Goal: Feedback & Contribution: Submit feedback/report problem

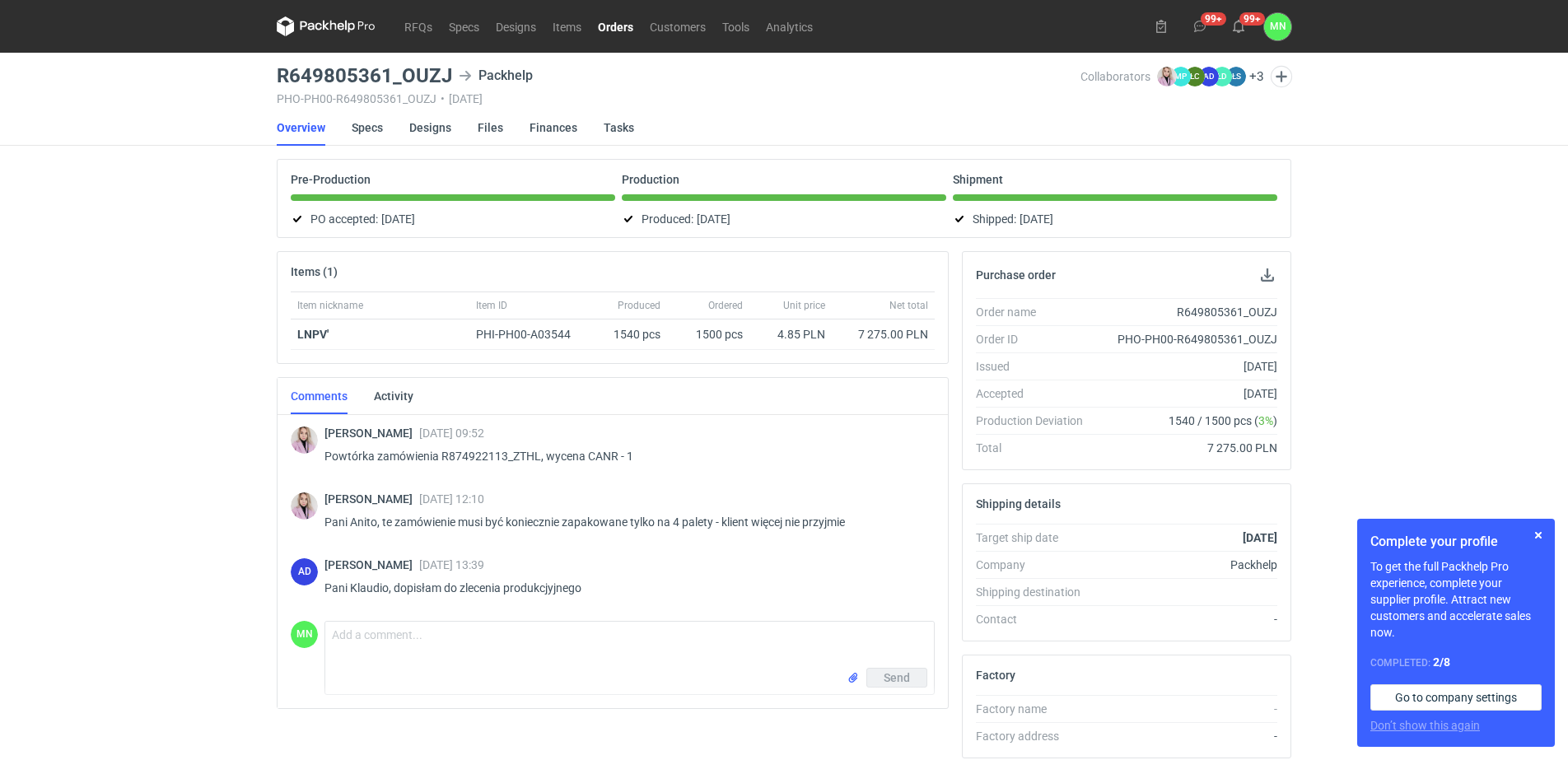
click at [78, 405] on div "RFQs Specs Designs Items Orders Customers Tools Analytics 99+ 99+ MN [PERSON_NA…" at bounding box center [784, 380] width 1568 height 760
click at [606, 26] on link "Orders" at bounding box center [615, 25] width 52 height 19
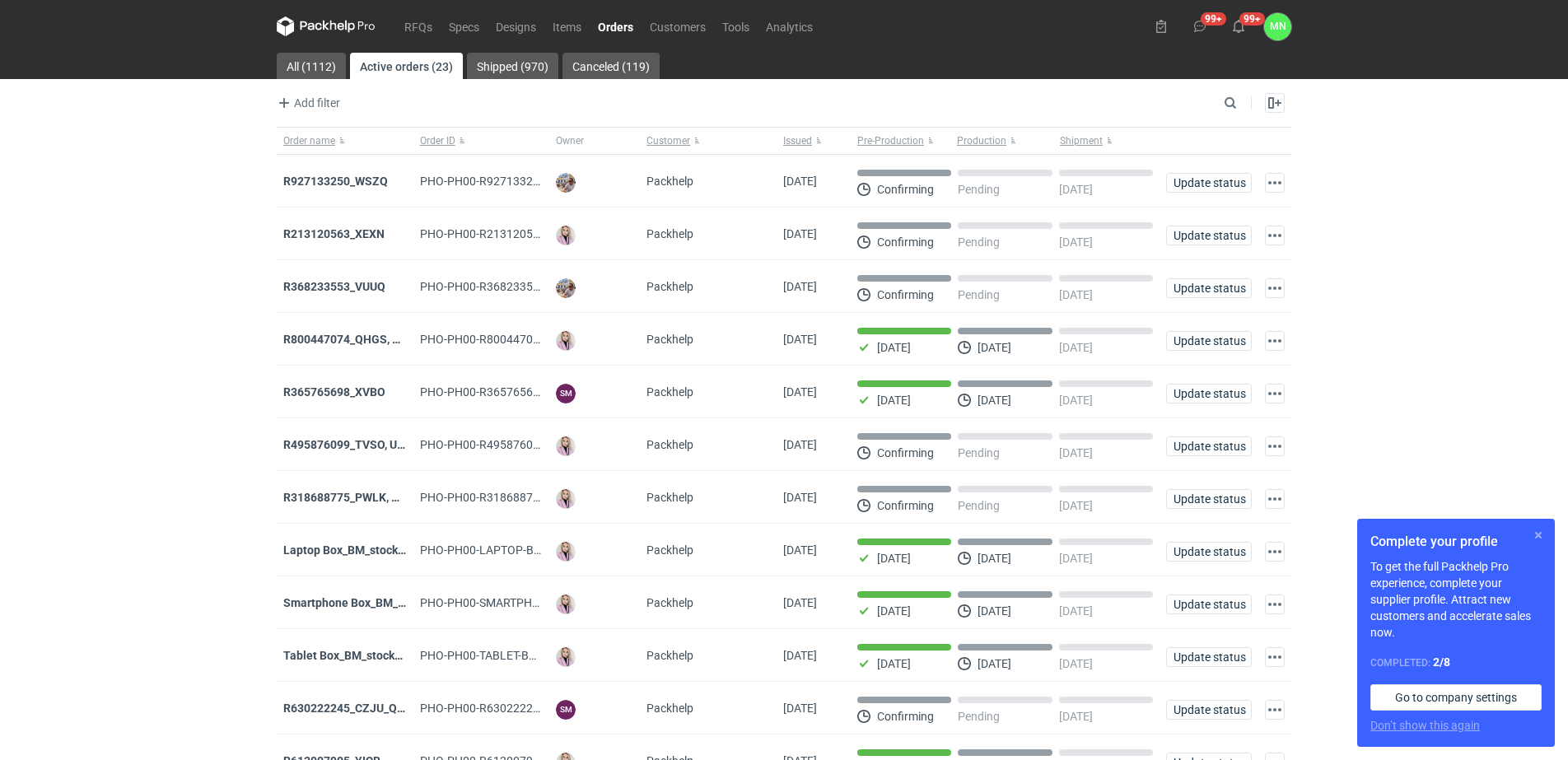
click at [1539, 537] on button "button" at bounding box center [1538, 535] width 19 height 19
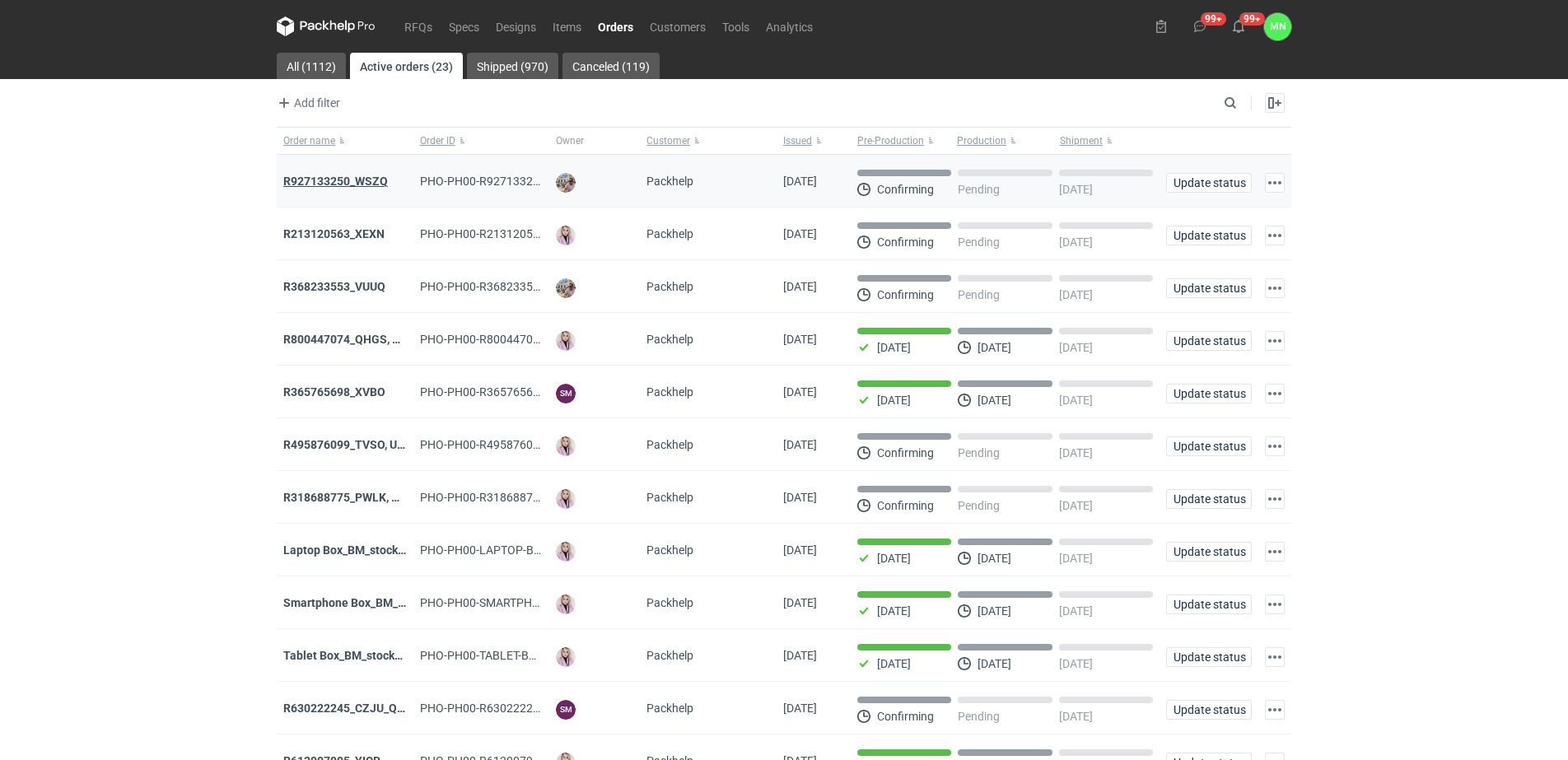
click at [352, 181] on strong "R927133250_WSZQ" at bounding box center [336, 182] width 105 height 14
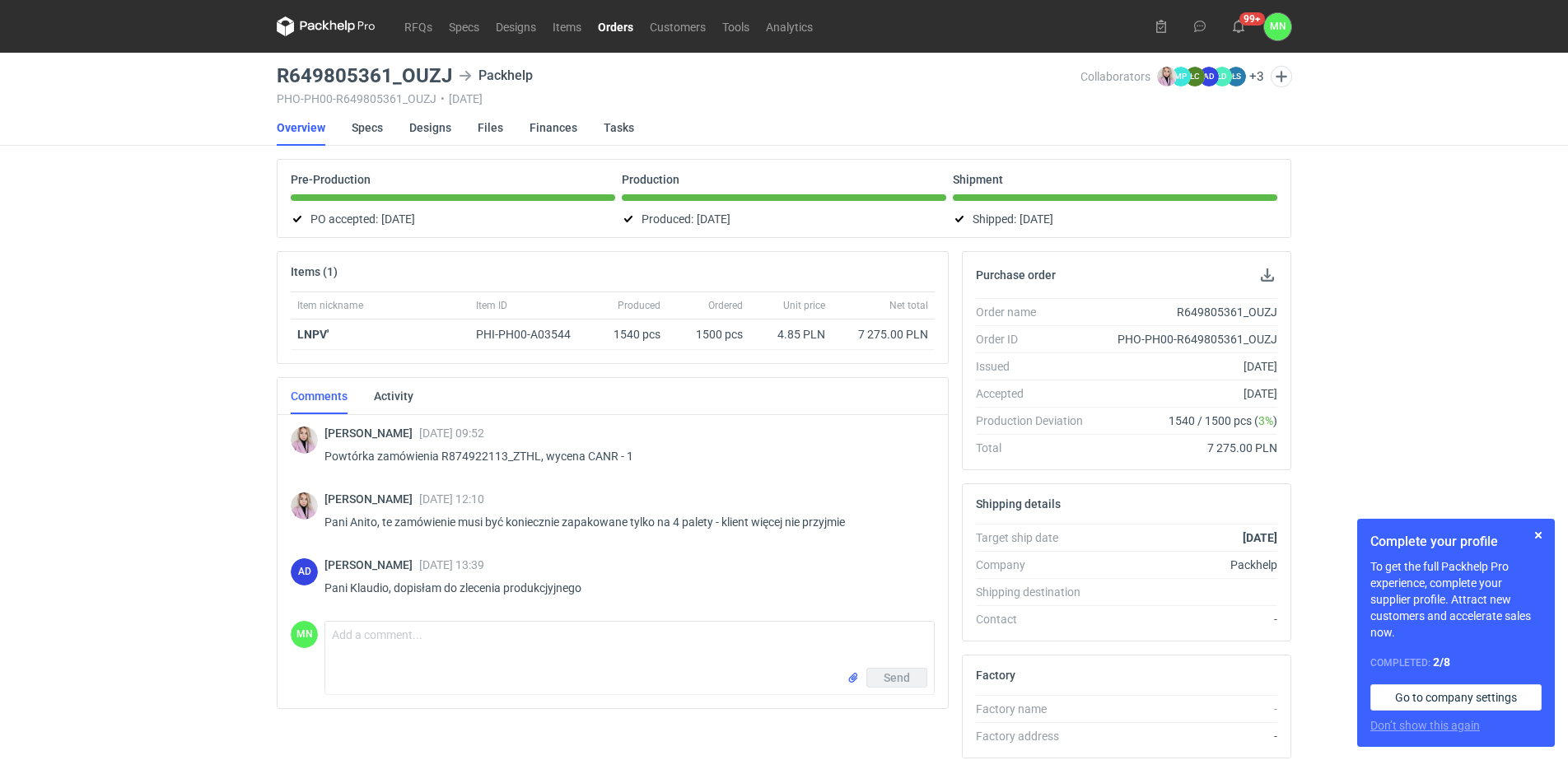
click at [600, 19] on link "Orders" at bounding box center [615, 25] width 52 height 19
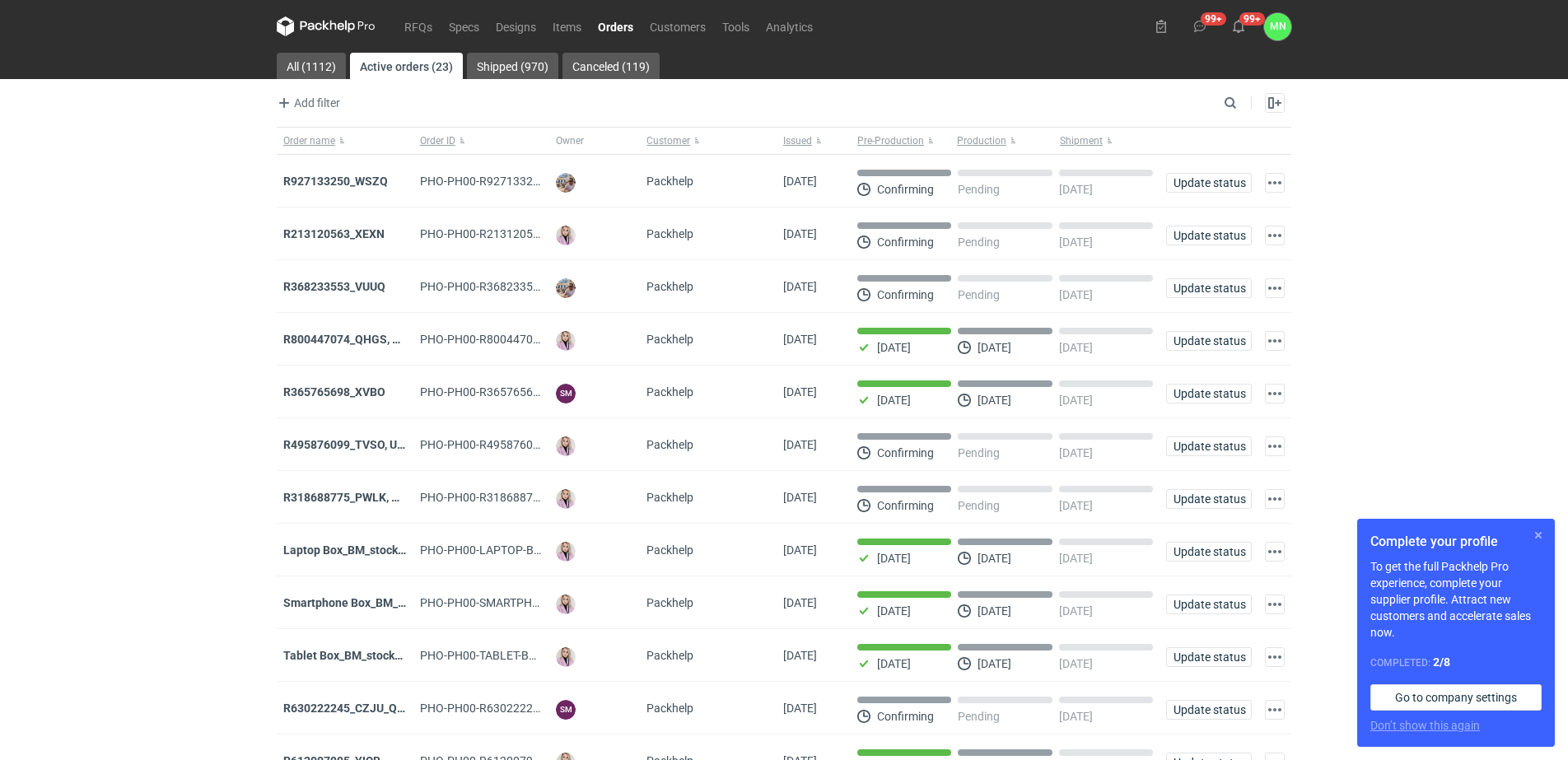
click at [1538, 537] on button "button" at bounding box center [1538, 535] width 19 height 19
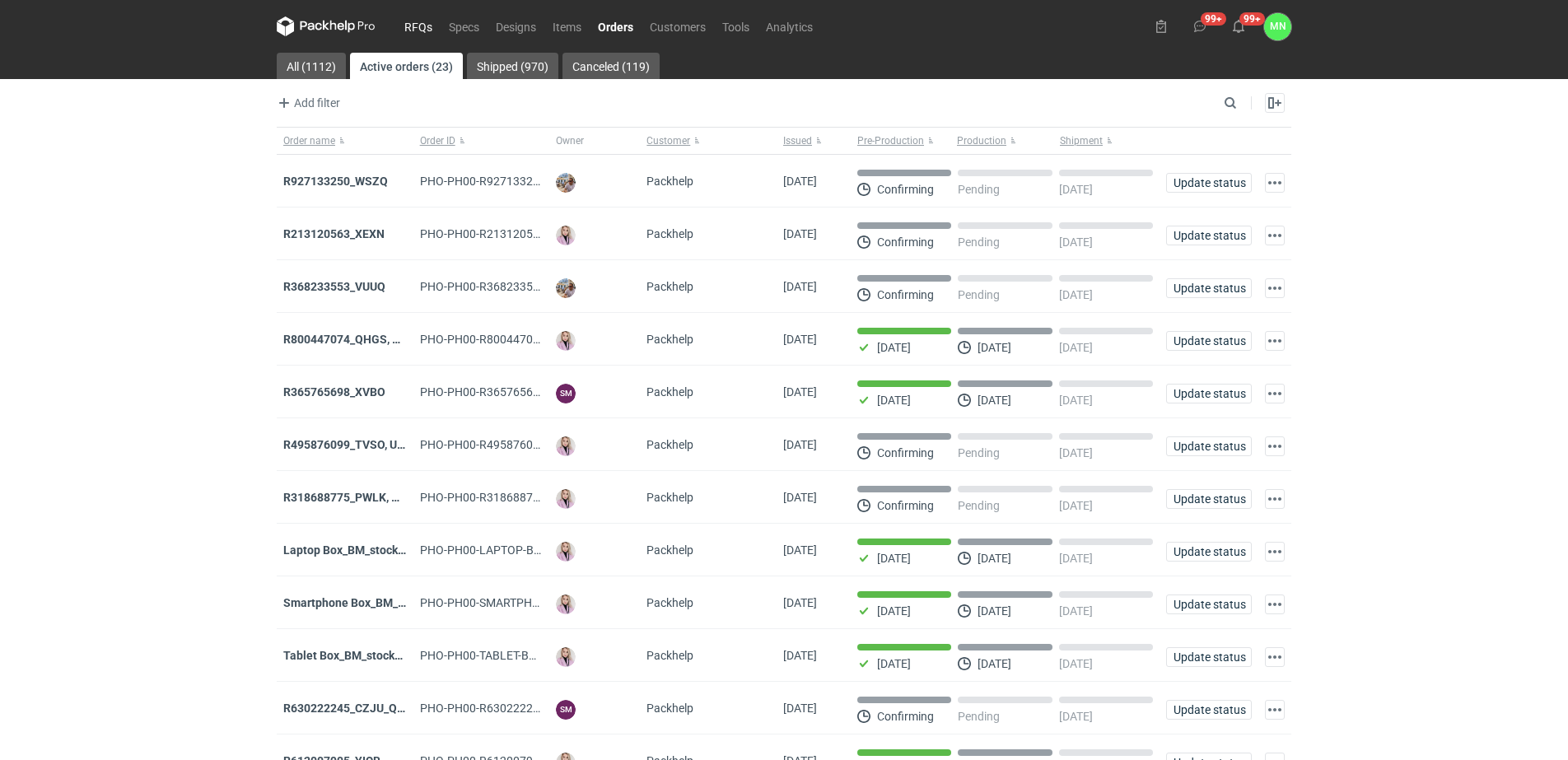
click at [409, 30] on link "RFQs" at bounding box center [418, 25] width 45 height 19
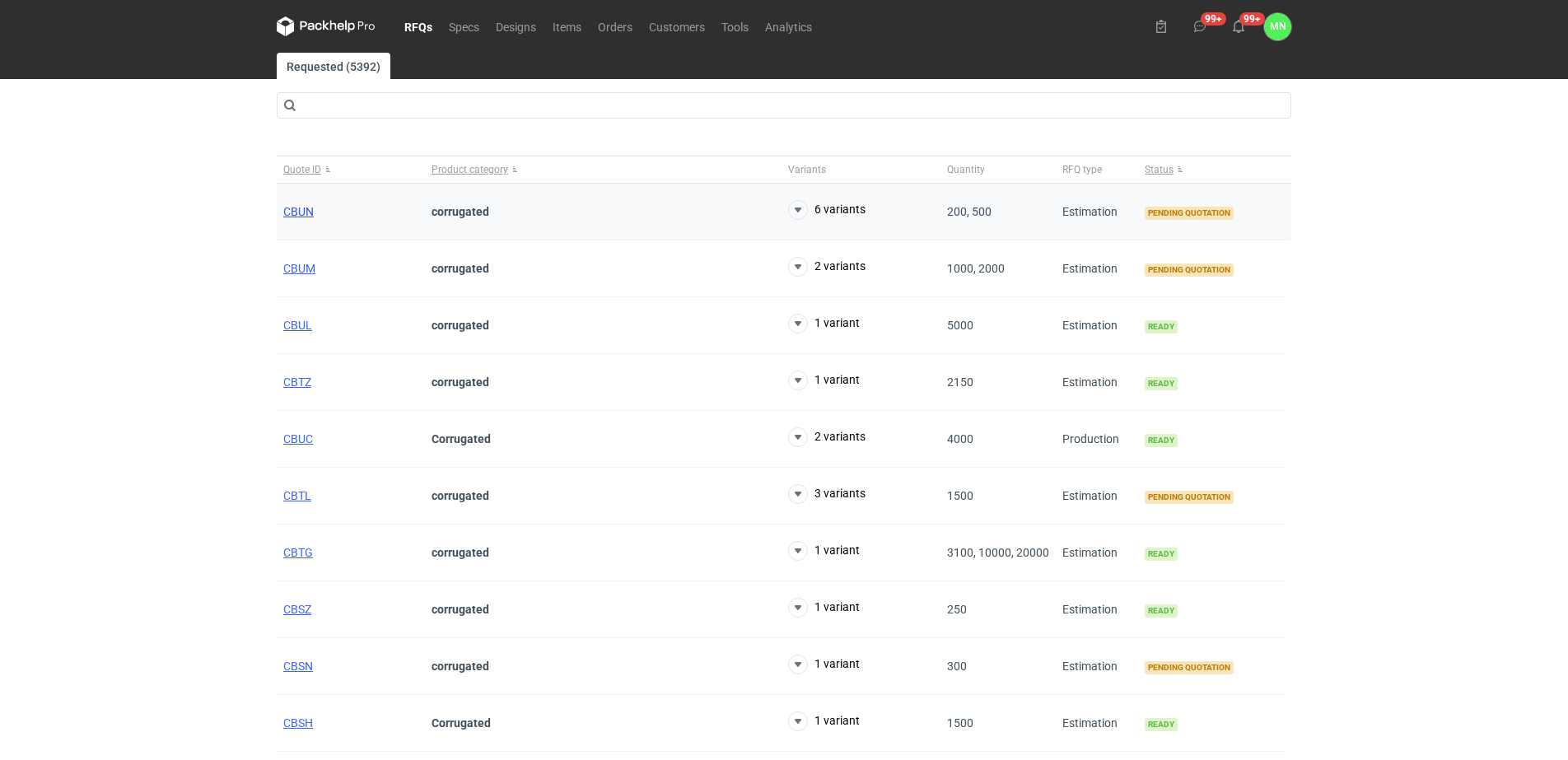
click at [293, 207] on span "CBUN" at bounding box center [298, 212] width 30 height 14
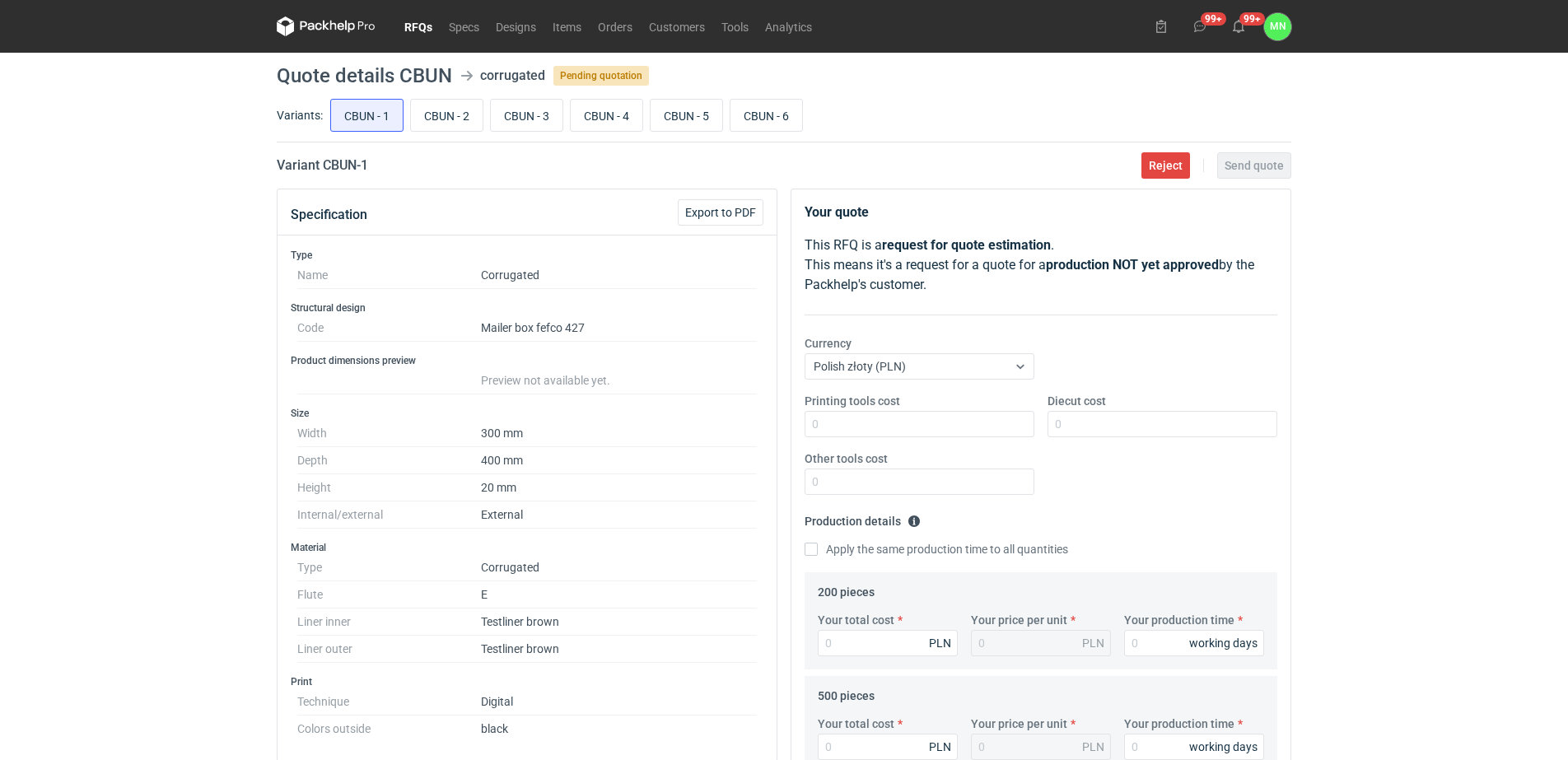
click at [156, 256] on div "RFQs Specs Designs Items Orders Customers Tools Analytics 99+ 99+ MN Małgorzata…" at bounding box center [784, 380] width 1568 height 760
click at [240, 652] on div "RFQs Specs Designs Items Orders Customers Tools Analytics 99+ 99+ MN Małgorzata…" at bounding box center [784, 380] width 1568 height 760
click at [787, 369] on div "Your quote This RFQ is a request for quote estimation . This means it's a reque…" at bounding box center [1041, 726] width 514 height 1076
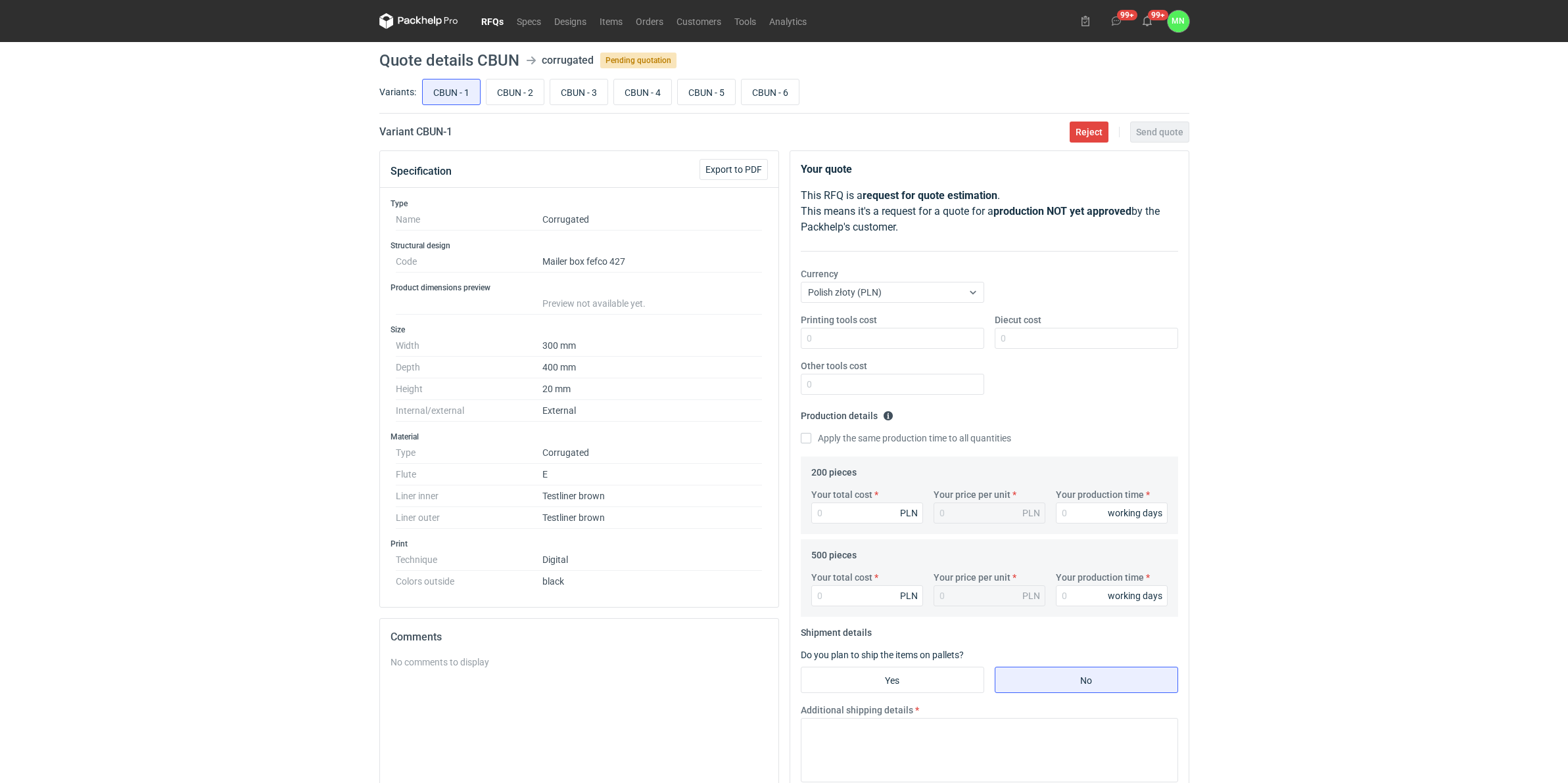
click at [434, 133] on h2 "Variant CBUN - 1" at bounding box center [416, 132] width 73 height 16
click at [432, 133] on h2 "Variant CBUN - 1" at bounding box center [416, 132] width 73 height 16
copy h2 "CBUN"
click at [859, 515] on input "Your total cost" at bounding box center [867, 513] width 112 height 21
click at [885, 517] on input "Your total cost" at bounding box center [867, 513] width 112 height 21
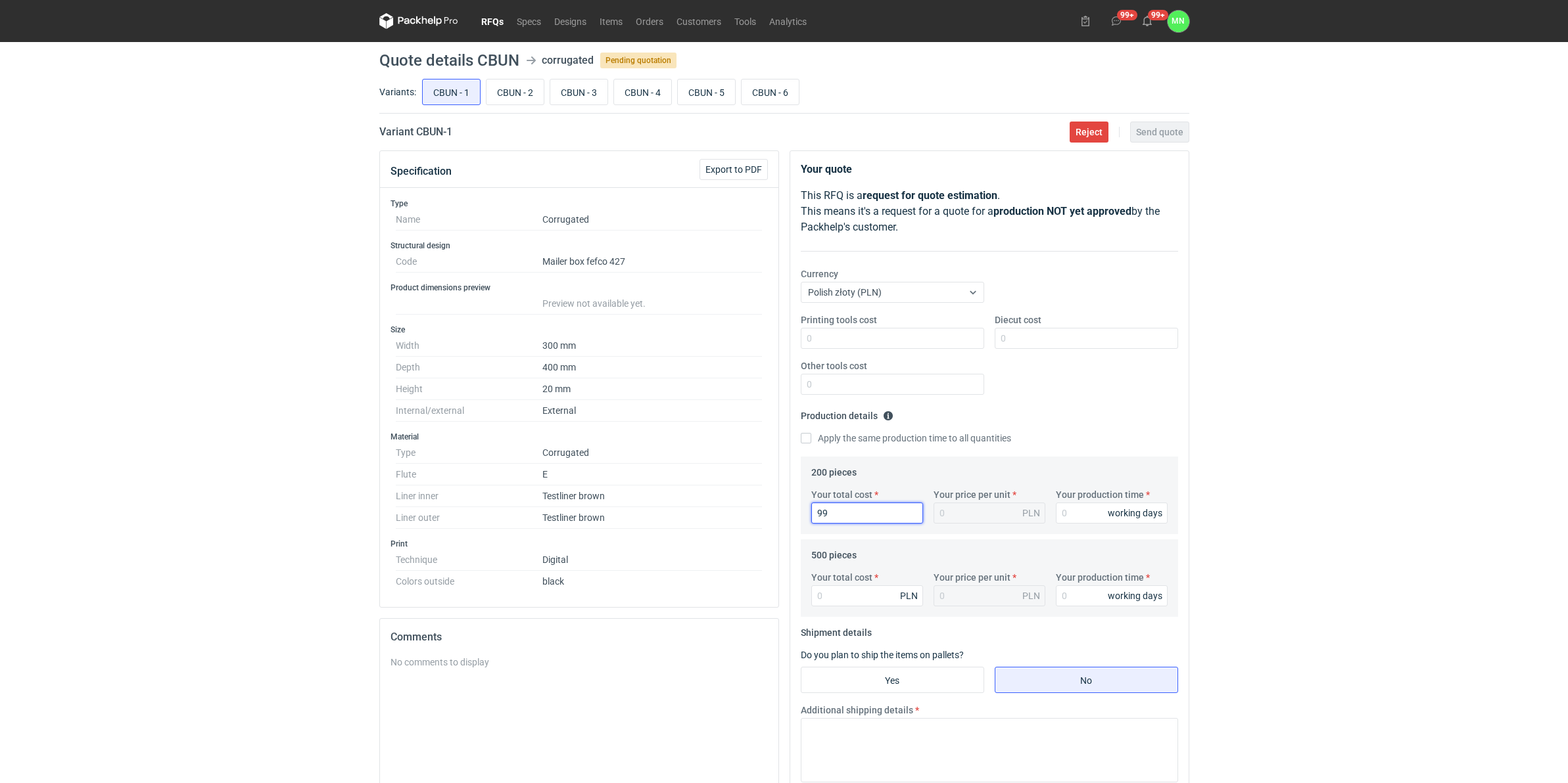
type input "992"
type input "4.96"
type input "992"
click at [833, 593] on input "Your total cost" at bounding box center [867, 596] width 112 height 21
type input "19"
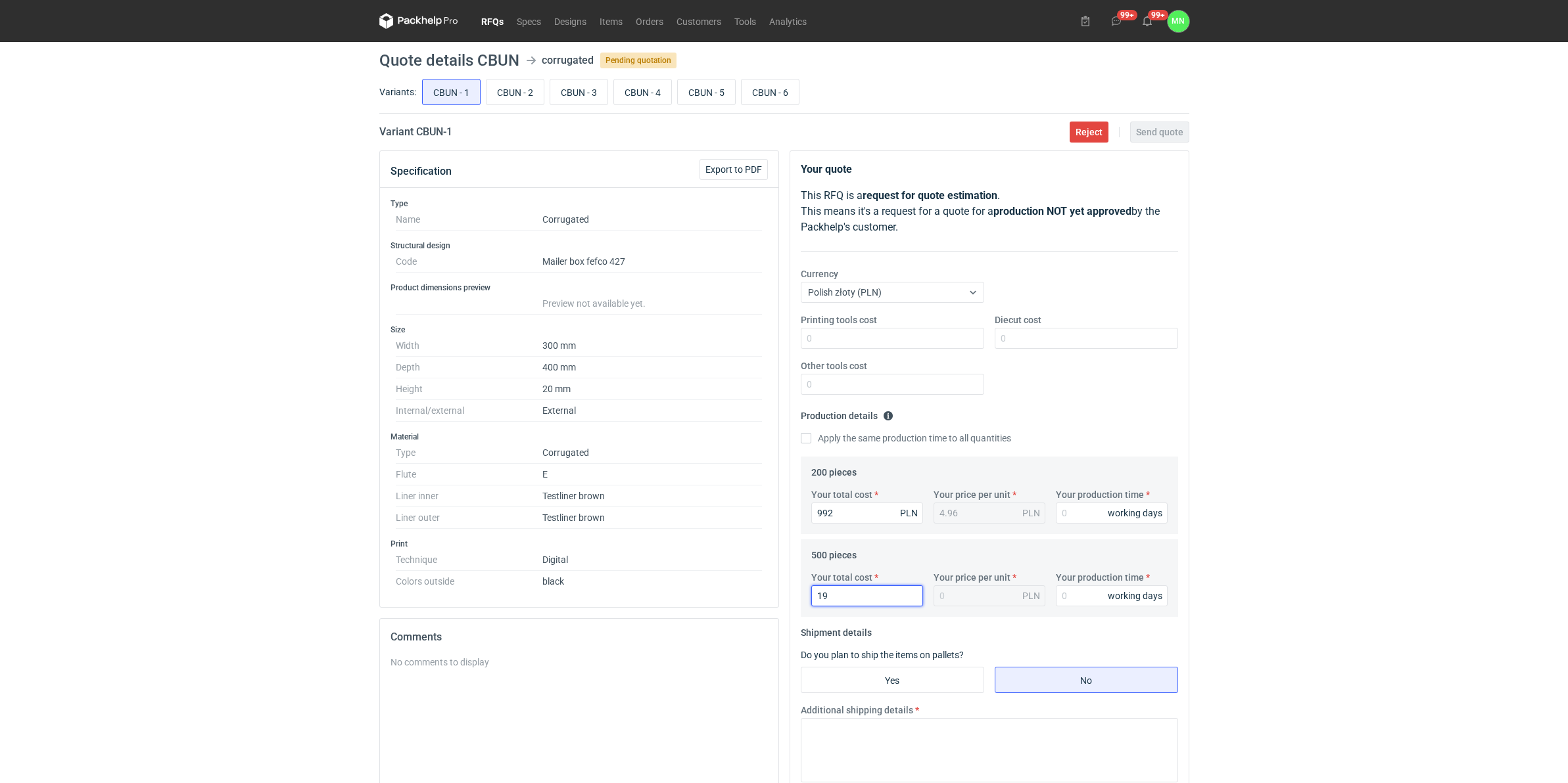
type input "0.04"
type input "1965"
type input "3.93"
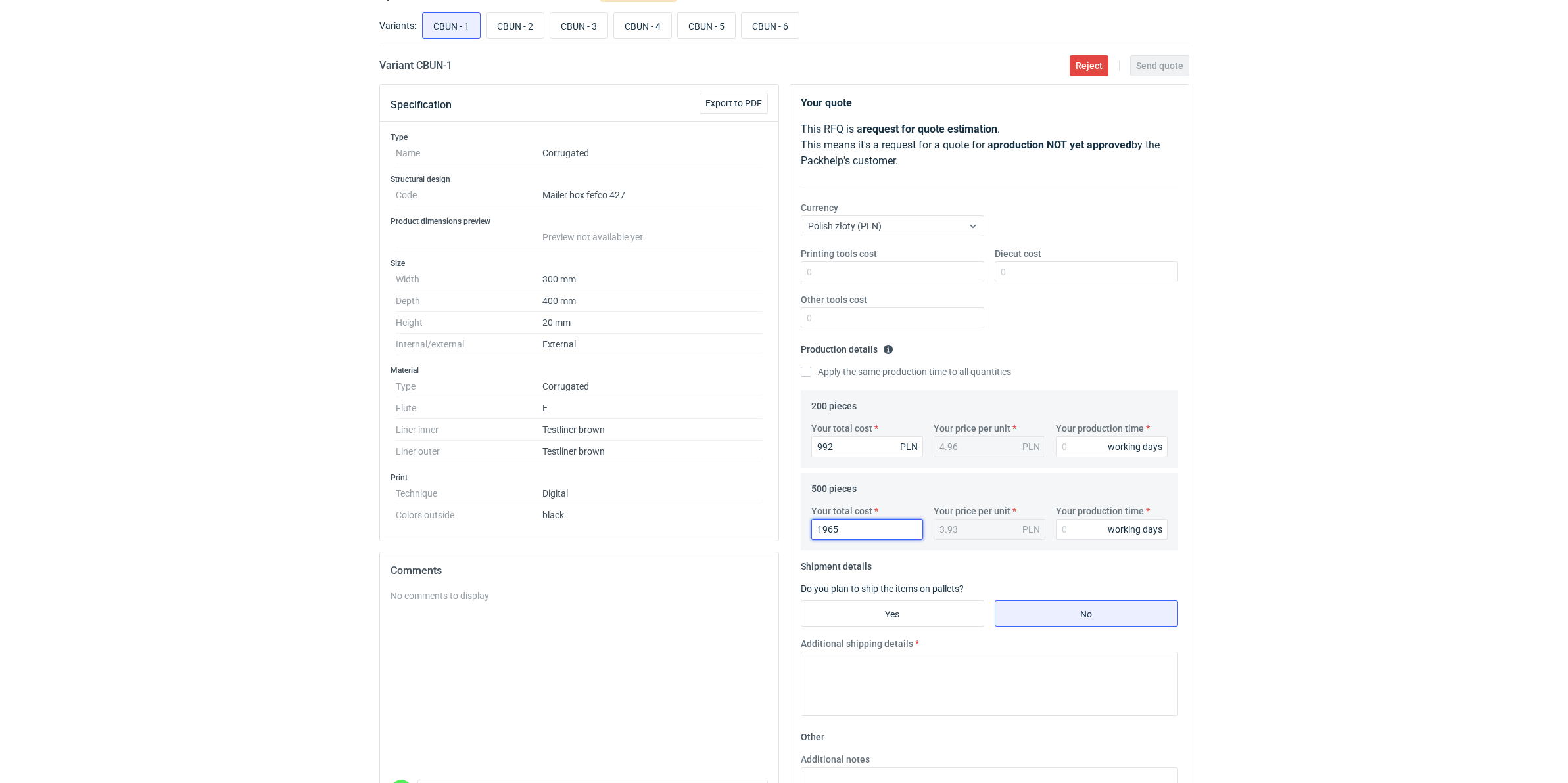
scroll to position [228, 0]
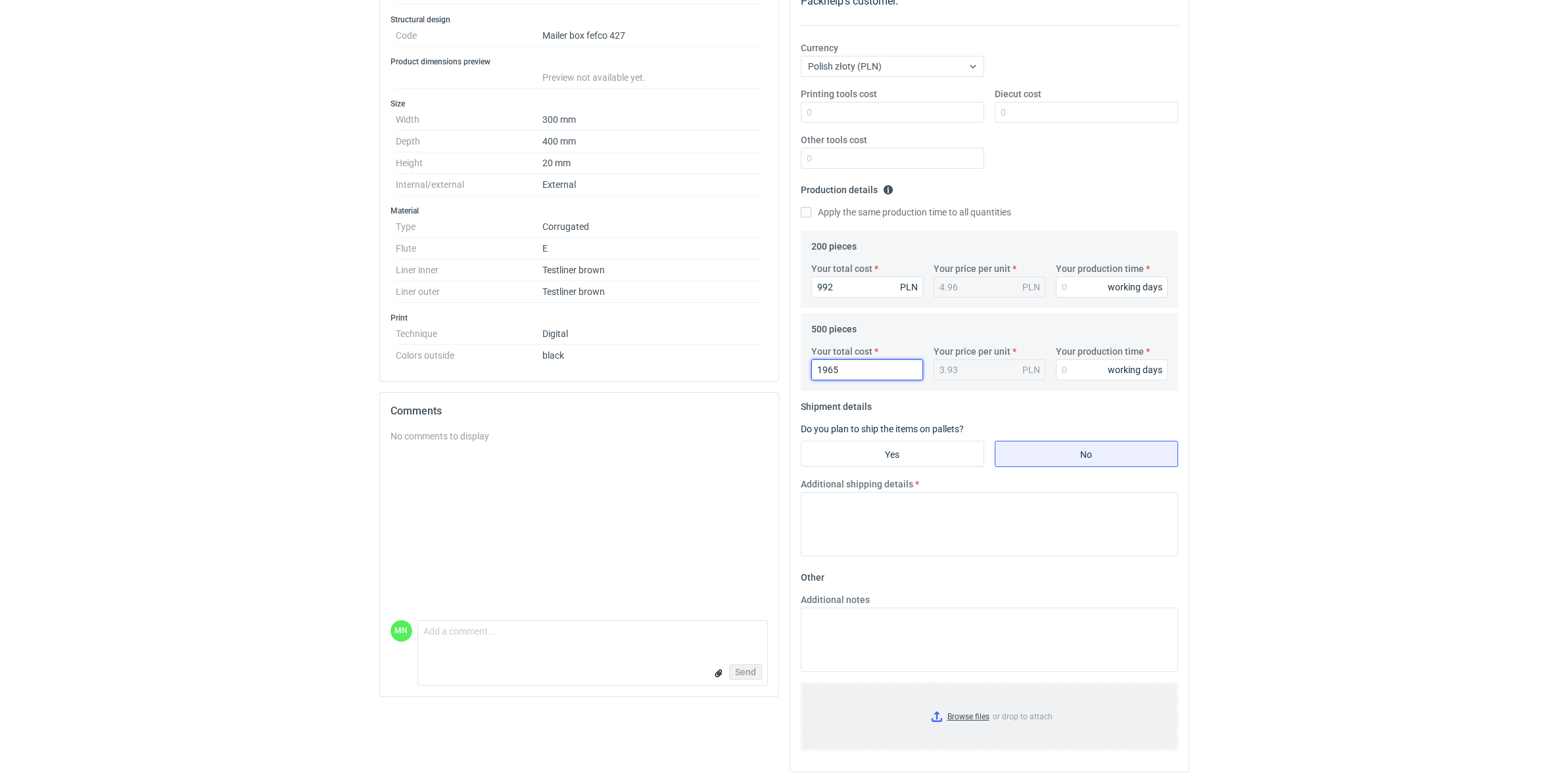
type input "1965"
click at [1082, 293] on input "Your production time" at bounding box center [1112, 287] width 112 height 21
type input "15"
click at [1077, 360] on input "Your production time" at bounding box center [1112, 370] width 112 height 21
drag, startPoint x: 1091, startPoint y: 363, endPoint x: 1013, endPoint y: 368, distance: 78.2
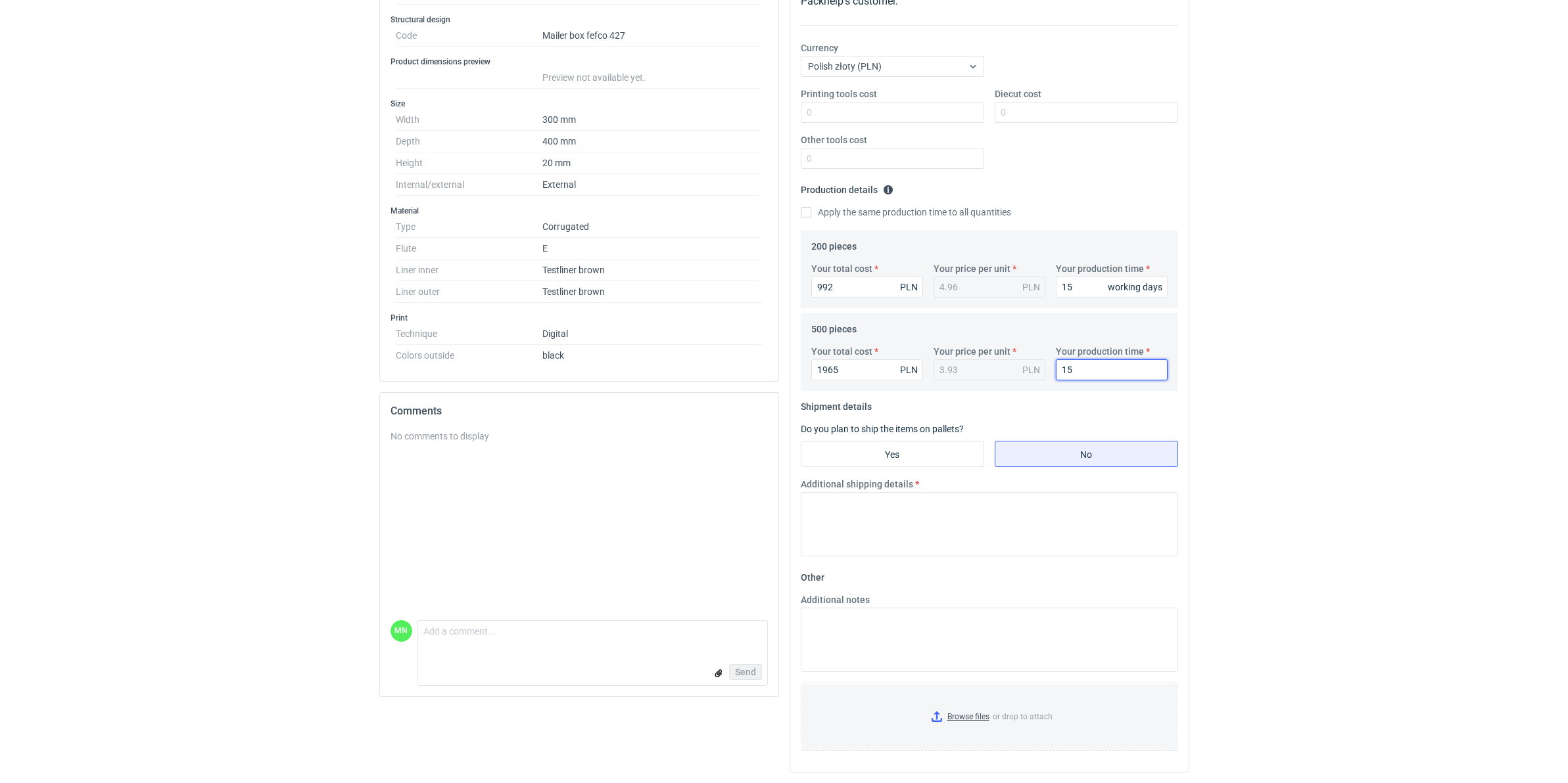
click at [1013, 369] on div "Your total cost 1965 PLN Your price per unit 3.93 PLN Your production time 15 w…" at bounding box center [990, 368] width 367 height 46
type input "12"
drag, startPoint x: 985, startPoint y: 281, endPoint x: 976, endPoint y: 285, distance: 9.8
click at [977, 283] on div "Your total cost 992 PLN Your price per unit 4.96 PLN Your production time 15 wo…" at bounding box center [990, 285] width 367 height 46
type input "12"
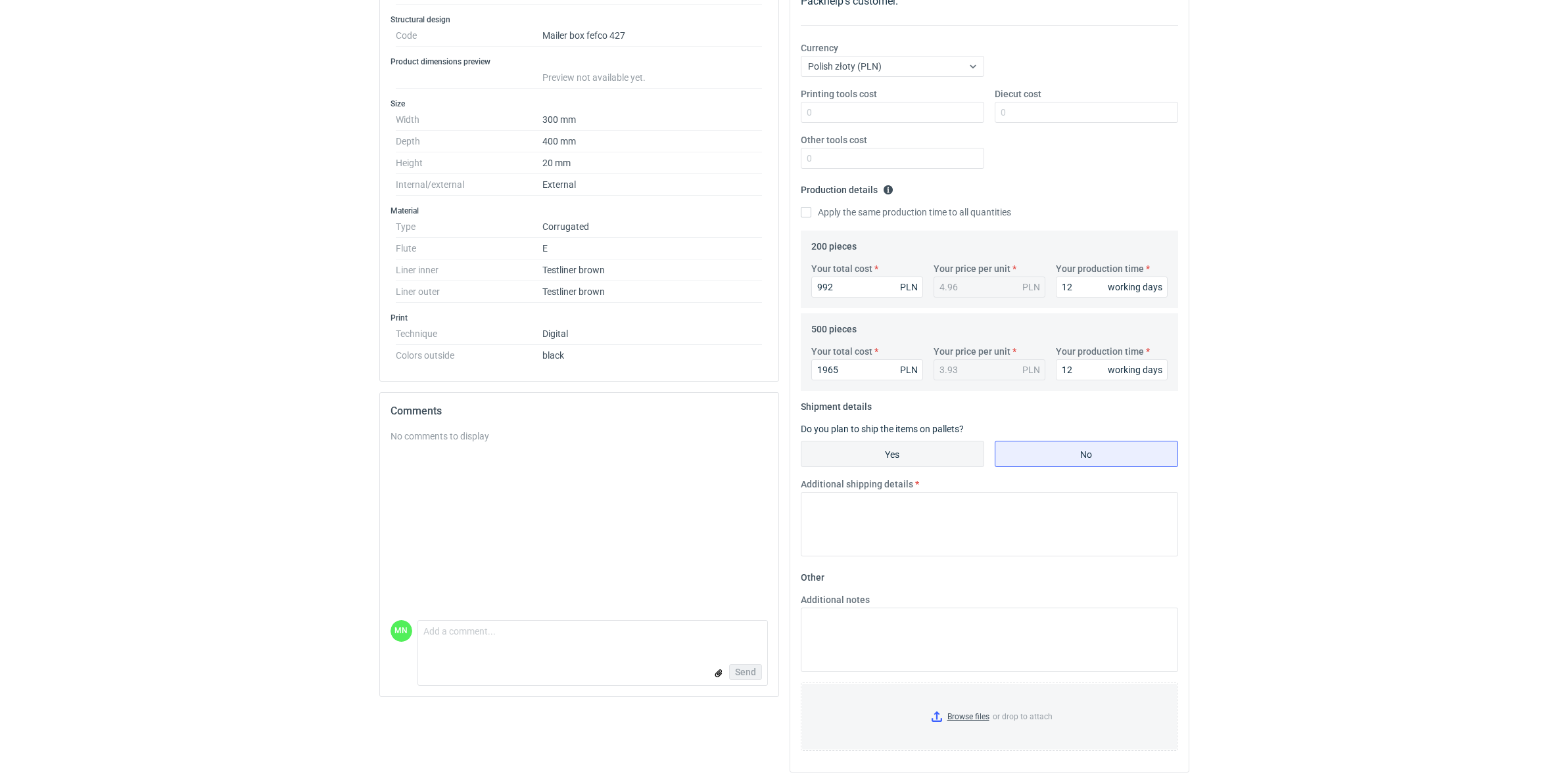
click at [945, 452] on input "Yes" at bounding box center [893, 454] width 182 height 25
radio input "true"
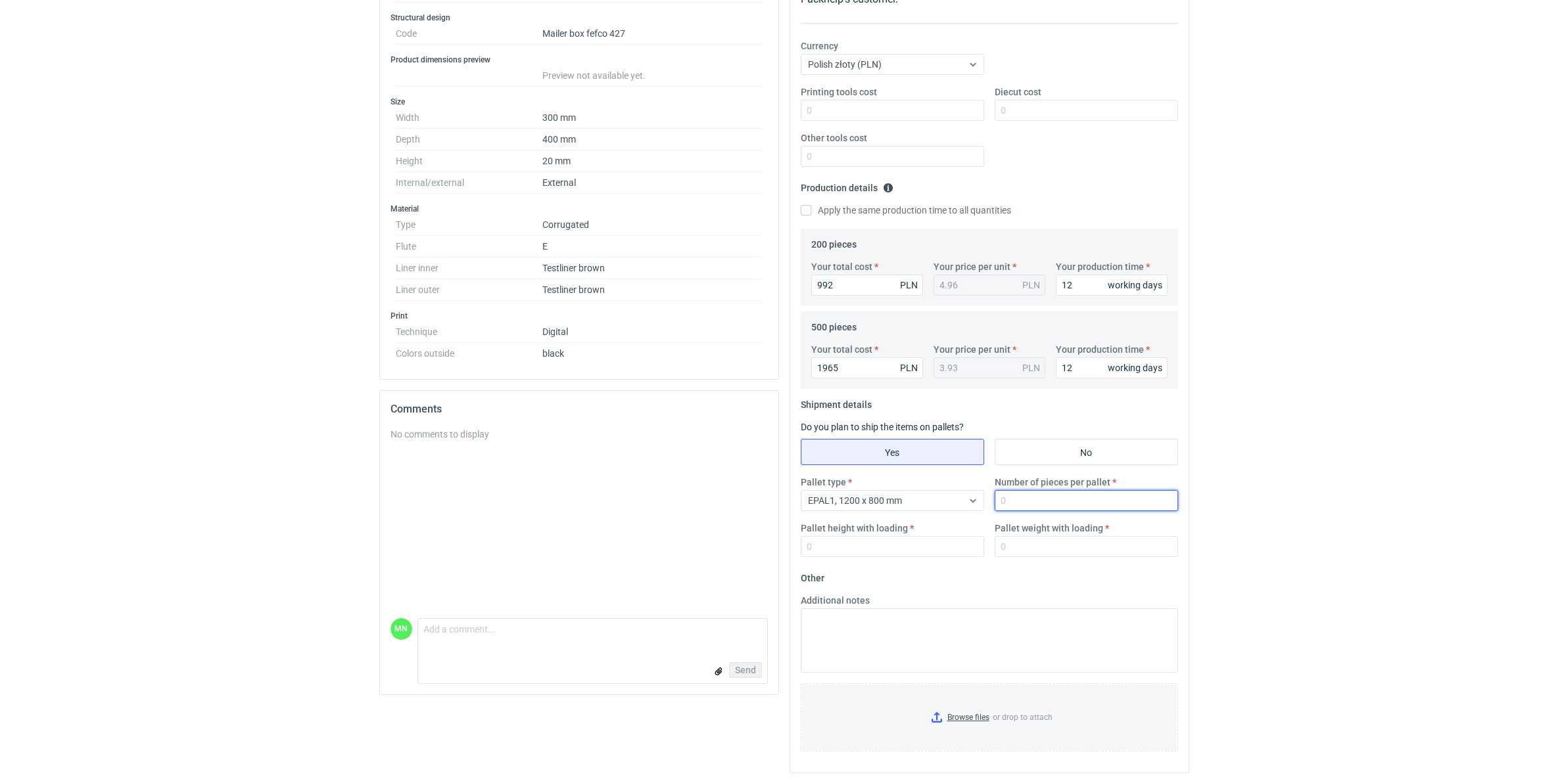
click at [1020, 500] on input "Number of pieces per pallet" at bounding box center [1086, 500] width 184 height 21
type input "825"
type input "1800"
click at [1050, 558] on div "Pallet type EPAL1, 1200 x 800 mm Number of pieces per pallet 825 Pallet height …" at bounding box center [989, 521] width 388 height 92
click at [1050, 548] on input "Pallet weight with loading" at bounding box center [1086, 546] width 184 height 21
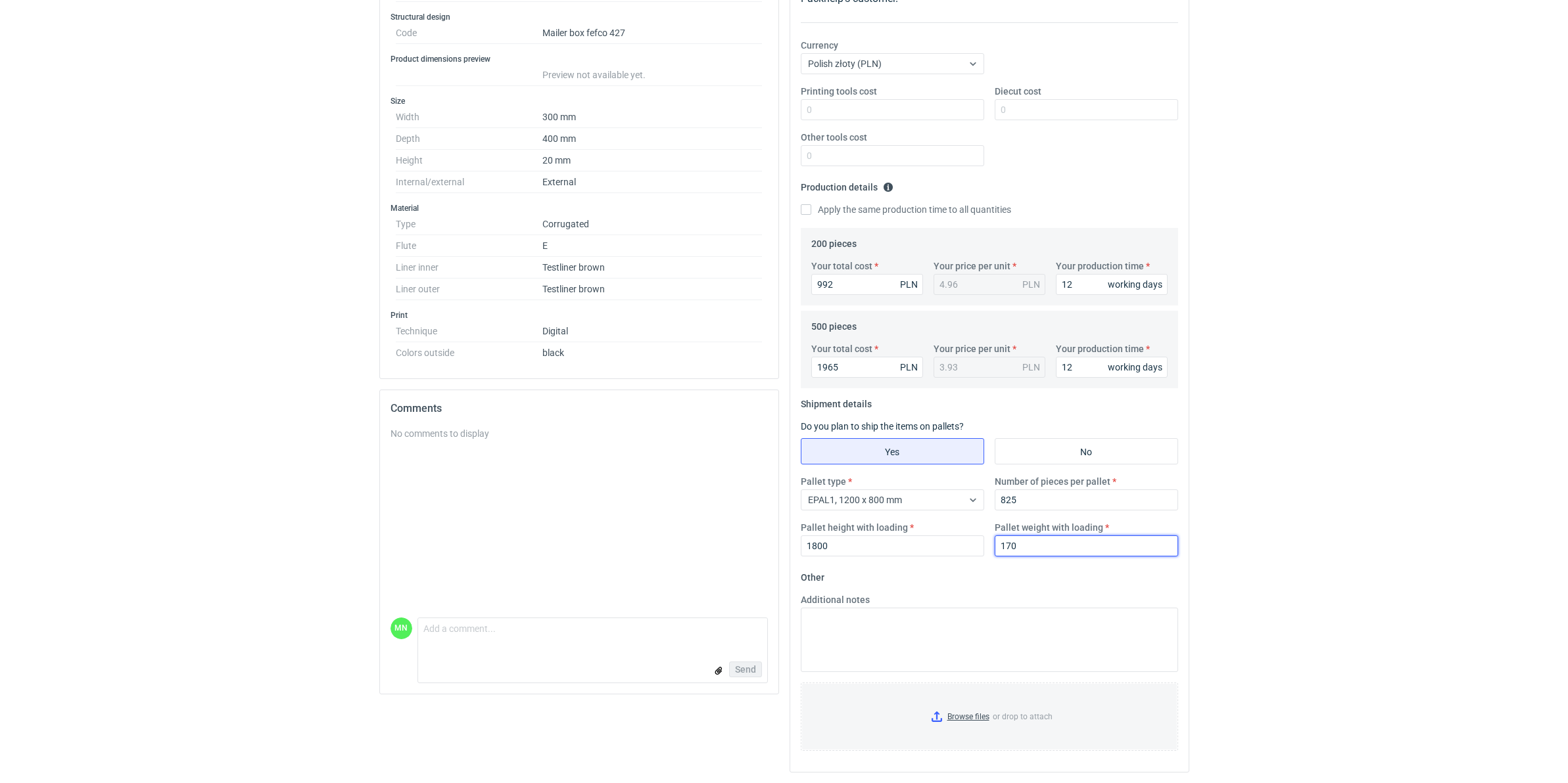
scroll to position [231, 0]
type input "170"
click at [961, 606] on input "Browse files or drop to attach" at bounding box center [989, 716] width 374 height 65
click at [848, 606] on textarea "Additional notes" at bounding box center [989, 637] width 377 height 64
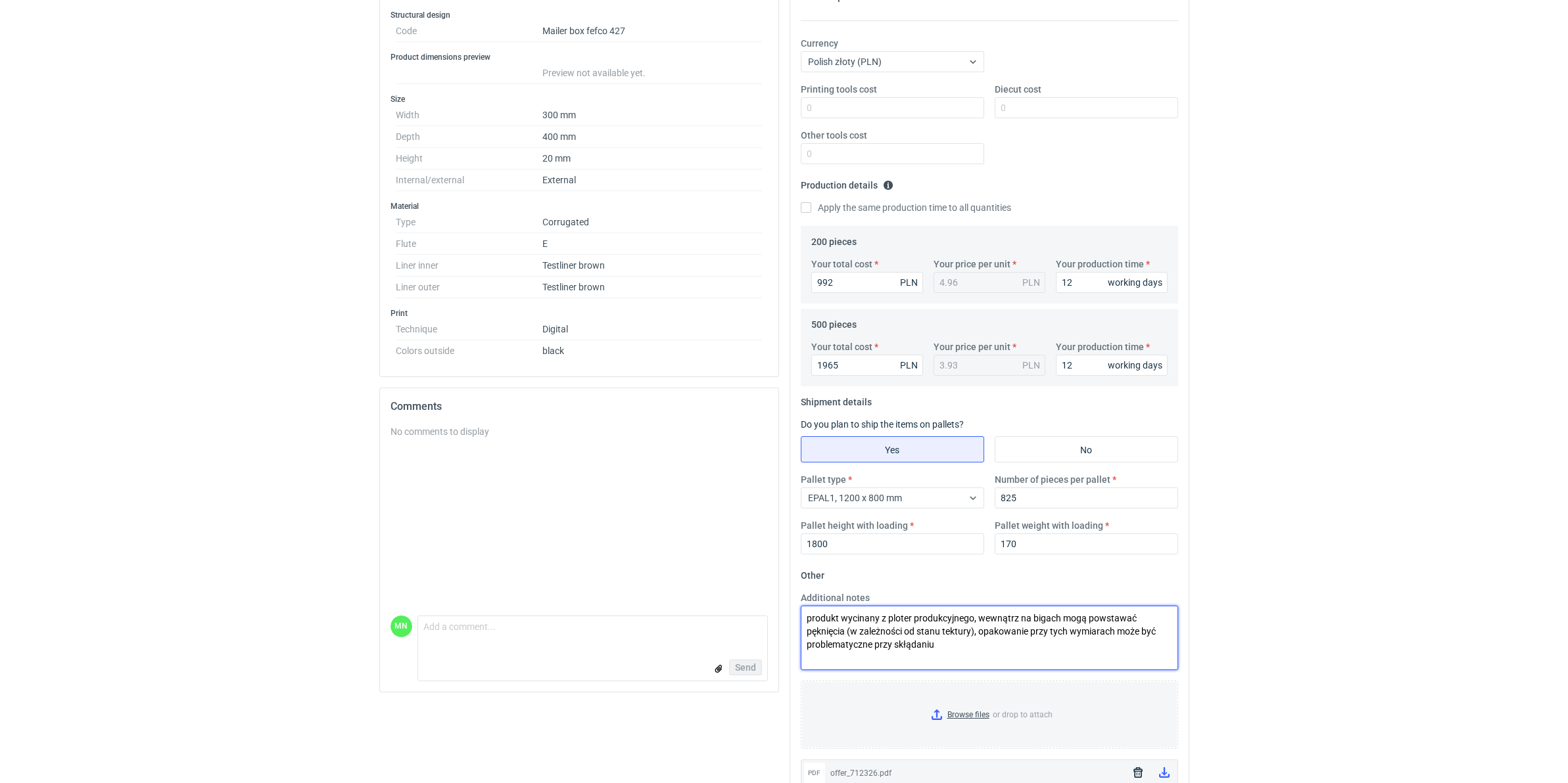
click at [909, 606] on textarea "produkt wycinany z ploter produkcyjnego, wewnątrz na bigach mogą powstawać pękn…" at bounding box center [989, 637] width 377 height 64
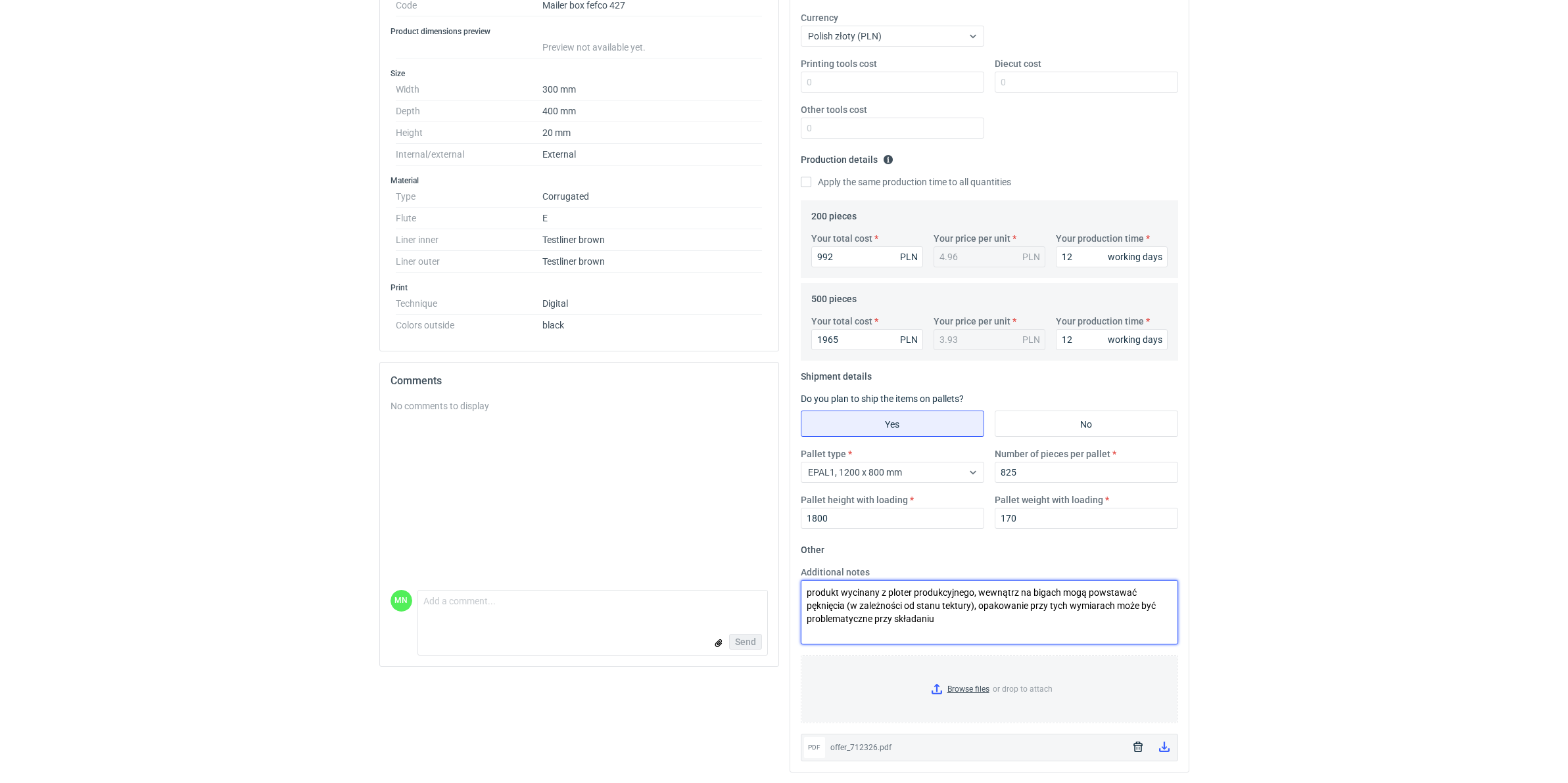
scroll to position [258, 0]
drag, startPoint x: 997, startPoint y: 629, endPoint x: 712, endPoint y: 576, distance: 289.9
click at [710, 589] on div "Specification Export to PDF Type Name Corrugated Structural design Code Mailer …" at bounding box center [784, 339] width 820 height 889
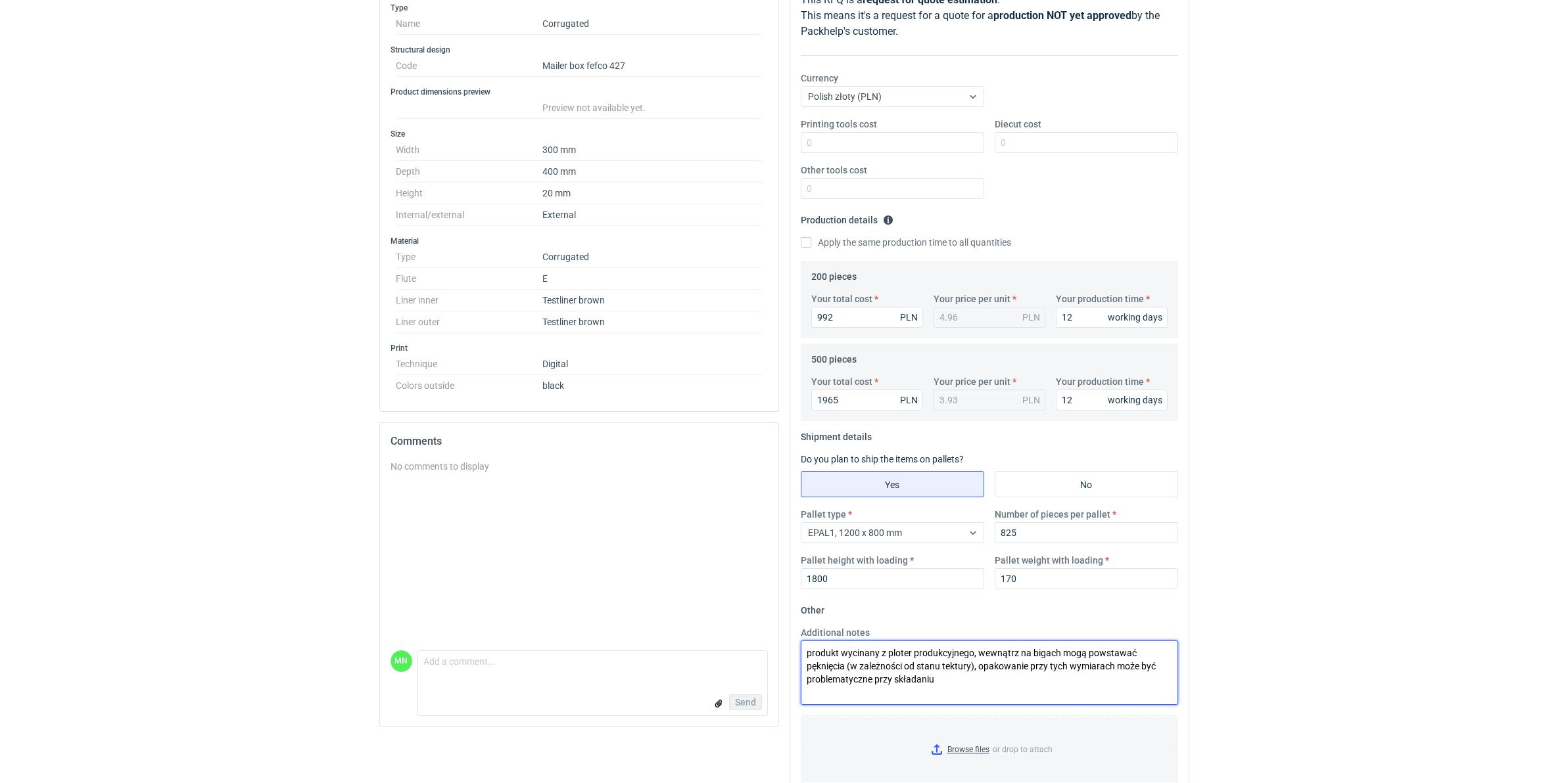
scroll to position [12, 0]
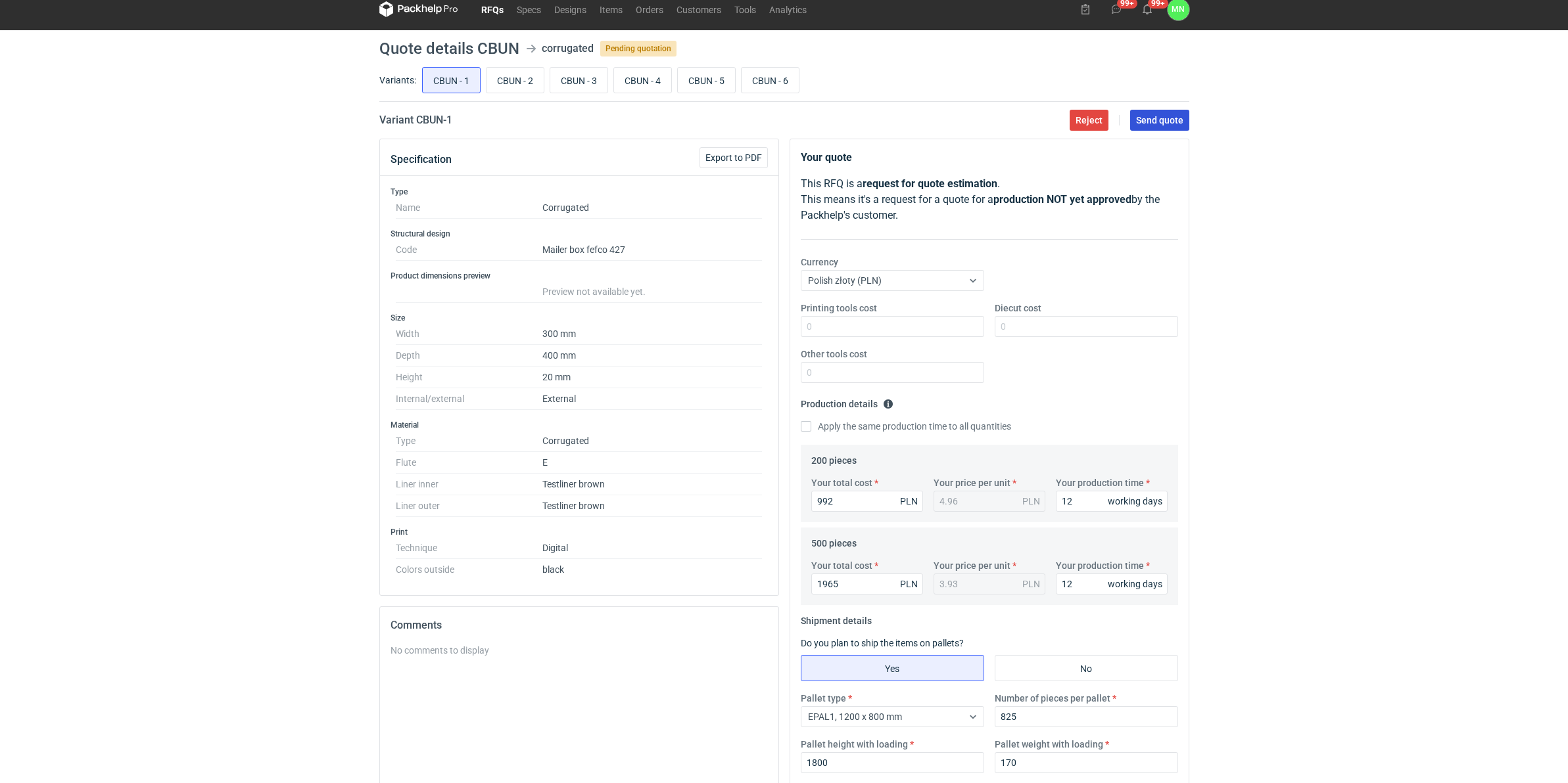
type textarea "produkt wycinany z ploter produkcyjnego, wewnątrz na bigach mogą powstawać pękn…"
click at [1158, 115] on span "Send quote" at bounding box center [1160, 120] width 47 height 9
click at [500, 86] on input "CBUN - 2" at bounding box center [515, 80] width 57 height 25
radio input "true"
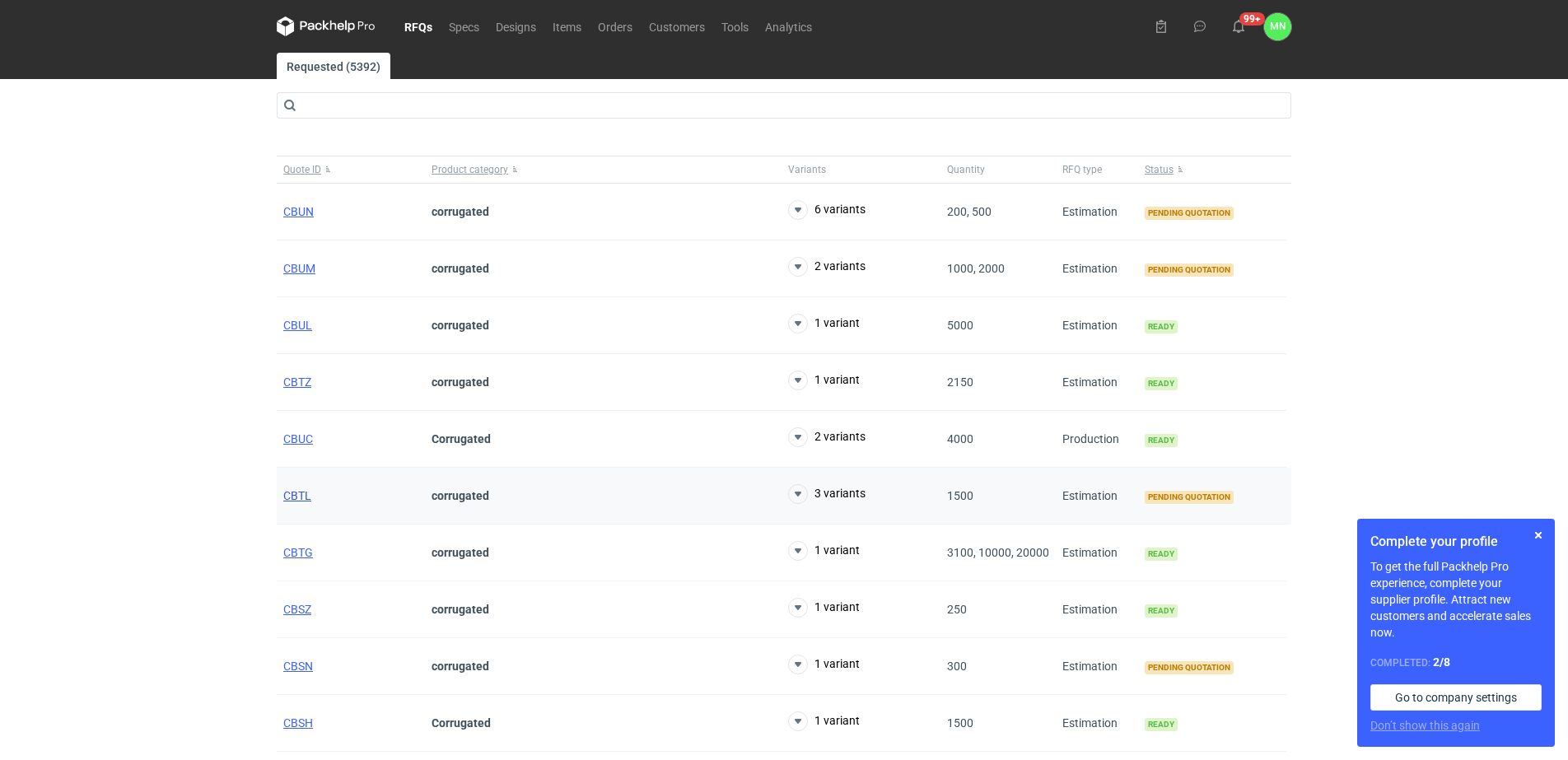
click at [303, 498] on span "CBTL" at bounding box center [297, 496] width 28 height 14
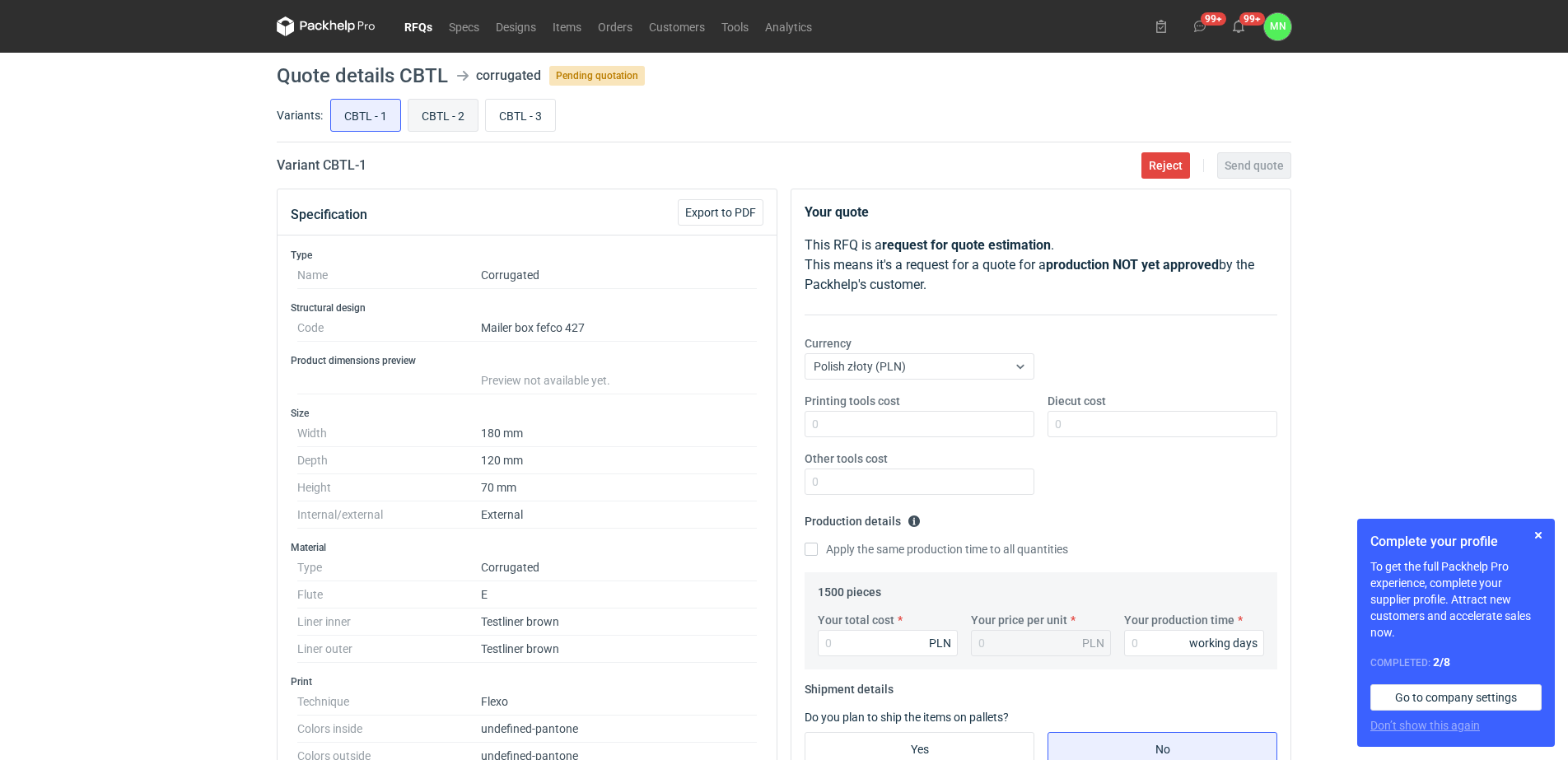
click at [436, 118] on input "CBTL - 2" at bounding box center [443, 115] width 69 height 31
radio input "true"
click at [511, 115] on input "CBTL - 3" at bounding box center [521, 115] width 69 height 31
radio input "true"
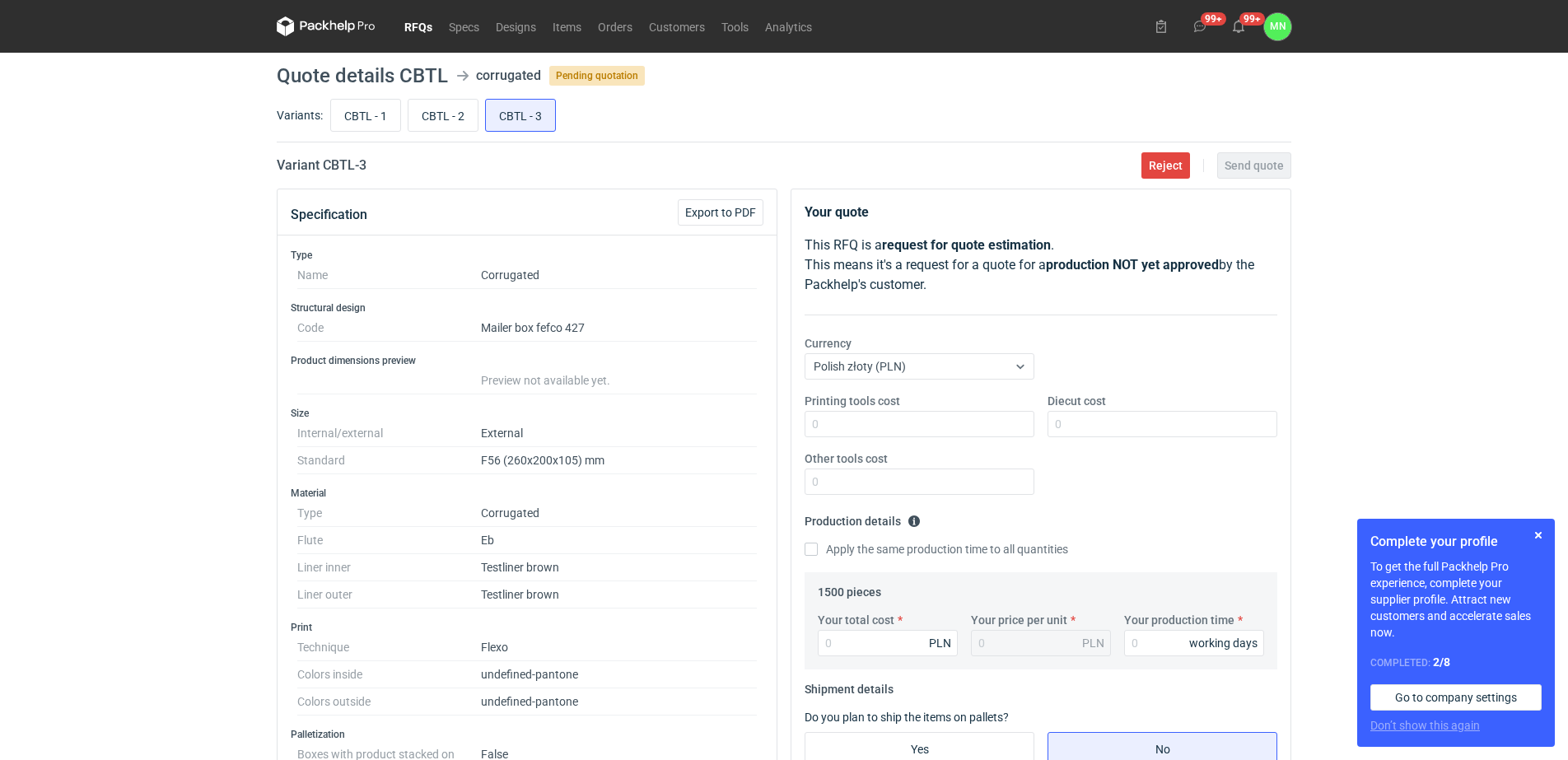
click at [416, 26] on link "RFQs" at bounding box center [418, 25] width 45 height 19
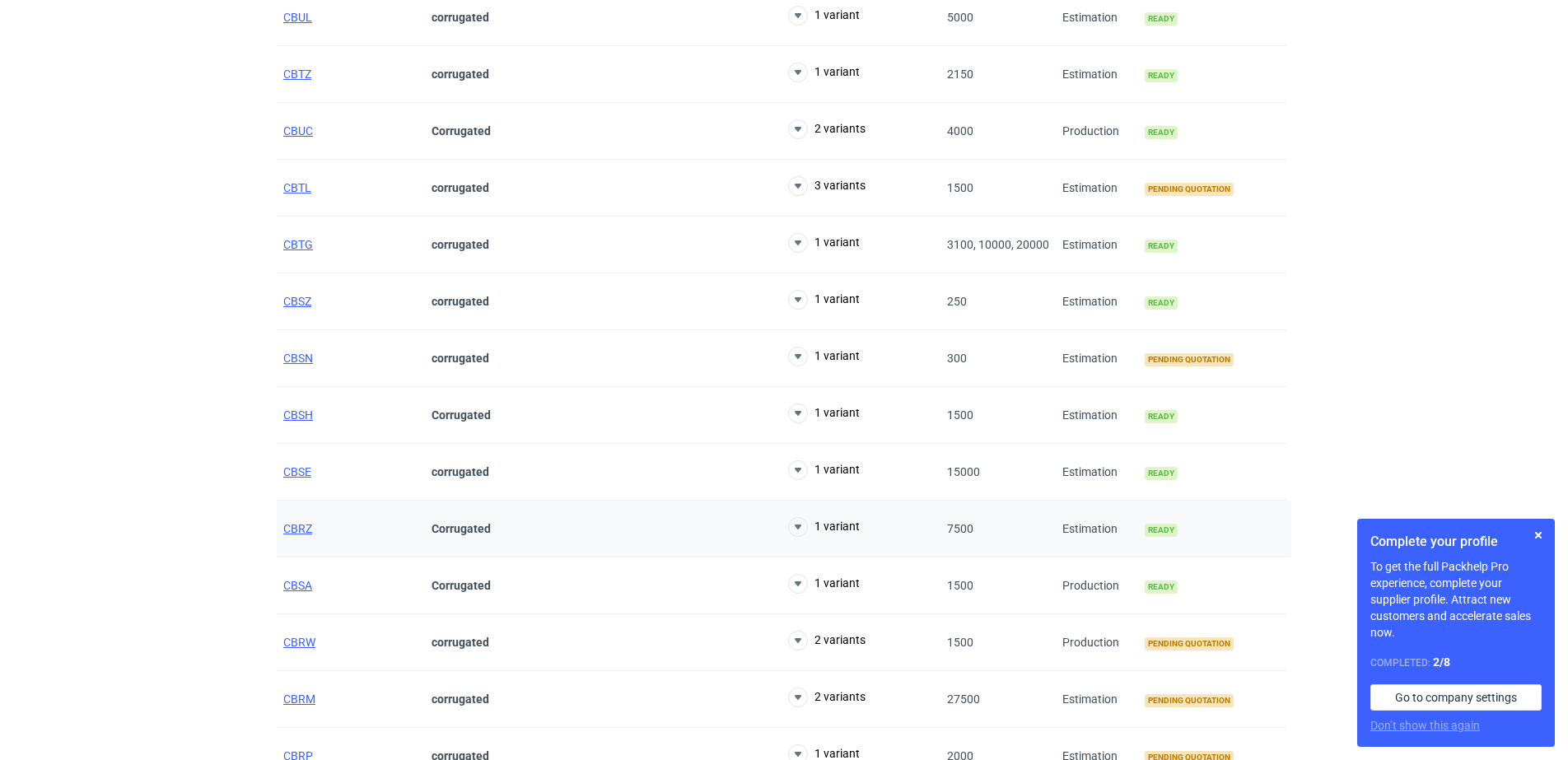
scroll to position [309, 0]
click at [302, 639] on span "CBRW" at bounding box center [299, 642] width 32 height 14
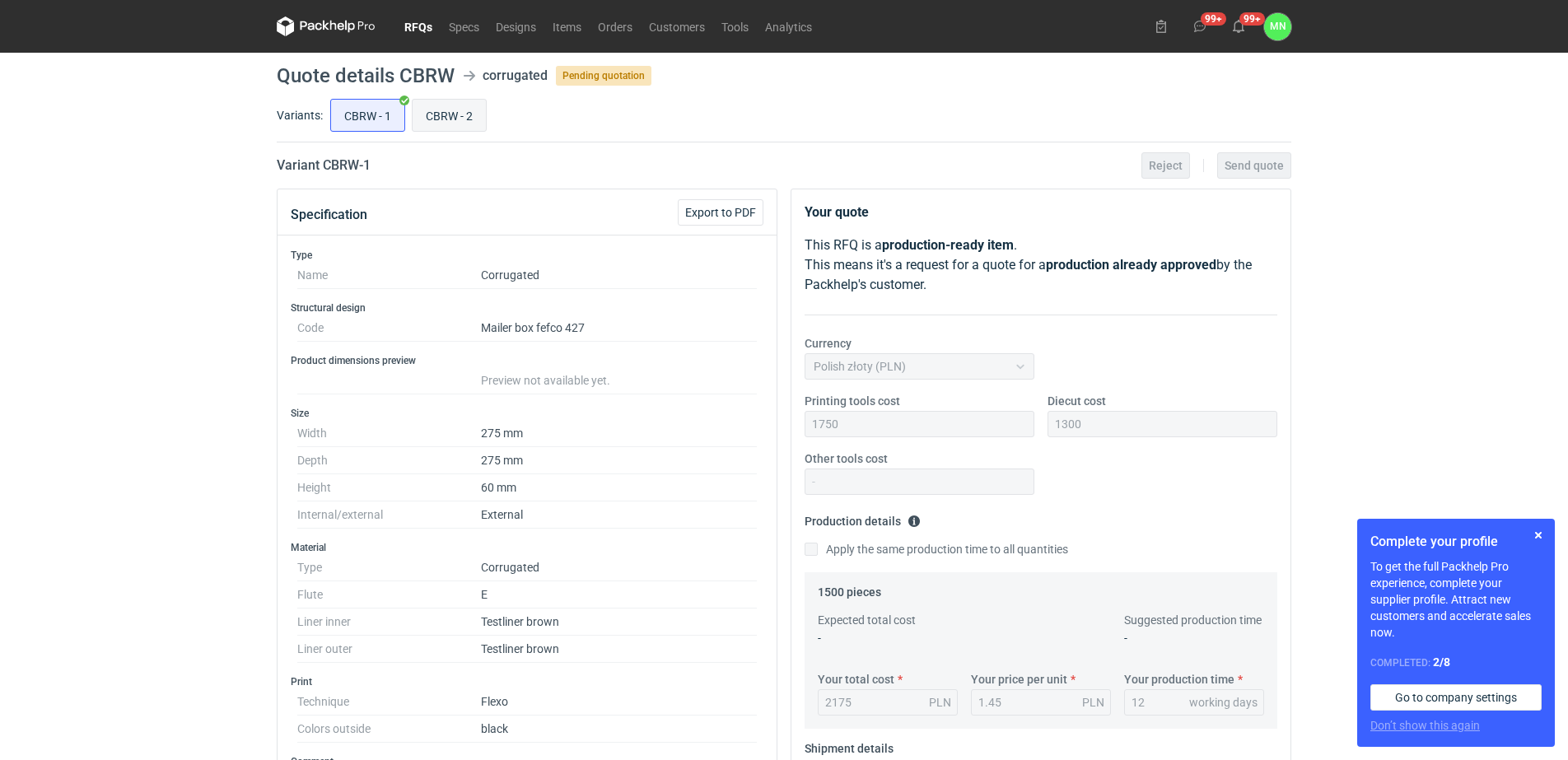
scroll to position [131, 0]
click at [452, 121] on input "CBRW - 2" at bounding box center [449, 115] width 74 height 31
radio input "true"
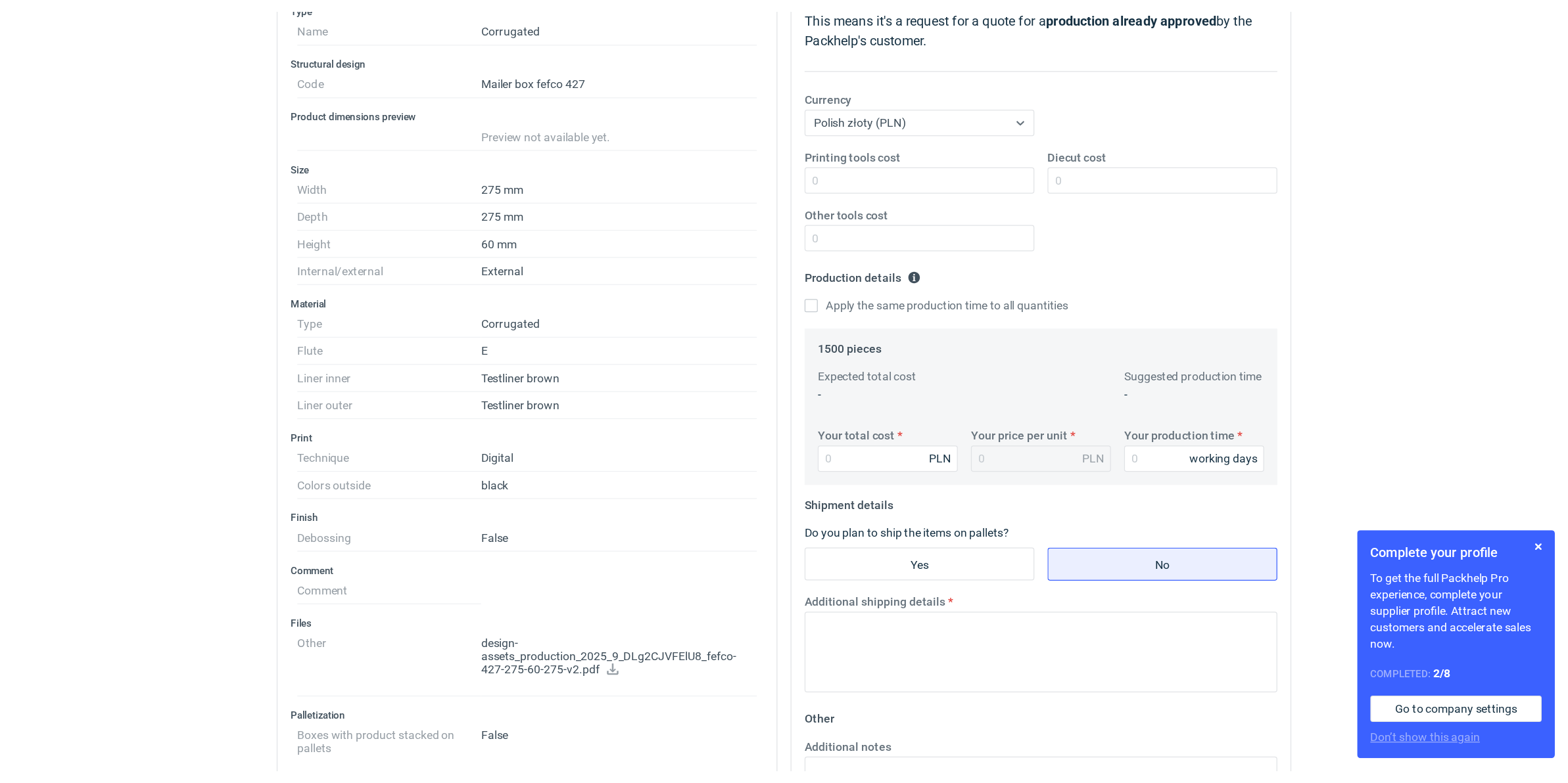
scroll to position [328, 0]
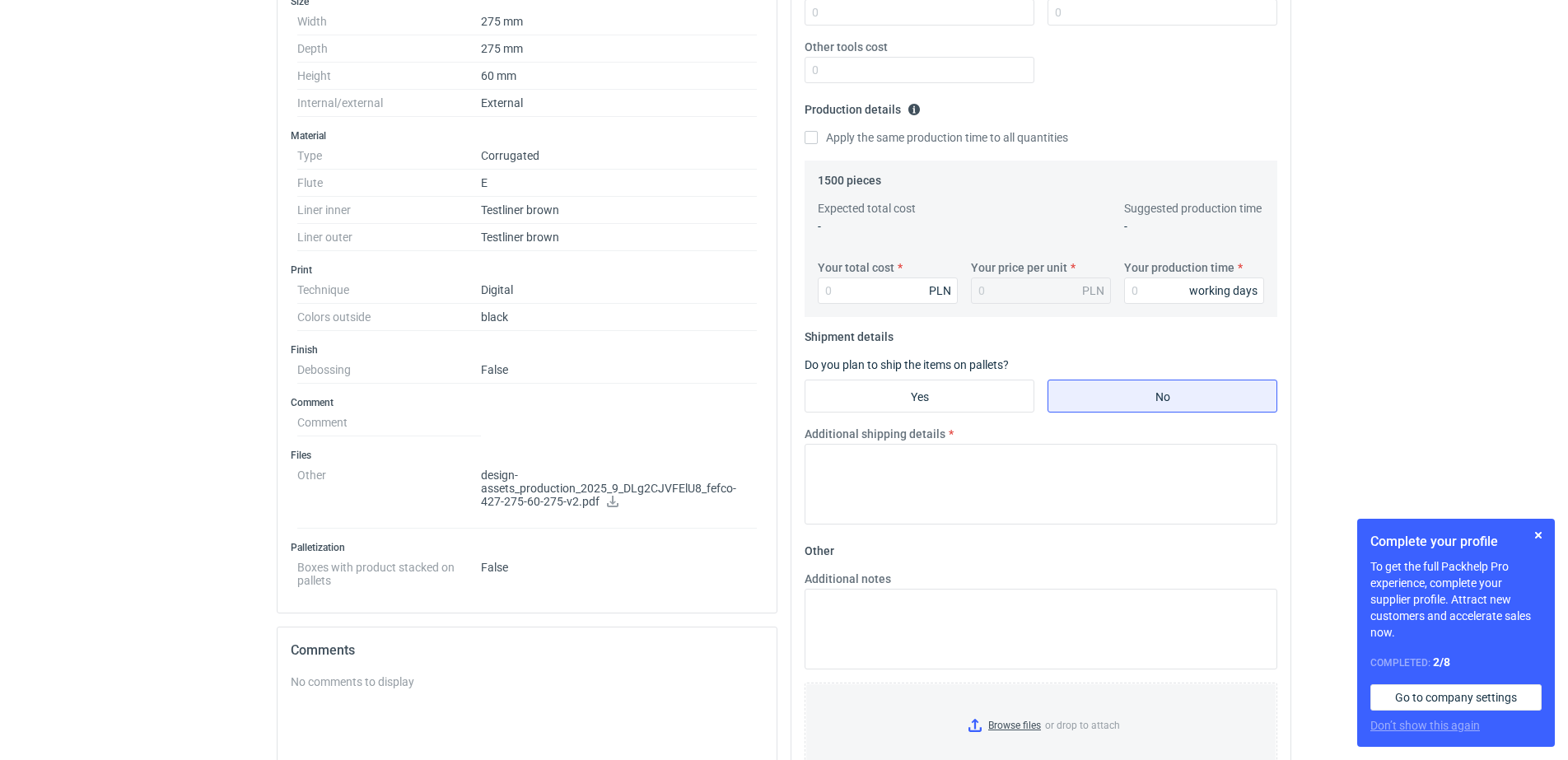
click at [603, 506] on p "design-assets_production_2025_9_DLg2CJVFElU8_fefco-427-275-60-275-v2.pdf" at bounding box center [619, 489] width 276 height 41
click at [606, 498] on icon at bounding box center [613, 502] width 14 height 12
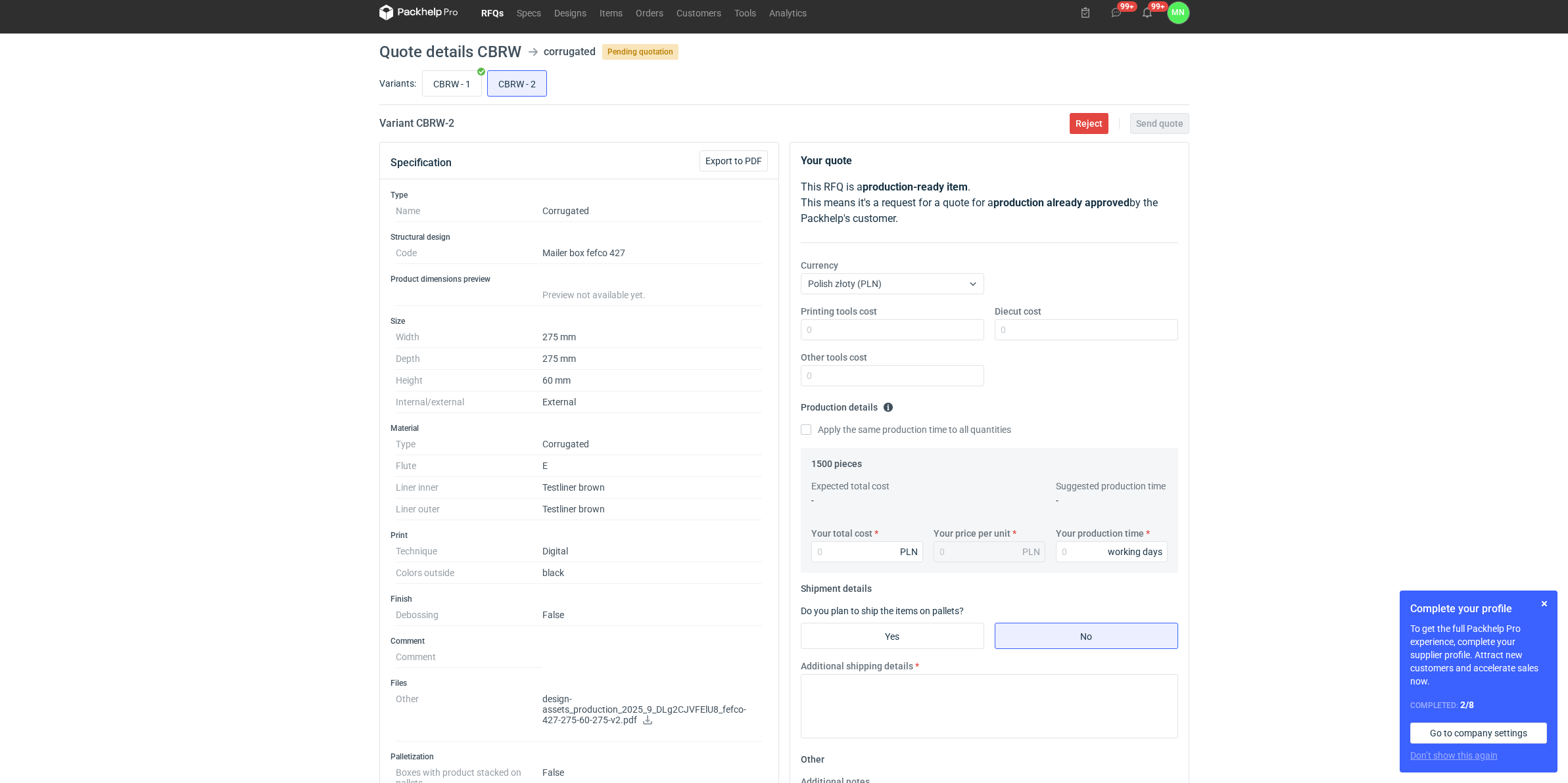
scroll to position [0, 0]
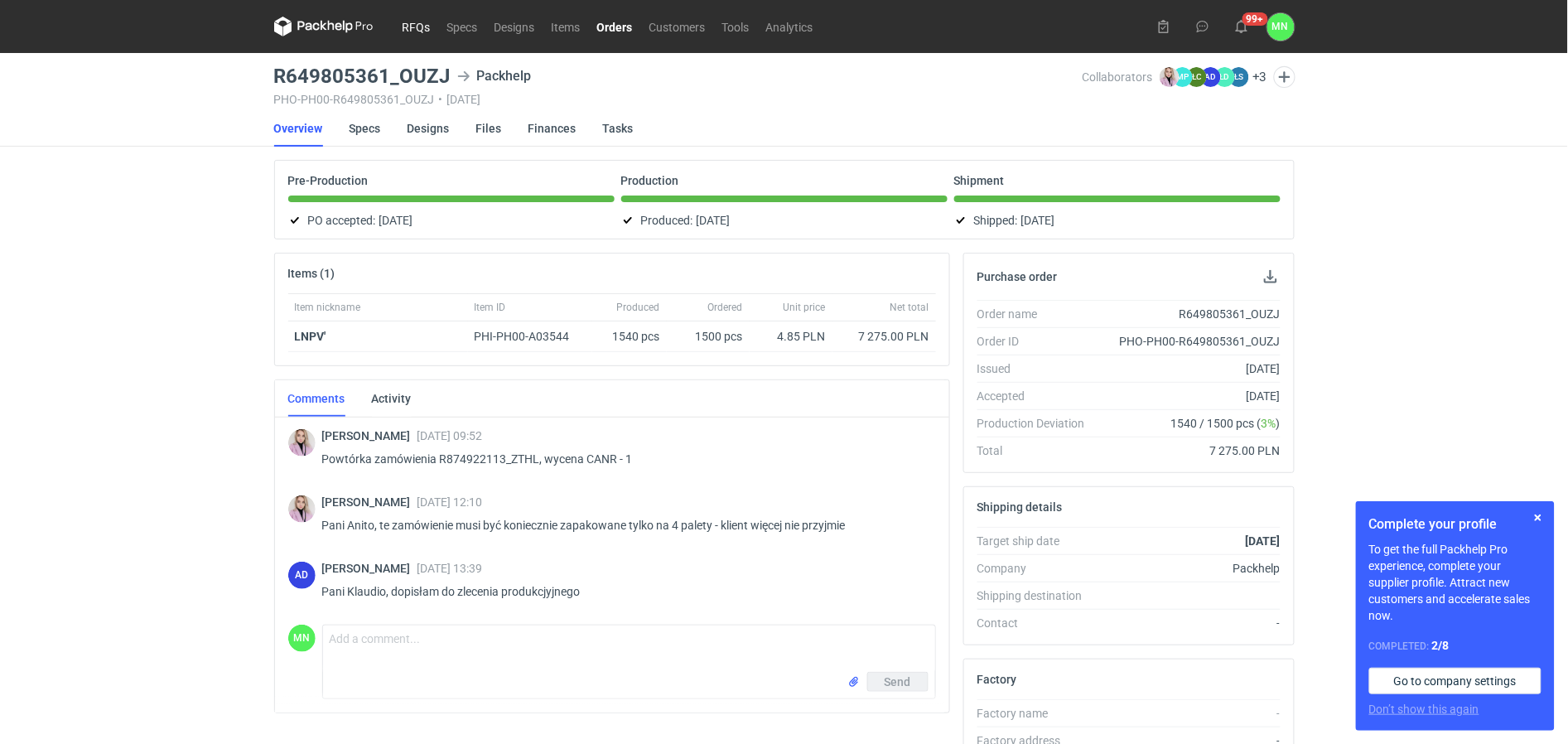
click at [419, 21] on link "RFQs" at bounding box center [417, 26] width 45 height 20
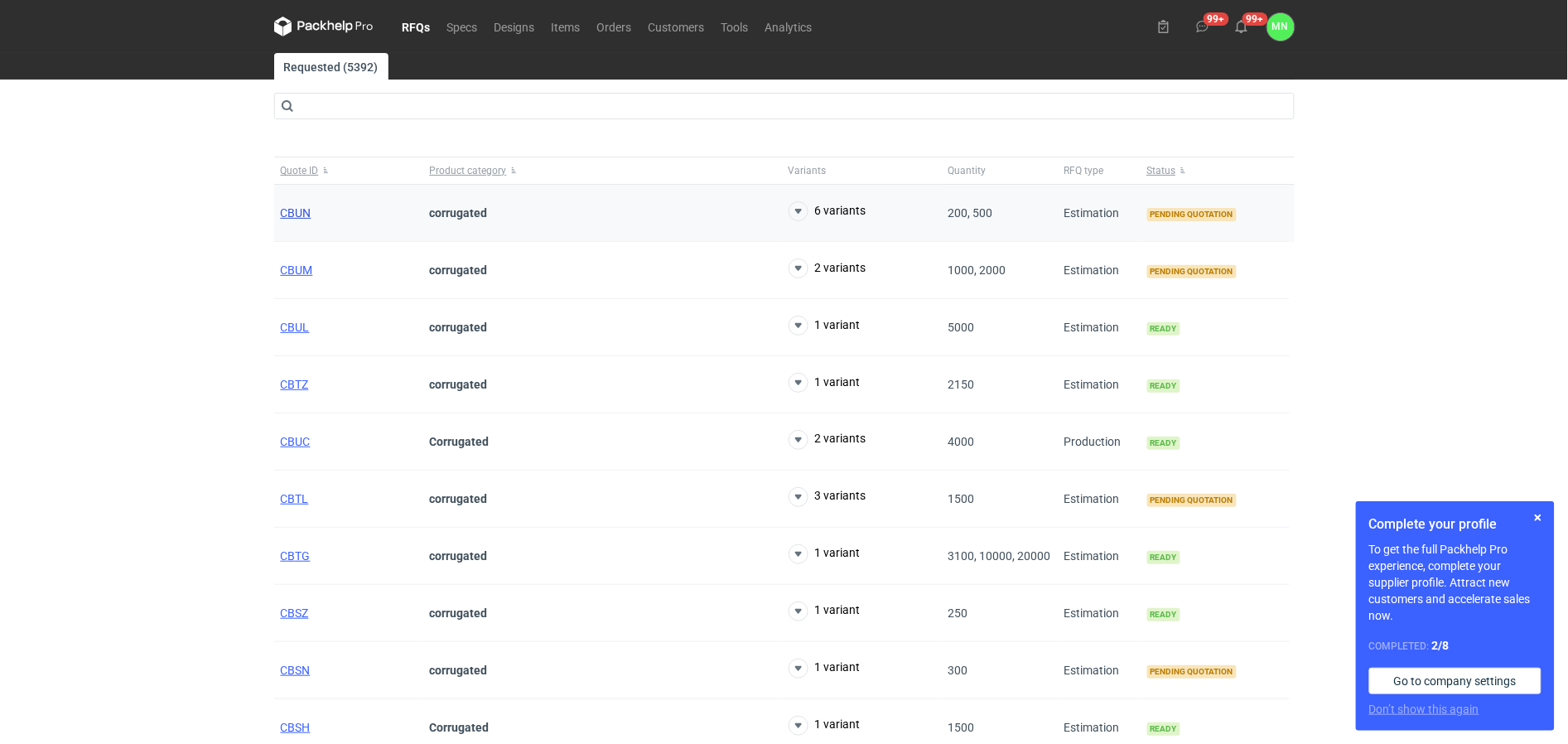
click at [298, 213] on span "CBUN" at bounding box center [296, 213] width 31 height 14
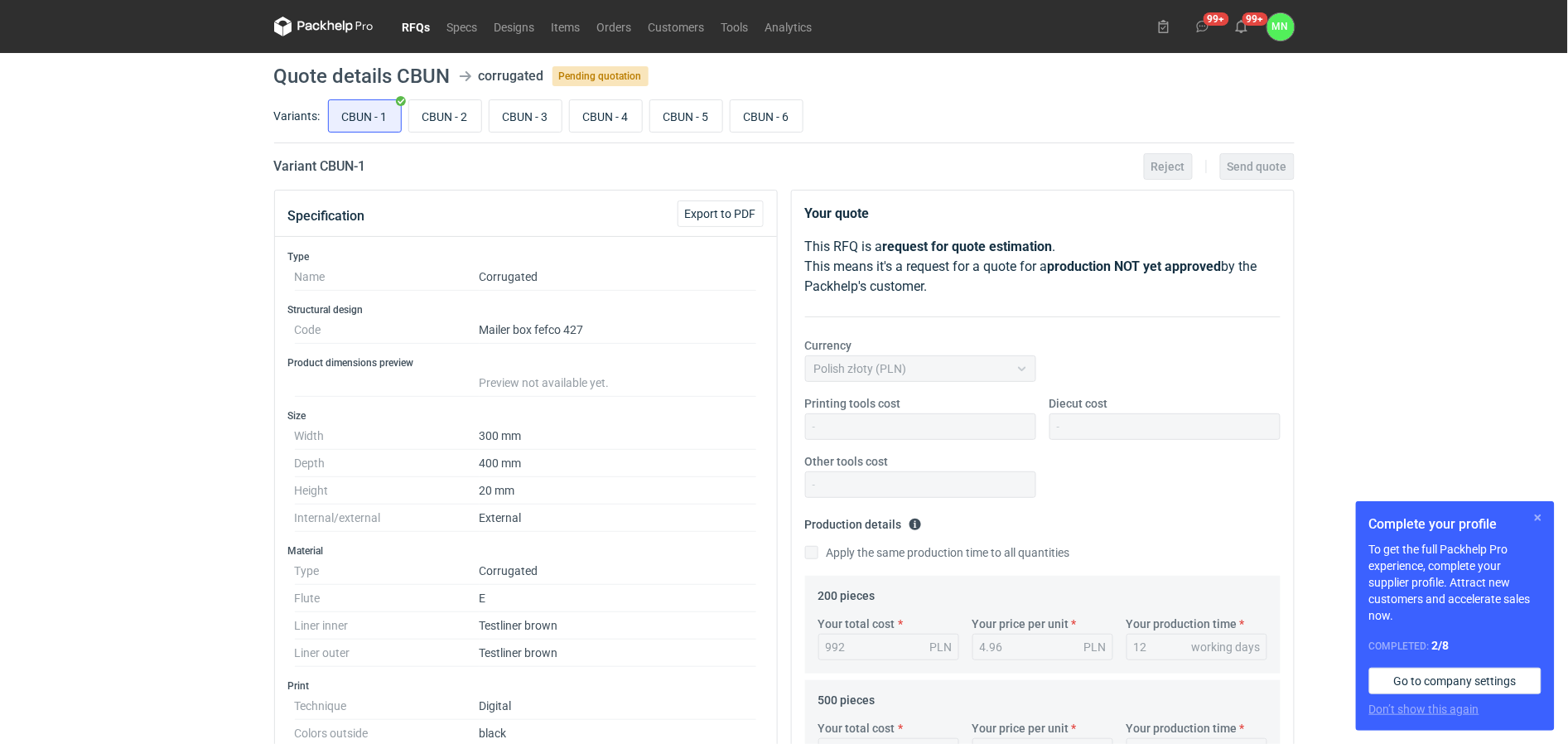
click at [1539, 518] on button "button" at bounding box center [1538, 517] width 20 height 20
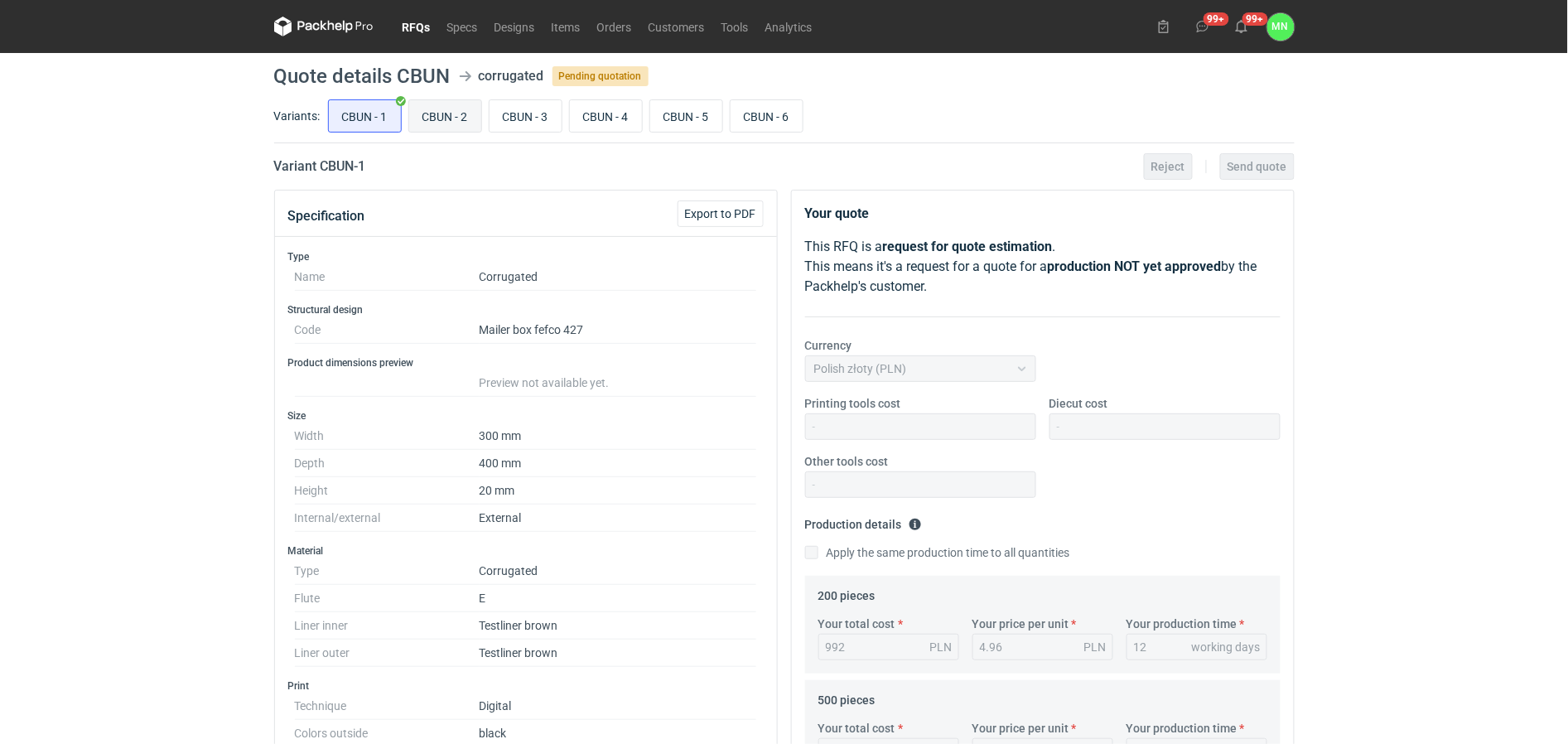
click at [417, 112] on input "CBUN - 2" at bounding box center [445, 116] width 72 height 31
radio input "true"
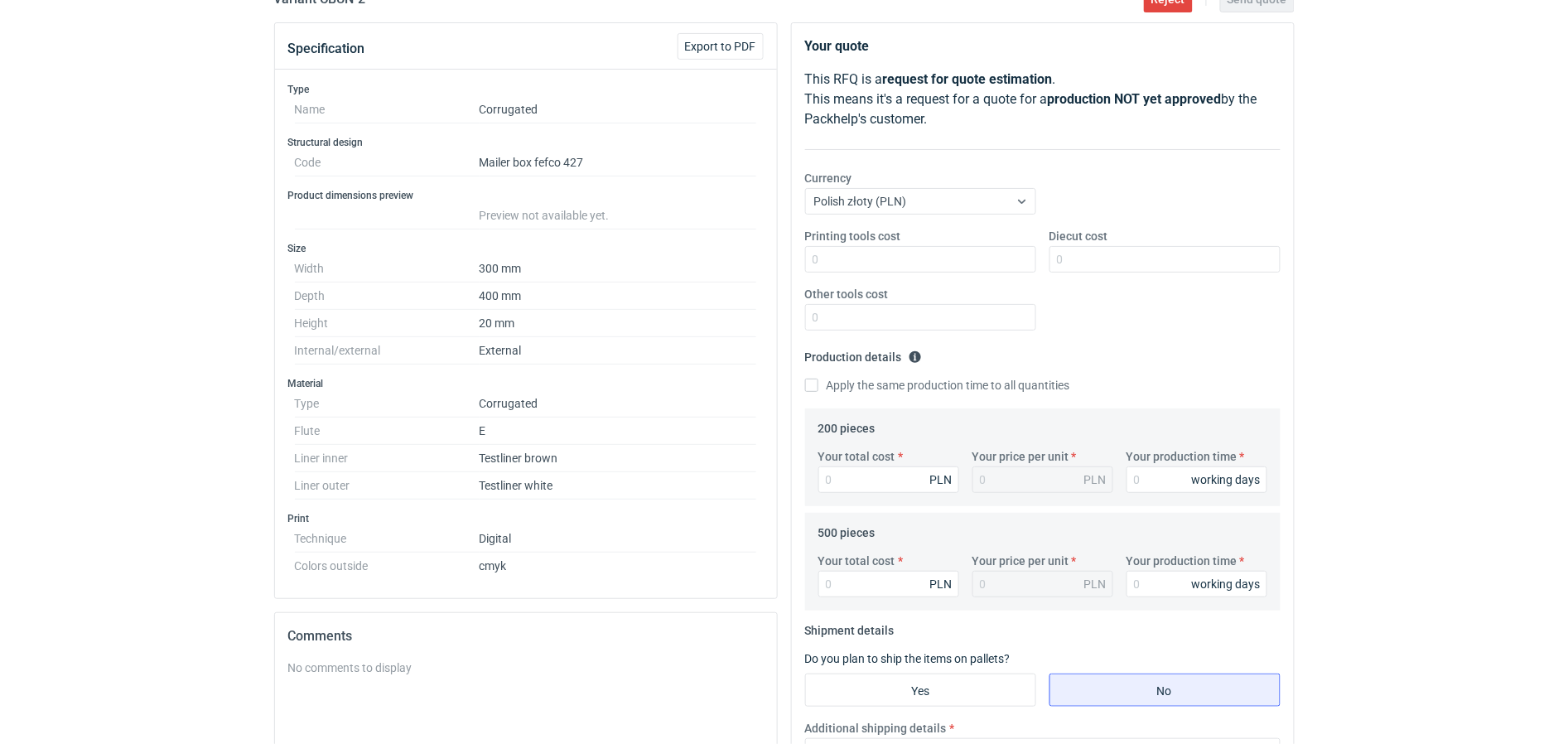
scroll to position [207, 0]
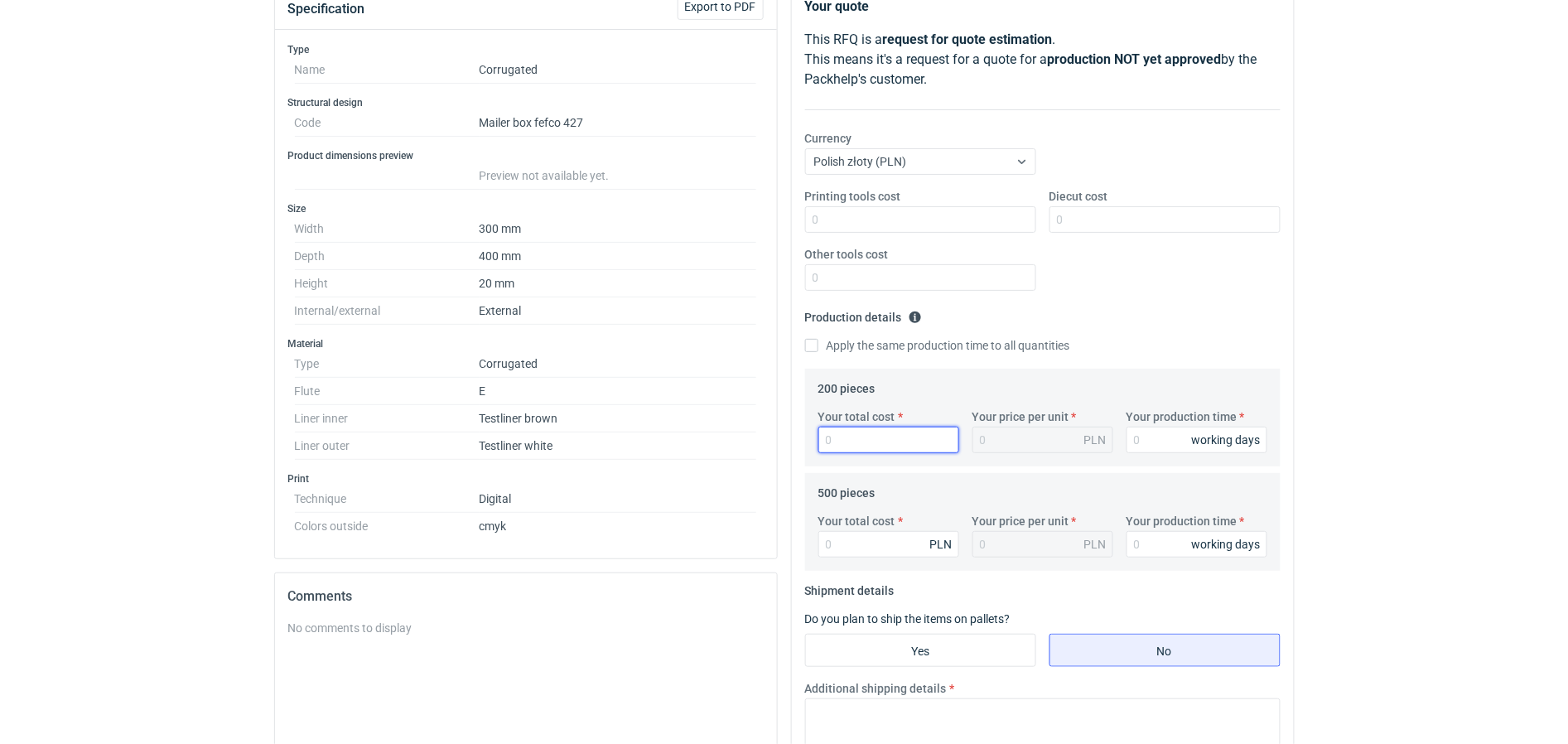
click at [846, 443] on input "Your total cost" at bounding box center [889, 440] width 141 height 26
type input "1002"
type input "5.01"
type input "1002"
type input "12"
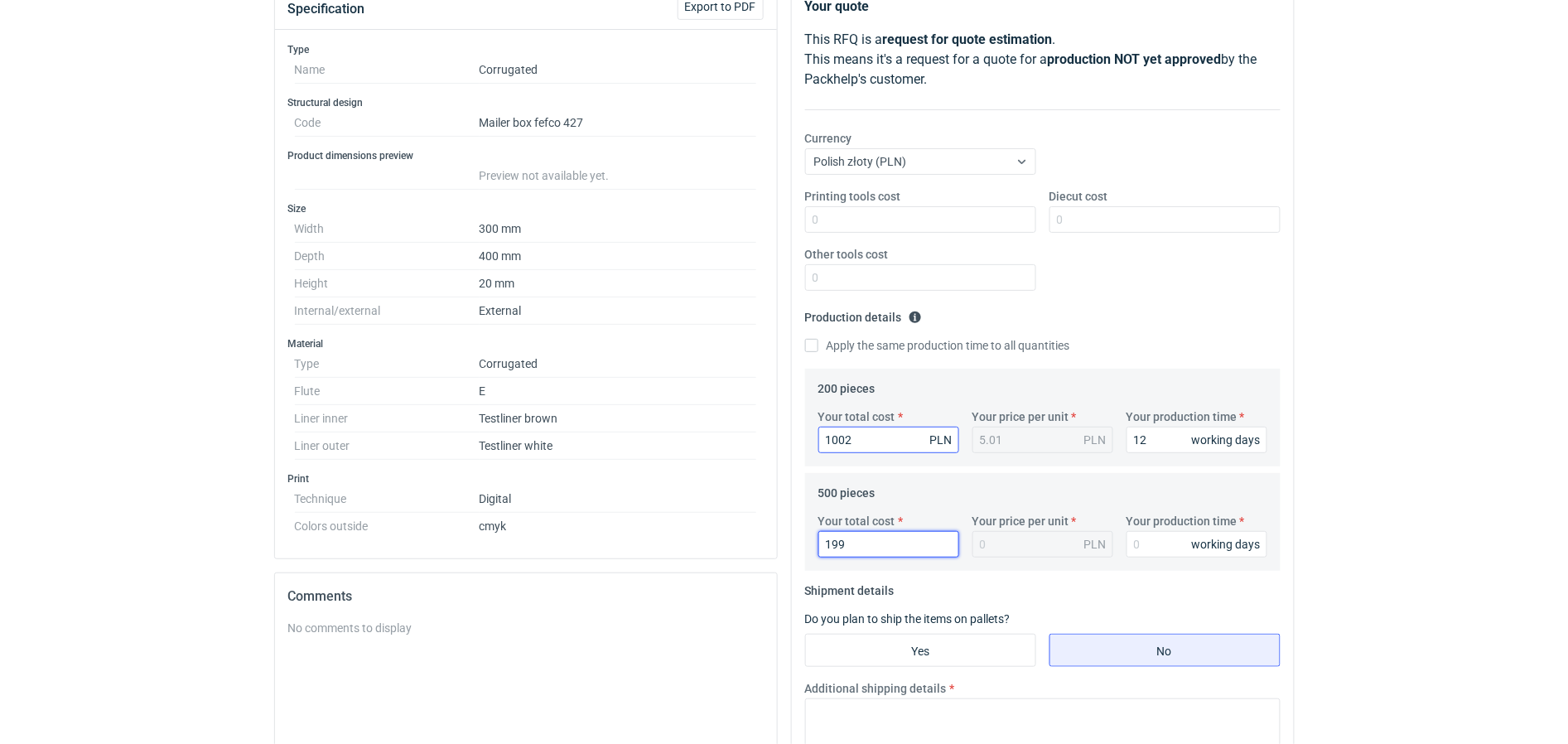
type input "1990"
type input "3.98"
type input "1990"
type input "12"
click at [933, 639] on input "Yes" at bounding box center [921, 650] width 230 height 31
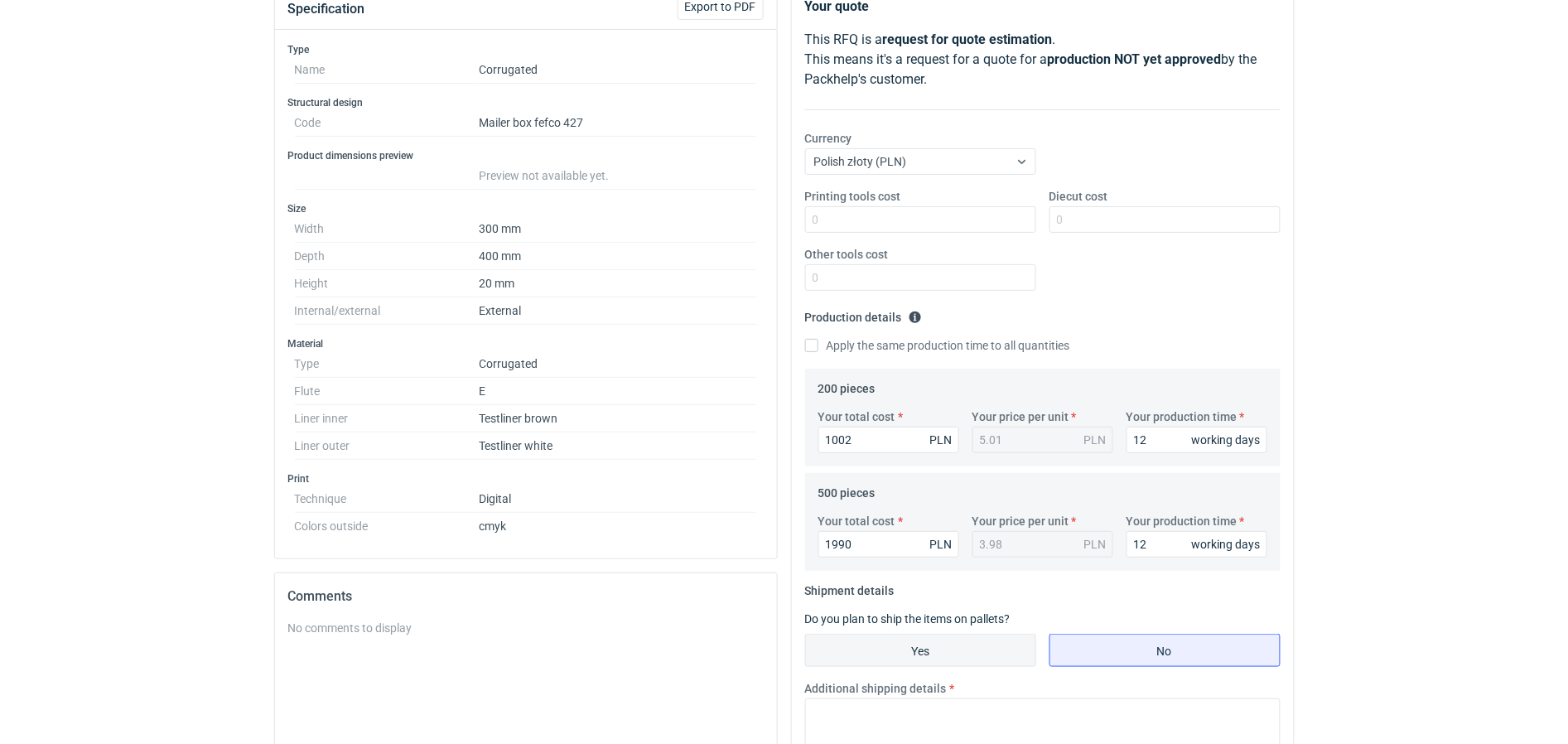
radio input "true"
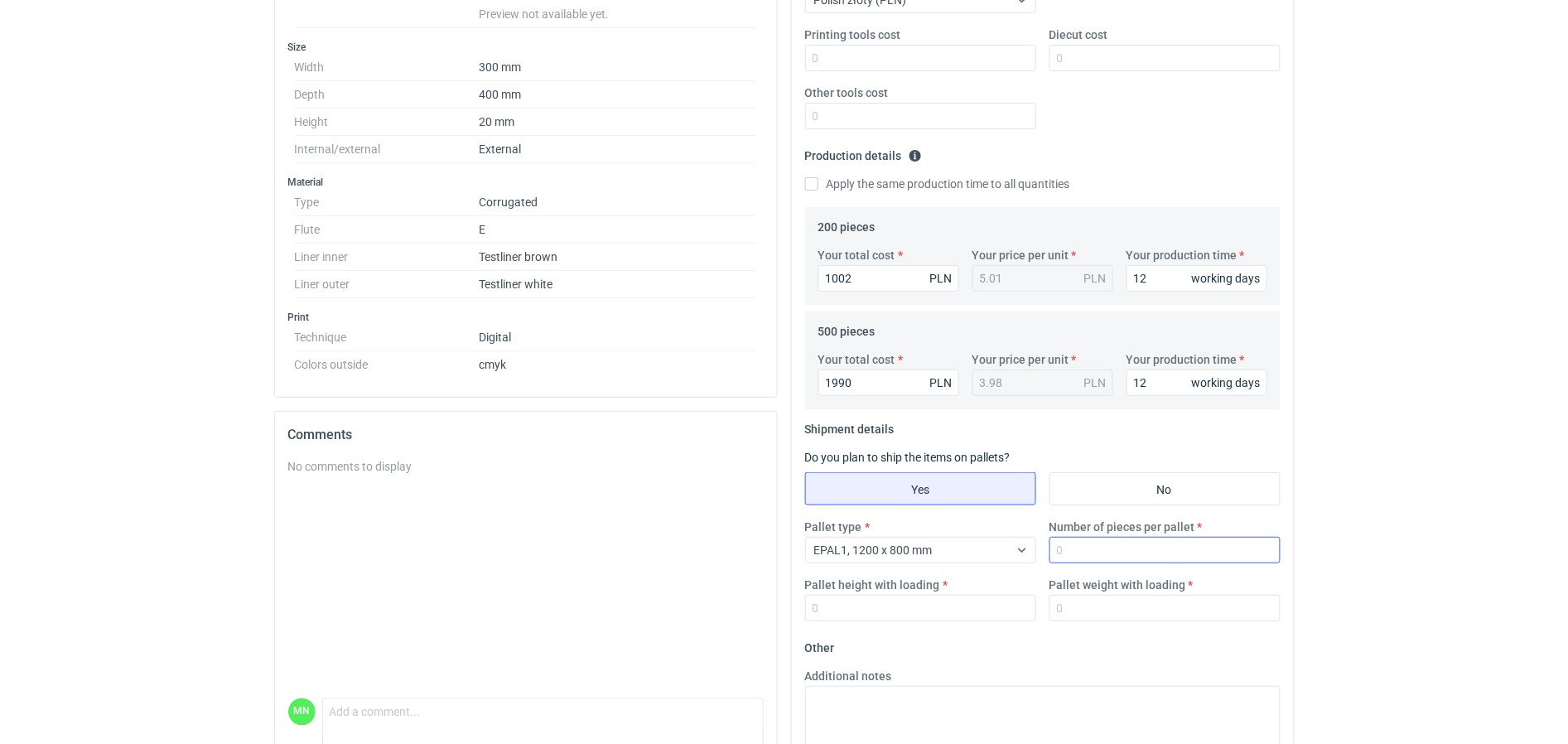
scroll to position [414, 0]
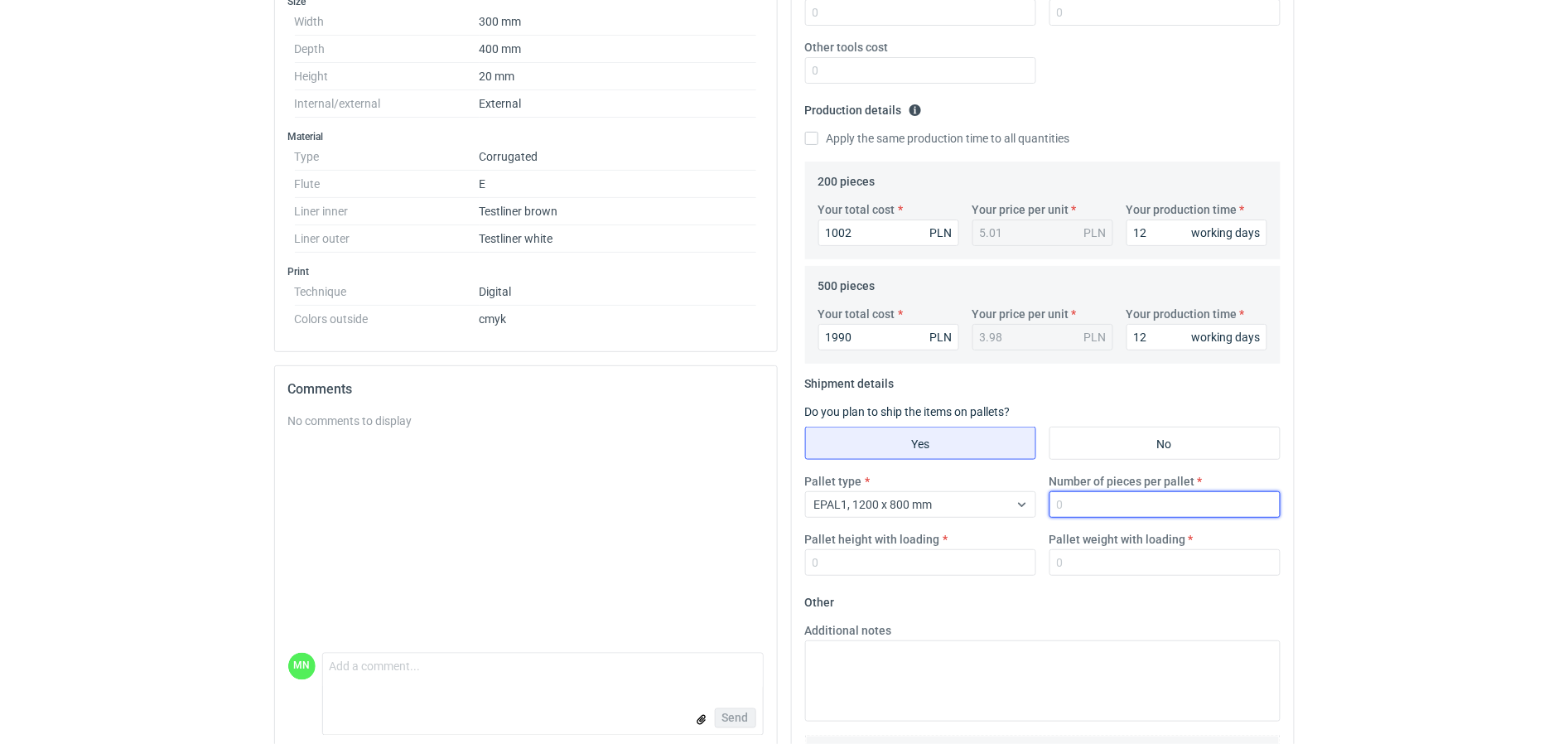
click at [1116, 512] on input "Number of pieces per pallet" at bounding box center [1166, 504] width 231 height 26
type input "825"
type input "1800"
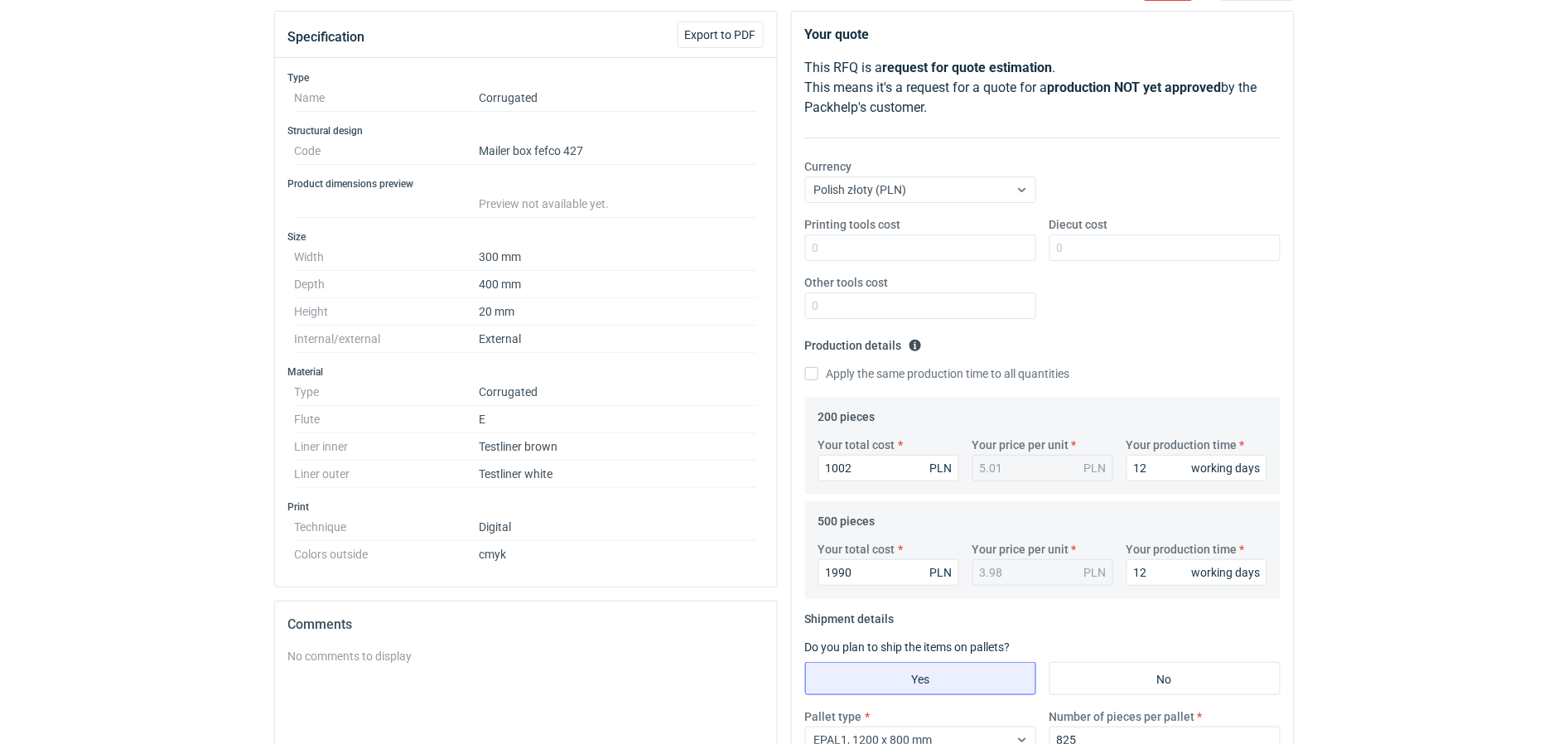
scroll to position [518, 0]
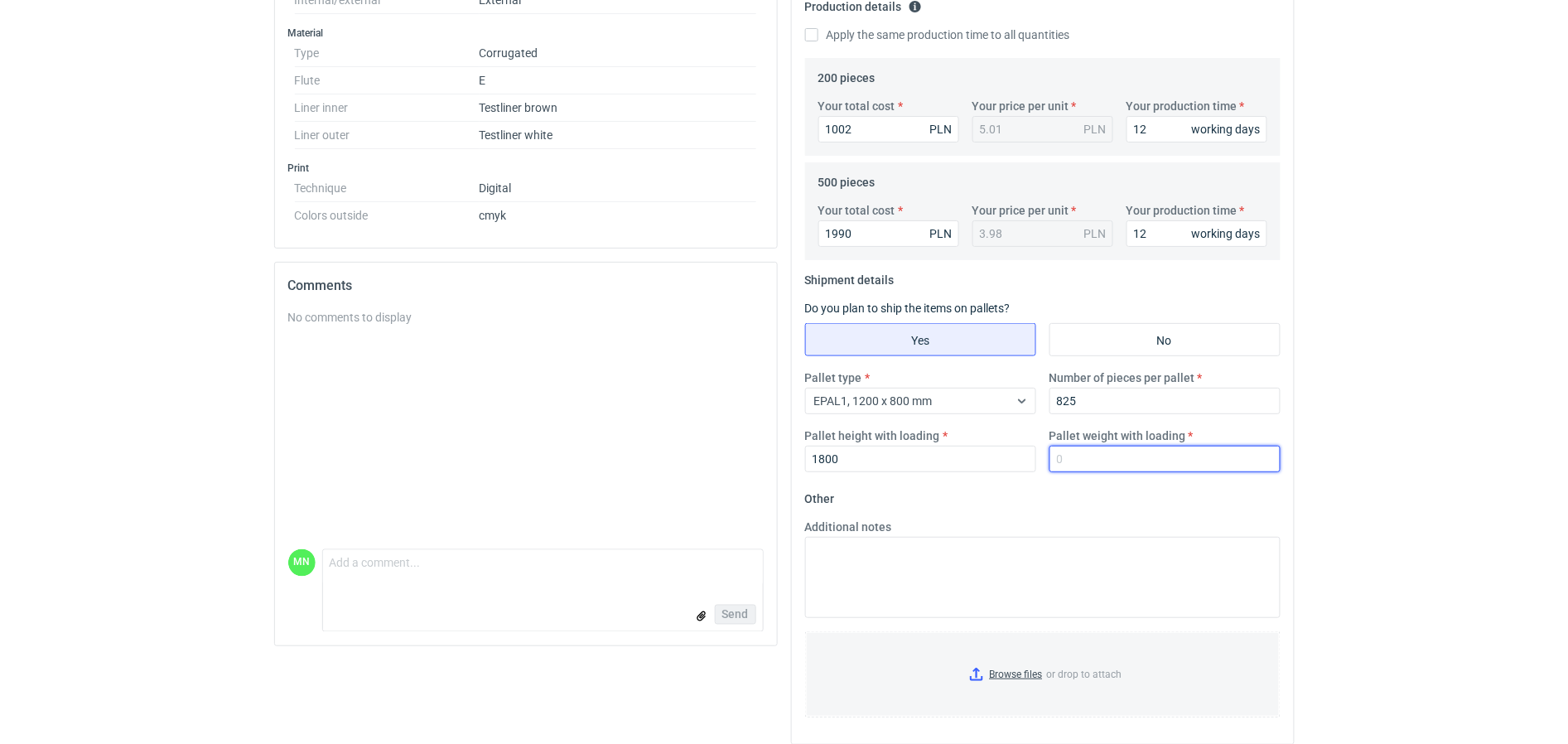
click at [1111, 457] on input "Pallet weight with loading" at bounding box center [1166, 458] width 231 height 26
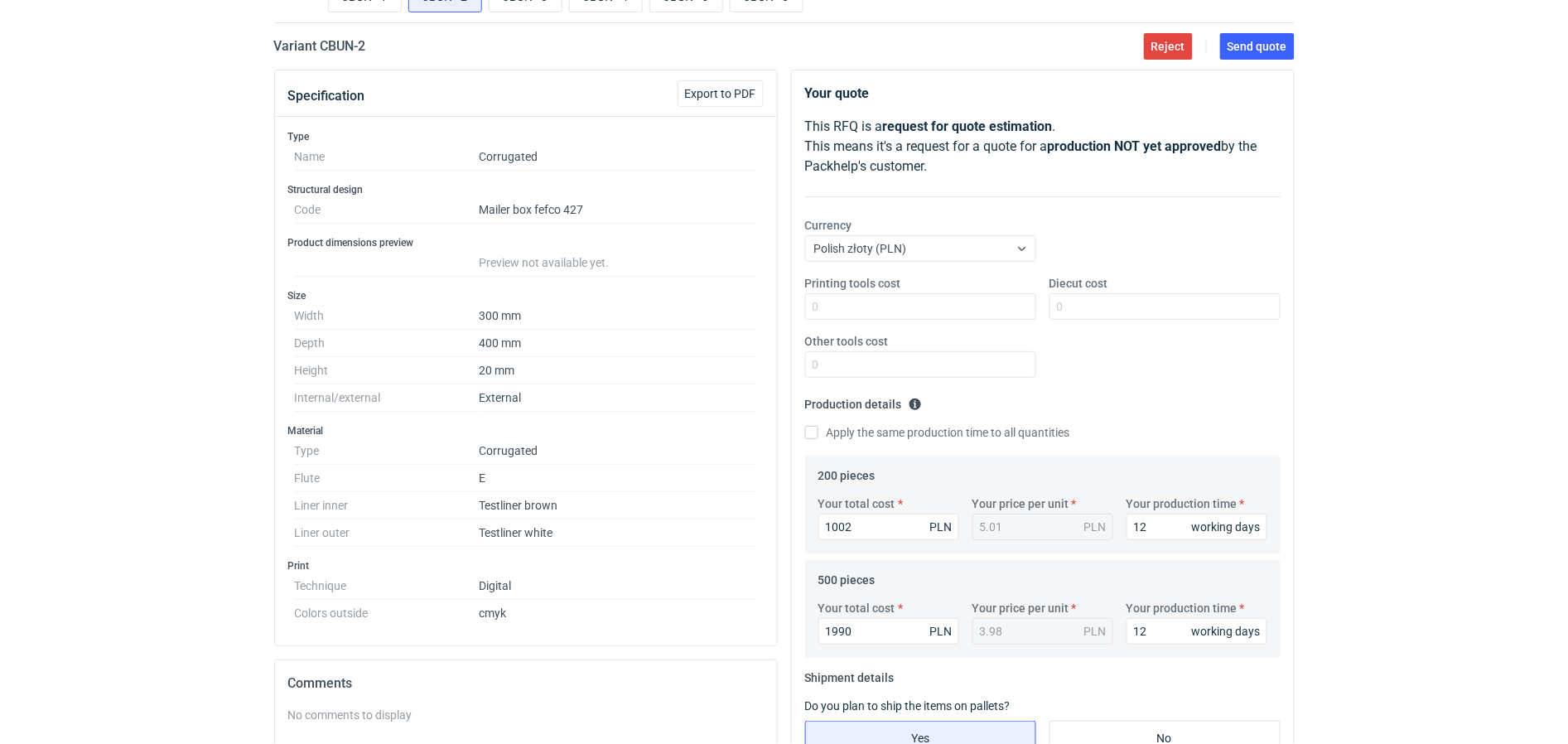
scroll to position [104, 0]
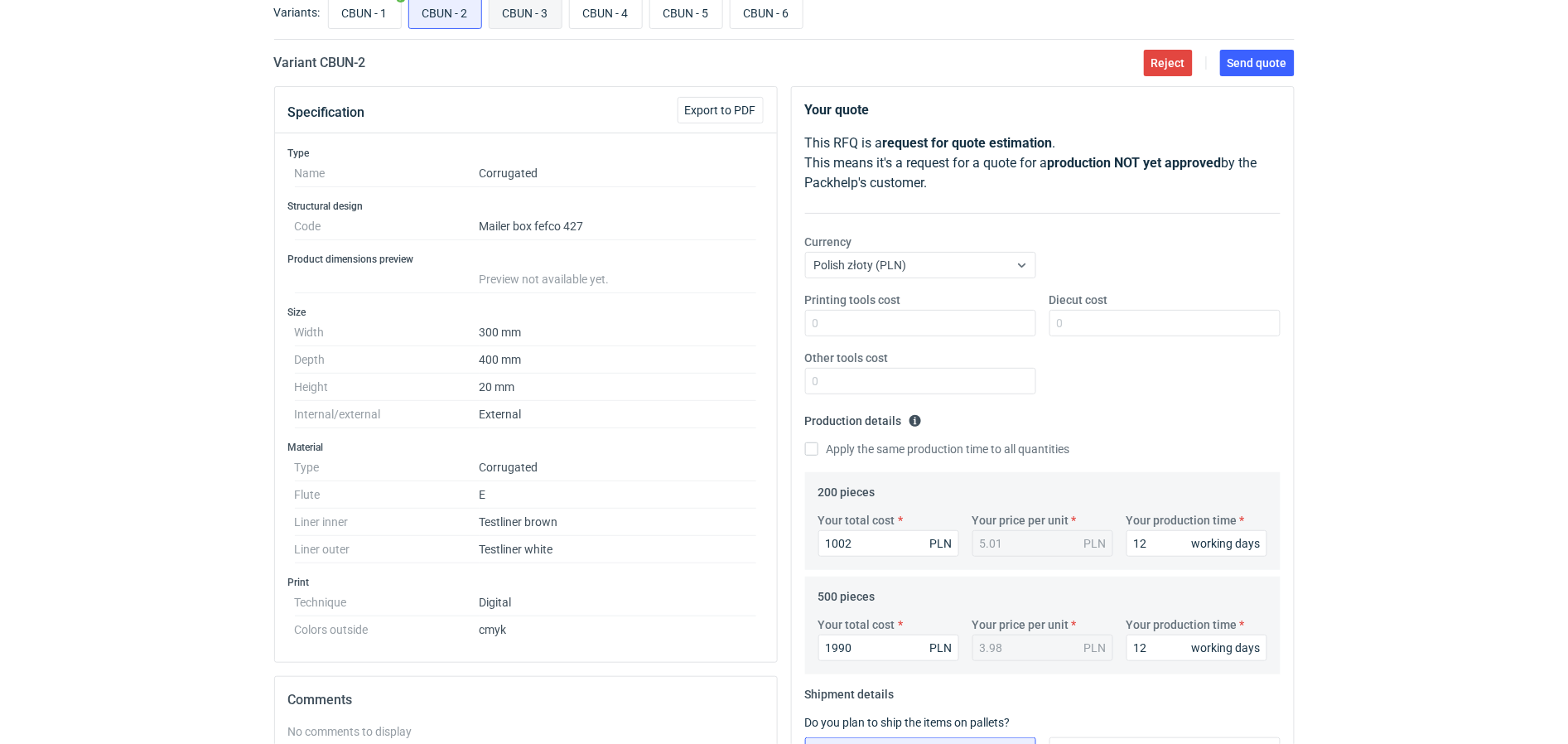
type input "170"
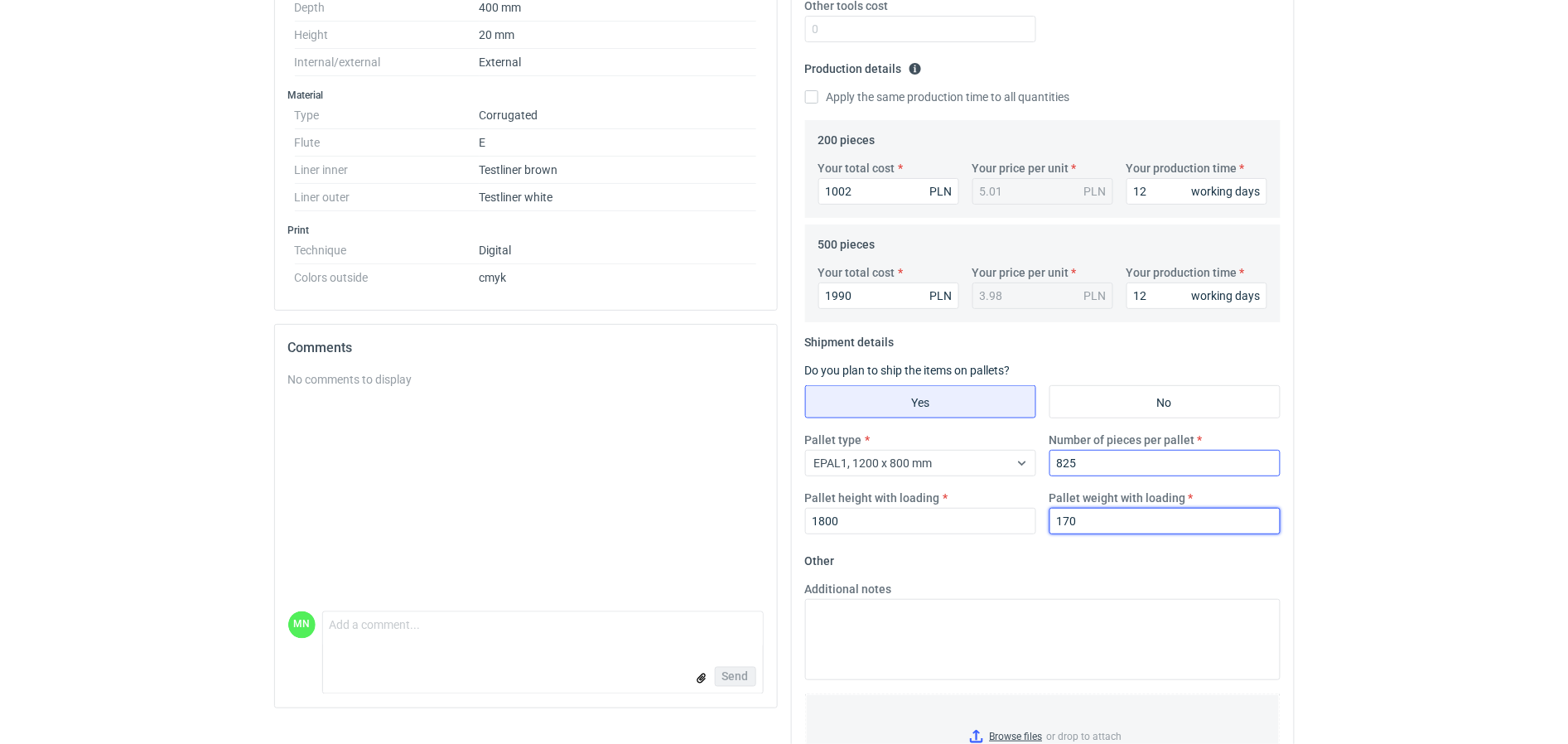
scroll to position [534, 0]
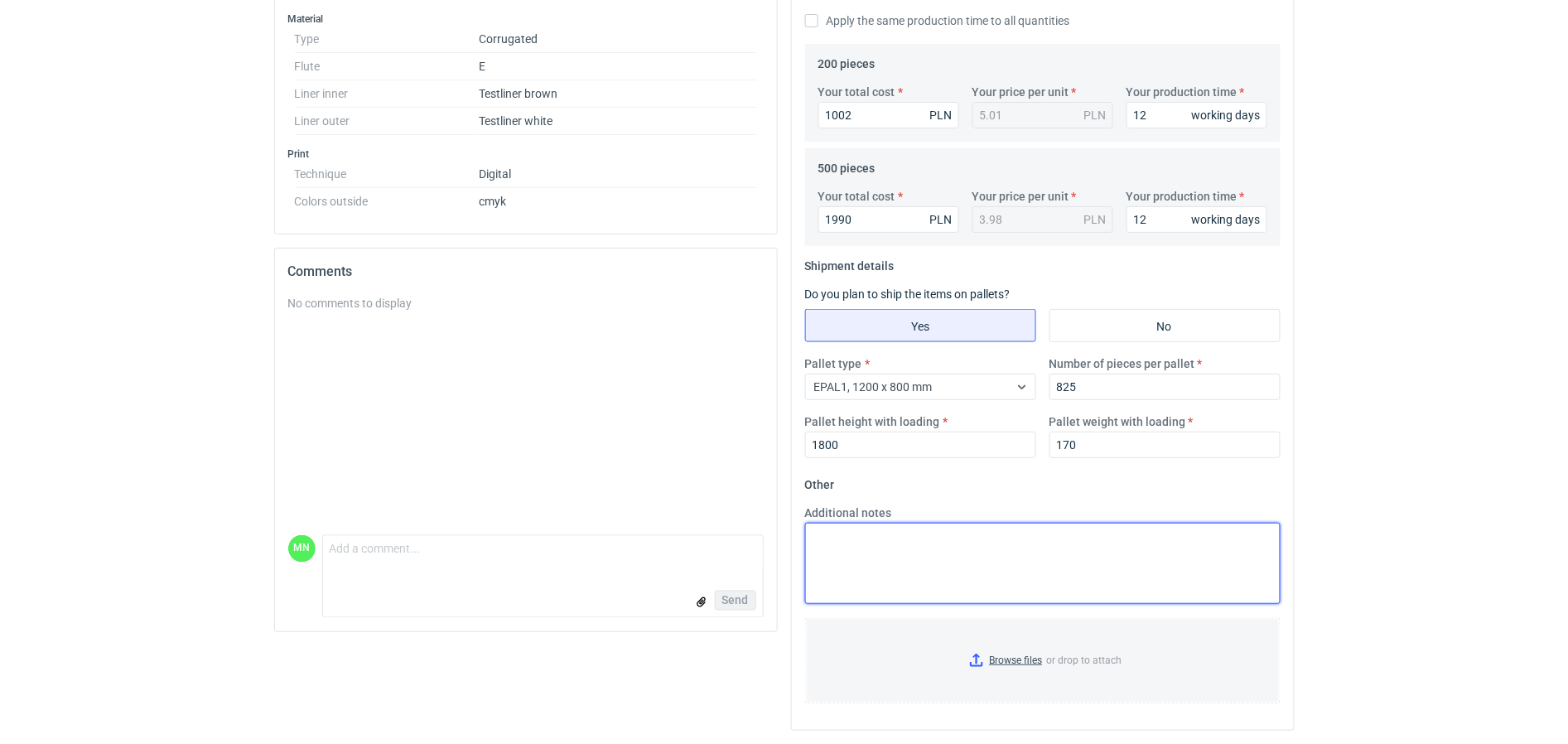
click at [1000, 535] on textarea "Additional notes" at bounding box center [1042, 563] width 475 height 81
paste textarea "produkt wycinany z ploter produkcyjnego, wewnątrz na bigach mogą powstawać pękn…"
type textarea "produkt wycinany z ploter produkcyjnego, wewnątrz na bigach mogą powstawać pękn…"
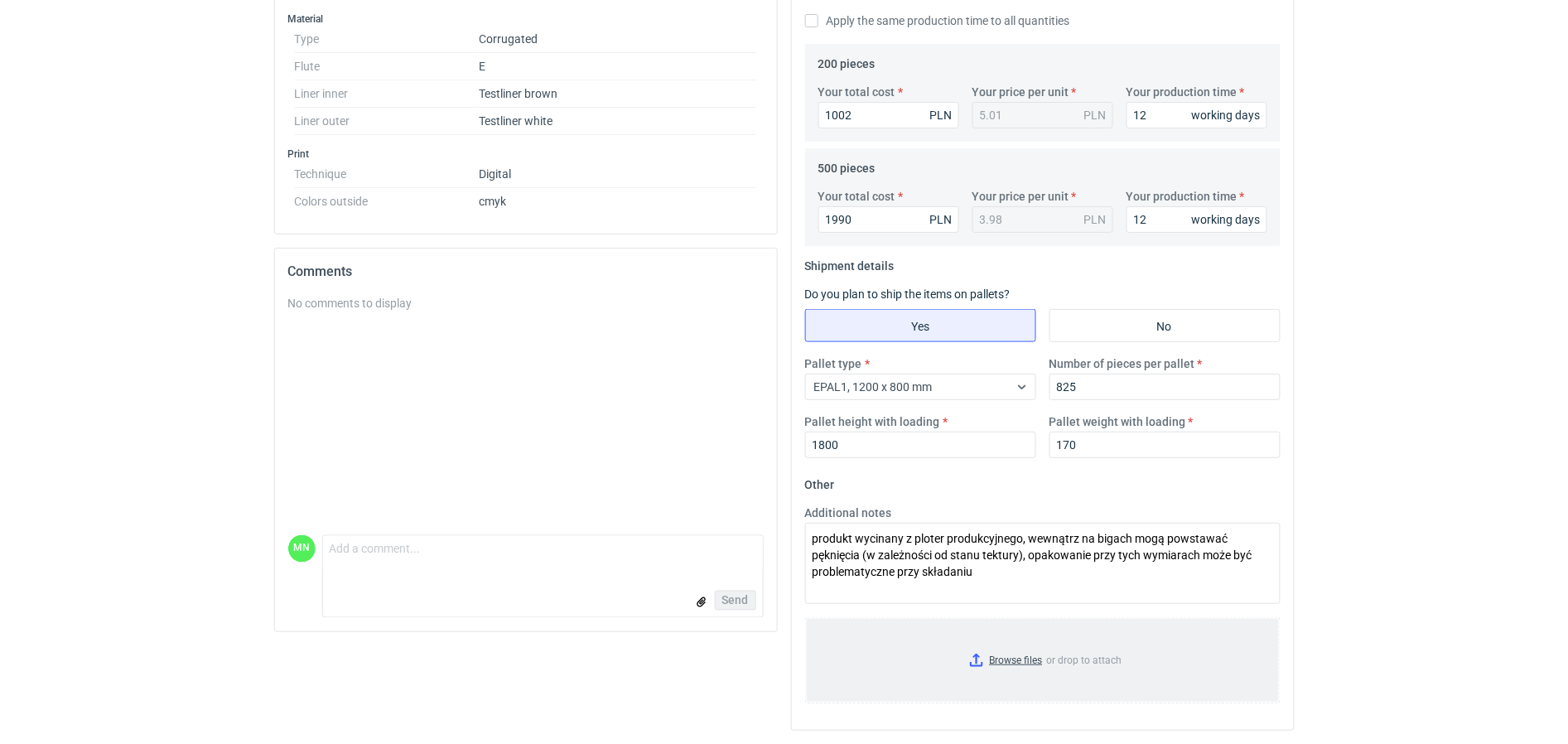
click at [1011, 657] on input "Browse files or drop to attach" at bounding box center [1042, 660] width 472 height 82
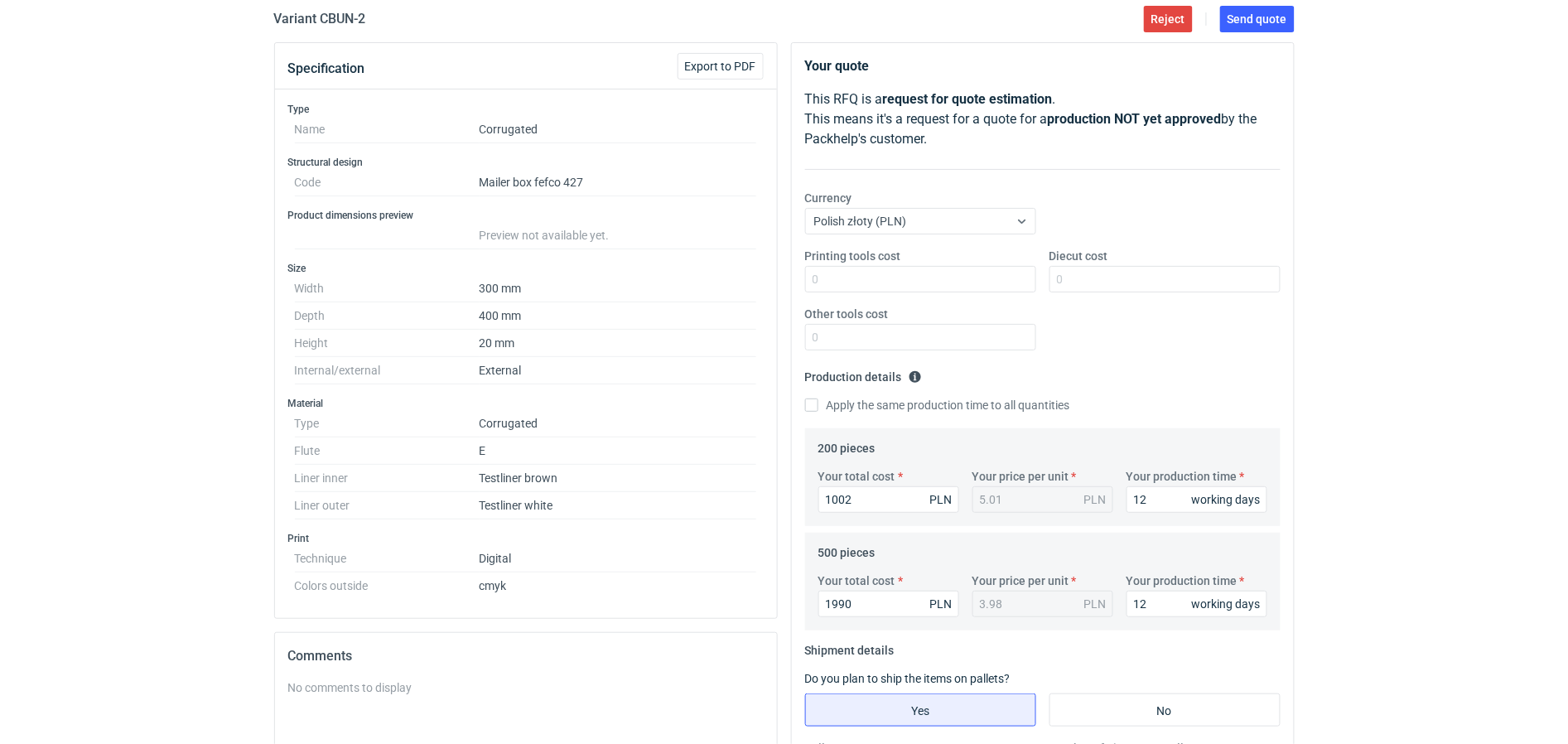
scroll to position [120, 0]
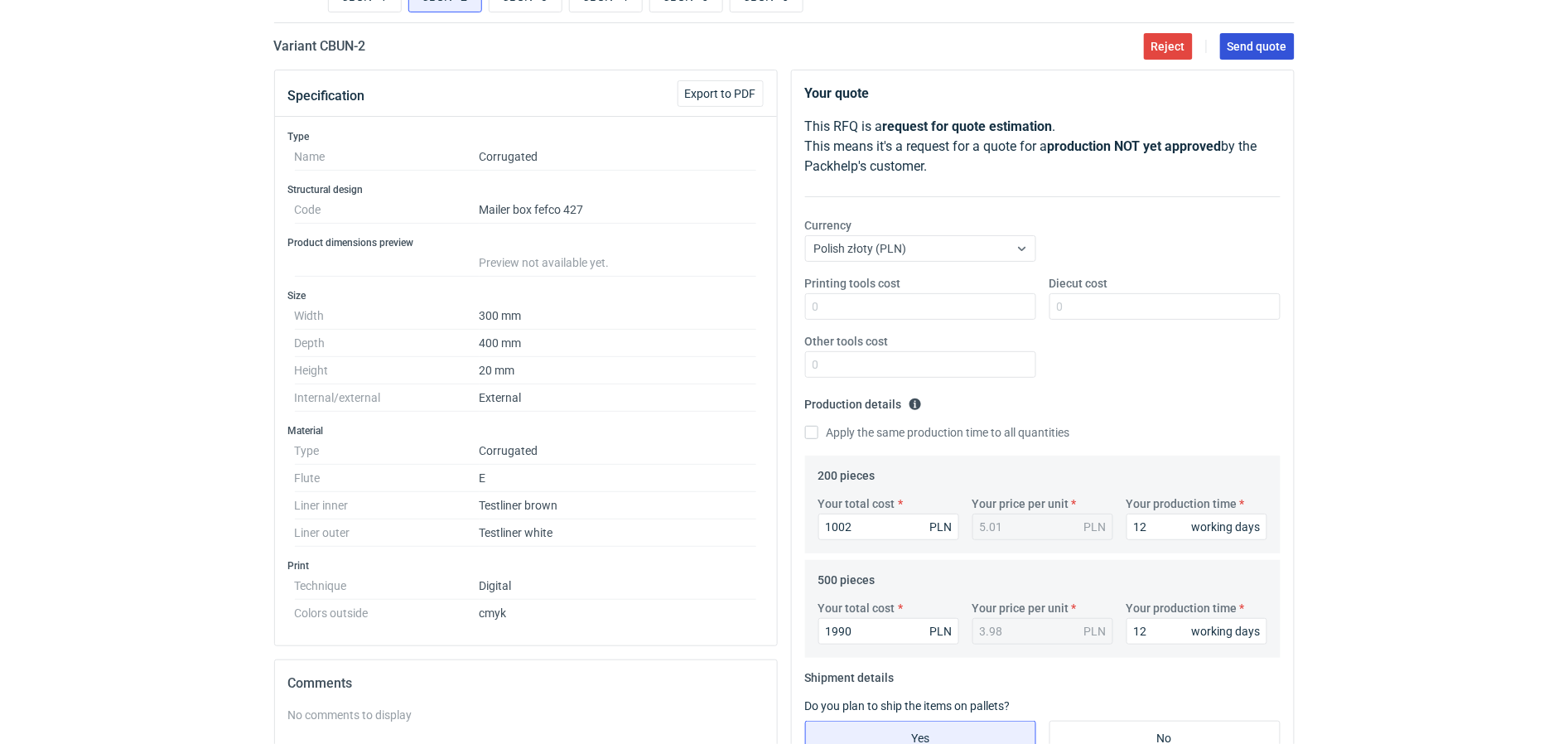
click at [1244, 52] on span "Send quote" at bounding box center [1258, 47] width 60 height 12
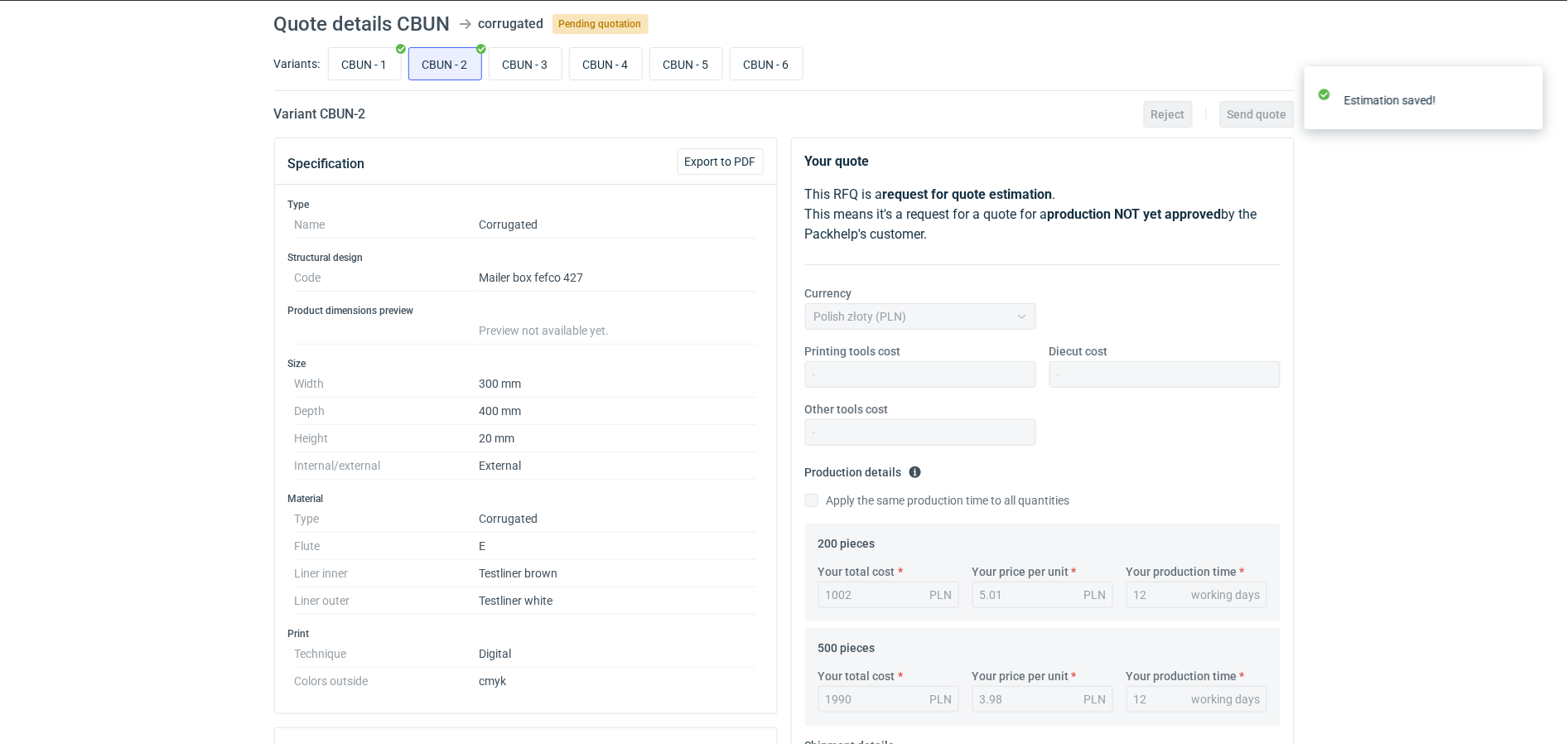
scroll to position [0, 0]
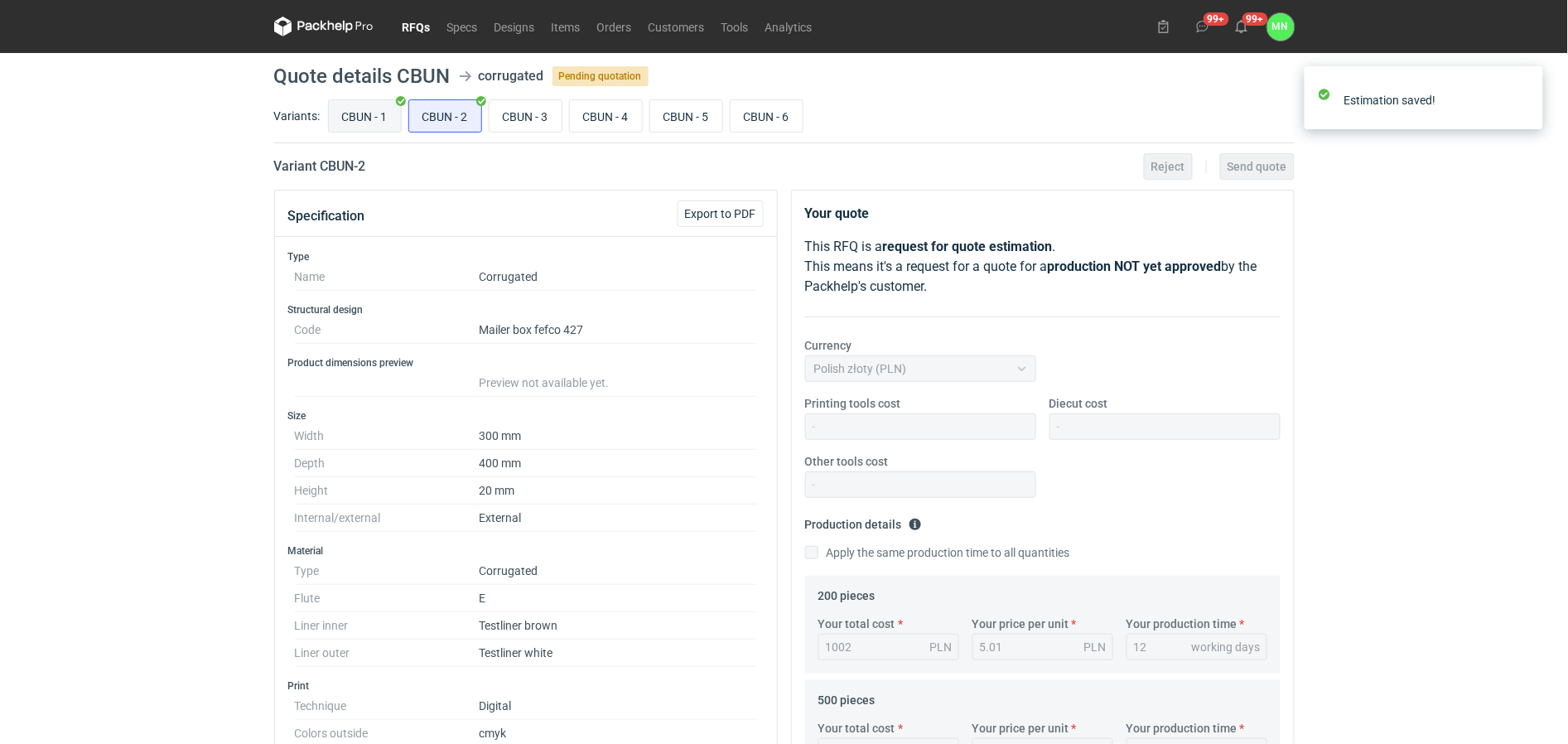
click at [377, 113] on input "CBUN - 1" at bounding box center [365, 116] width 72 height 31
radio input "true"
click at [440, 105] on input "CBUN - 2" at bounding box center [445, 116] width 72 height 31
radio input "true"
click at [516, 108] on input "CBUN - 3" at bounding box center [526, 116] width 72 height 31
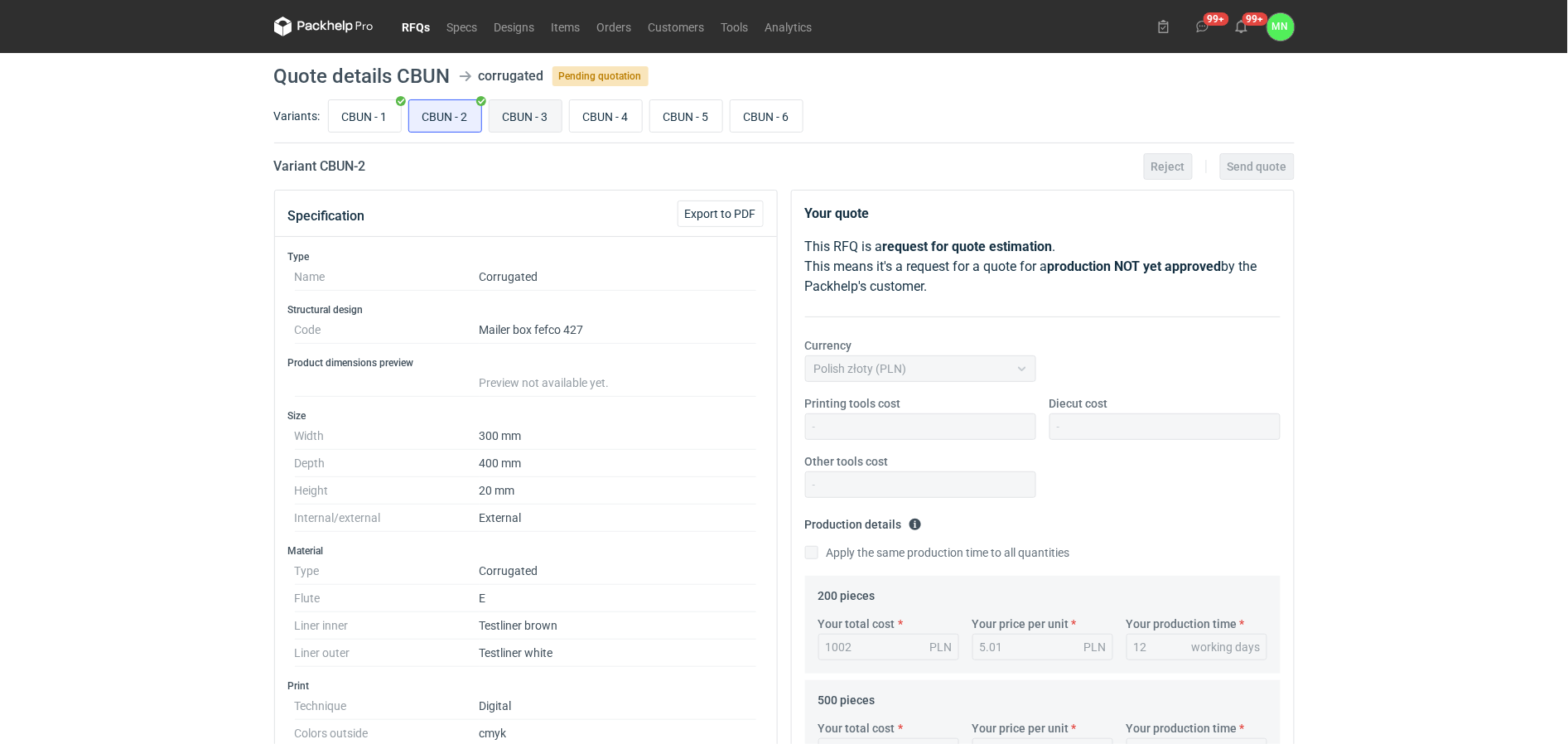
radio input "true"
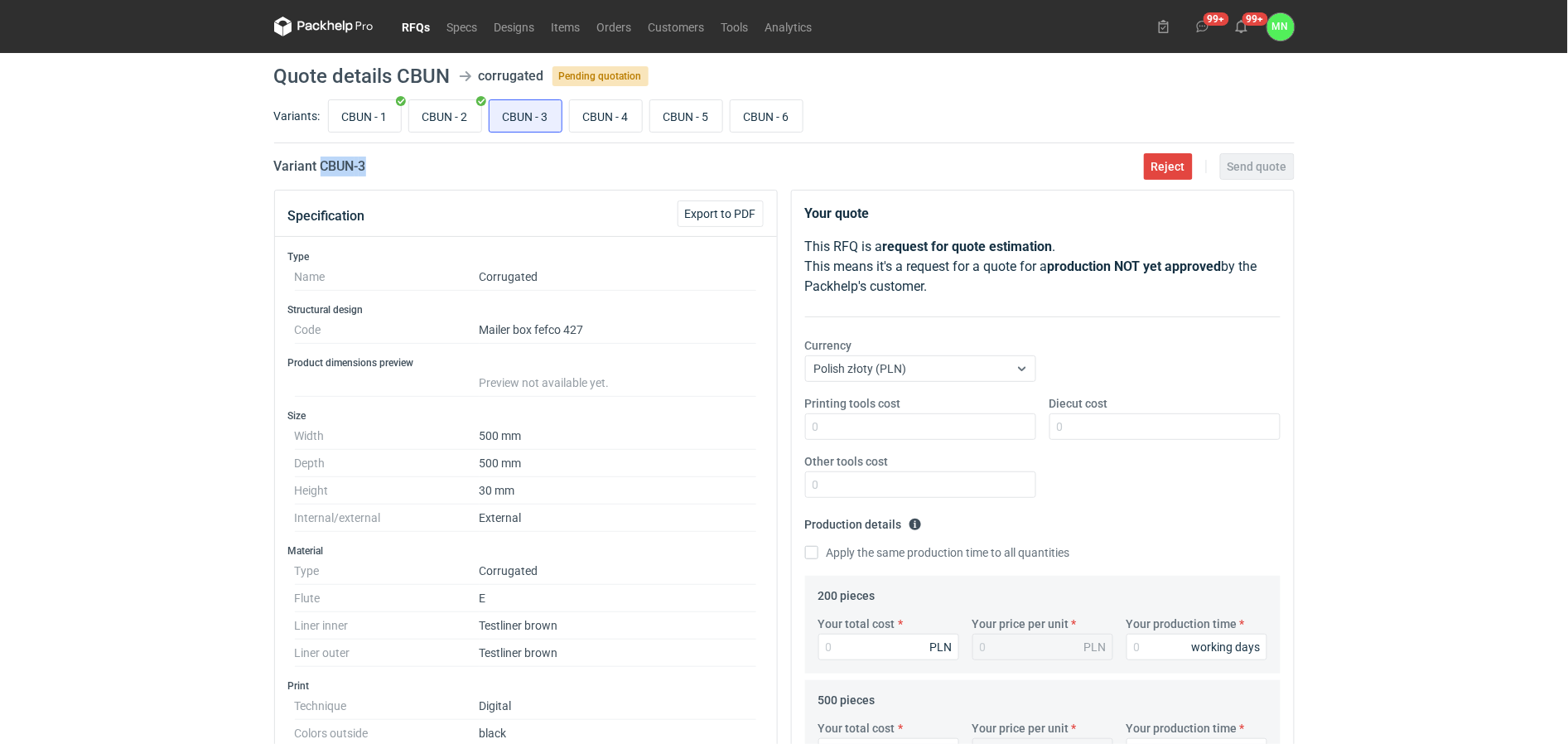
drag, startPoint x: 379, startPoint y: 166, endPoint x: 324, endPoint y: 174, distance: 55.6
click at [324, 174] on div "Variant CBUN - 3 Reject Send quote" at bounding box center [785, 166] width 1020 height 20
copy h2 "CBUN - 3"
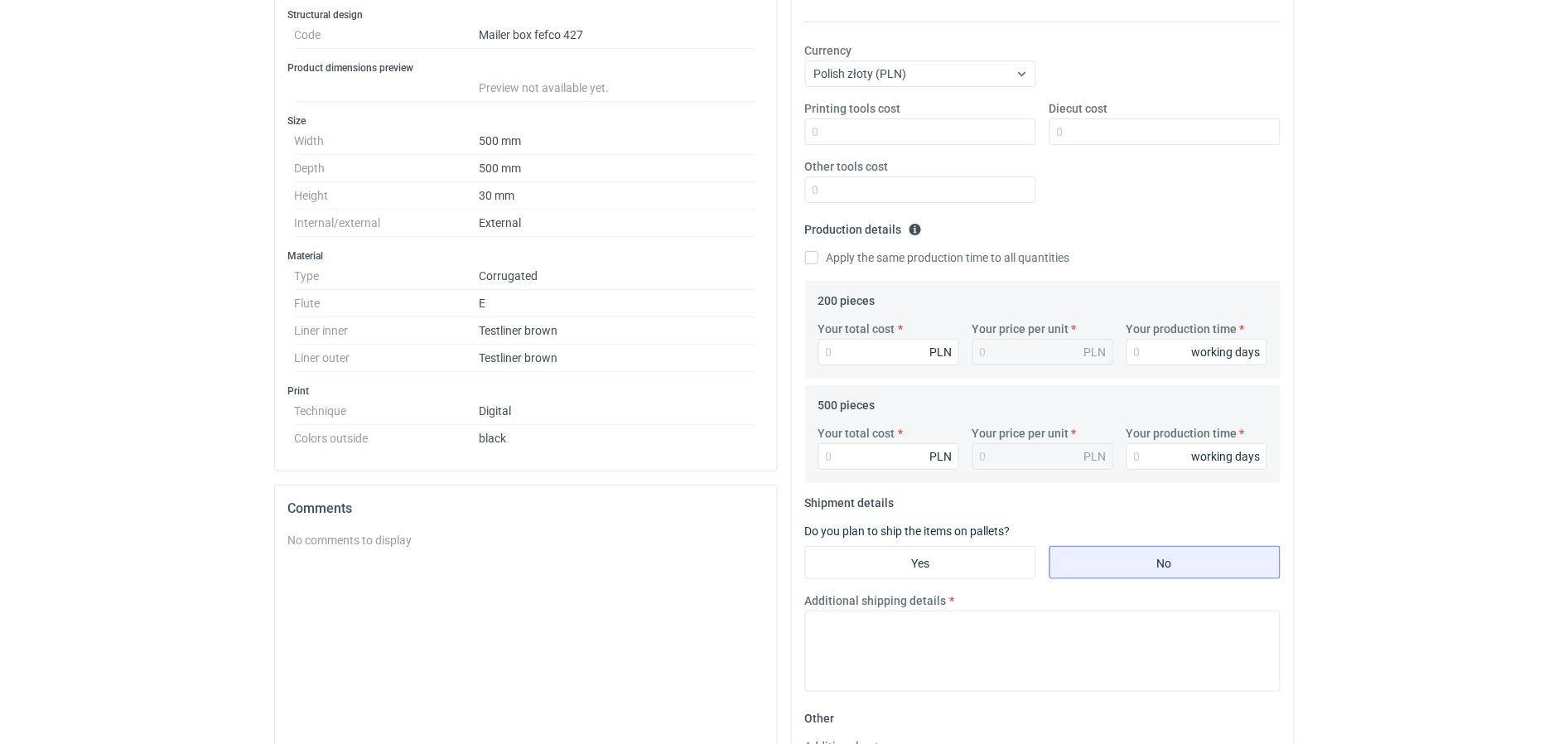
scroll to position [310, 0]
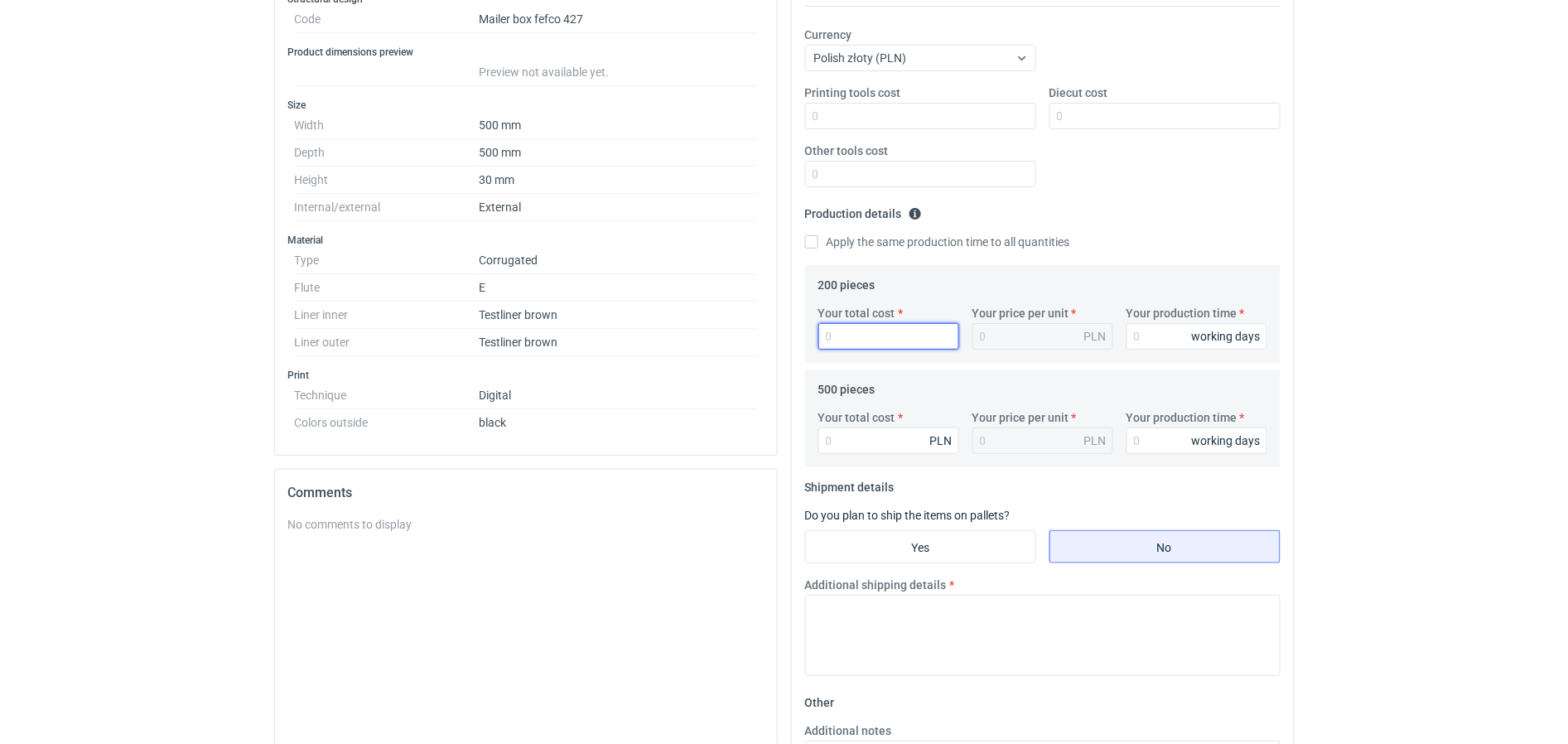
click at [859, 338] on input "Your total cost" at bounding box center [889, 336] width 141 height 26
type input "2"
type input "0.01"
type input "2264"
type input "11.32"
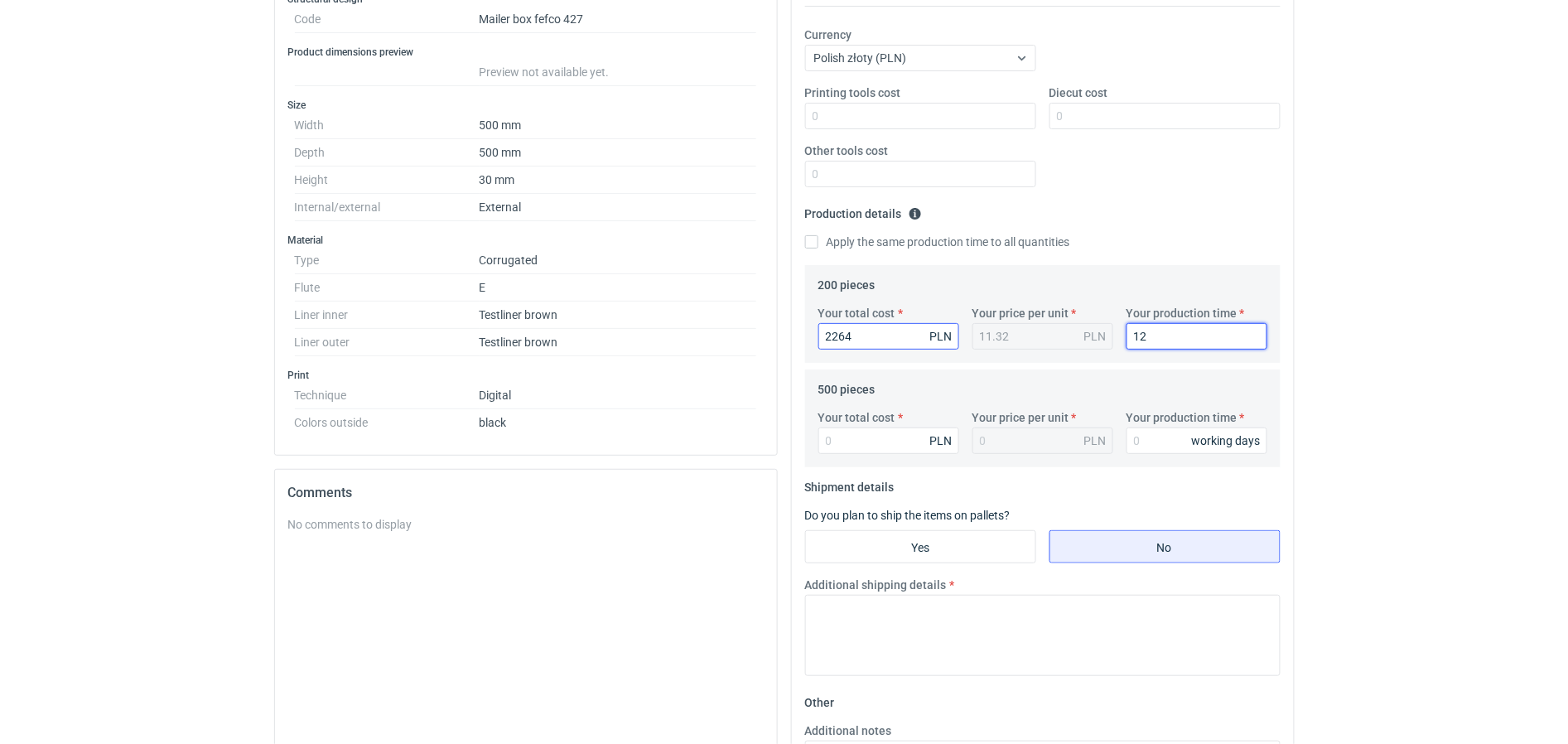
type input "12"
type input "5290"
type input "10.58"
type input "12"
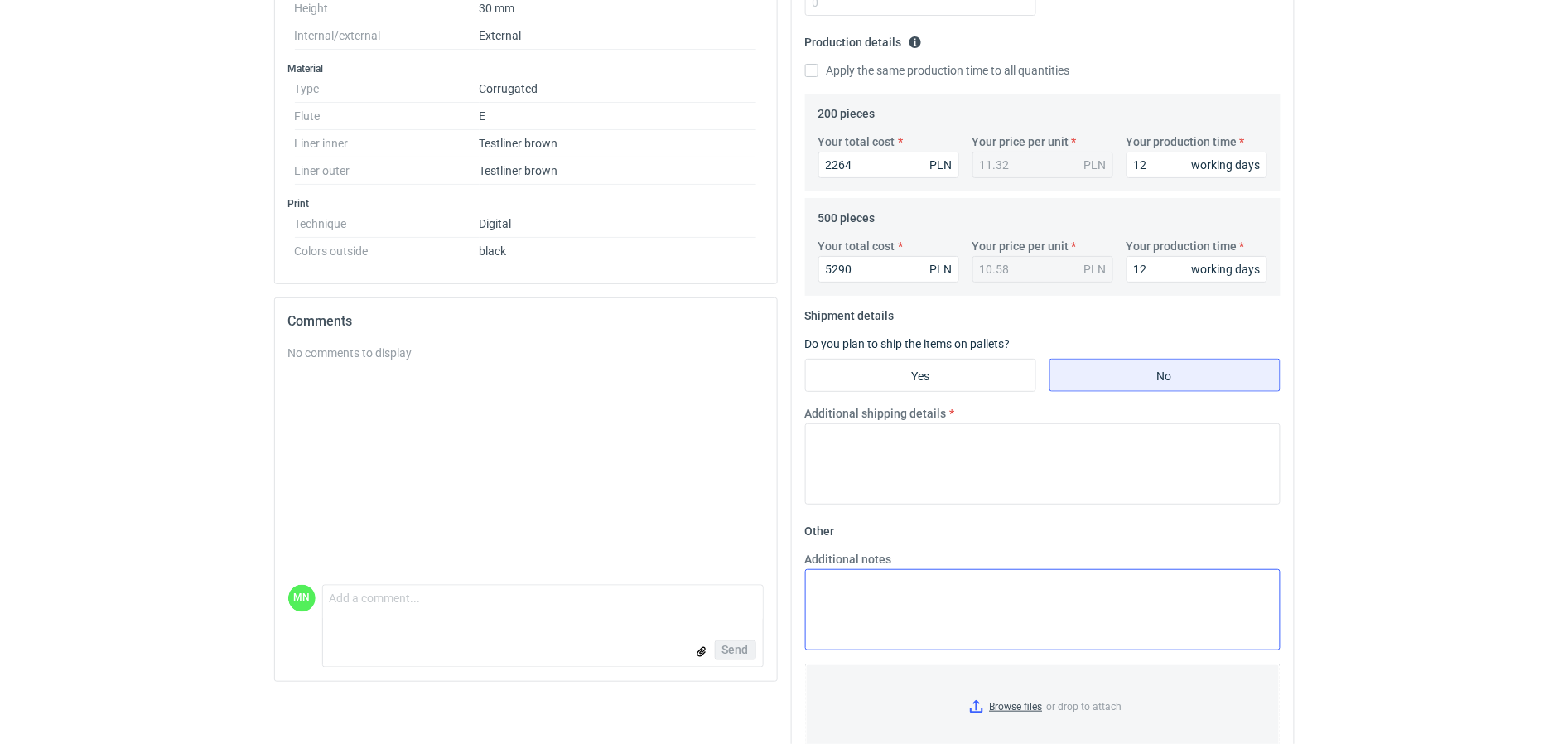
scroll to position [531, 0]
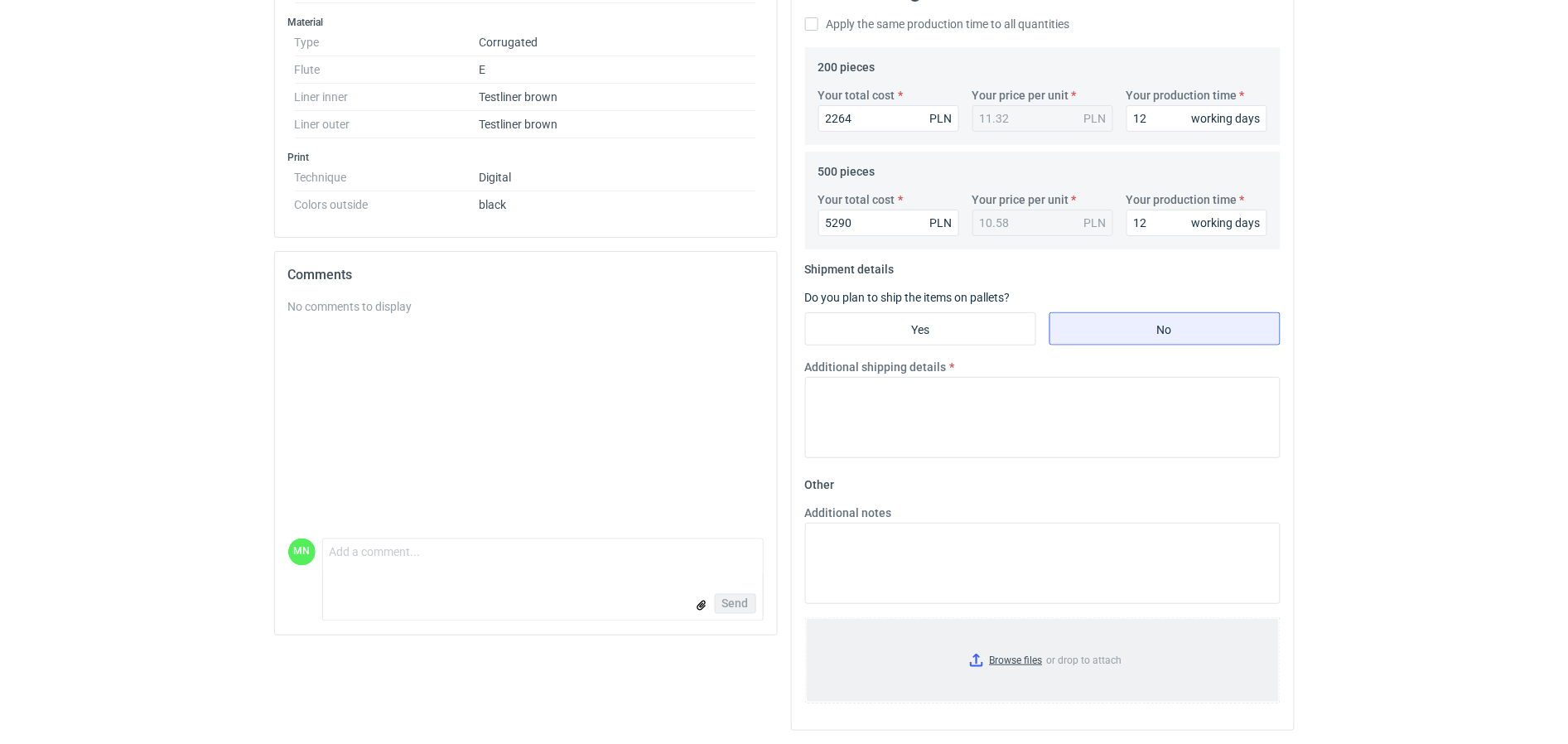
click at [996, 661] on input "Browse files or drop to attach" at bounding box center [1042, 660] width 472 height 82
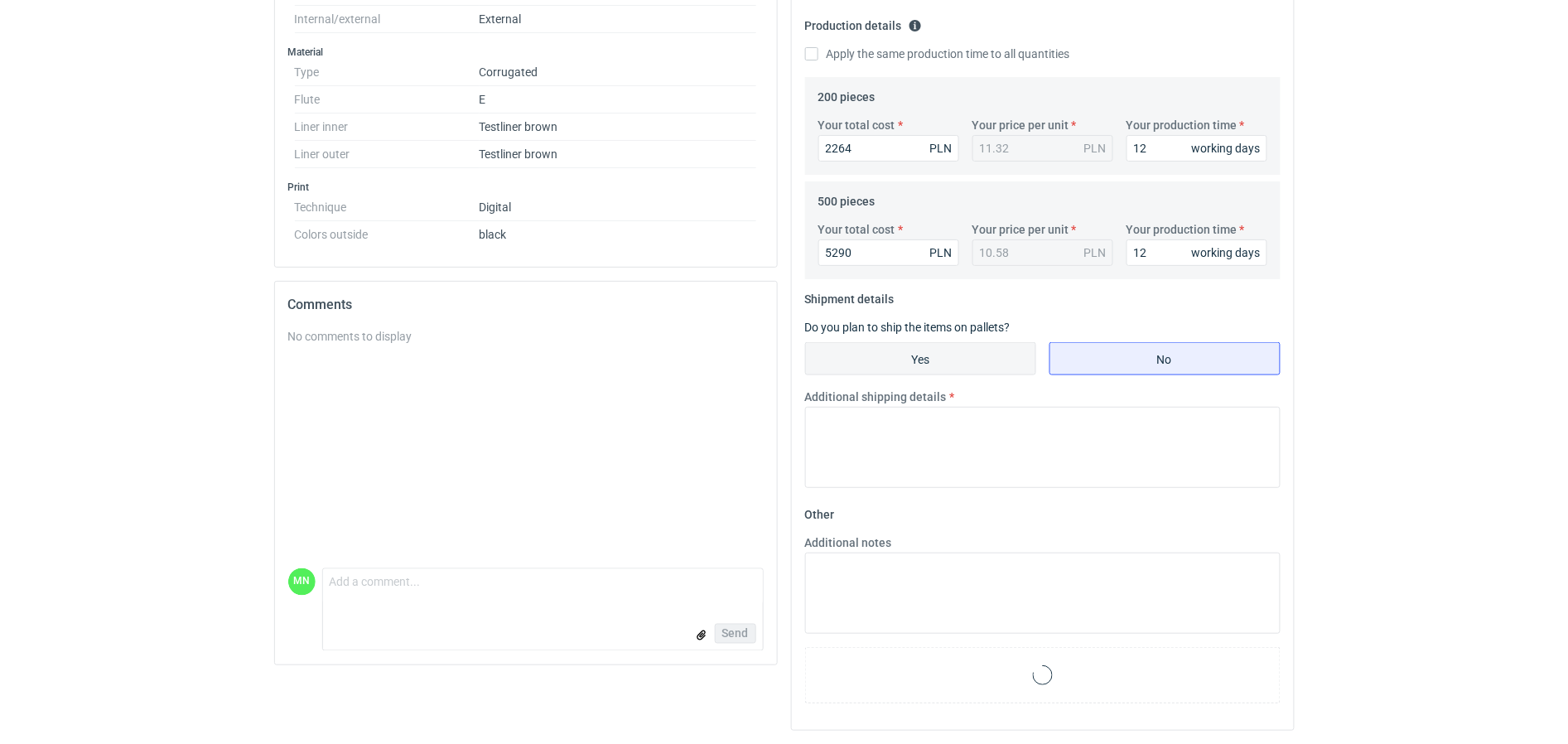
click at [976, 359] on input "Yes" at bounding box center [921, 358] width 230 height 31
radio input "true"
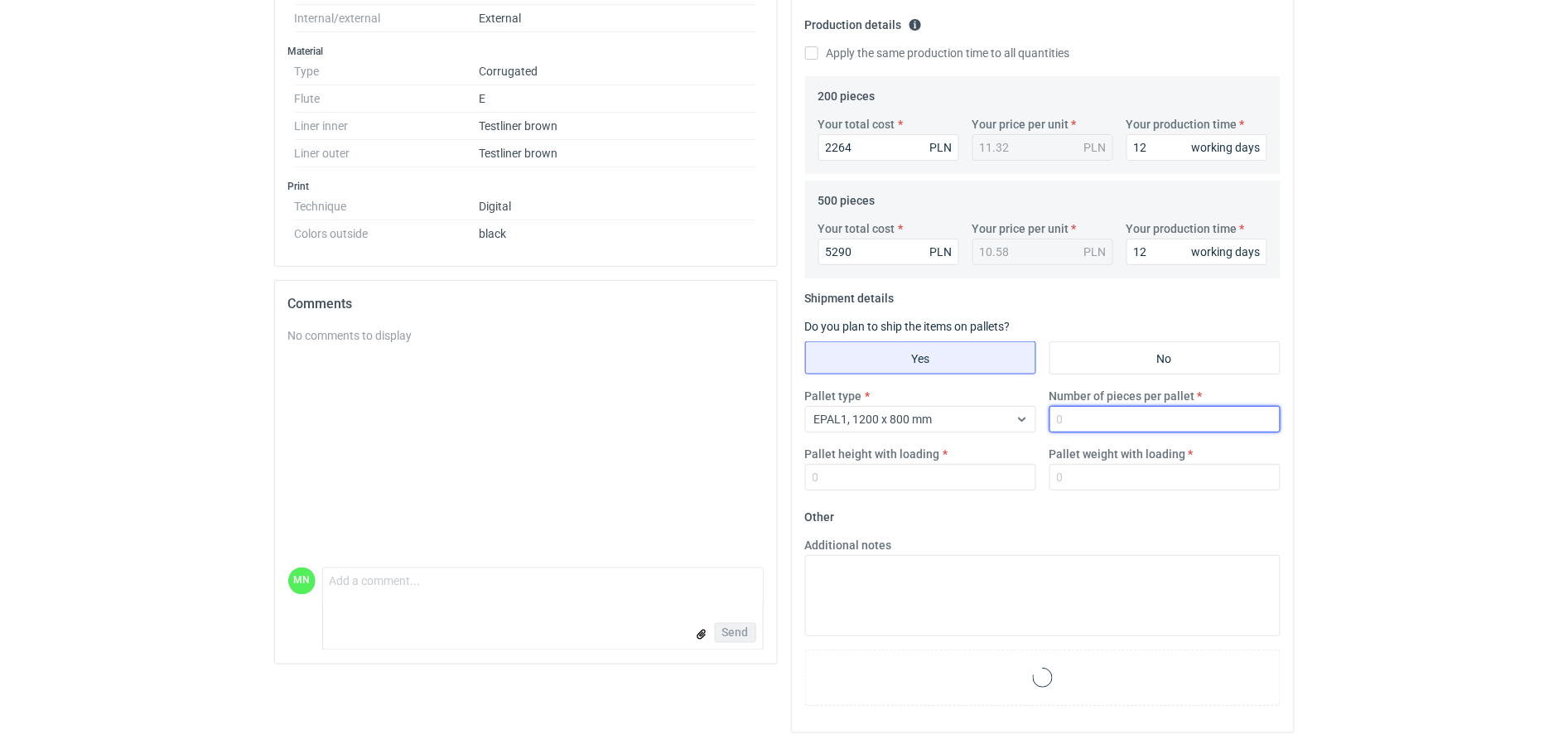
click at [1112, 429] on input "Number of pieces per pallet" at bounding box center [1166, 418] width 231 height 26
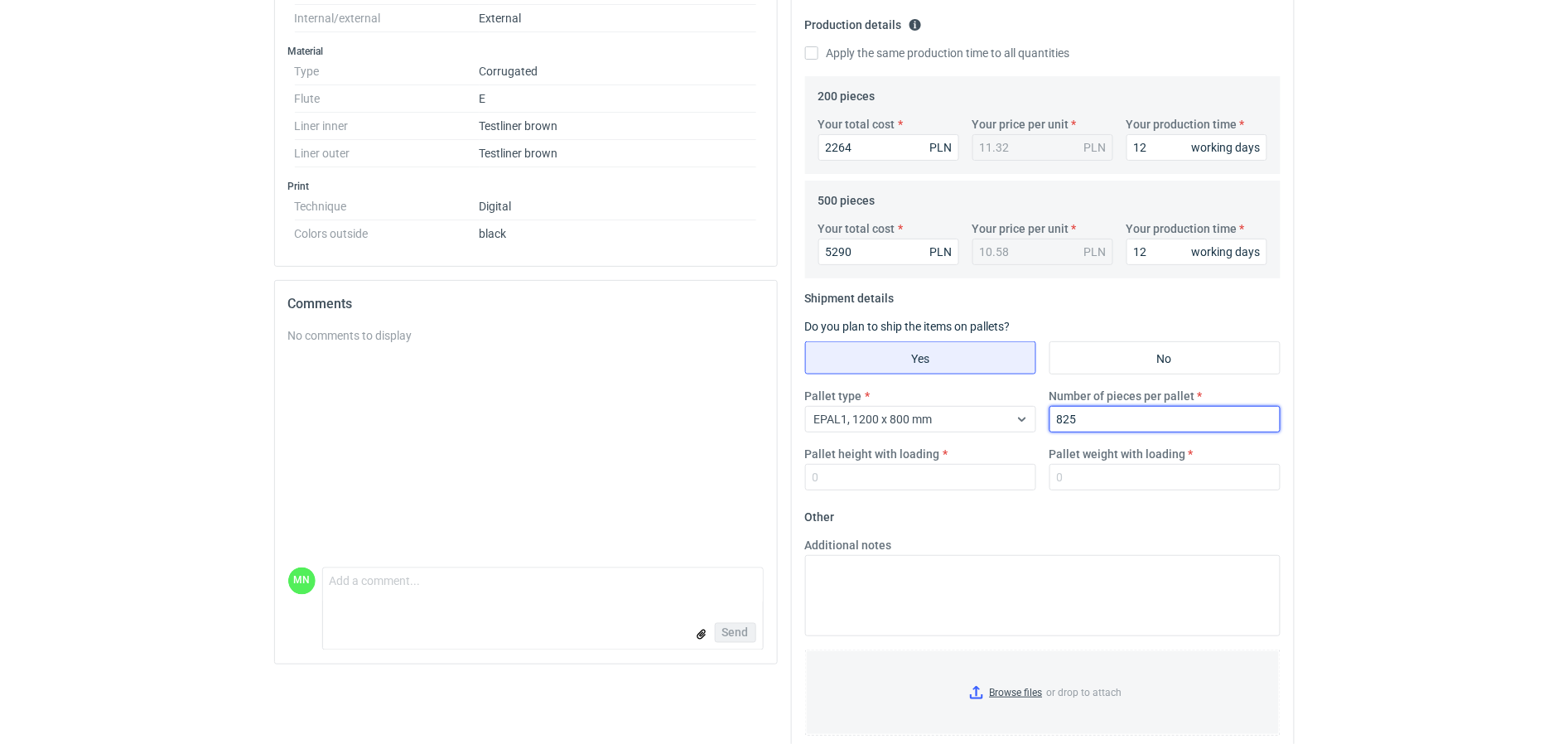
type input "825"
type input "1800"
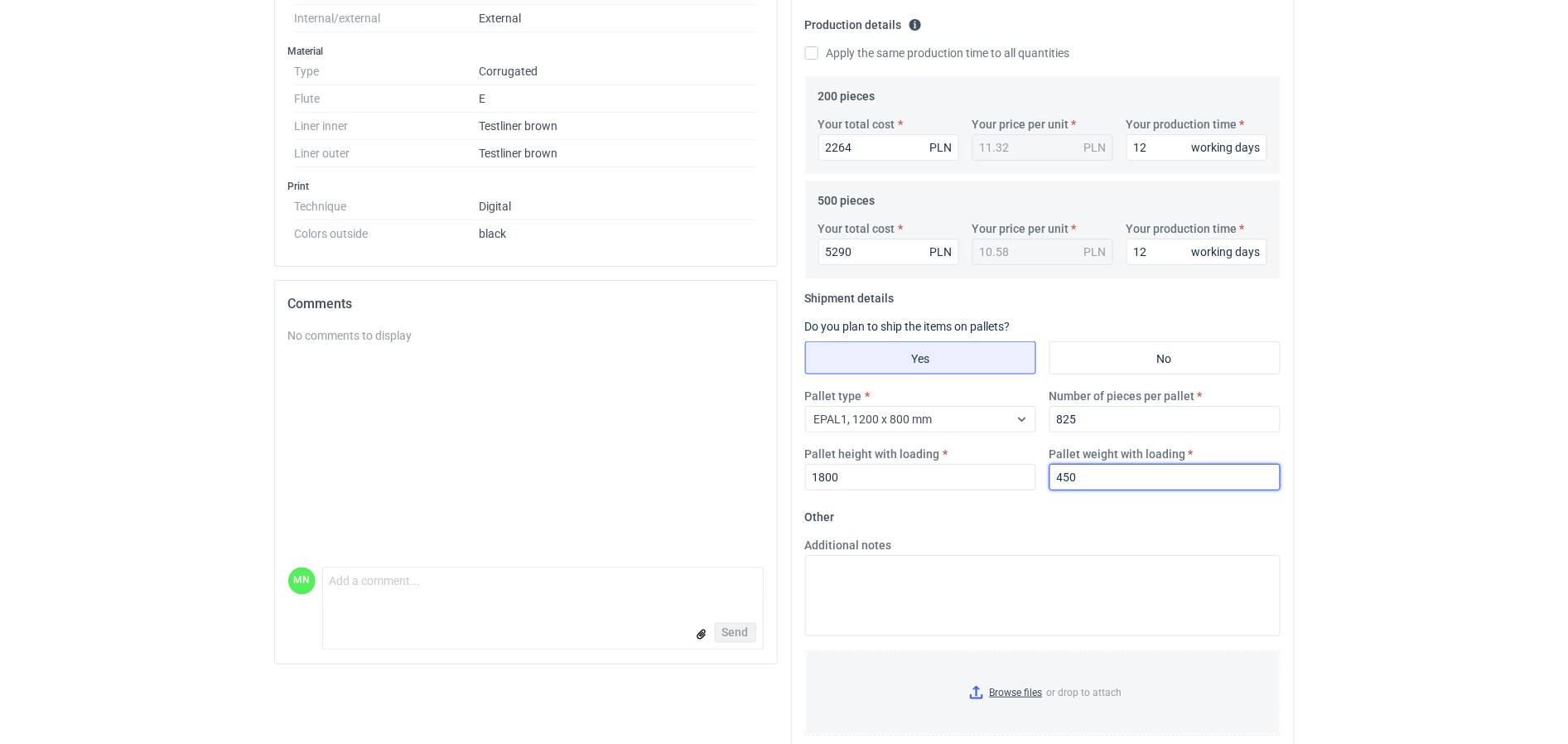
type input "450"
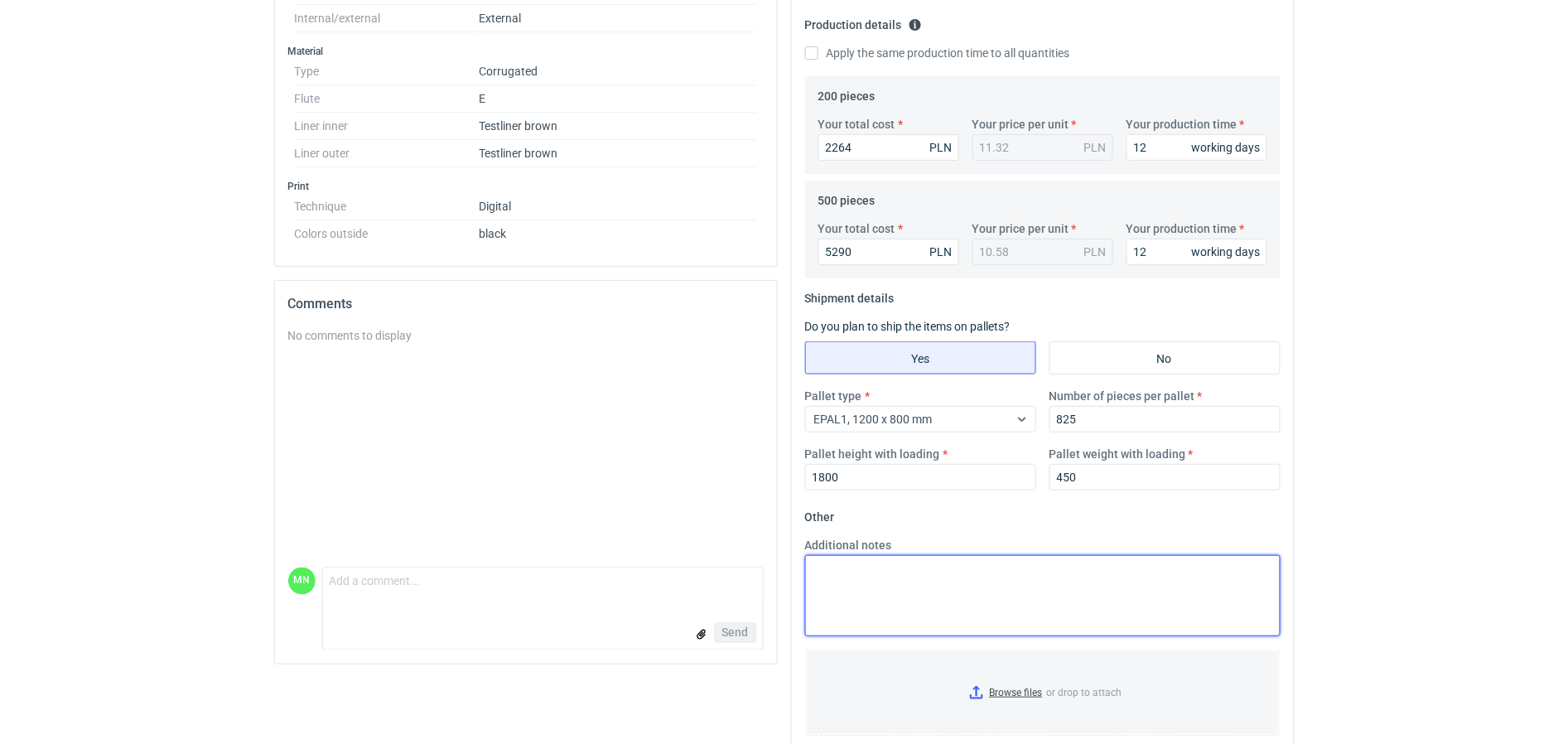
click at [912, 589] on textarea "Additional notes" at bounding box center [1042, 595] width 475 height 81
paste textarea "produkt wycinany z ploter produkcyjnego, wewnątrz na bigach mogą powstawać pękn…"
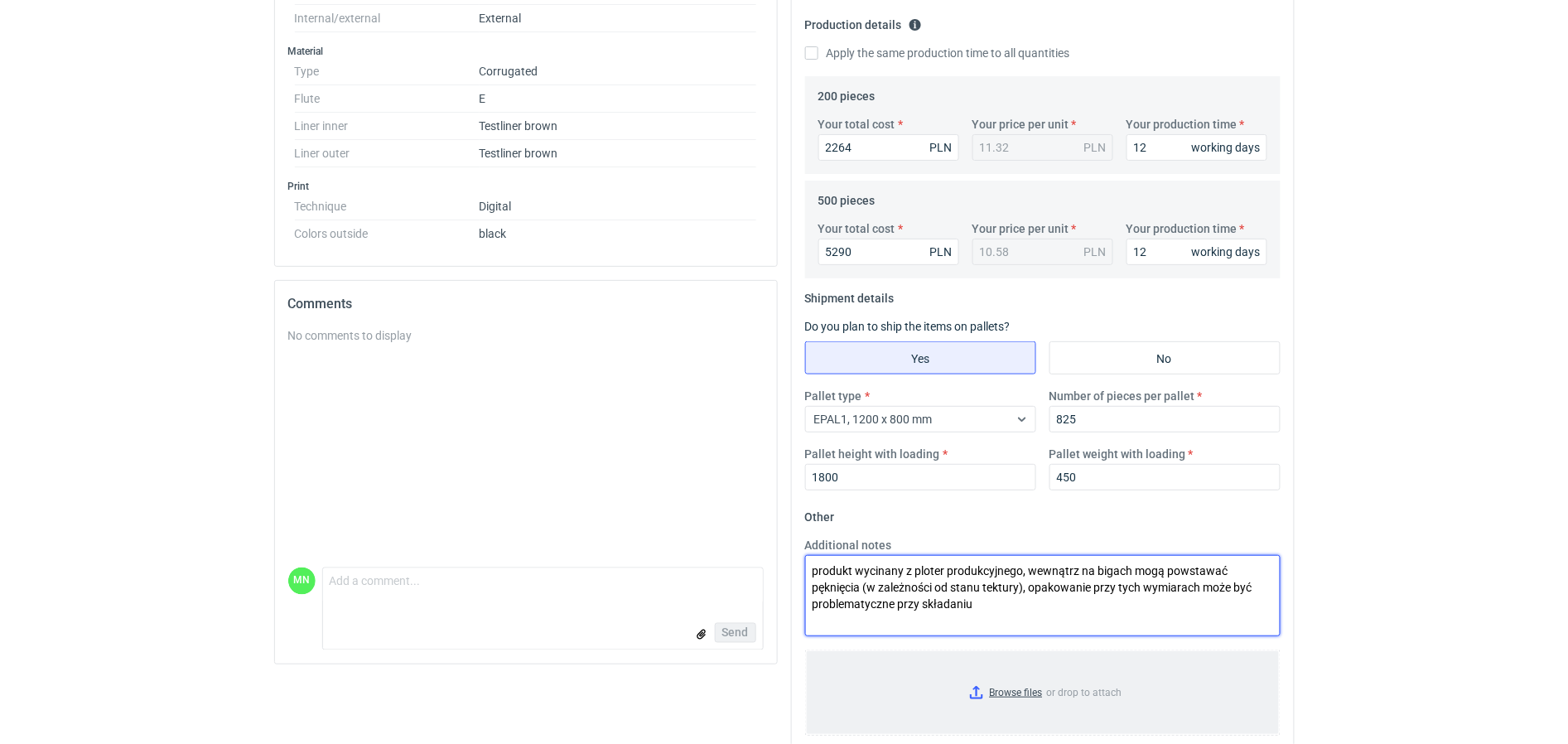
type textarea "produkt wycinany z ploter produkcyjnego, wewnątrz na bigach mogą powstawać pękn…"
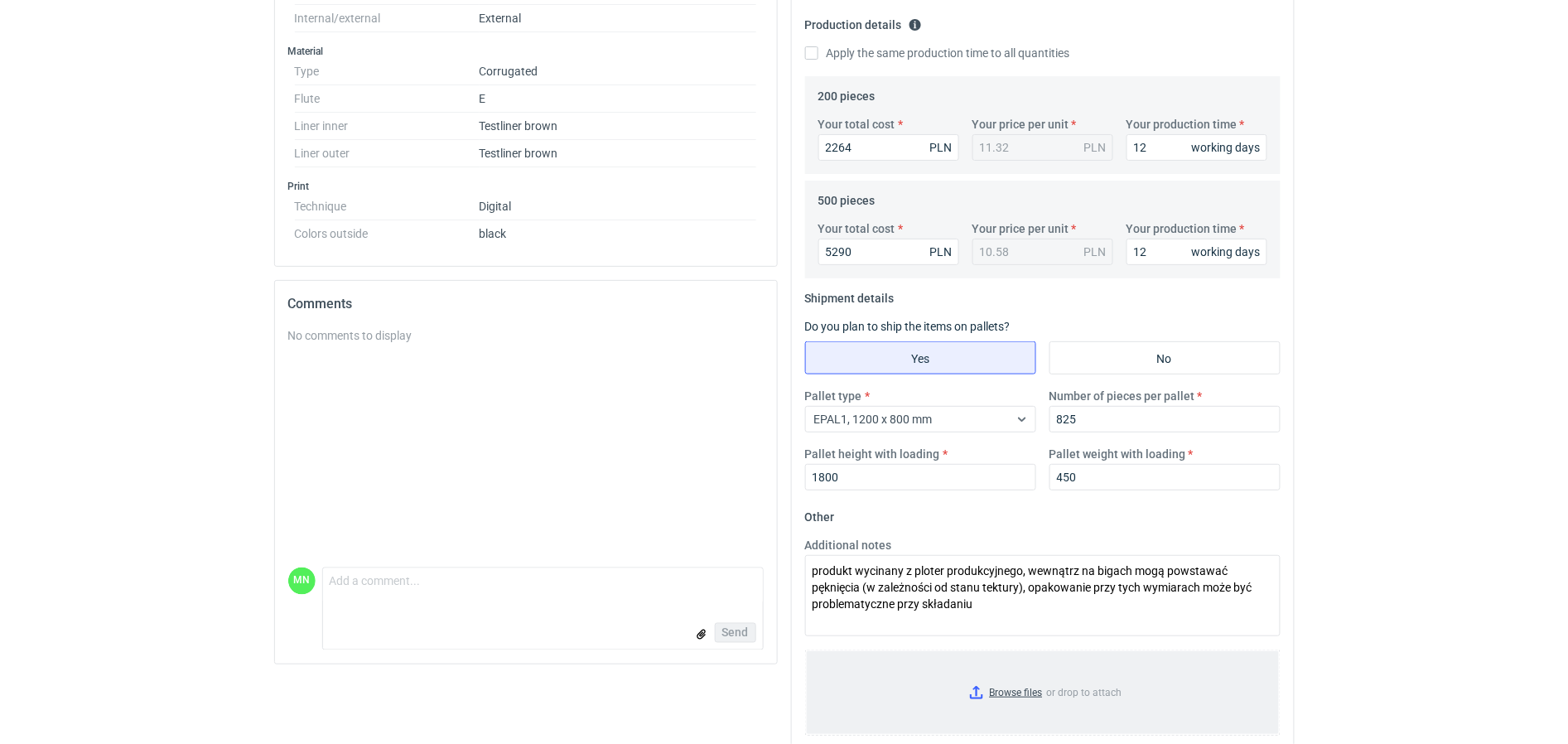
click at [1036, 695] on input "Browse files or drop to attach" at bounding box center [1042, 692] width 472 height 82
click at [1016, 695] on input "Browse files or drop to attach" at bounding box center [1042, 692] width 472 height 82
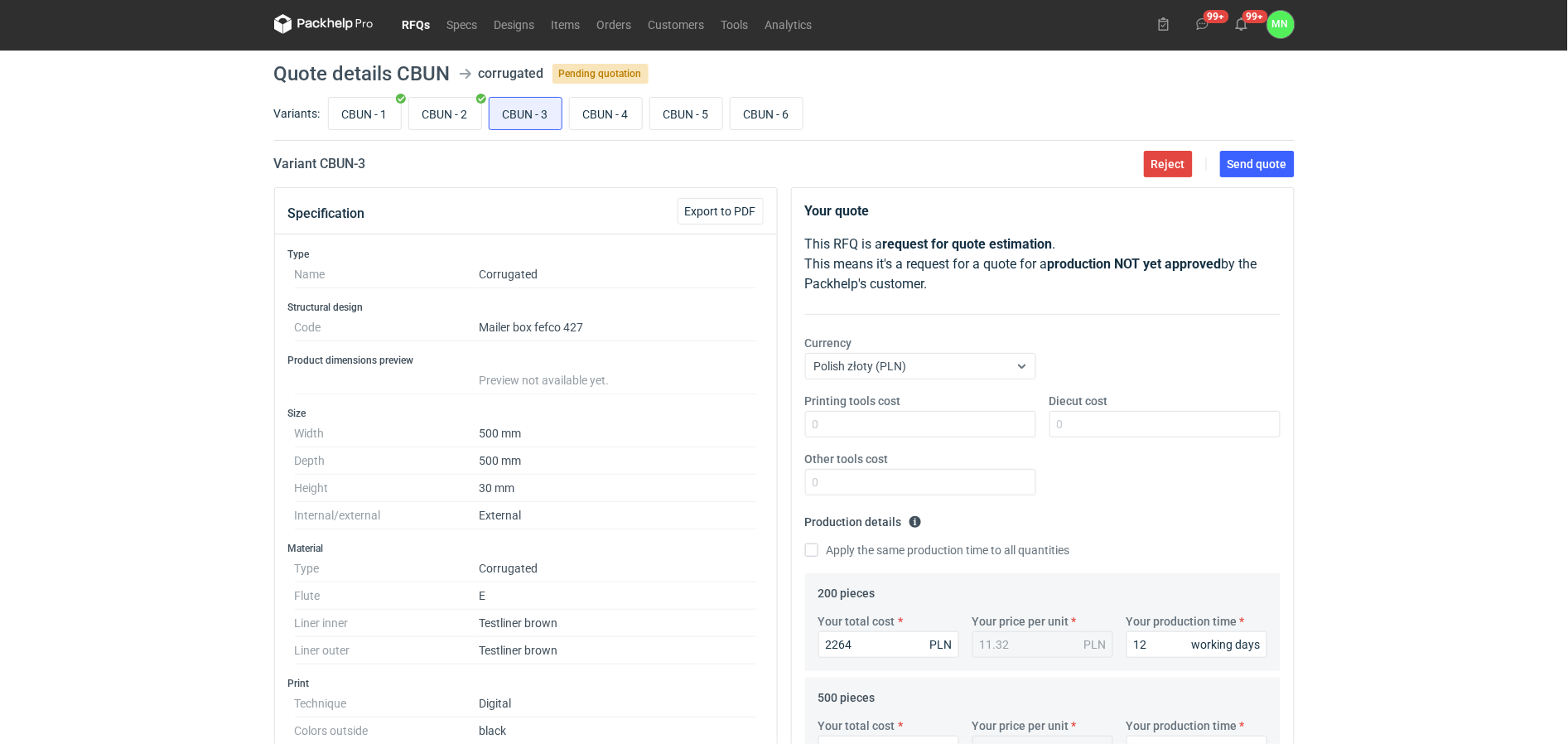
scroll to position [0, 0]
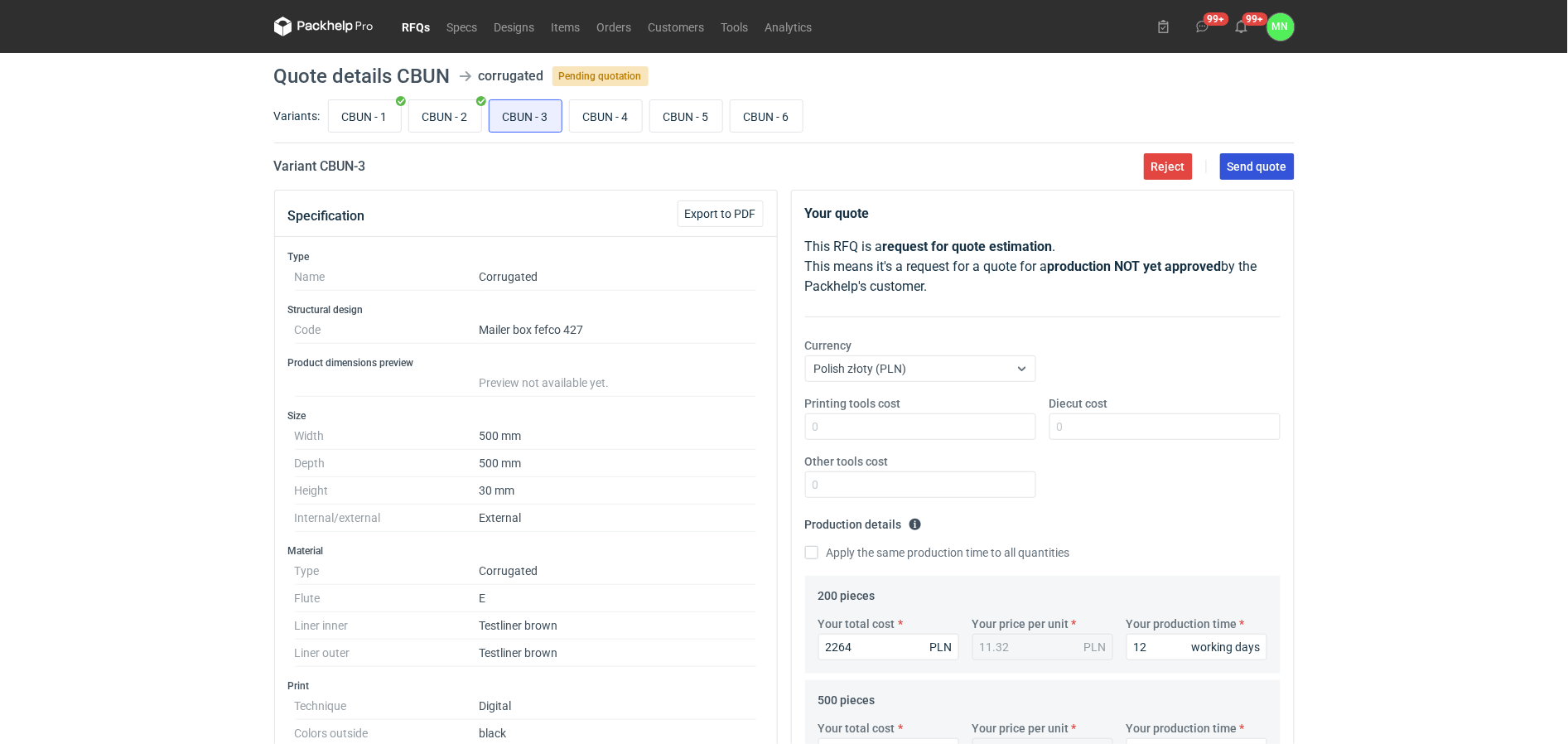
click at [1237, 175] on button "Send quote" at bounding box center [1258, 166] width 75 height 26
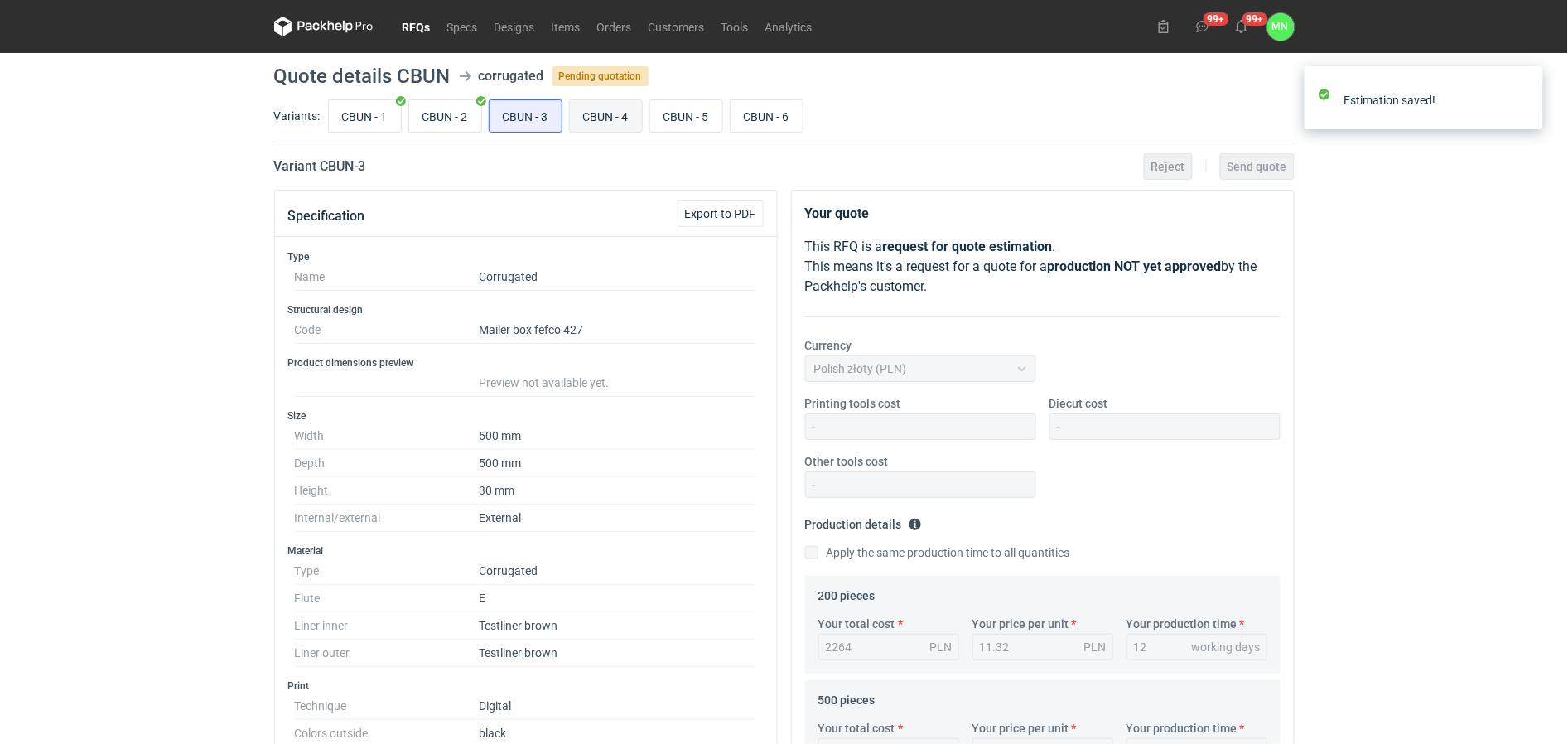
click at [603, 116] on input "CBUN - 4" at bounding box center [605, 116] width 72 height 31
radio input "true"
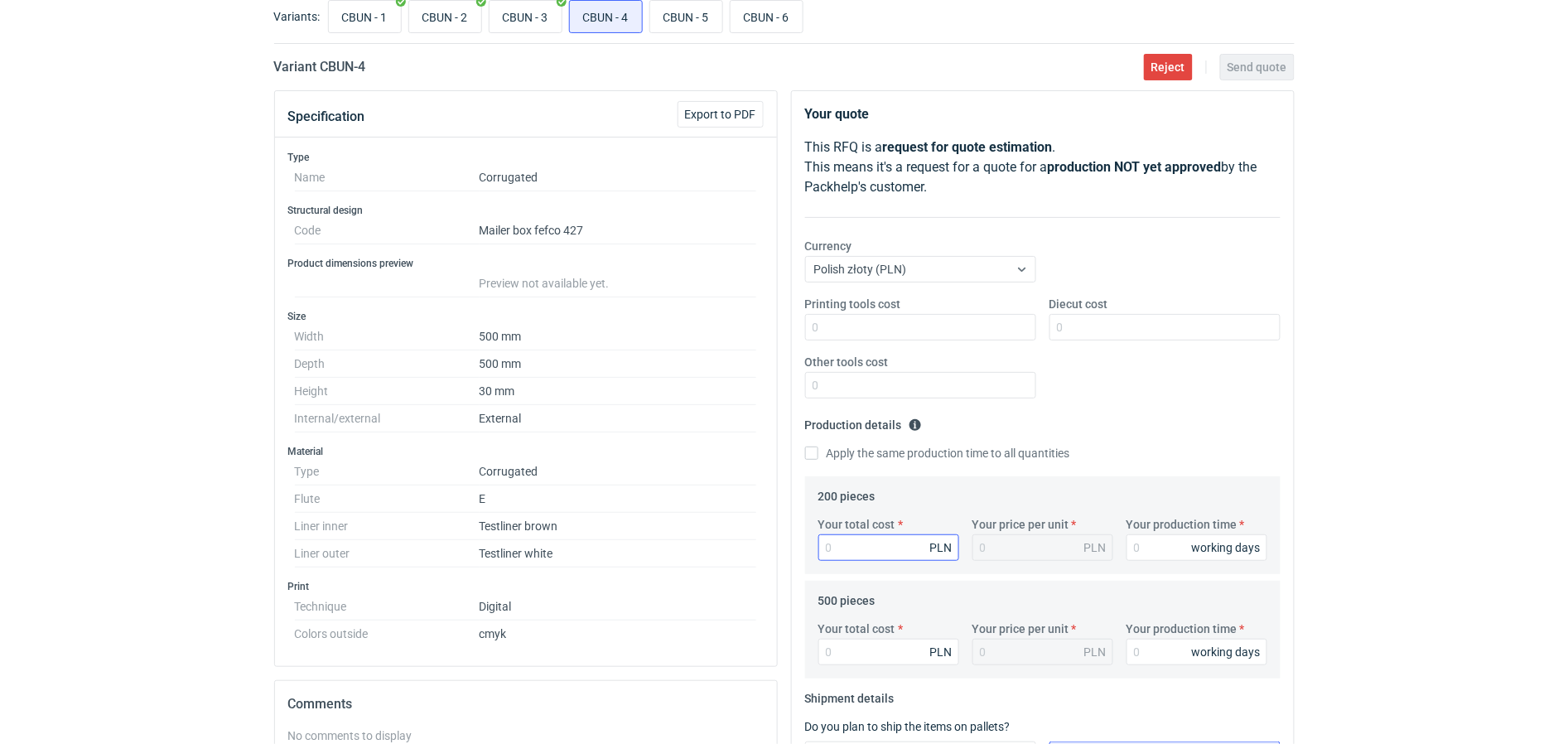
scroll to position [104, 0]
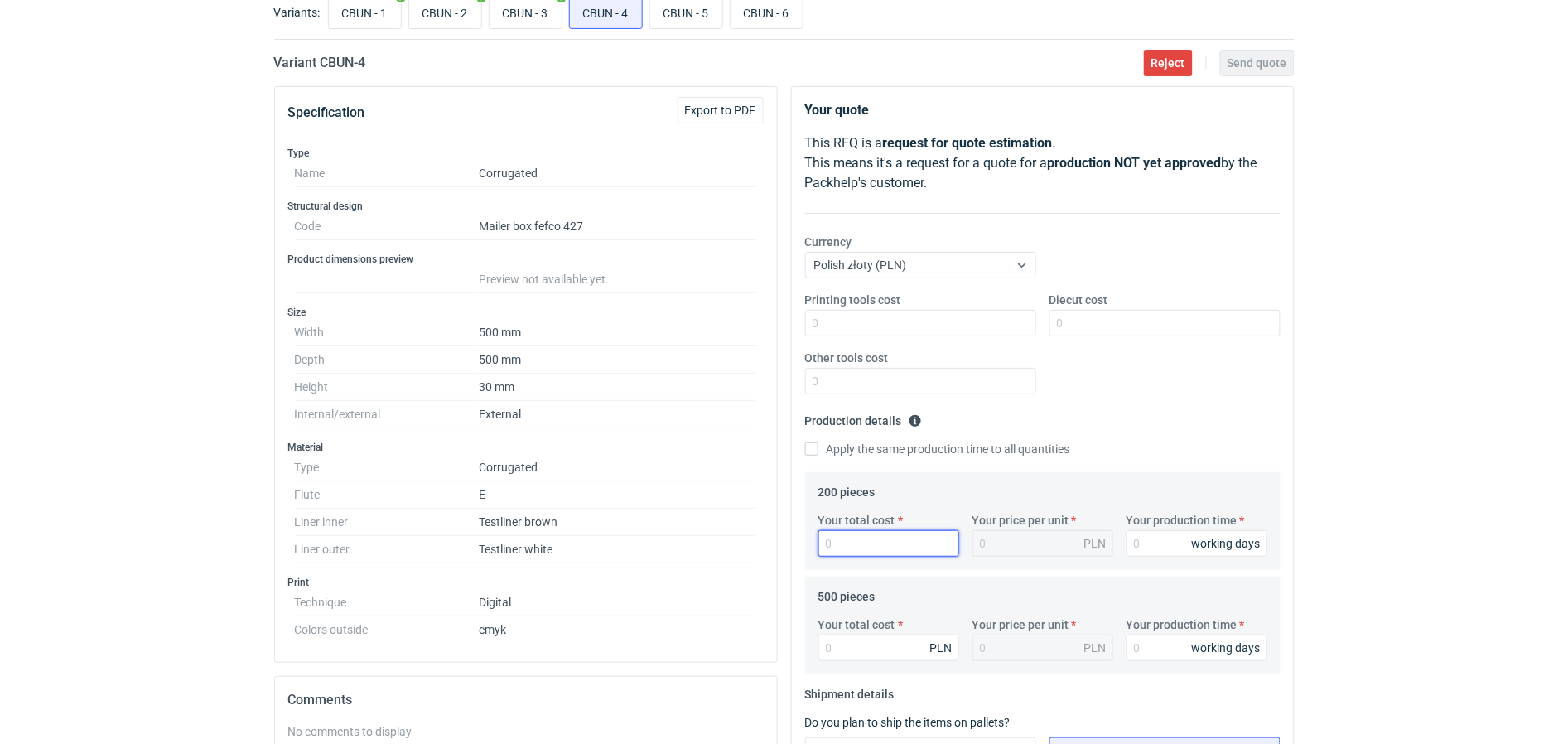
click at [888, 534] on input "Your total cost" at bounding box center [889, 543] width 141 height 26
type input "2290"
type input "11.45"
type input "12"
type input "5390"
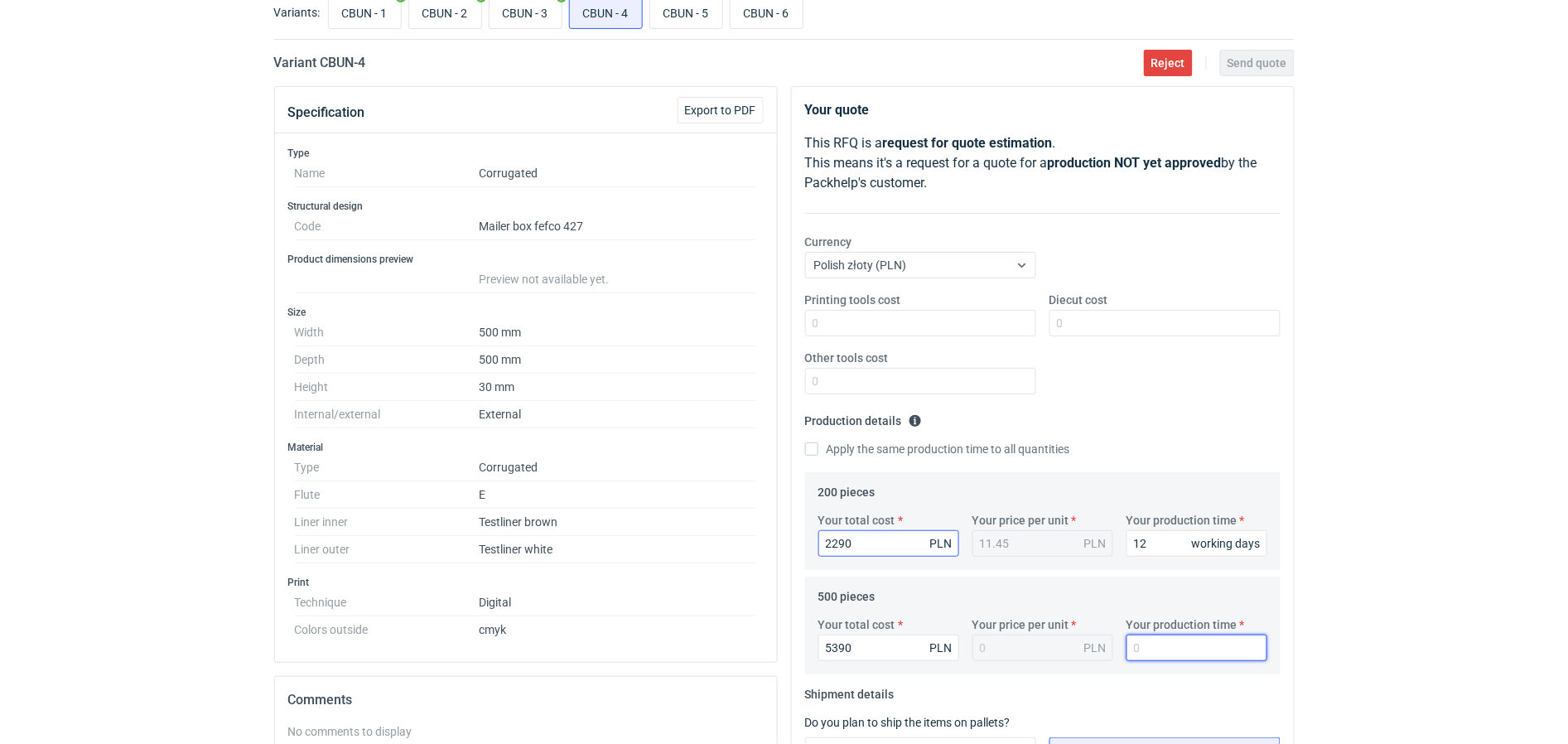
type input "10.78"
type input "12"
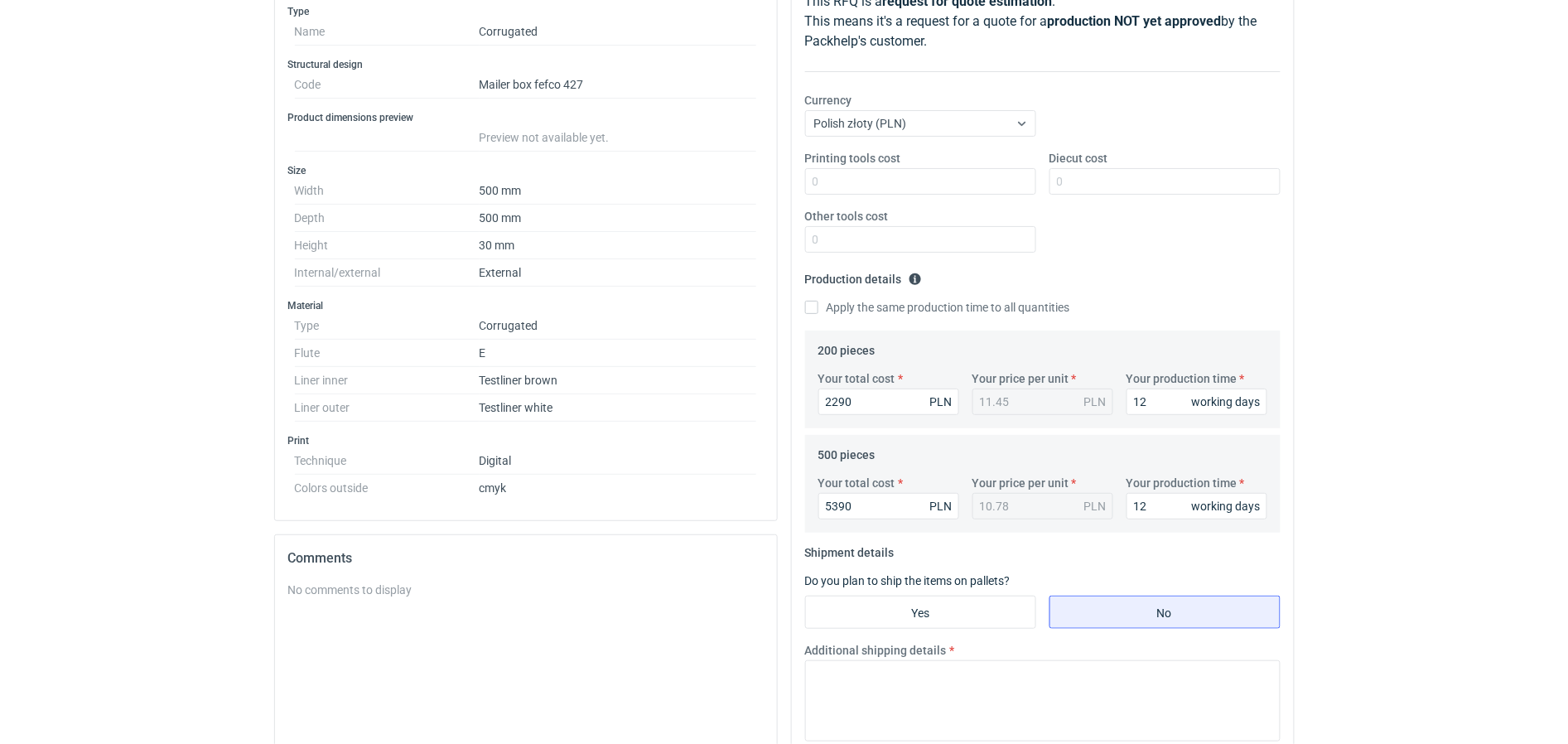
scroll to position [207, 0]
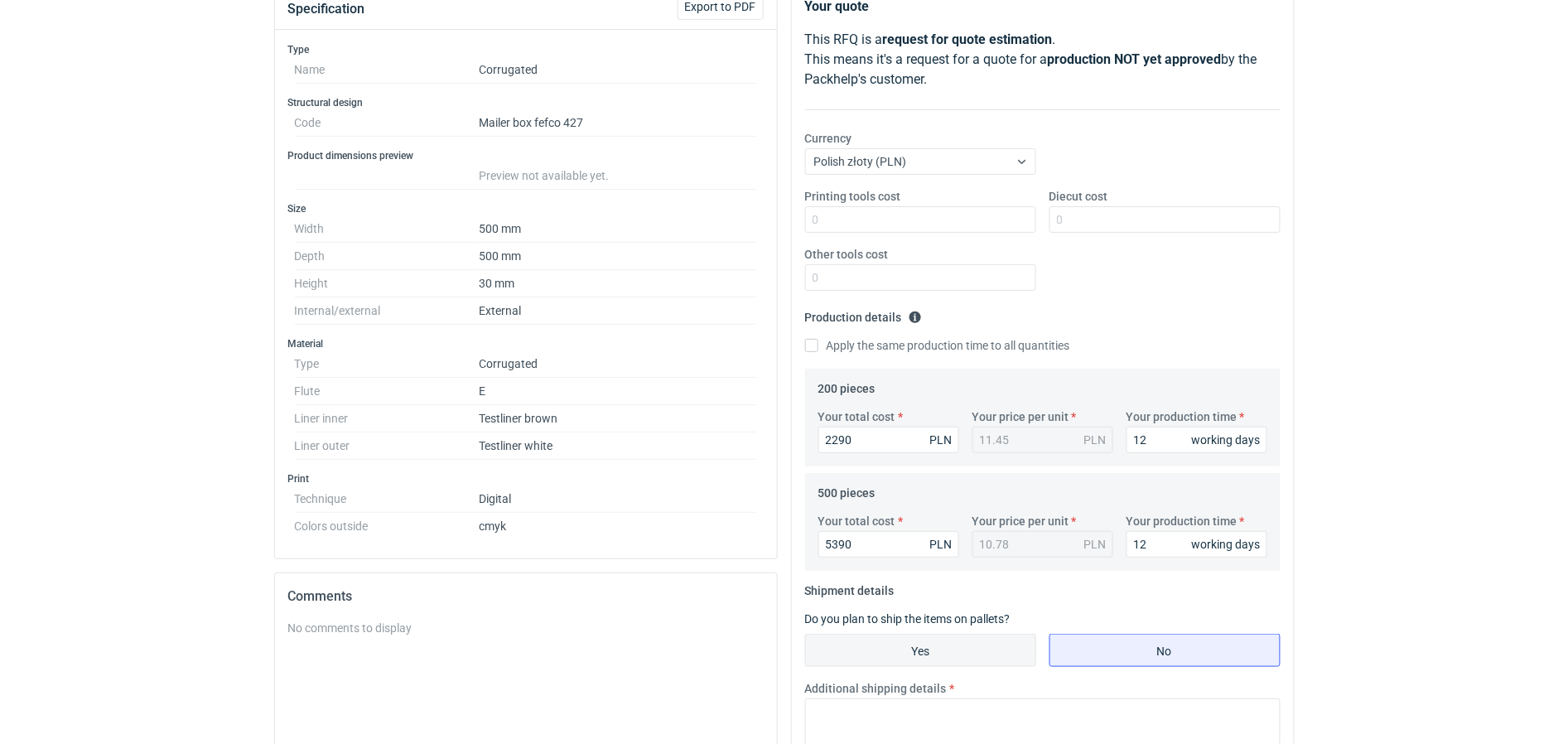
click at [1019, 645] on input "Yes" at bounding box center [921, 650] width 230 height 31
radio input "true"
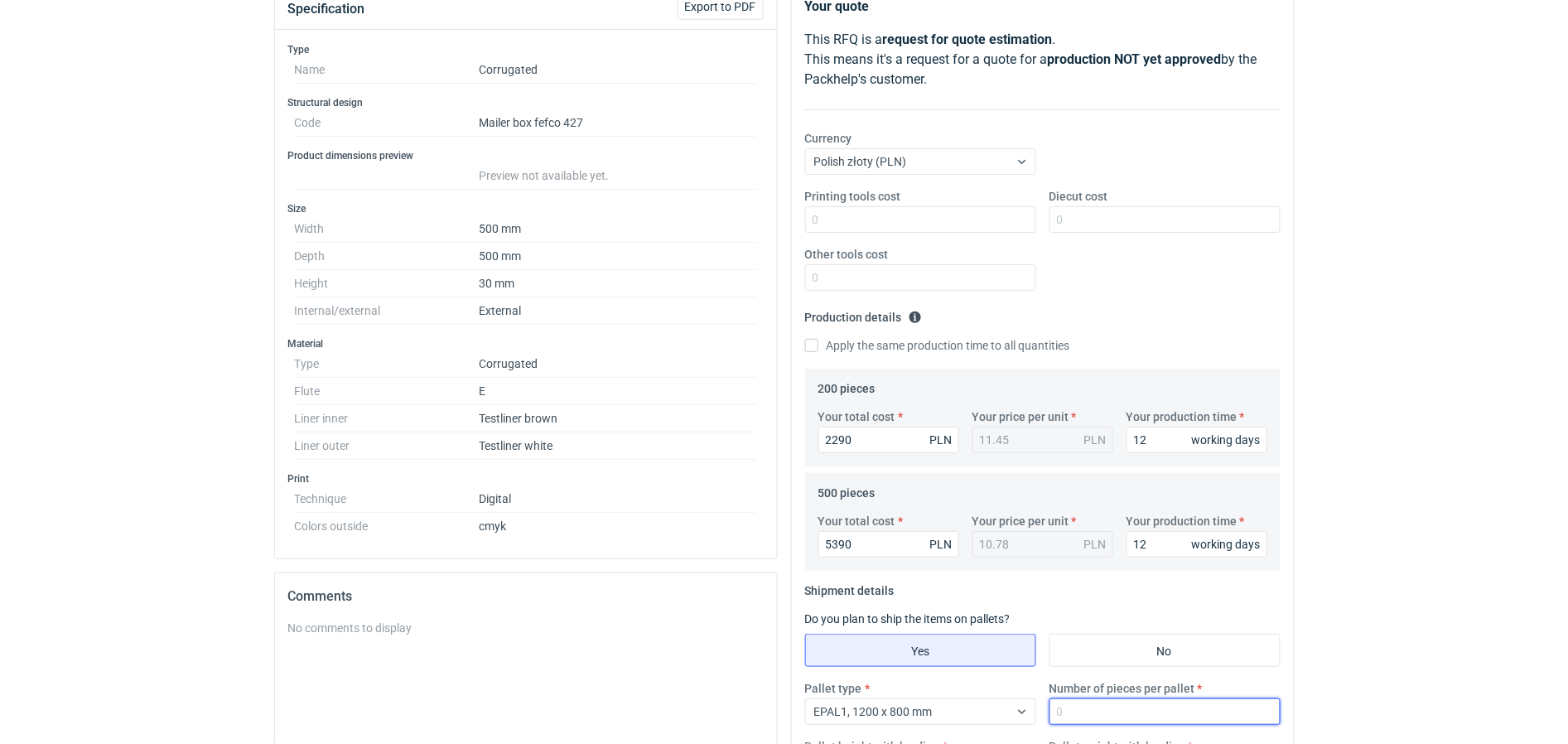
click at [1103, 706] on input "Number of pieces per pallet" at bounding box center [1166, 711] width 231 height 26
type input "825"
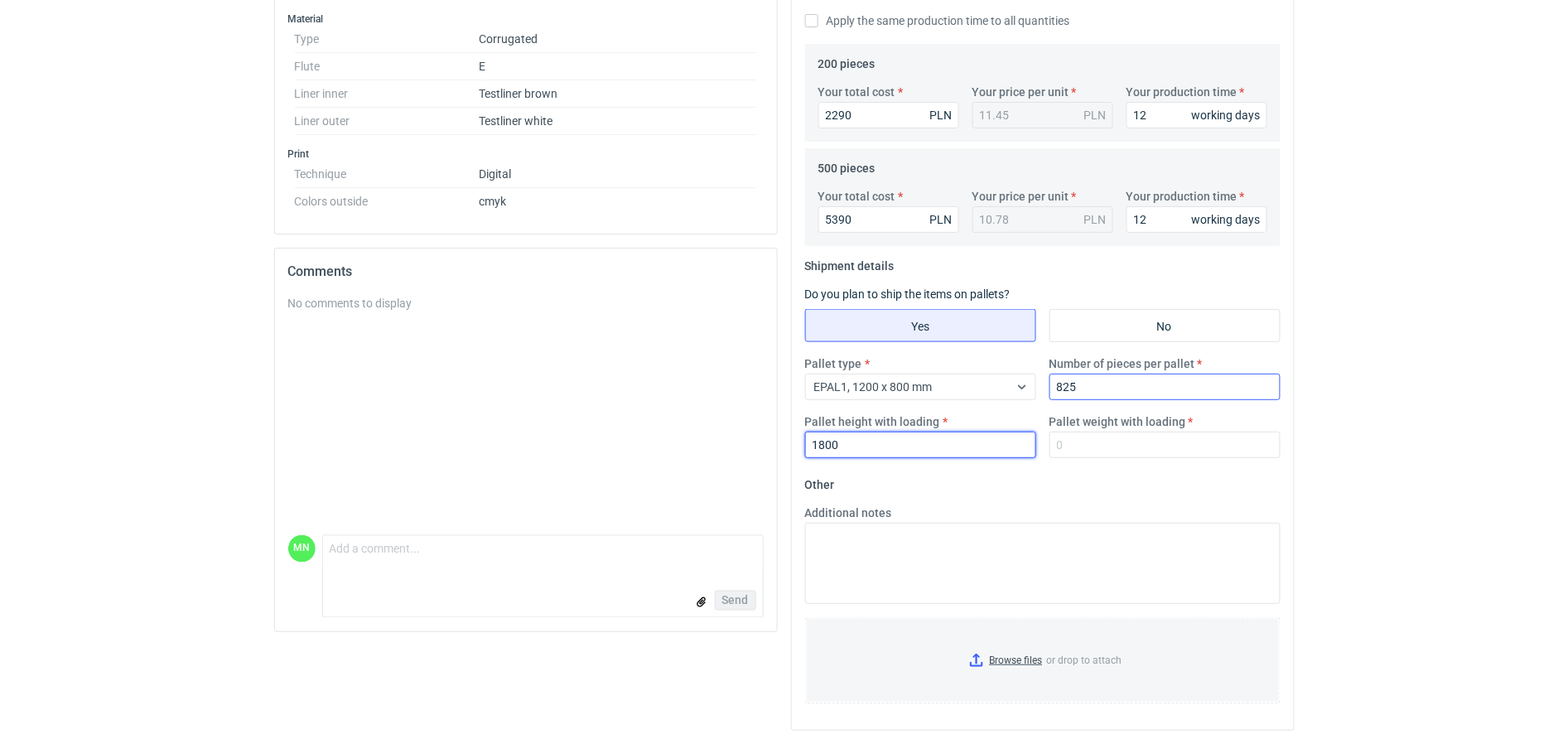
type input "1800"
type input "450"
click at [1023, 656] on input "Browse files or drop to attach" at bounding box center [1042, 660] width 472 height 82
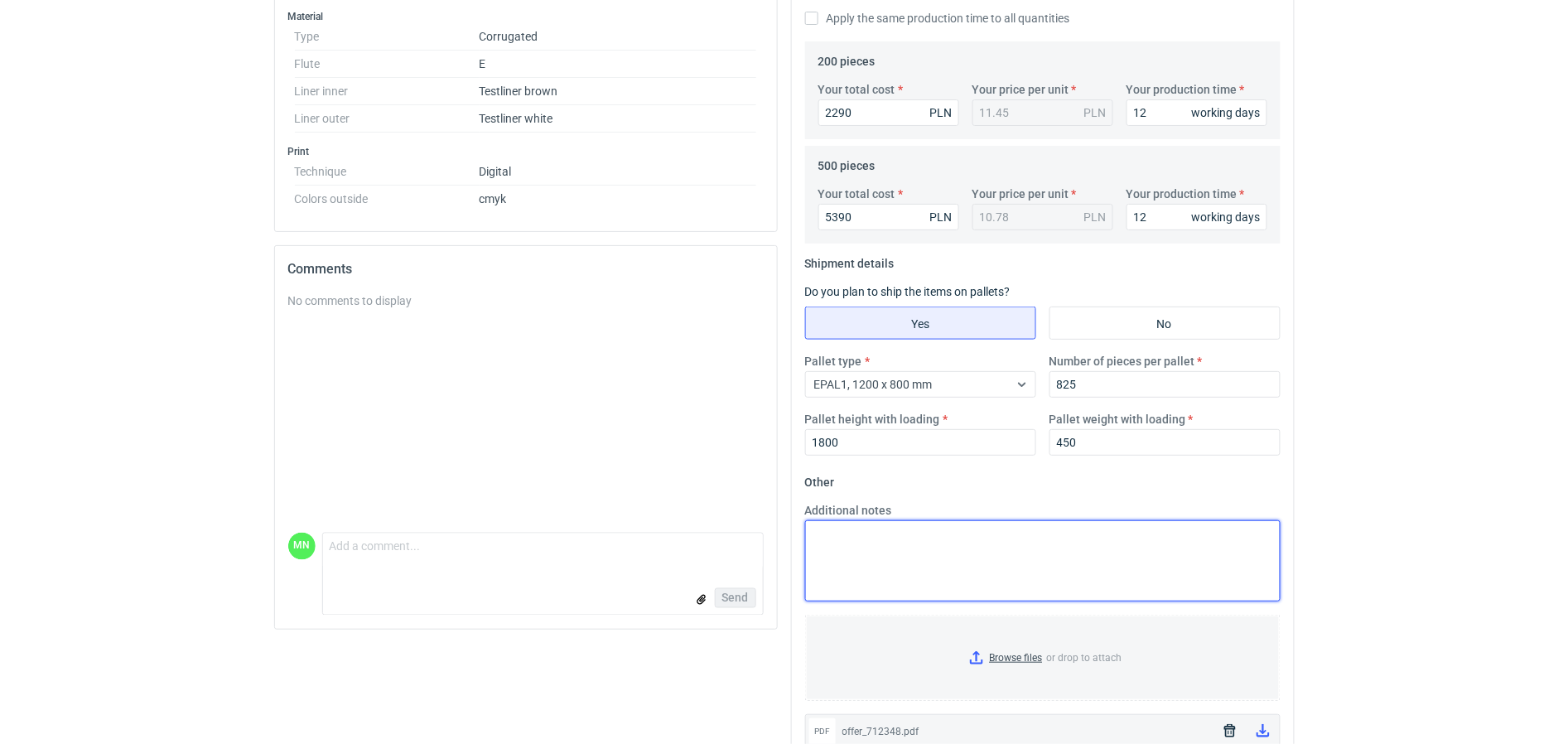
click at [910, 543] on textarea "Additional notes" at bounding box center [1042, 560] width 475 height 81
paste textarea "produkt wycinany z ploter produkcyjnego, wewnątrz na bigach mogą powstawać pękn…"
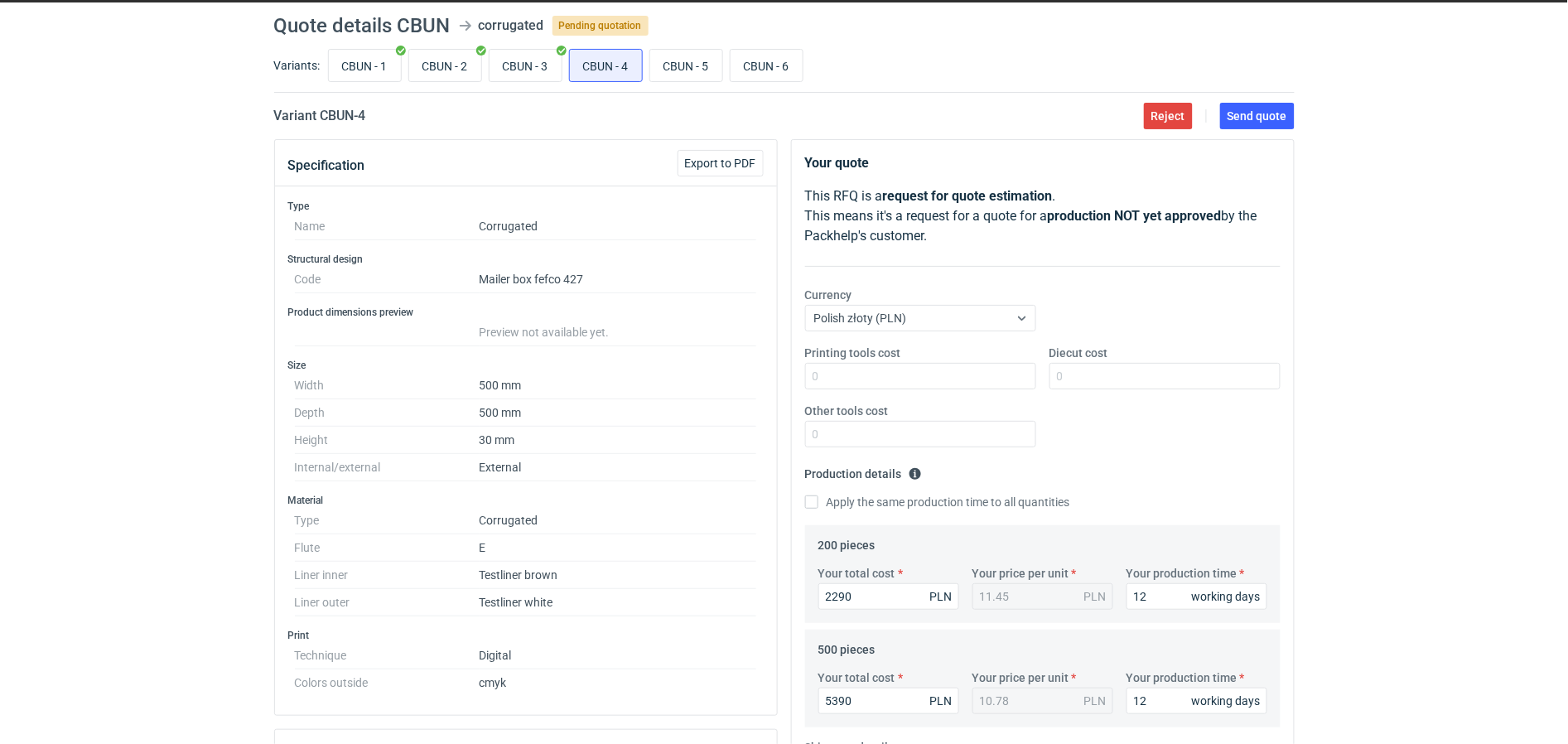
scroll to position [0, 0]
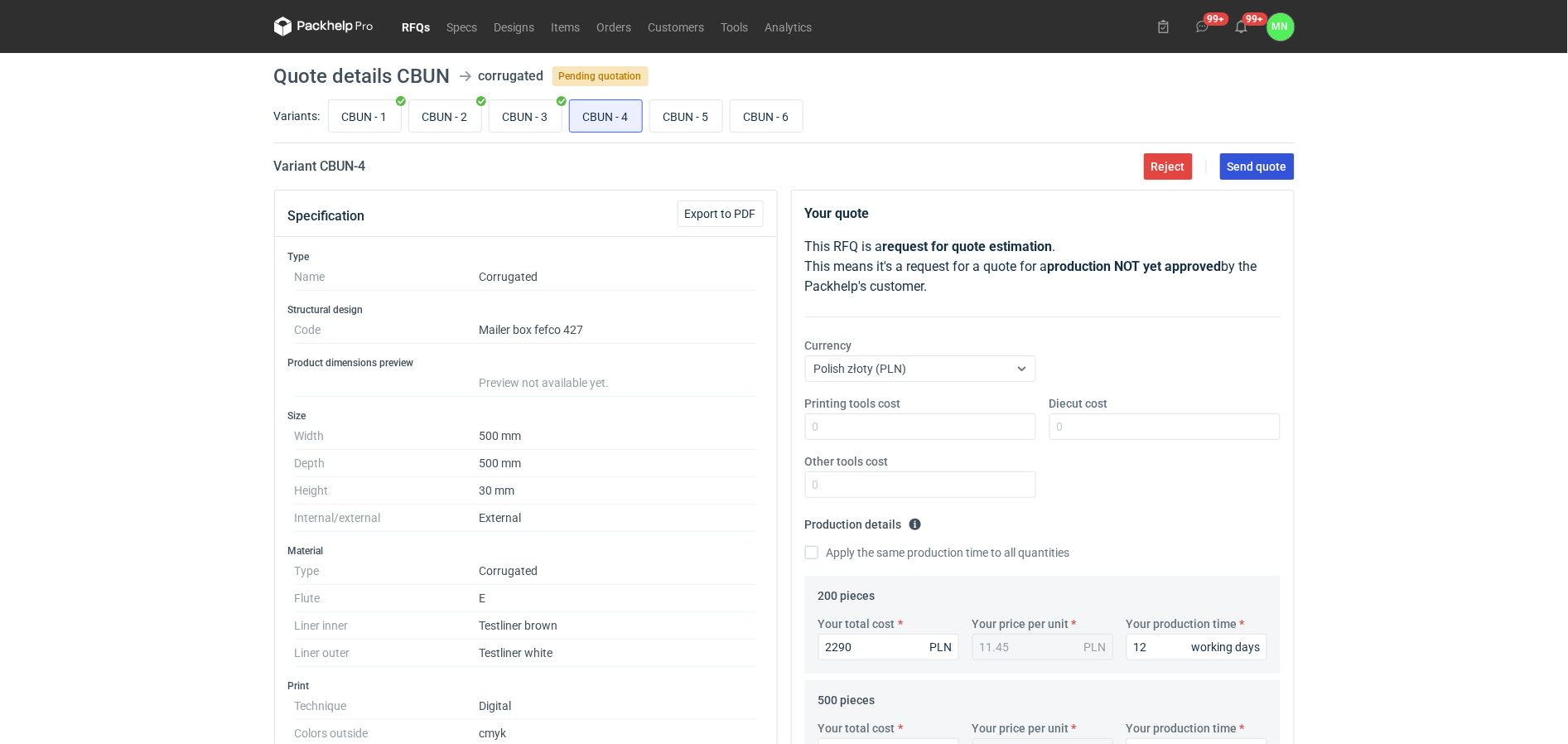
type textarea "produkt wycinany z ploter produkcyjnego, wewnątrz na bigach mogą powstawać pękn…"
click at [1245, 167] on span "Send quote" at bounding box center [1258, 167] width 60 height 12
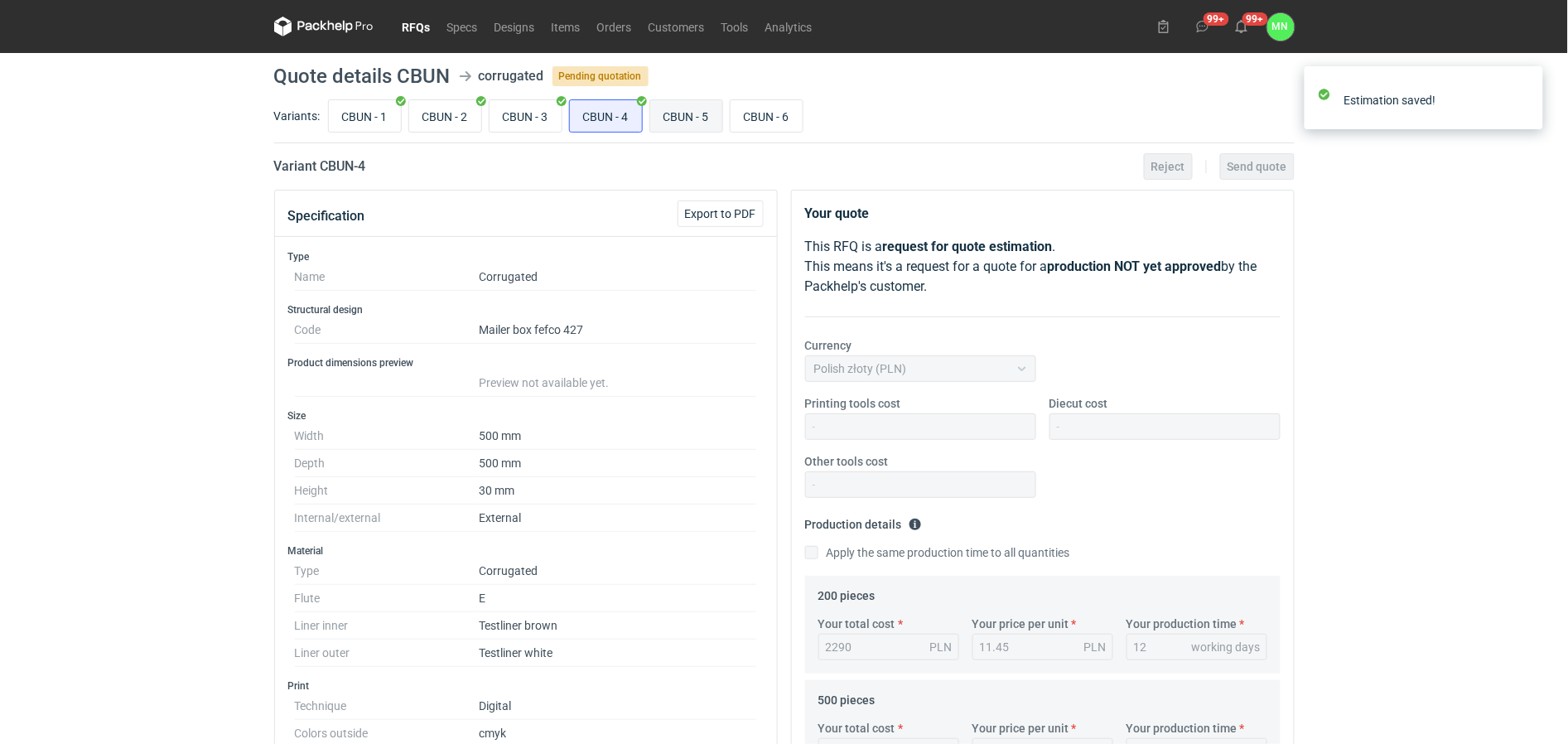
click at [675, 121] on input "CBUN - 5" at bounding box center [686, 116] width 72 height 31
radio input "true"
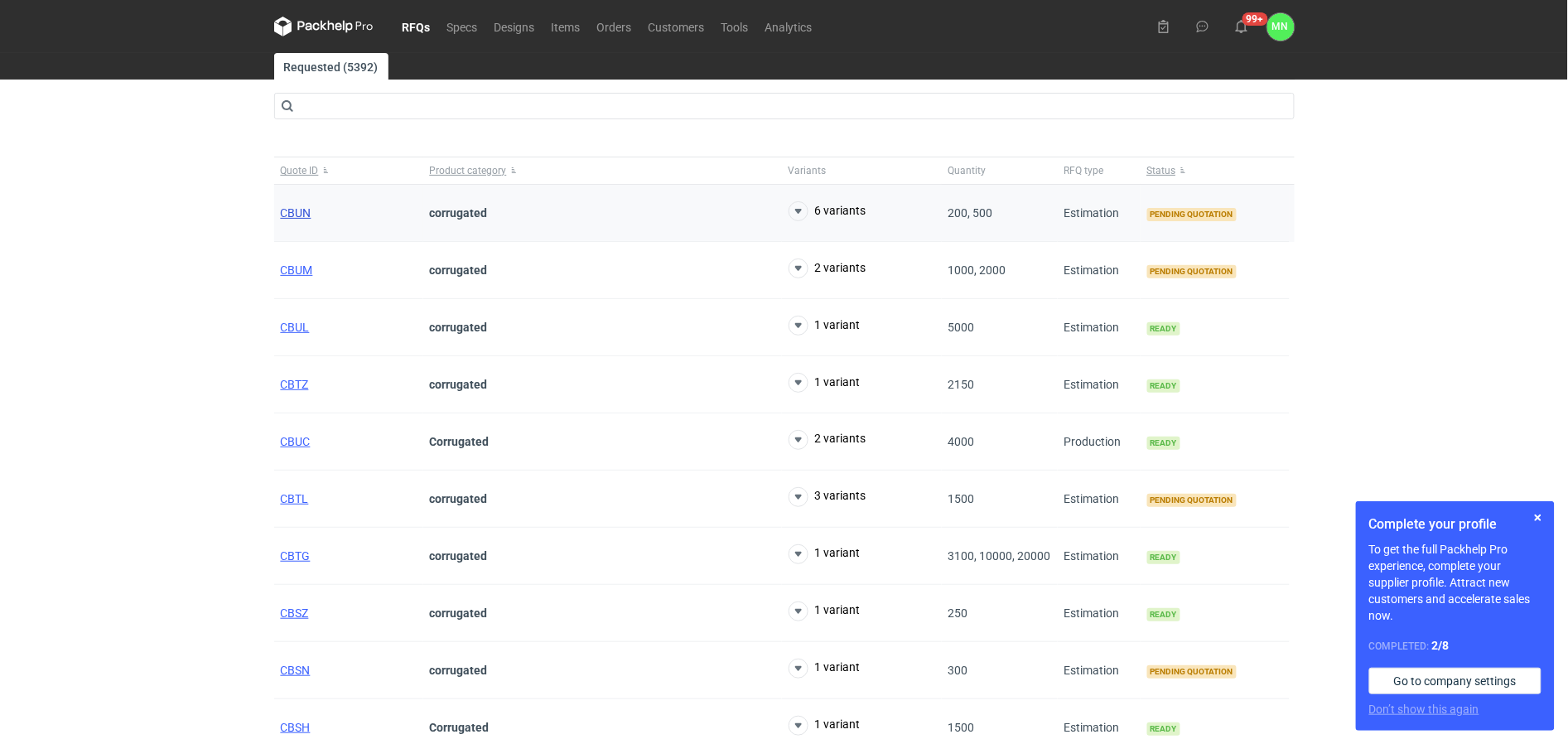
click at [295, 215] on span "CBUN" at bounding box center [296, 213] width 31 height 14
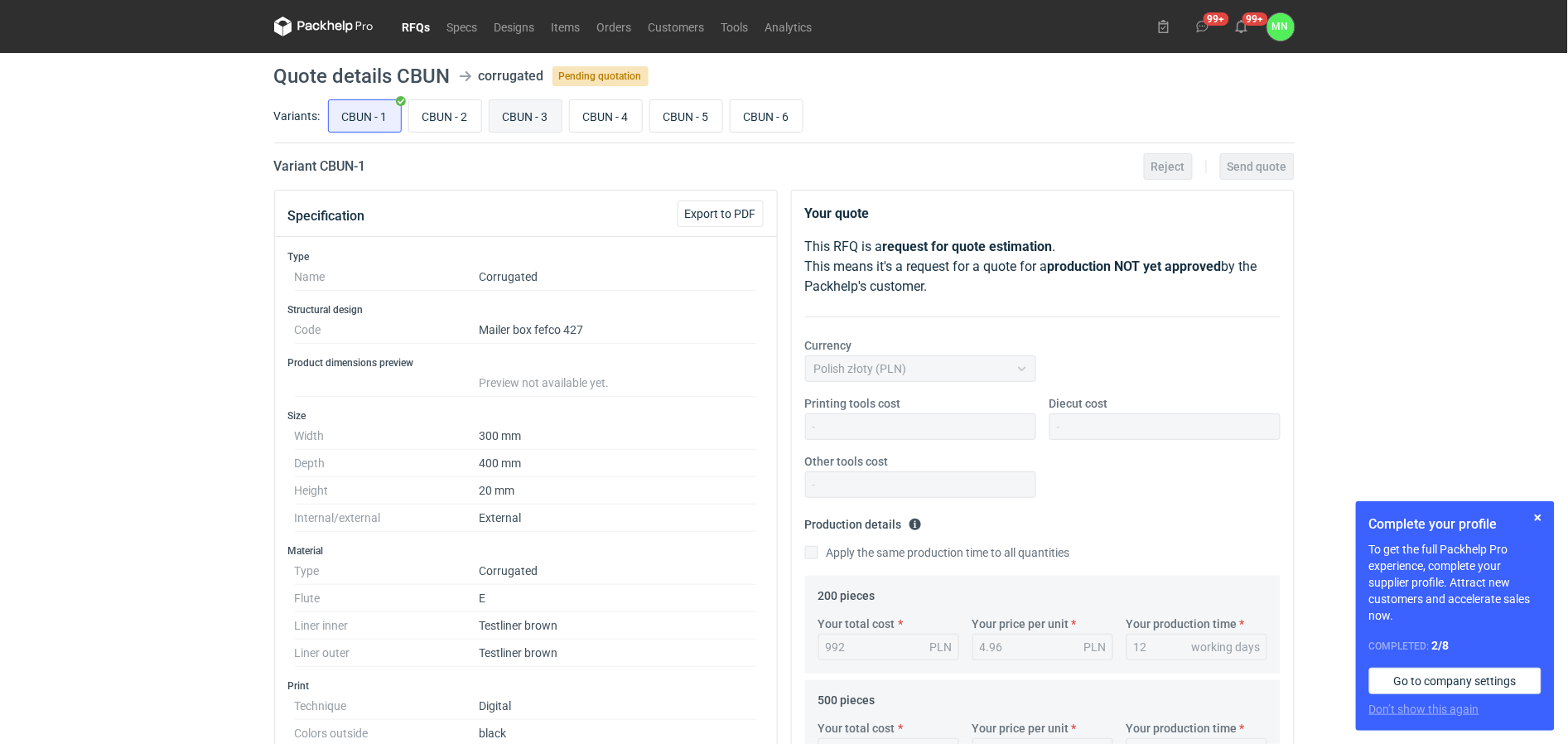
click at [527, 113] on input "CBUN - 3" at bounding box center [526, 116] width 72 height 31
radio input "true"
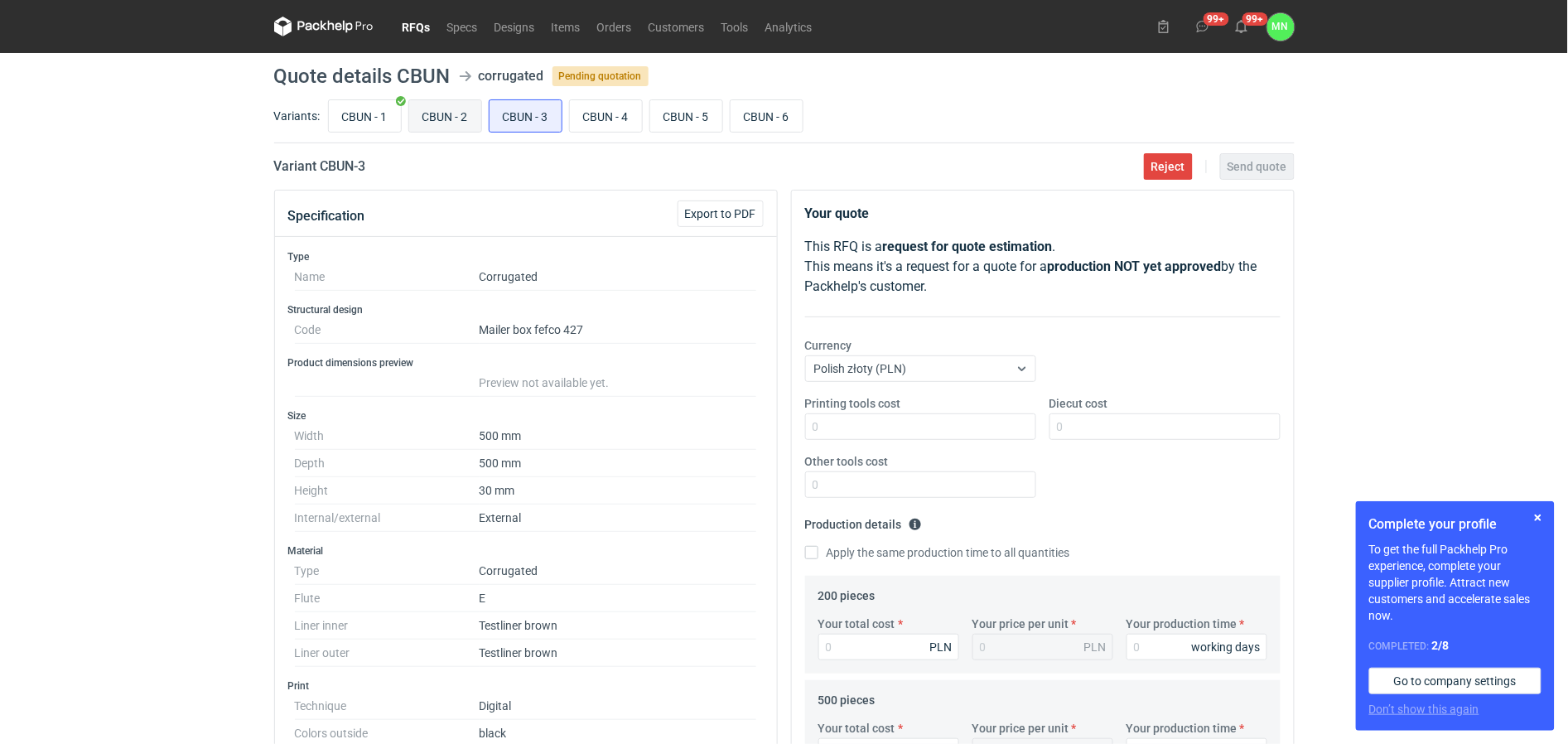
click at [454, 122] on input "CBUN - 2" at bounding box center [445, 116] width 72 height 31
radio input "true"
drag, startPoint x: 424, startPoint y: 30, endPoint x: 437, endPoint y: 50, distance: 23.9
click at [424, 30] on link "RFQs" at bounding box center [417, 26] width 45 height 20
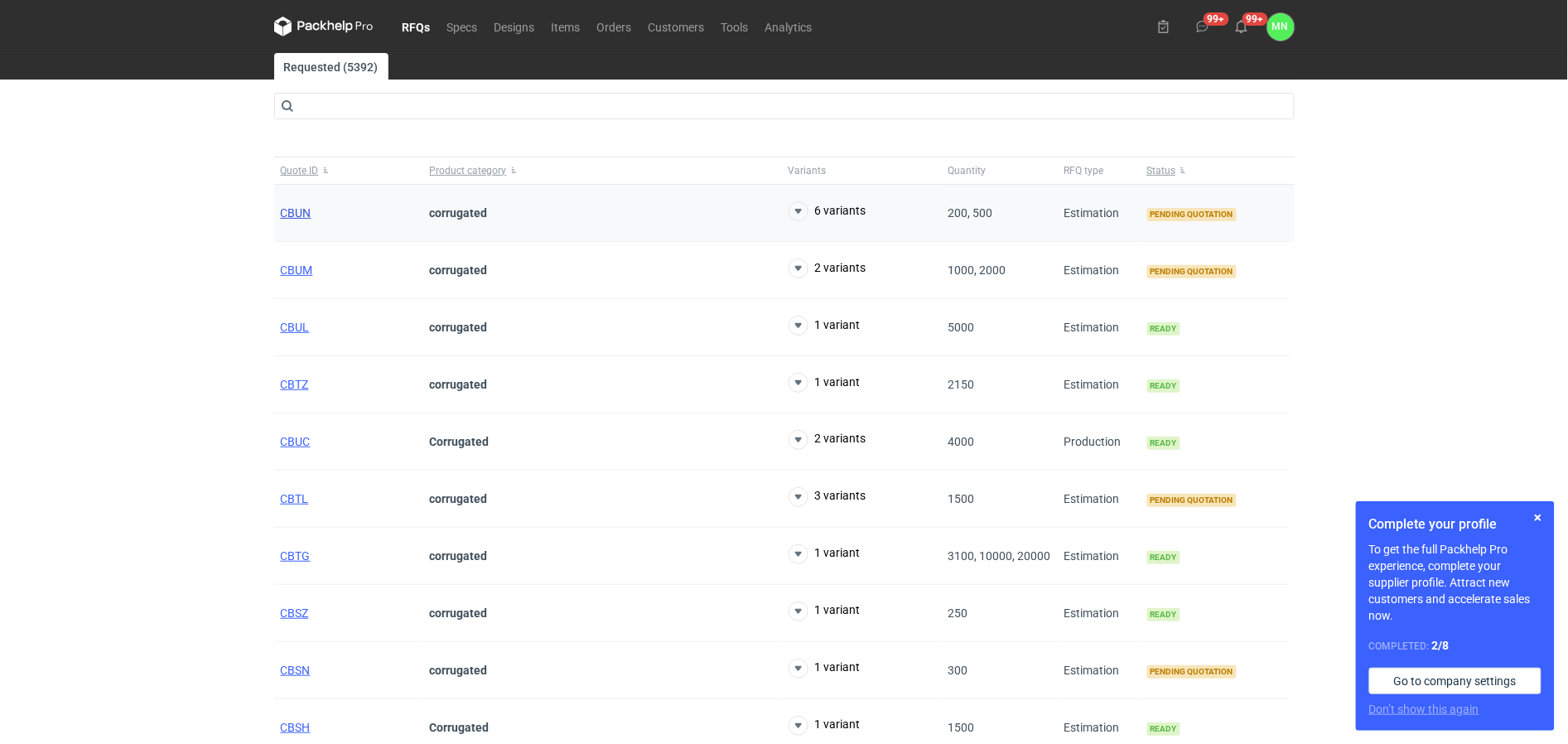
click at [301, 208] on span "CBUN" at bounding box center [296, 213] width 31 height 14
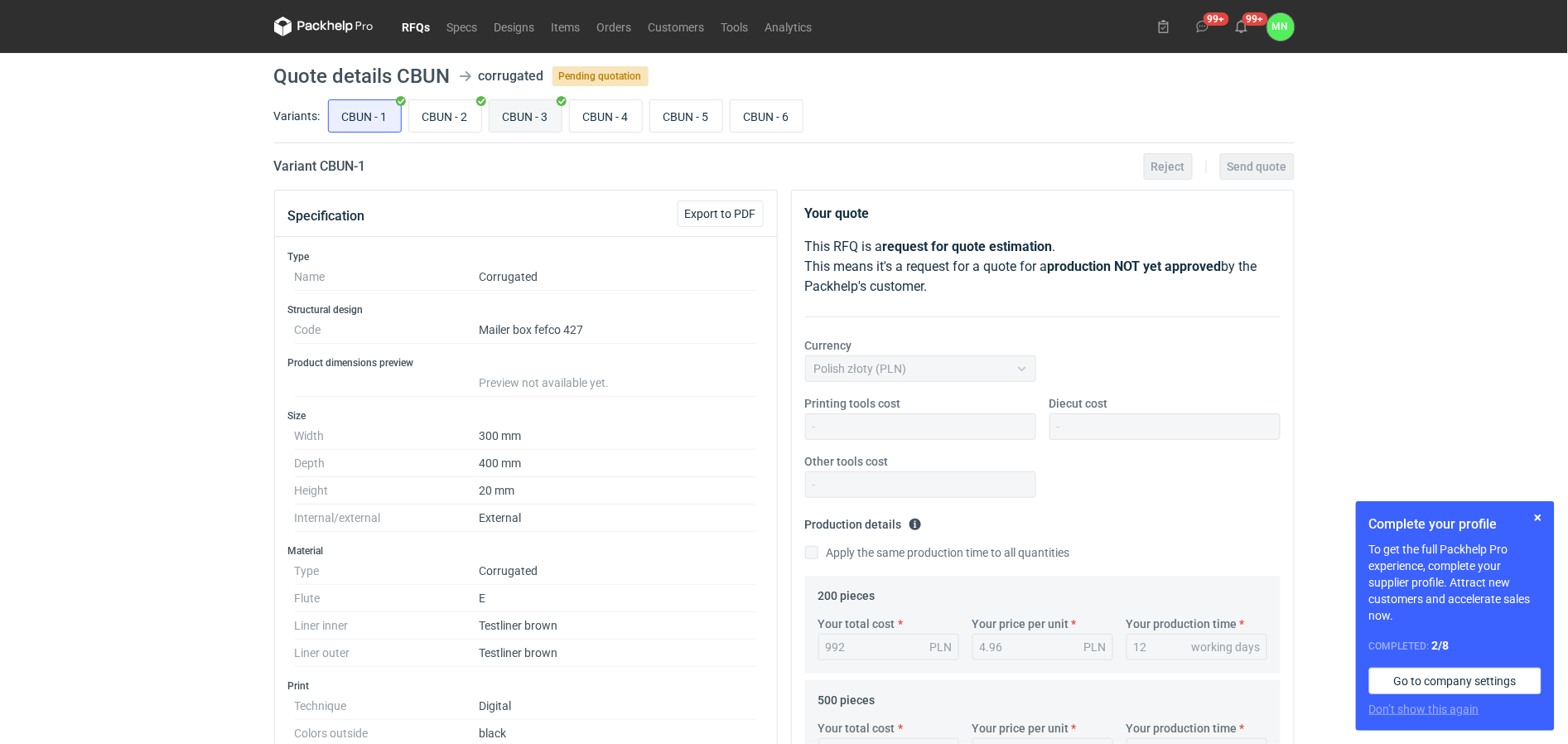
click at [540, 117] on input "CBUN - 3" at bounding box center [526, 116] width 72 height 31
radio input "true"
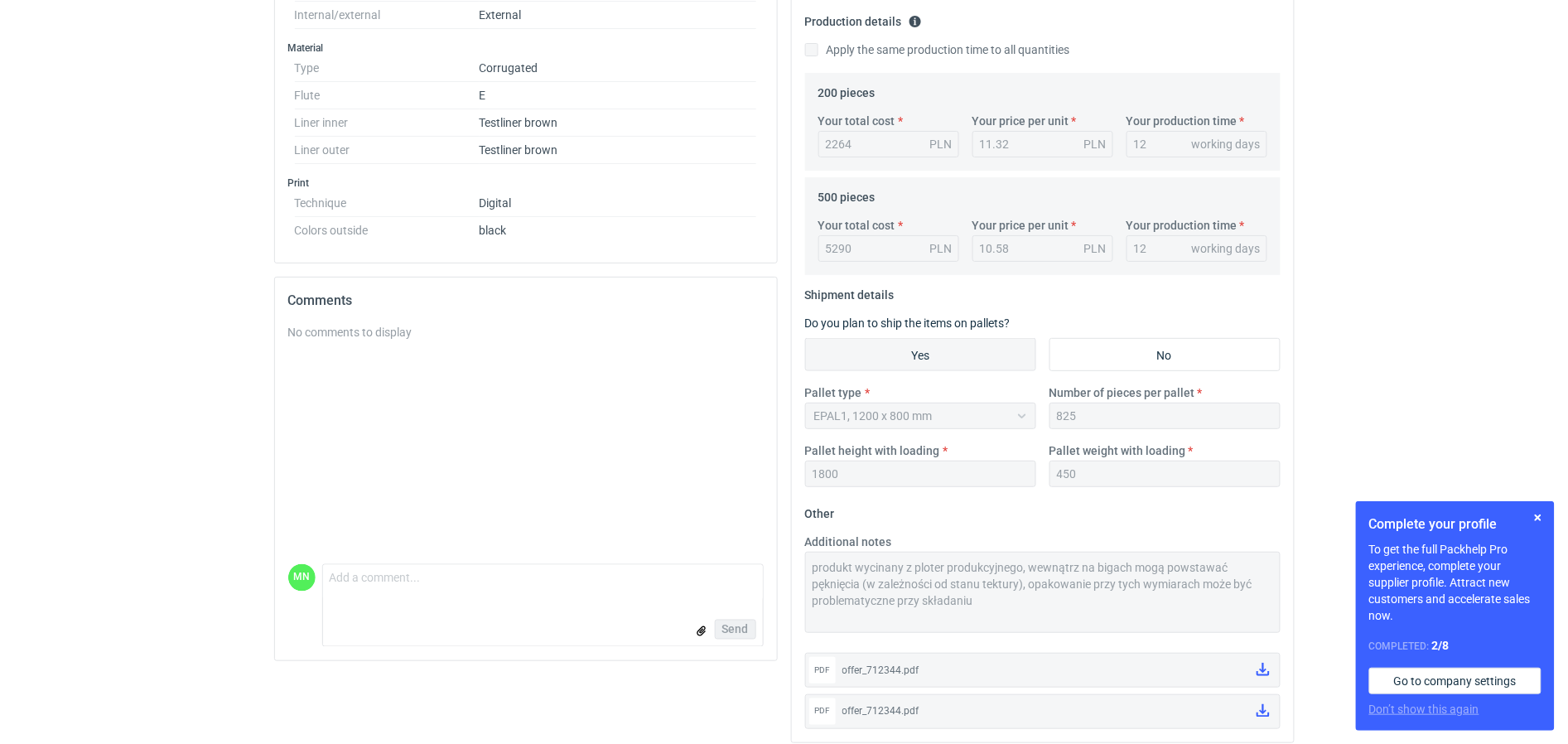
scroll to position [518, 0]
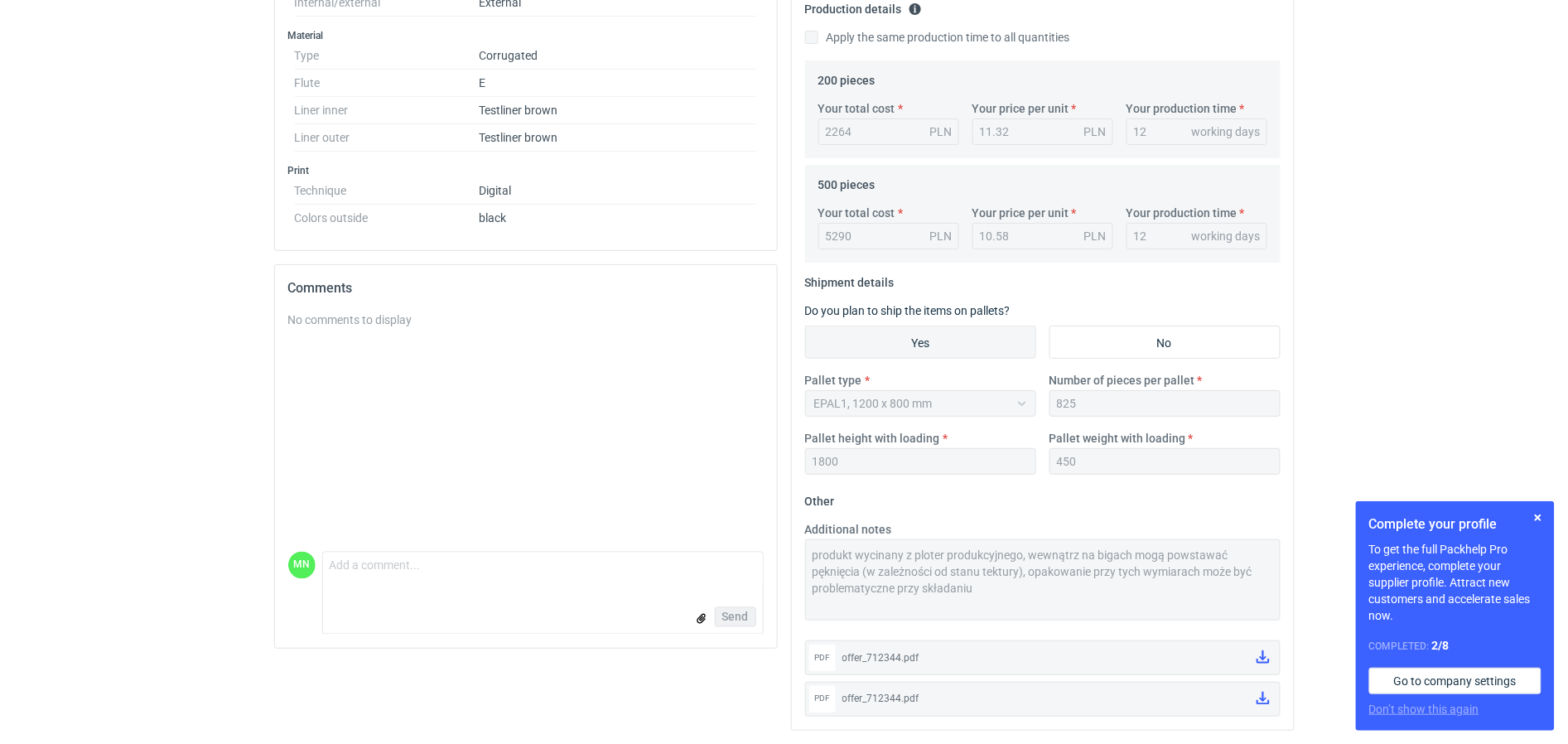
click at [697, 534] on div "Specification Export to PDF Type Name Corrugated Structural design Code Mailer …" at bounding box center [785, 209] width 1034 height 1070
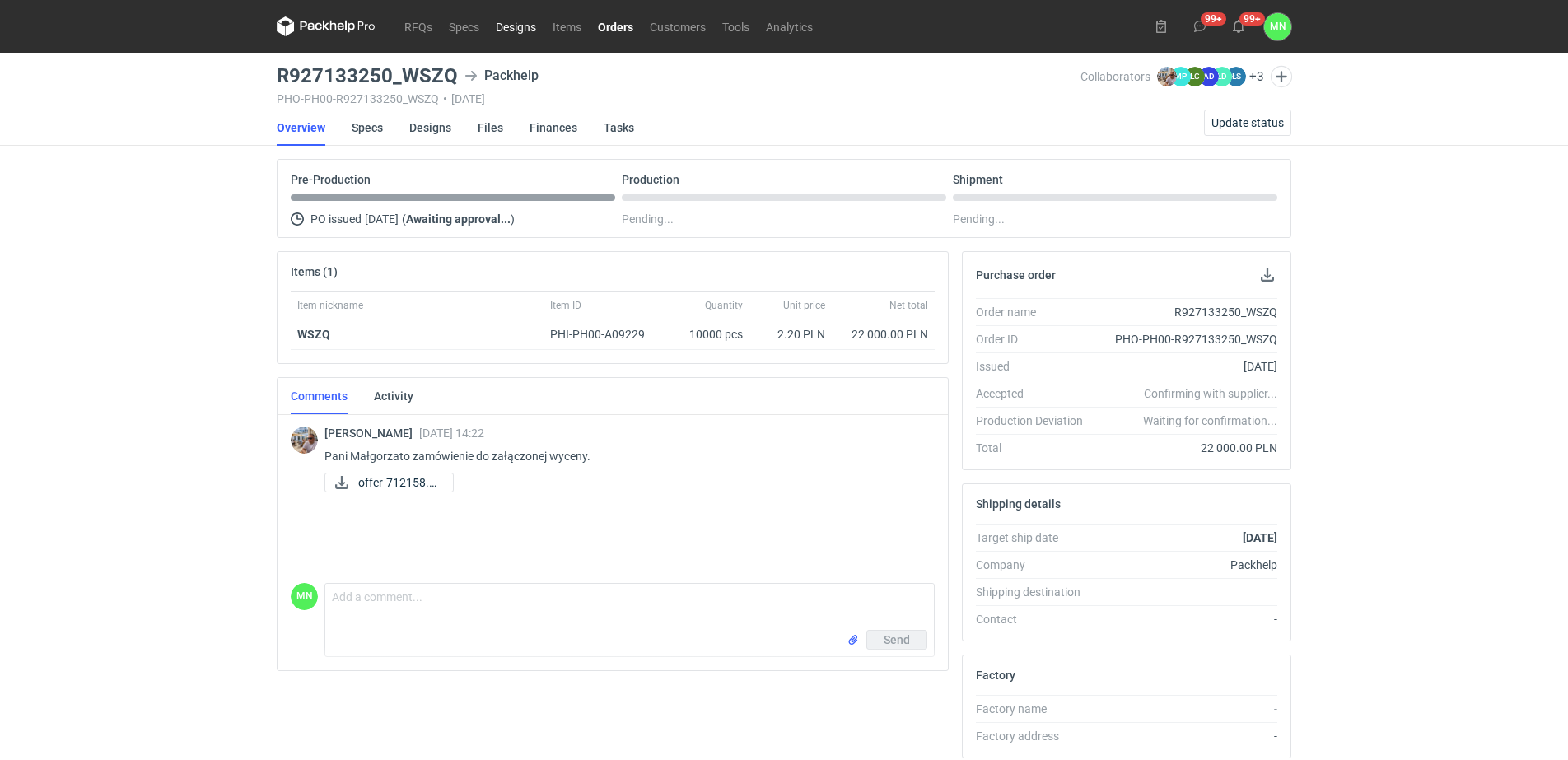
click at [519, 25] on link "Designs" at bounding box center [516, 25] width 57 height 19
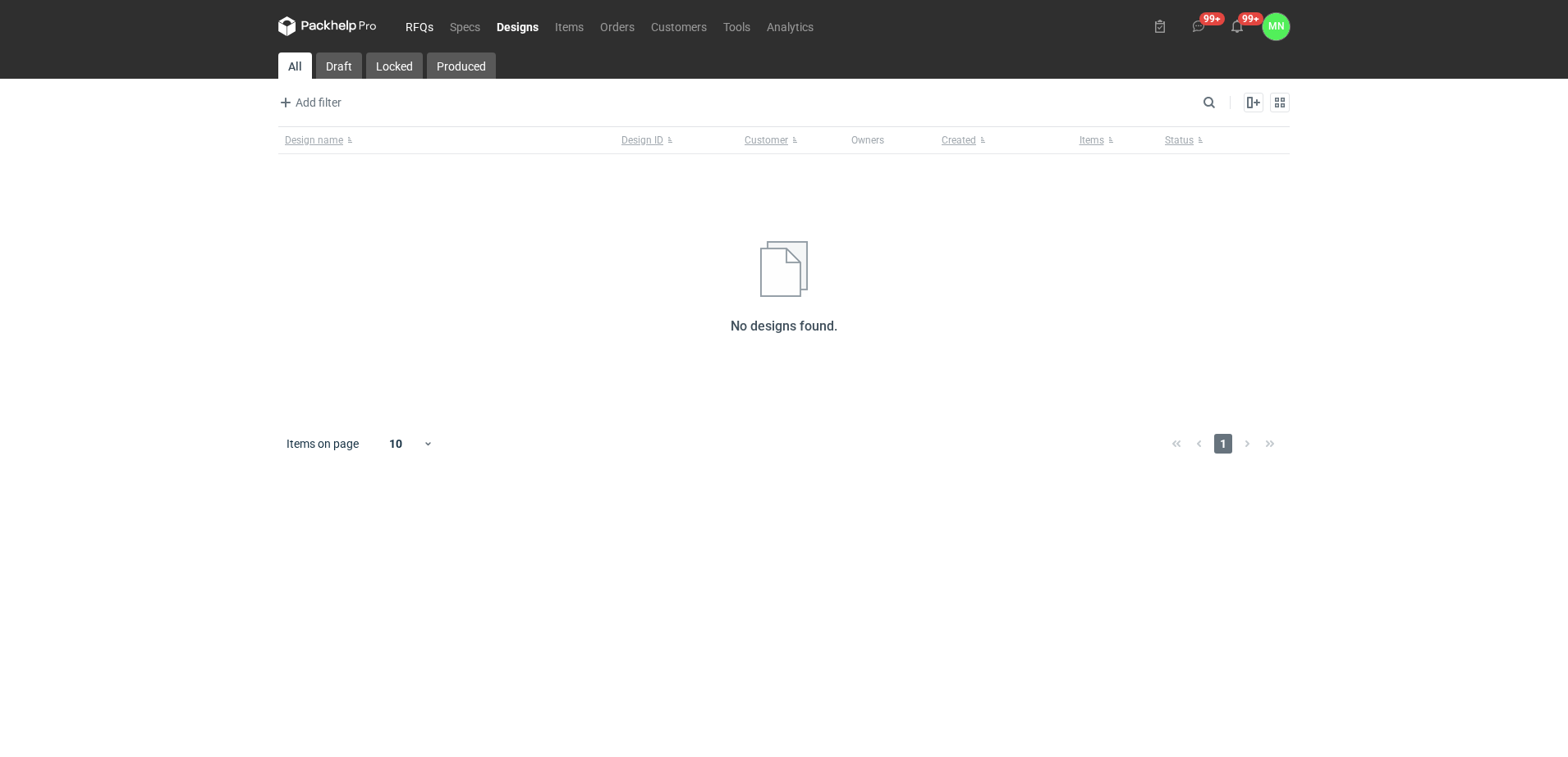
click at [430, 23] on link "RFQs" at bounding box center [420, 25] width 45 height 19
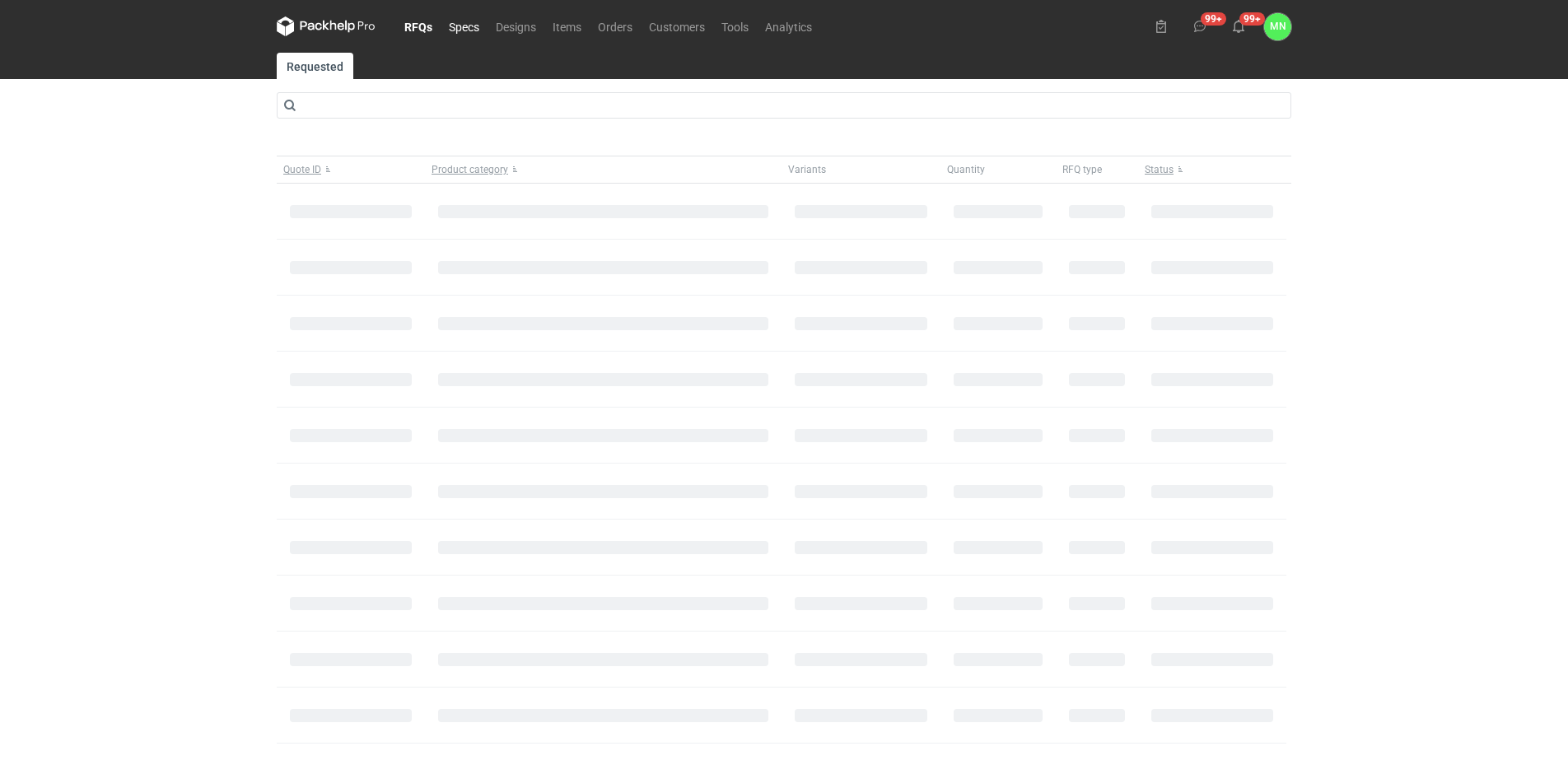
click at [440, 30] on link "Specs" at bounding box center [464, 25] width 47 height 19
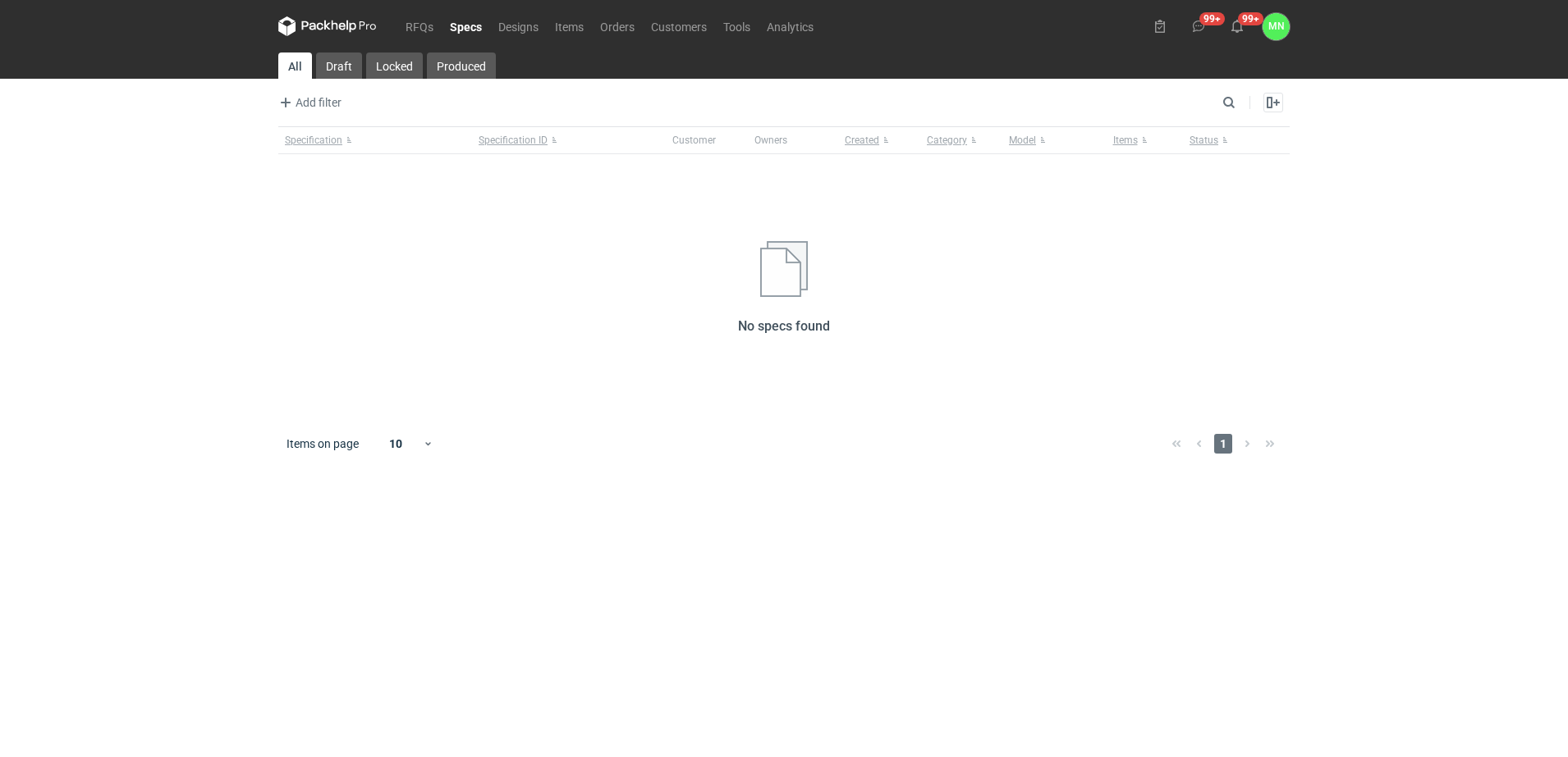
click at [409, 38] on nav "RFQs Specs Designs Items Orders Customers Tools Analytics" at bounding box center [549, 26] width 543 height 52
click at [409, 34] on link "RFQs" at bounding box center [420, 25] width 45 height 19
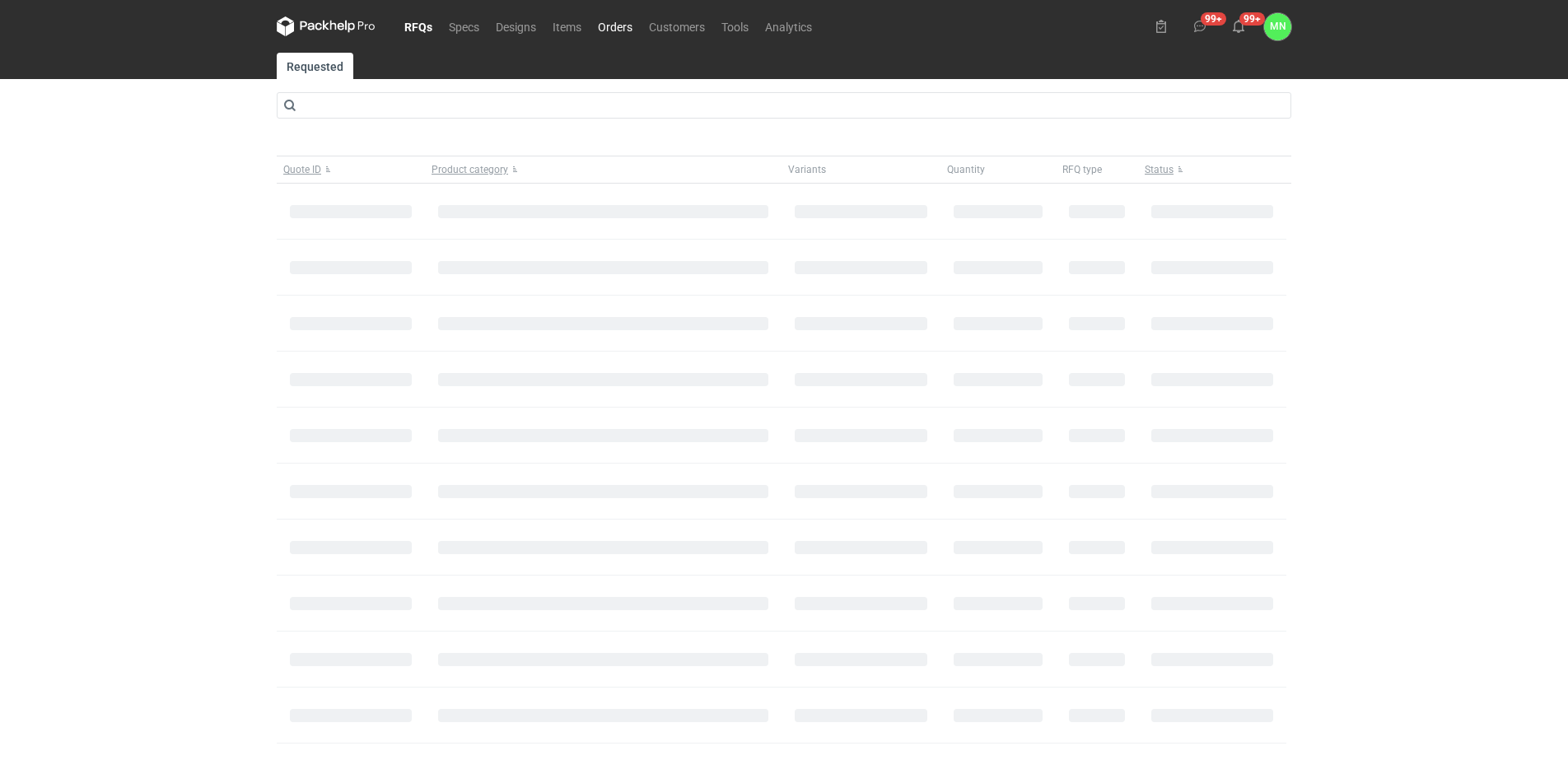
click at [623, 20] on link "Orders" at bounding box center [615, 25] width 51 height 19
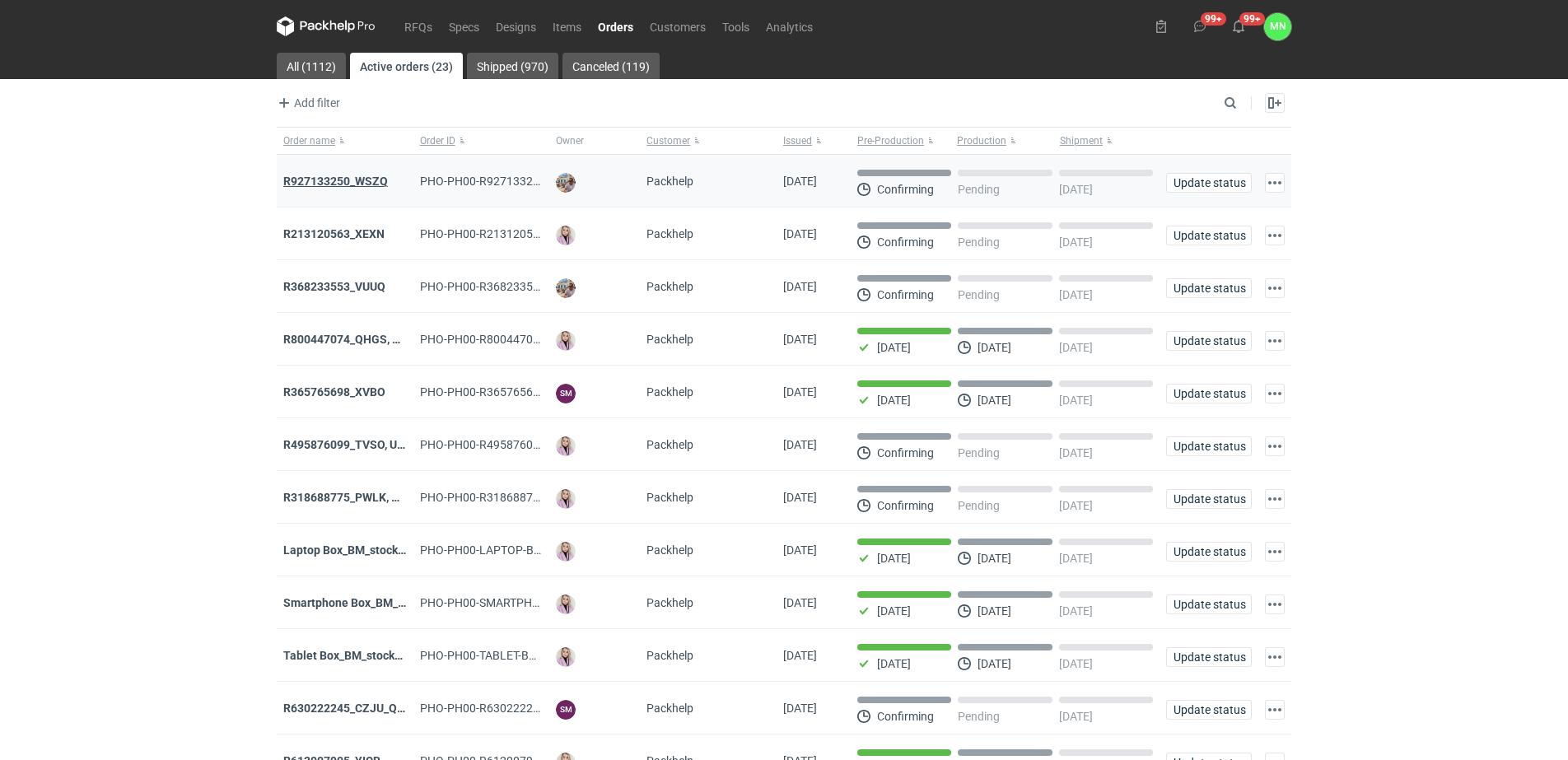
click at [337, 178] on strong "R927133250_WSZQ" at bounding box center [336, 182] width 105 height 14
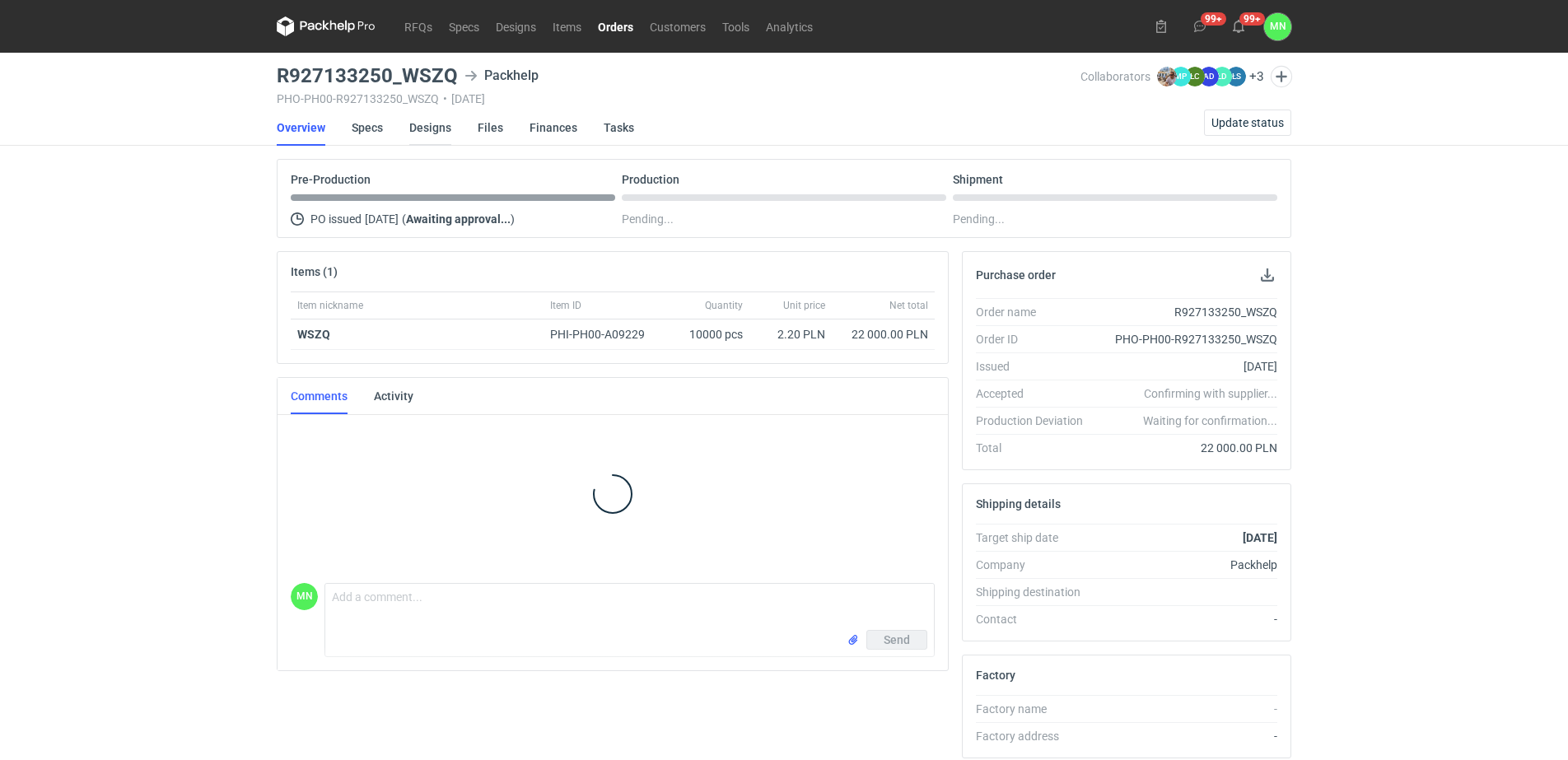
click at [435, 130] on link "Designs" at bounding box center [430, 128] width 42 height 36
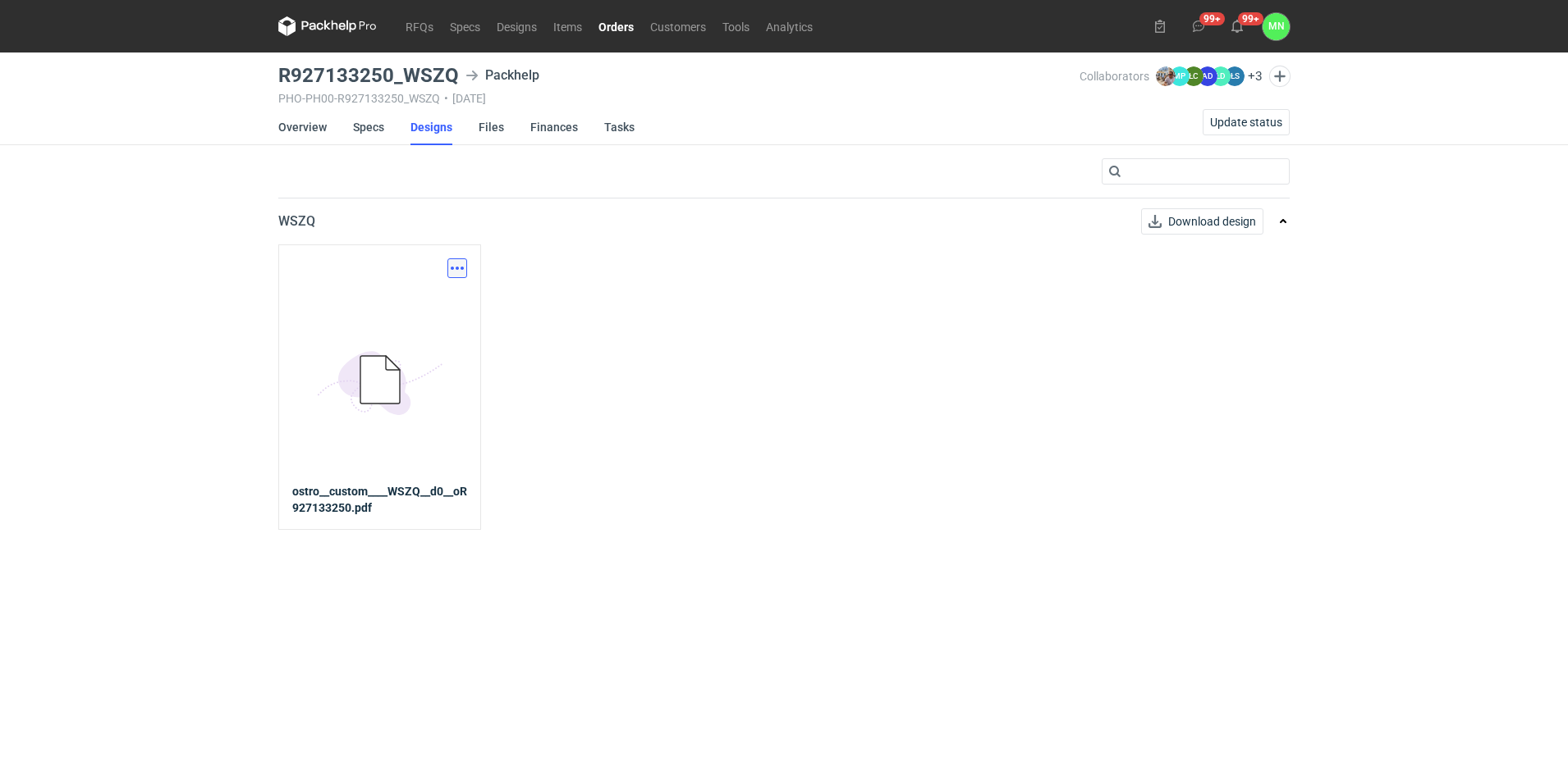
click at [462, 264] on button "button" at bounding box center [457, 268] width 19 height 19
click at [399, 308] on link "Download design part" at bounding box center [384, 304] width 151 height 26
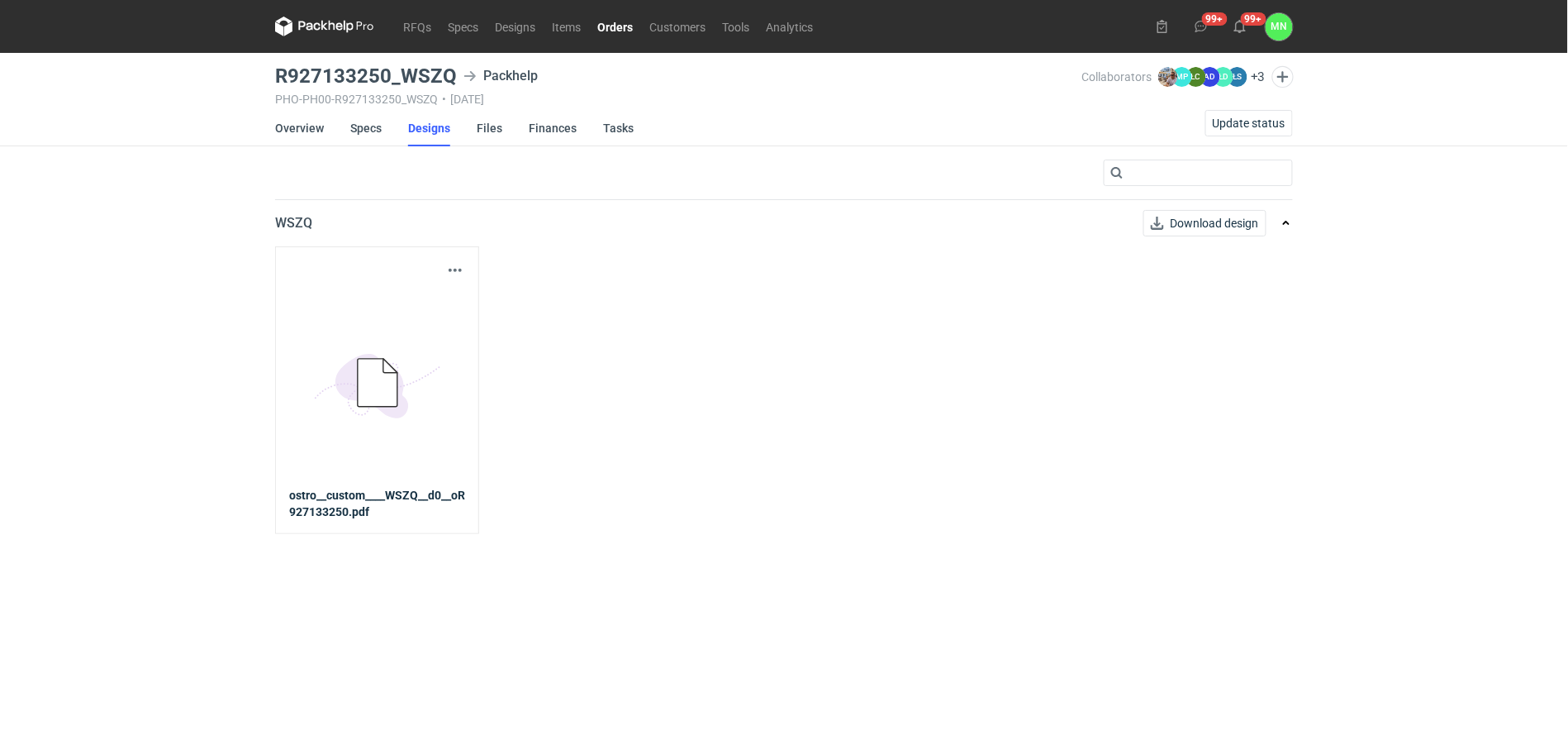
click at [622, 20] on link "Orders" at bounding box center [615, 25] width 52 height 20
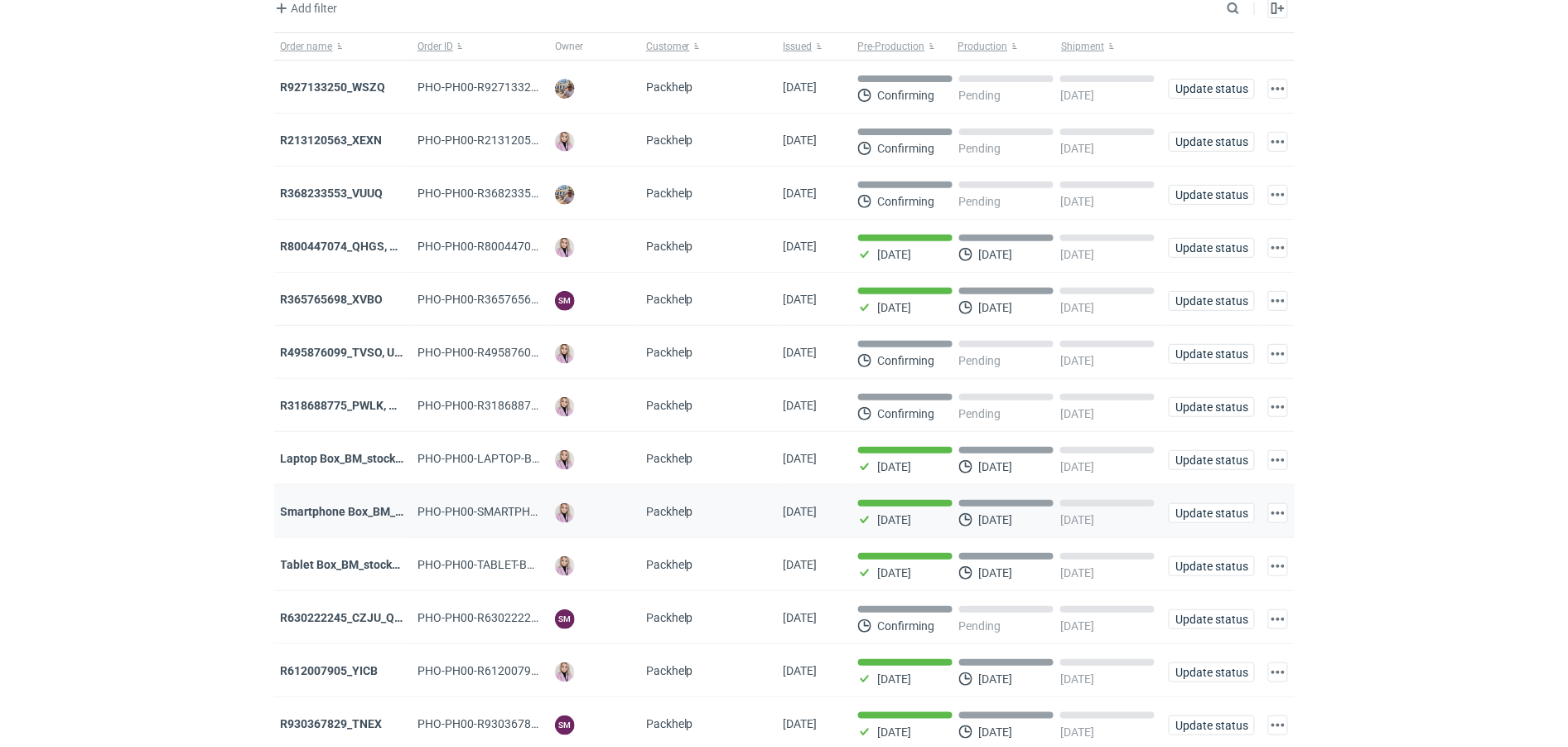
scroll to position [104, 0]
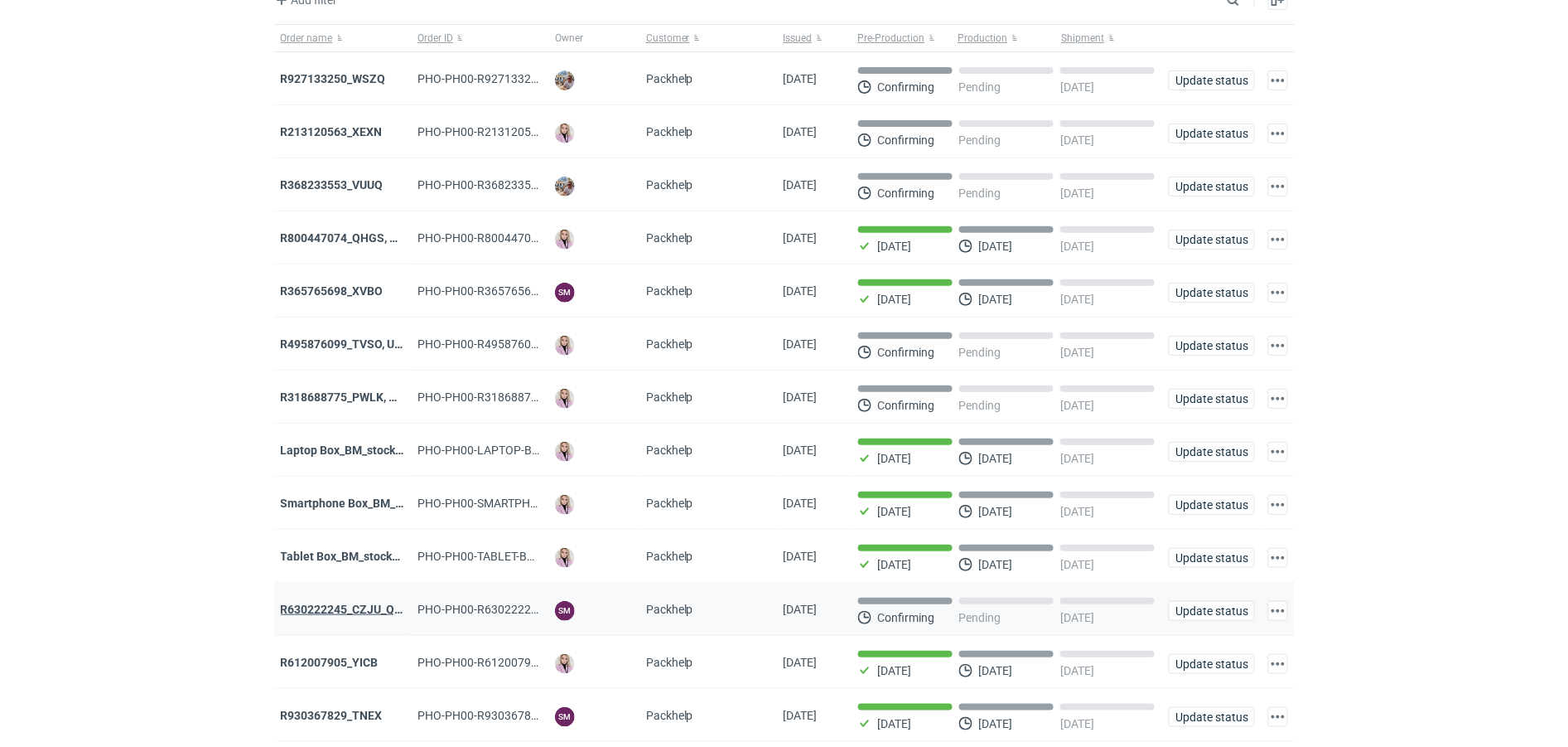
click at [311, 615] on strong "R630222245_CZJU_QNLS_PWUU" at bounding box center [367, 609] width 174 height 14
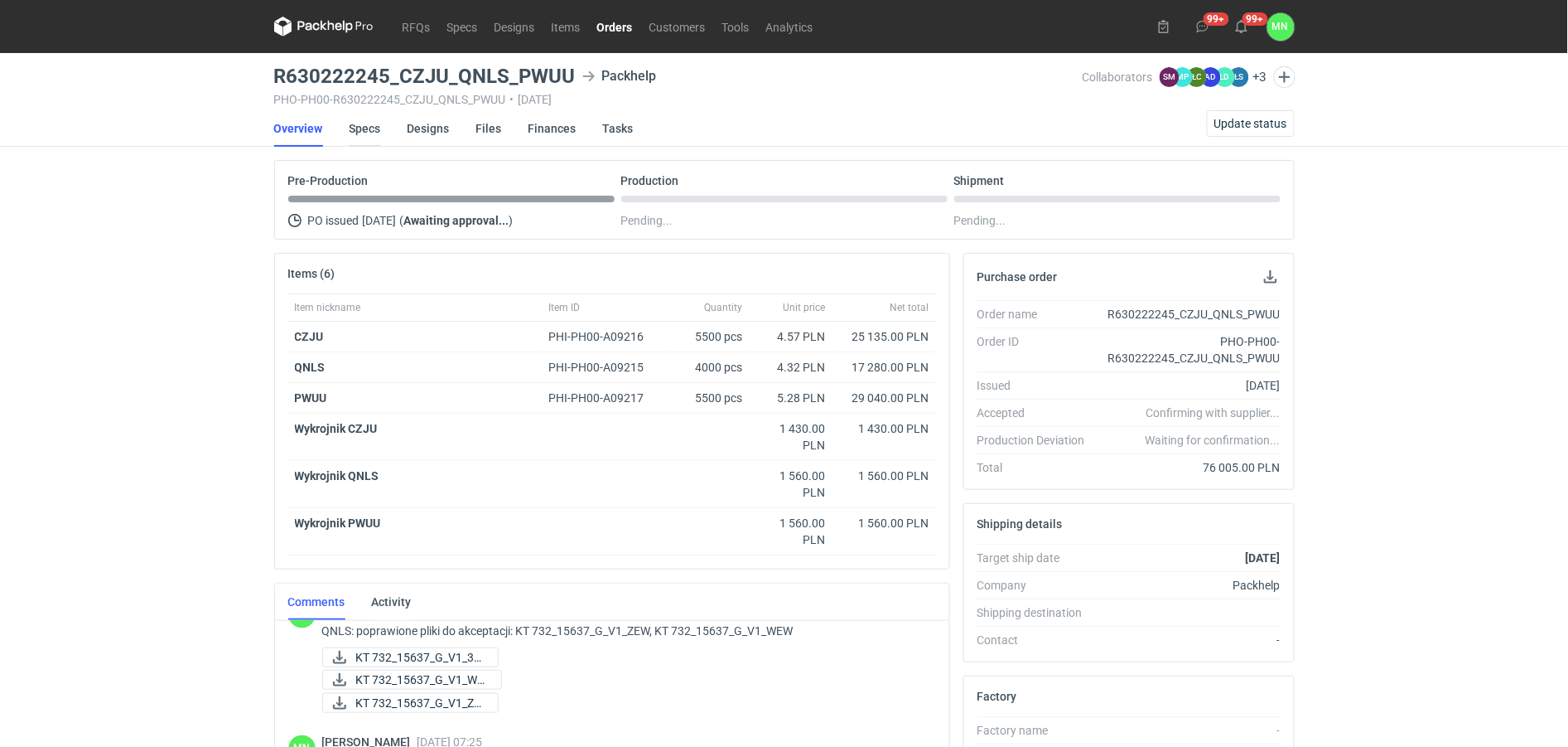
click at [372, 124] on link "Specs" at bounding box center [365, 128] width 31 height 37
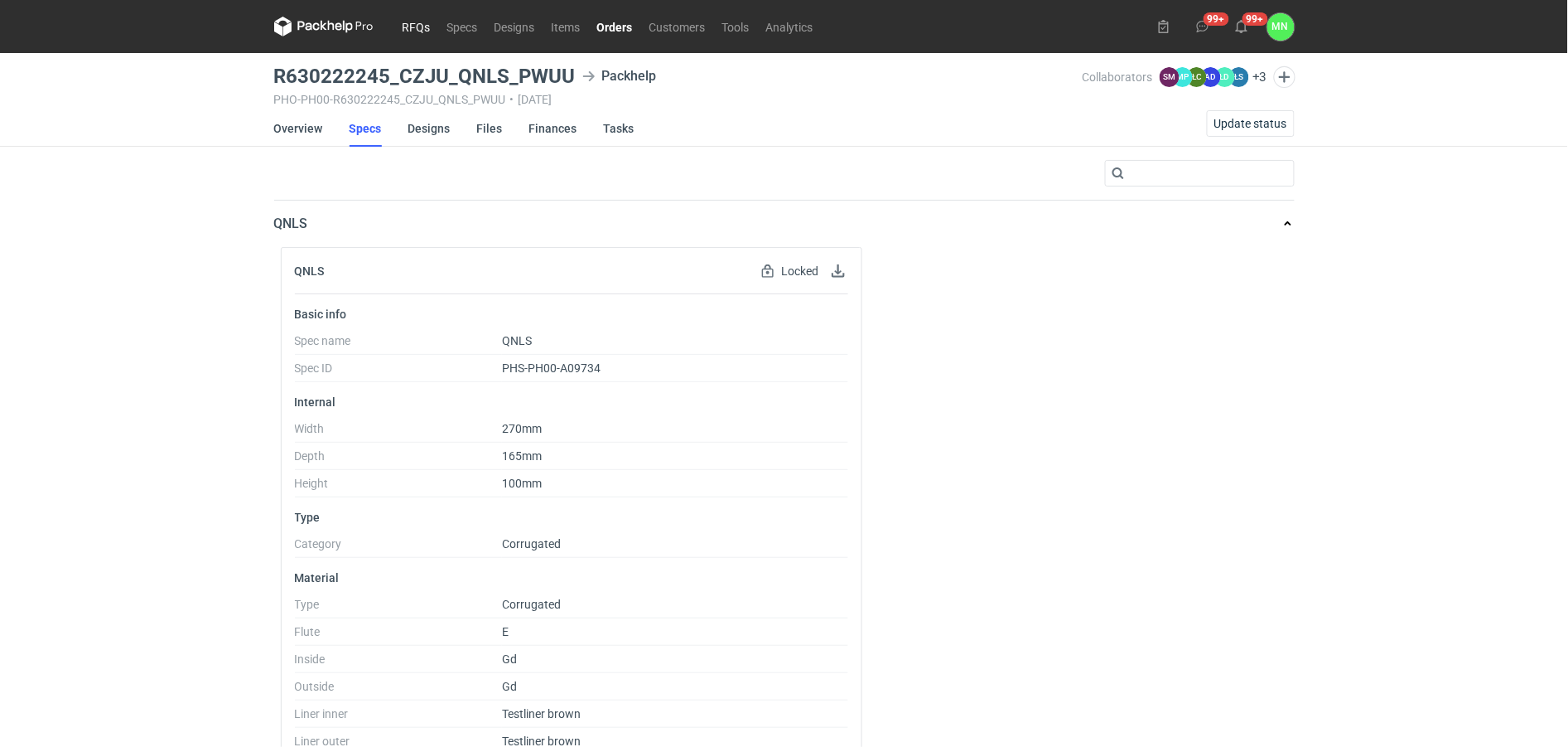
click at [415, 23] on link "RFQs" at bounding box center [417, 26] width 45 height 20
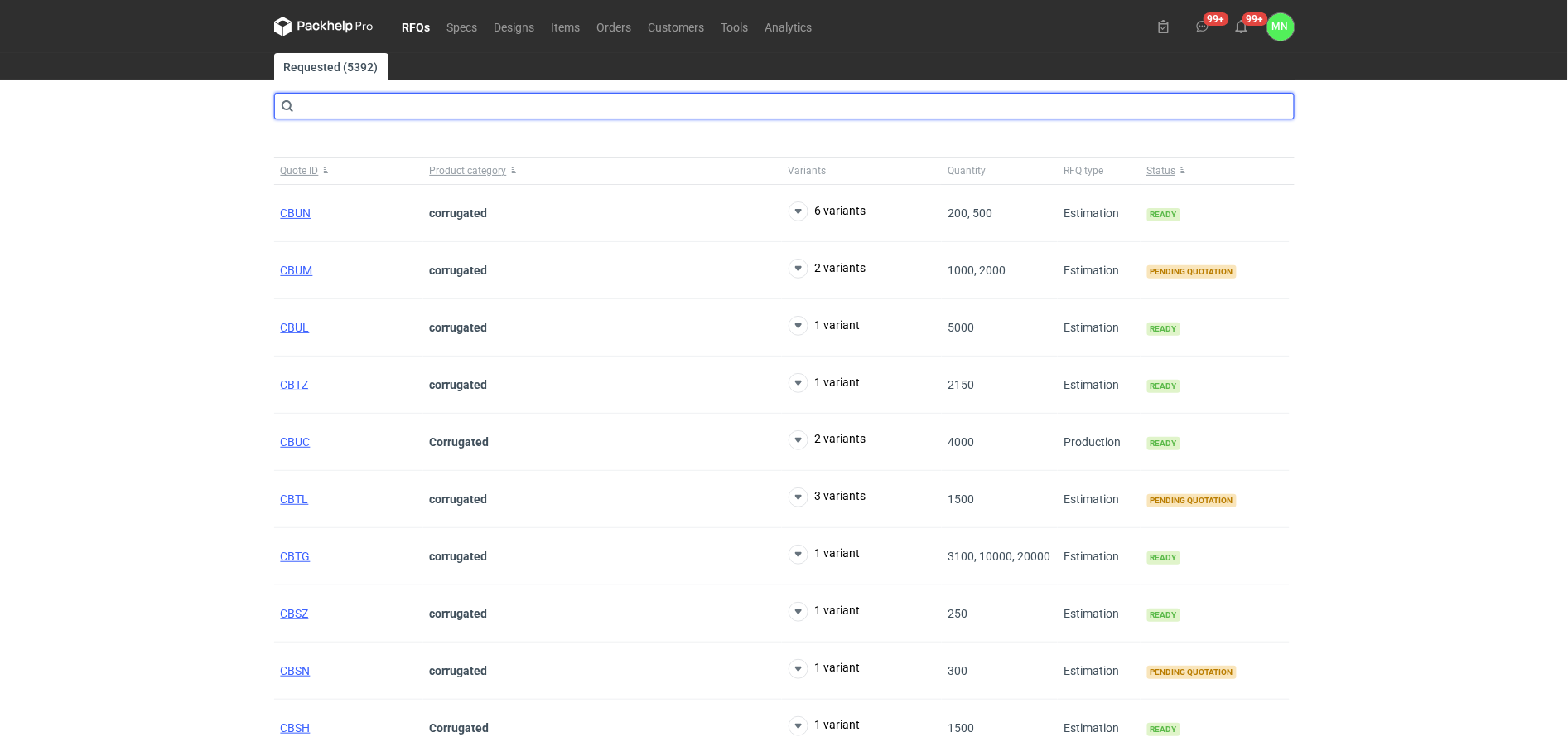
click at [436, 117] on input "text" at bounding box center [785, 105] width 1020 height 26
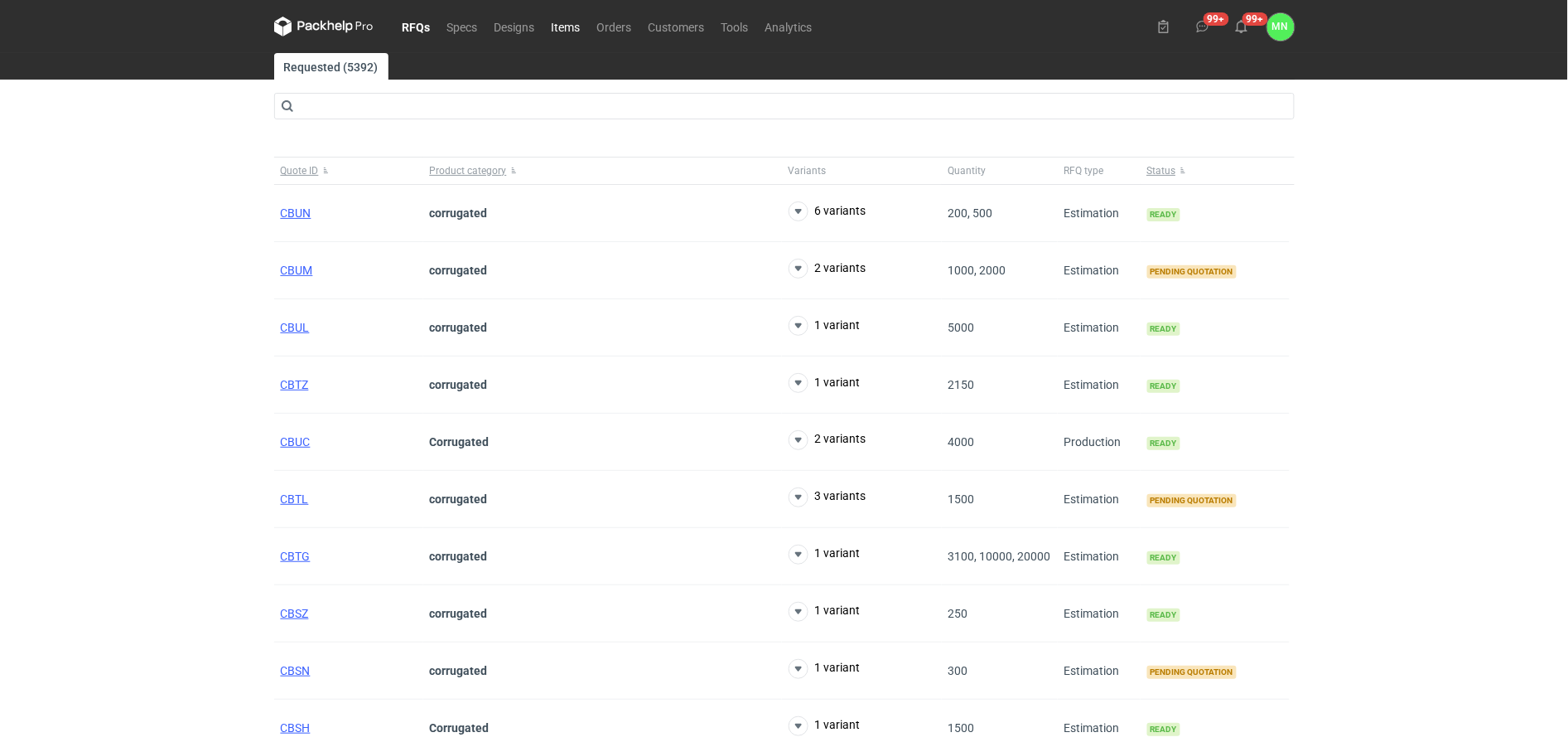
click at [565, 26] on link "Items" at bounding box center [566, 26] width 46 height 20
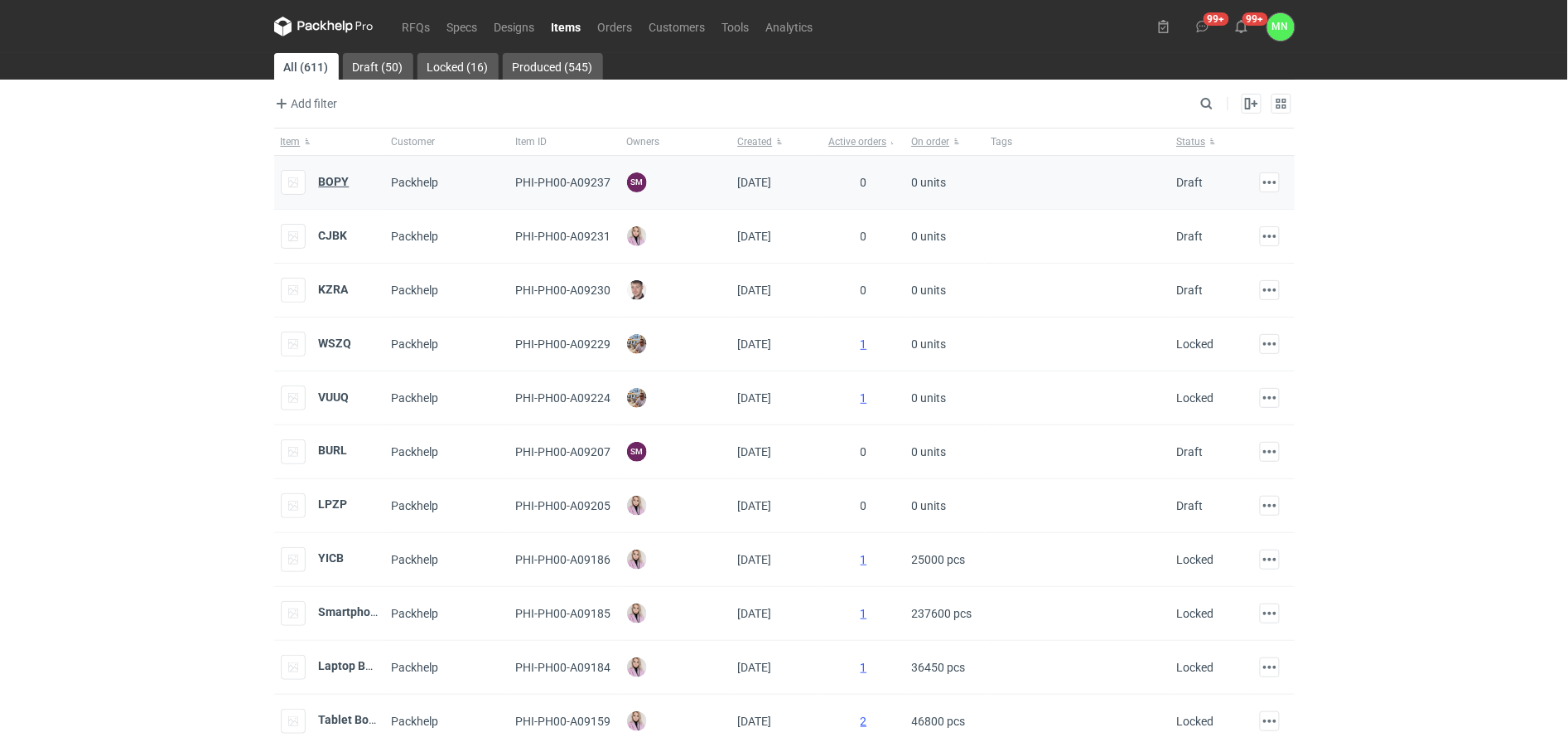
click at [337, 182] on strong "BOPY" at bounding box center [334, 182] width 31 height 14
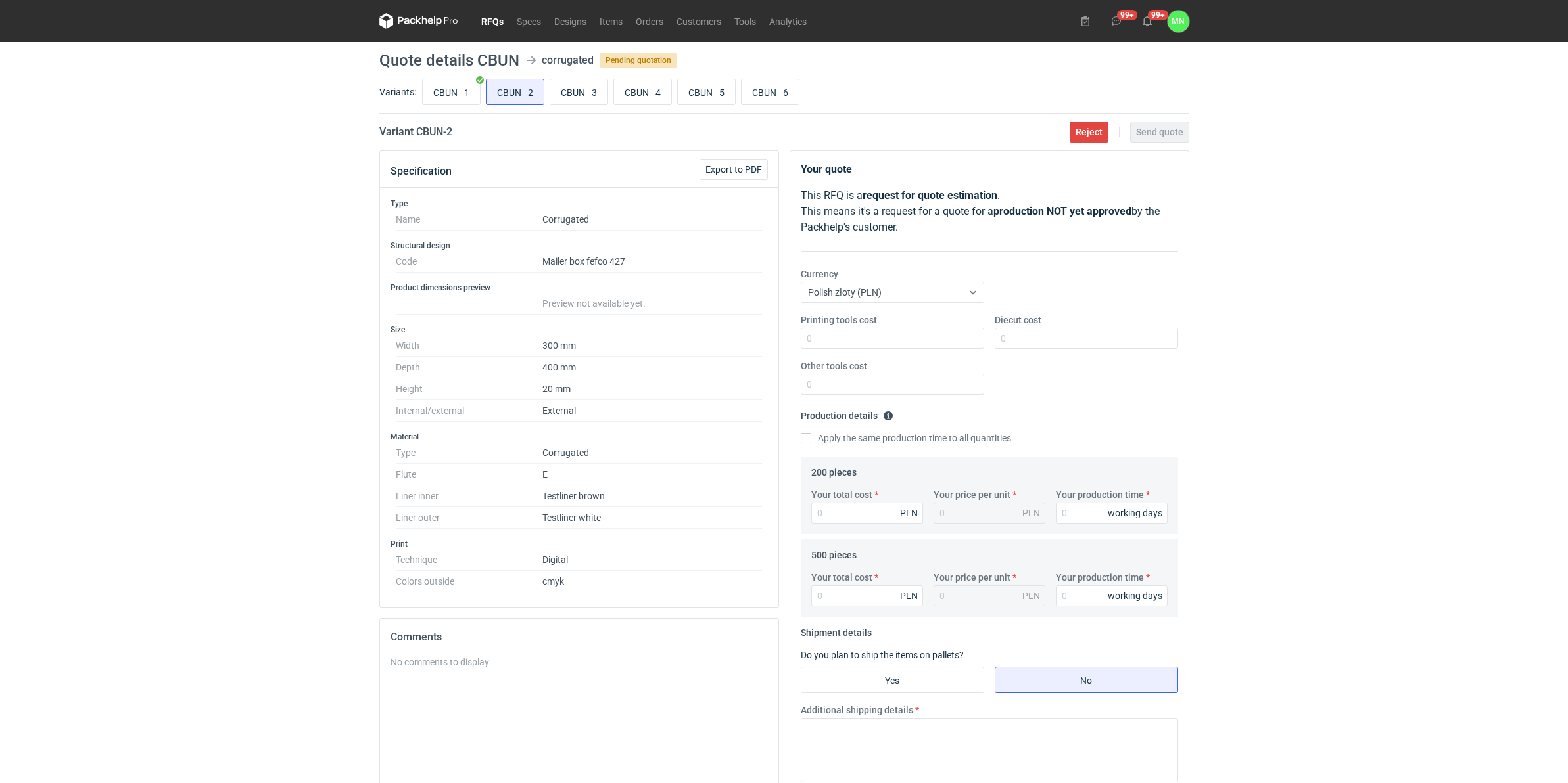
scroll to position [12, 0]
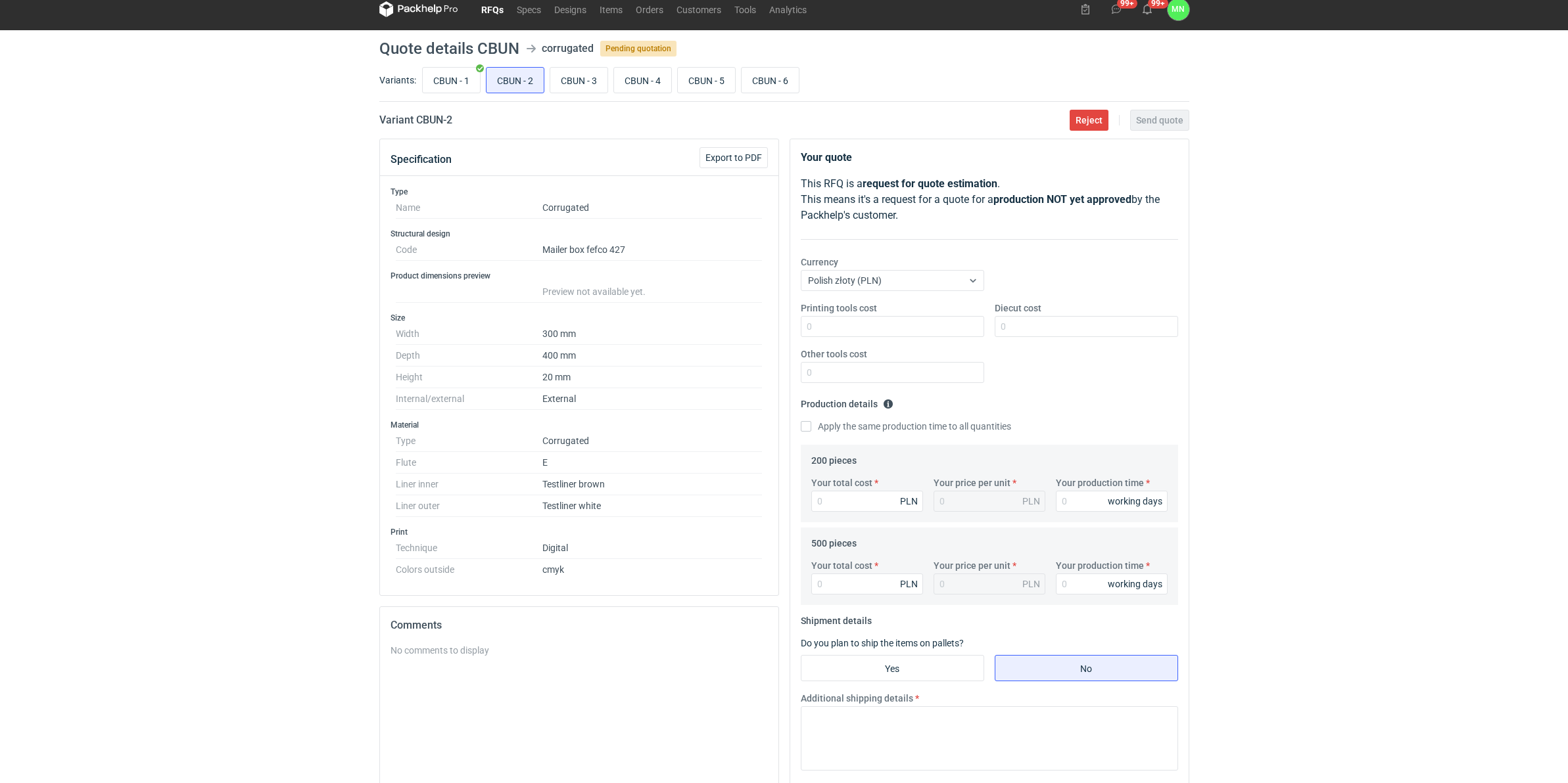
click at [484, 7] on link "RFQs" at bounding box center [492, 9] width 36 height 16
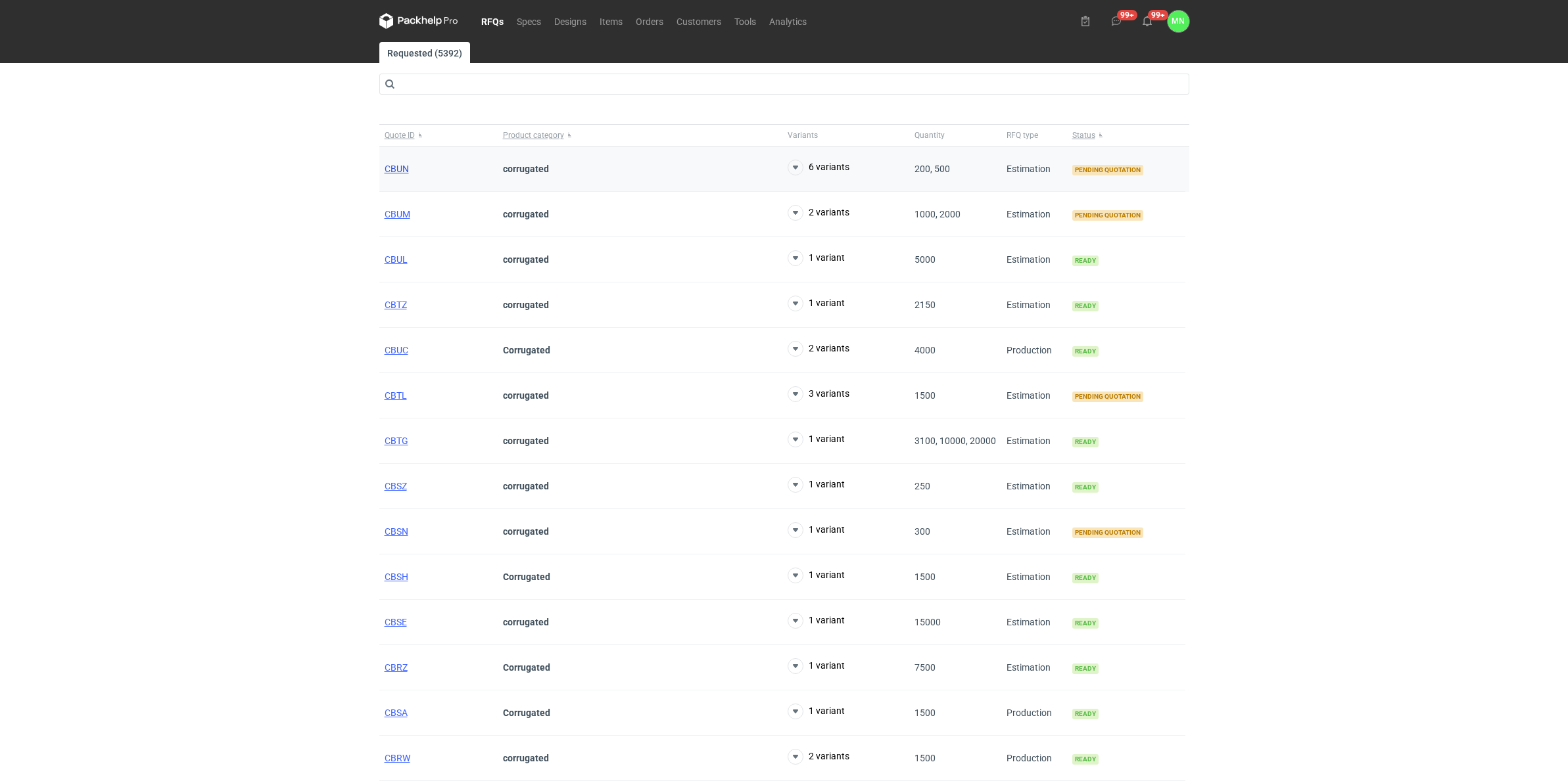
click at [393, 169] on span "CBUN" at bounding box center [397, 169] width 24 height 11
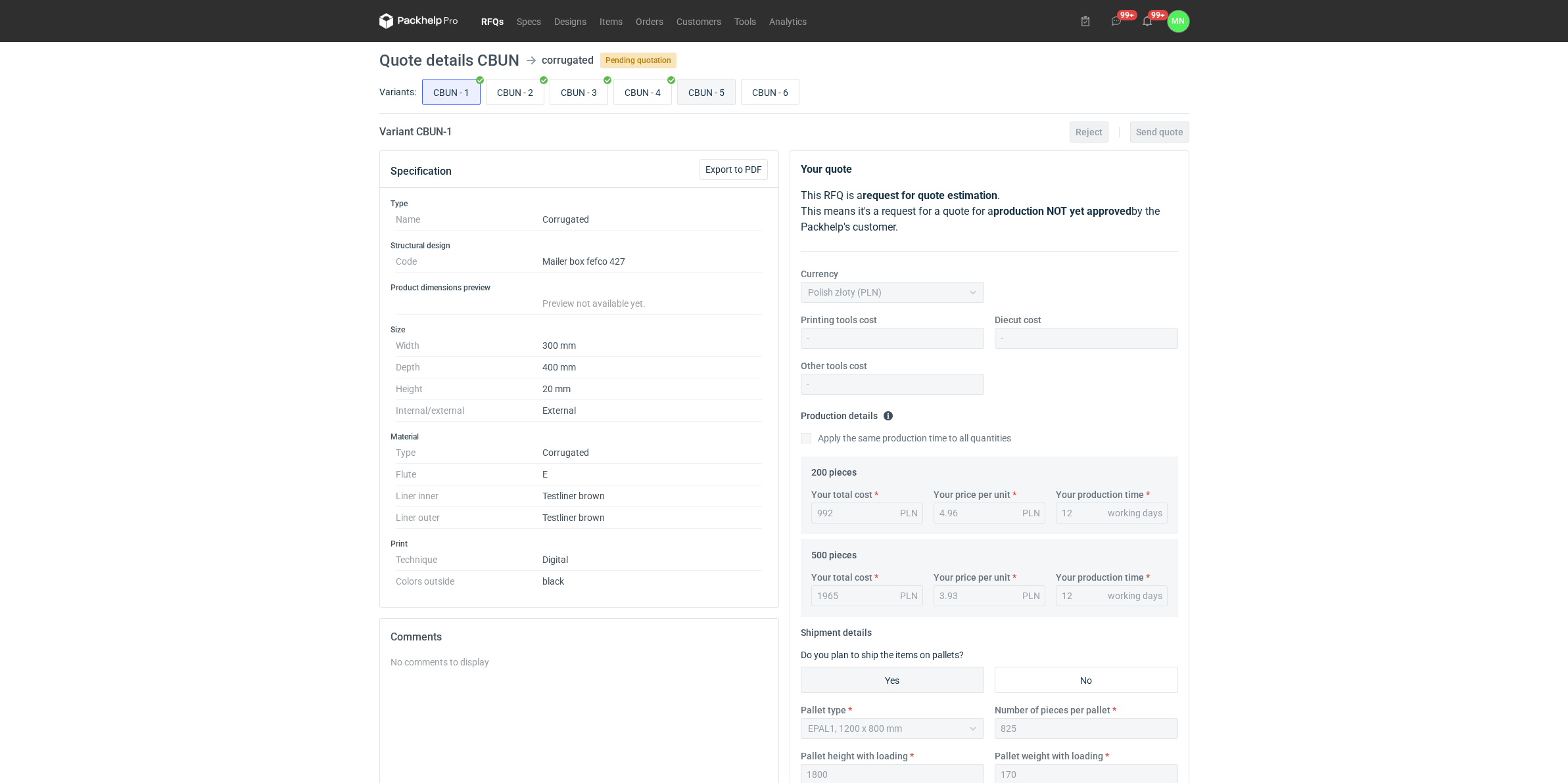
click at [717, 89] on input "CBUN - 5" at bounding box center [706, 92] width 57 height 25
radio input "true"
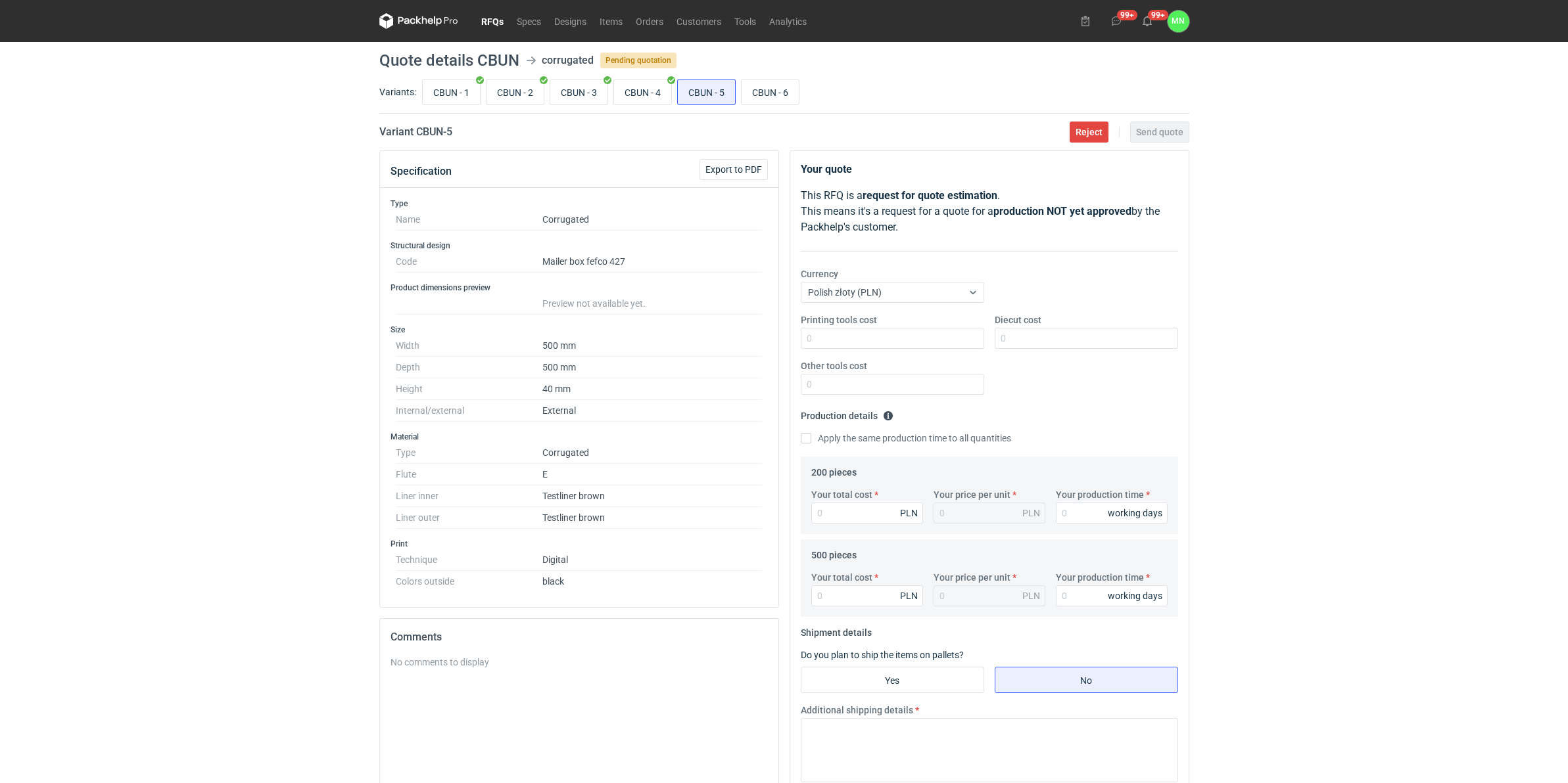
click at [491, 16] on link "RFQs" at bounding box center [492, 20] width 36 height 16
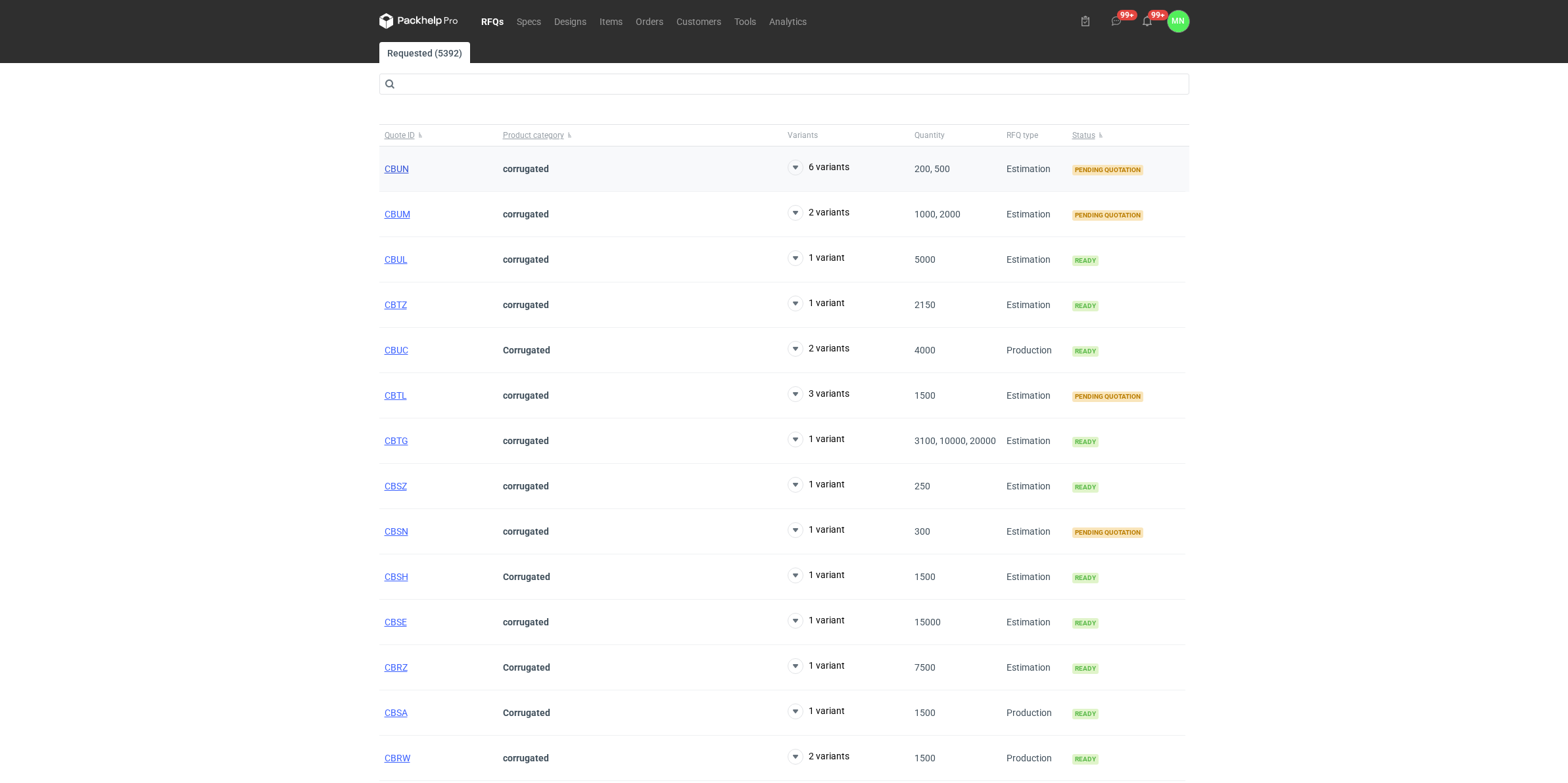
click at [399, 165] on span "CBUN" at bounding box center [397, 169] width 24 height 11
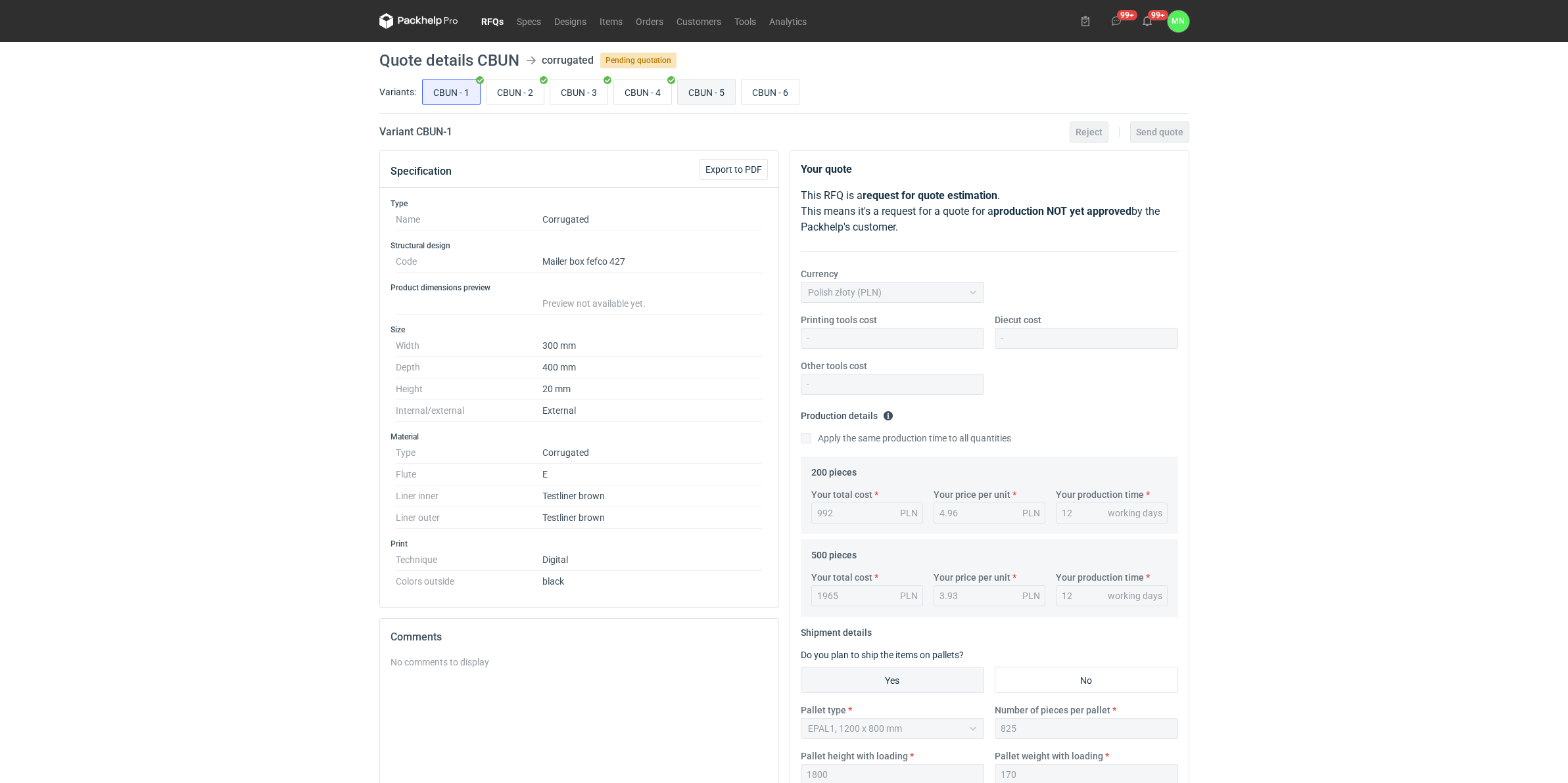
click at [704, 80] on input "CBUN - 5" at bounding box center [706, 92] width 57 height 25
radio input "true"
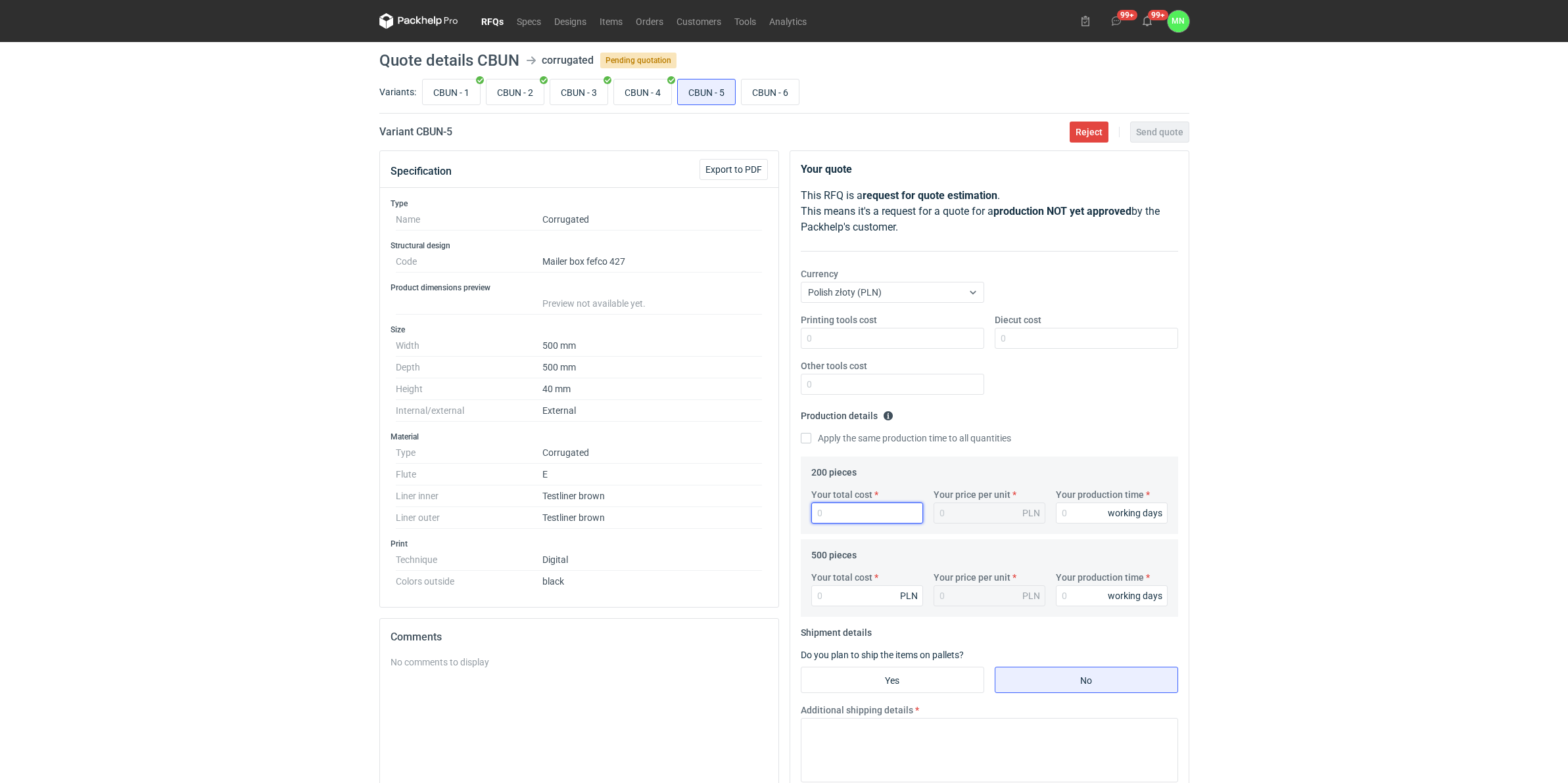
click at [886, 511] on input "Your total cost" at bounding box center [867, 513] width 112 height 21
type input "2264"
type input "11.32"
type input "12"
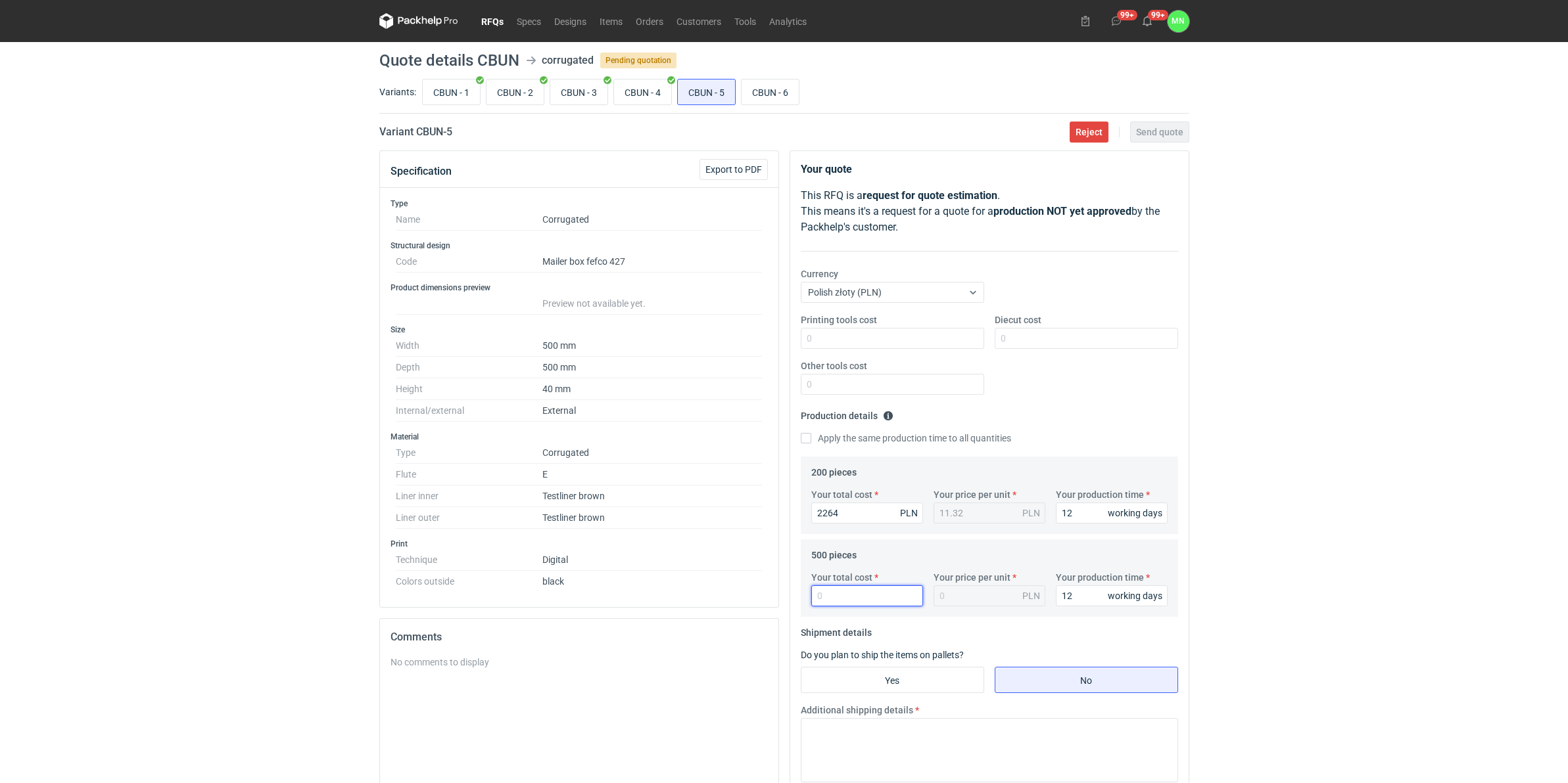
click at [848, 603] on input "Your total cost" at bounding box center [867, 596] width 112 height 21
type input "5290"
type input "10.58"
type input "5290"
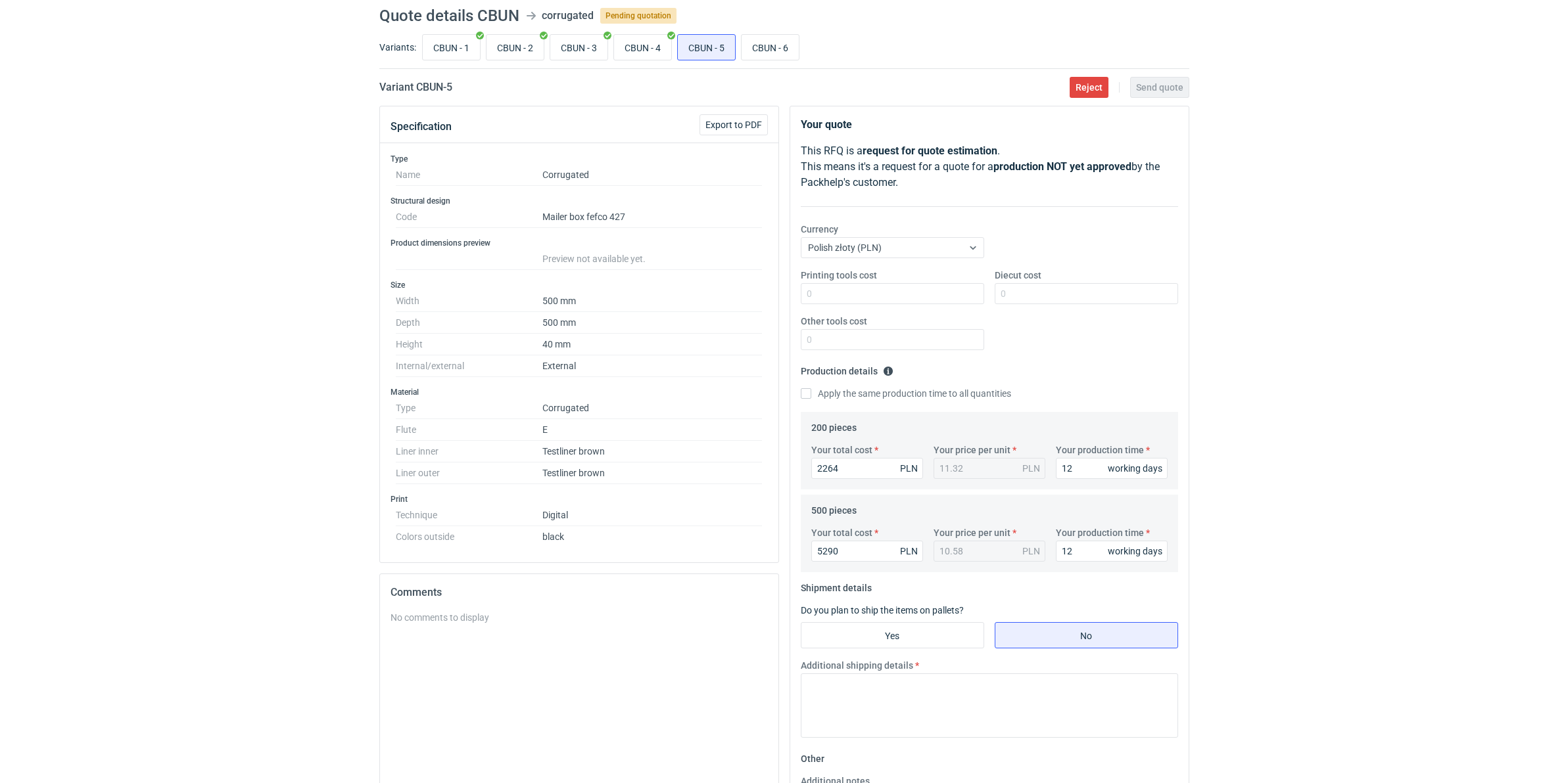
scroll to position [228, 0]
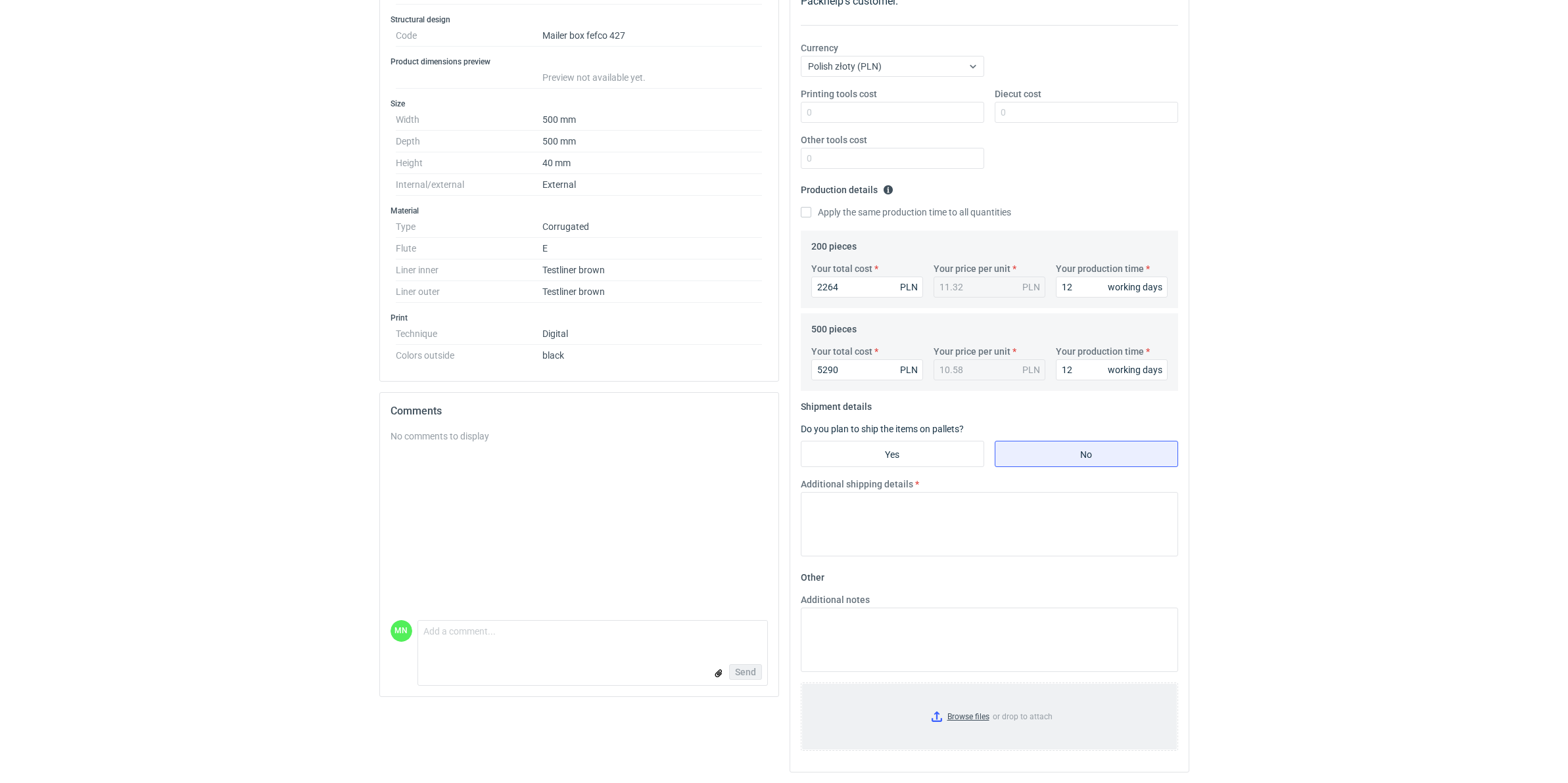
click at [952, 717] on input "Browse files or drop to attach" at bounding box center [989, 716] width 374 height 65
click at [885, 455] on input "Yes" at bounding box center [893, 452] width 182 height 25
radio input "true"
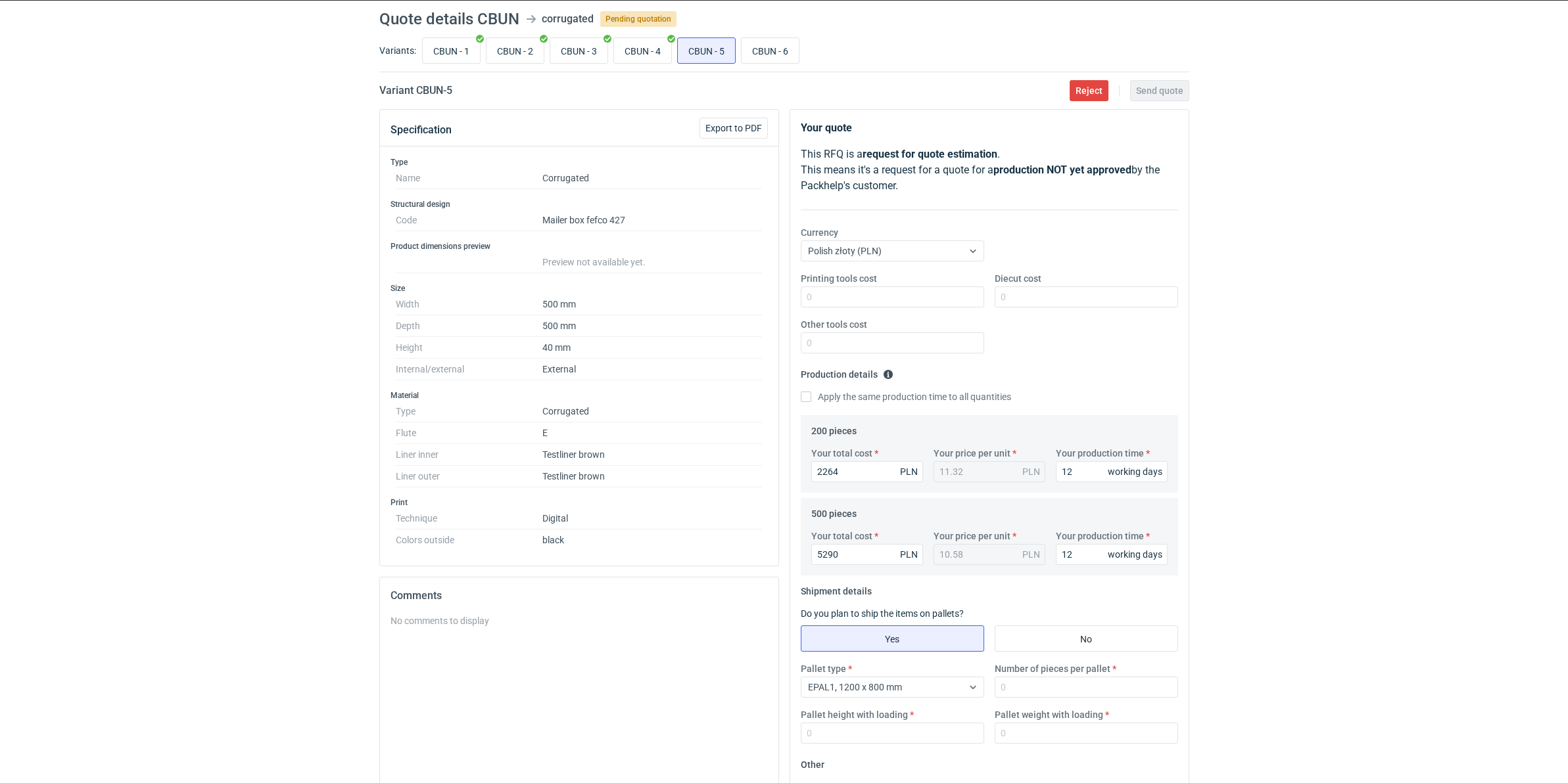
scroll to position [0, 0]
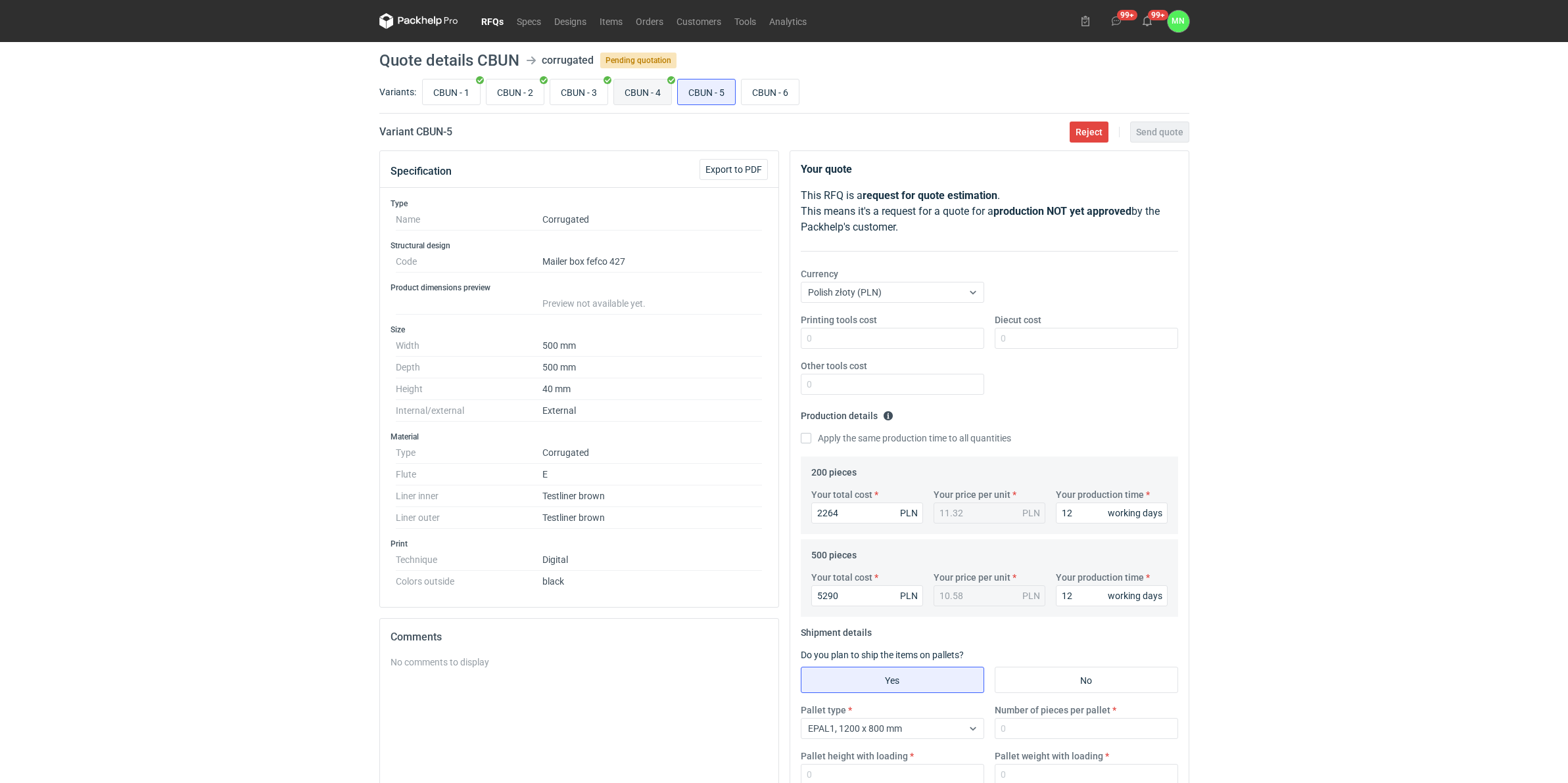
click at [655, 86] on input "CBUN - 4" at bounding box center [642, 92] width 57 height 25
radio input "true"
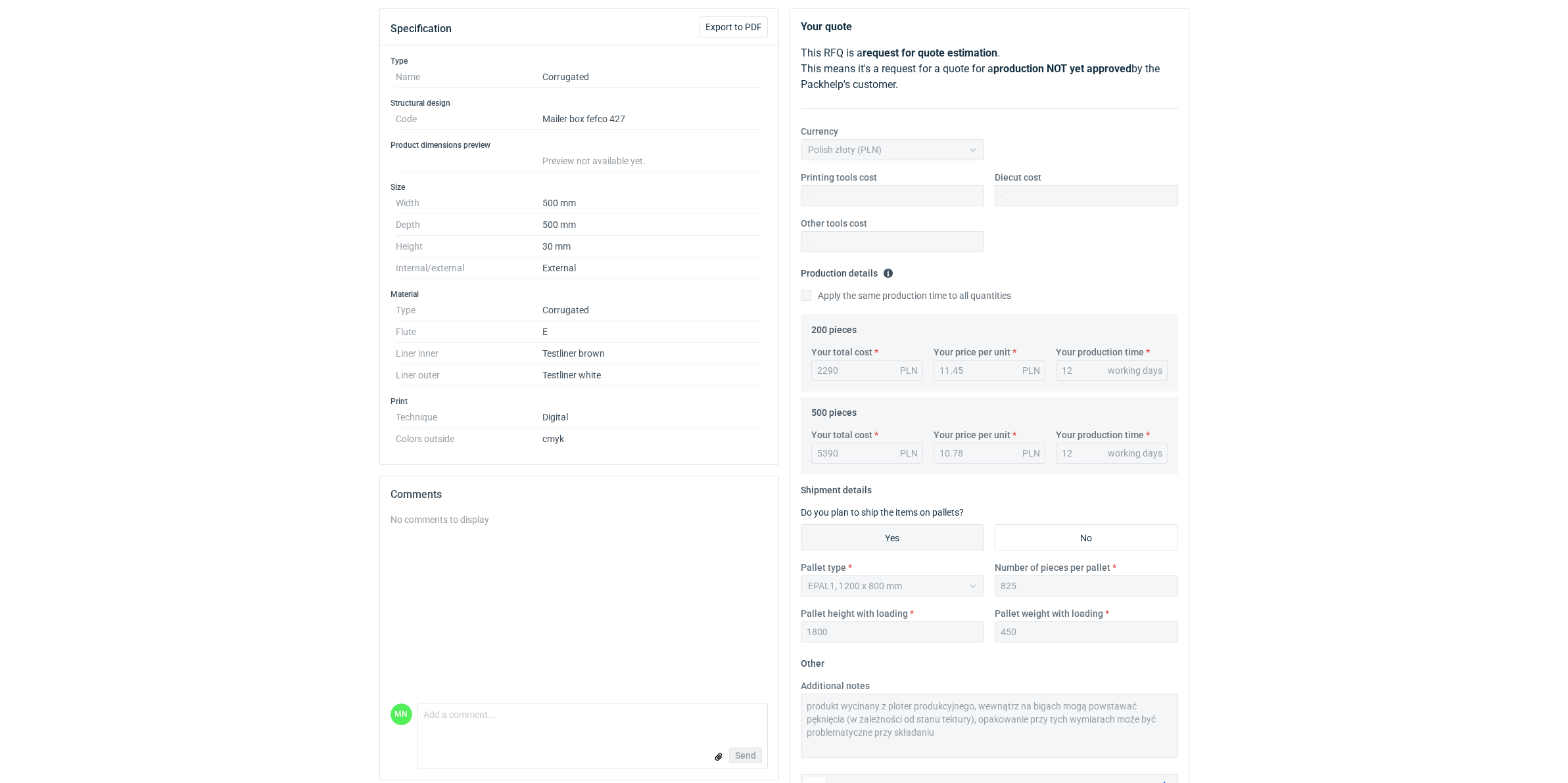
scroll to position [184, 0]
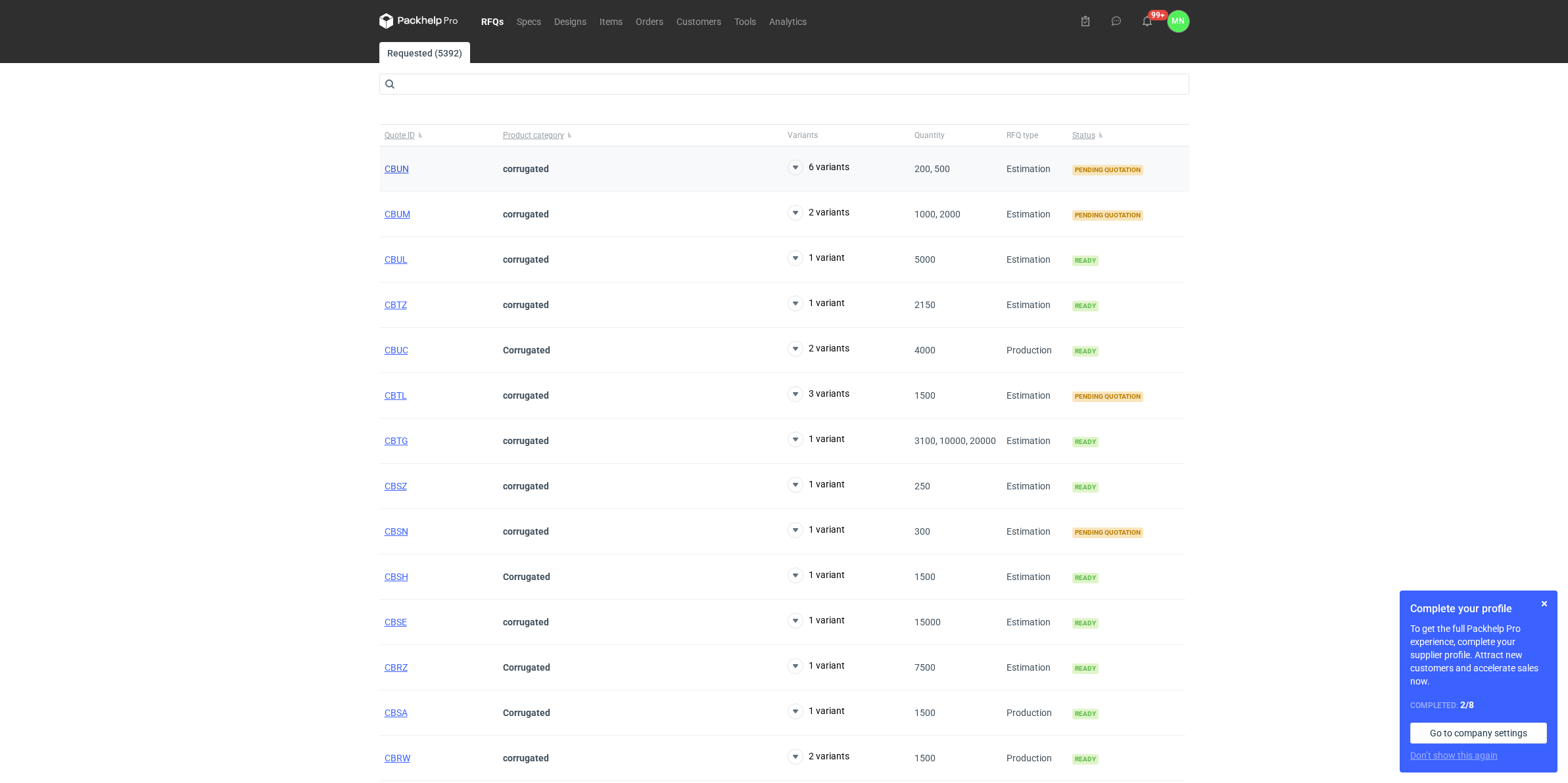
click at [408, 172] on div "CBUN" at bounding box center [438, 169] width 118 height 45
click at [408, 172] on span "CBUN" at bounding box center [397, 169] width 24 height 11
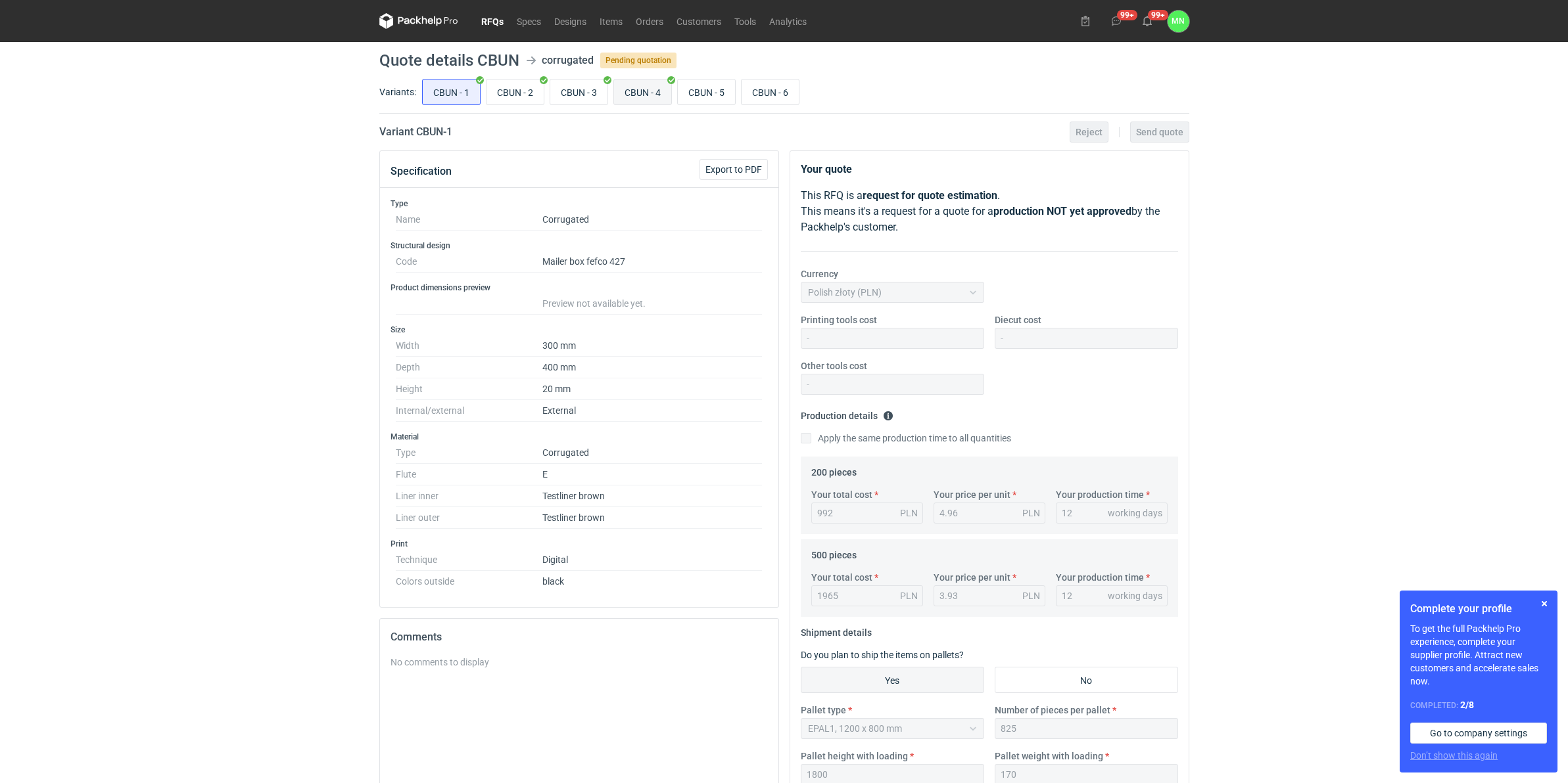
click at [658, 95] on input "CBUN - 4" at bounding box center [642, 92] width 57 height 25
radio input "true"
click at [1546, 604] on button "button" at bounding box center [1544, 604] width 16 height 16
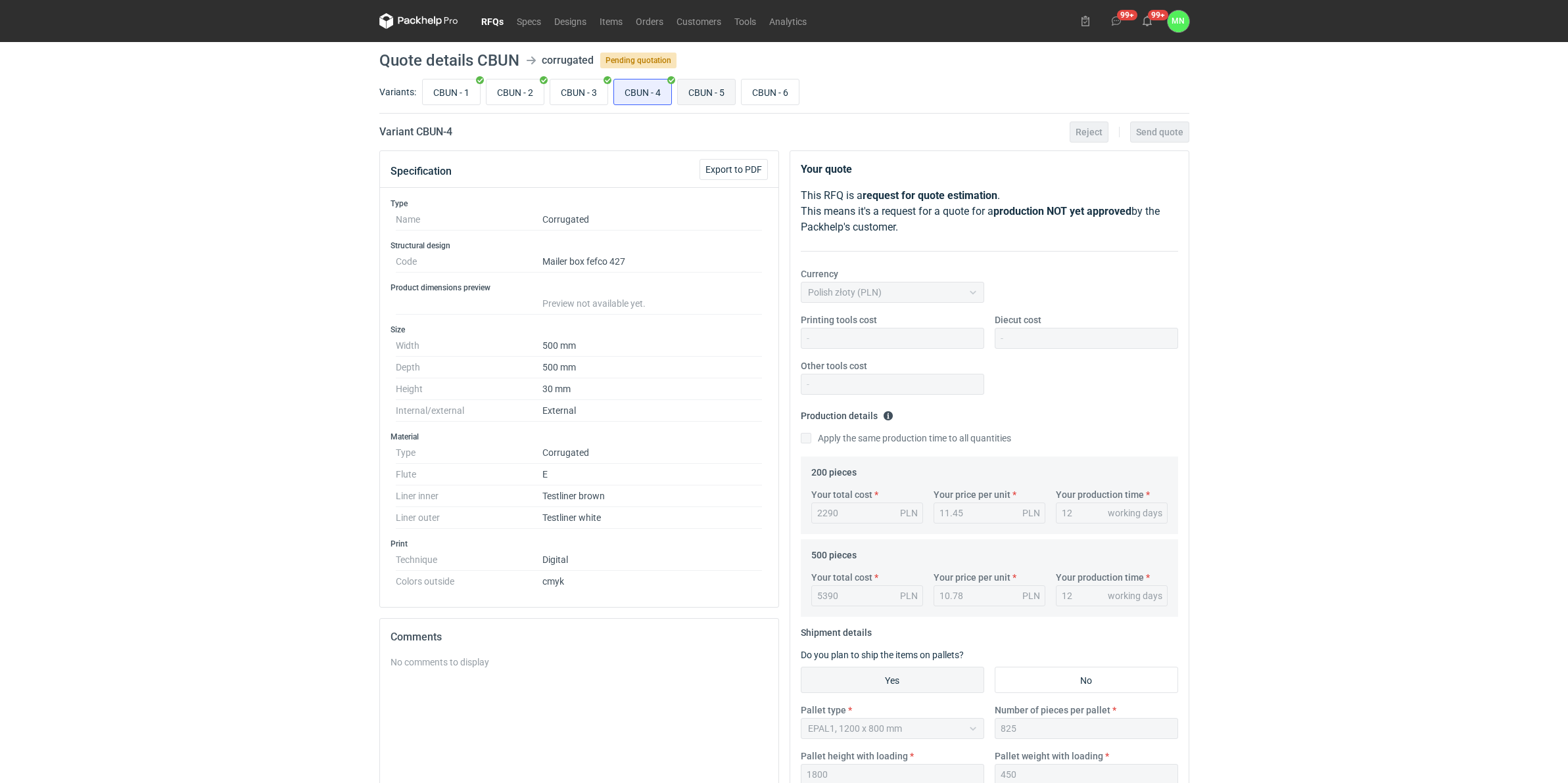
click at [714, 87] on input "CBUN - 5" at bounding box center [706, 92] width 57 height 25
radio input "true"
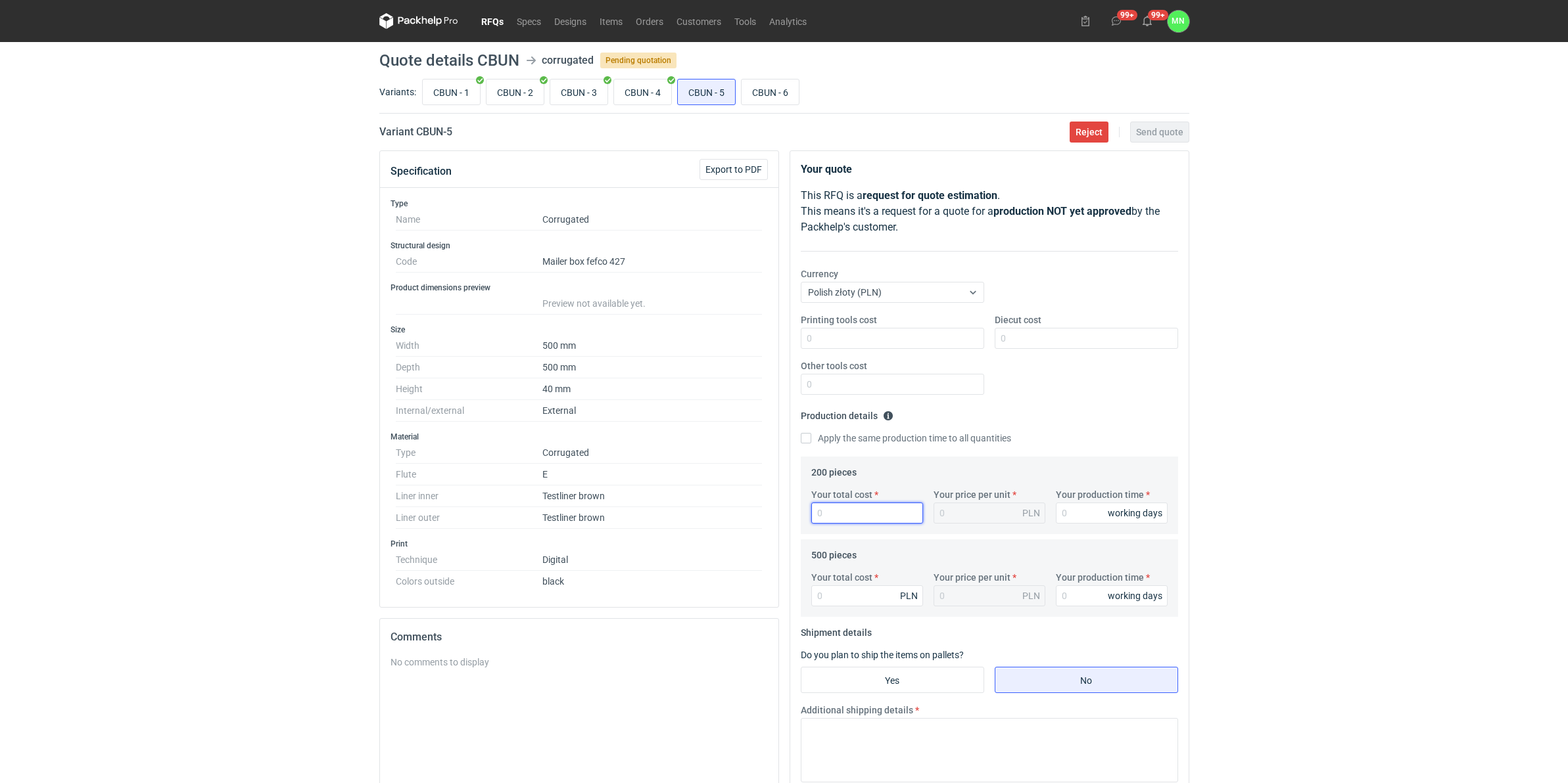
click at [820, 524] on input "Your total cost" at bounding box center [867, 513] width 112 height 21
type input "4"
type input "0.02"
type input "4248"
type input "21.24"
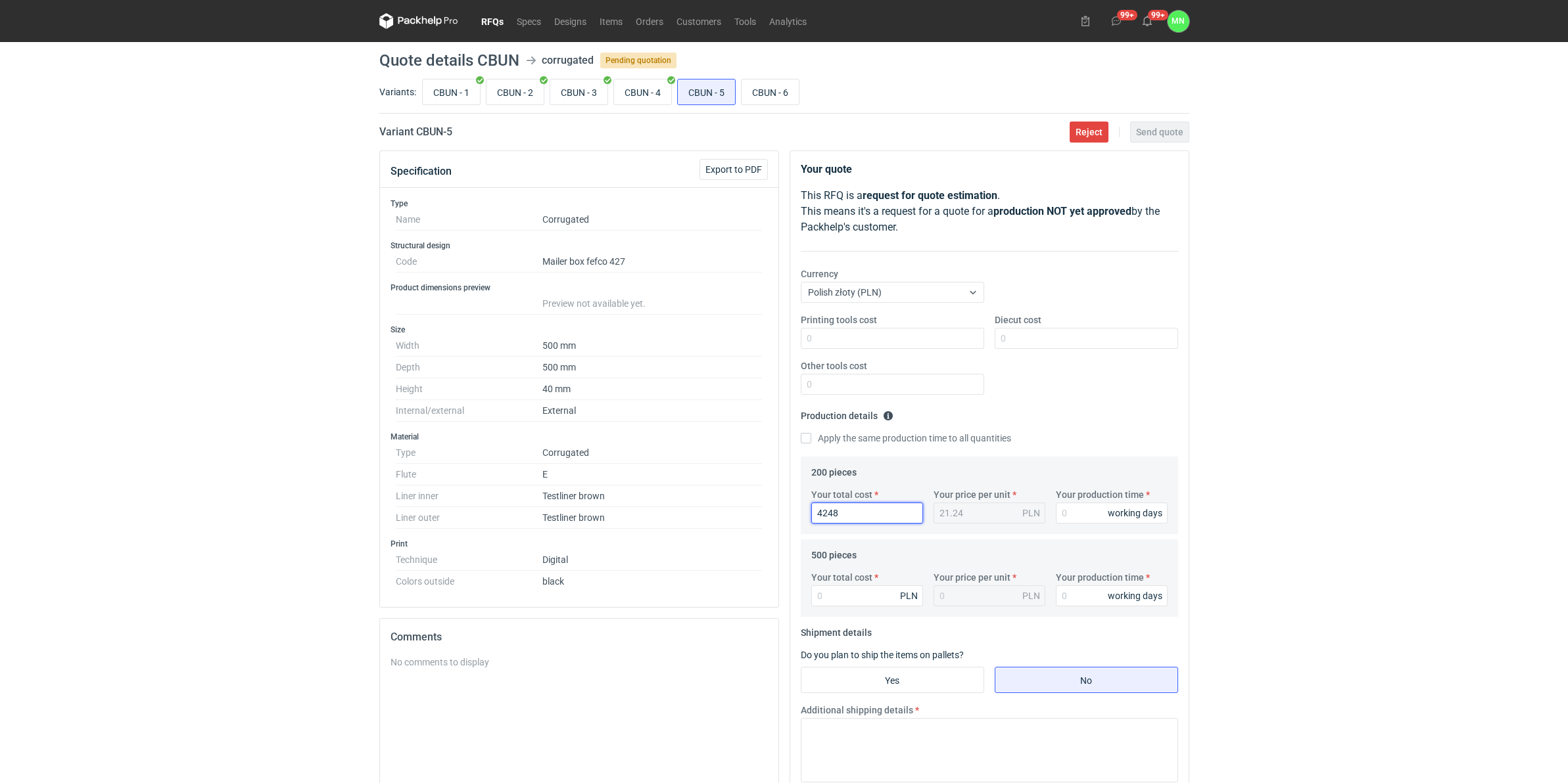
click at [862, 511] on input "4248" at bounding box center [867, 513] width 112 height 21
type input "424"
type input "2.12"
type input "42"
type input "0.21"
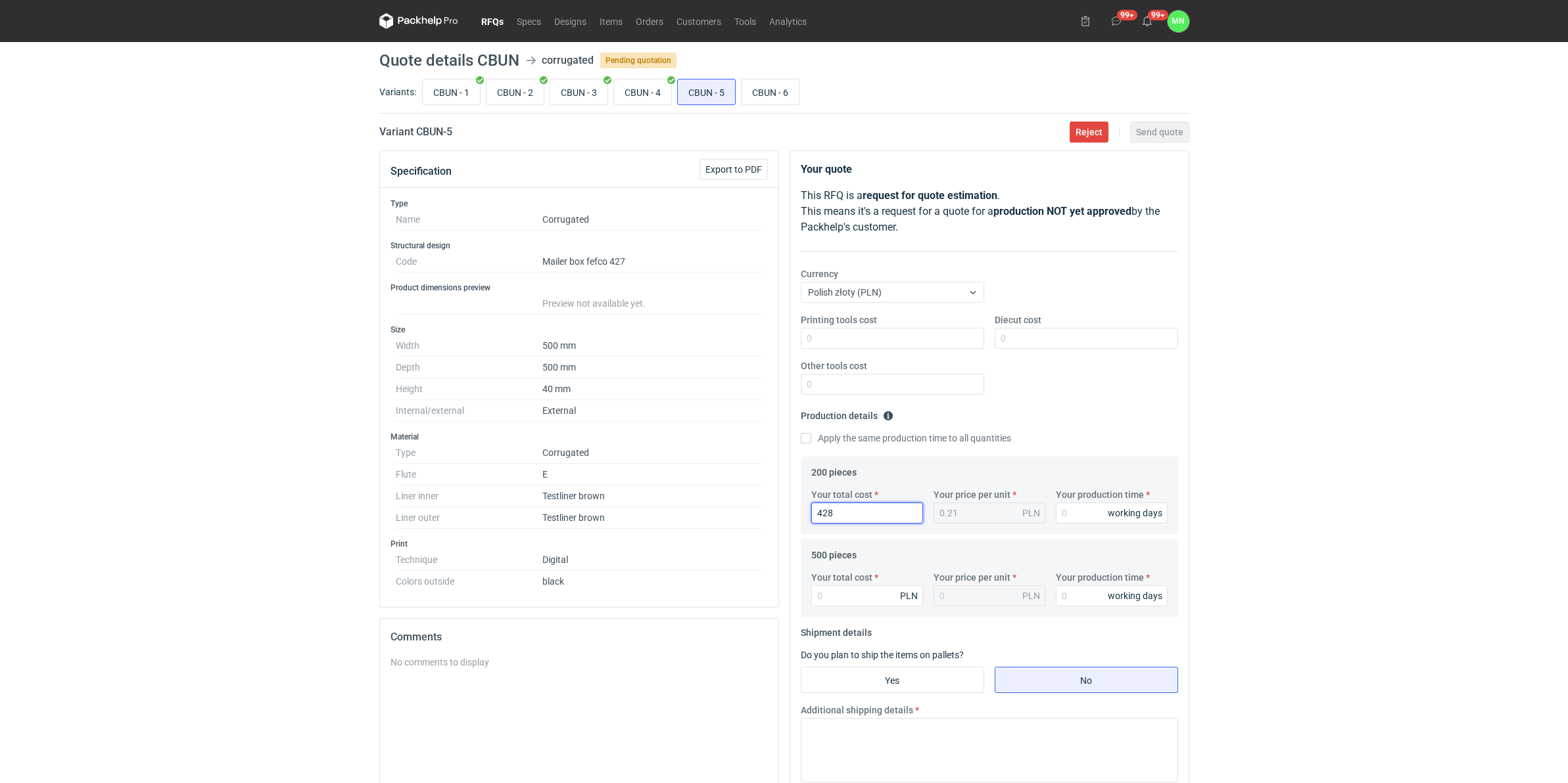
type input "4280"
type input "21.4"
type input "4280"
click at [833, 591] on input "Your total cost" at bounding box center [867, 596] width 112 height 21
type input "10160"
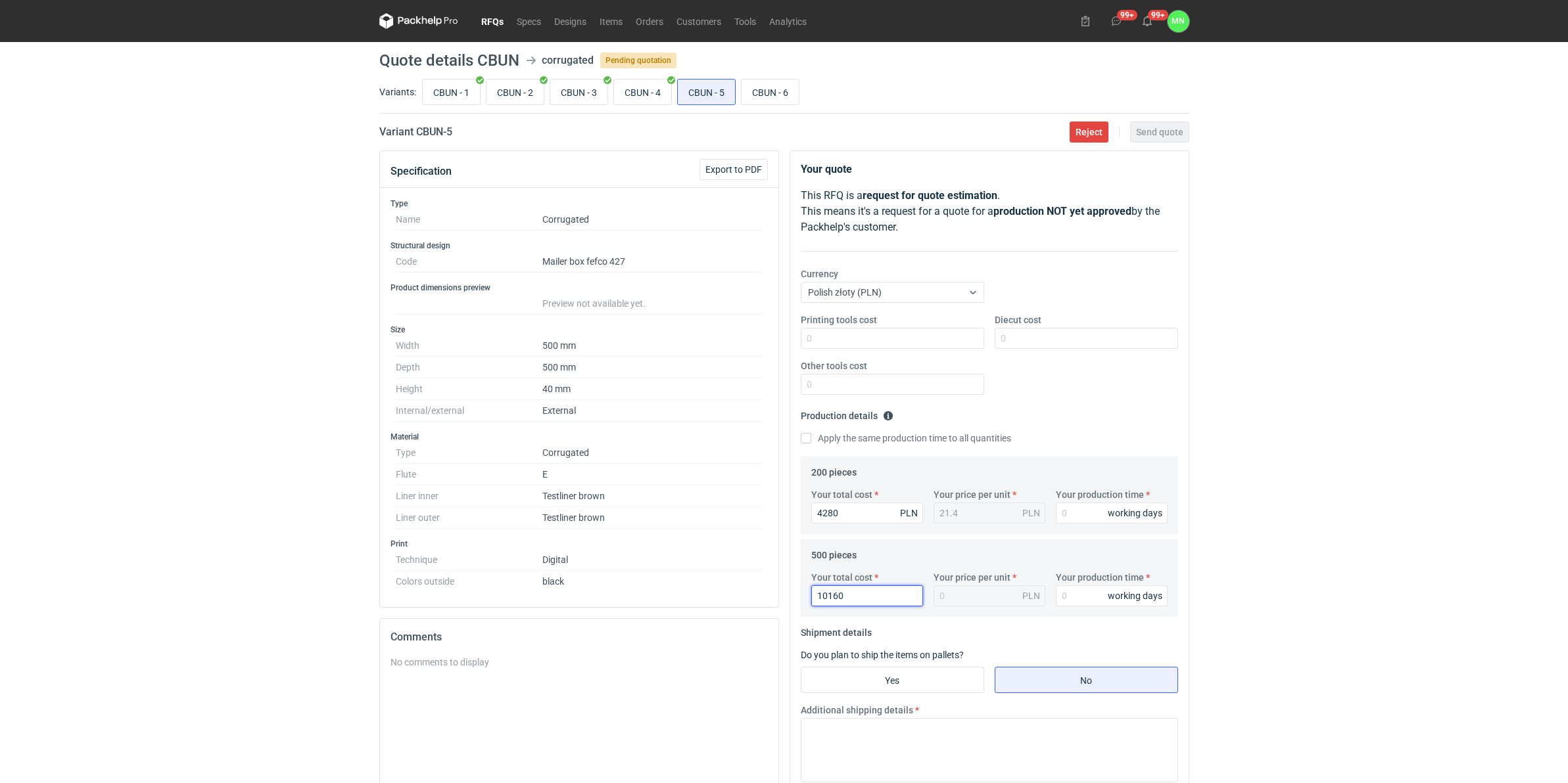
type input "20.32"
type input "10160"
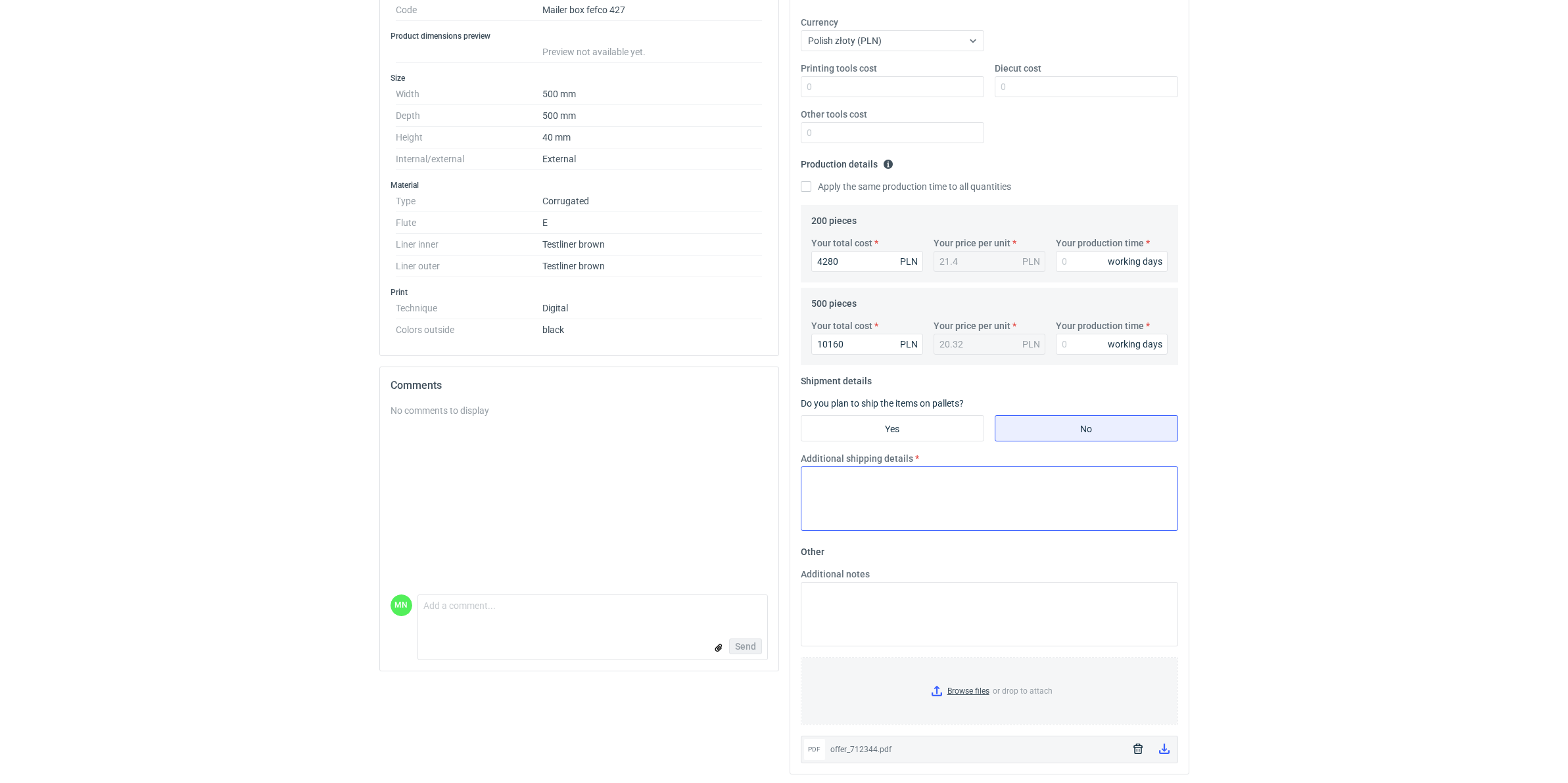
scroll to position [256, 0]
click at [972, 687] on input "Browse files or drop to attach" at bounding box center [989, 689] width 374 height 65
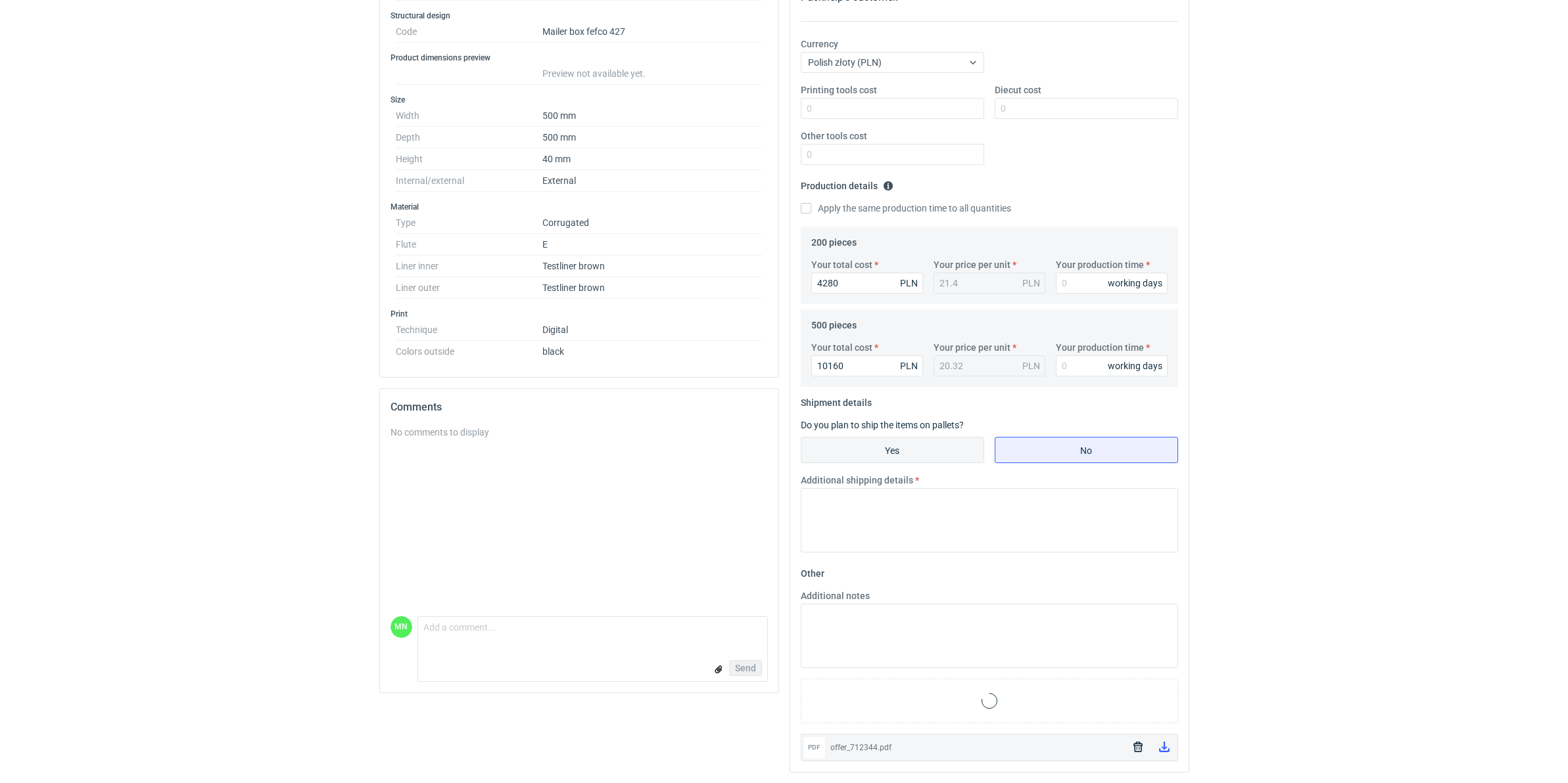
click at [889, 450] on input "Yes" at bounding box center [893, 450] width 182 height 25
radio input "true"
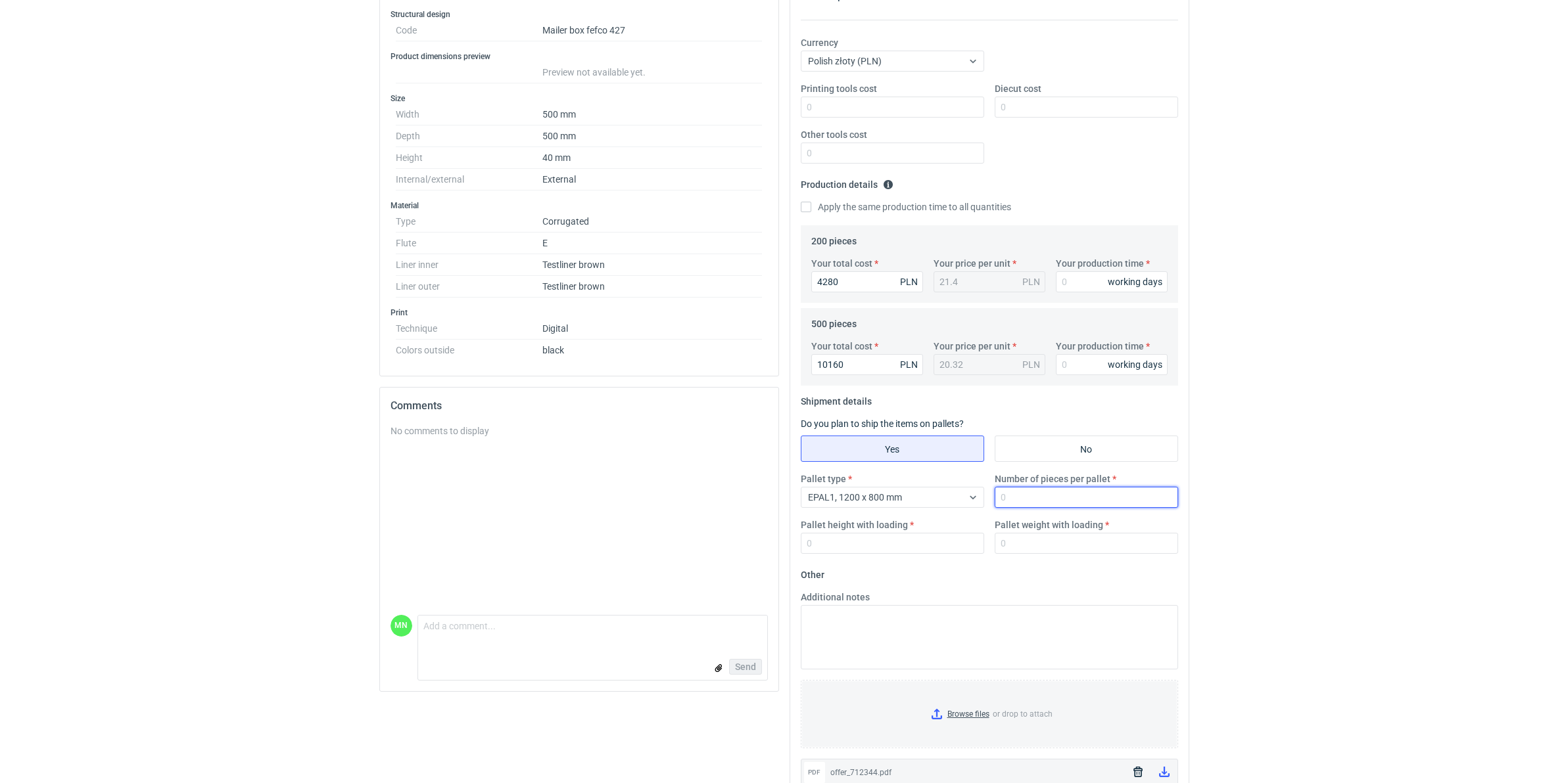
click at [1037, 491] on input "Number of pieces per pallet" at bounding box center [1086, 497] width 184 height 21
type input "825"
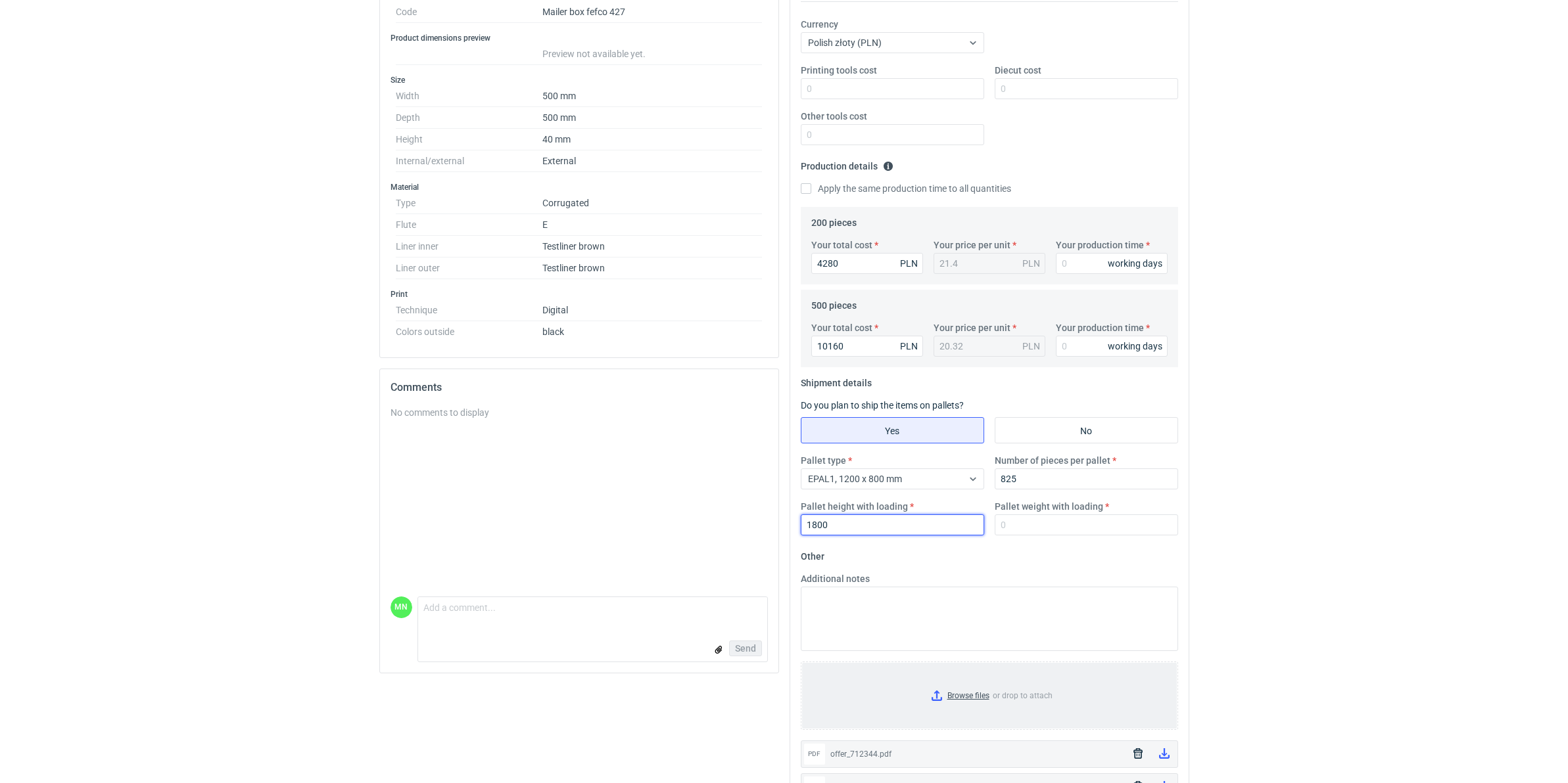
scroll to position [291, 0]
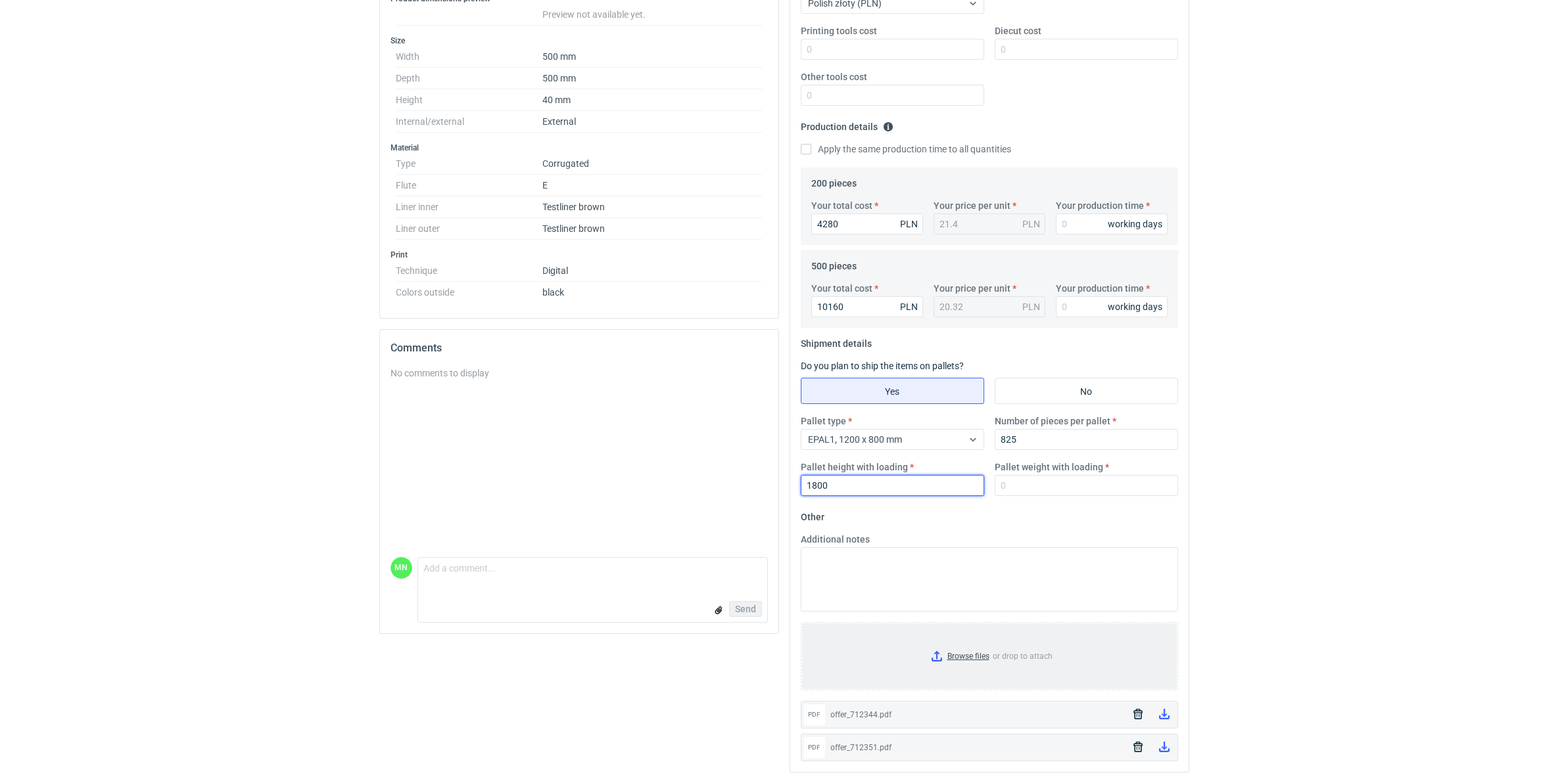
type input "1800"
click at [965, 658] on input "Browse files or drop to attach" at bounding box center [989, 656] width 374 height 65
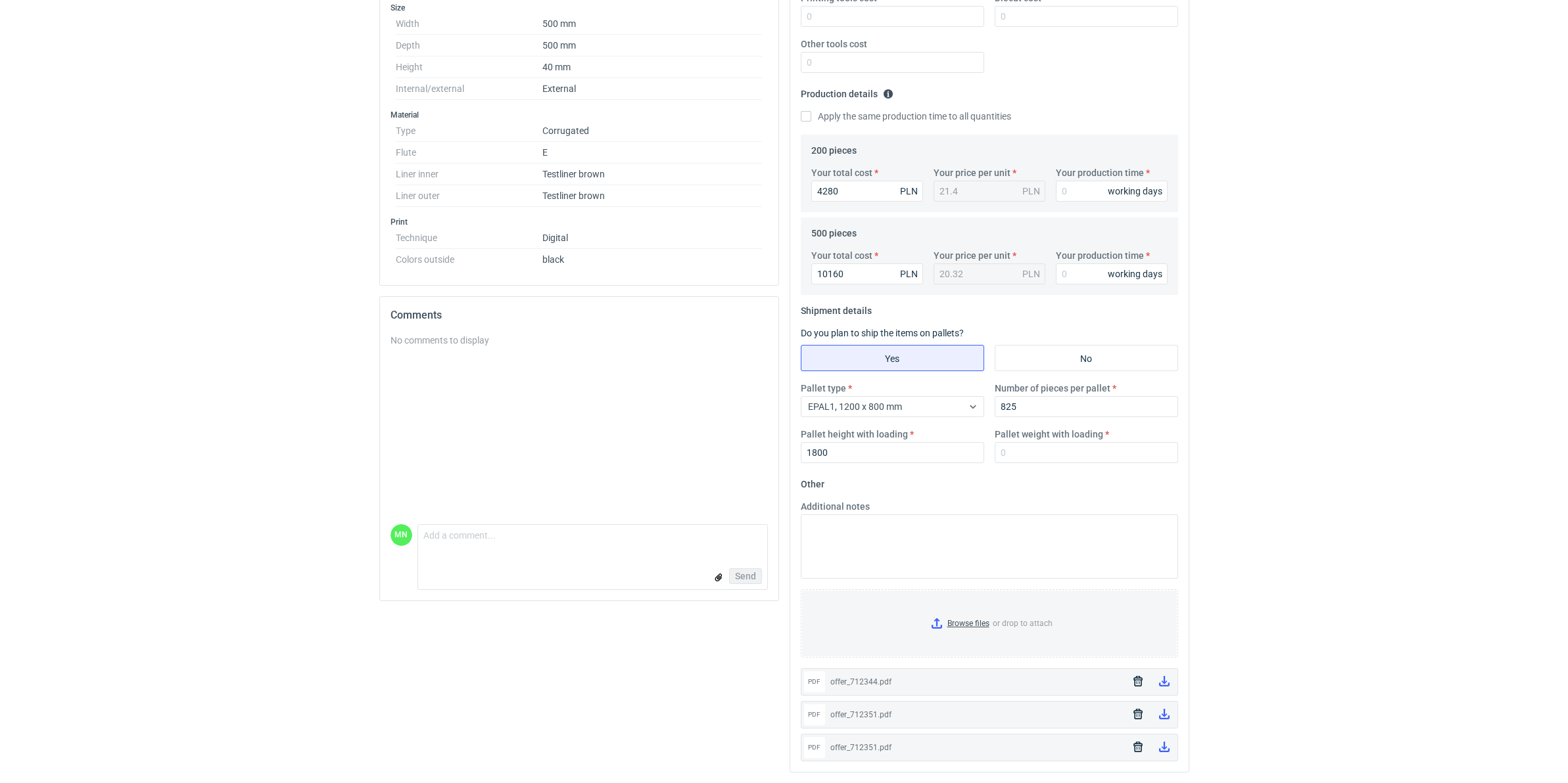
scroll to position [324, 0]
click at [1136, 680] on icon "button" at bounding box center [1138, 682] width 9 height 11
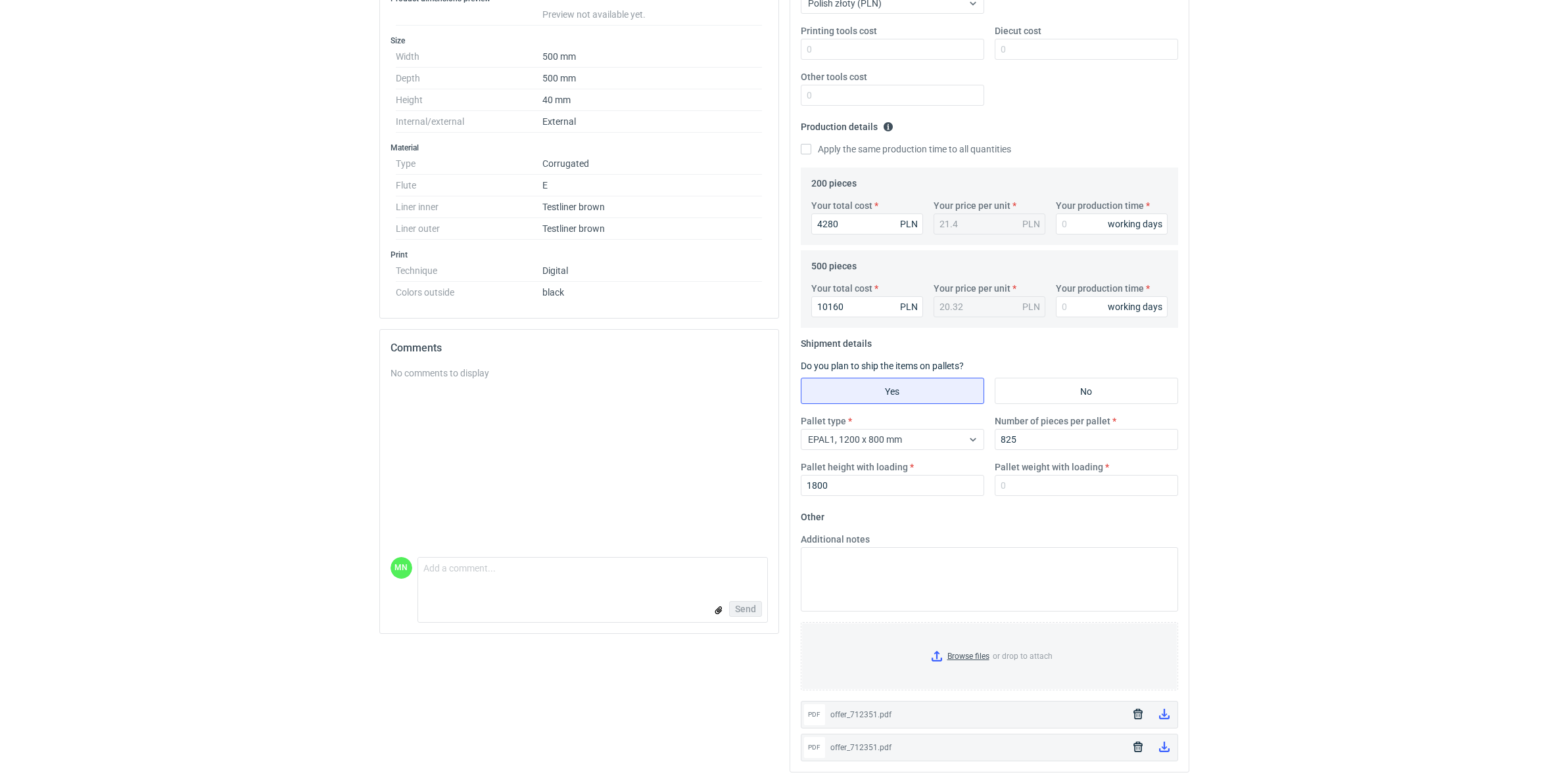
scroll to position [291, 0]
click at [1064, 486] on input "Pallet weight with loading" at bounding box center [1086, 485] width 184 height 21
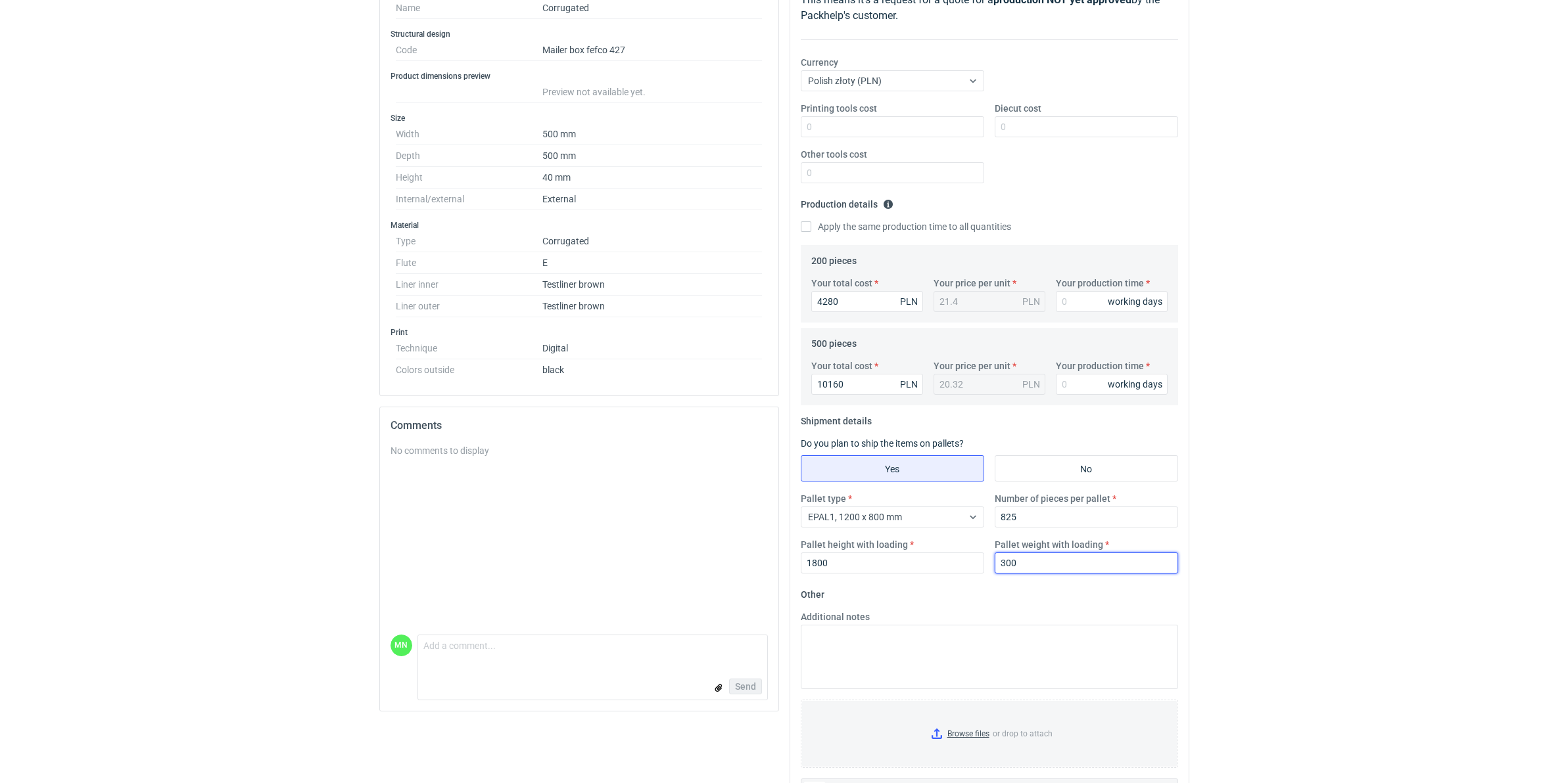
scroll to position [209, 0]
type input "300"
click at [1104, 308] on input "Your production time" at bounding box center [1112, 304] width 112 height 21
type input "15"
click at [1091, 380] on input "Your production time" at bounding box center [1112, 386] width 112 height 21
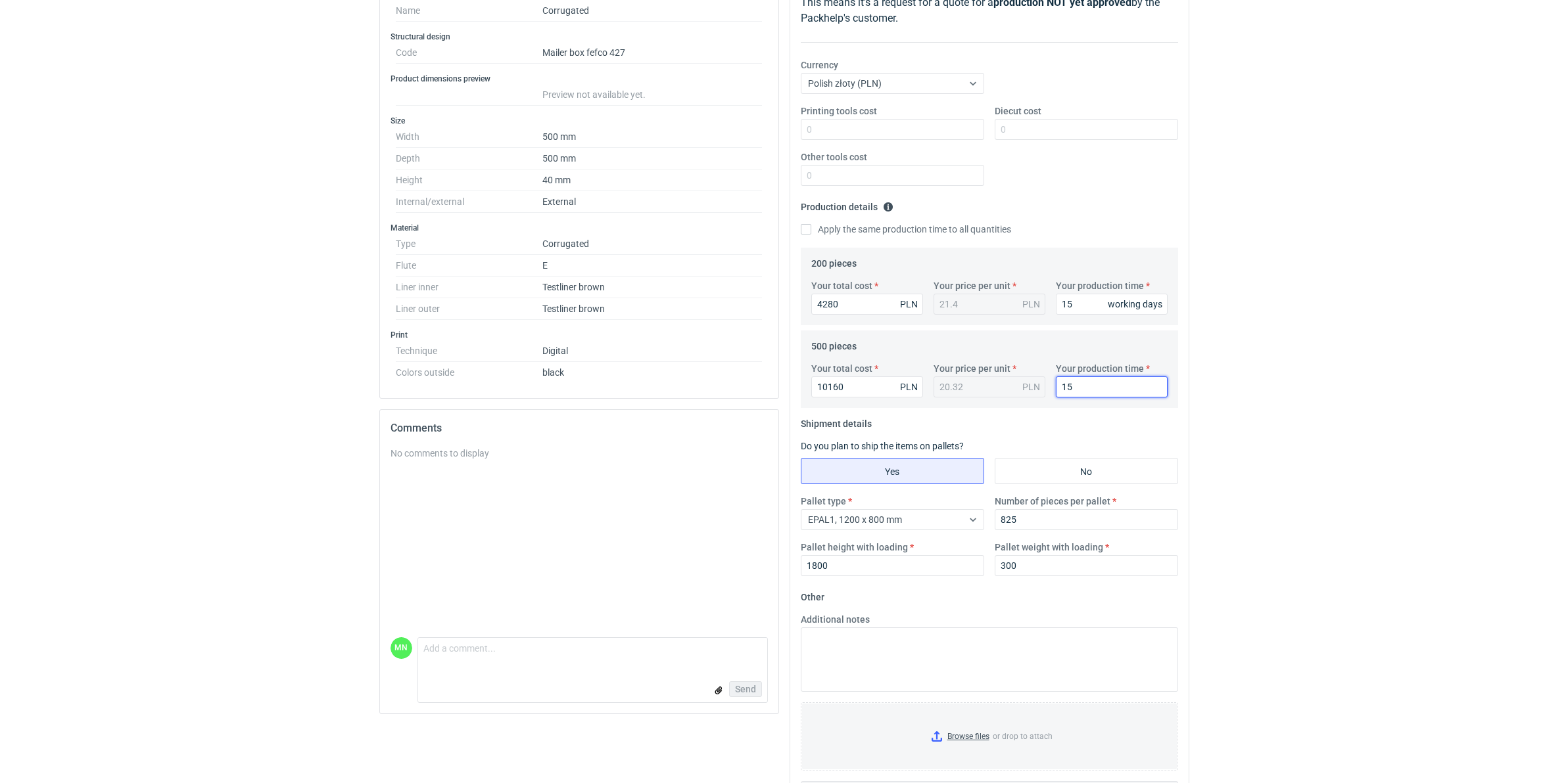
type input "15"
click at [1306, 314] on div "RFQs Specs Designs Items Orders Customers Tools Analytics 99+ 99+ MN Małgorzata…" at bounding box center [784, 182] width 1568 height 783
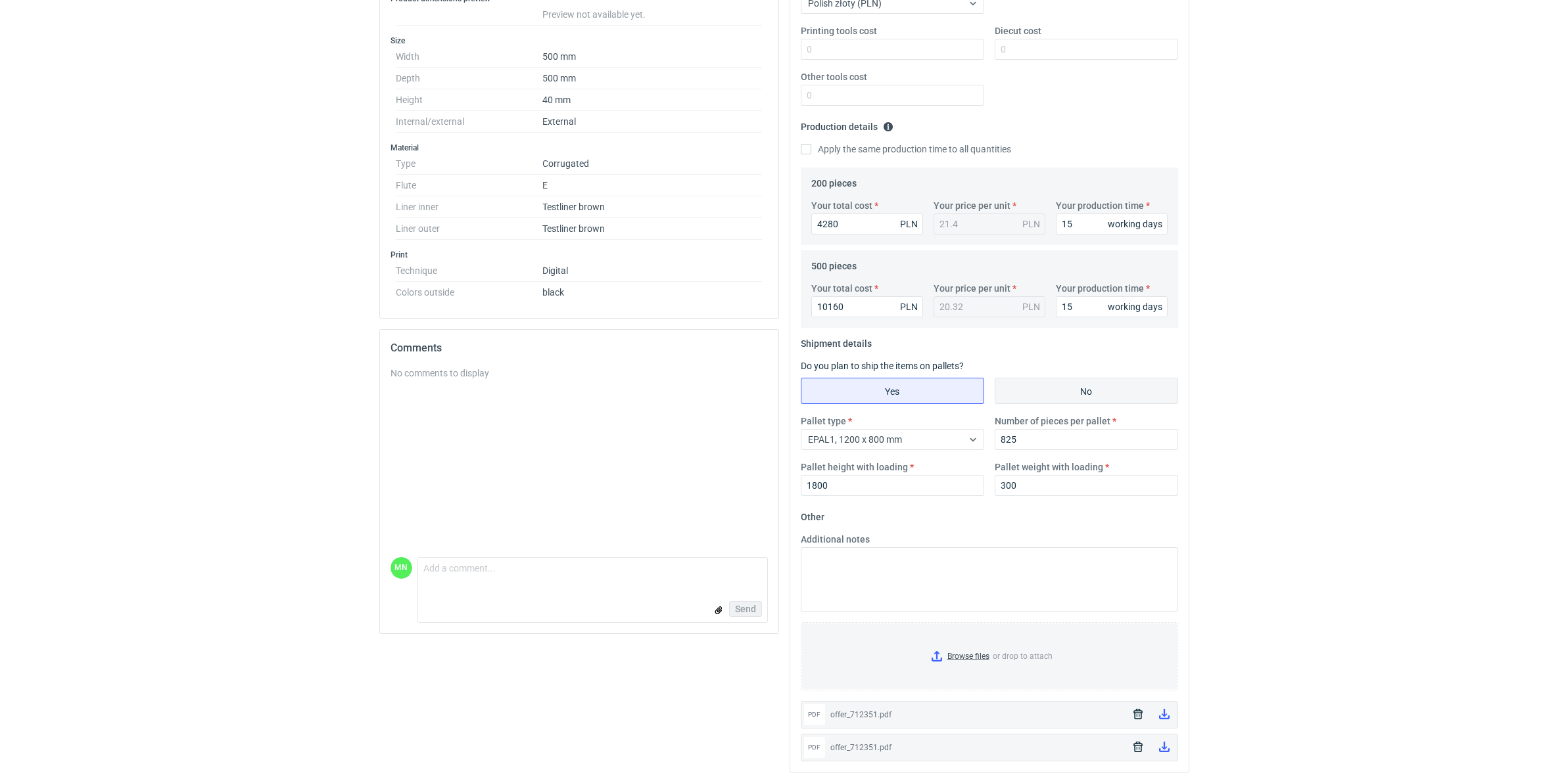
scroll to position [291, 0]
click at [935, 571] on textarea "Additional notes" at bounding box center [989, 579] width 377 height 64
paste textarea "produkt wycinany z ploter produkcyjnego, wewnątrz na bigach mogą powstawać pękn…"
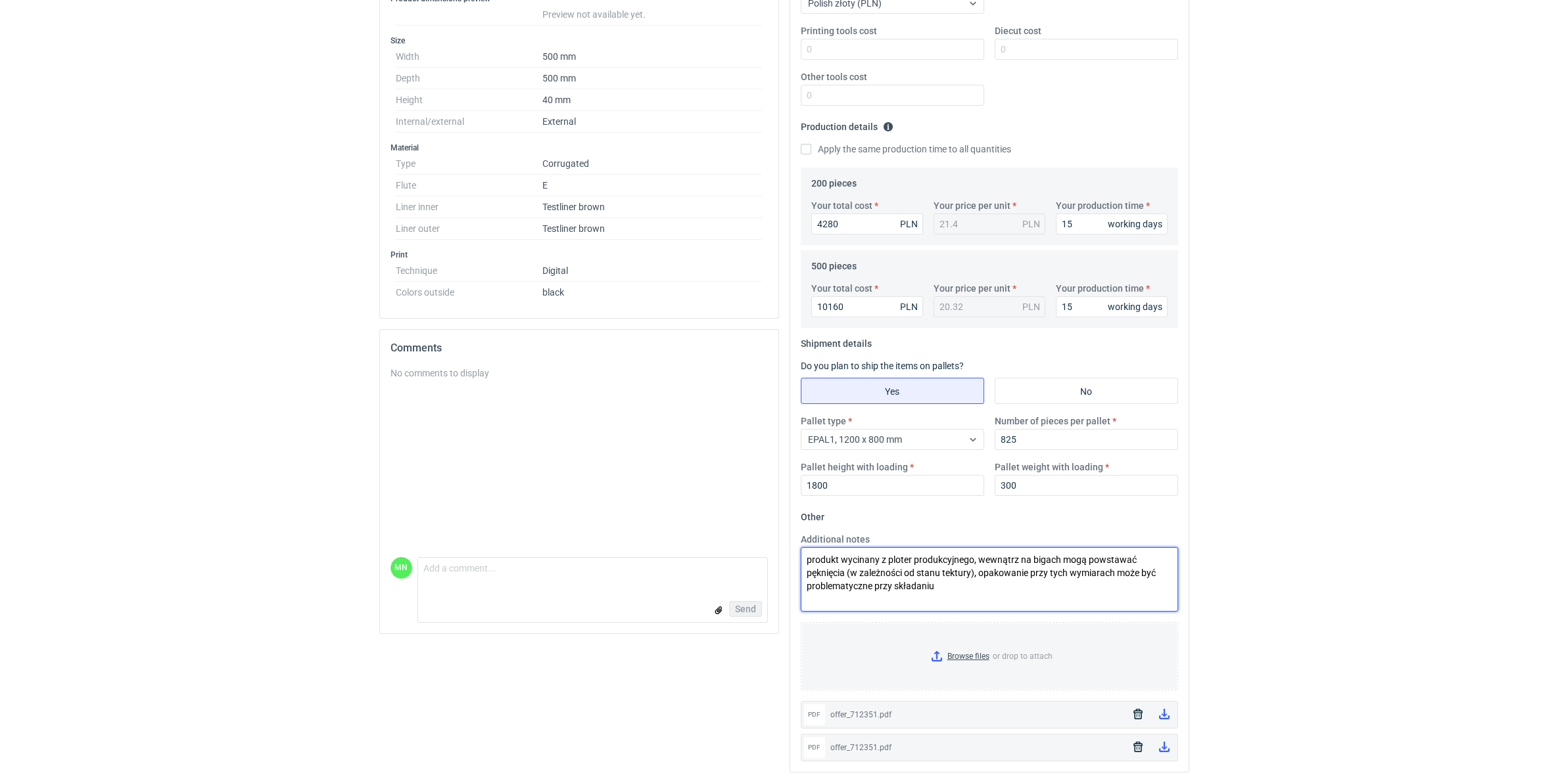
drag, startPoint x: 987, startPoint y: 576, endPoint x: 1094, endPoint y: 597, distance: 109.0
click at [1094, 597] on textarea "produkt wycinany z ploter produkcyjnego, wewnątrz na bigach mogą powstawać pękn…" at bounding box center [989, 579] width 377 height 64
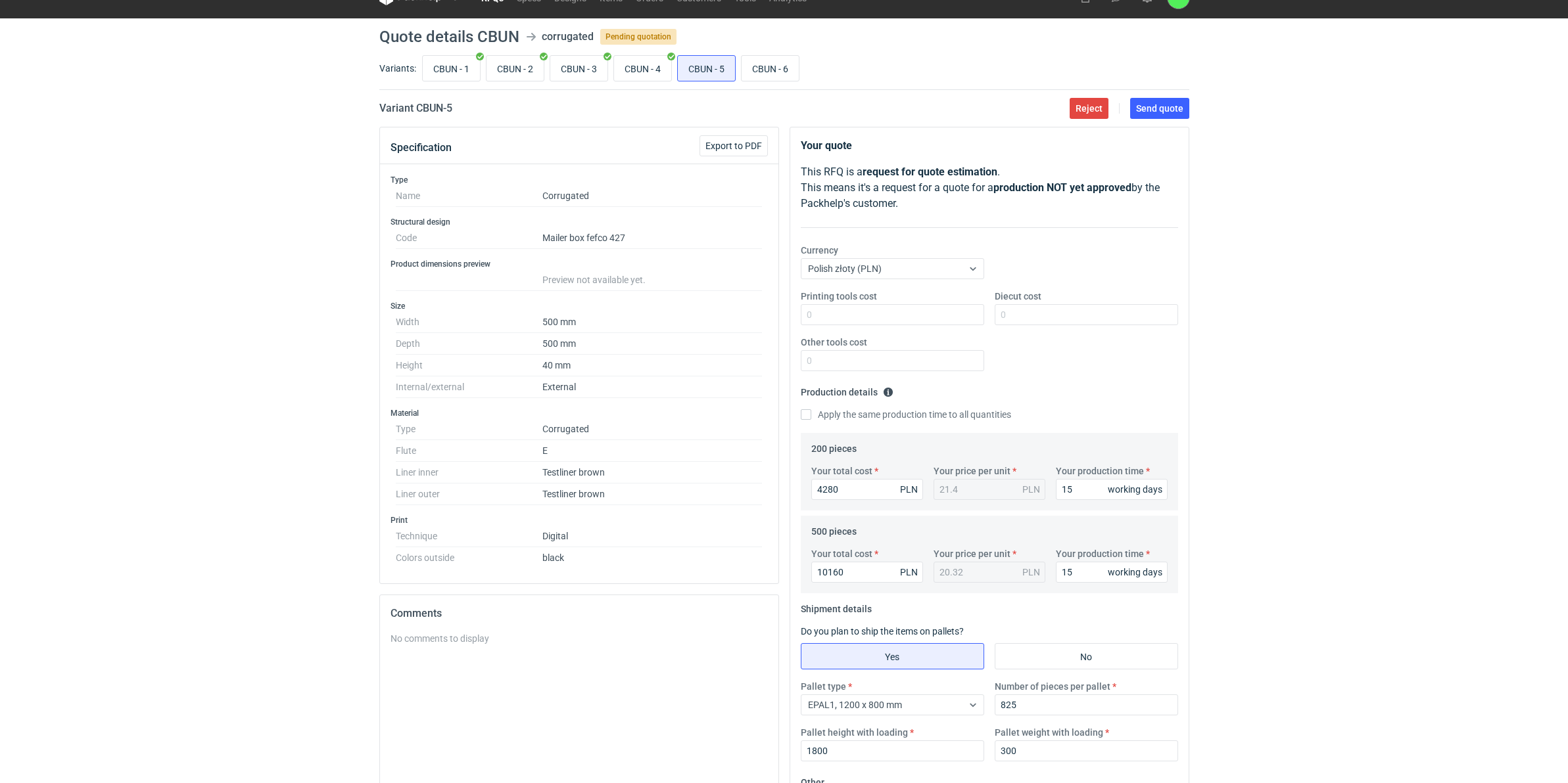
scroll to position [0, 0]
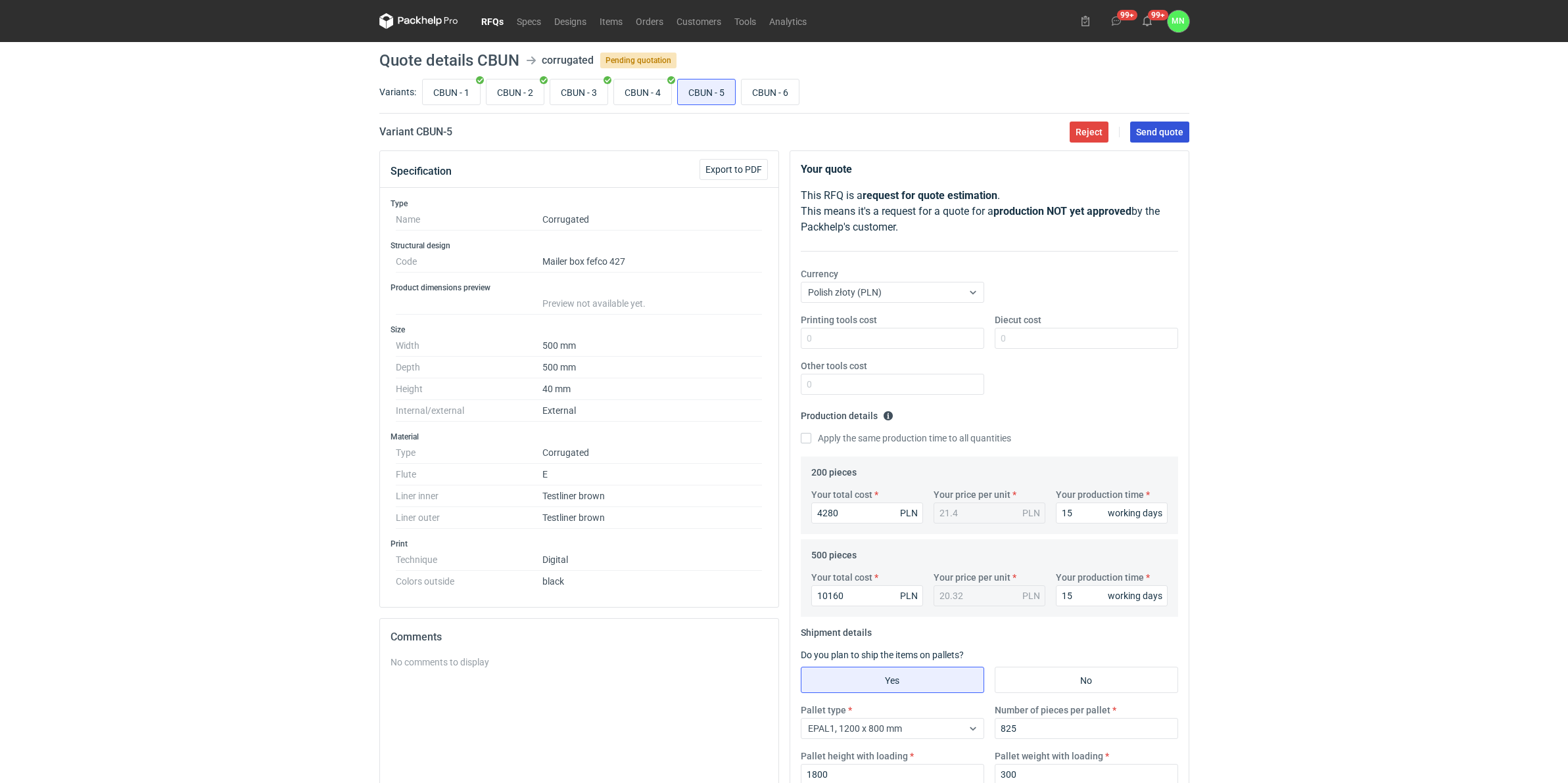
type textarea "produkt wycinany z ploter produkcyjnego, wewnątrz na bigach mogą powstawać pękn…"
click at [1169, 130] on span "Send quote" at bounding box center [1160, 132] width 47 height 9
click at [777, 90] on input "CBUN - 6" at bounding box center [770, 92] width 57 height 25
radio input "true"
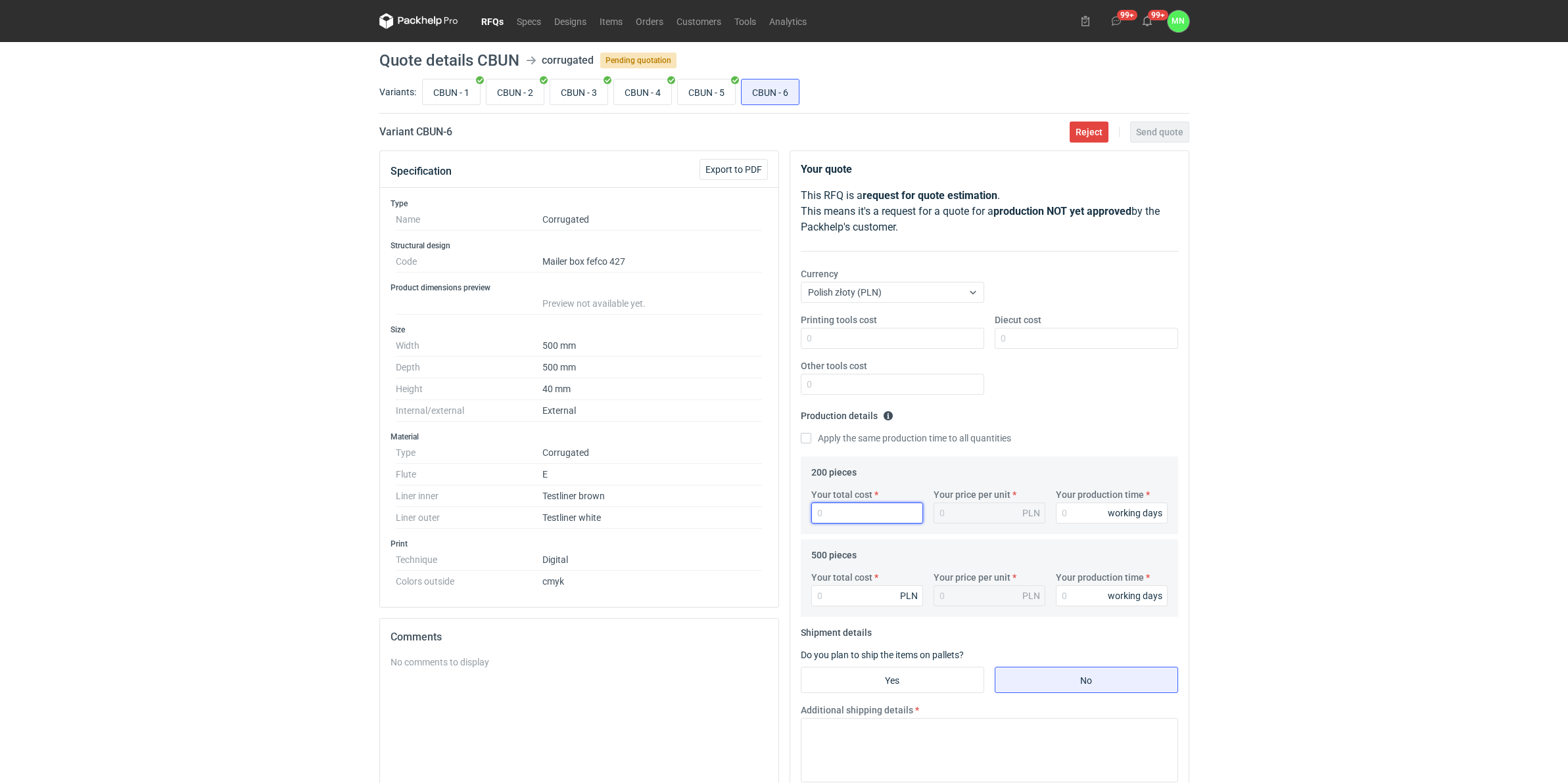
click at [822, 509] on input "Your total cost" at bounding box center [867, 513] width 112 height 21
type input "4328"
type input "21.64"
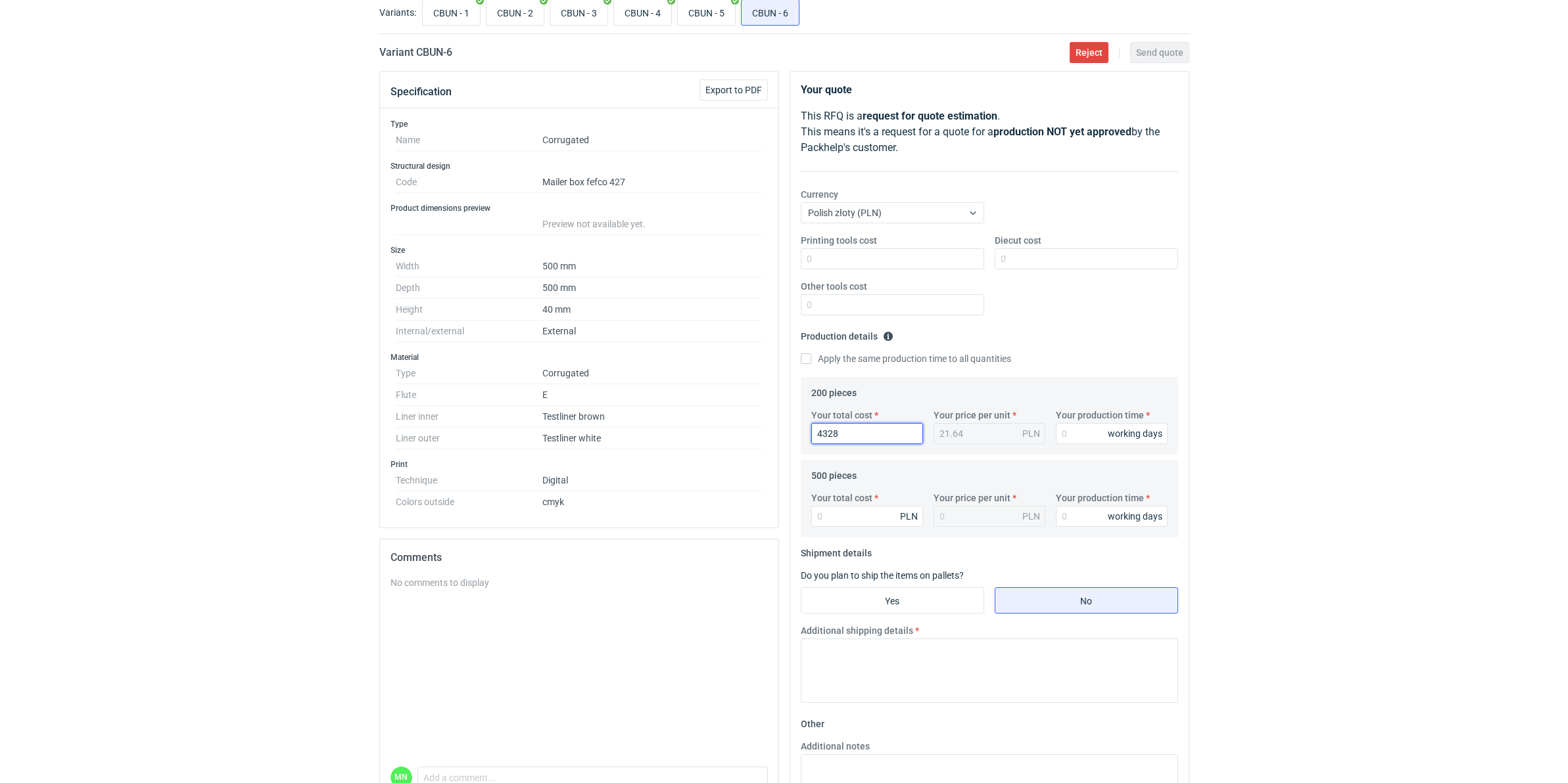
scroll to position [82, 0]
type input "4328"
click at [857, 511] on input "Your total cost" at bounding box center [867, 513] width 112 height 21
type input "10195"
type input "20.39"
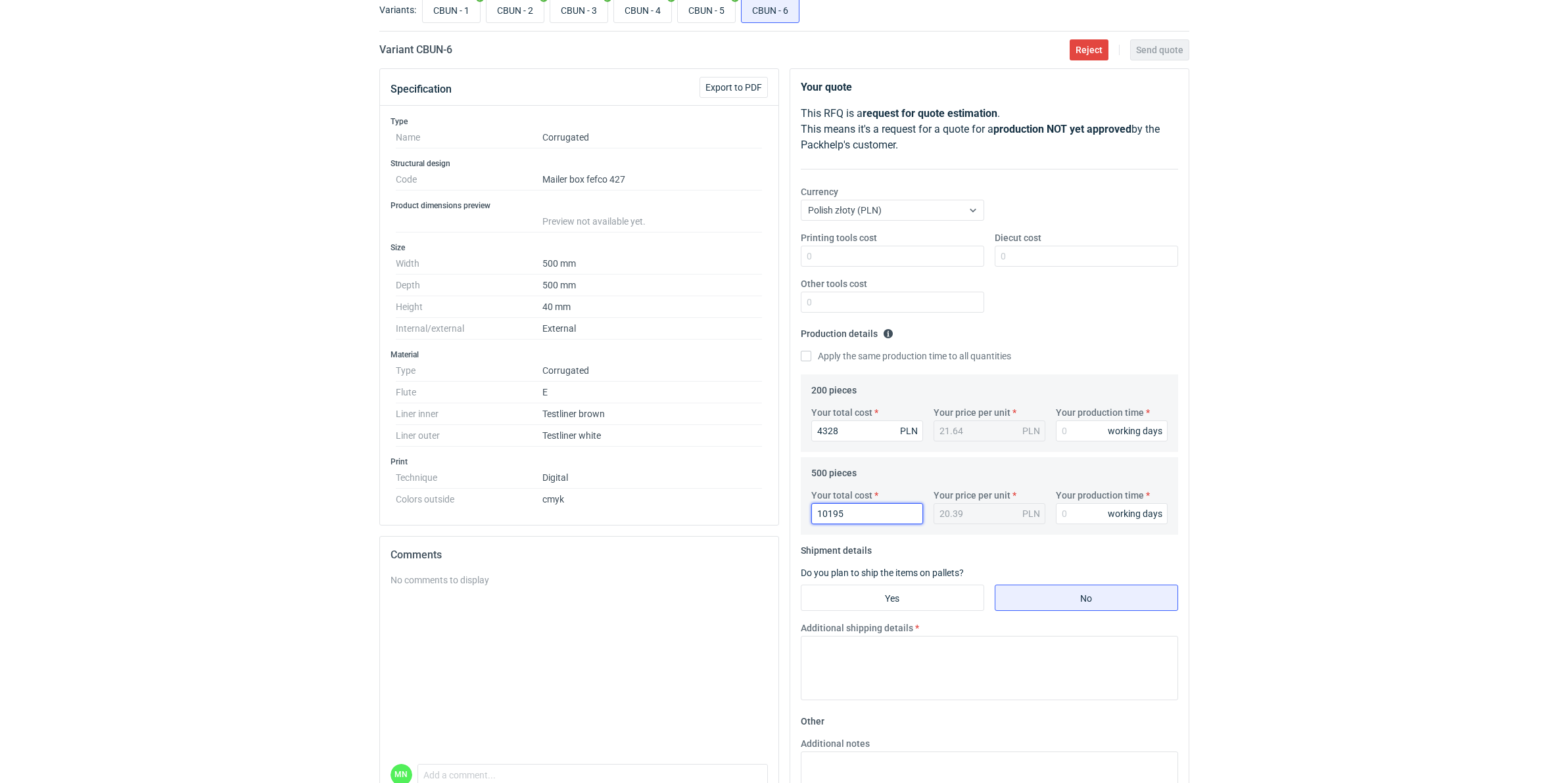
type input "10195"
click at [1096, 434] on input "Your production time" at bounding box center [1112, 431] width 112 height 21
type input "15"
click at [1084, 507] on input "Your production time" at bounding box center [1112, 513] width 112 height 21
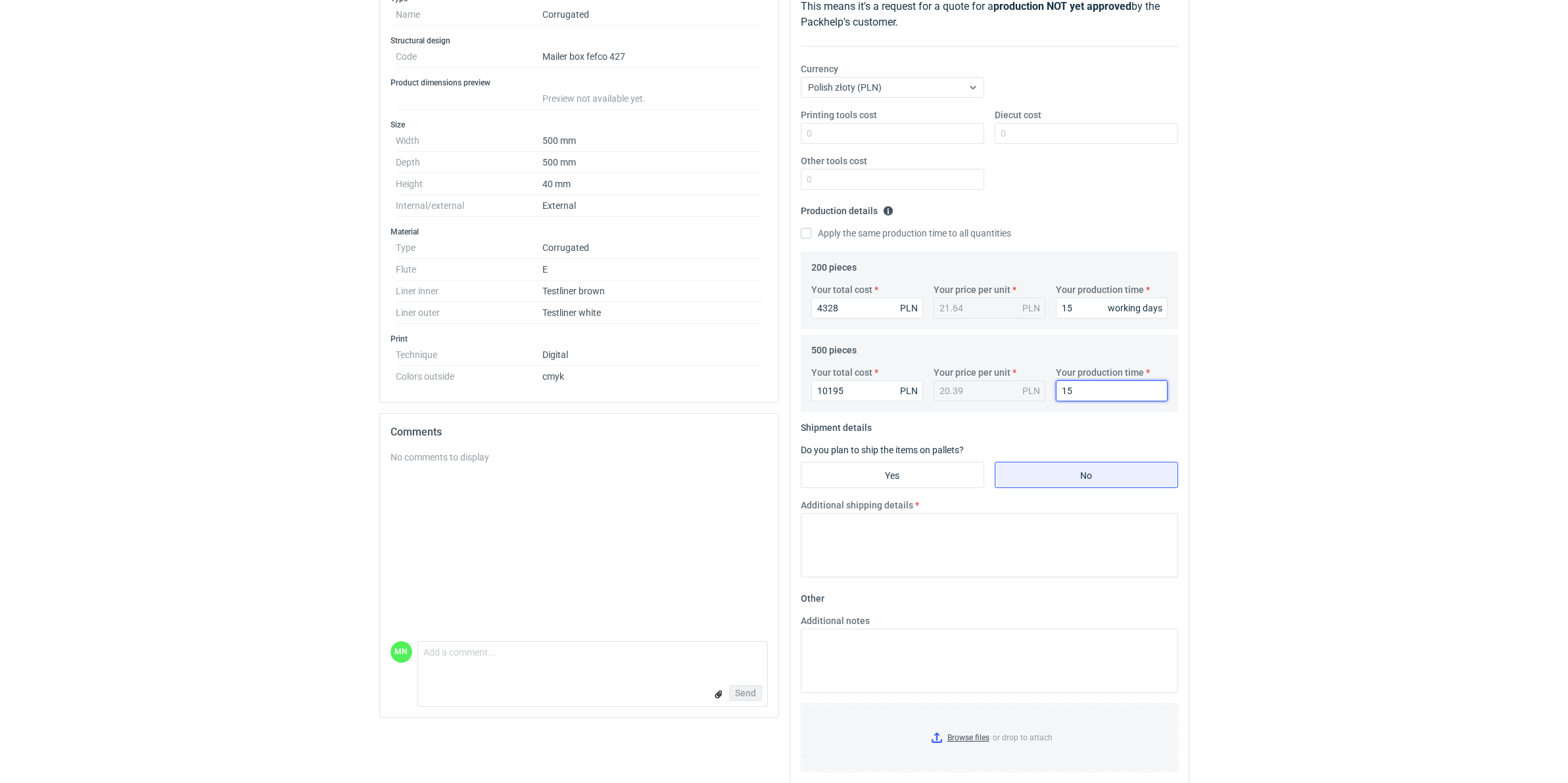
scroll to position [228, 0]
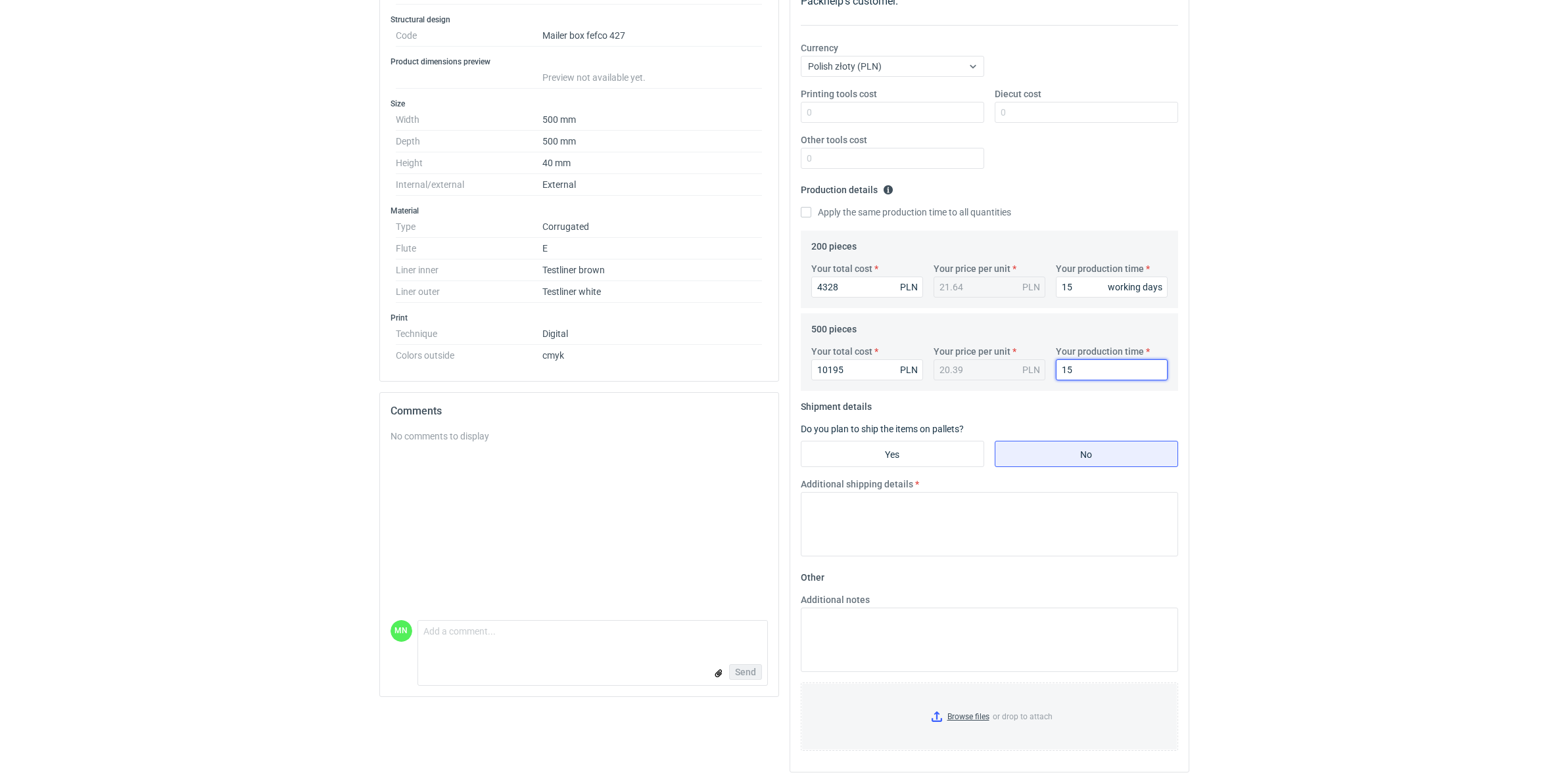
type input "15"
click at [965, 556] on div "Additional shipping details" at bounding box center [989, 522] width 388 height 90
click at [965, 526] on textarea "Additional shipping details" at bounding box center [989, 524] width 377 height 64
paste textarea "produkt wycinany z ploter produkcyjnego, wewnątrz na bigach mogą powstawać pękn…"
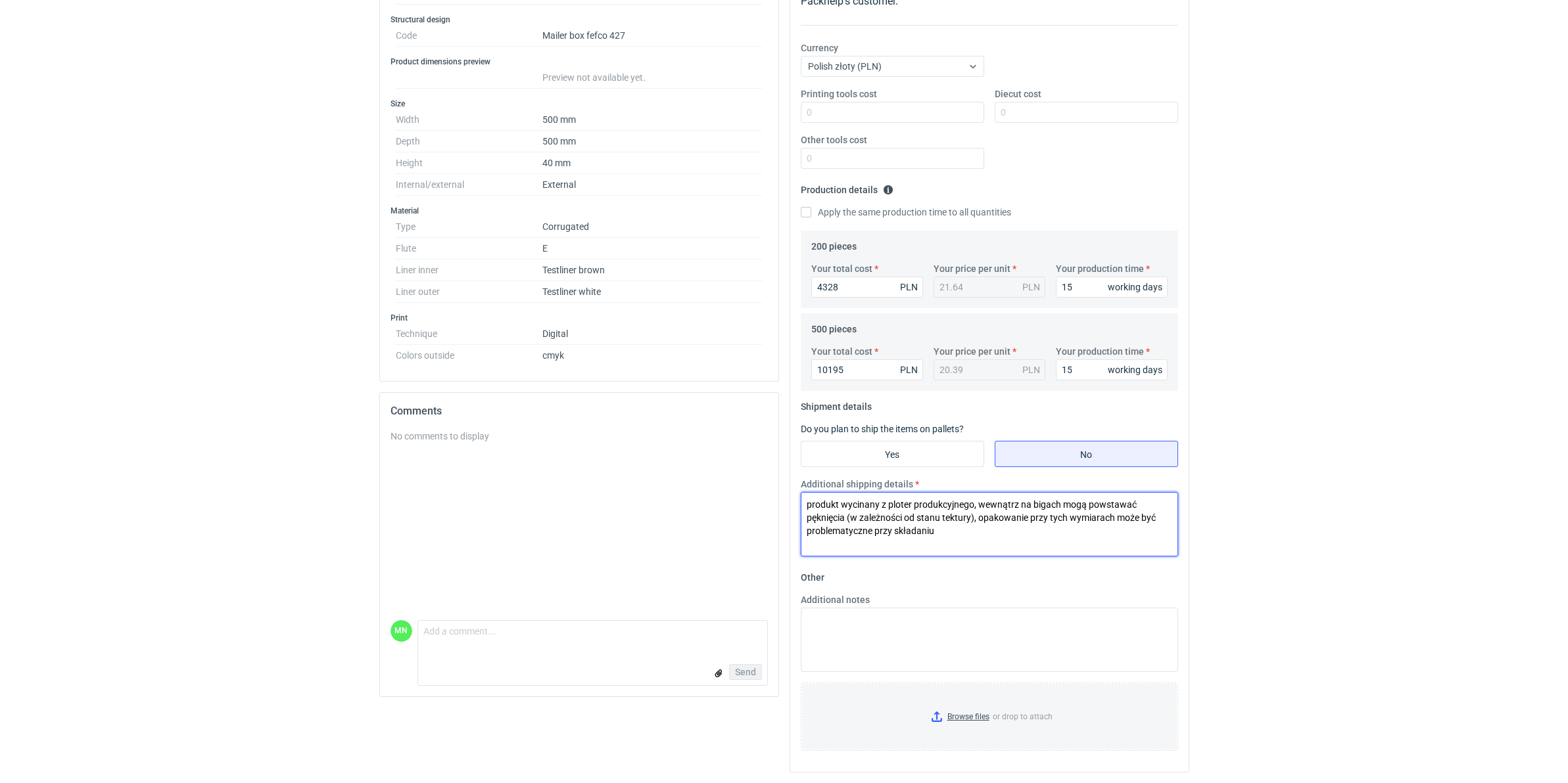
drag, startPoint x: 965, startPoint y: 527, endPoint x: 974, endPoint y: 521, distance: 10.8
click at [974, 521] on textarea "produkt wycinany z ploter produkcyjnego, wewnątrz na bigach mogą powstawać pękn…" at bounding box center [989, 524] width 377 height 64
type textarea "produkt wycinany z ploter produkcyjnego, wewnątrz na bigach mogą powstawać pękn…"
click at [959, 710] on input "Browse files or drop to attach" at bounding box center [989, 716] width 374 height 65
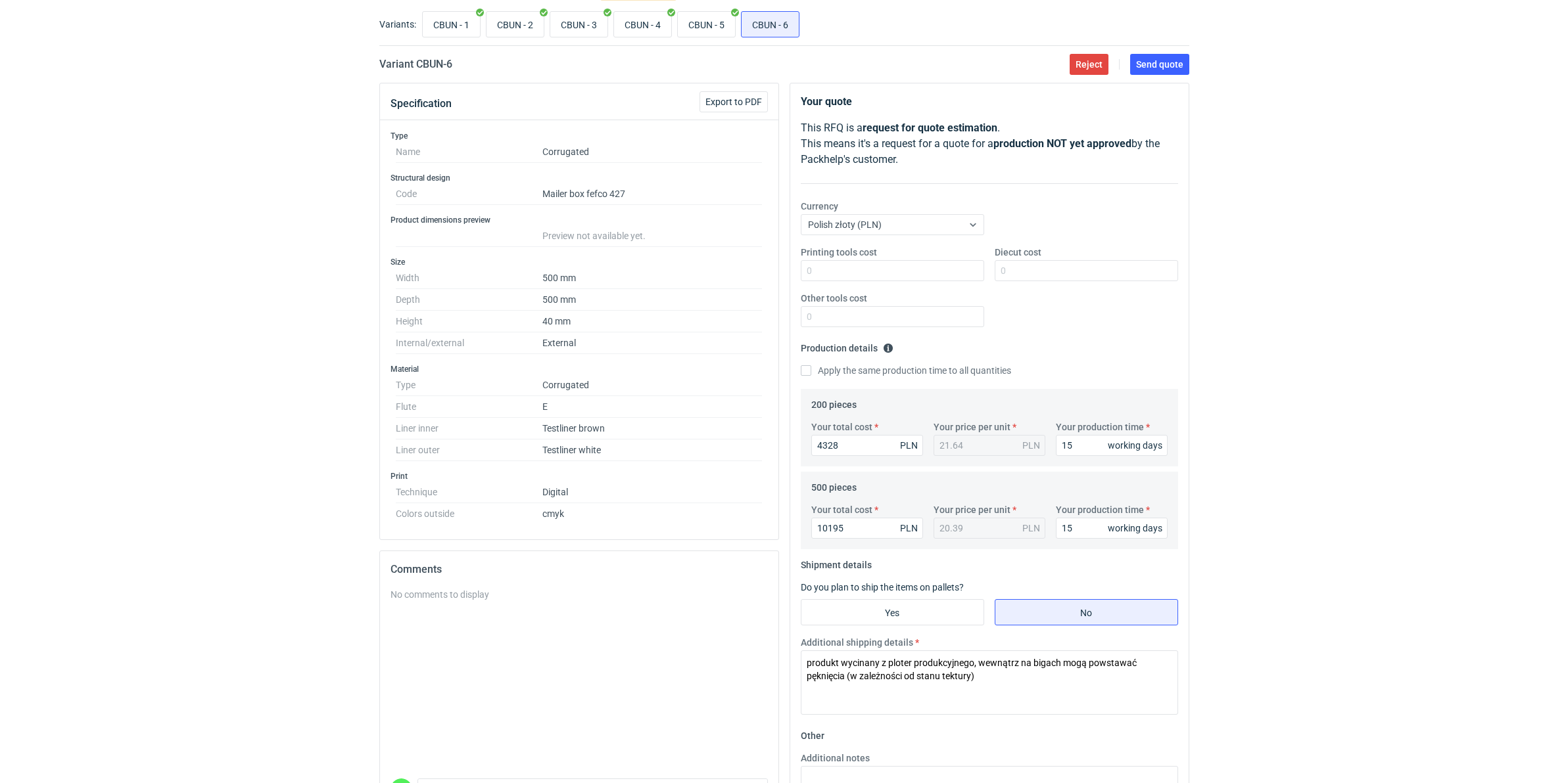
scroll to position [0, 0]
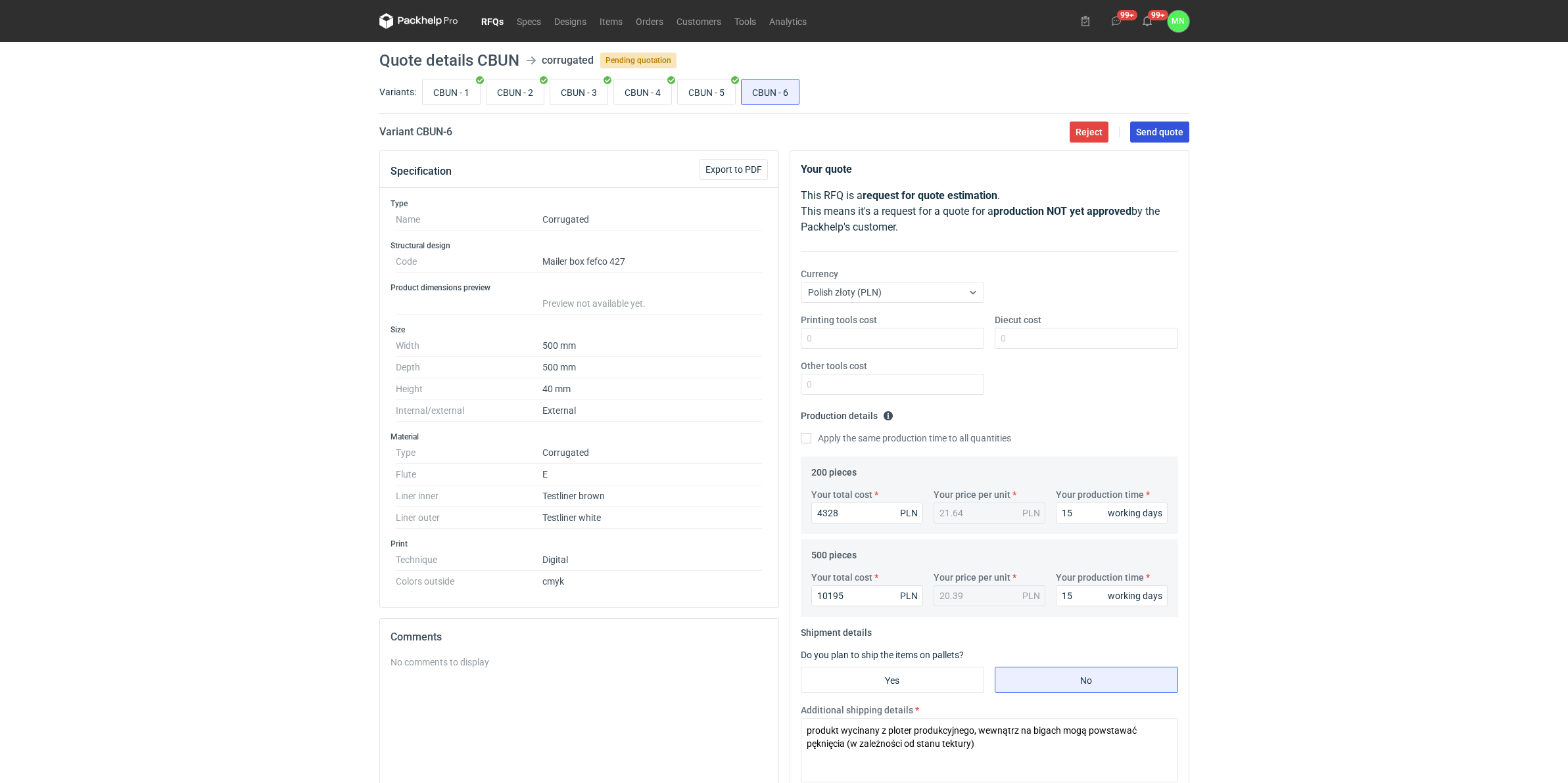
click at [1136, 134] on span "Send quote" at bounding box center [1160, 132] width 47 height 9
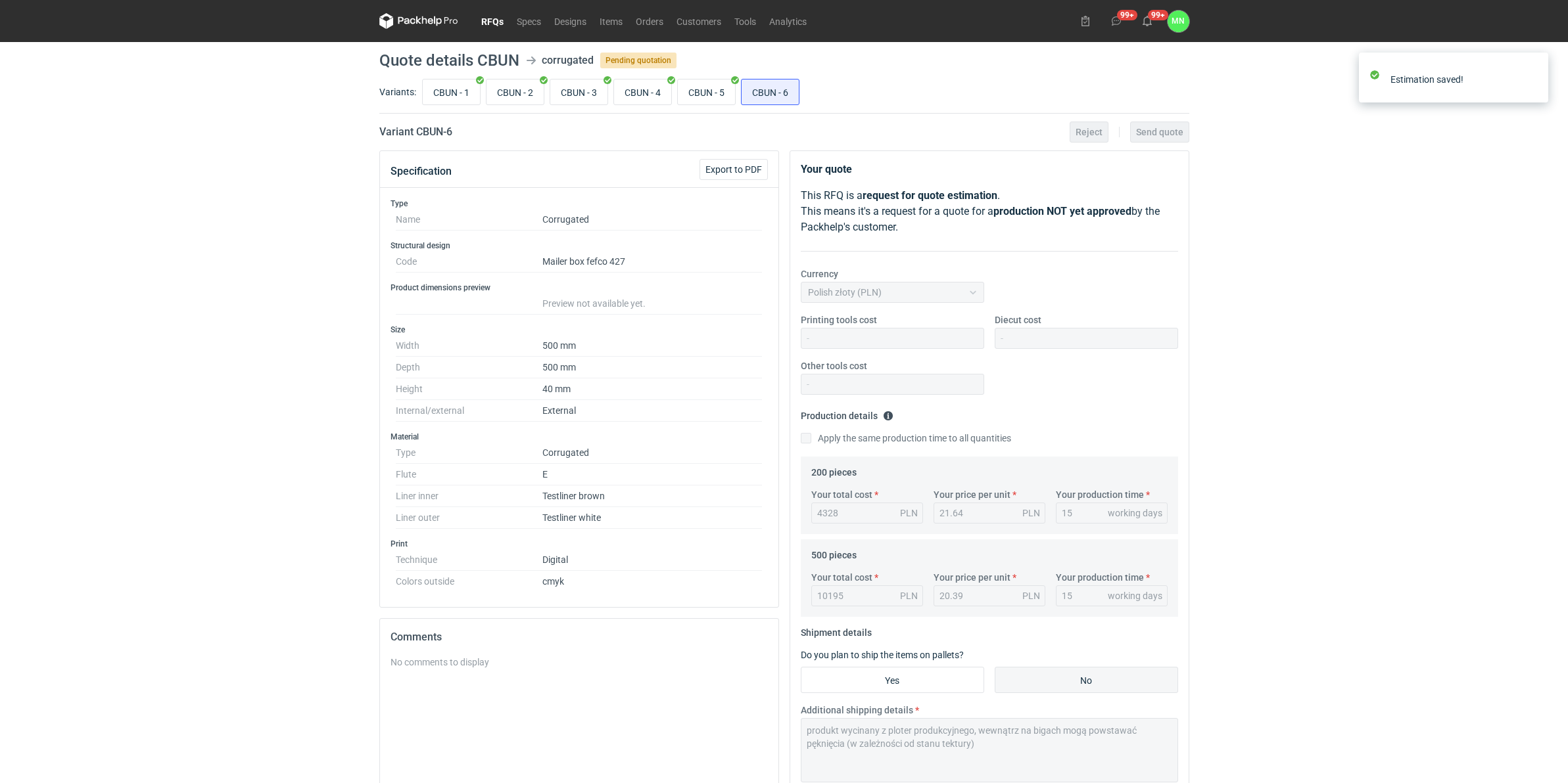
click at [484, 18] on link "RFQs" at bounding box center [492, 20] width 36 height 16
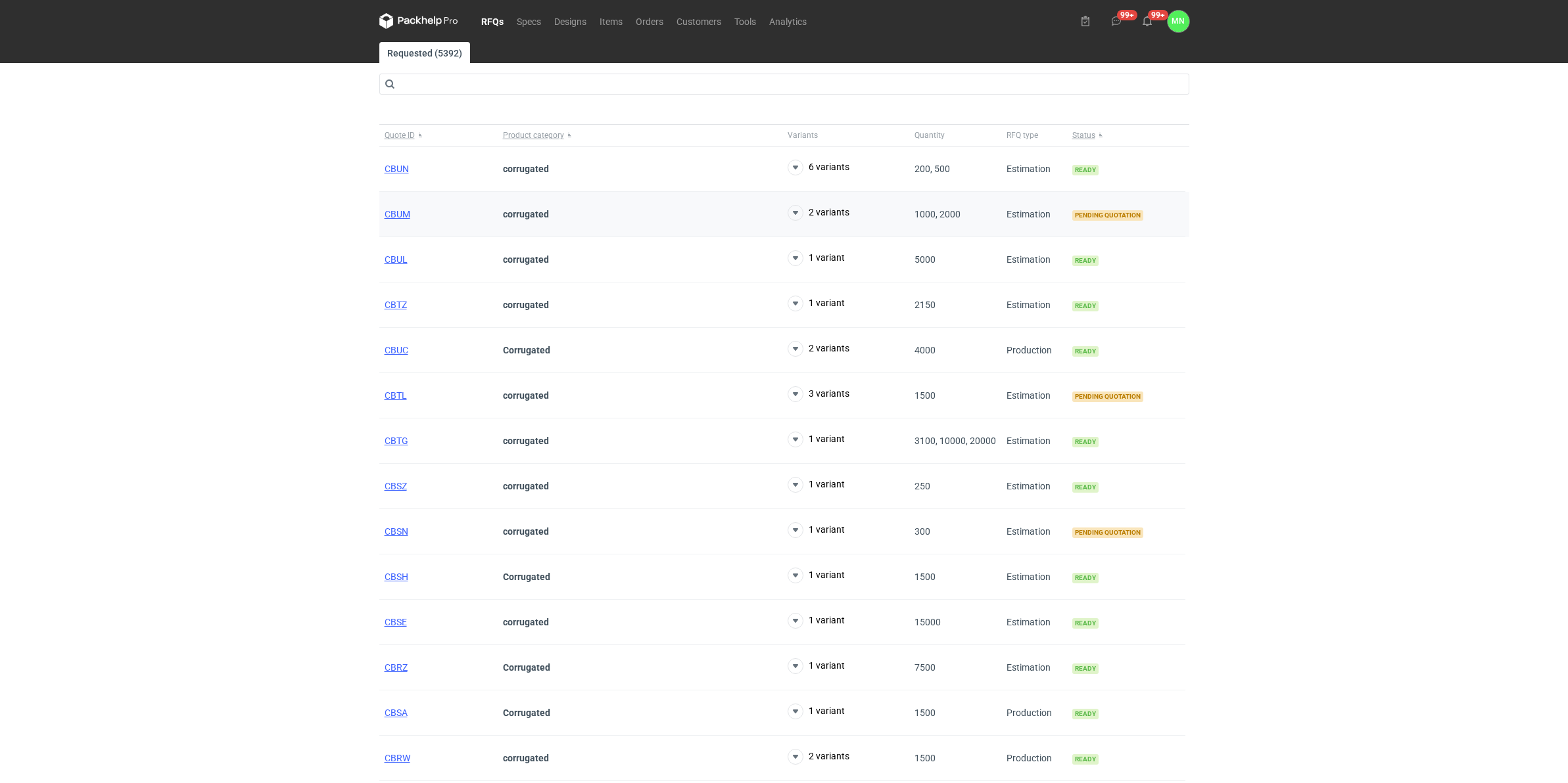
click at [401, 221] on div "CBUM" at bounding box center [438, 214] width 118 height 45
click at [397, 212] on span "CBUM" at bounding box center [397, 214] width 26 height 11
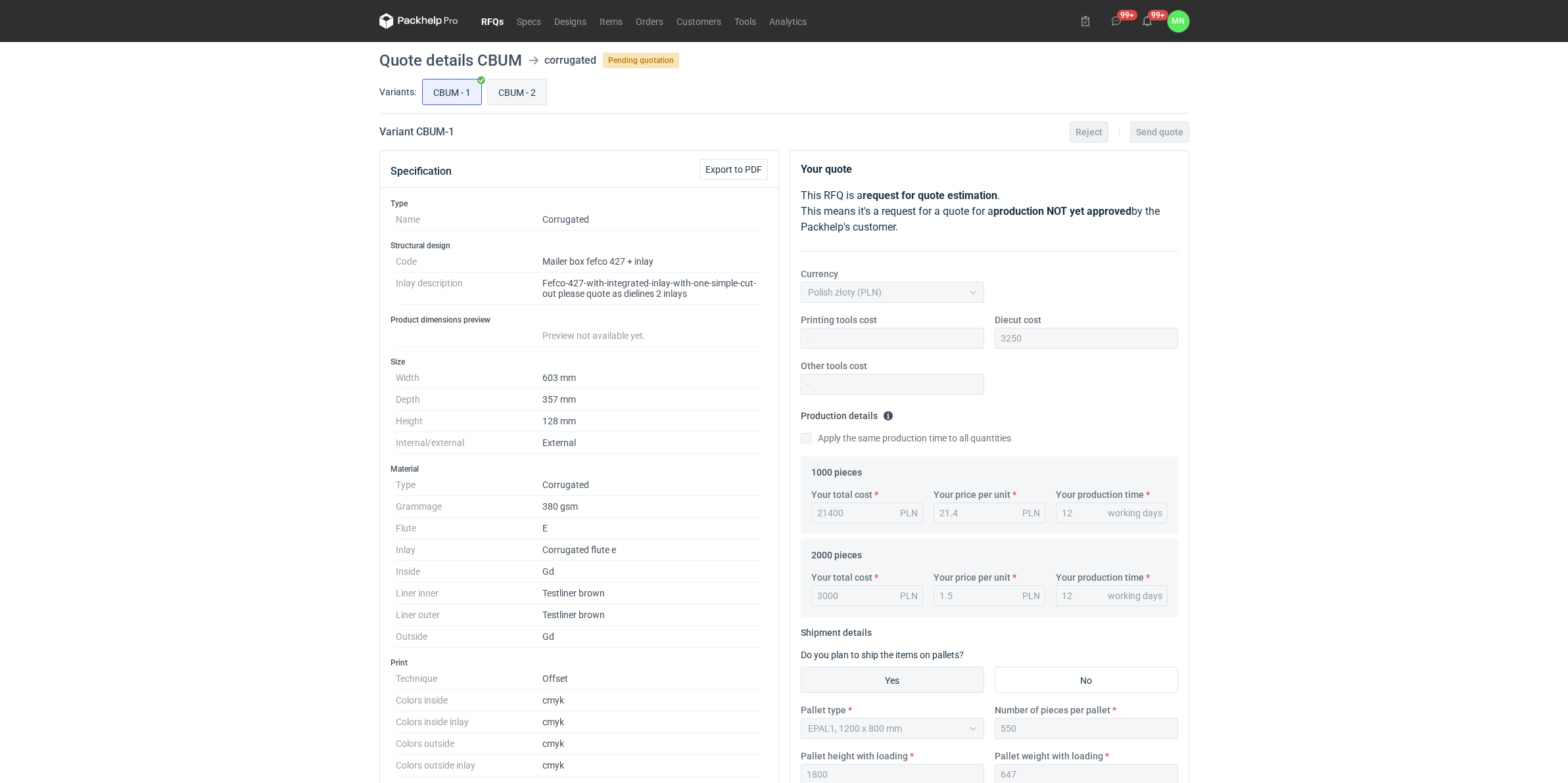
click at [515, 80] on input "CBUM - 2" at bounding box center [517, 92] width 59 height 25
radio input "true"
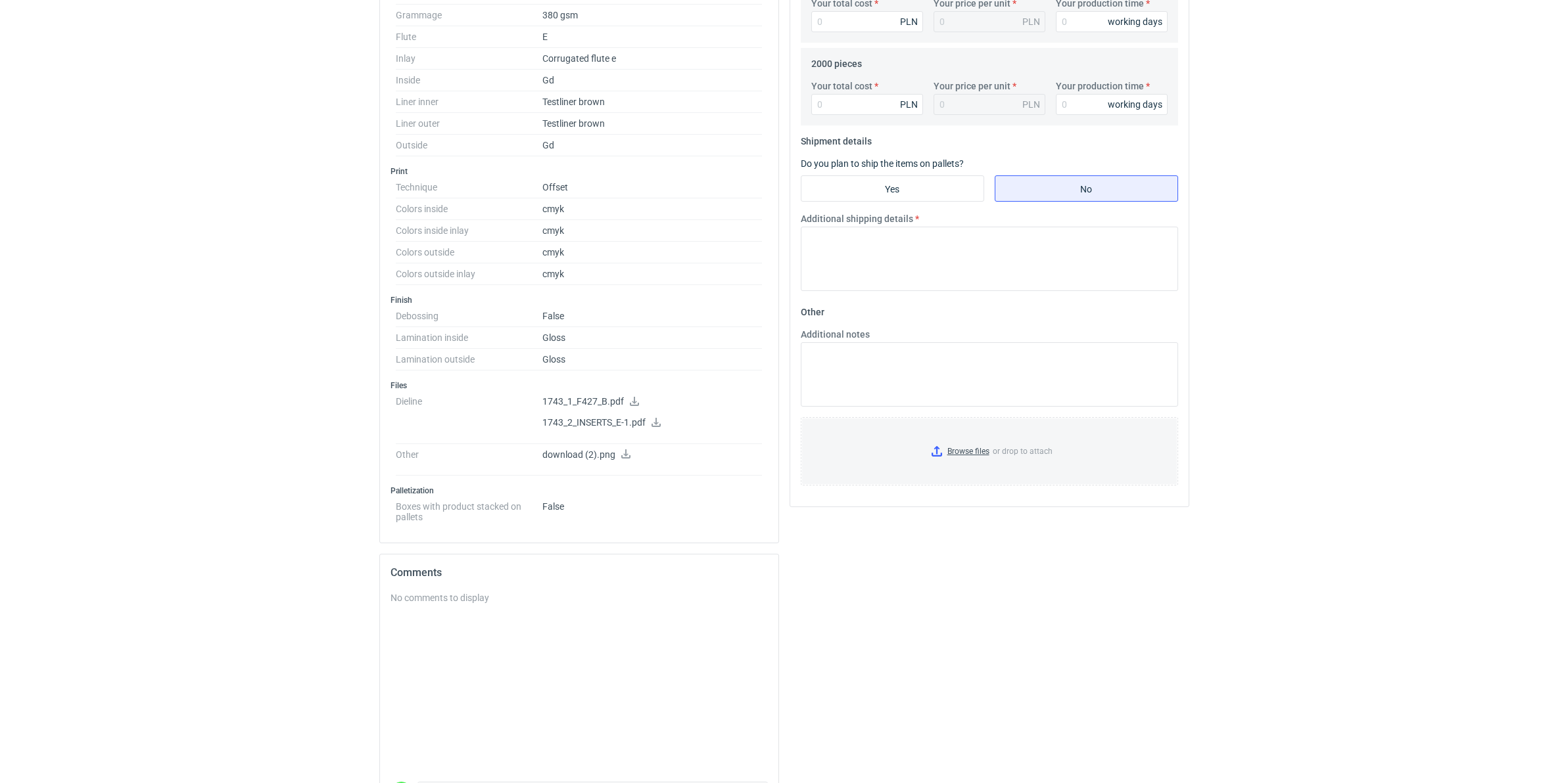
scroll to position [82, 0]
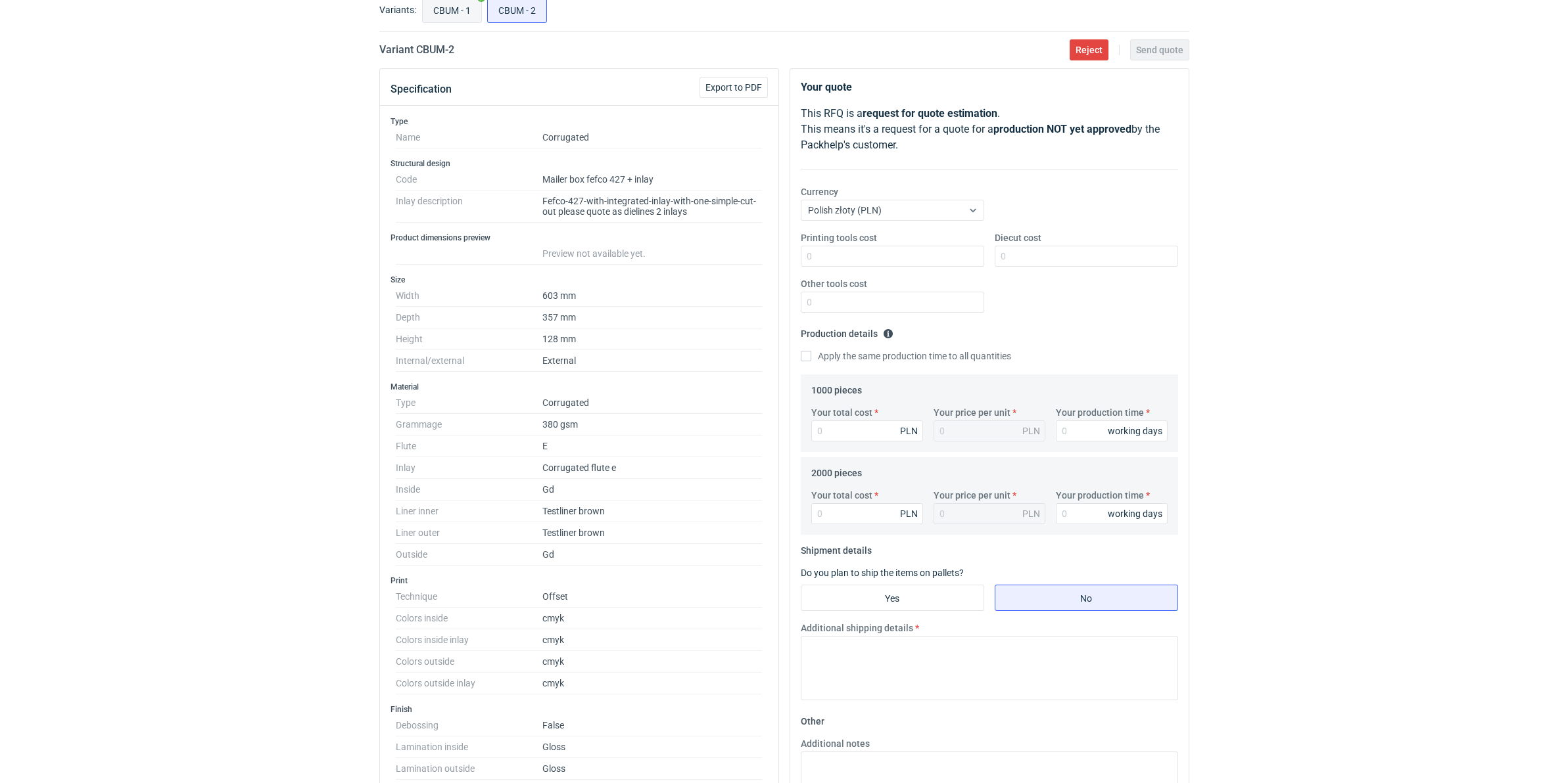
click at [455, 22] on input "CBUM - 1" at bounding box center [452, 9] width 59 height 25
radio input "true"
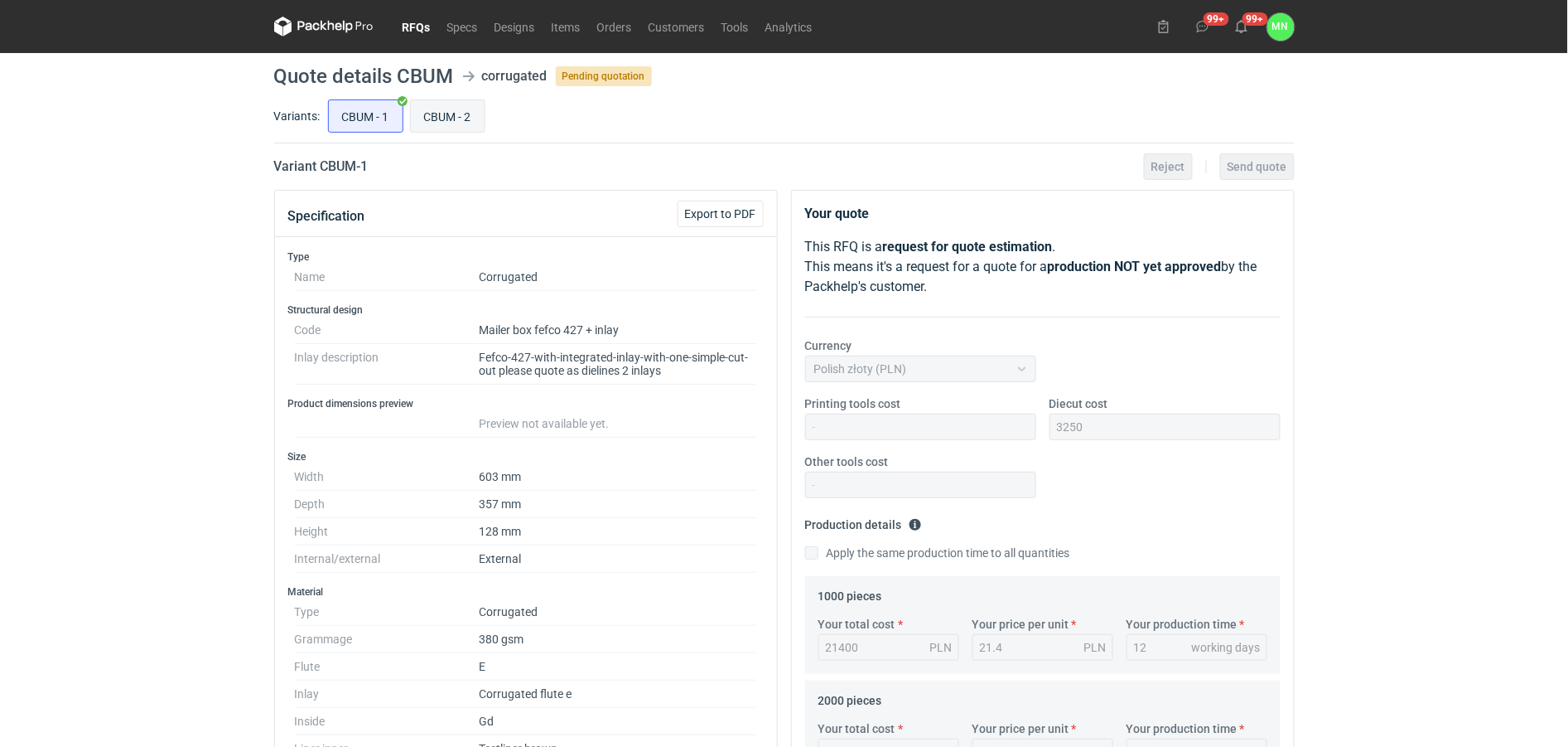
click at [440, 121] on input "CBUM - 2" at bounding box center [447, 116] width 74 height 31
radio input "true"
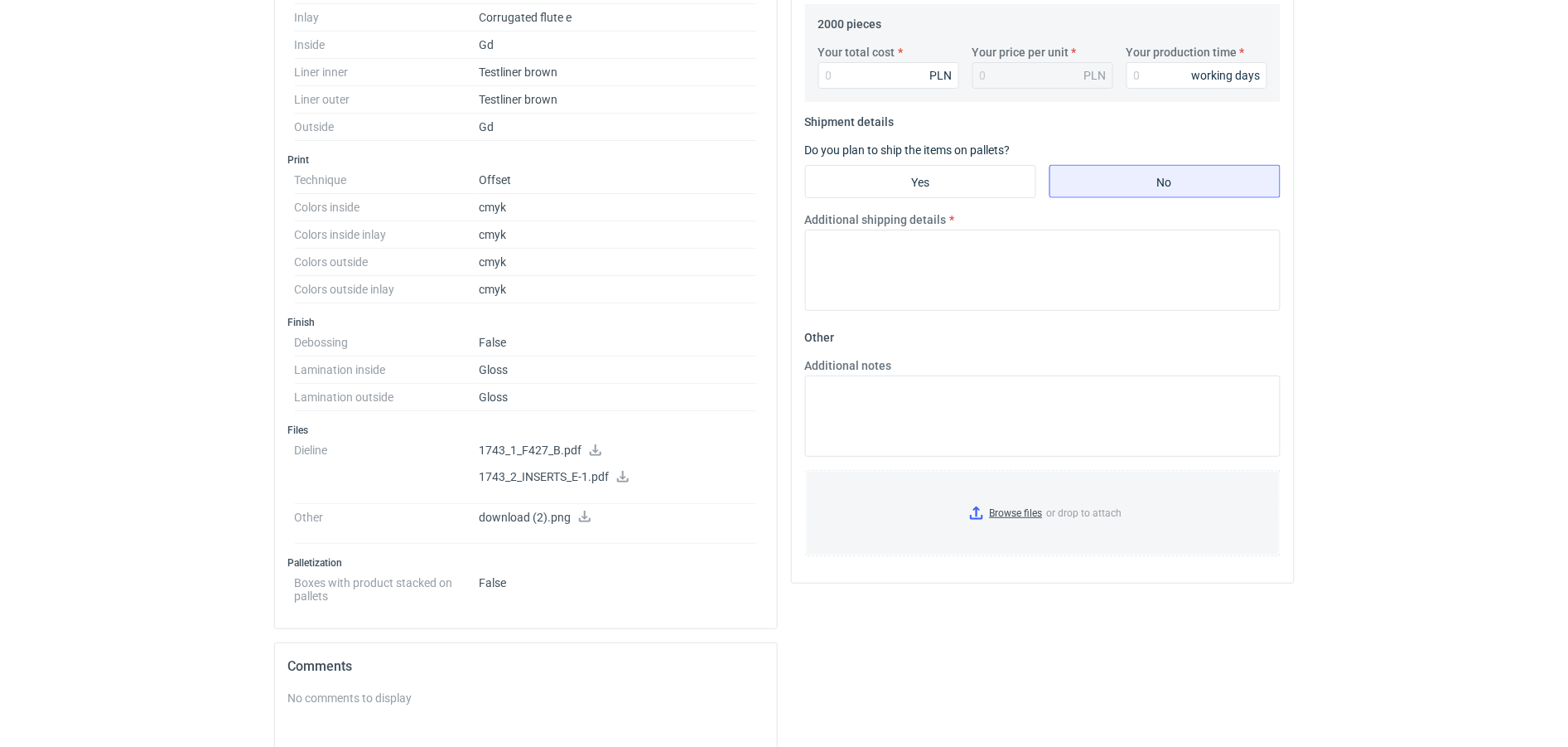
scroll to position [726, 0]
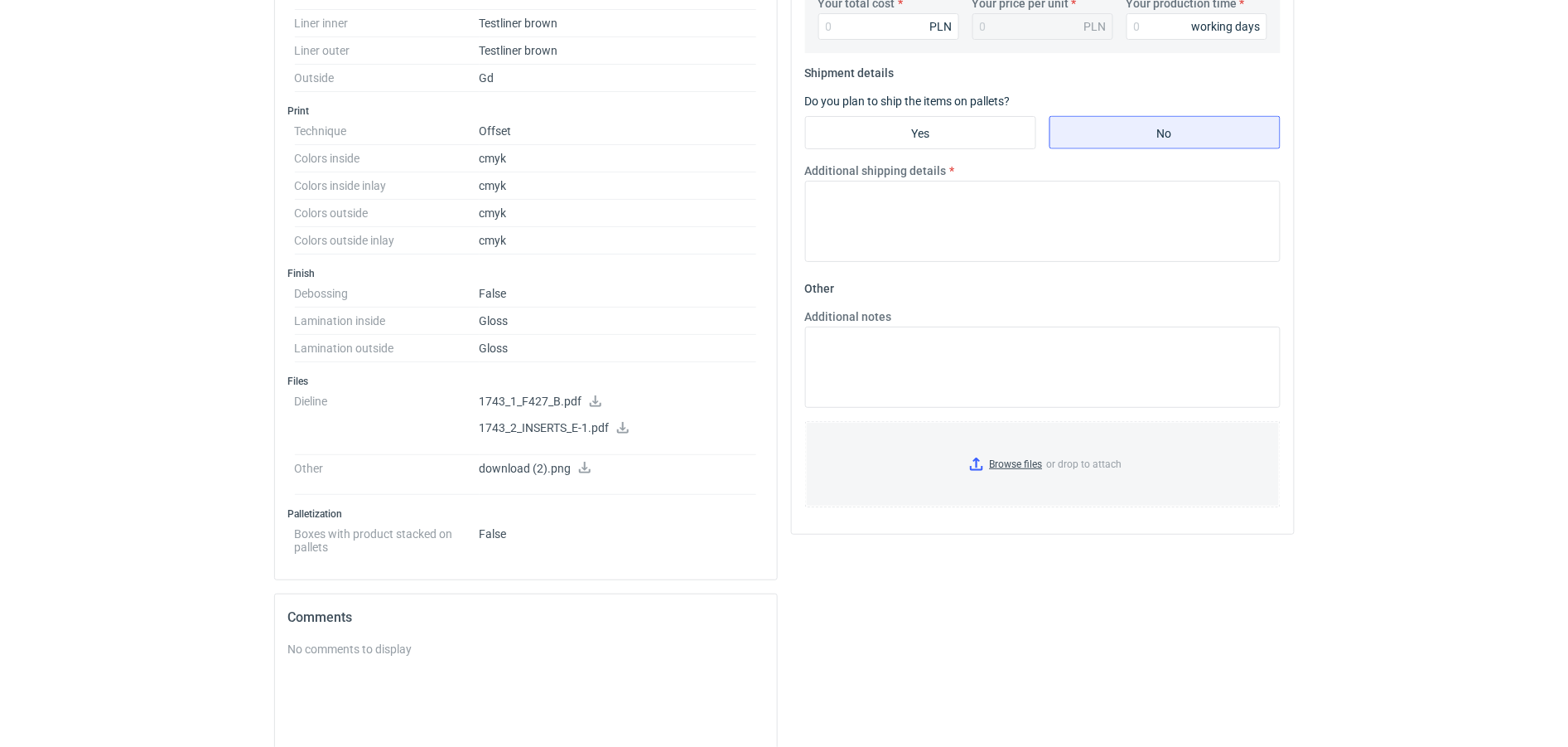
click at [598, 407] on icon at bounding box center [596, 402] width 14 height 12
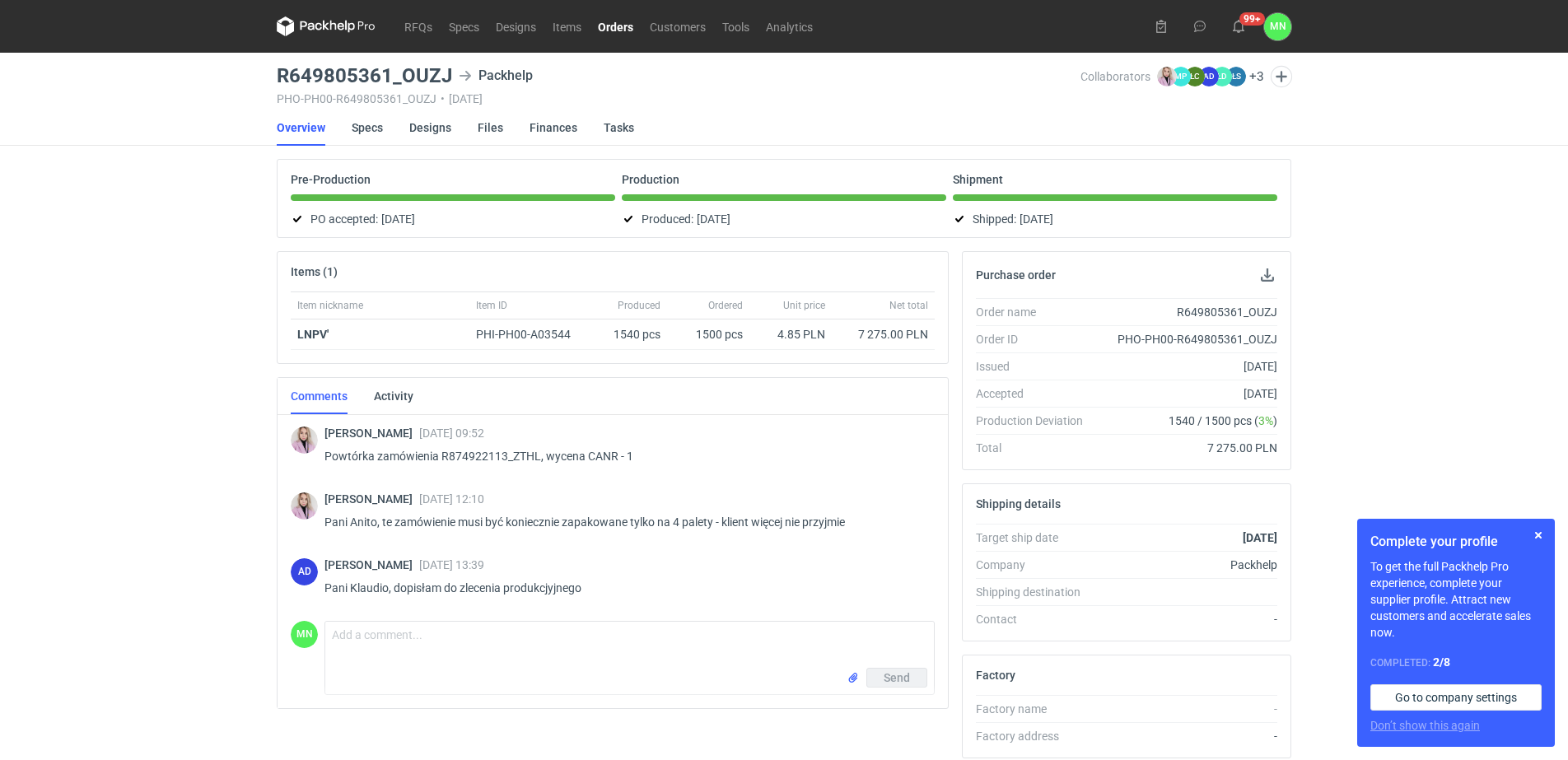
click at [604, 27] on link "Orders" at bounding box center [615, 25] width 52 height 19
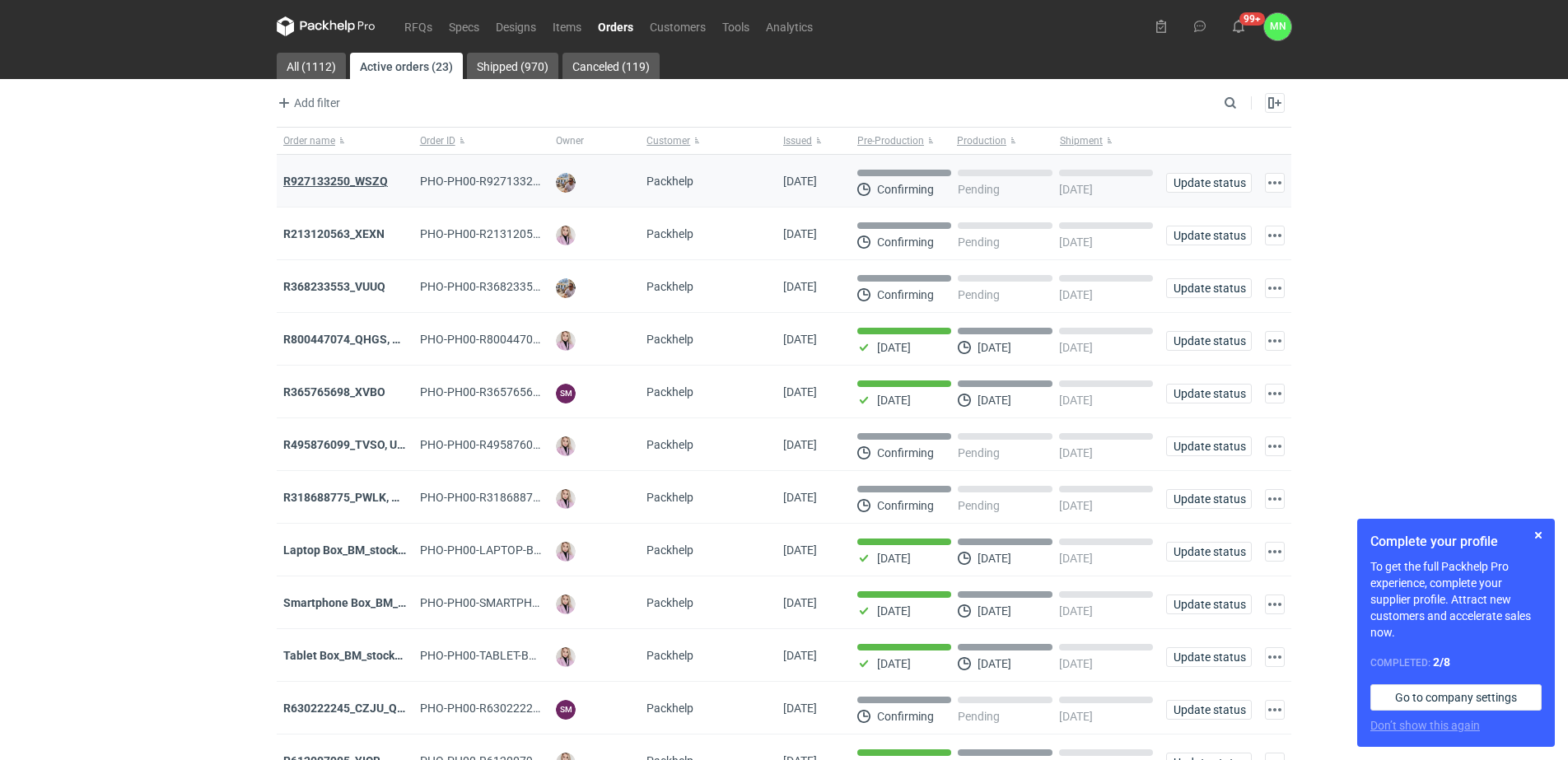
click at [363, 186] on strong "R927133250_WSZQ" at bounding box center [336, 182] width 105 height 14
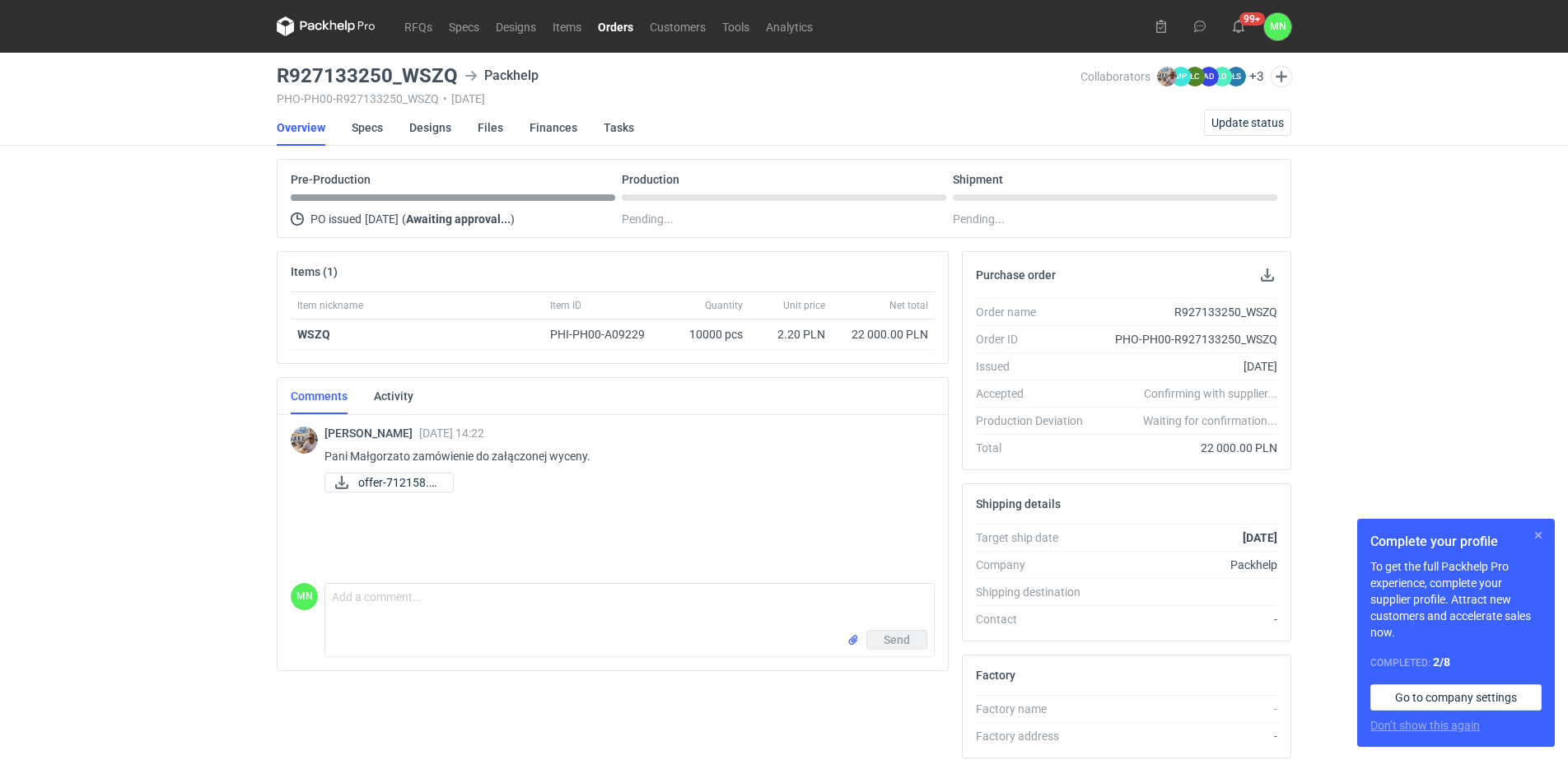
click at [1538, 529] on button "button" at bounding box center [1538, 535] width 19 height 19
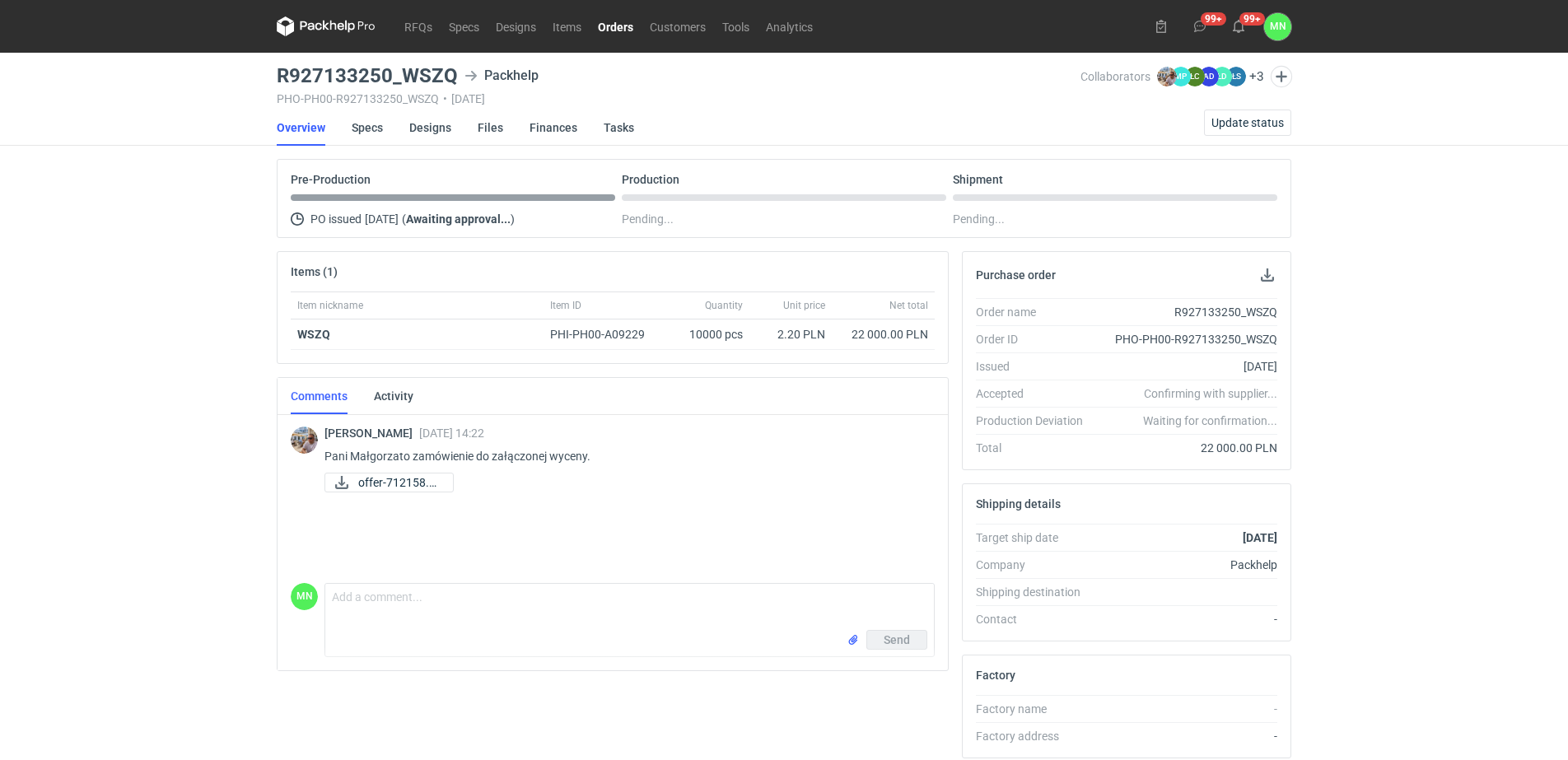
click at [253, 273] on div "RFQs Specs Designs Items Orders Customers Tools Analytics 99+ 99+ MN [PERSON_NA…" at bounding box center [784, 380] width 1568 height 760
click at [609, 29] on link "Orders" at bounding box center [615, 25] width 52 height 19
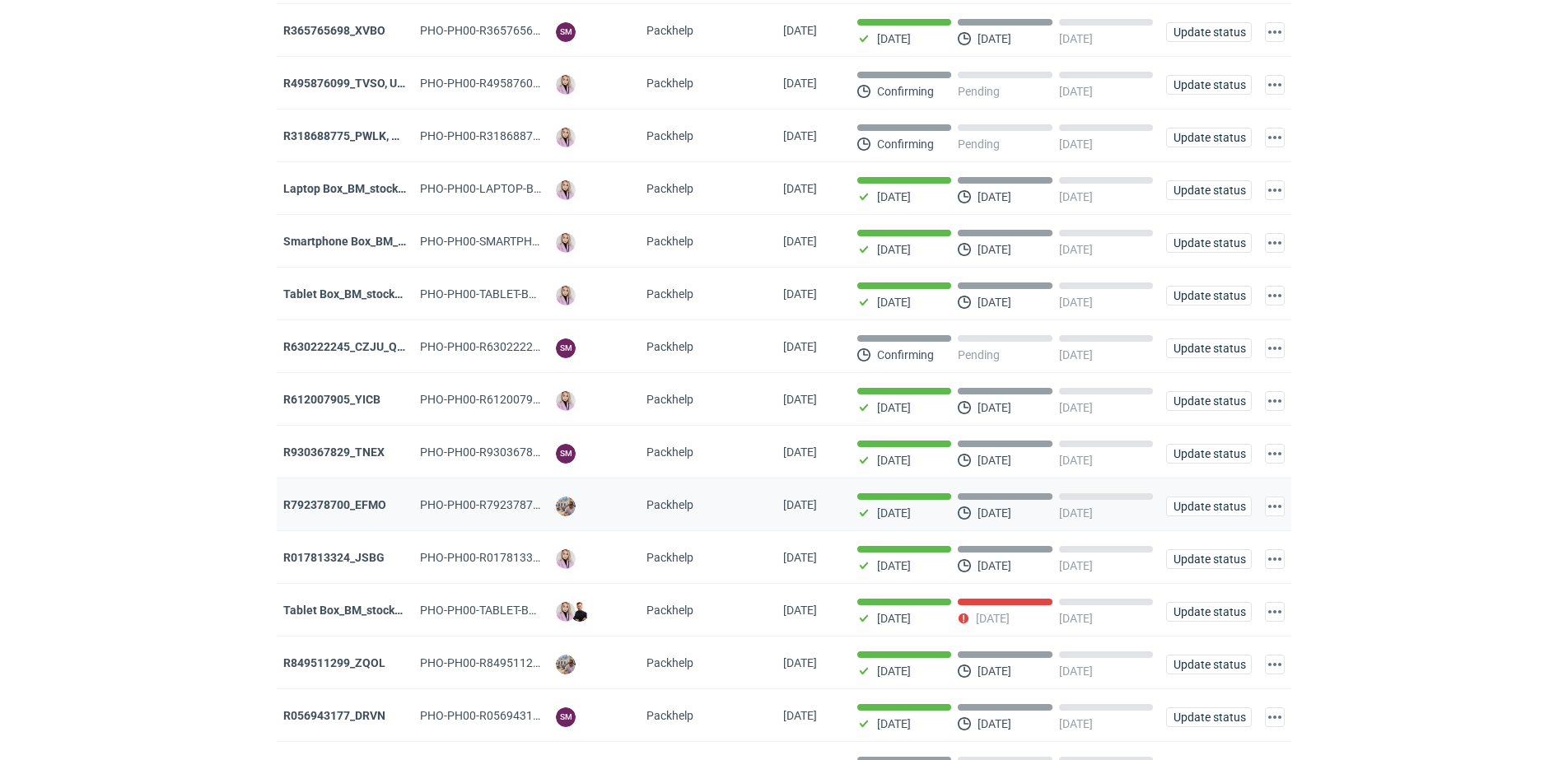
scroll to position [412, 0]
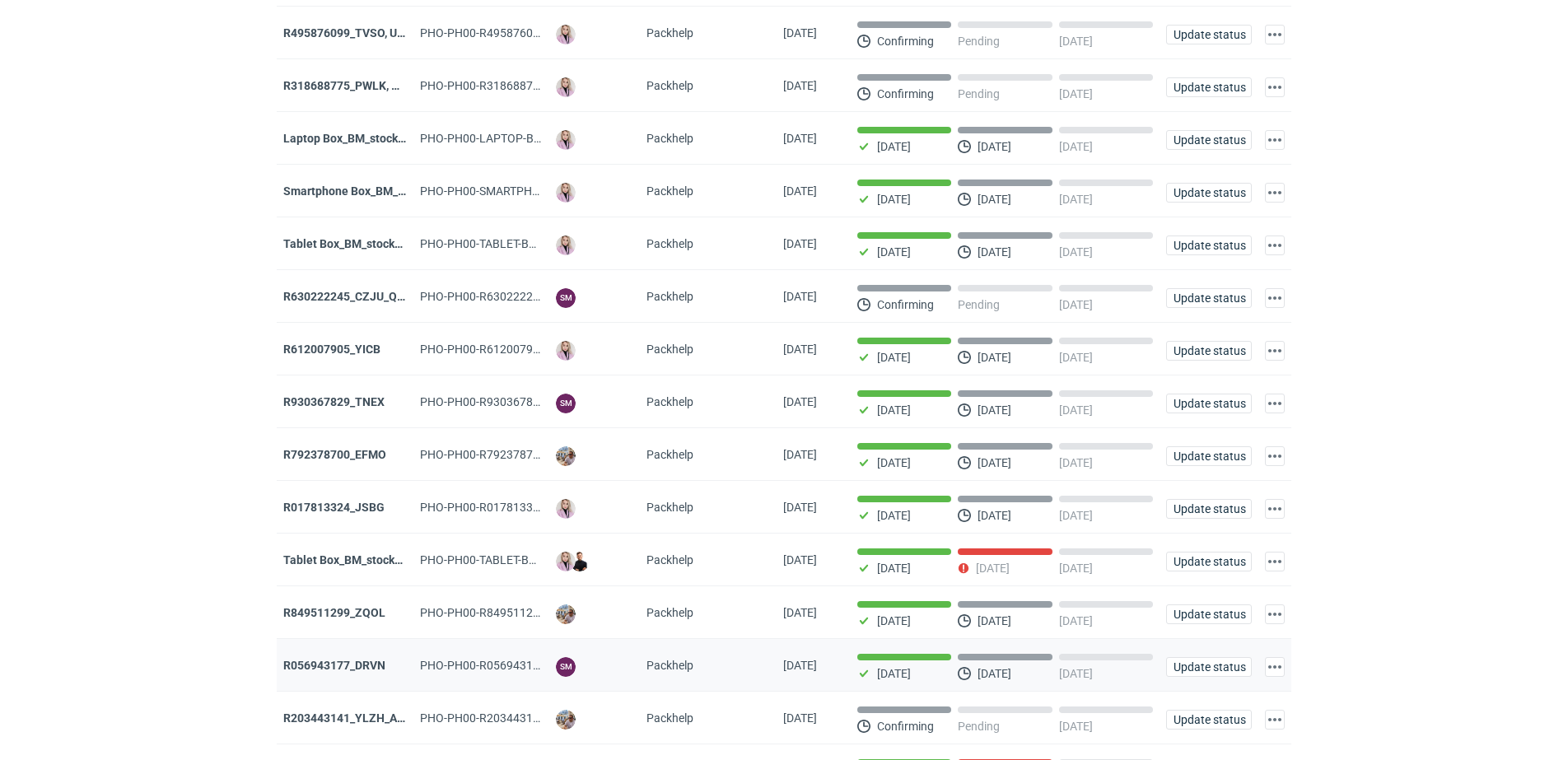
click at [357, 674] on div "R056943177_DRVN" at bounding box center [345, 665] width 123 height 16
click at [358, 672] on strong "R056943177_DRVN" at bounding box center [334, 665] width 102 height 14
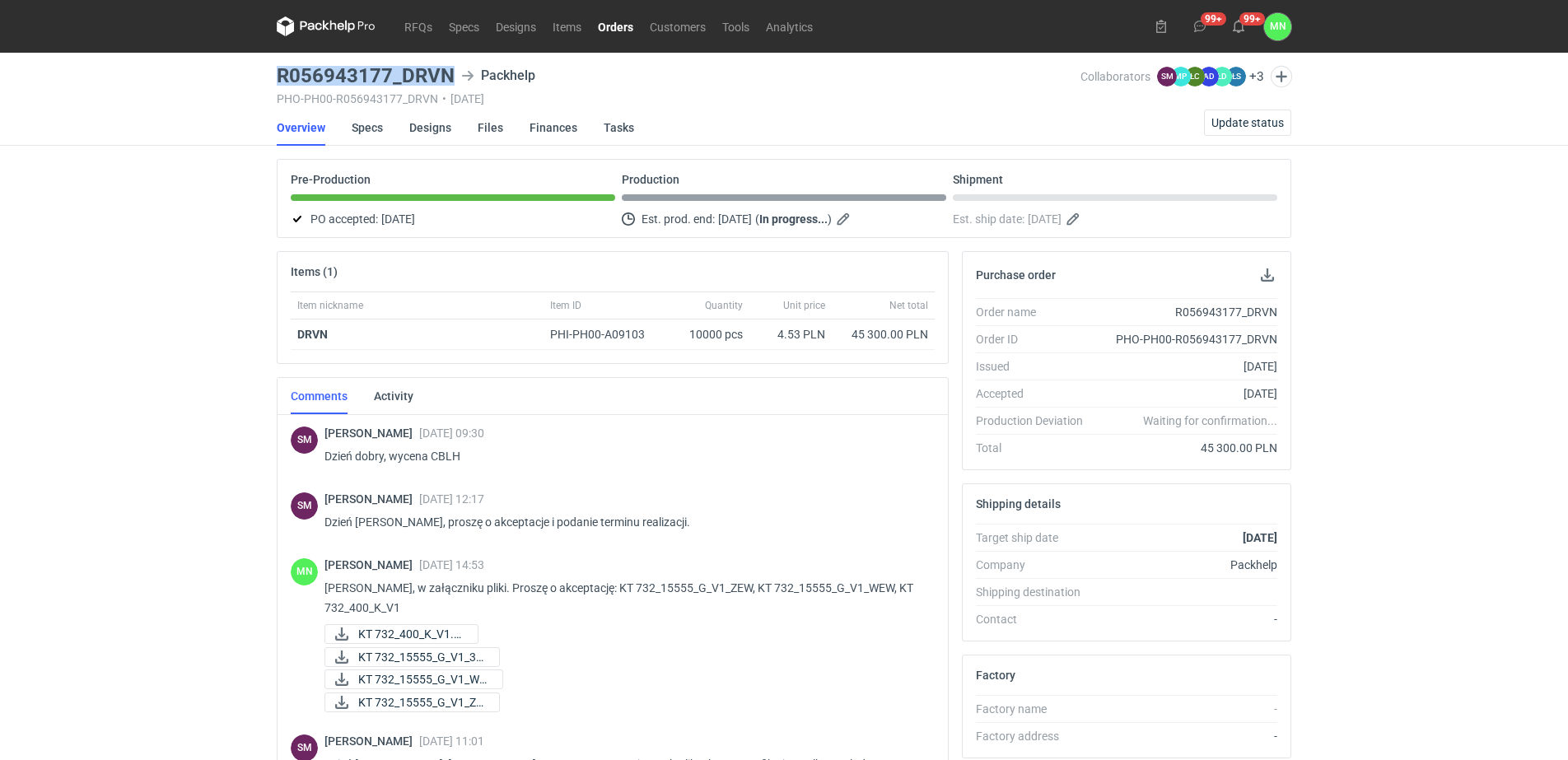
drag, startPoint x: 277, startPoint y: 75, endPoint x: 459, endPoint y: 82, distance: 182.1
click at [459, 82] on div "R056943177_DRVN Packhelp" at bounding box center [678, 75] width 804 height 19
copy h3 "R056943177_DRVN"
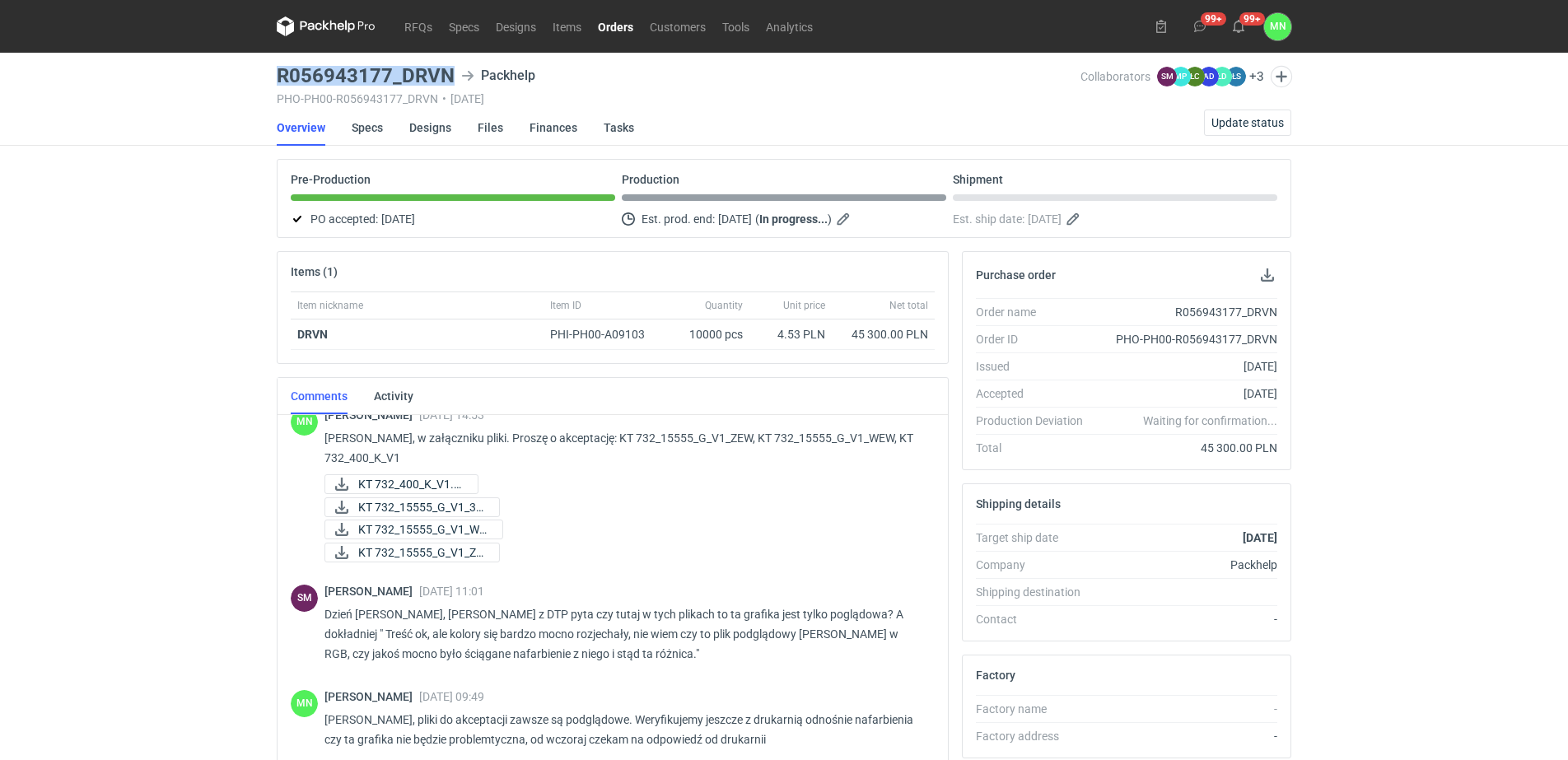
scroll to position [103, 0]
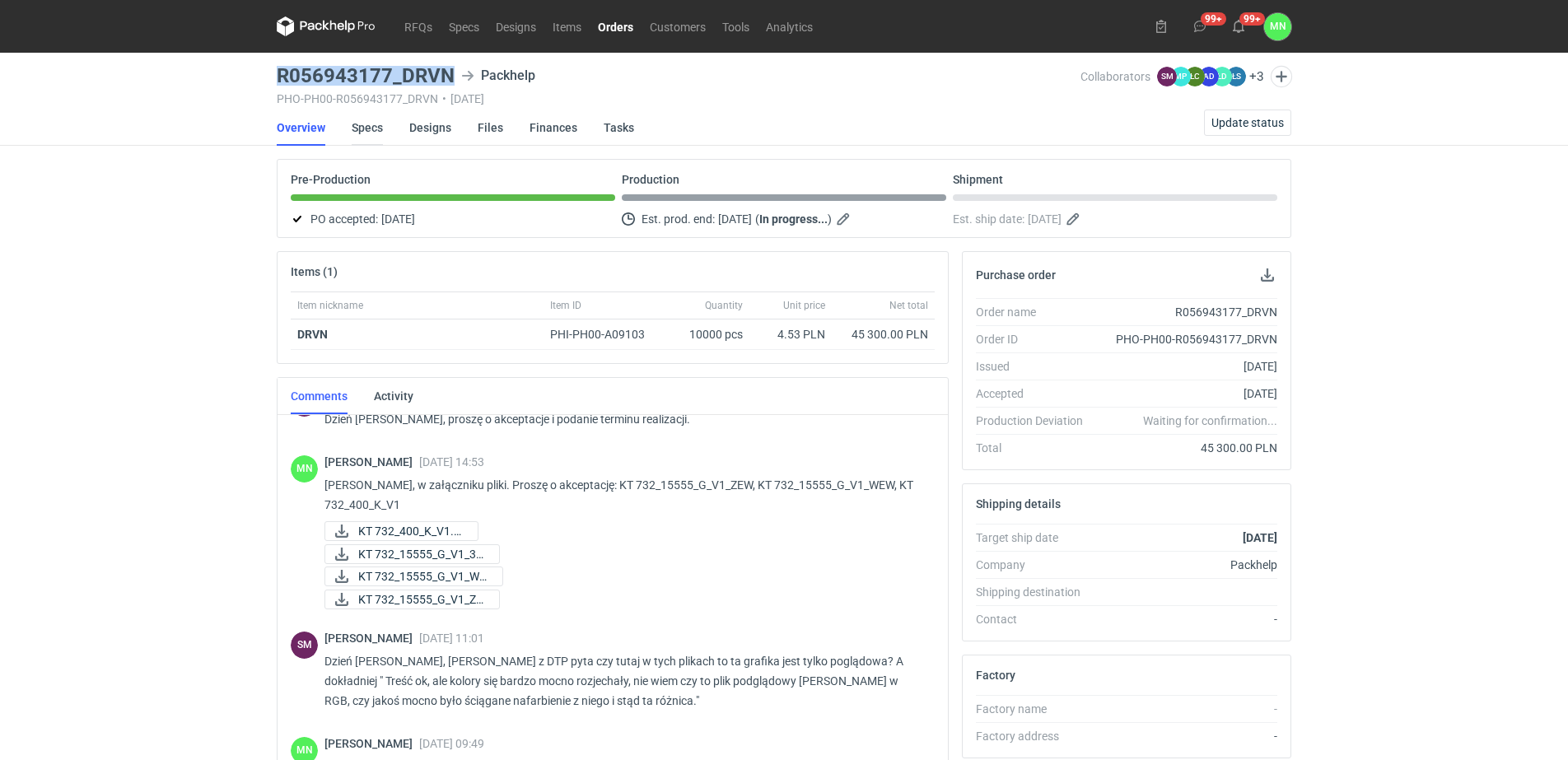
copy h3 "R056943177_DRVN"
drag, startPoint x: 627, startPoint y: 21, endPoint x: 609, endPoint y: 37, distance: 24.1
click at [627, 21] on link "Orders" at bounding box center [615, 25] width 52 height 19
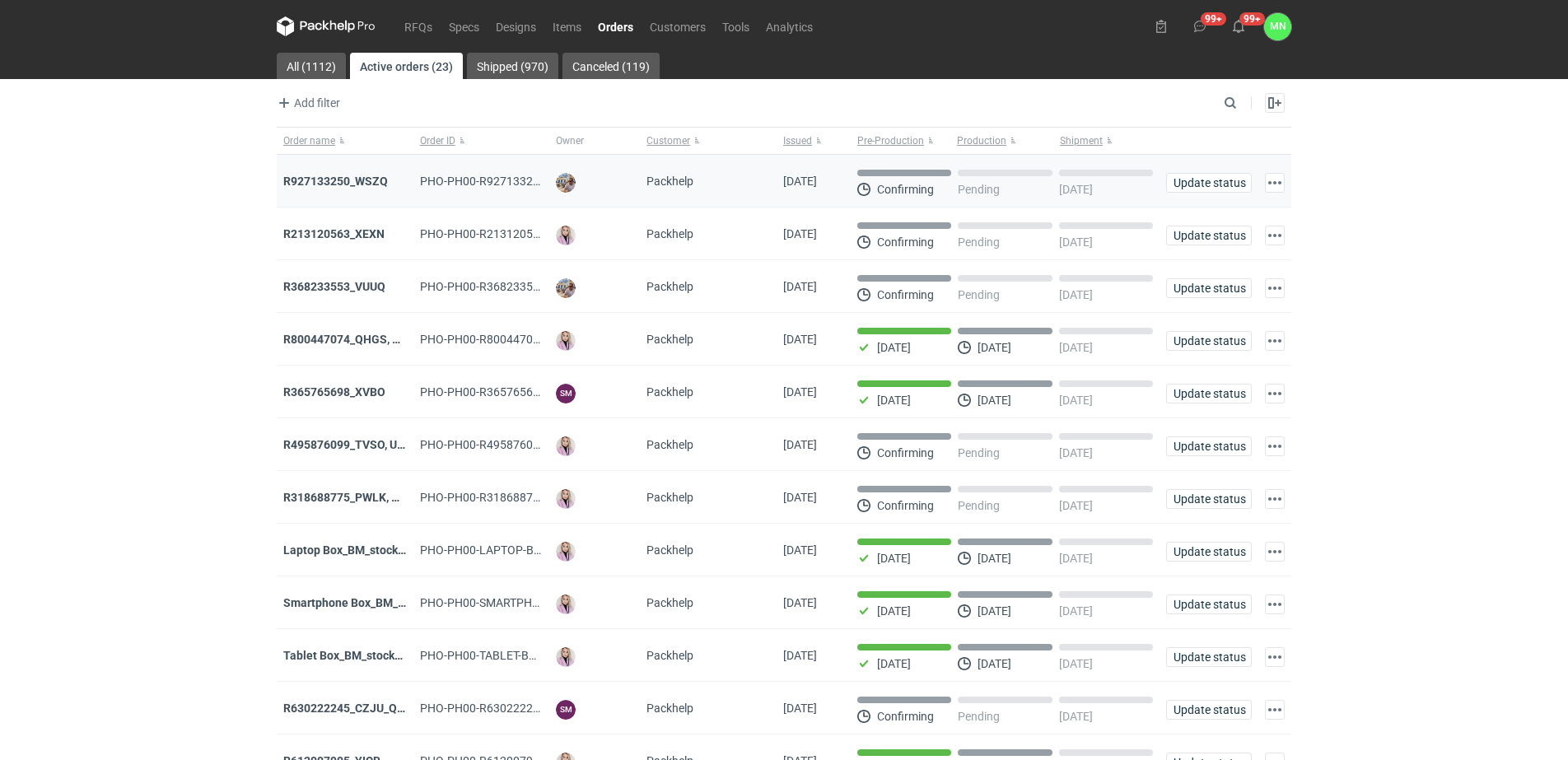
click at [328, 188] on div "R927133250_WSZQ" at bounding box center [345, 181] width 123 height 16
click at [328, 178] on strong "R927133250_WSZQ" at bounding box center [336, 182] width 105 height 14
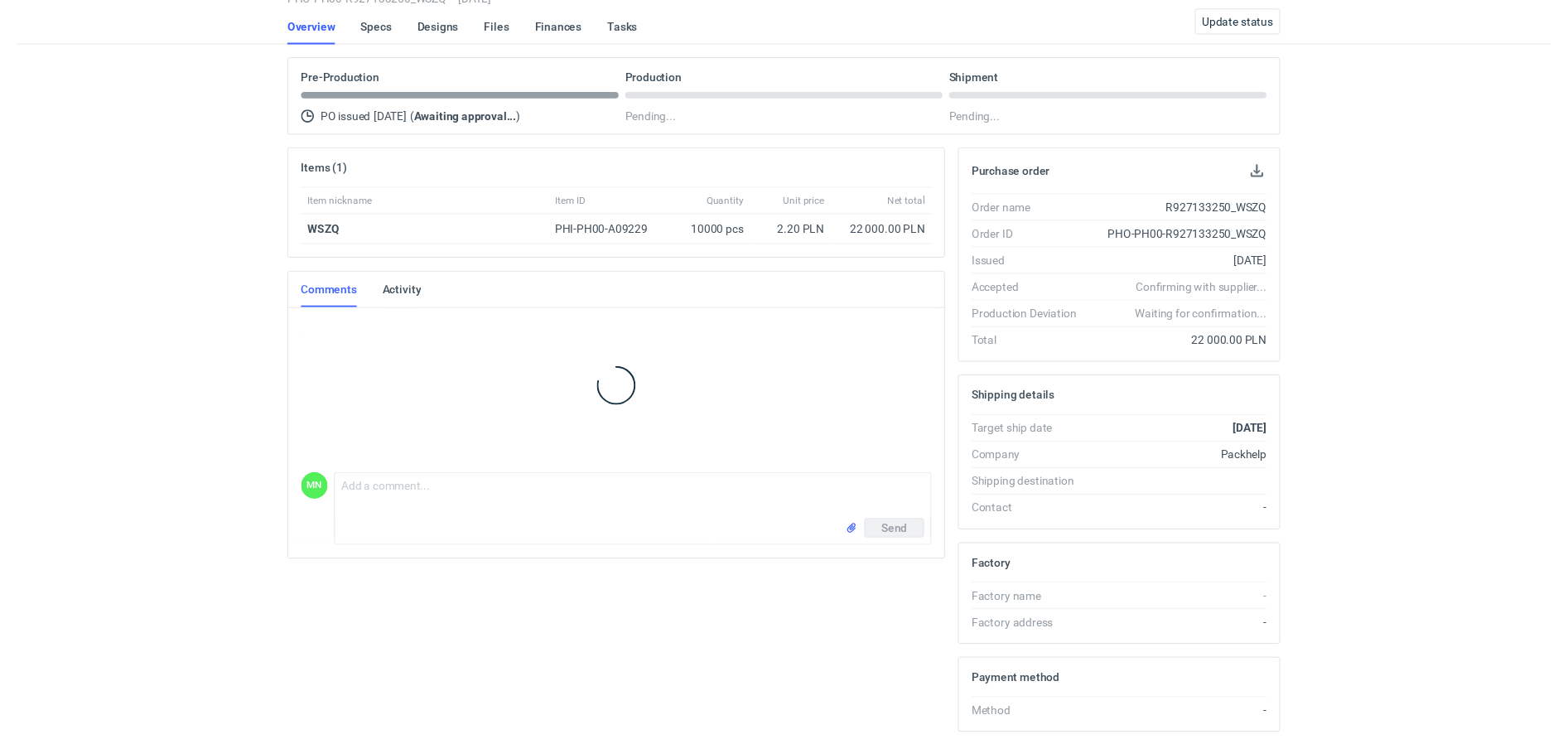
scroll to position [104, 0]
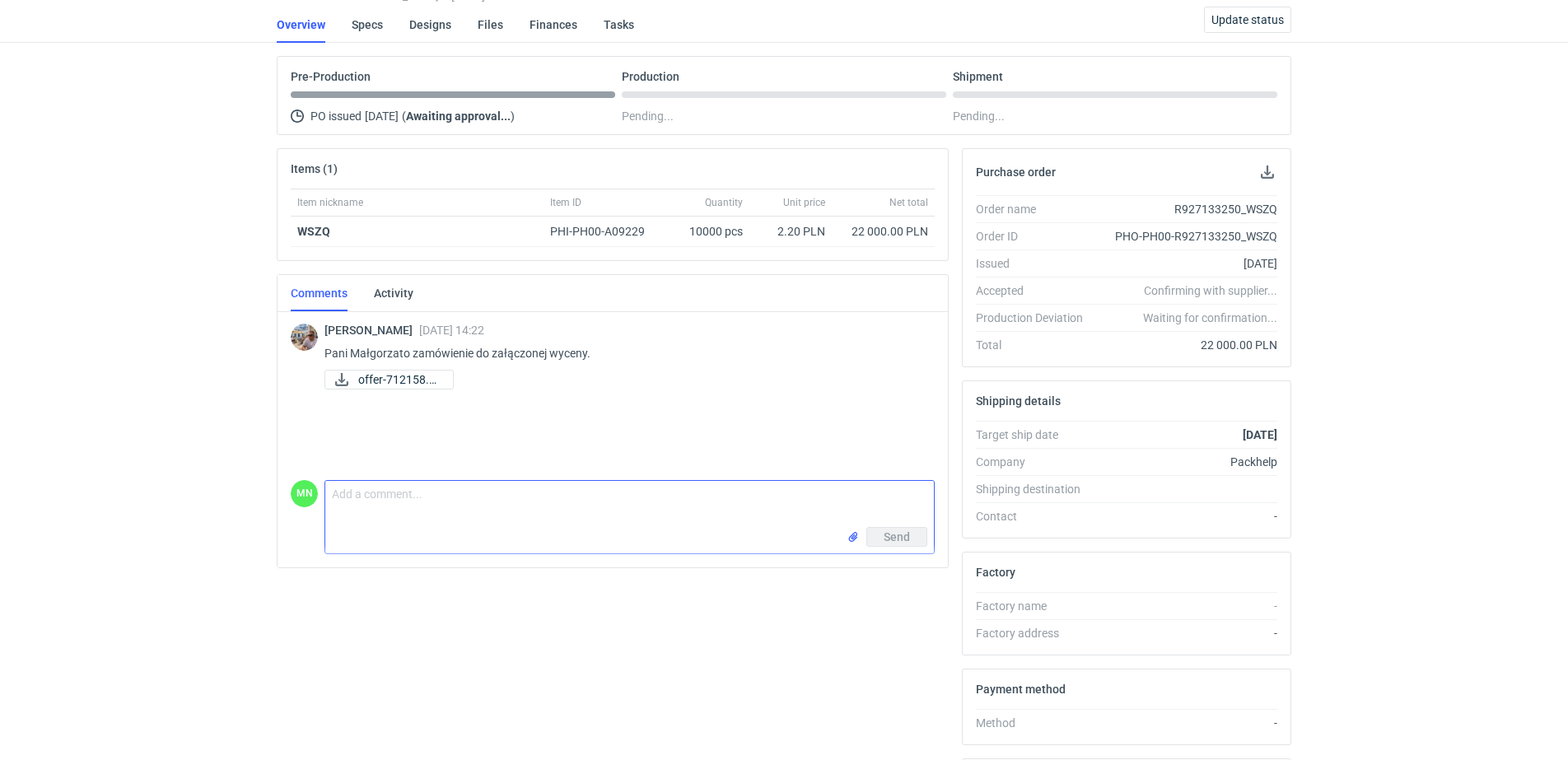
click at [400, 505] on textarea "Comment message" at bounding box center [630, 504] width 609 height 46
paste textarea "KT 732_6558_K_V2"
paste textarea "KT 732_15635_G_V1_ZEW (1)"
type textarea "Dzień dobry, proszę o akceptację plików: KT 732_6558_K_V2, KT 732_15635_G_V1_ZE…"
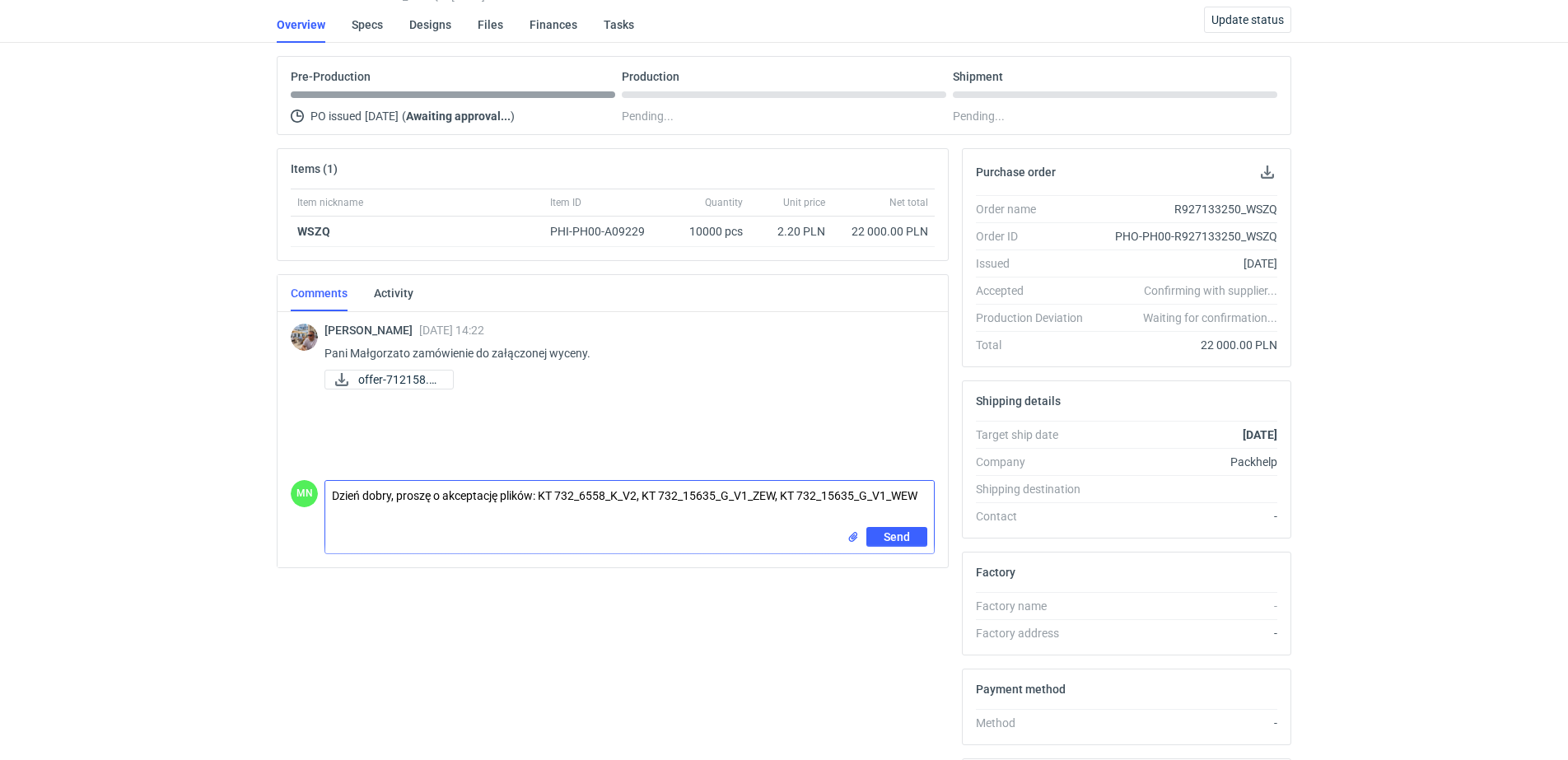
click at [853, 539] on input "file" at bounding box center [854, 538] width 14 height 17
click at [893, 595] on span "Send" at bounding box center [896, 596] width 26 height 12
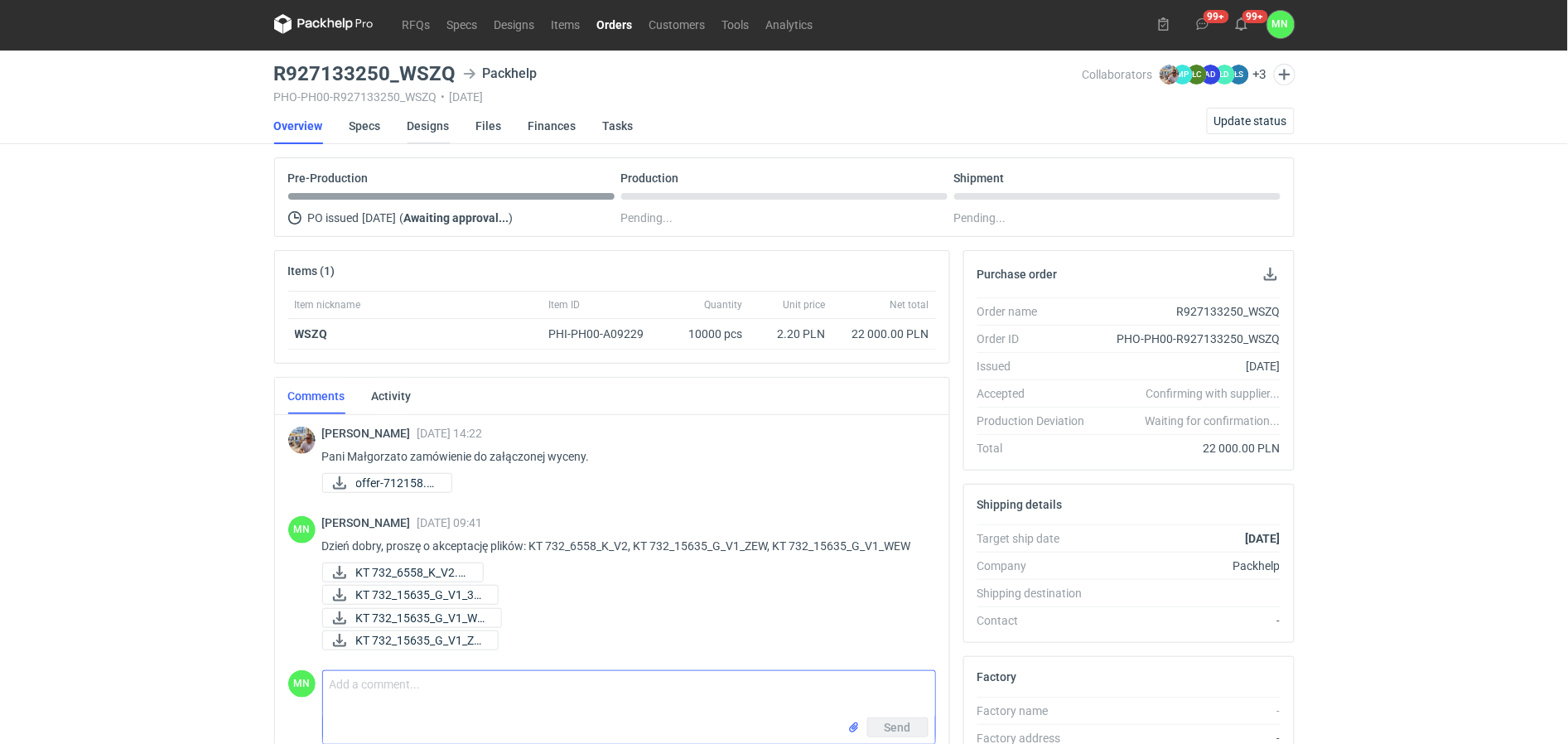
scroll to position [0, 0]
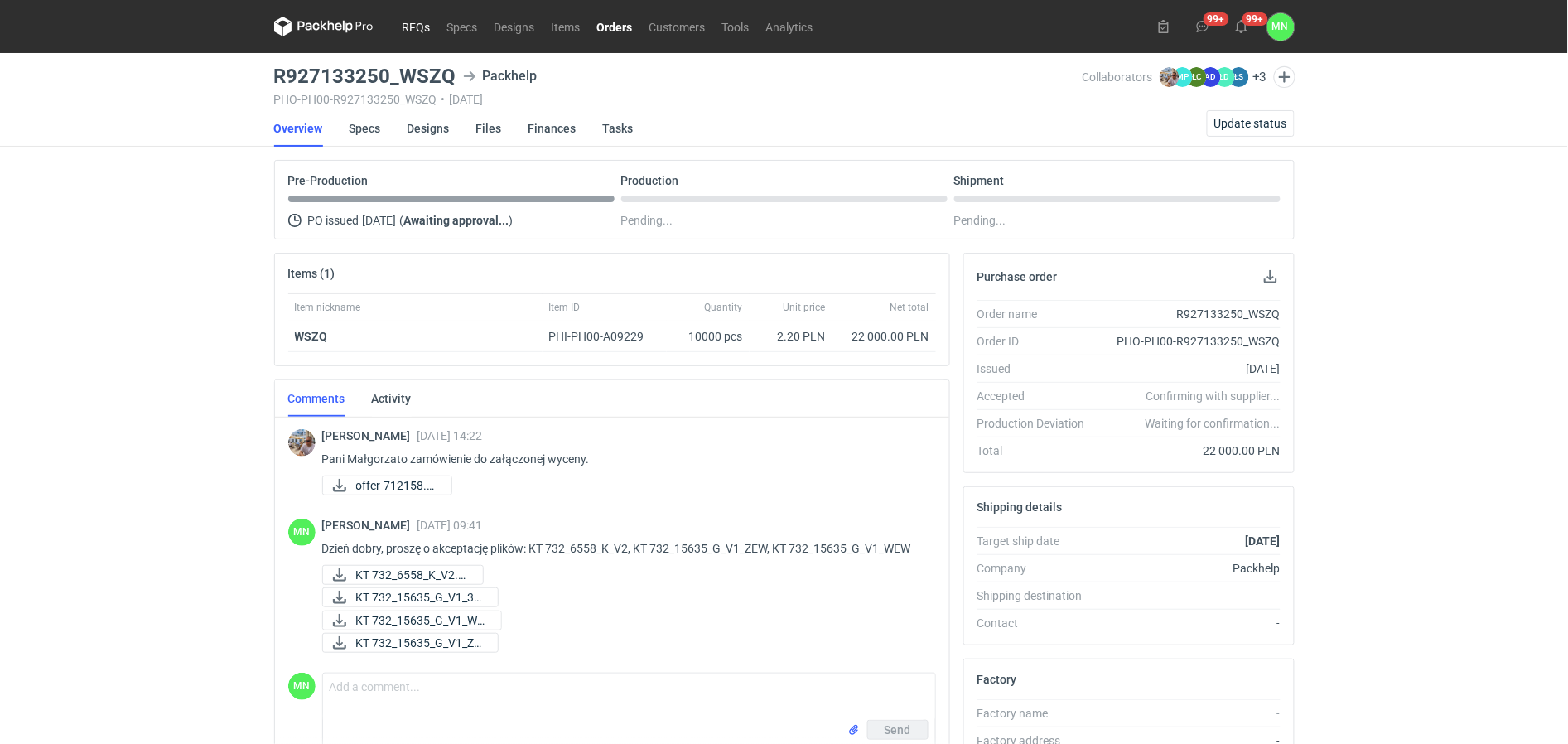
click at [423, 31] on link "RFQs" at bounding box center [417, 26] width 45 height 20
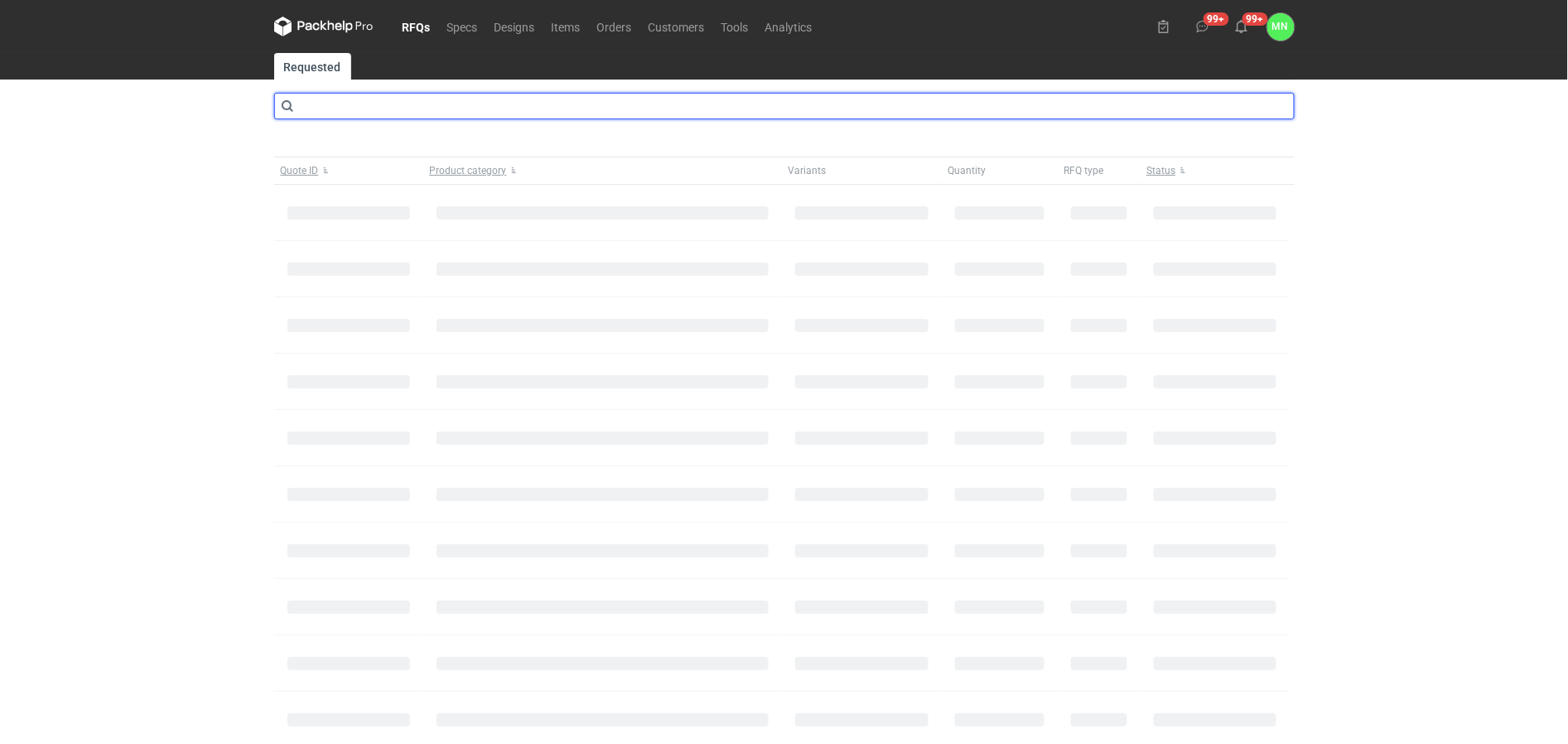
click at [408, 105] on input "text" at bounding box center [785, 105] width 1020 height 26
type input "cbum"
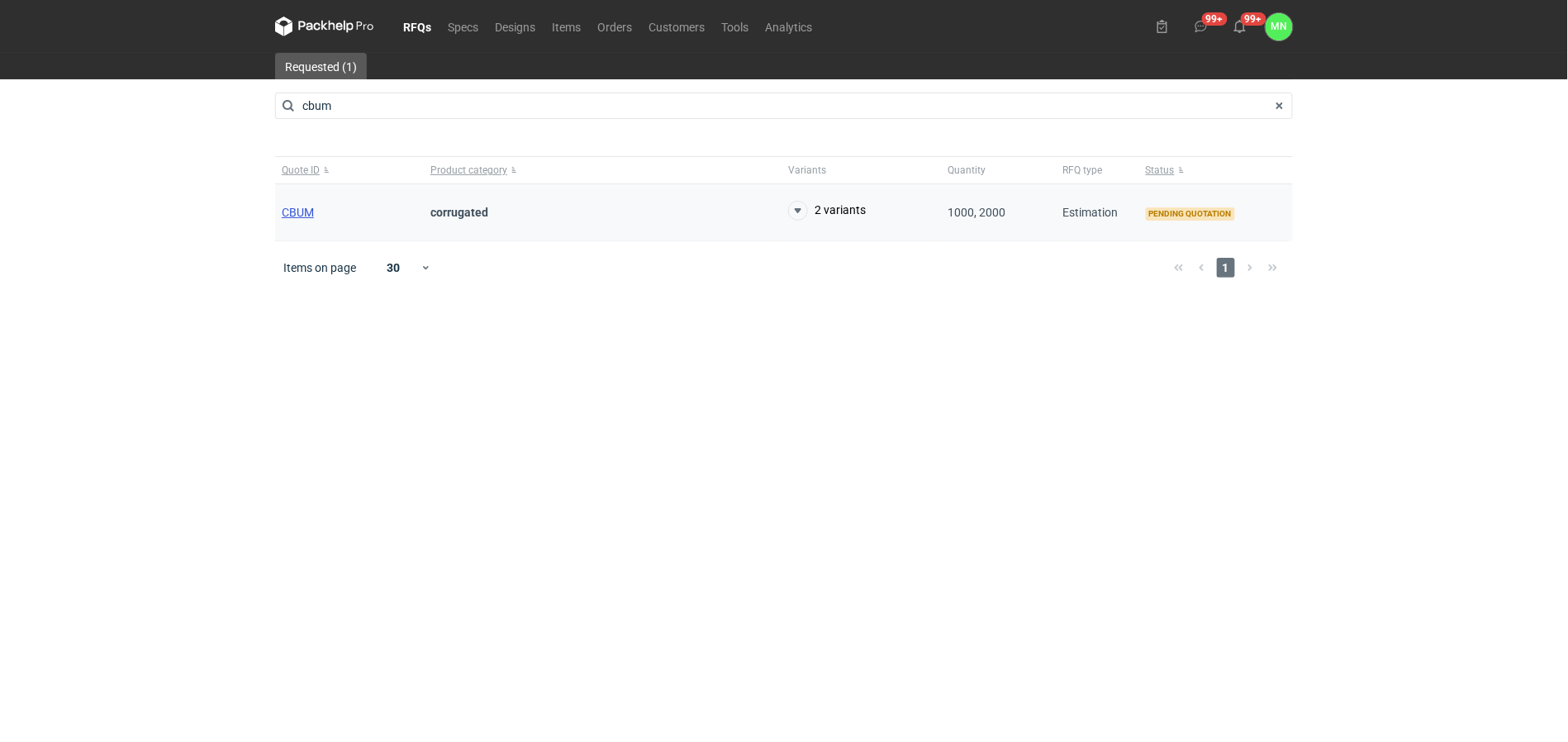
click at [294, 215] on span "CBUM" at bounding box center [298, 213] width 32 height 14
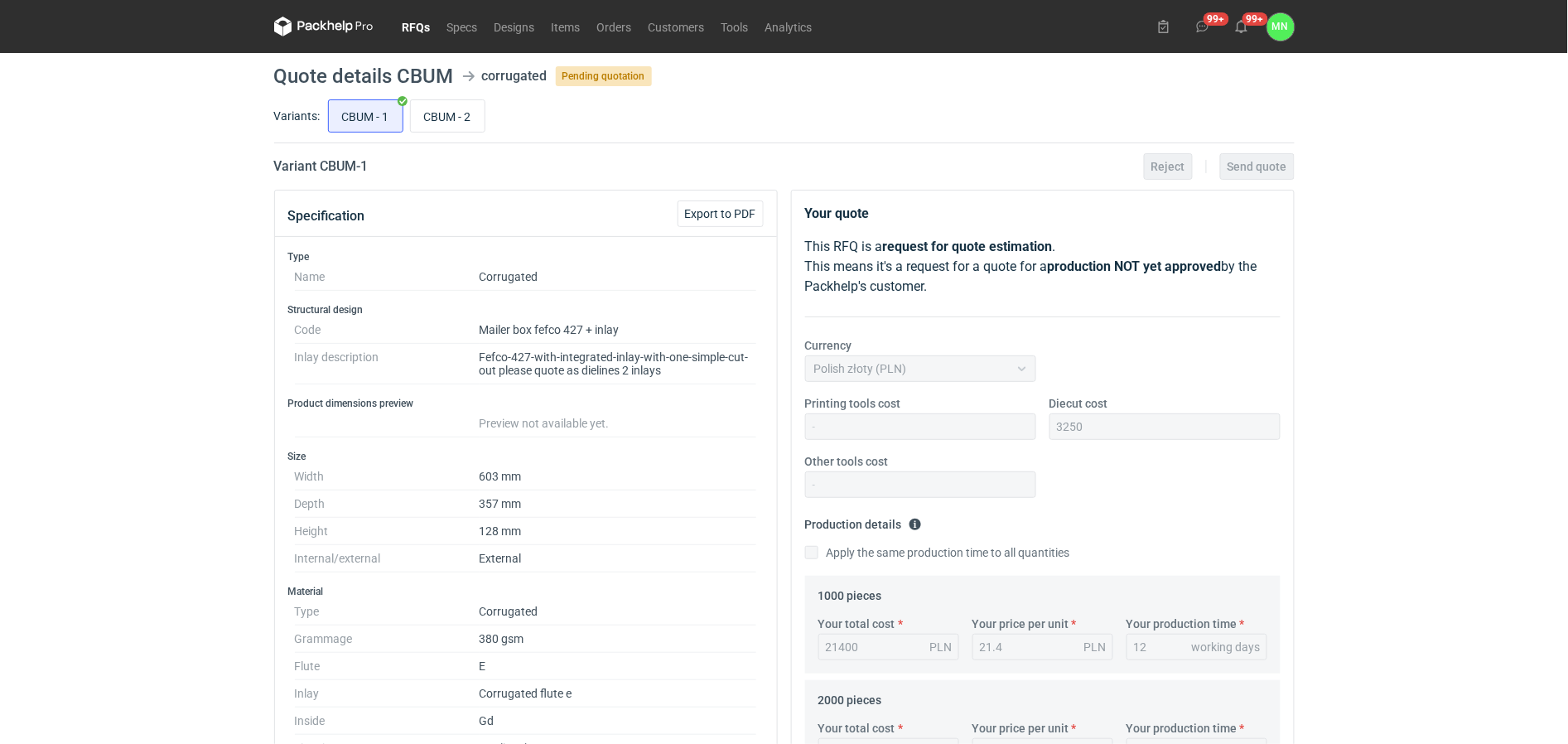
scroll to position [105, 0]
drag, startPoint x: 463, startPoint y: 105, endPoint x: 480, endPoint y: 144, distance: 42.5
click at [462, 105] on input "CBUM - 2" at bounding box center [447, 116] width 74 height 31
radio input "true"
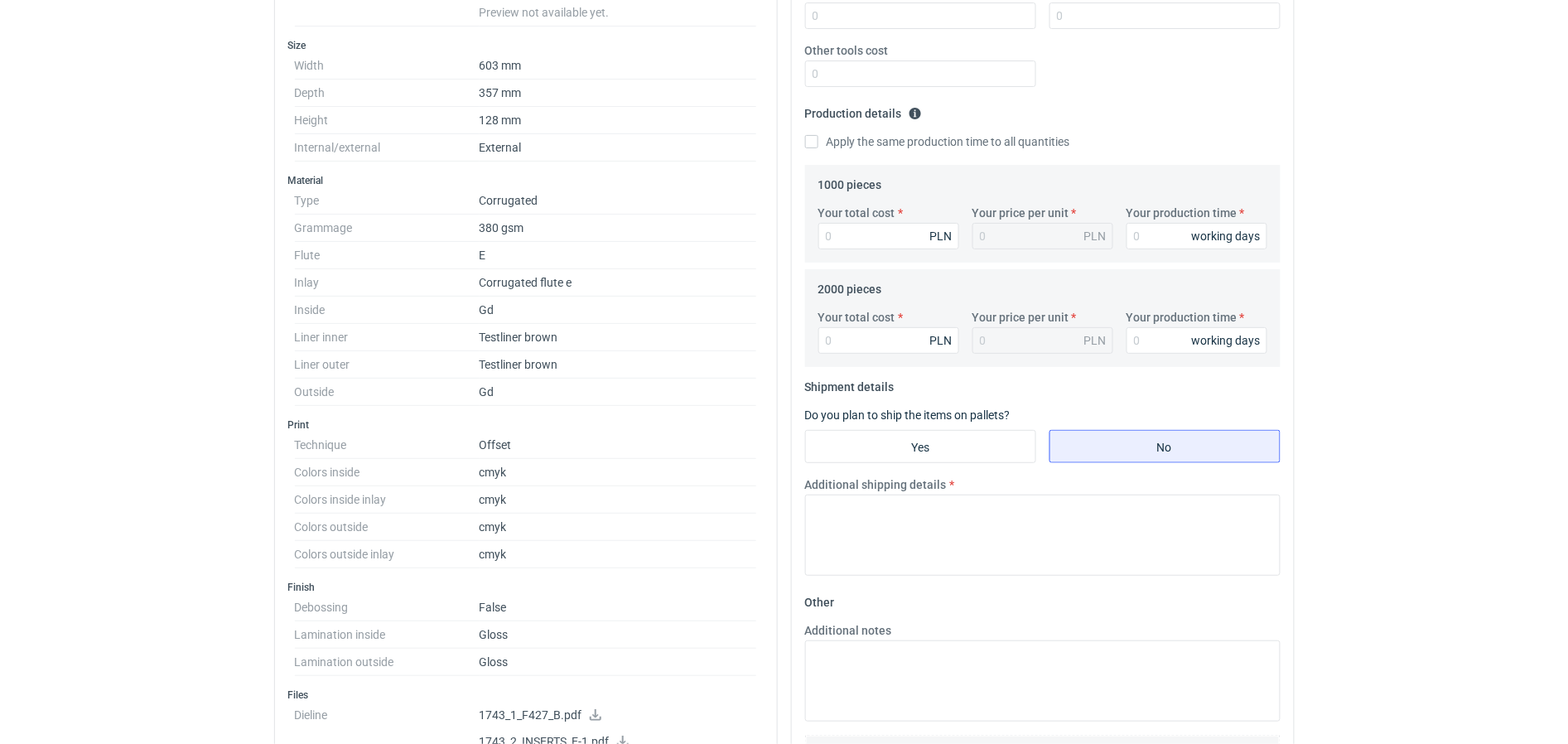
scroll to position [414, 0]
click at [845, 237] on input "Your total cost" at bounding box center [889, 232] width 141 height 26
type input "160"
type input "0.16"
type input "1609"
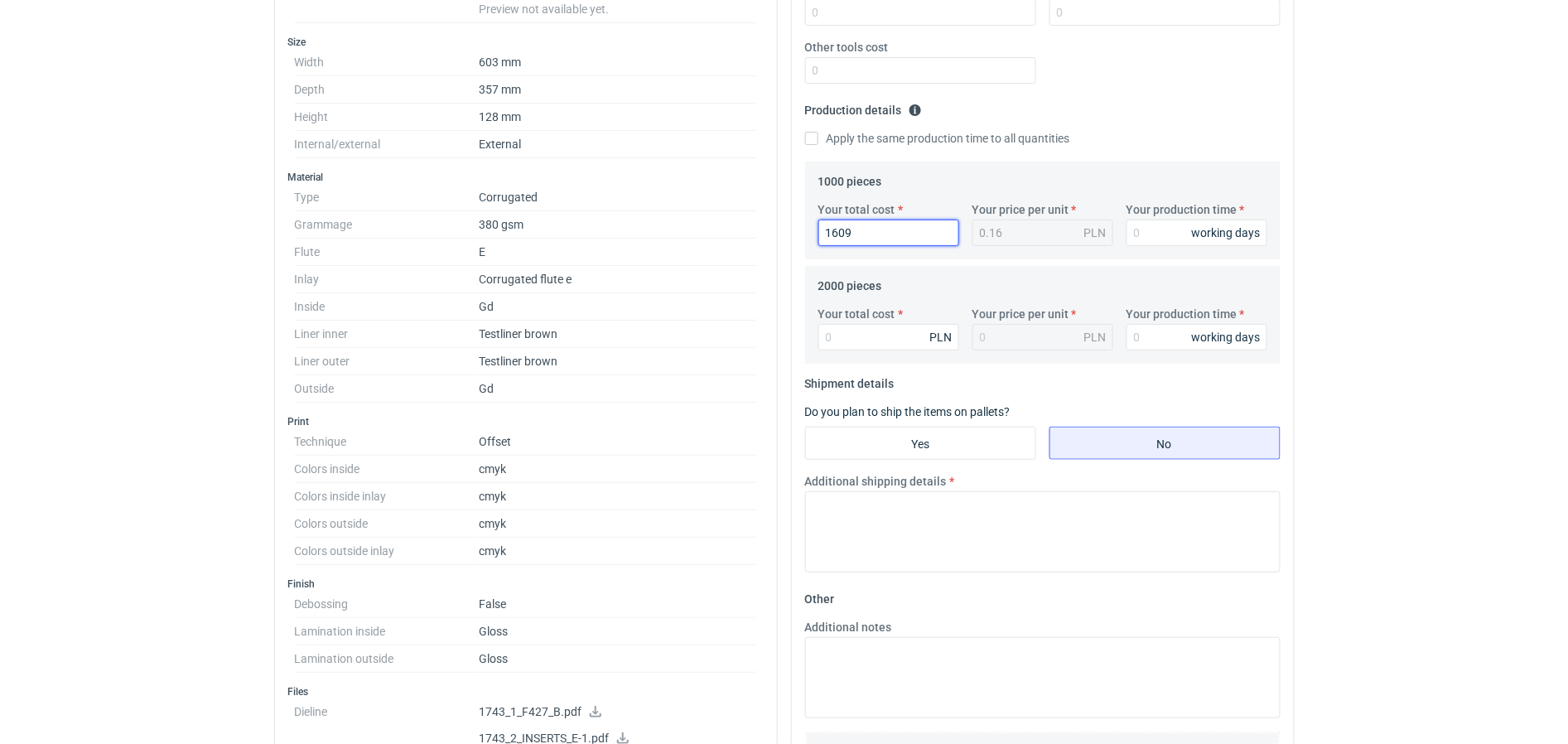
type input "1.61"
type input "16090"
type input "16.09"
type input "16090"
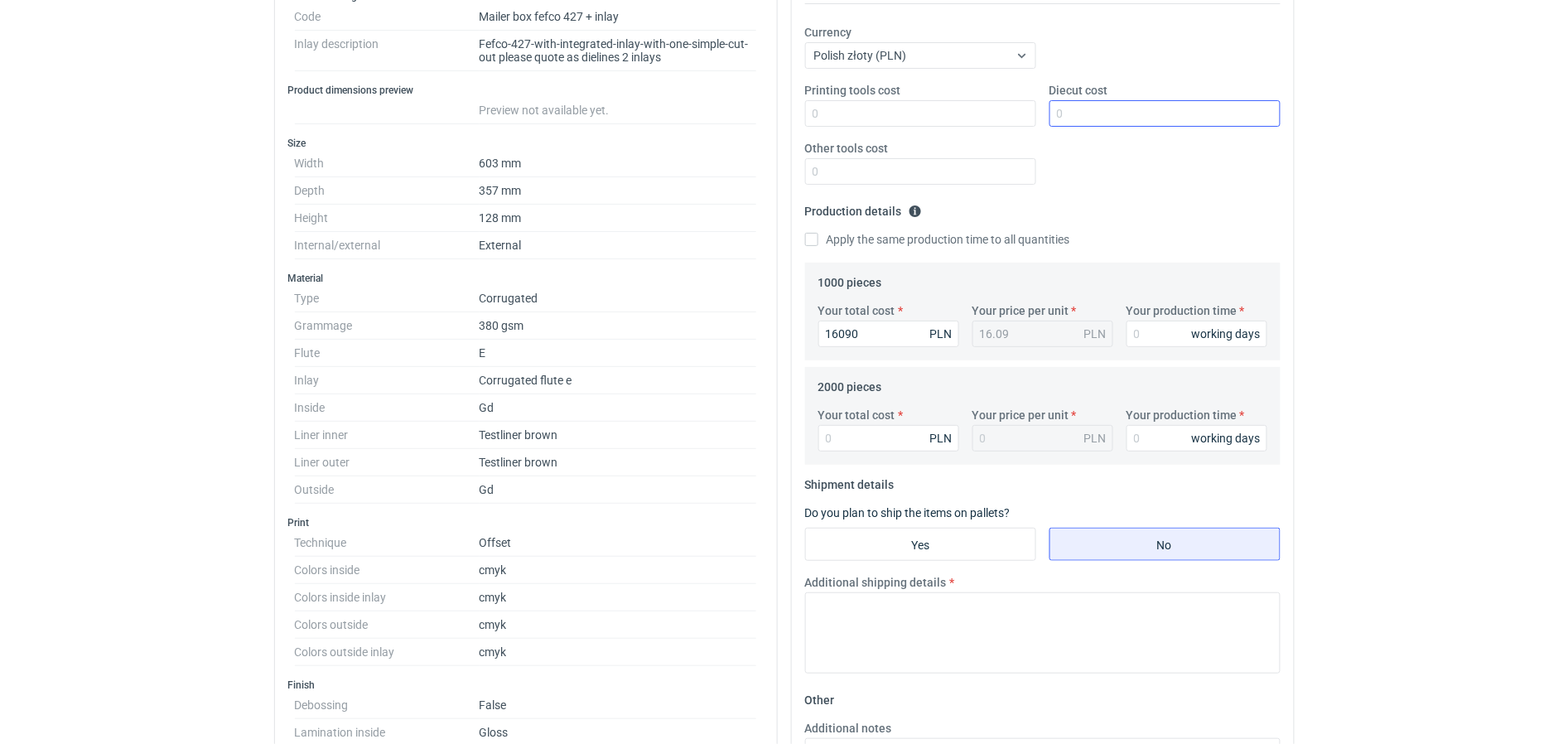
scroll to position [310, 0]
click at [1140, 121] on input "Diecut cost" at bounding box center [1166, 116] width 231 height 26
type input "1690"
click at [31, 434] on html "RFQs Specs Designs Items Orders Customers Tools Analytics 99+ 99+ MN Małgorzata…" at bounding box center [784, 61] width 1568 height 744
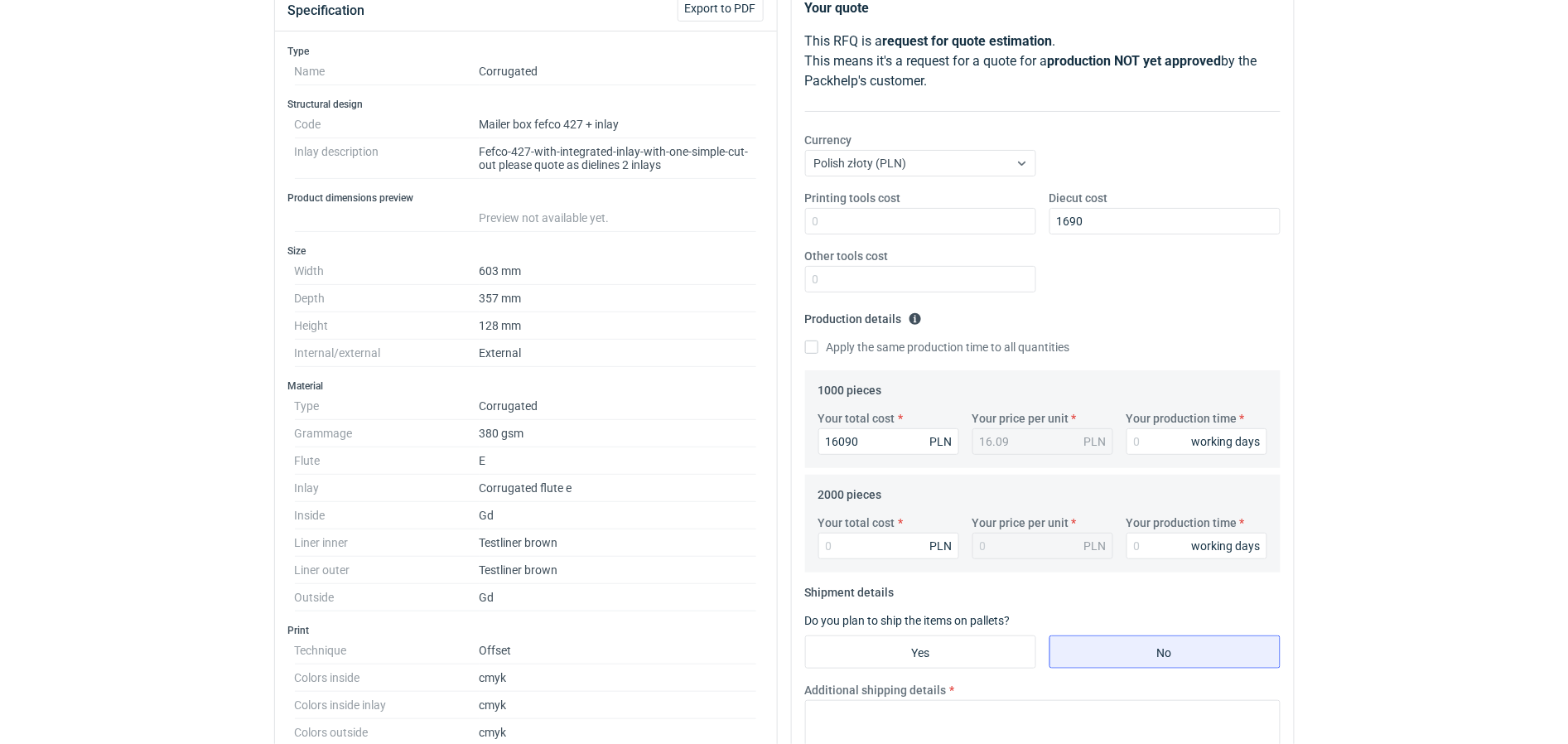
scroll to position [207, 0]
click at [879, 545] on input "Your total cost" at bounding box center [889, 544] width 141 height 26
type input "23740"
type input "11.87"
type input "23740"
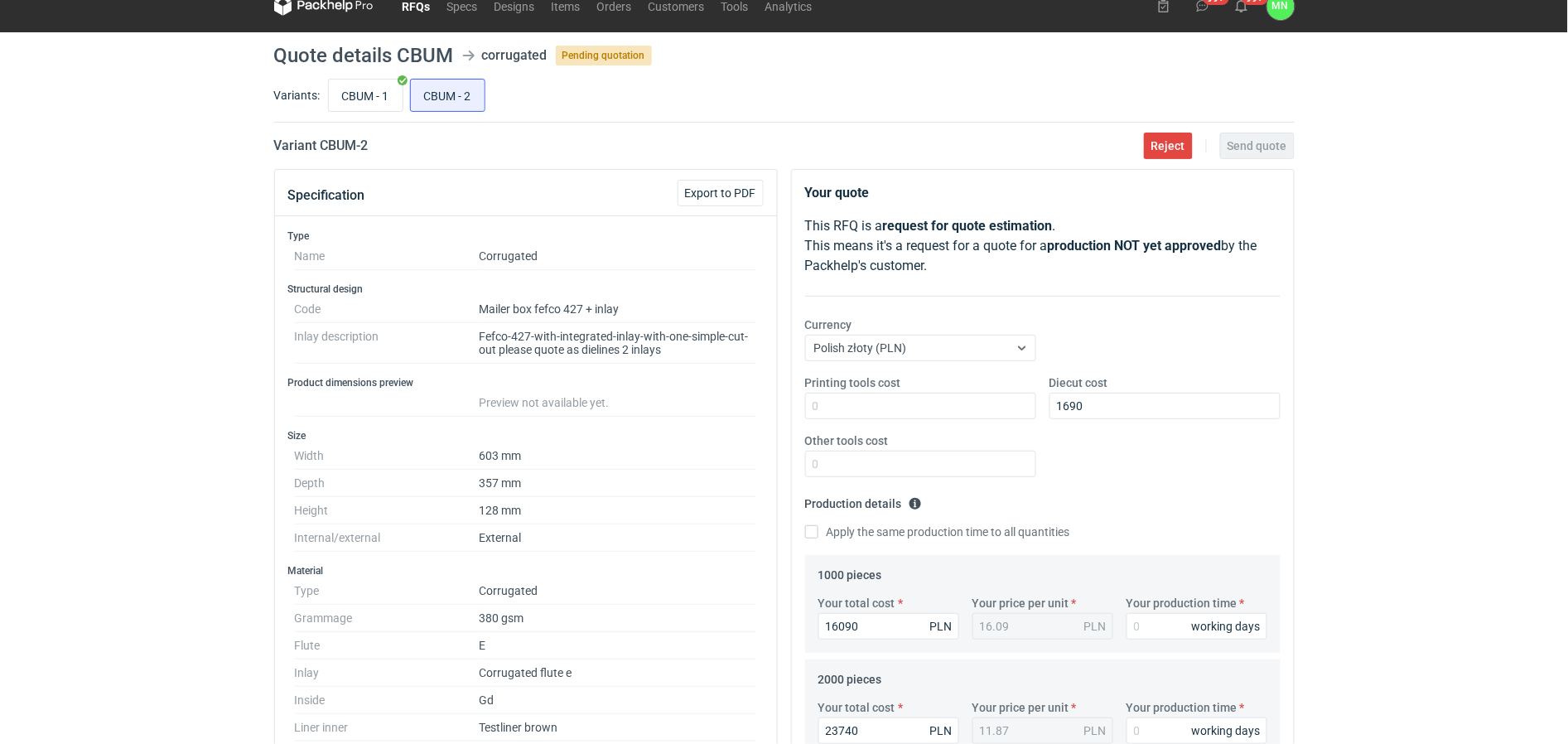
scroll to position [0, 0]
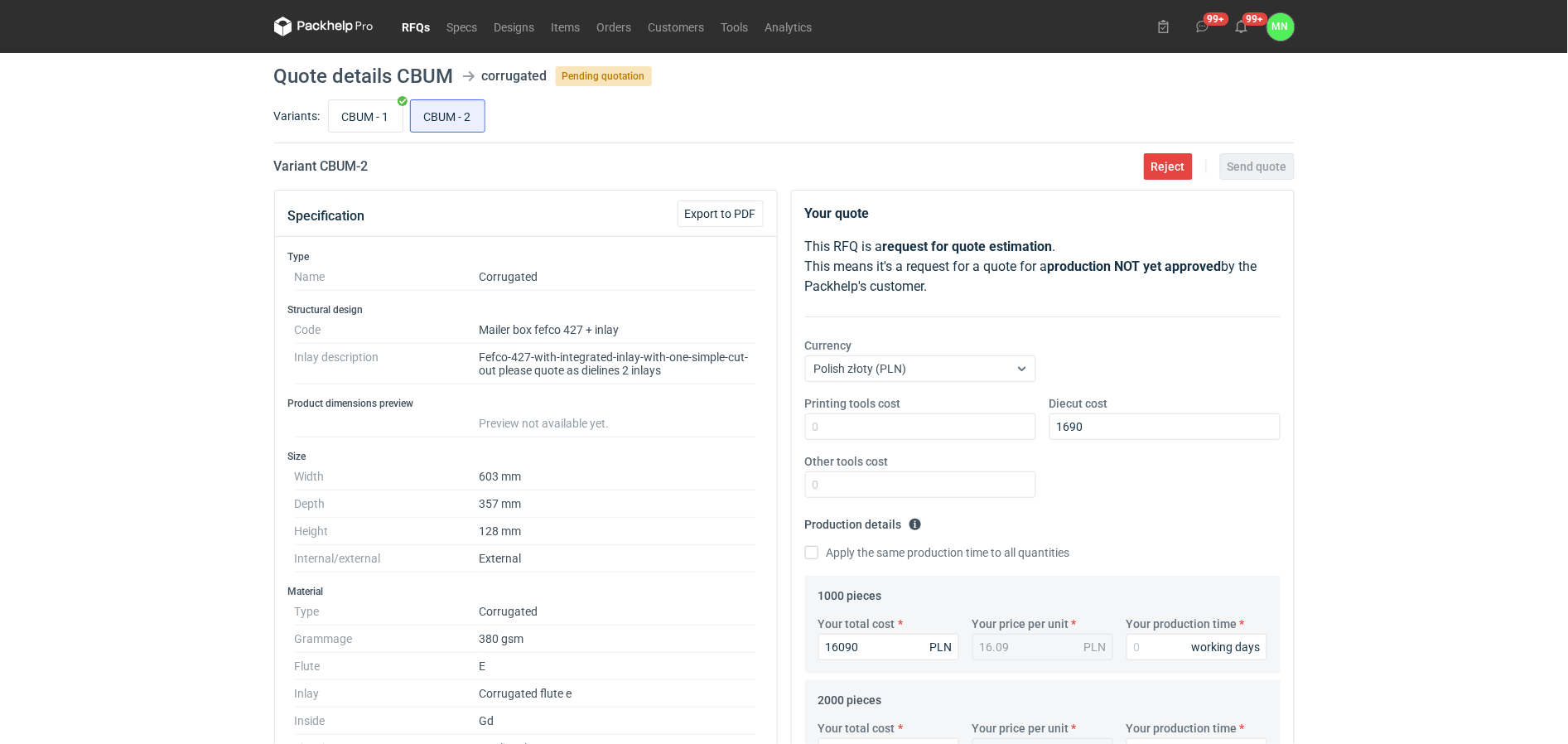
click at [346, 133] on div "CBUM - 1 CBUM - 2" at bounding box center [810, 116] width 970 height 40
click at [369, 113] on input "CBUM - 1" at bounding box center [366, 116] width 74 height 31
radio input "true"
click at [429, 116] on input "CBUM - 2" at bounding box center [447, 116] width 74 height 31
radio input "true"
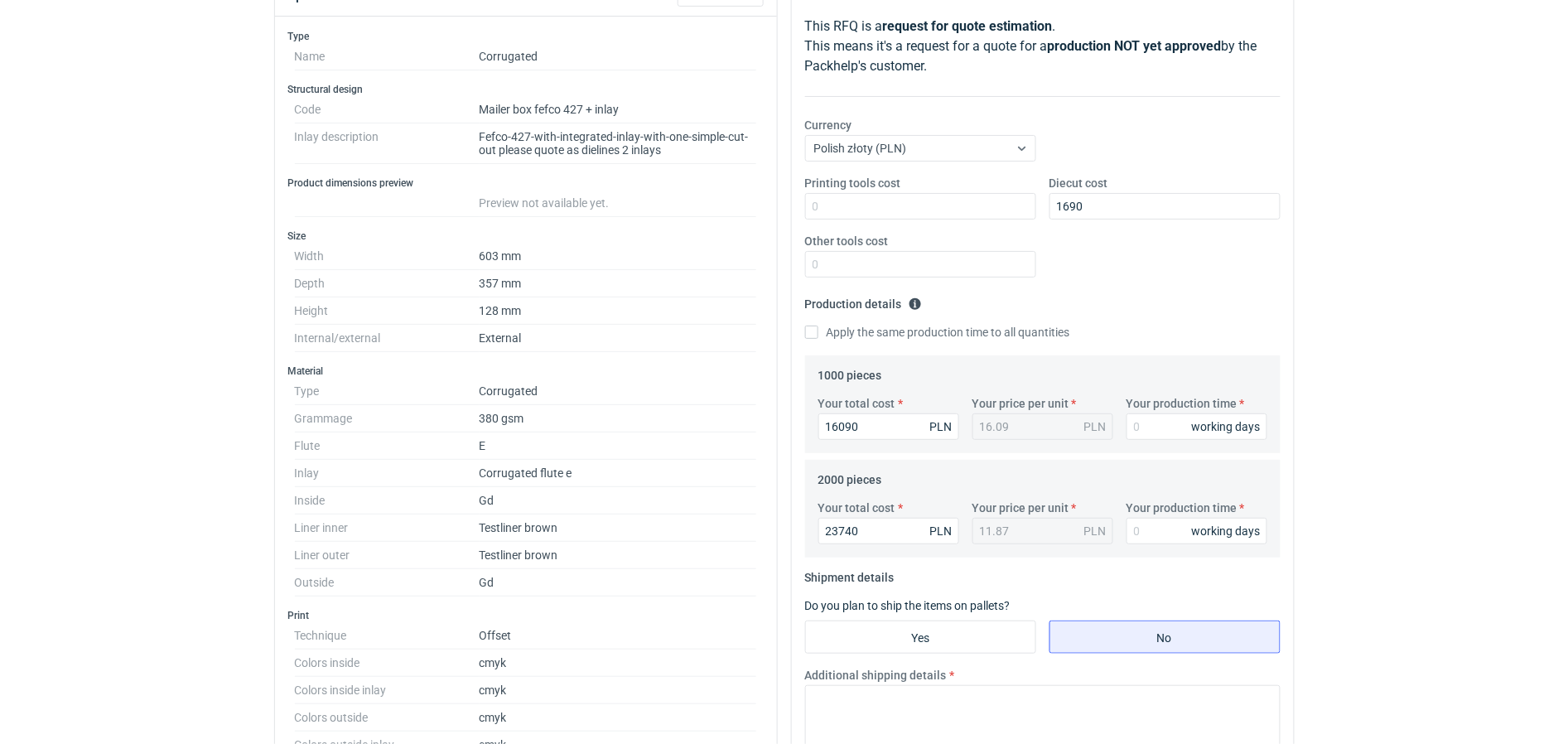
scroll to position [207, 0]
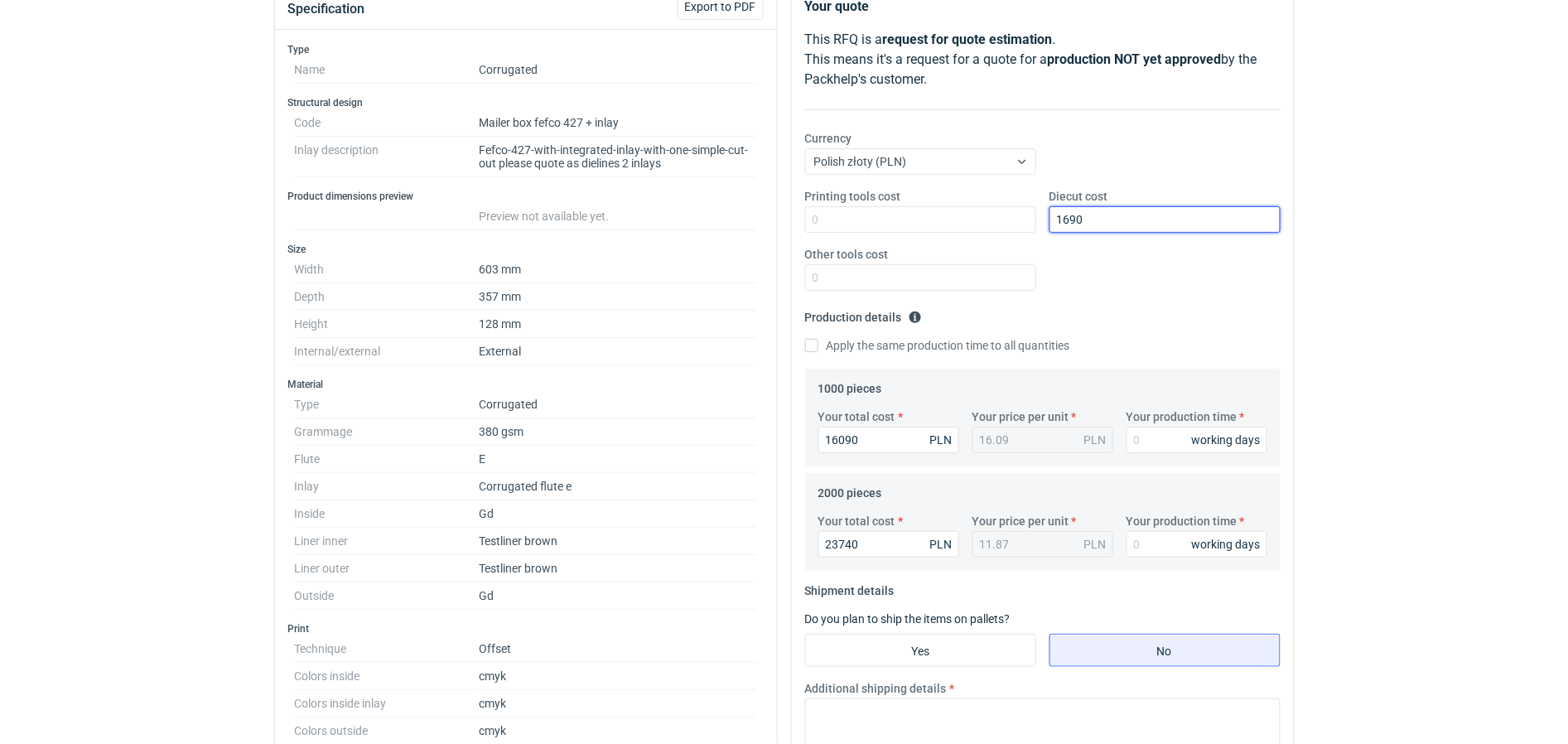
drag, startPoint x: 1120, startPoint y: 219, endPoint x: 715, endPoint y: 211, distance: 405.1
click at [767, 233] on div "Specification Export to PDF Type Name Corrugated Structural design Code Mailer …" at bounding box center [785, 746] width 1034 height 1526
type input "3250"
drag, startPoint x: 874, startPoint y: 541, endPoint x: 775, endPoint y: 532, distance: 99.4
click at [789, 541] on div "Your quote This RFQ is a request for quote estimation . This means it's a reque…" at bounding box center [1043, 746] width 517 height 1526
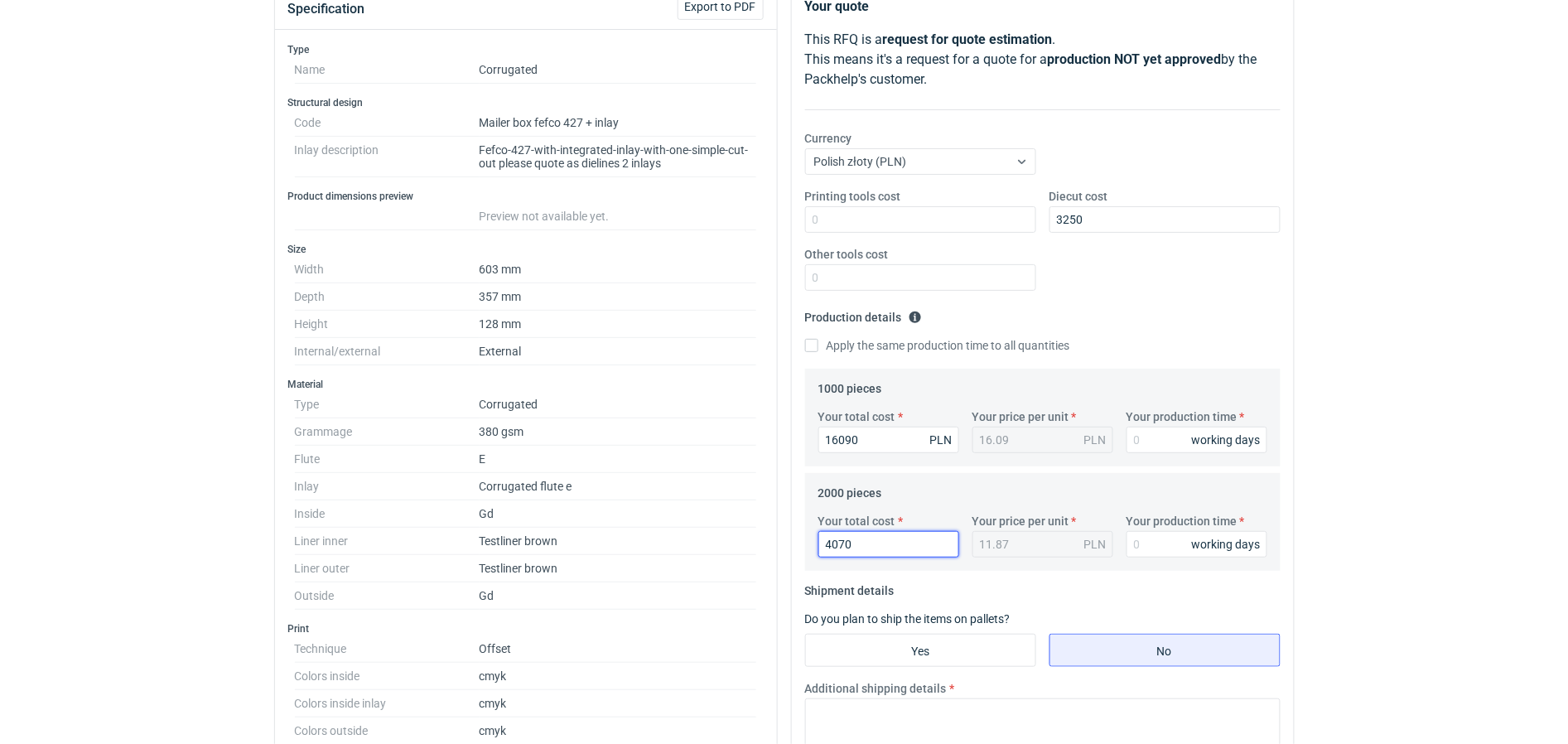
type input "40700"
type input "20.35"
type input "40700"
drag, startPoint x: 867, startPoint y: 437, endPoint x: 733, endPoint y: 469, distance: 137.8
click at [734, 469] on div "Specification Export to PDF Type Name Corrugated Structural design Code Mailer …" at bounding box center [785, 746] width 1034 height 1526
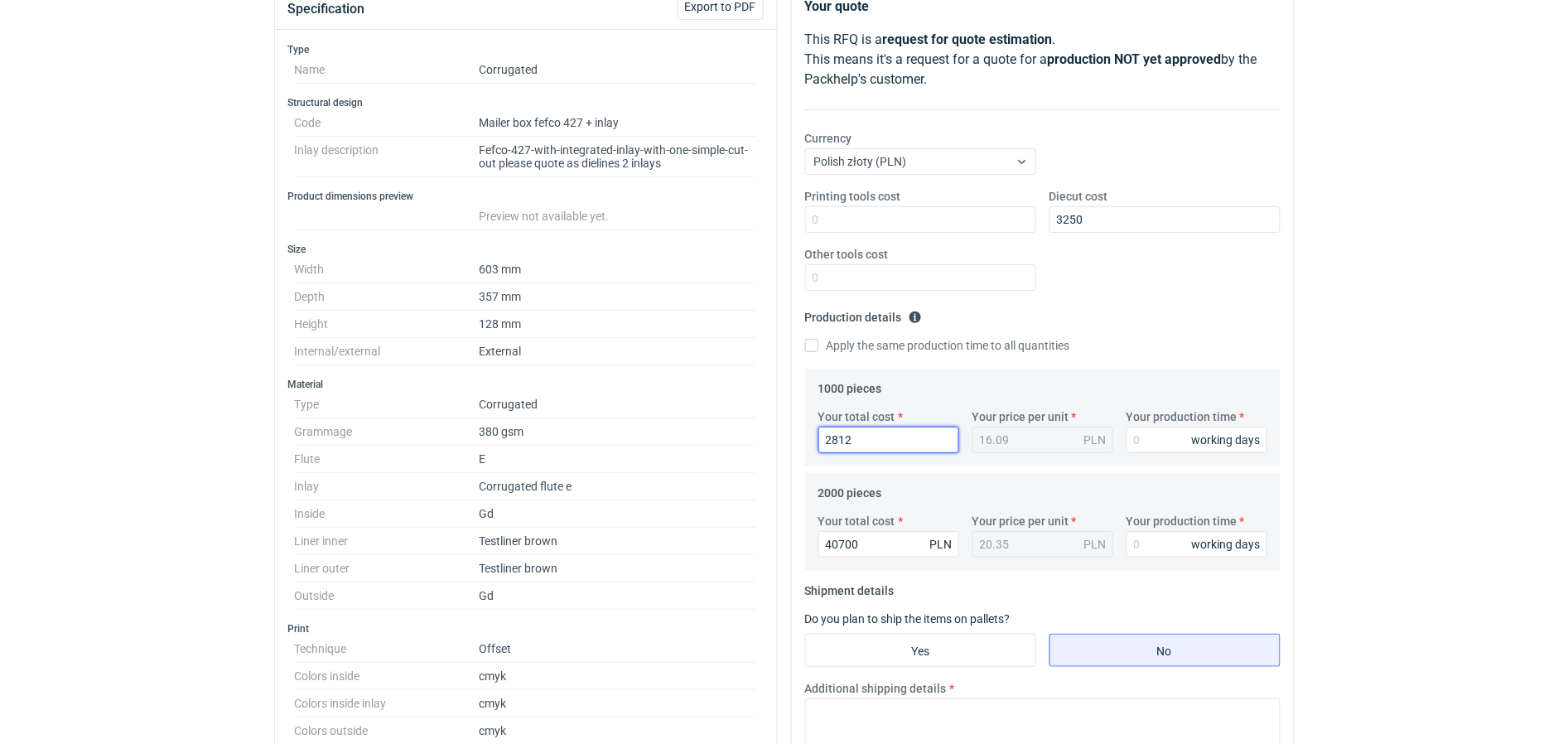
type input "28120"
type input "28.12"
type input "28120"
click at [1141, 443] on input "Your production time" at bounding box center [1197, 440] width 141 height 26
type input "12"
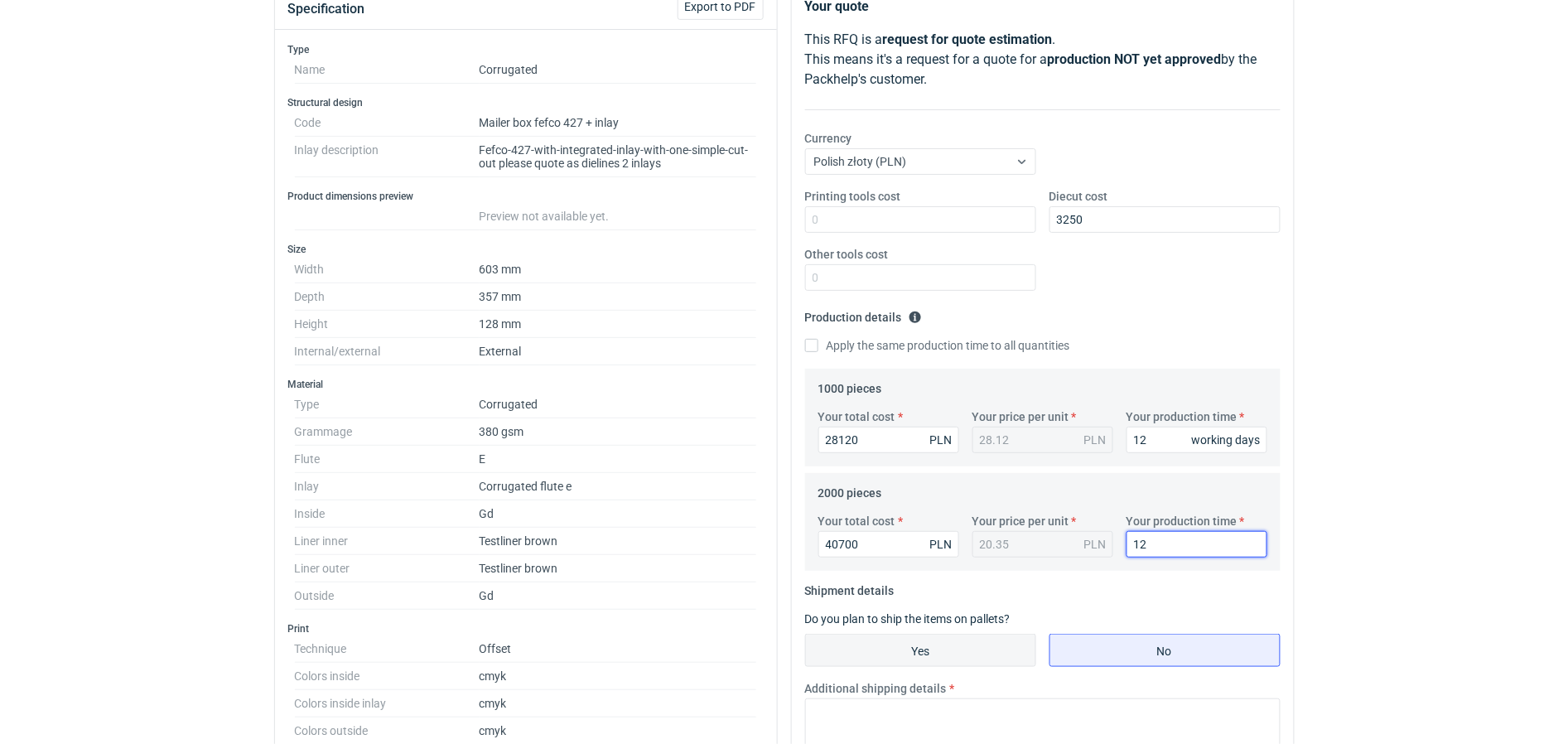
type input "12"
click at [983, 638] on input "Yes" at bounding box center [921, 650] width 230 height 31
radio input "true"
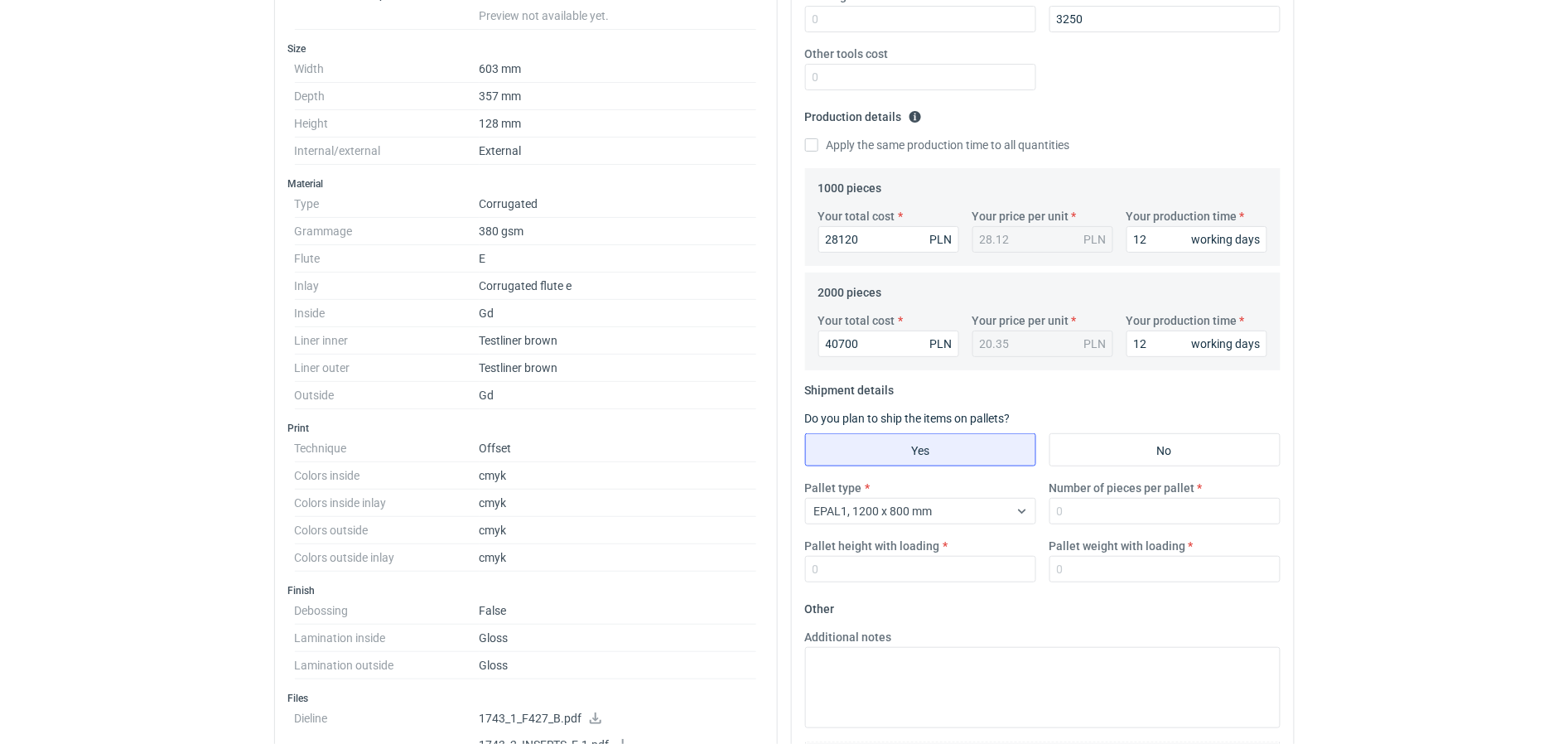
scroll to position [414, 0]
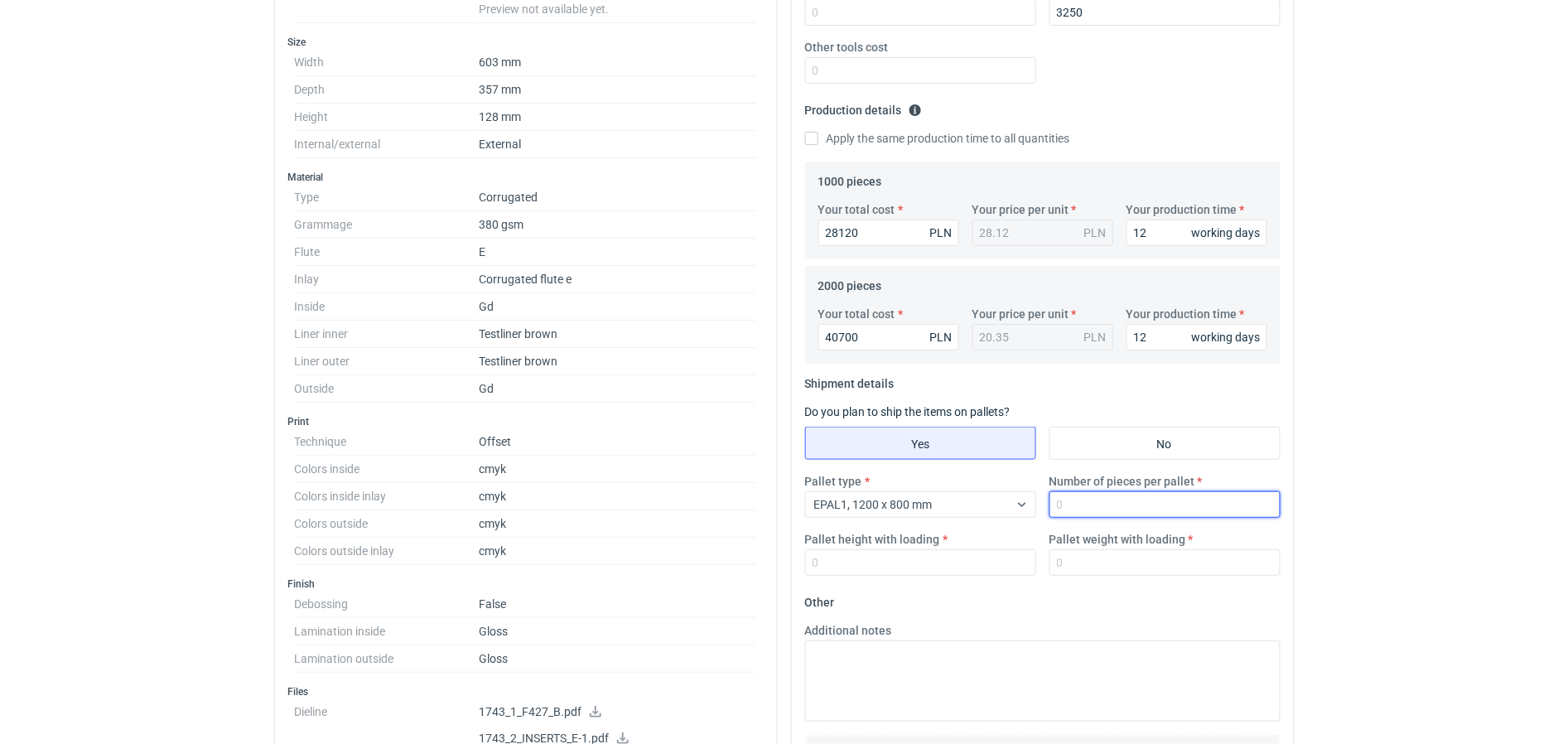
click at [1099, 512] on input "Number of pieces per pallet" at bounding box center [1166, 504] width 231 height 26
type input "550"
type input "1800"
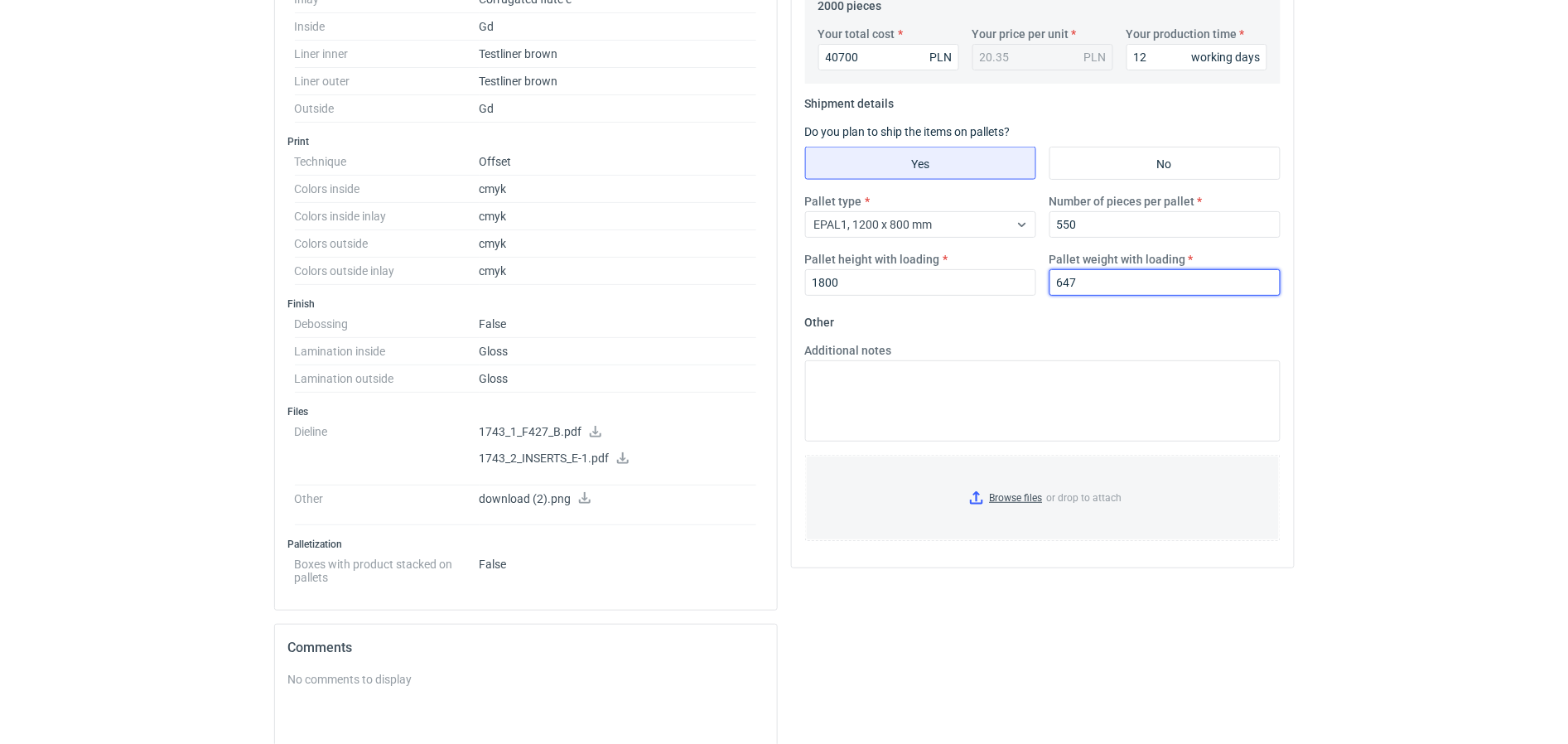
scroll to position [725, 0]
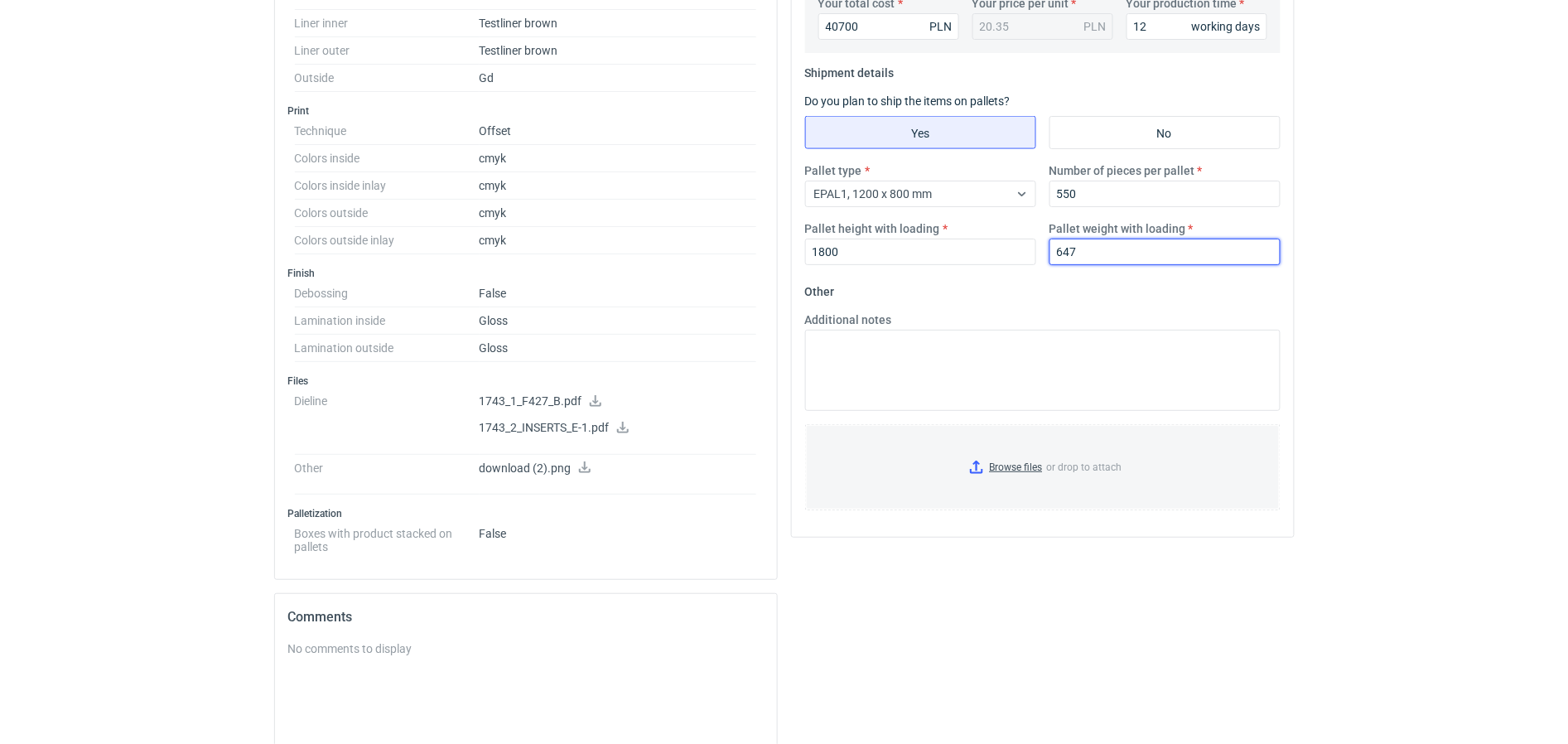
type input "647"
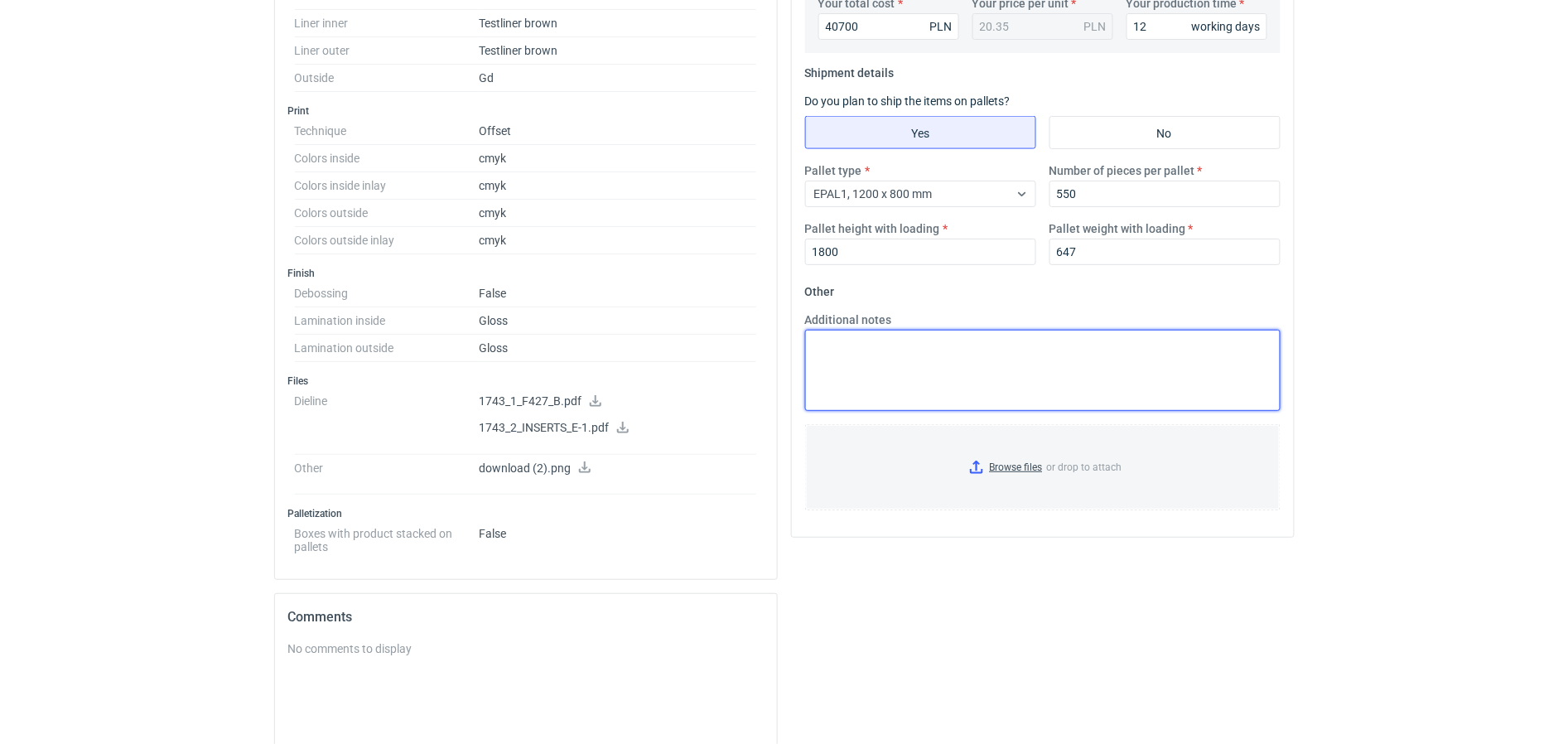
click at [997, 386] on textarea "Additional notes" at bounding box center [1042, 370] width 475 height 81
paste textarea "pakowanie wkładek na oddzielnej palecie 1200*800, 825 szt na palecie"
type textarea "pakowanie wkładek na oddzielnej palecie 1200*800, 825 szt na palecie"
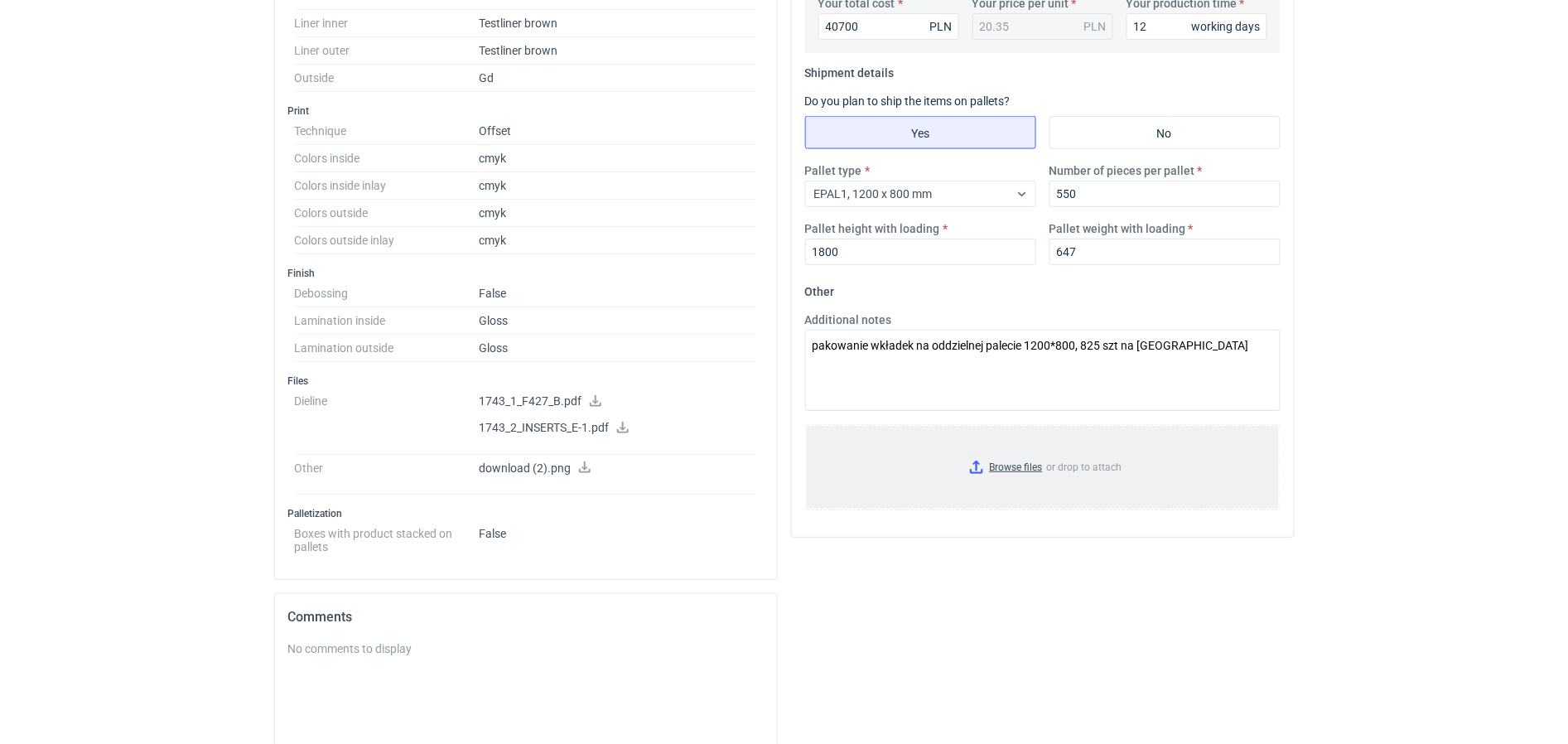
click at [996, 465] on input "Browse files or drop to attach" at bounding box center [1042, 467] width 472 height 82
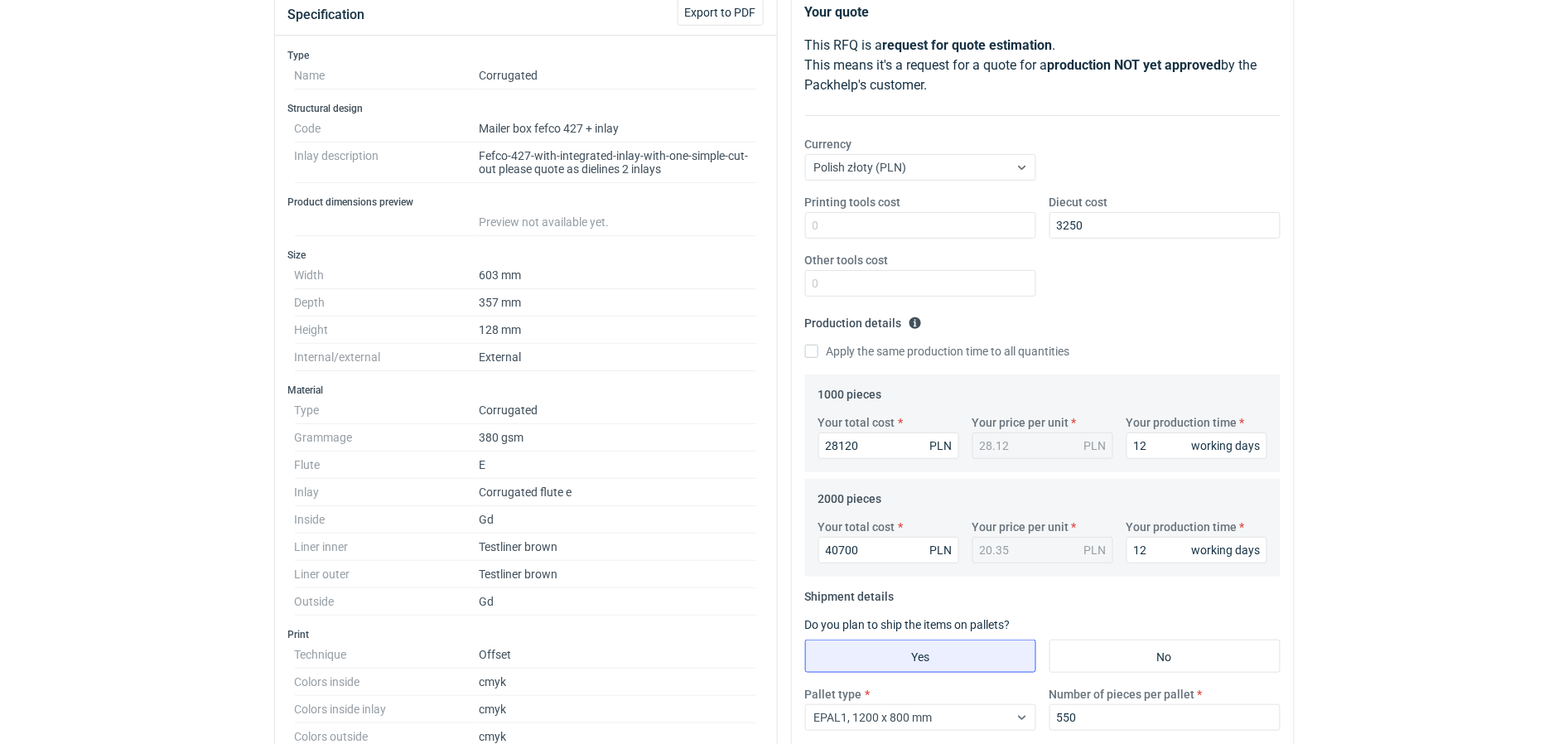
scroll to position [207, 0]
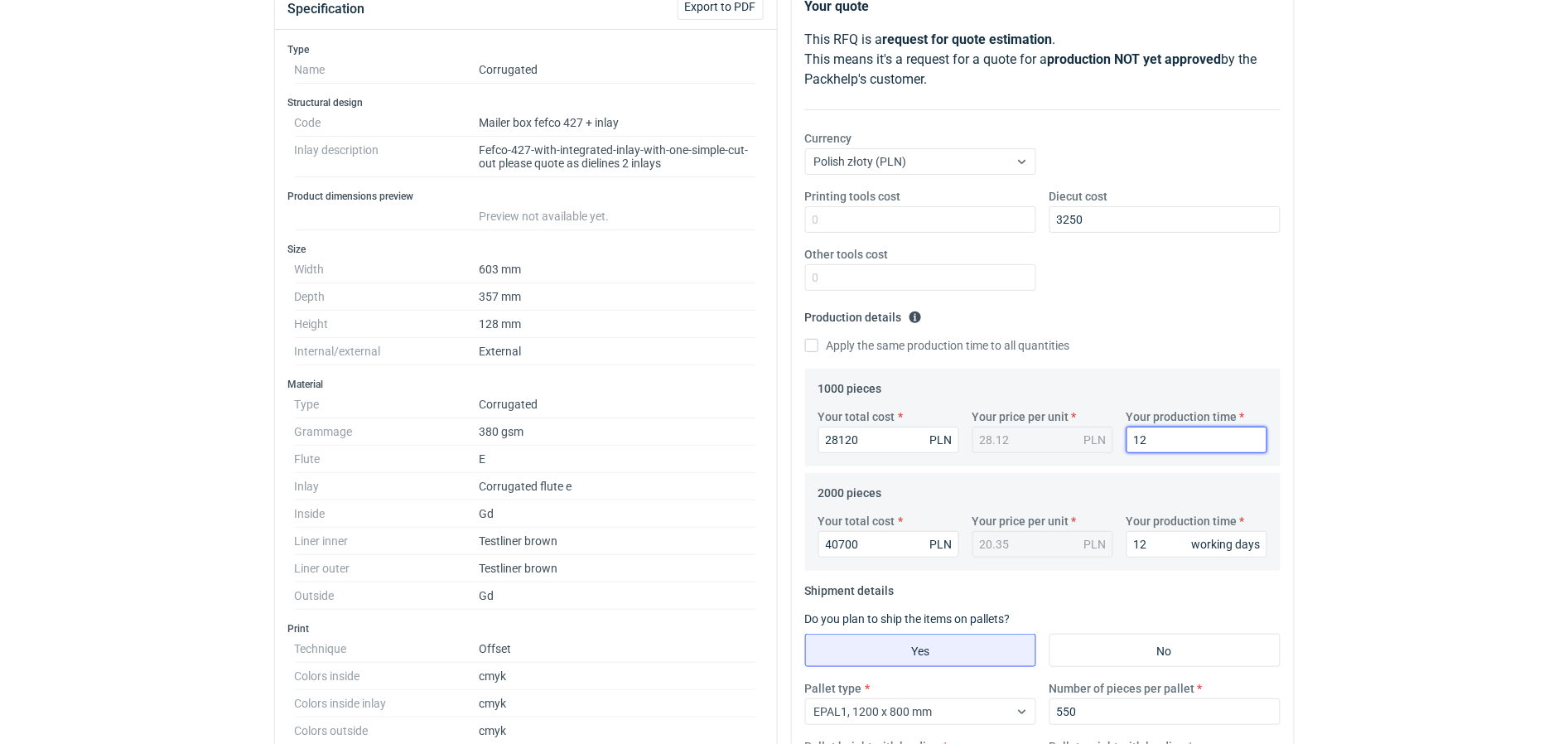
drag, startPoint x: 1149, startPoint y: 436, endPoint x: 1023, endPoint y: 444, distance: 126.3
click at [1032, 445] on div "Your total cost 28120 PLN Your price per unit 28.12 PLN Your production time 12…" at bounding box center [1043, 437] width 463 height 58
type input "15"
drag, startPoint x: 1153, startPoint y: 545, endPoint x: 1094, endPoint y: 539, distance: 59.3
click at [1095, 540] on div "Your total cost 40700 PLN Your price per unit 20.35 PLN Your production time 12…" at bounding box center [1043, 542] width 463 height 58
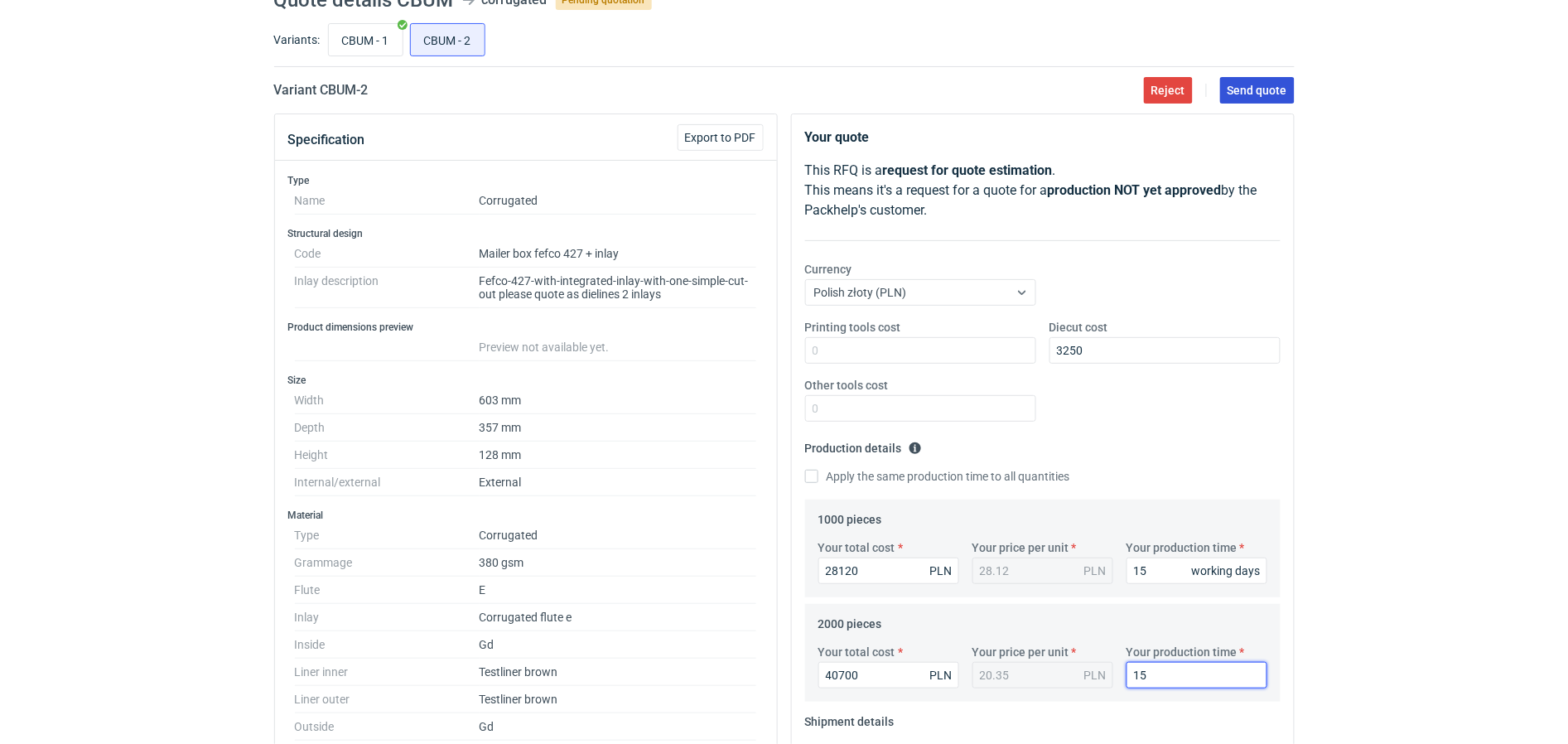
scroll to position [0, 0]
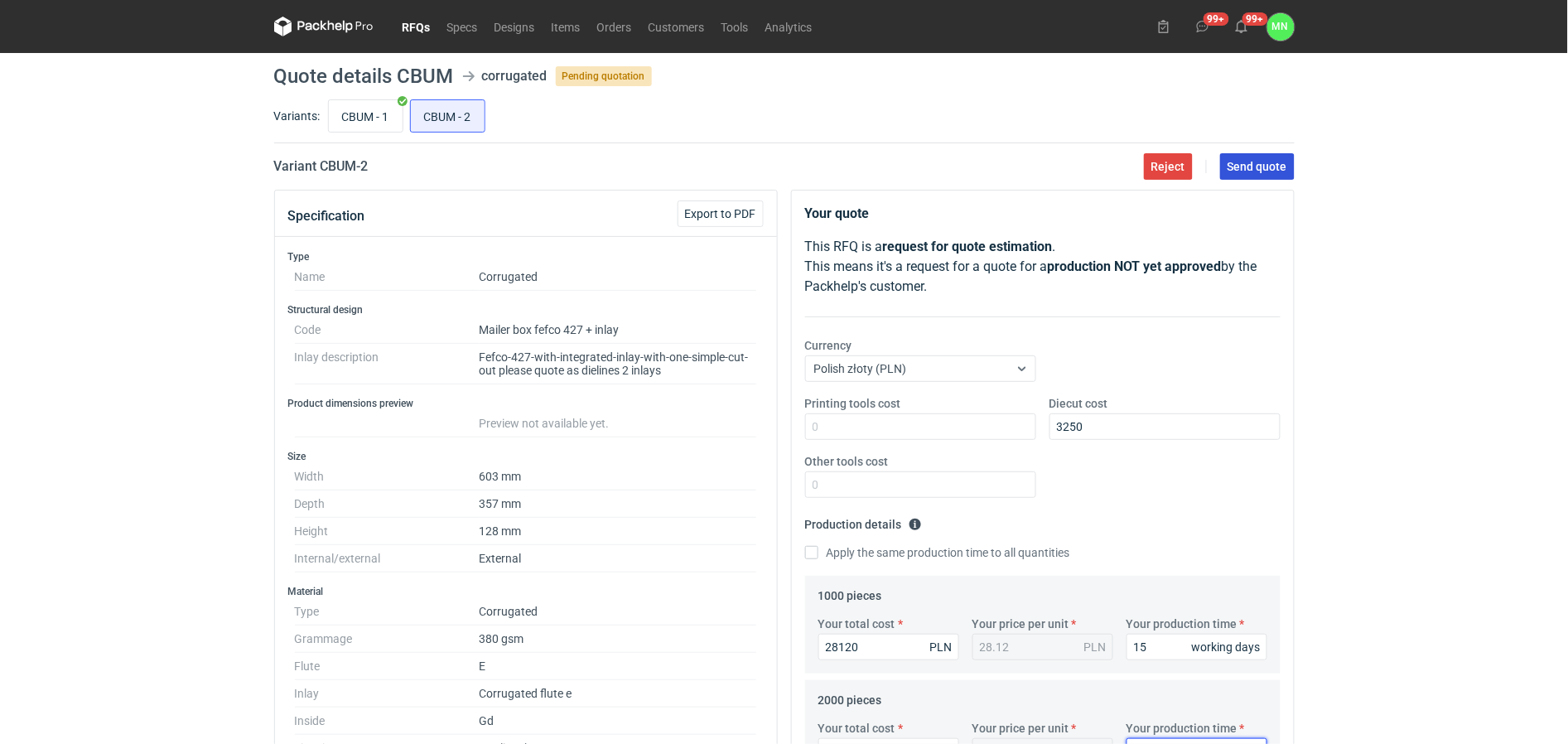
type input "15"
click at [1268, 158] on button "Send quote" at bounding box center [1258, 166] width 75 height 26
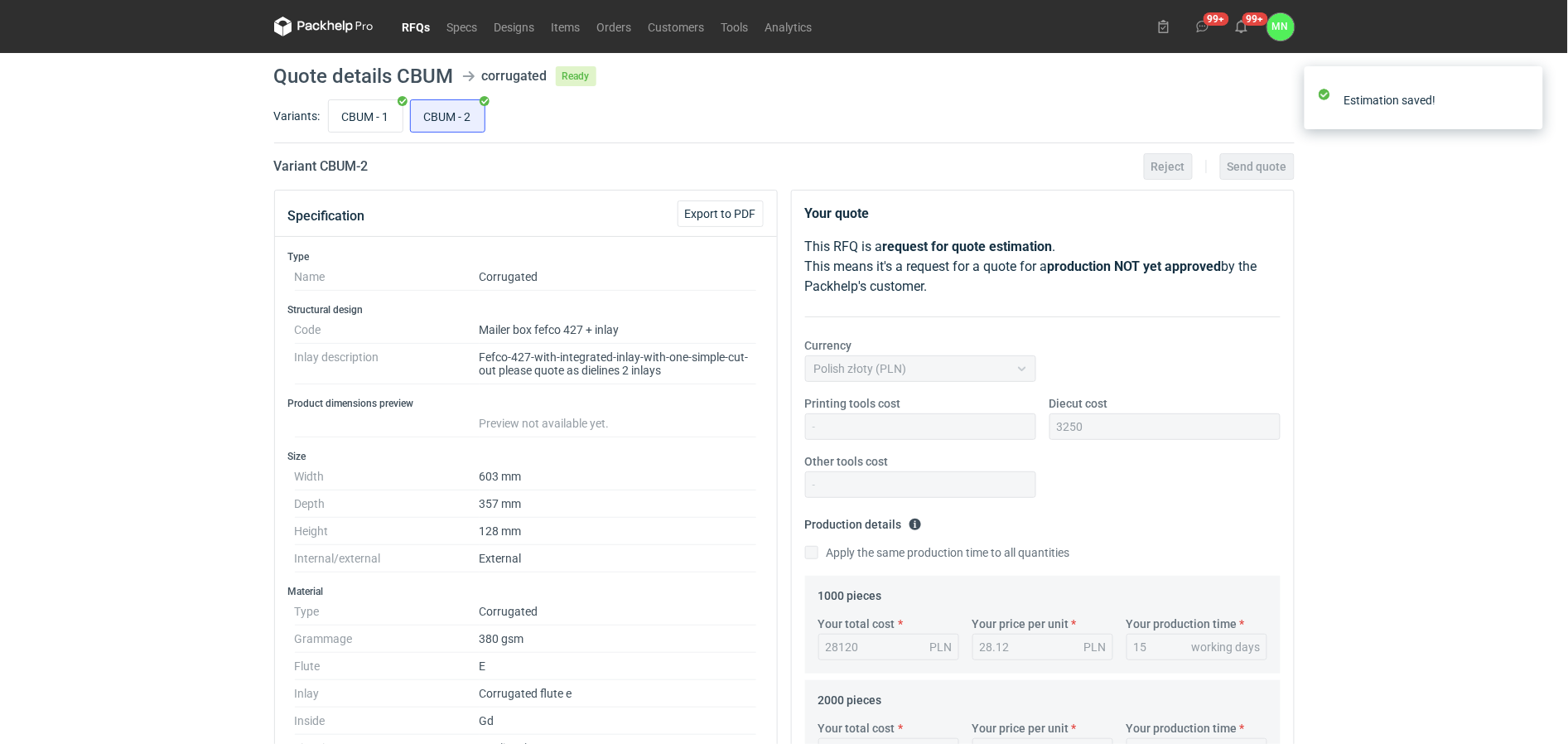
click at [412, 23] on link "RFQs" at bounding box center [417, 26] width 45 height 20
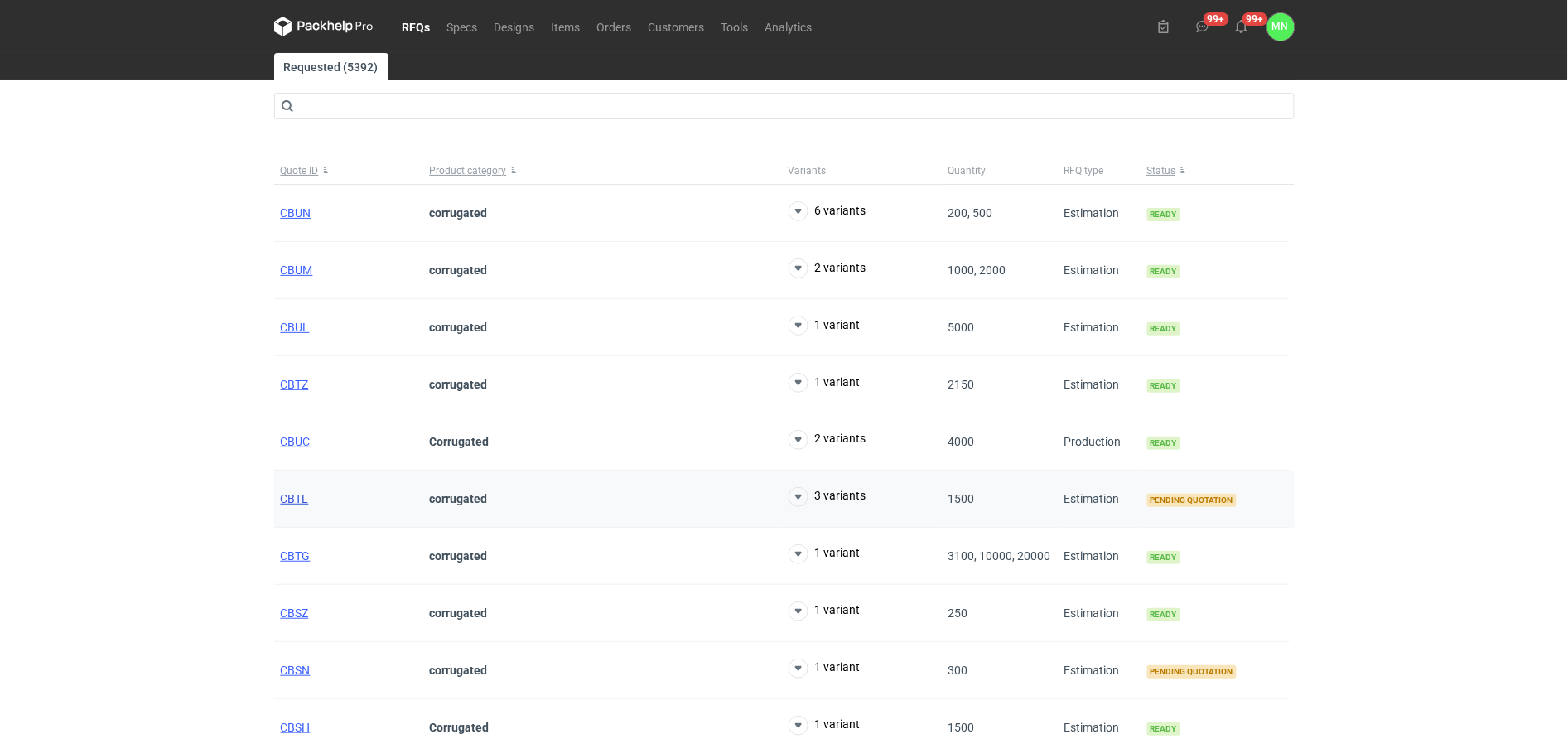
click at [292, 503] on span "CBTL" at bounding box center [294, 499] width 28 height 14
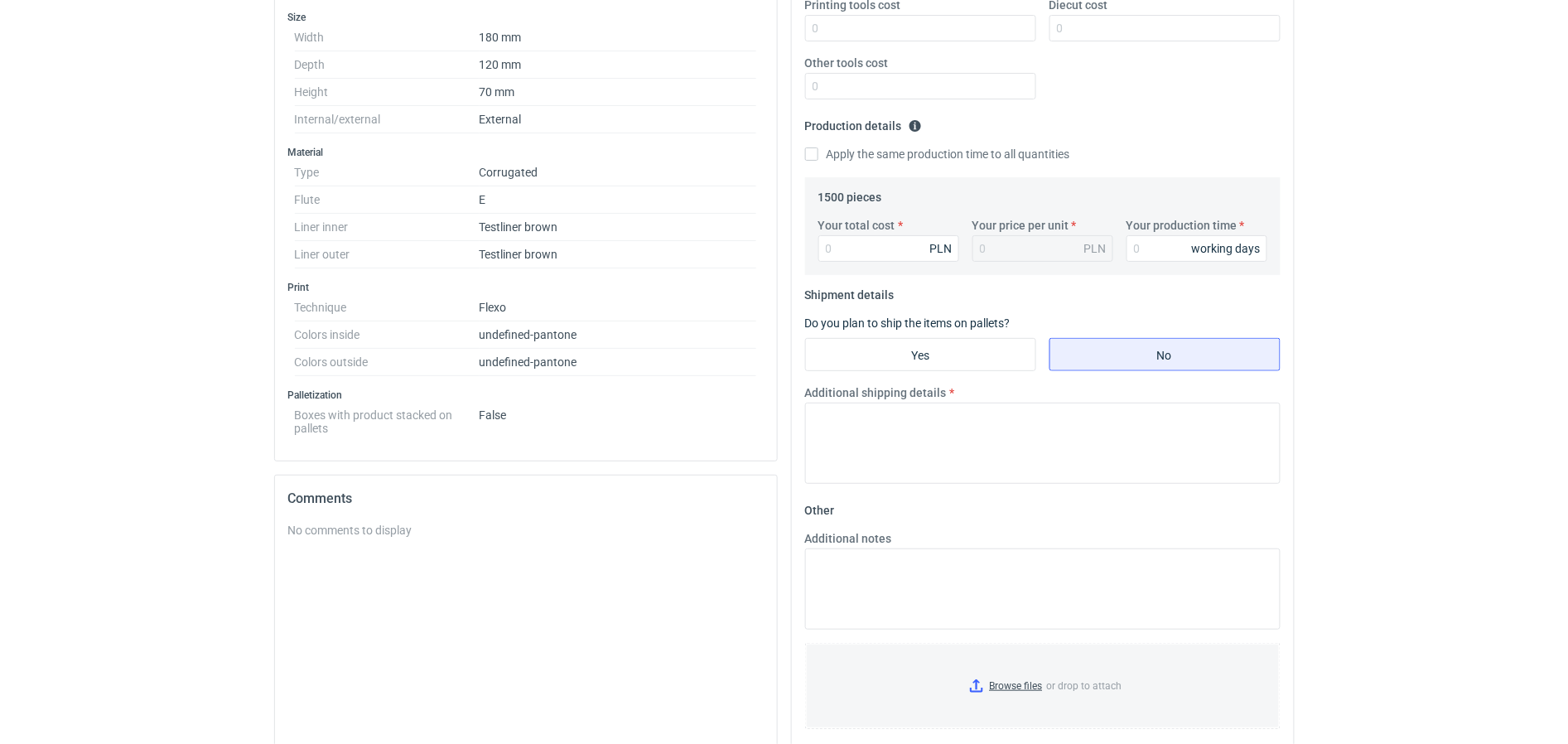
scroll to position [414, 0]
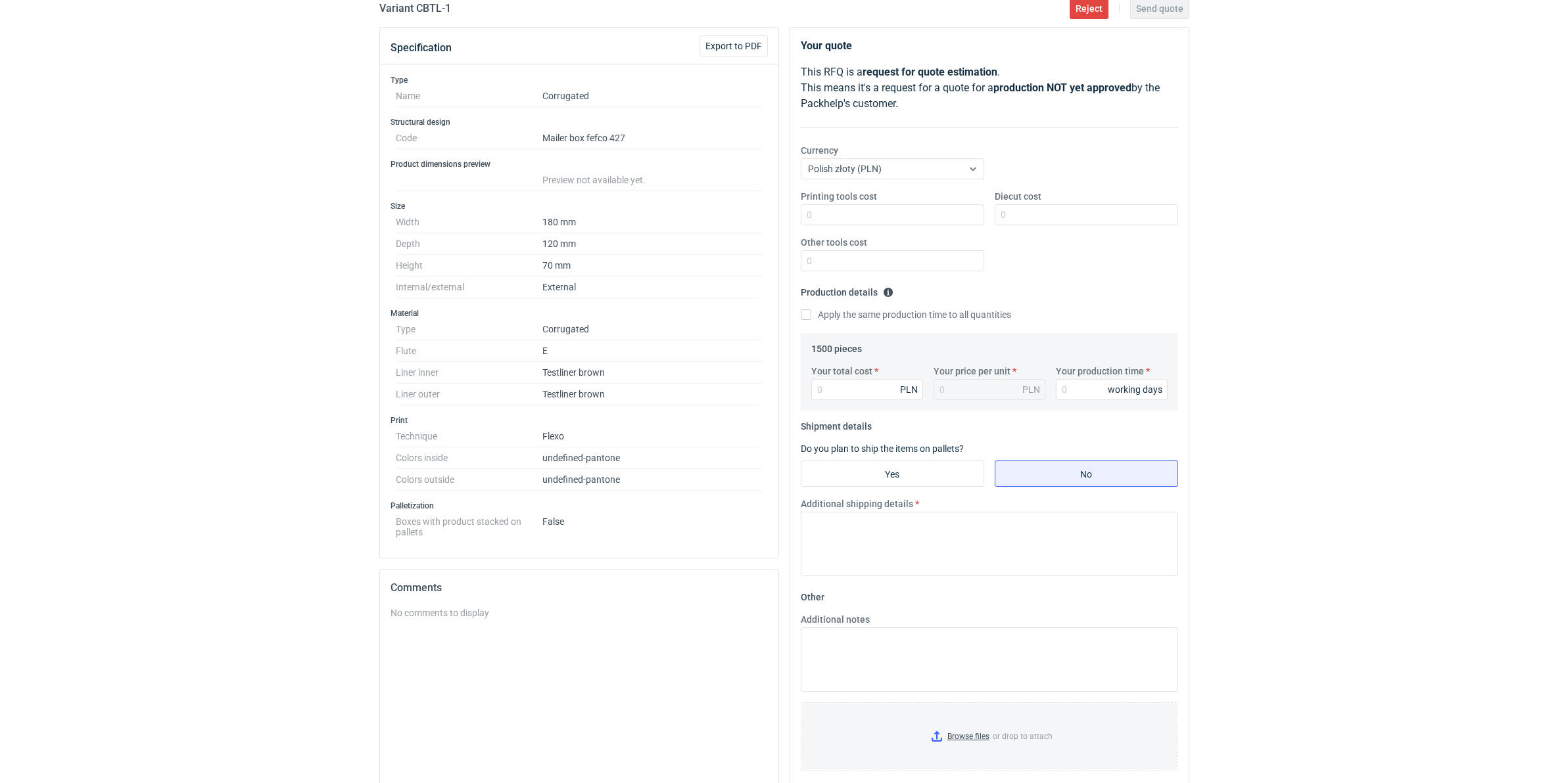
scroll to position [63, 0]
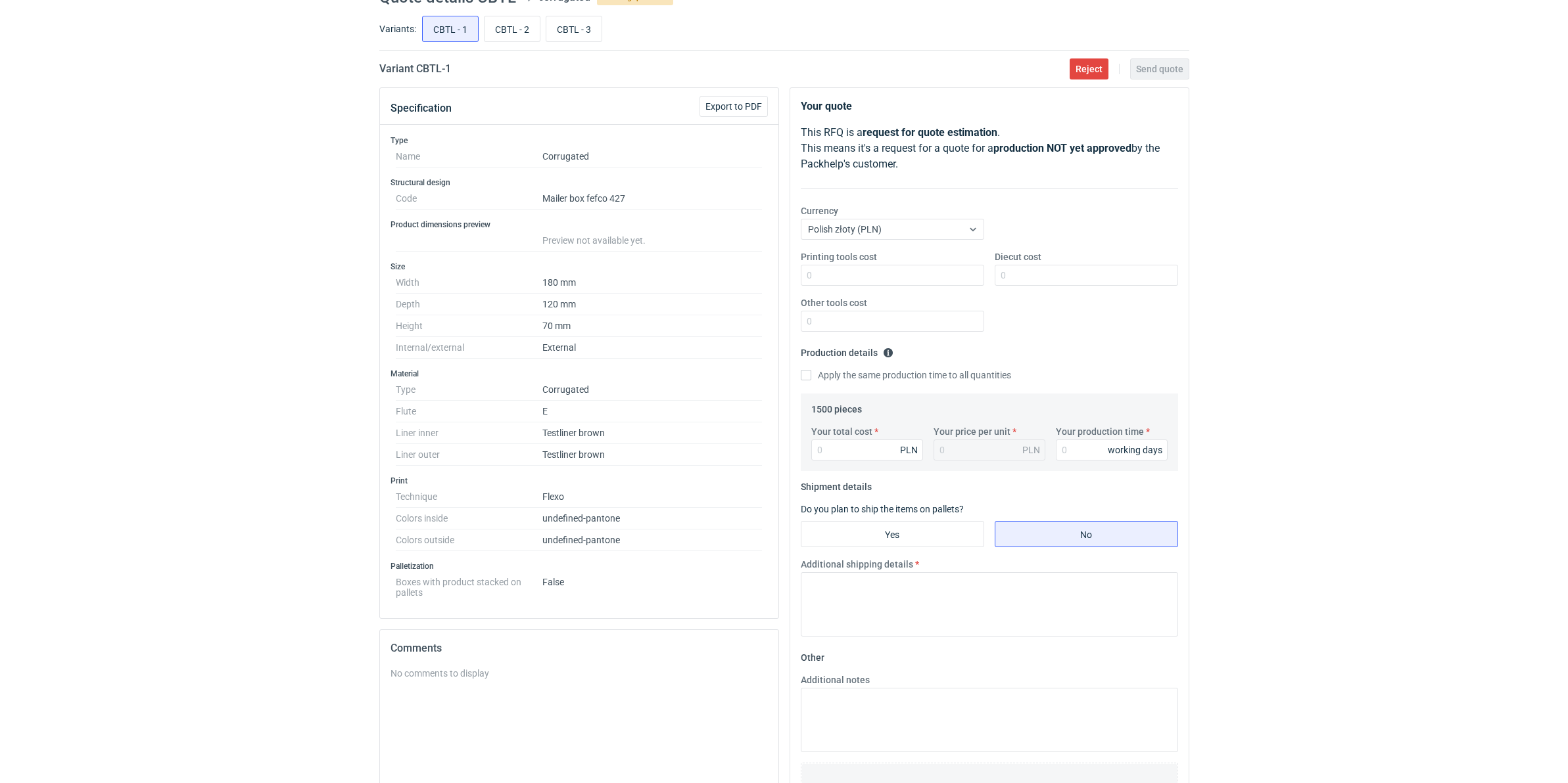
click at [1251, 251] on div "RFQs Specs Designs Items Orders Customers Tools Analytics 99+ 99+ MN Małgorzata…" at bounding box center [784, 328] width 1568 height 783
click at [831, 444] on input "Your total cost" at bounding box center [867, 450] width 112 height 21
type input "2880"
type input "1.92"
type input "2880"
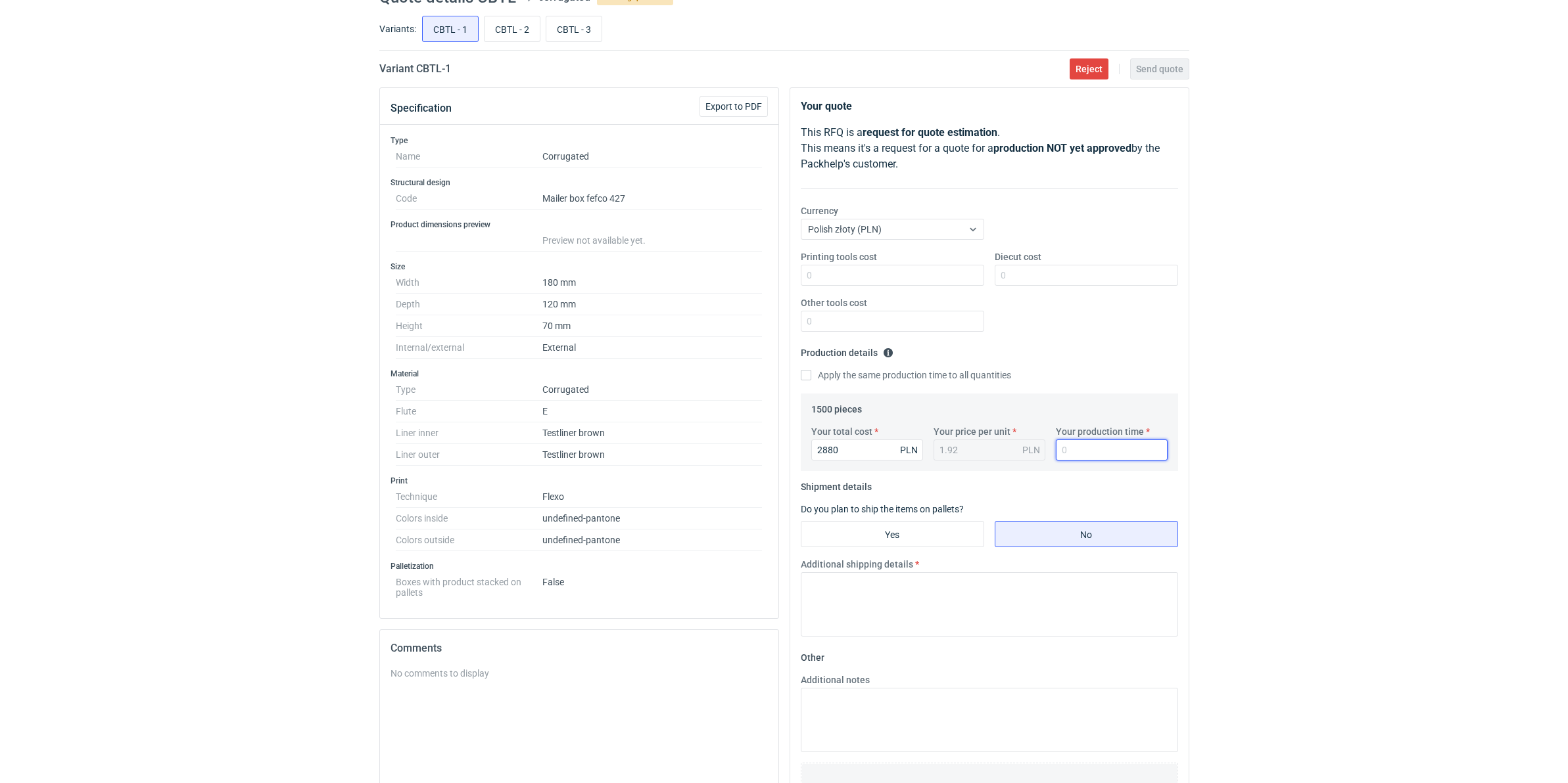
click at [1069, 451] on input "Your production time" at bounding box center [1112, 450] width 112 height 21
type input "10"
click at [928, 272] on input "Printing tools cost" at bounding box center [893, 275] width 184 height 21
type input "1200"
drag, startPoint x: 1033, startPoint y: 277, endPoint x: 759, endPoint y: 252, distance: 275.1
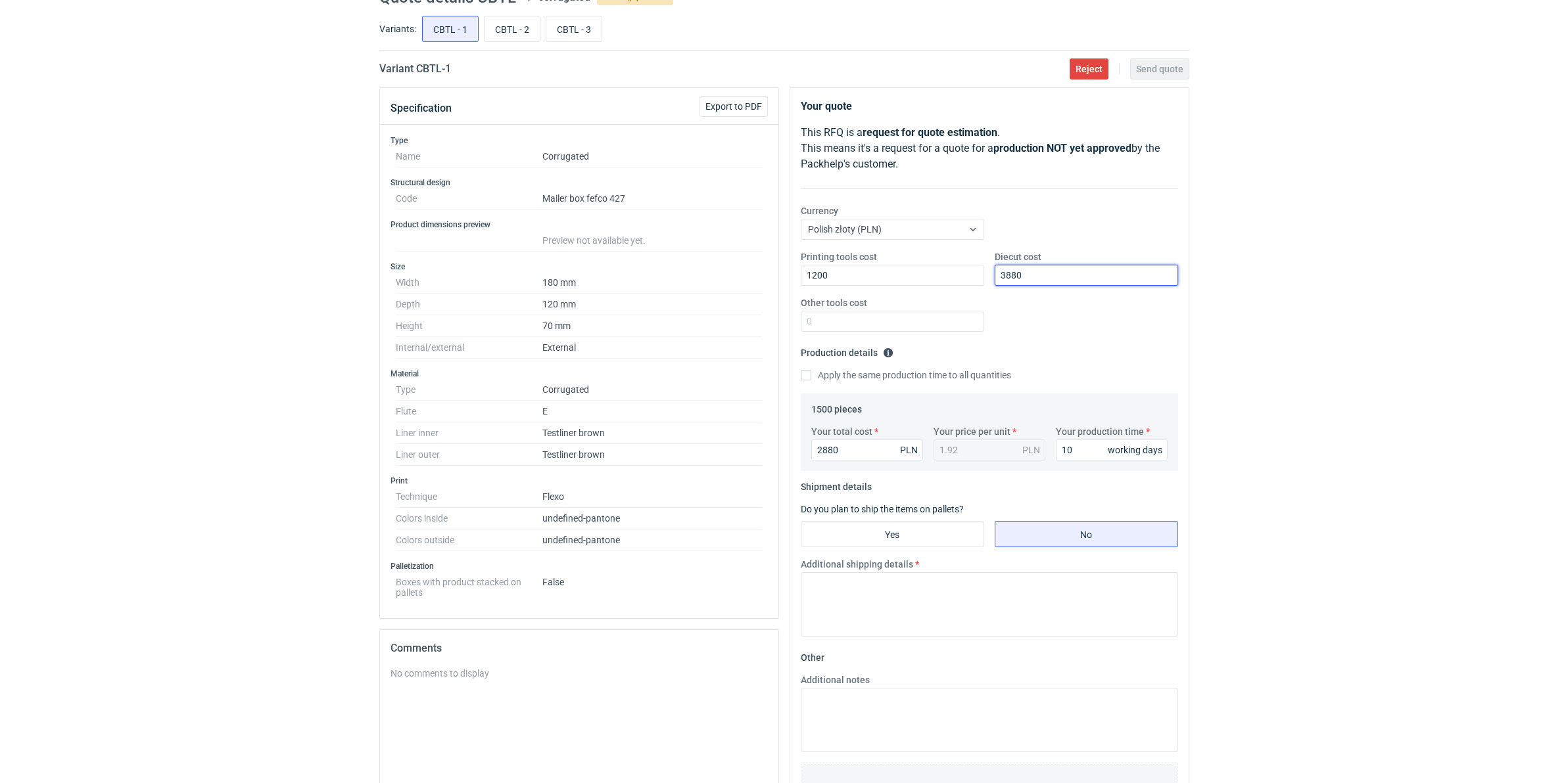
click at [869, 271] on div "Printing tools cost 1200 Diecut cost 3880 Other tools cost" at bounding box center [989, 296] width 388 height 92
type input "2080"
click at [903, 530] on input "Yes" at bounding box center [893, 534] width 182 height 25
radio input "true"
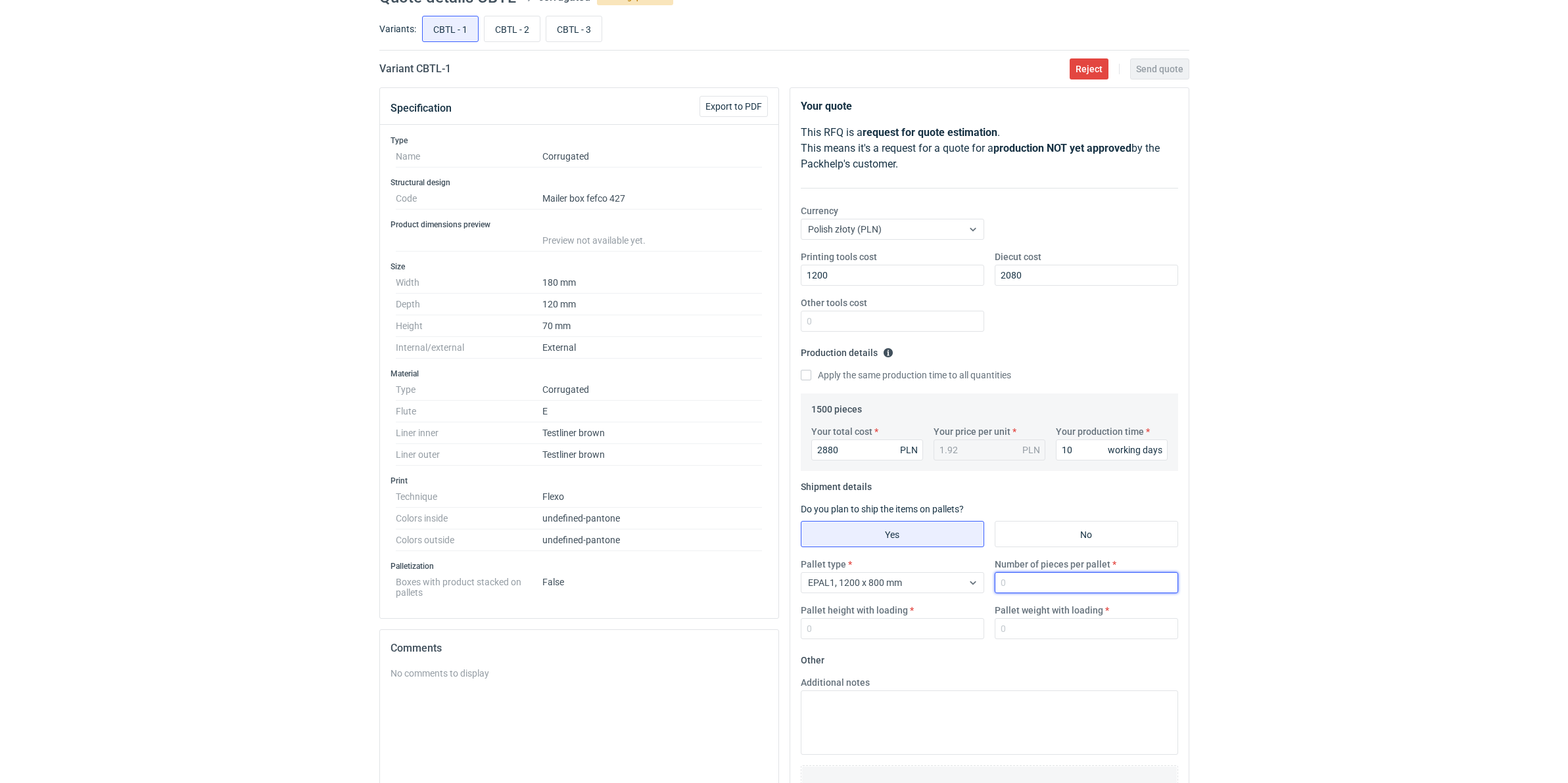
click at [1023, 581] on input "Number of pieces per pallet" at bounding box center [1086, 583] width 184 height 21
type input "1650"
type input "1800"
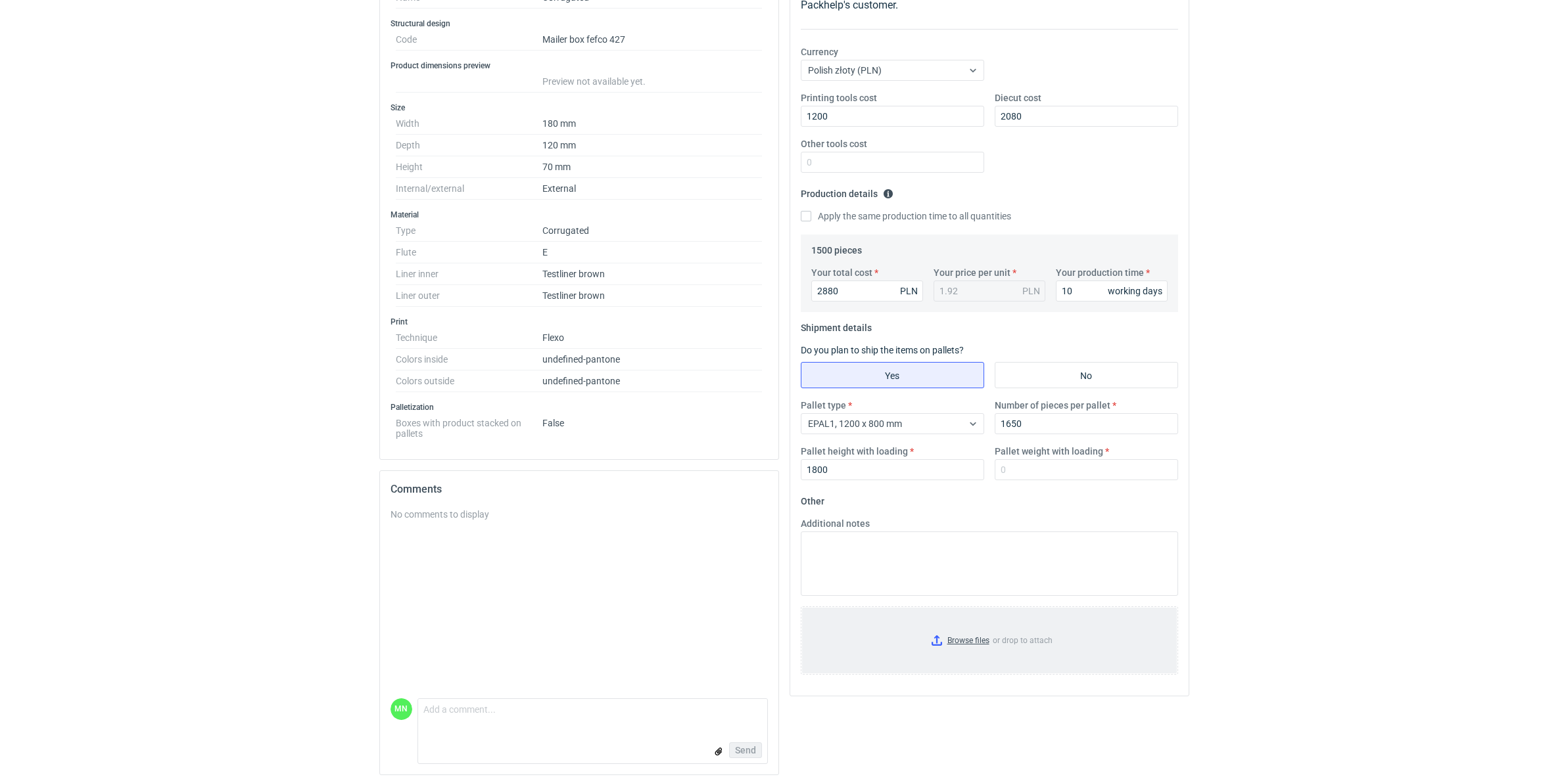
scroll to position [227, 0]
click at [981, 606] on input "Browse files or drop to attach" at bounding box center [989, 637] width 374 height 65
click at [1020, 465] on input "Pallet weight with loading" at bounding box center [1086, 467] width 184 height 21
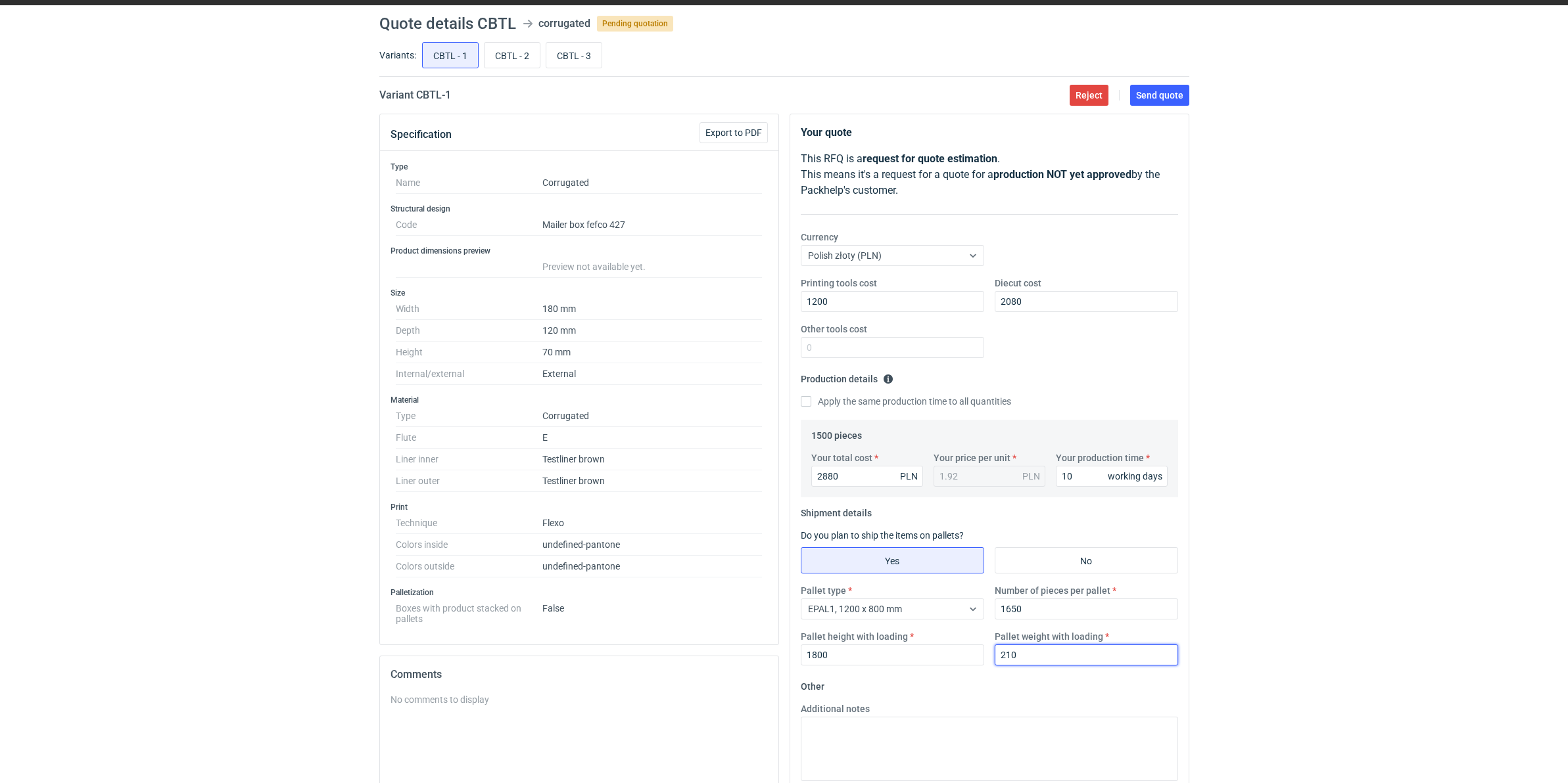
scroll to position [0, 0]
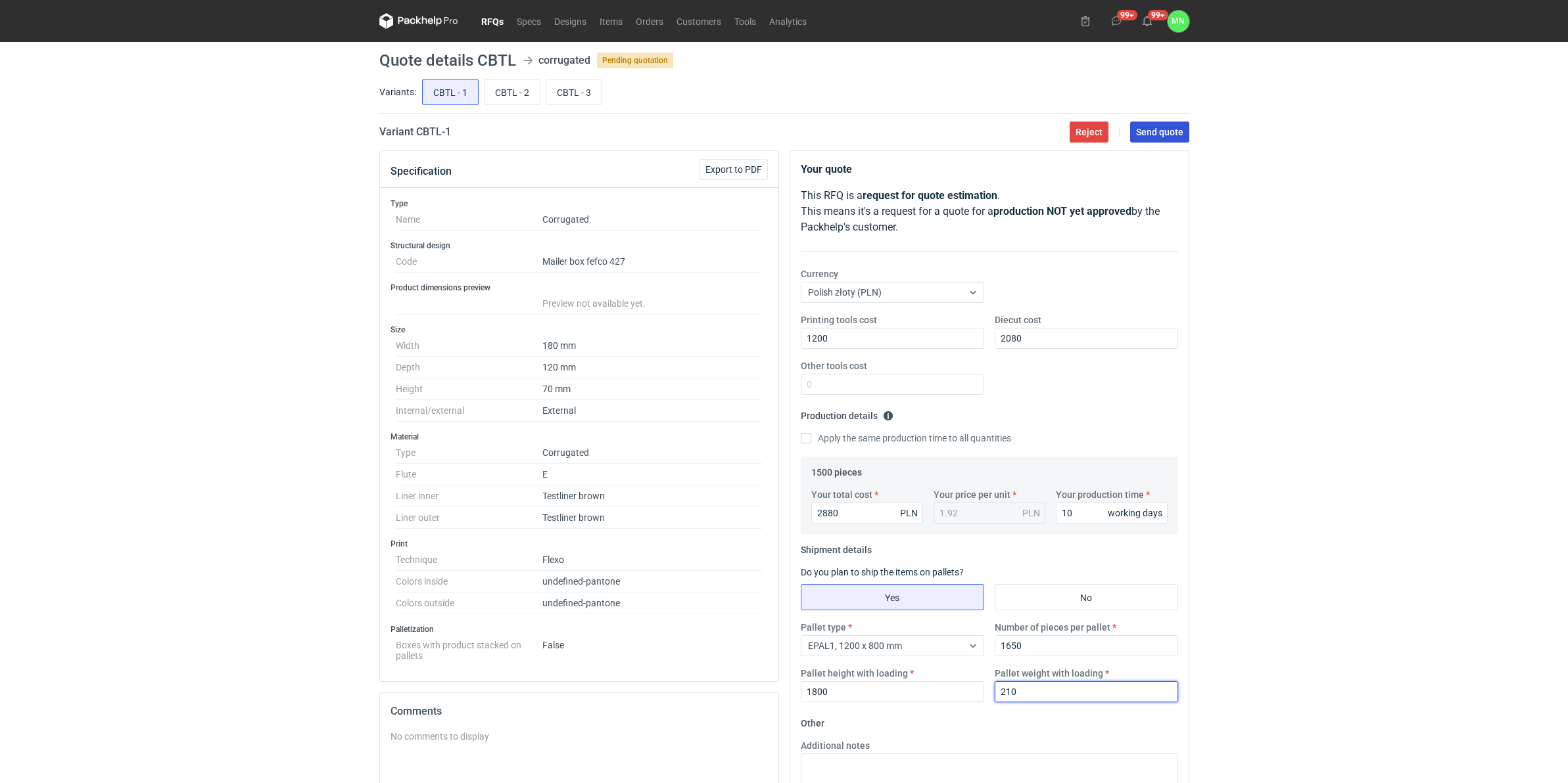
type input "210"
click at [1175, 133] on span "Send quote" at bounding box center [1160, 132] width 47 height 9
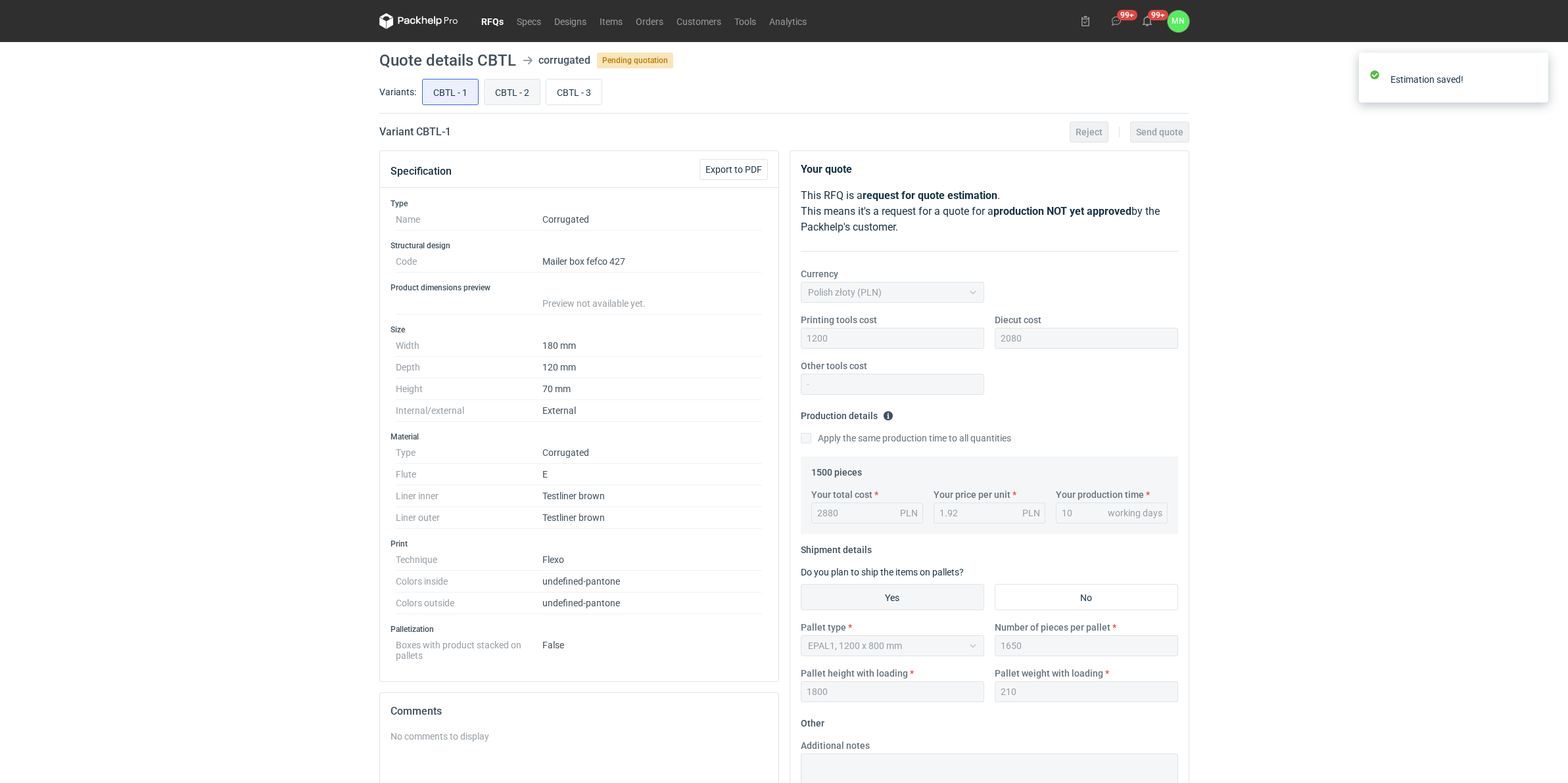
click at [510, 90] on input "CBTL - 2" at bounding box center [512, 92] width 55 height 25
radio input "true"
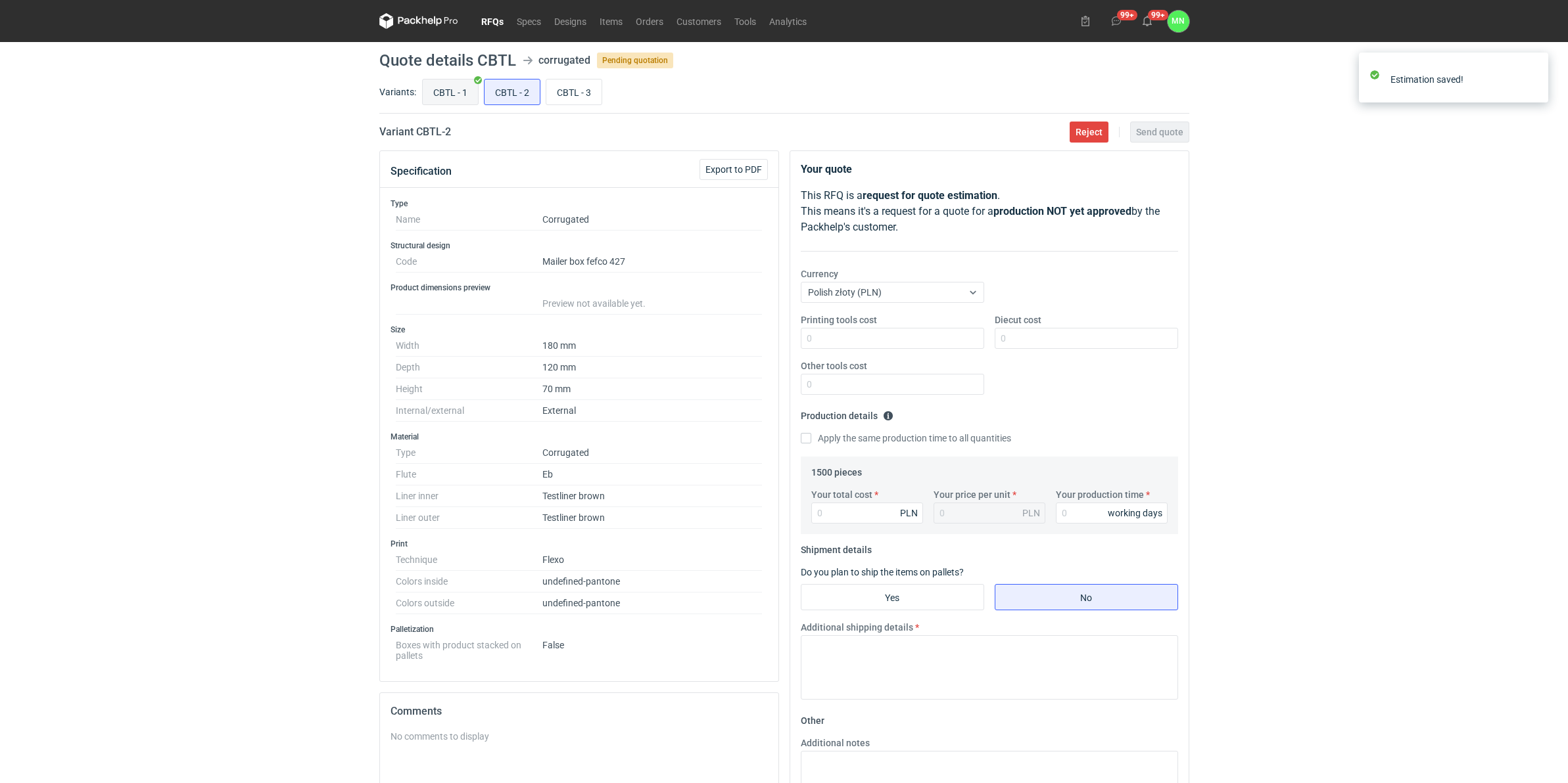
click at [454, 92] on input "CBTL - 1" at bounding box center [451, 92] width 55 height 25
radio input "true"
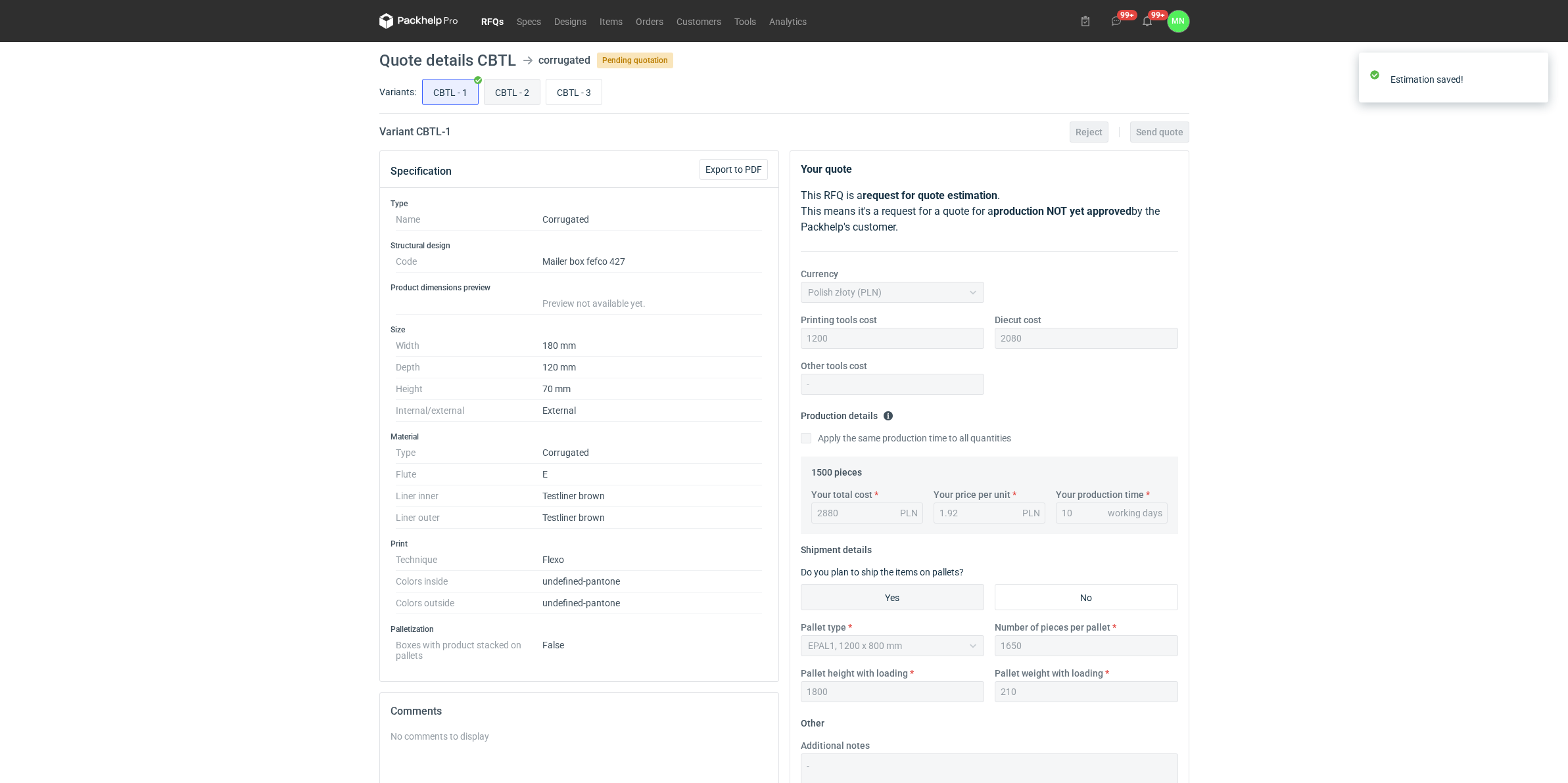
click at [511, 86] on input "CBTL - 2" at bounding box center [512, 92] width 55 height 25
radio input "true"
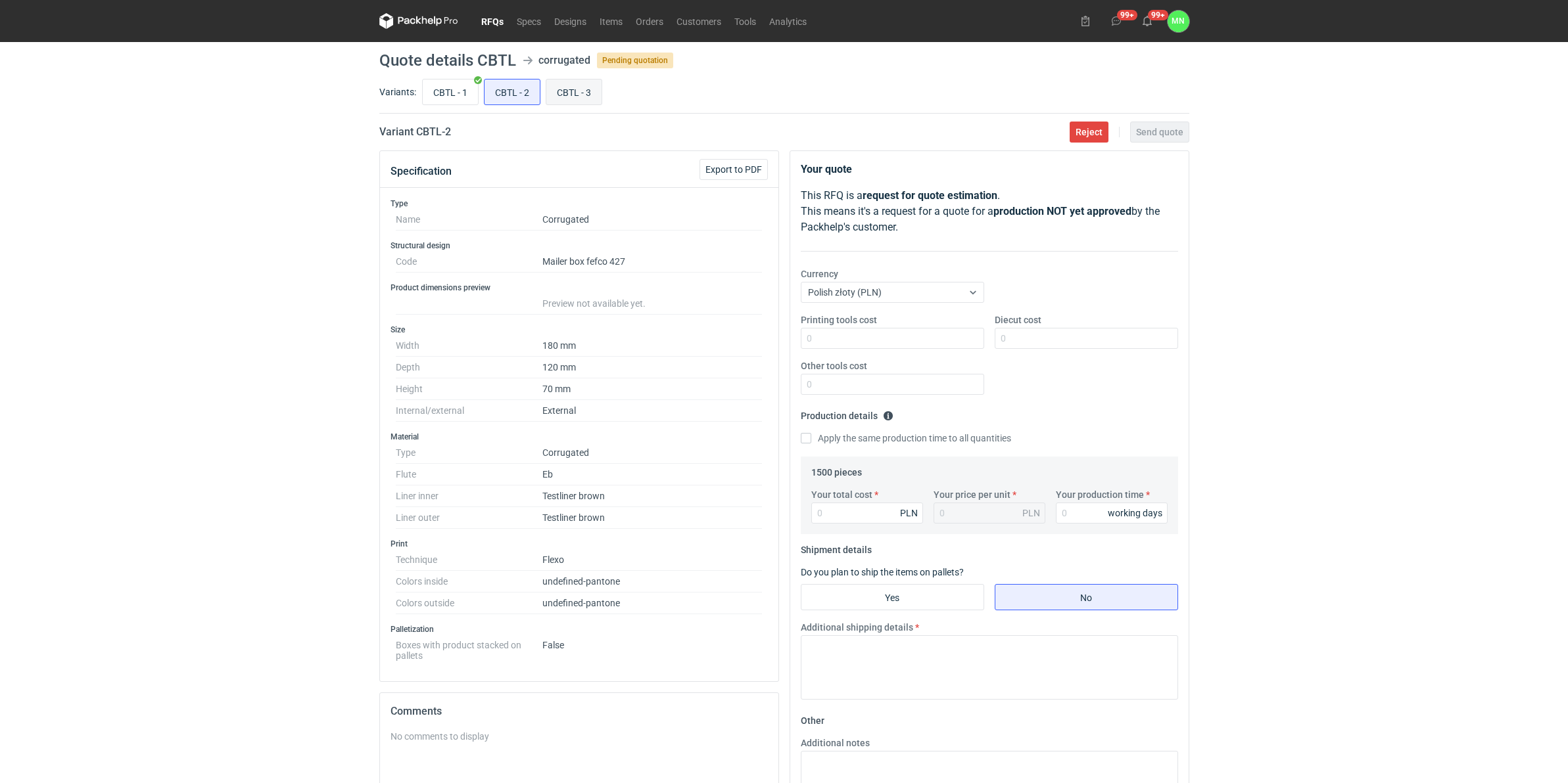
click at [583, 86] on input "CBTL - 3" at bounding box center [574, 92] width 55 height 25
radio input "true"
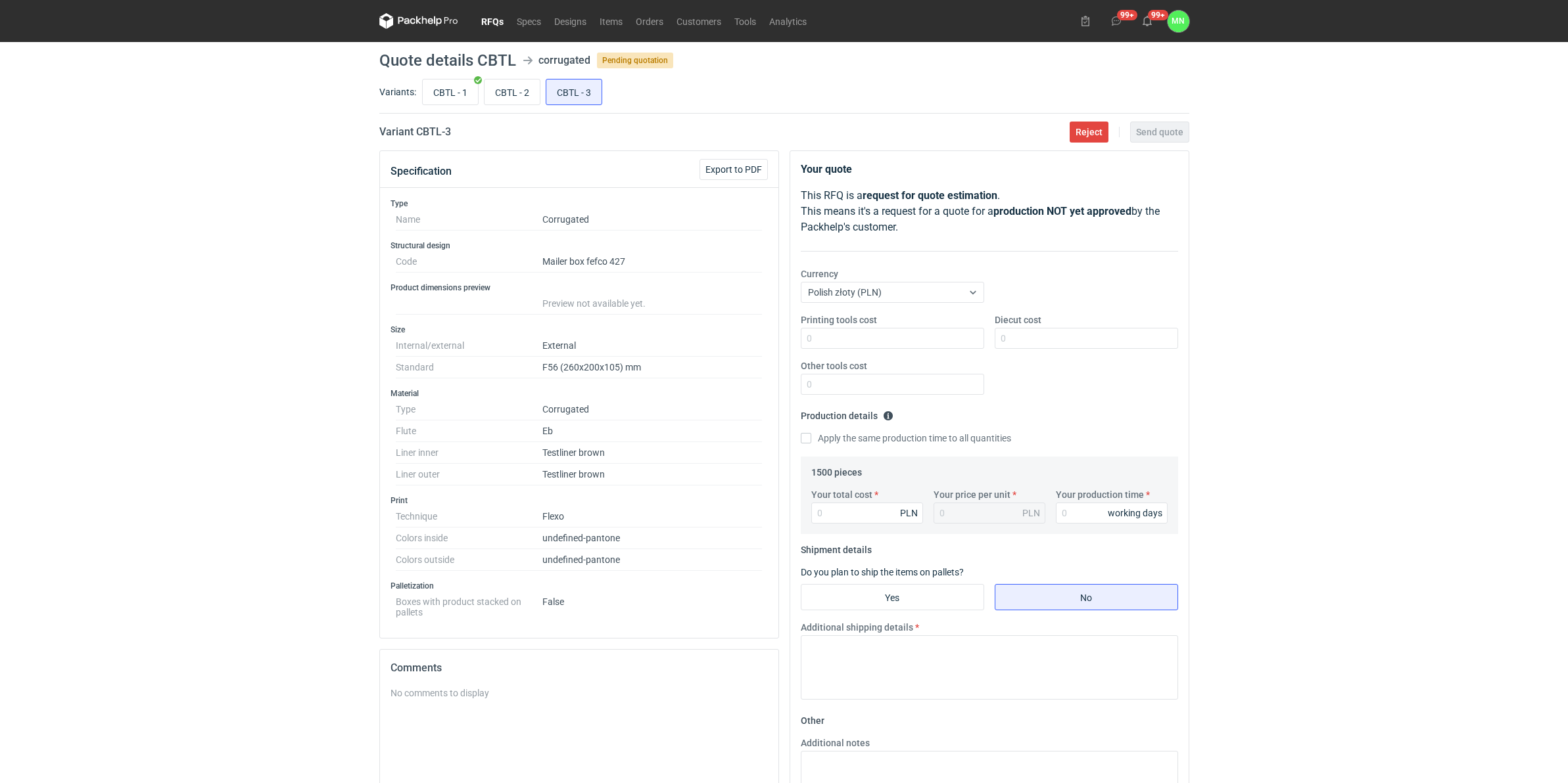
click at [542, 92] on div "CBTL - 1 CBTL - 2 CBTL - 3" at bounding box center [804, 92] width 770 height 32
click at [523, 92] on input "CBTL - 2" at bounding box center [512, 92] width 55 height 25
radio input "true"
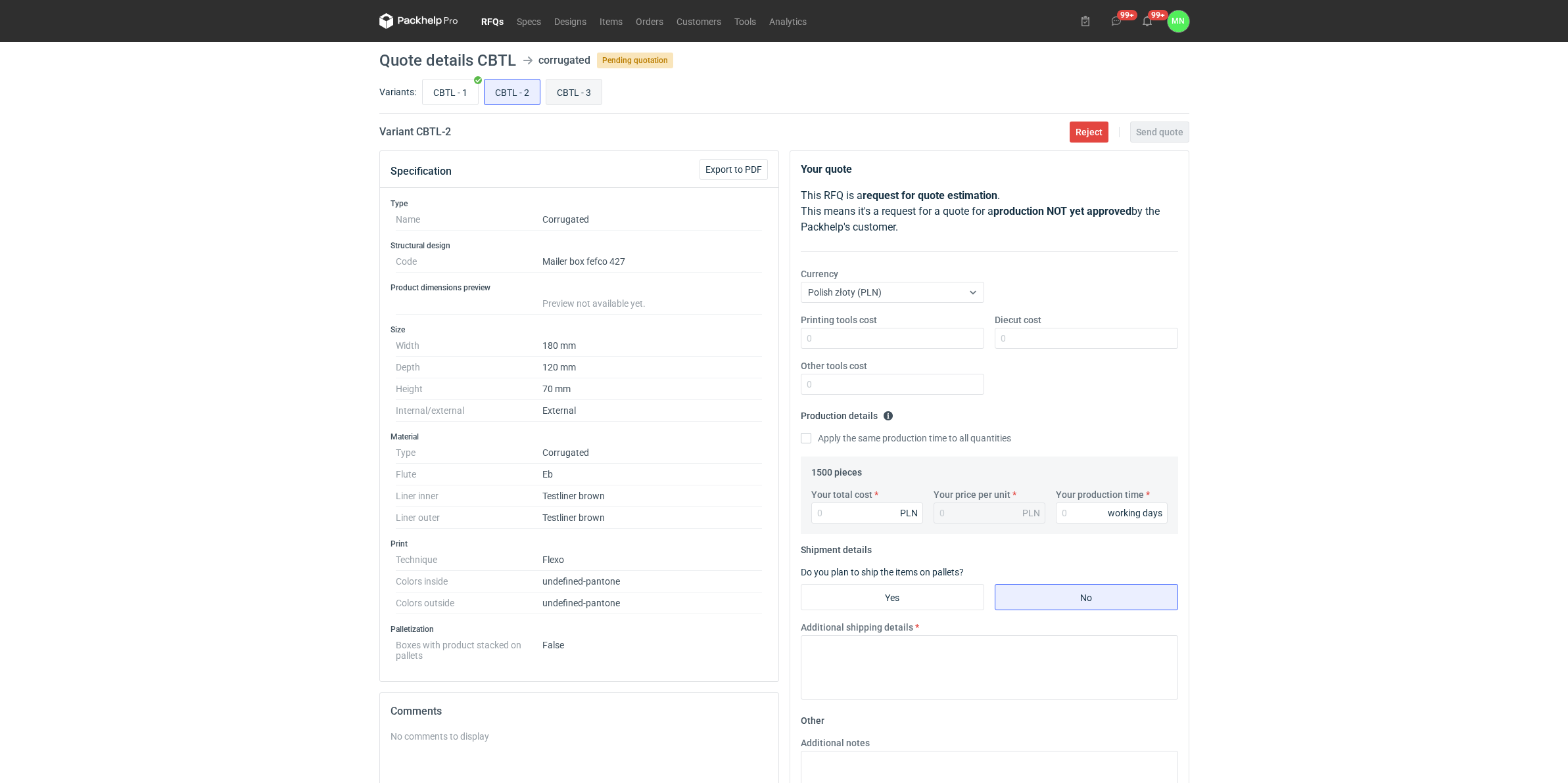
click at [592, 84] on input "CBTL - 3" at bounding box center [574, 92] width 55 height 25
radio input "true"
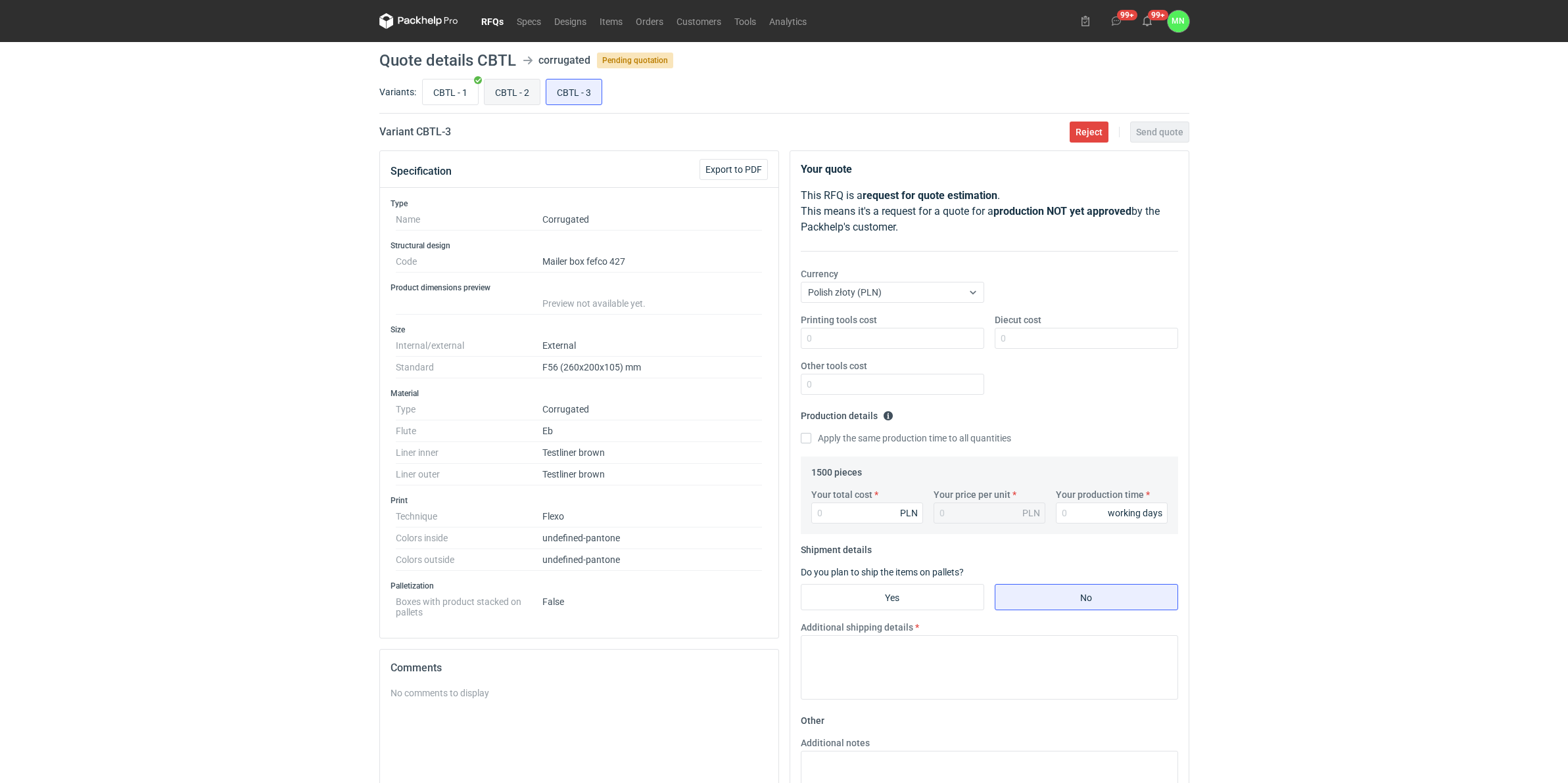
click at [536, 86] on input "CBTL - 2" at bounding box center [512, 92] width 55 height 25
radio input "true"
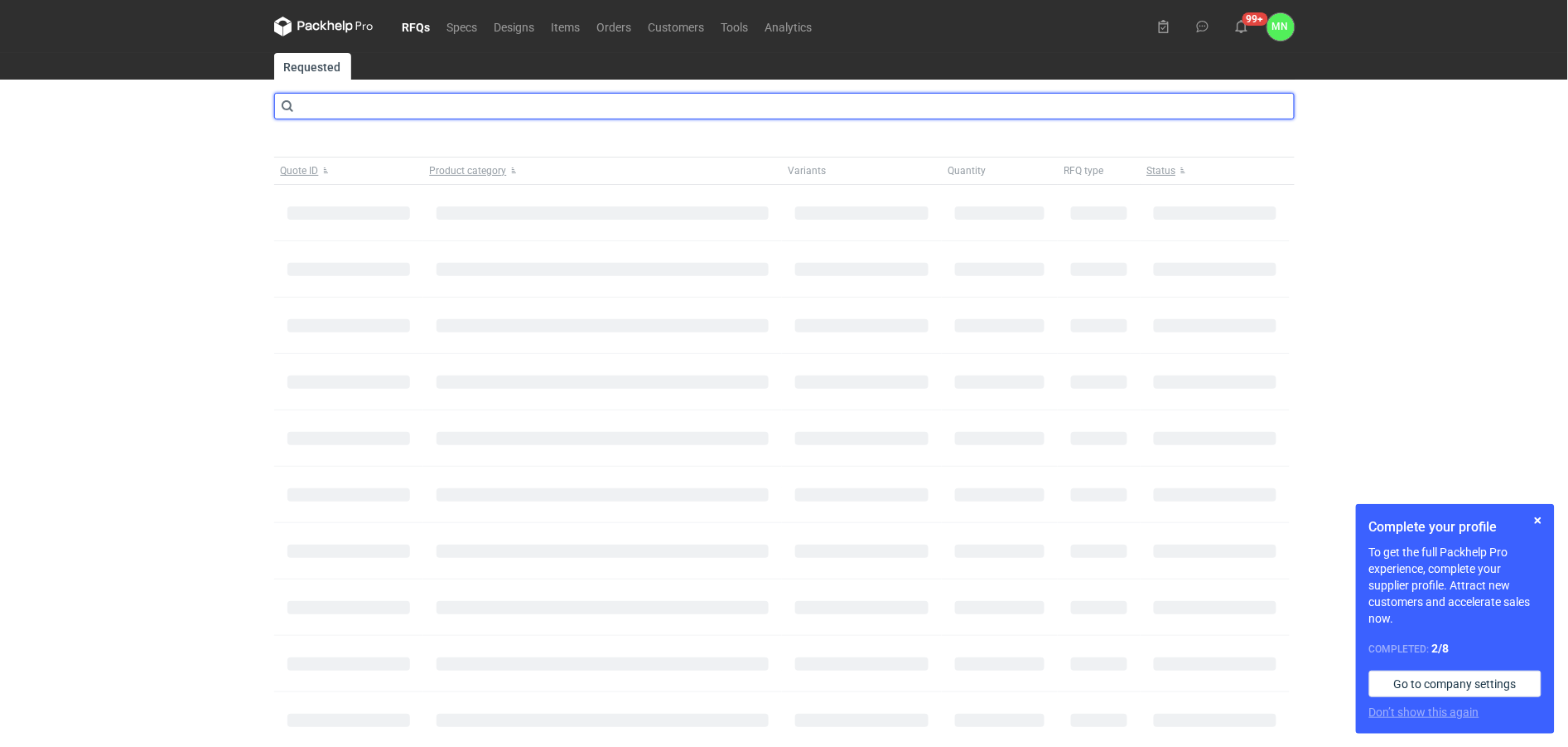
click at [383, 100] on input "text" at bounding box center [785, 105] width 1020 height 26
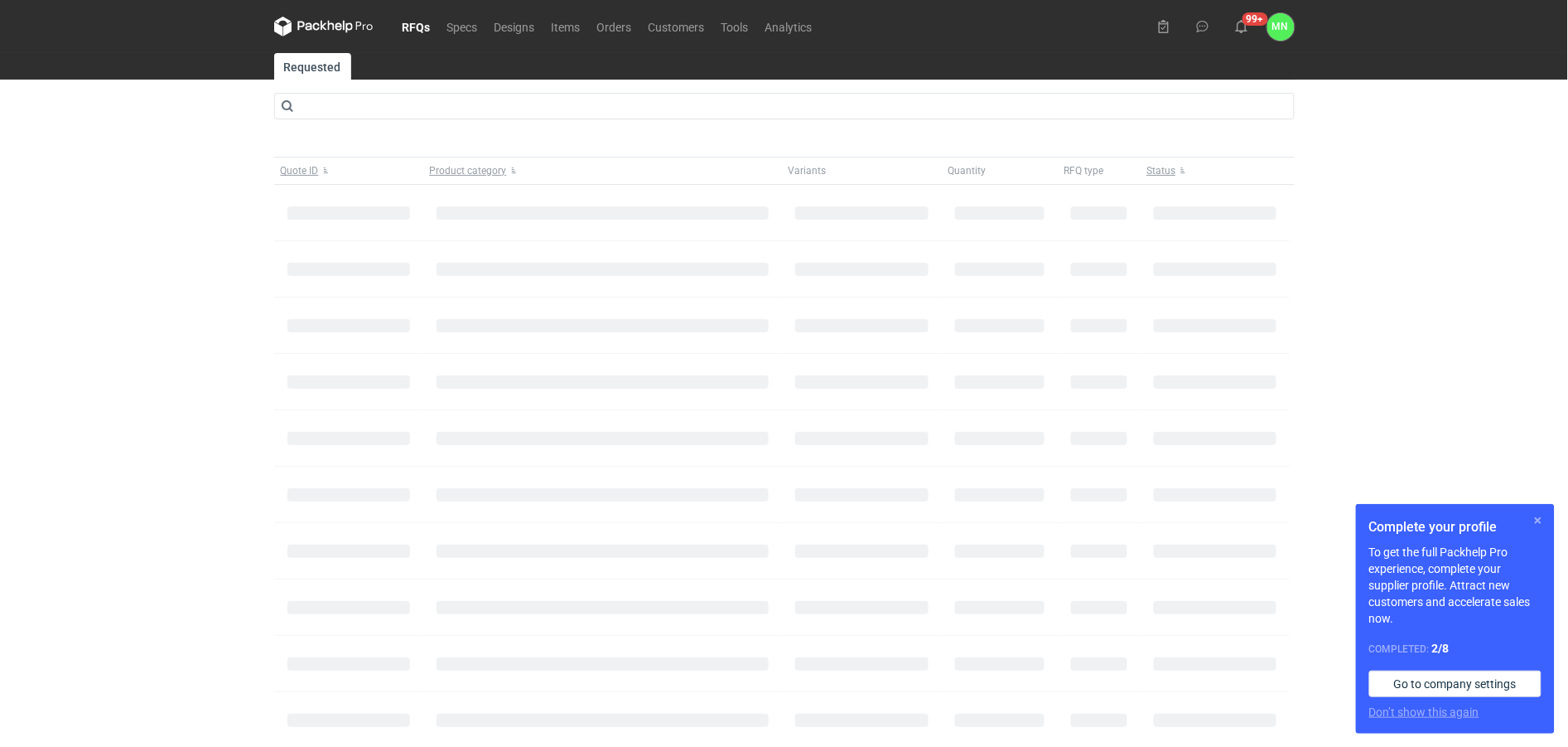
click at [1545, 519] on button "button" at bounding box center [1538, 520] width 20 height 20
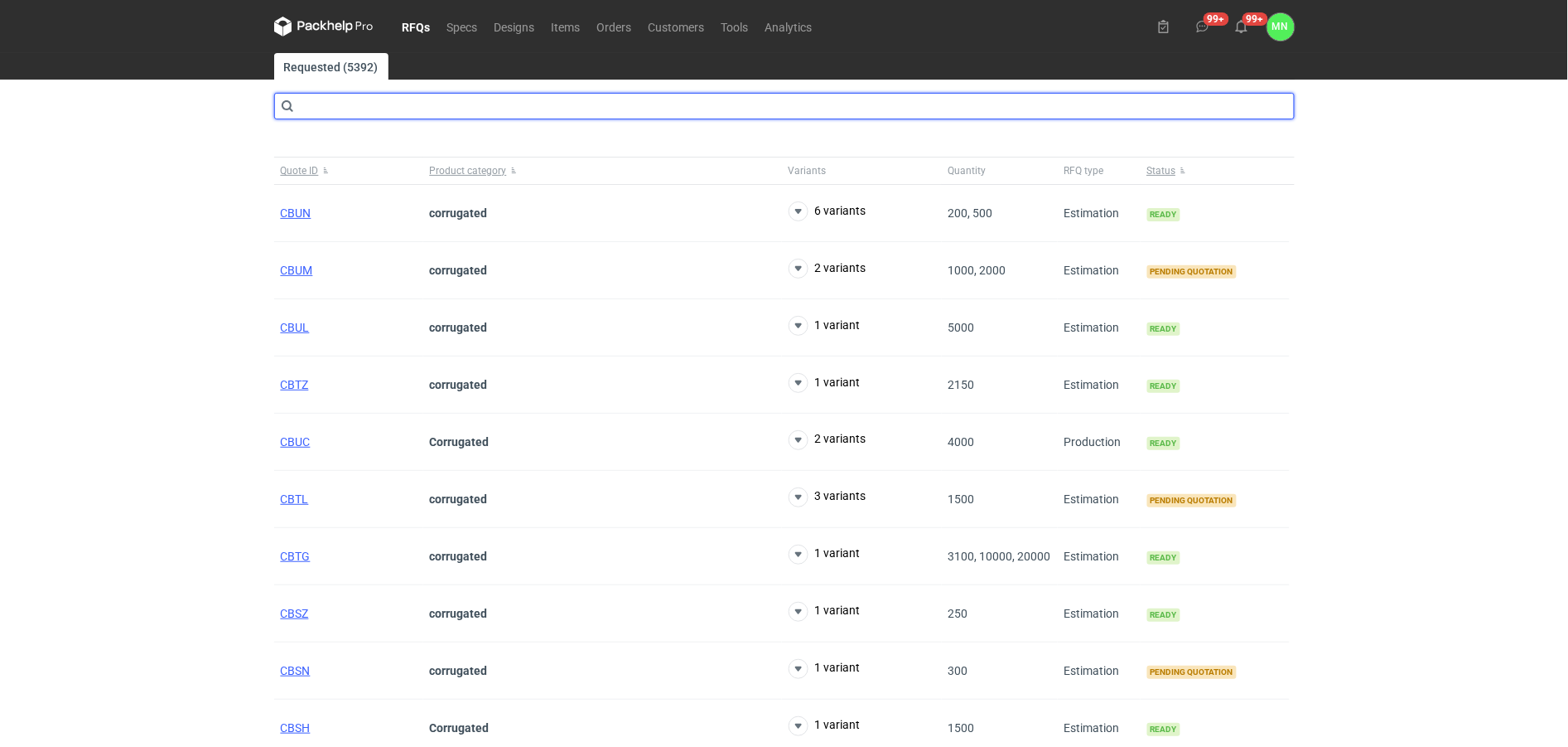
click at [373, 97] on input "text" at bounding box center [785, 105] width 1020 height 26
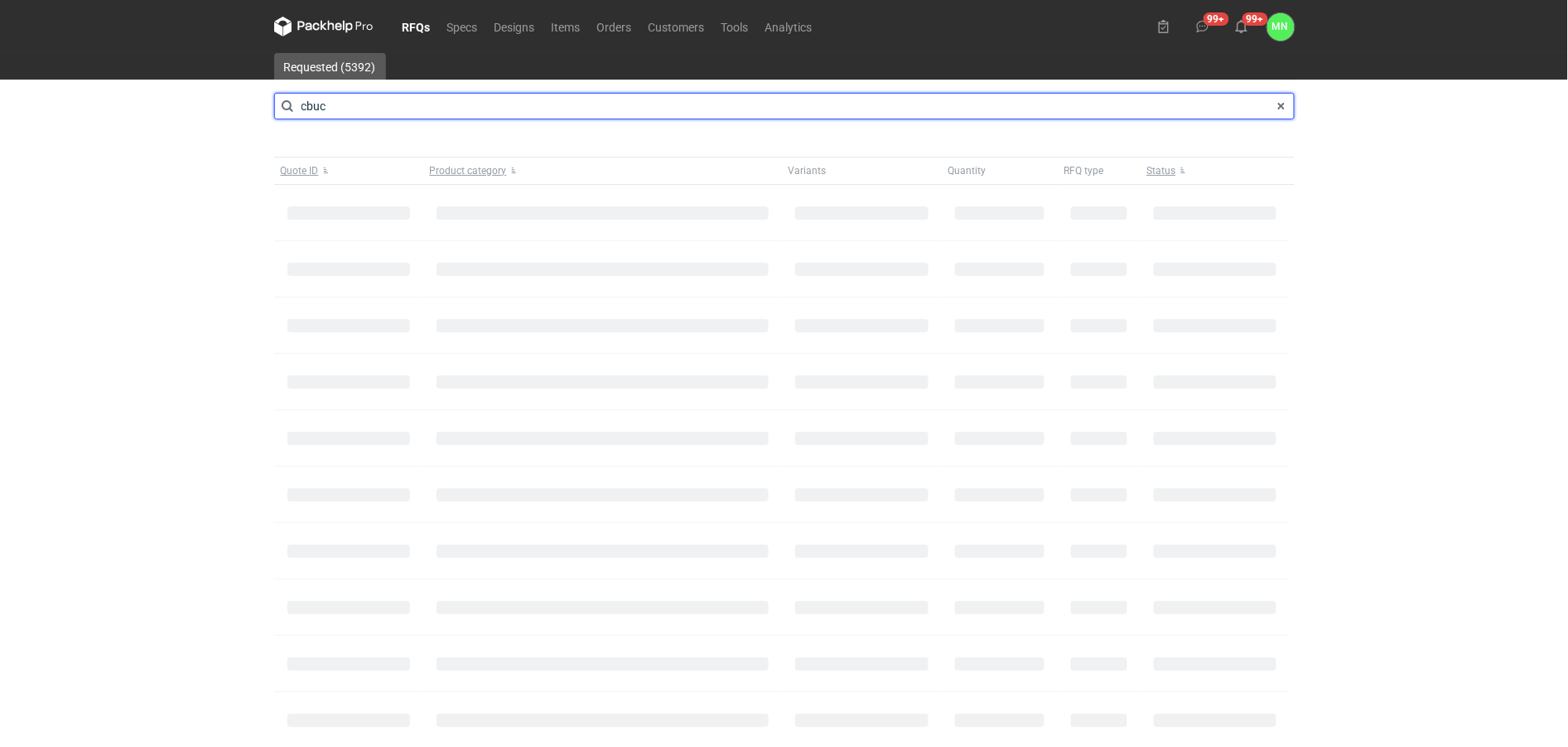
type input "cbuc"
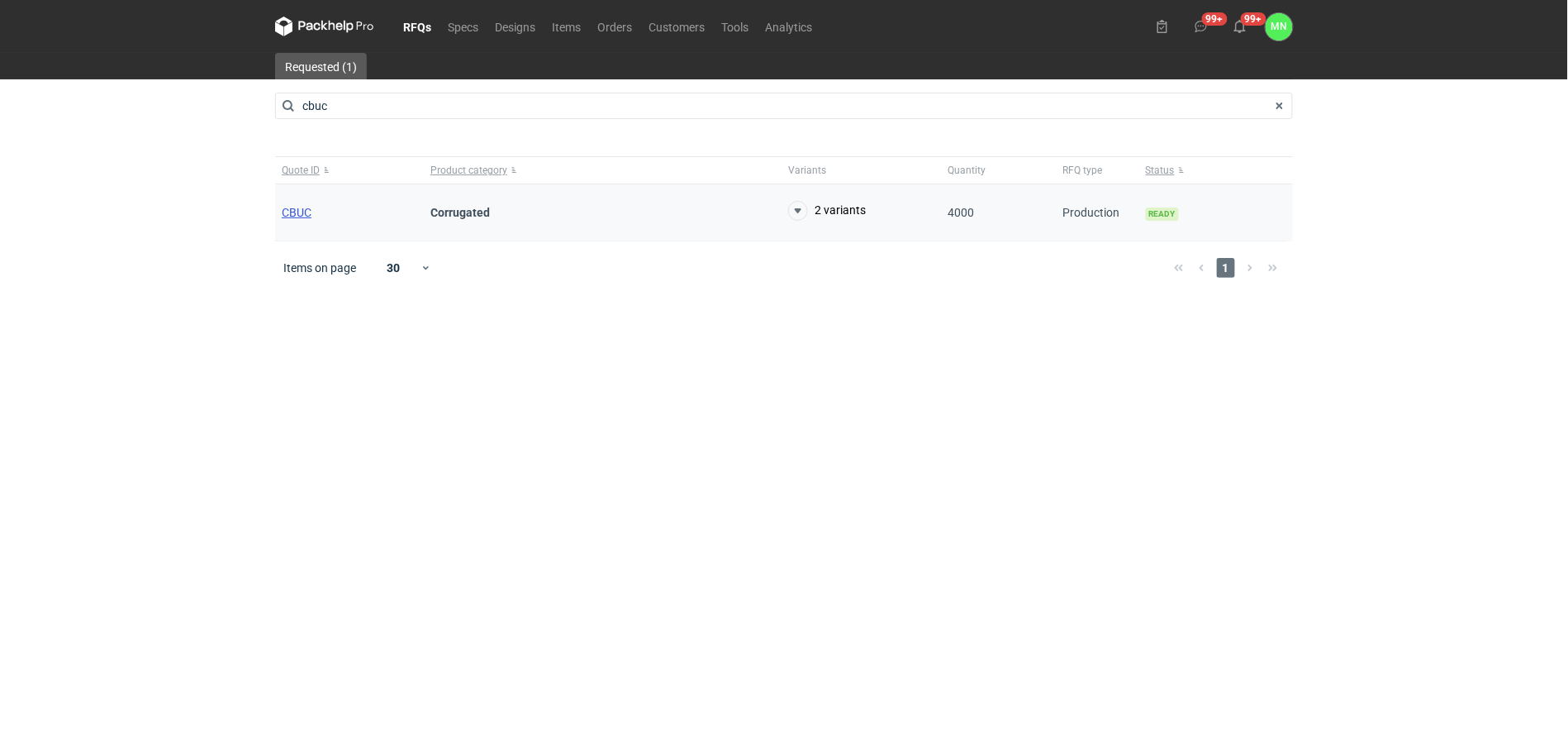
click at [298, 211] on span "CBUC" at bounding box center [296, 213] width 30 height 14
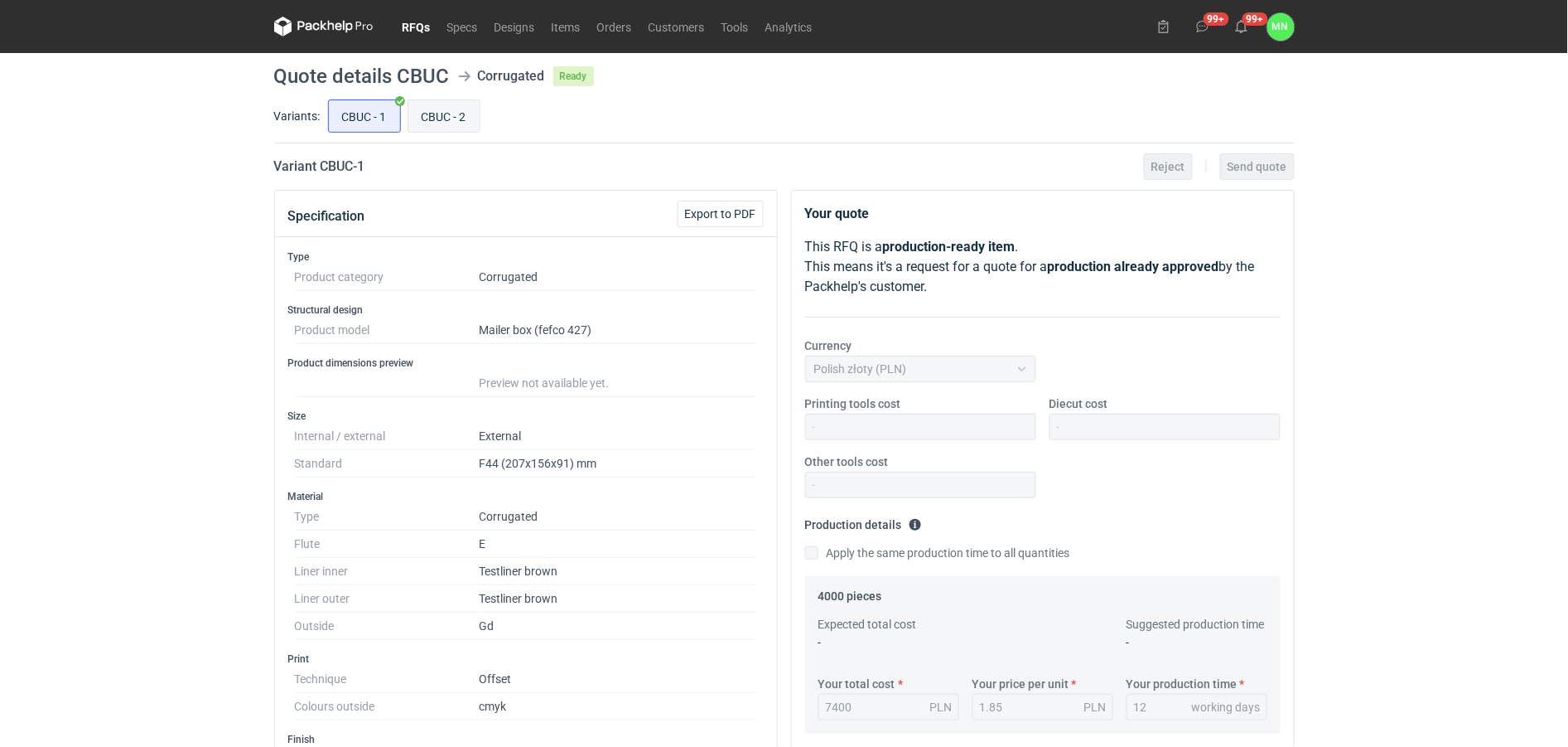
click at [461, 114] on input "CBUC - 2" at bounding box center [444, 116] width 71 height 31
radio input "true"
click at [377, 121] on input "CBUC - 1" at bounding box center [365, 116] width 71 height 31
radio input "true"
click at [344, 176] on h2 "Variant CBUC - 1" at bounding box center [320, 166] width 91 height 20
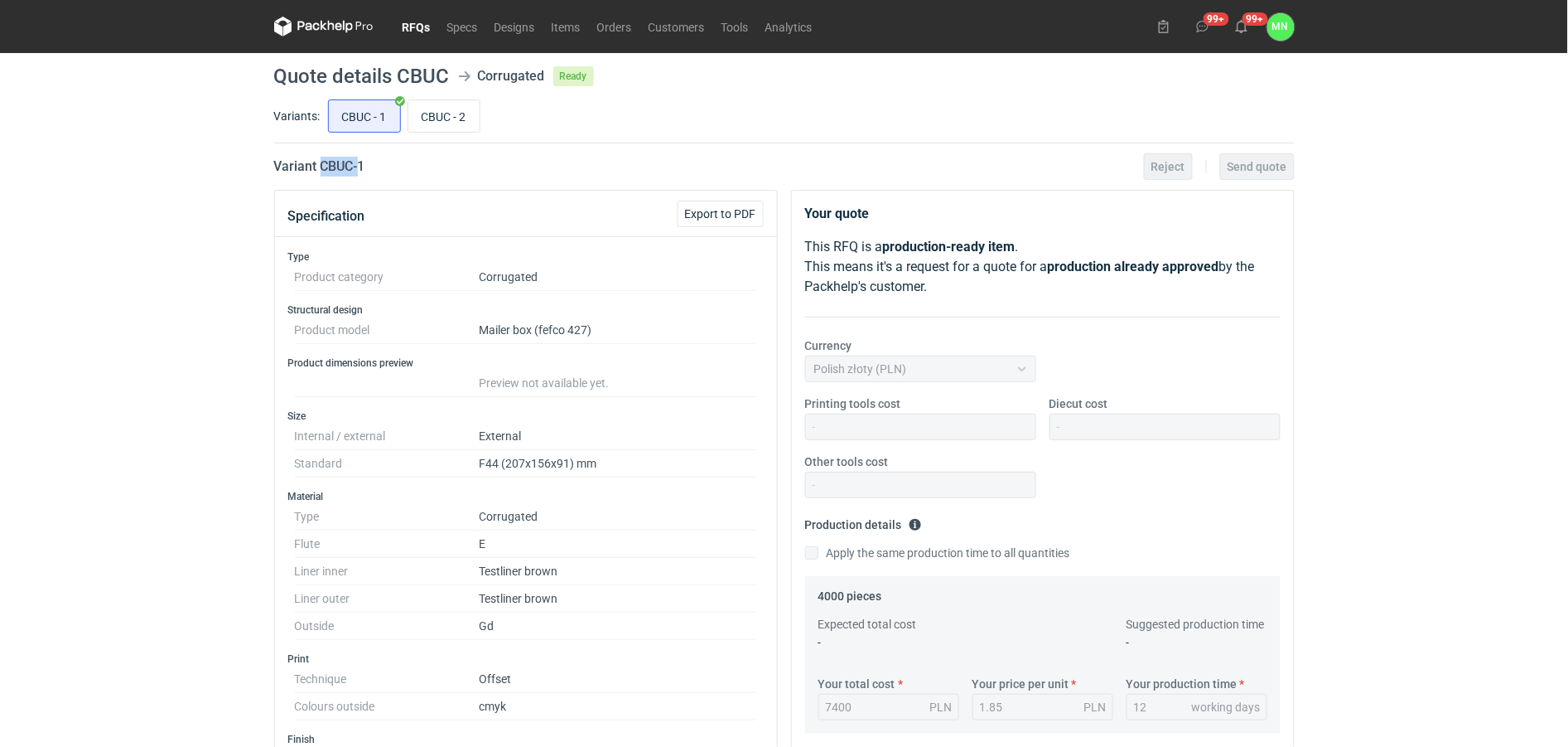
click at [344, 176] on h2 "Variant CBUC - 1" at bounding box center [320, 166] width 91 height 20
copy h2 "CBUC"
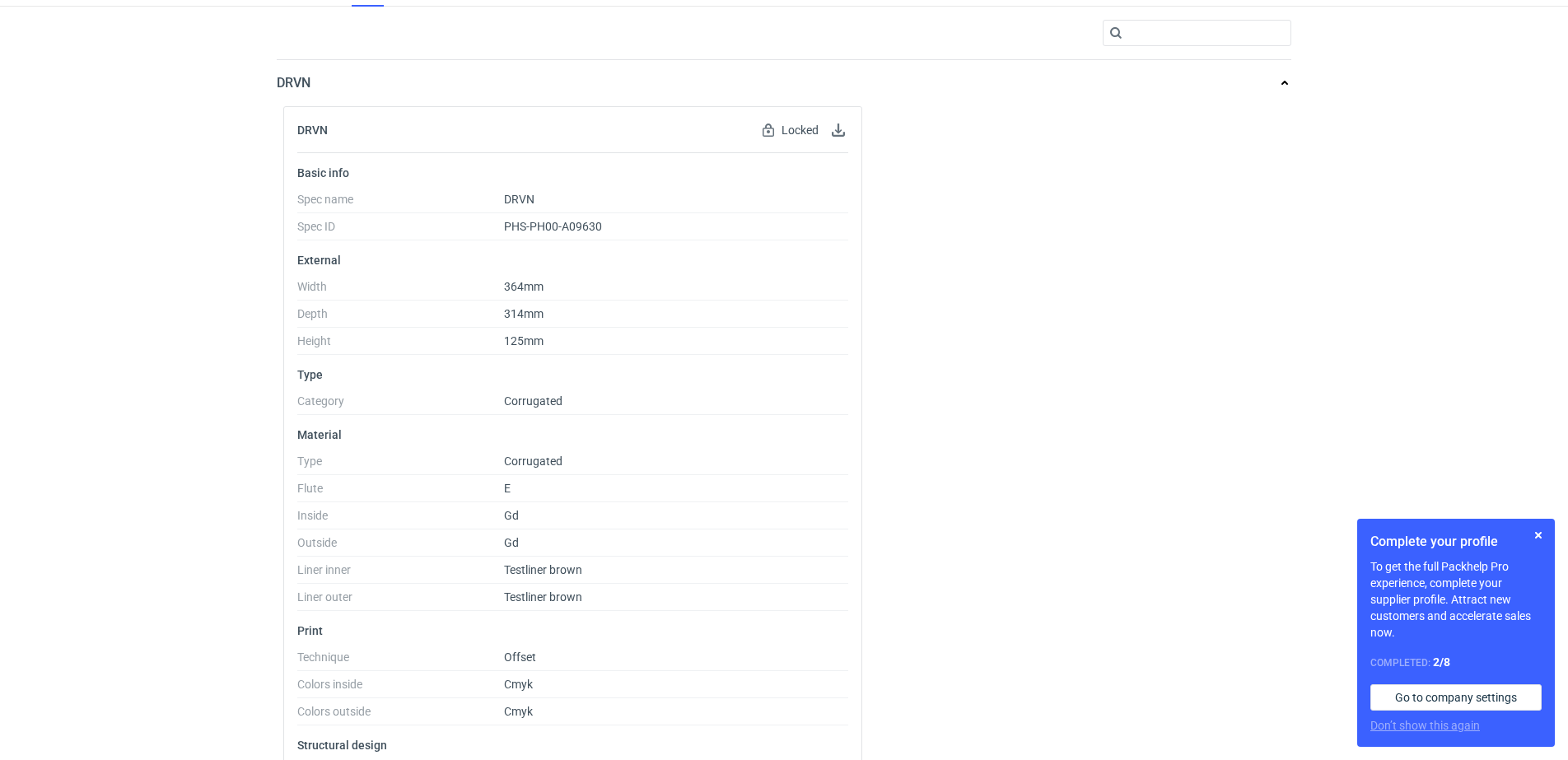
scroll to position [279, 0]
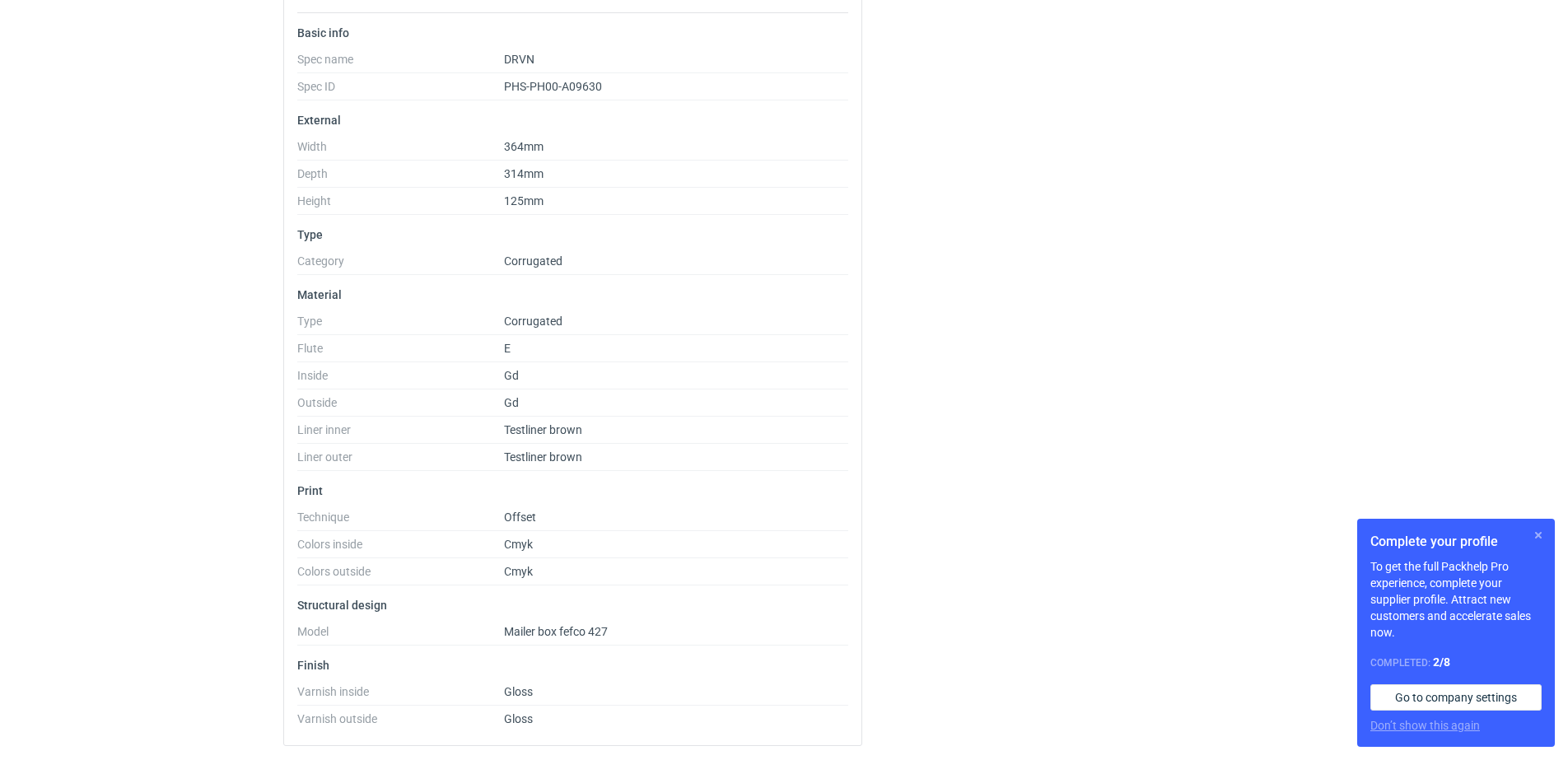
click at [1538, 536] on button "button" at bounding box center [1538, 535] width 19 height 19
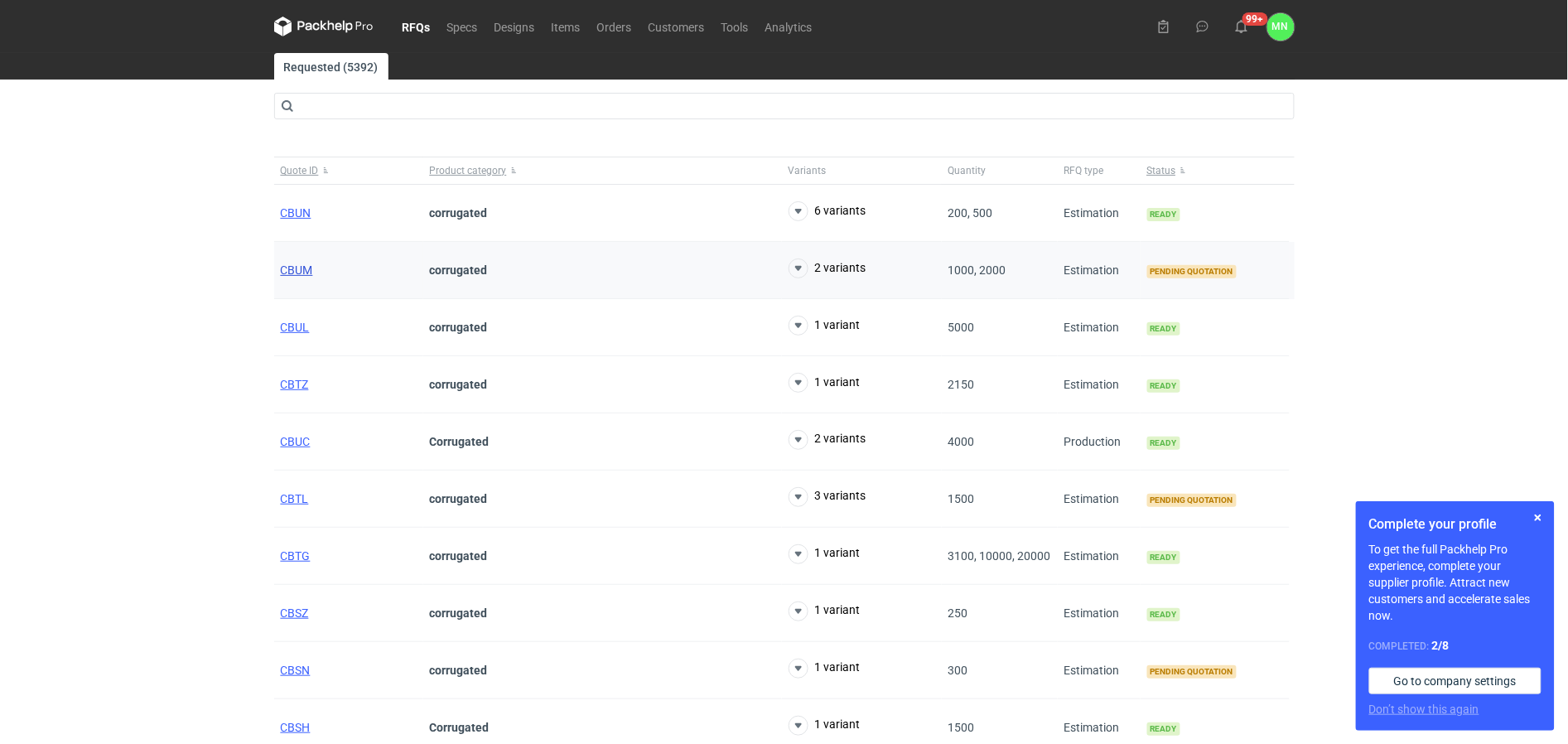
click at [299, 268] on span "CBUM" at bounding box center [297, 270] width 32 height 14
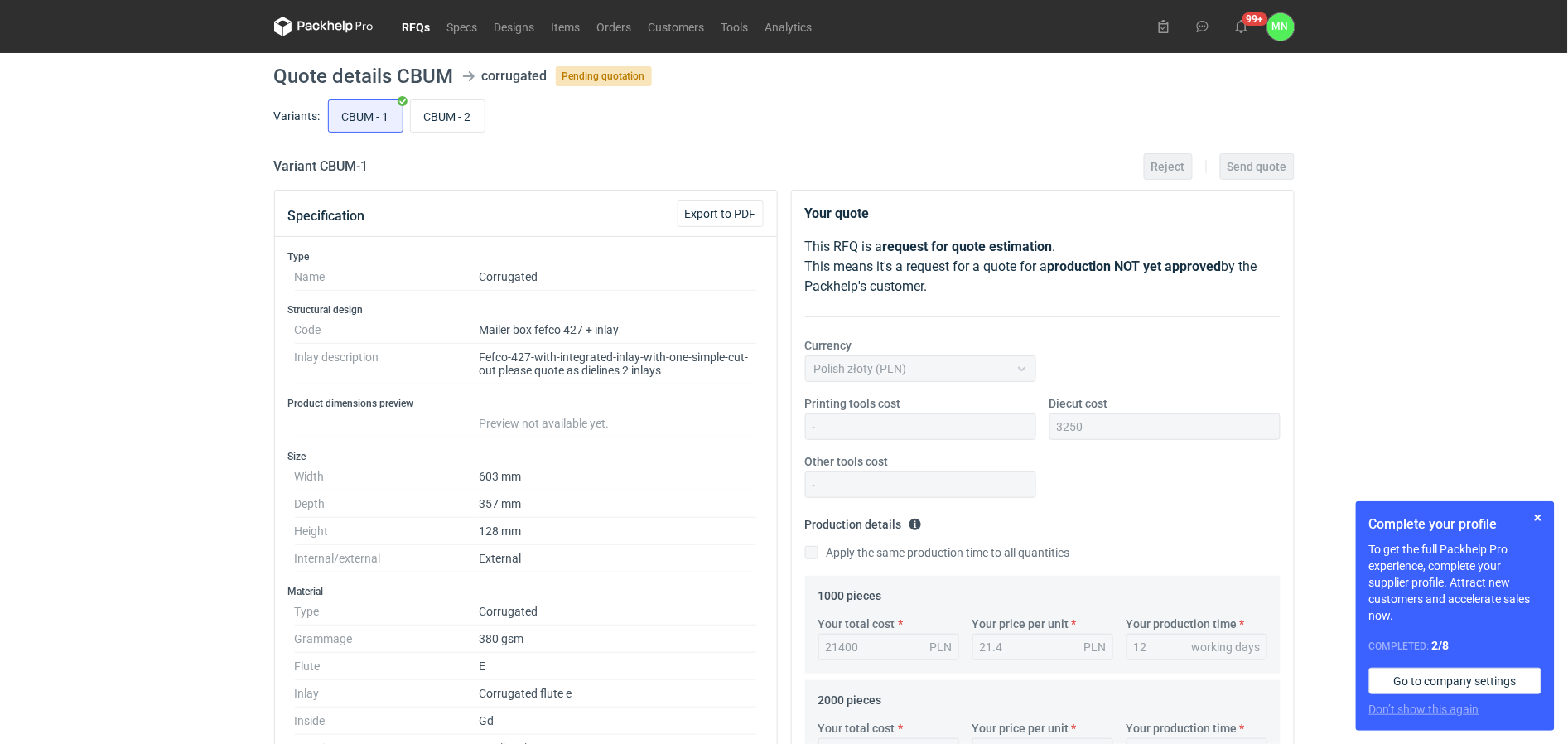
scroll to position [105, 0]
drag, startPoint x: 1537, startPoint y: 515, endPoint x: 1322, endPoint y: 452, distance: 224.0
click at [1537, 514] on button "button" at bounding box center [1538, 517] width 20 height 20
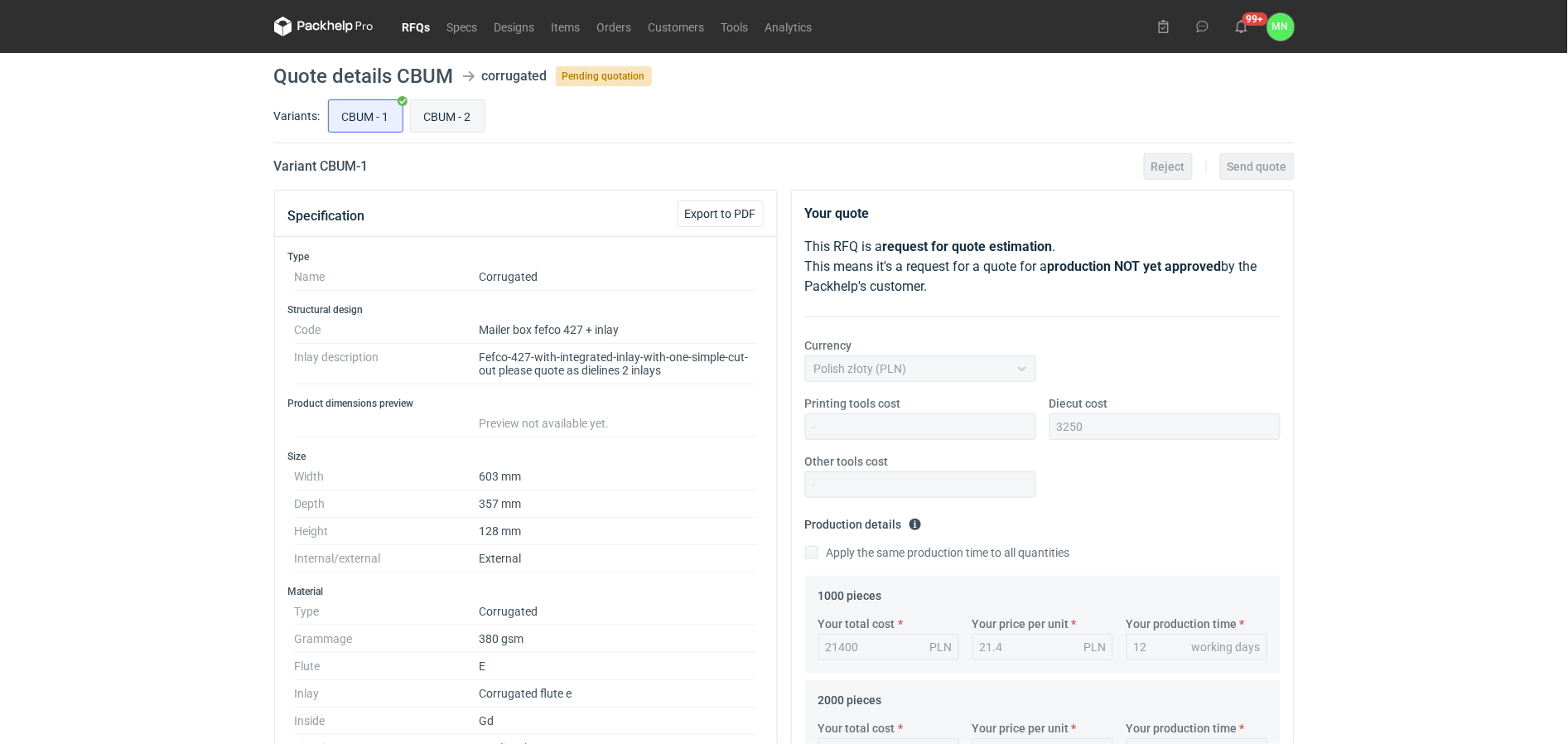
click at [429, 112] on input "CBUM - 2" at bounding box center [447, 116] width 74 height 31
radio input "true"
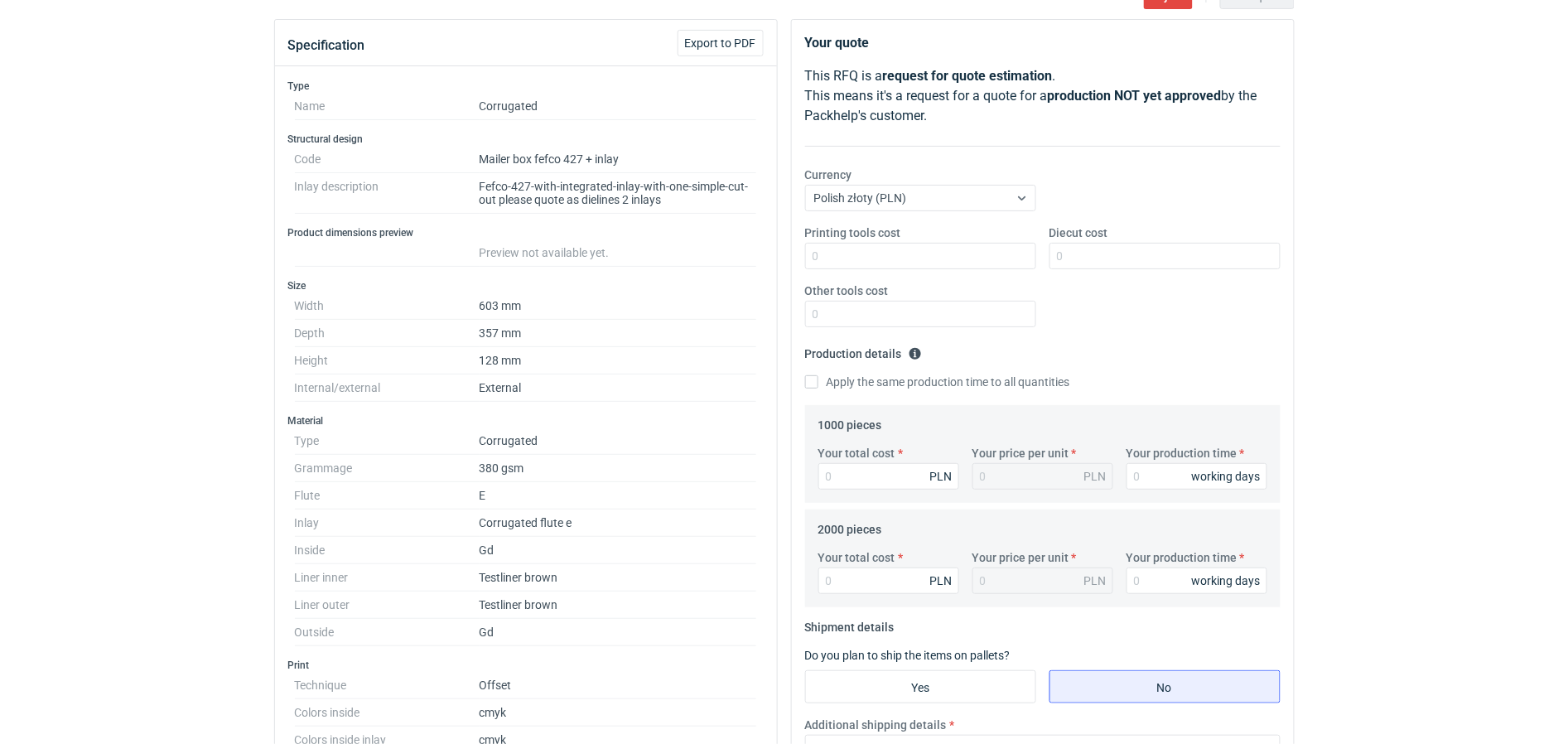
scroll to position [414, 0]
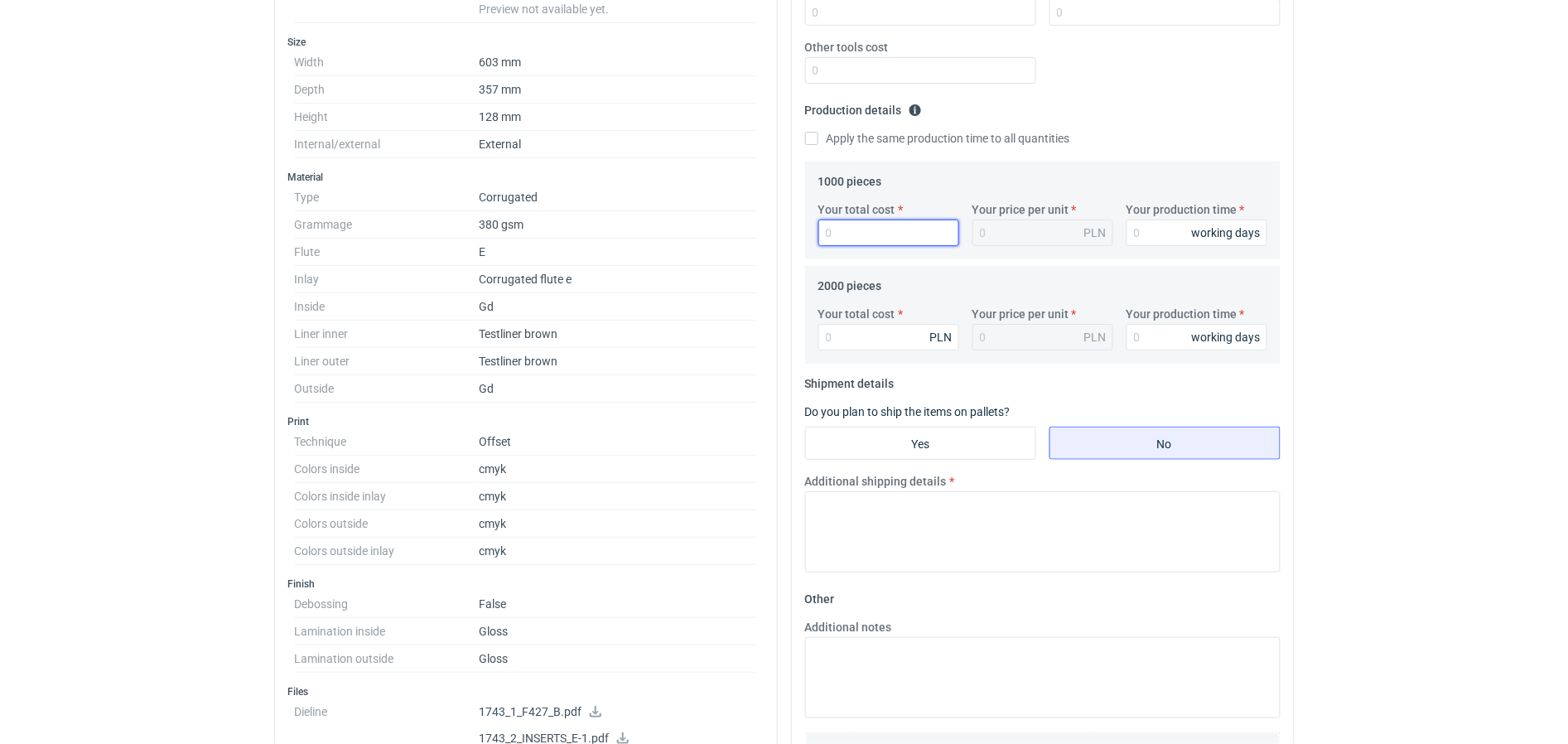
click at [870, 244] on input "Your total cost" at bounding box center [889, 232] width 141 height 26
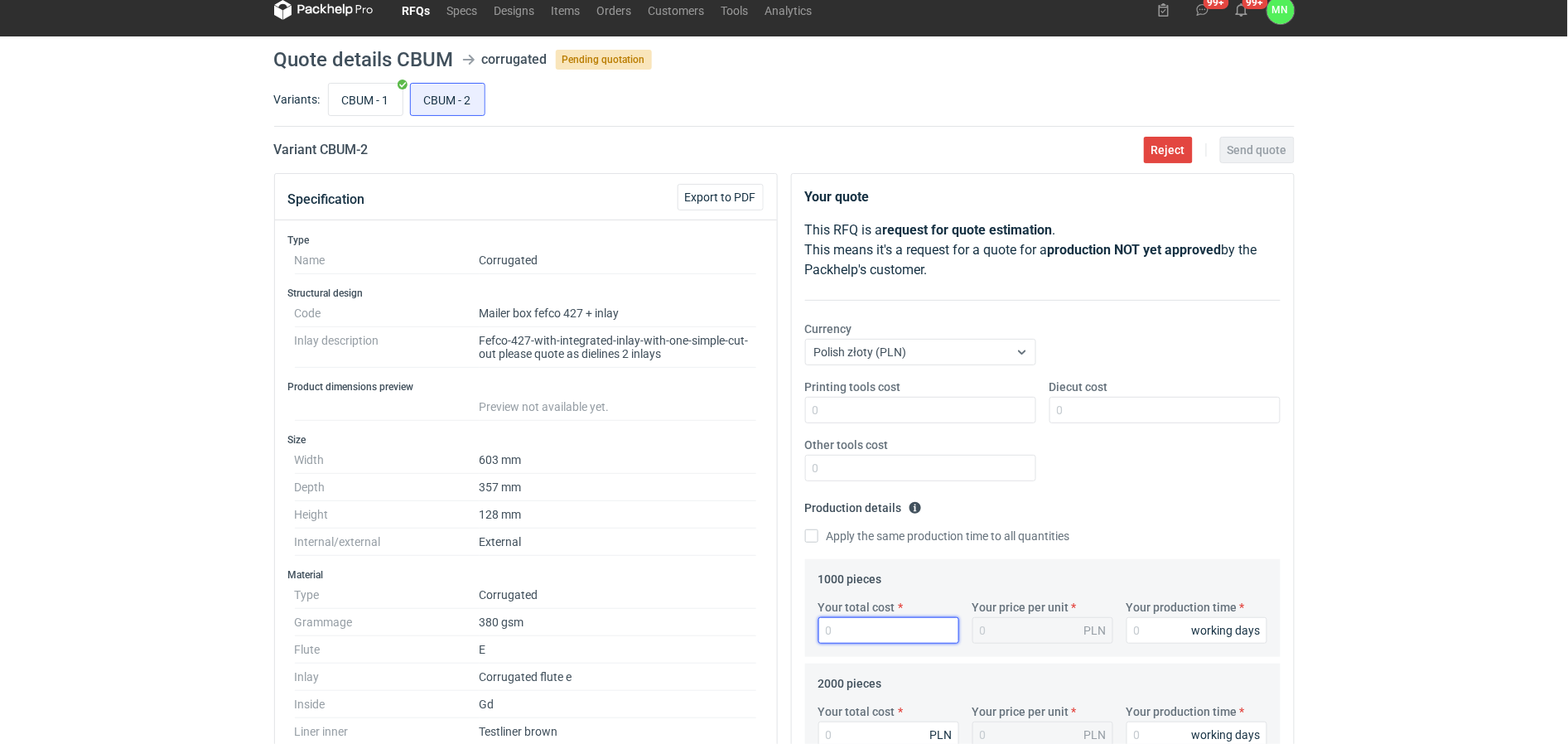
scroll to position [0, 0]
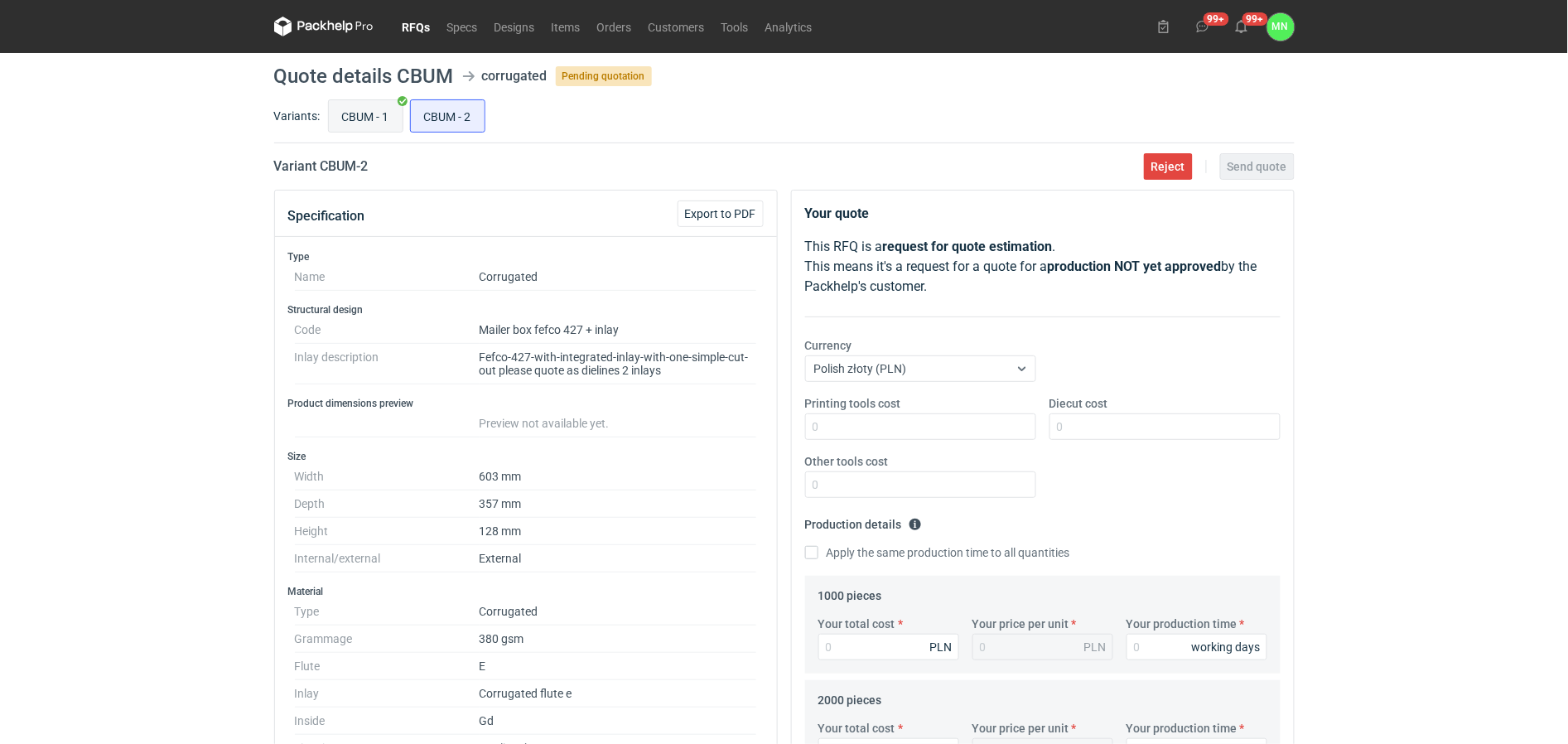
click at [372, 114] on input "CBUM - 1" at bounding box center [366, 116] width 74 height 31
radio input "true"
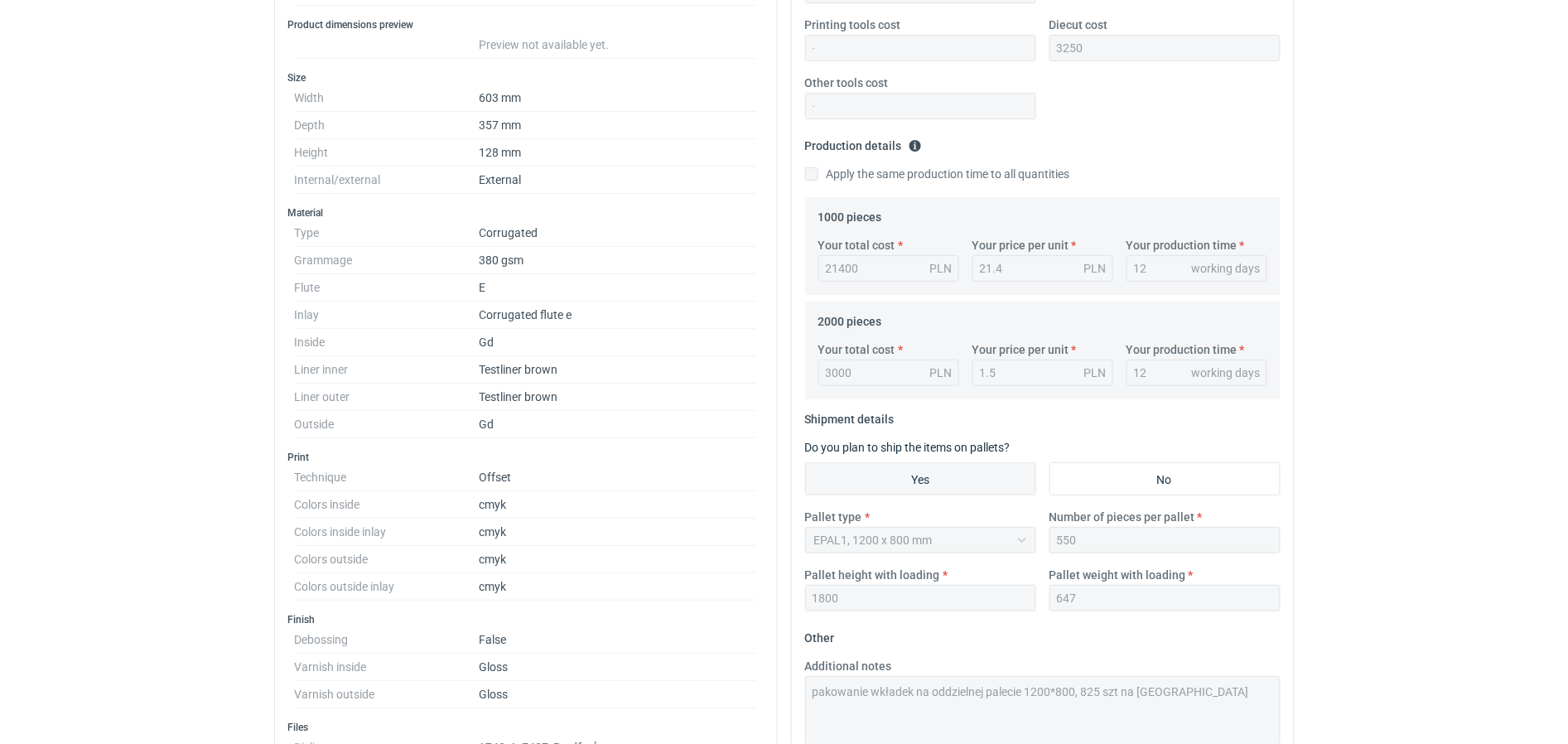
scroll to position [622, 0]
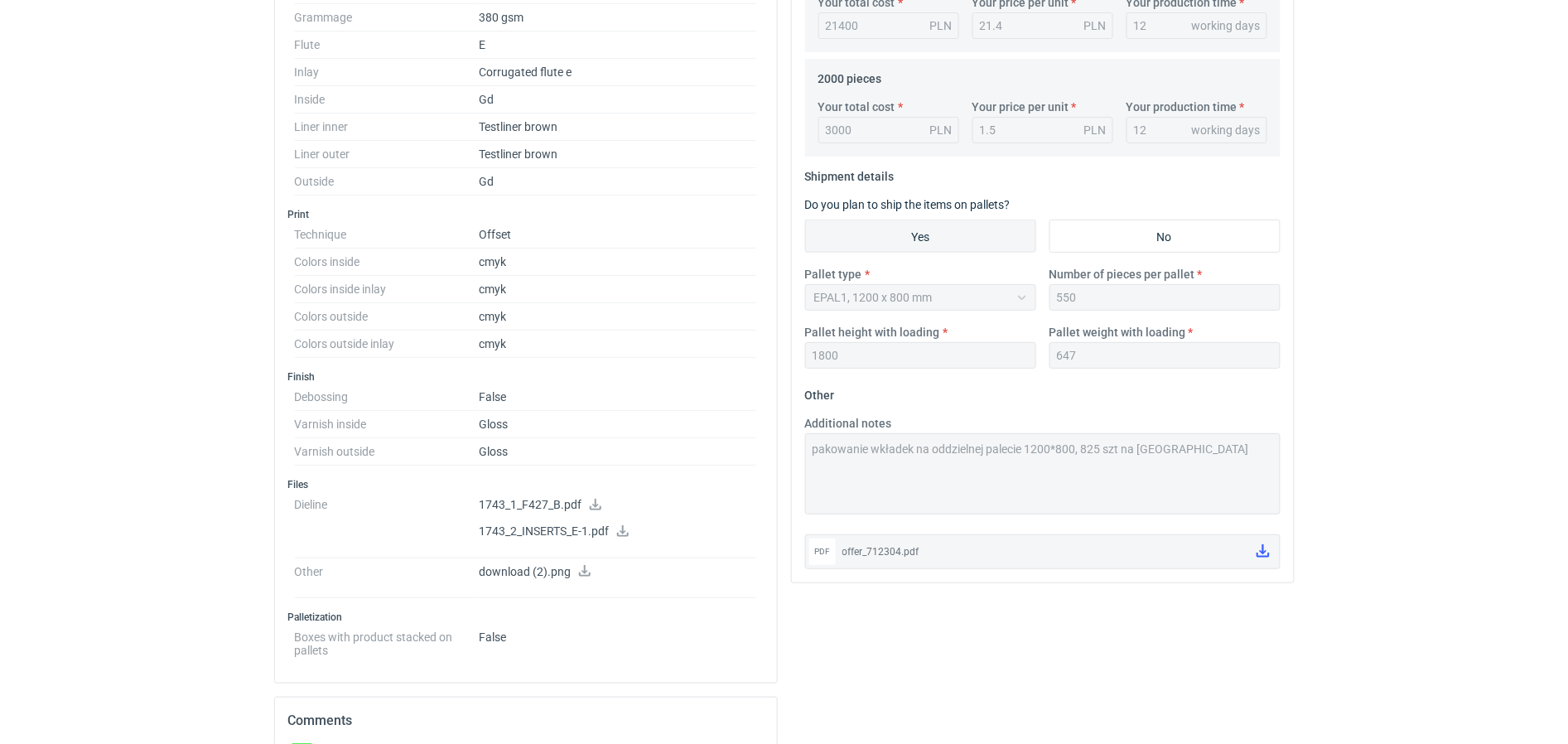
click at [806, 429] on div "Additional notes pakowanie wkładek na oddzielnej palecie 1200*800, 825 szt na p…" at bounding box center [1042, 464] width 489 height 99
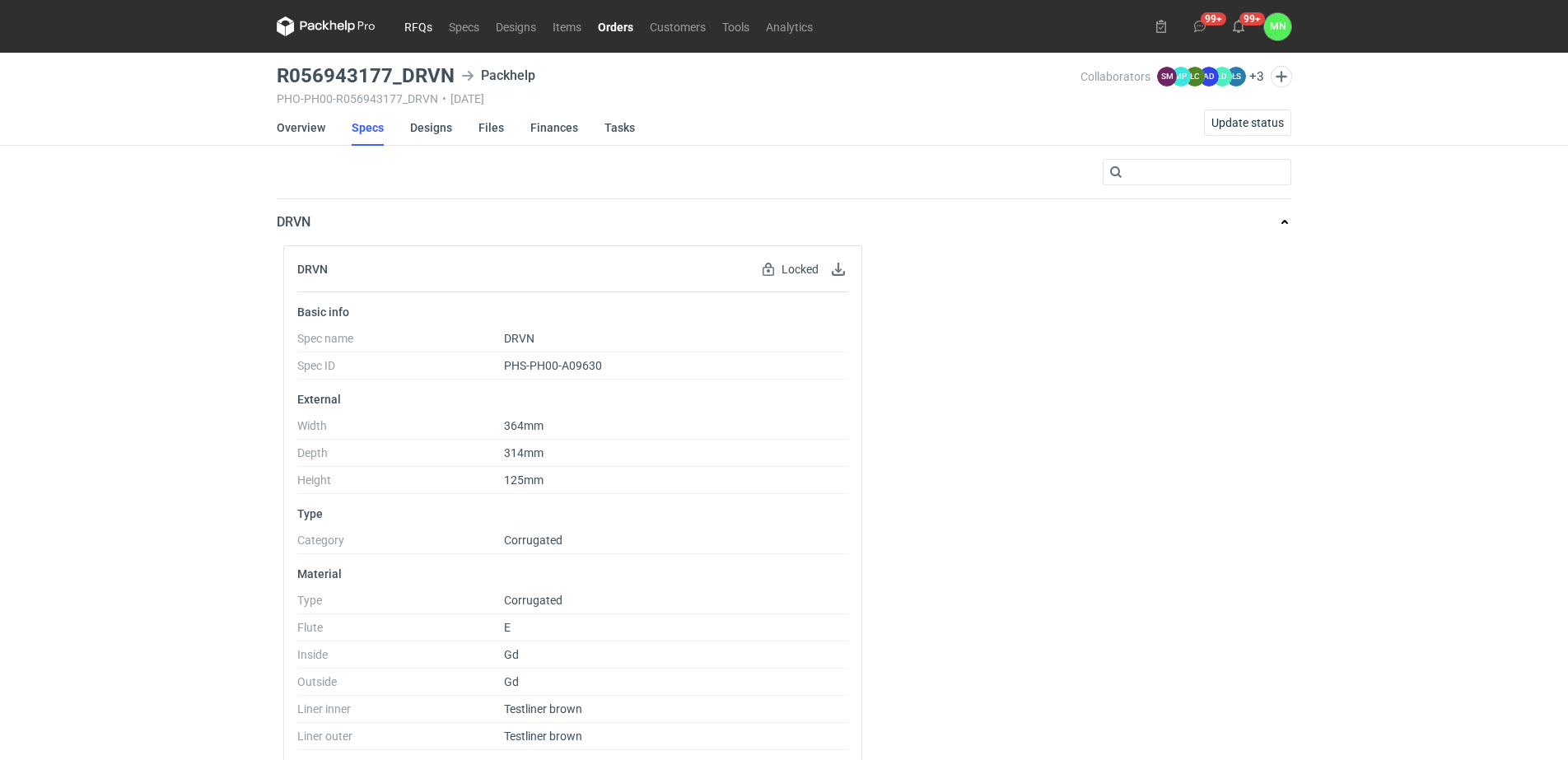
click at [407, 27] on link "RFQs" at bounding box center [418, 25] width 45 height 19
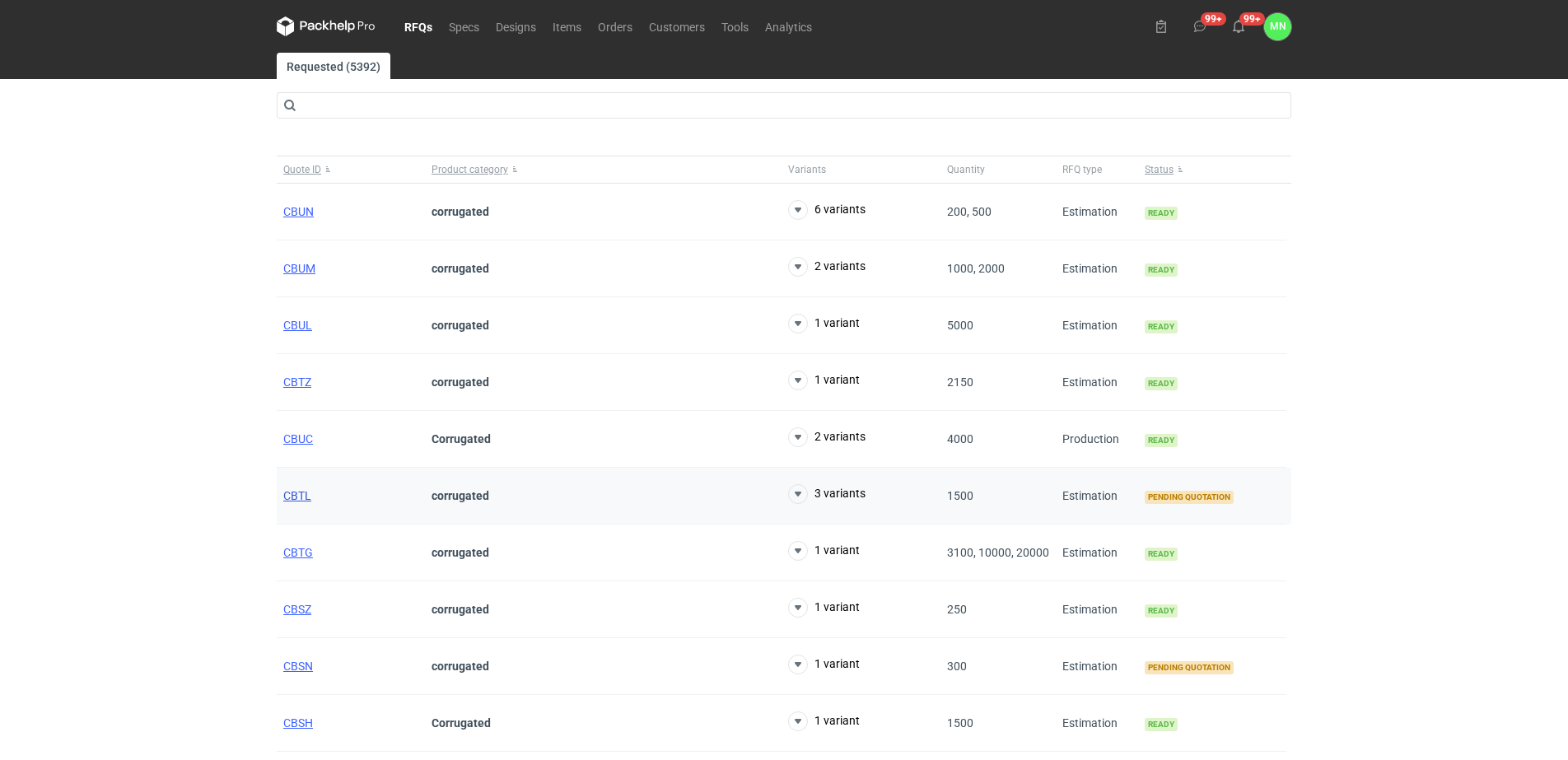
click at [301, 498] on span "CBTL" at bounding box center [297, 496] width 28 height 14
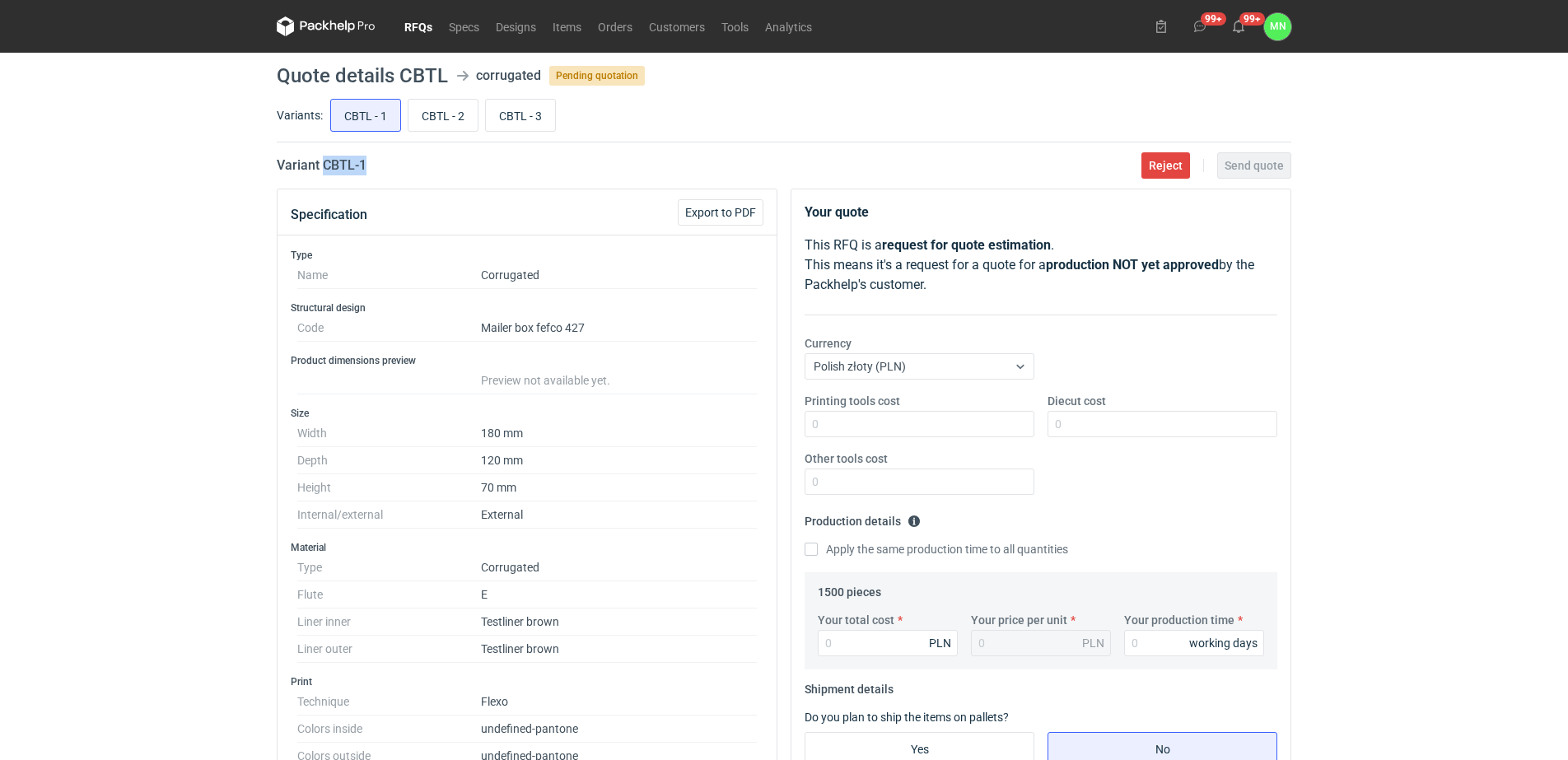
drag, startPoint x: 385, startPoint y: 165, endPoint x: 323, endPoint y: 170, distance: 62.2
click at [323, 170] on div "Variant CBTL - 1 Reject Send quote" at bounding box center [784, 165] width 1014 height 19
copy h2 "CBTL - 1"
click at [418, 115] on input "CBTL - 2" at bounding box center [443, 115] width 69 height 31
radio input "true"
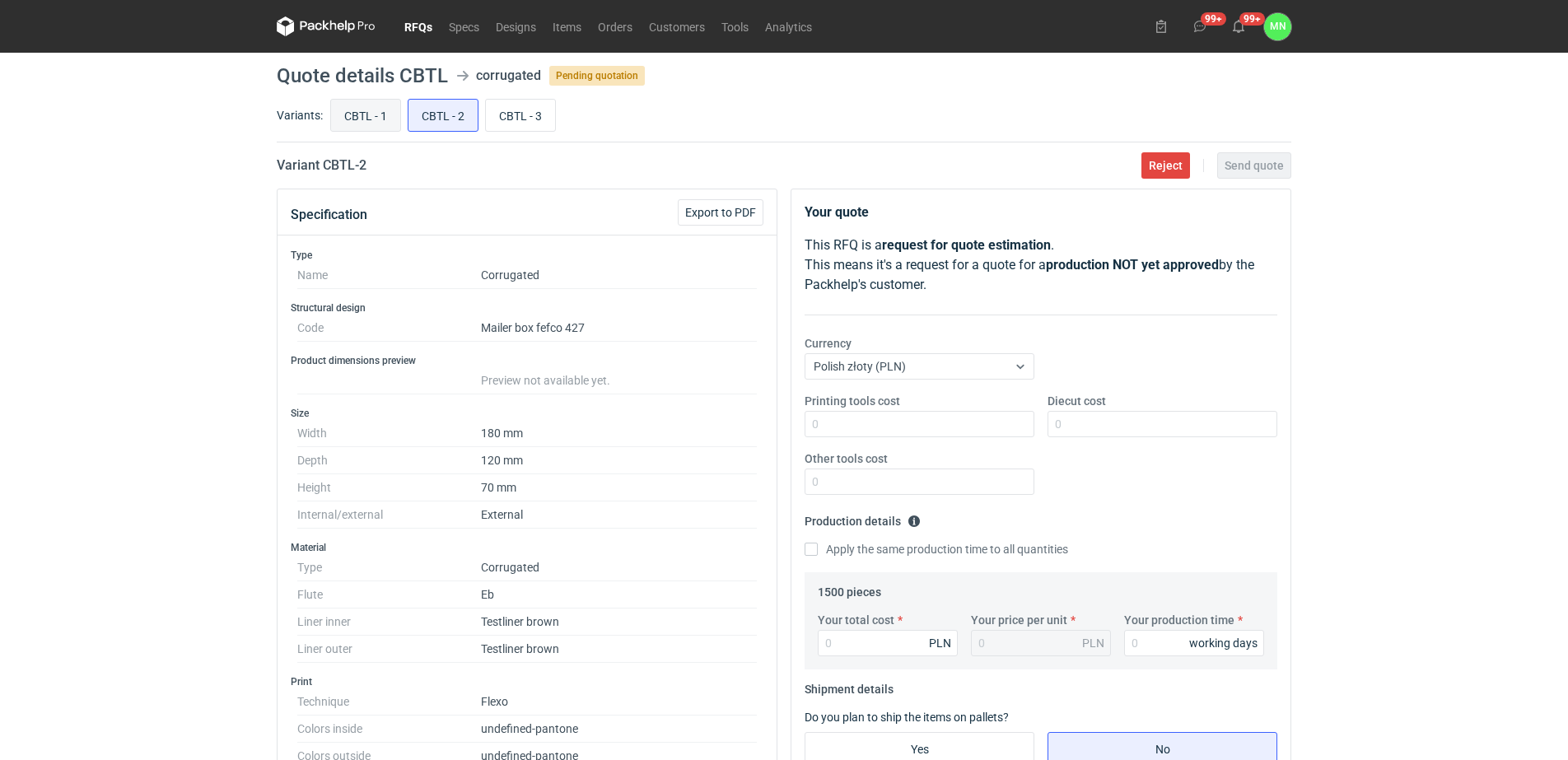
click at [387, 122] on input "CBTL - 1" at bounding box center [366, 115] width 69 height 31
radio input "true"
click at [426, 21] on link "RFQs" at bounding box center [418, 25] width 45 height 19
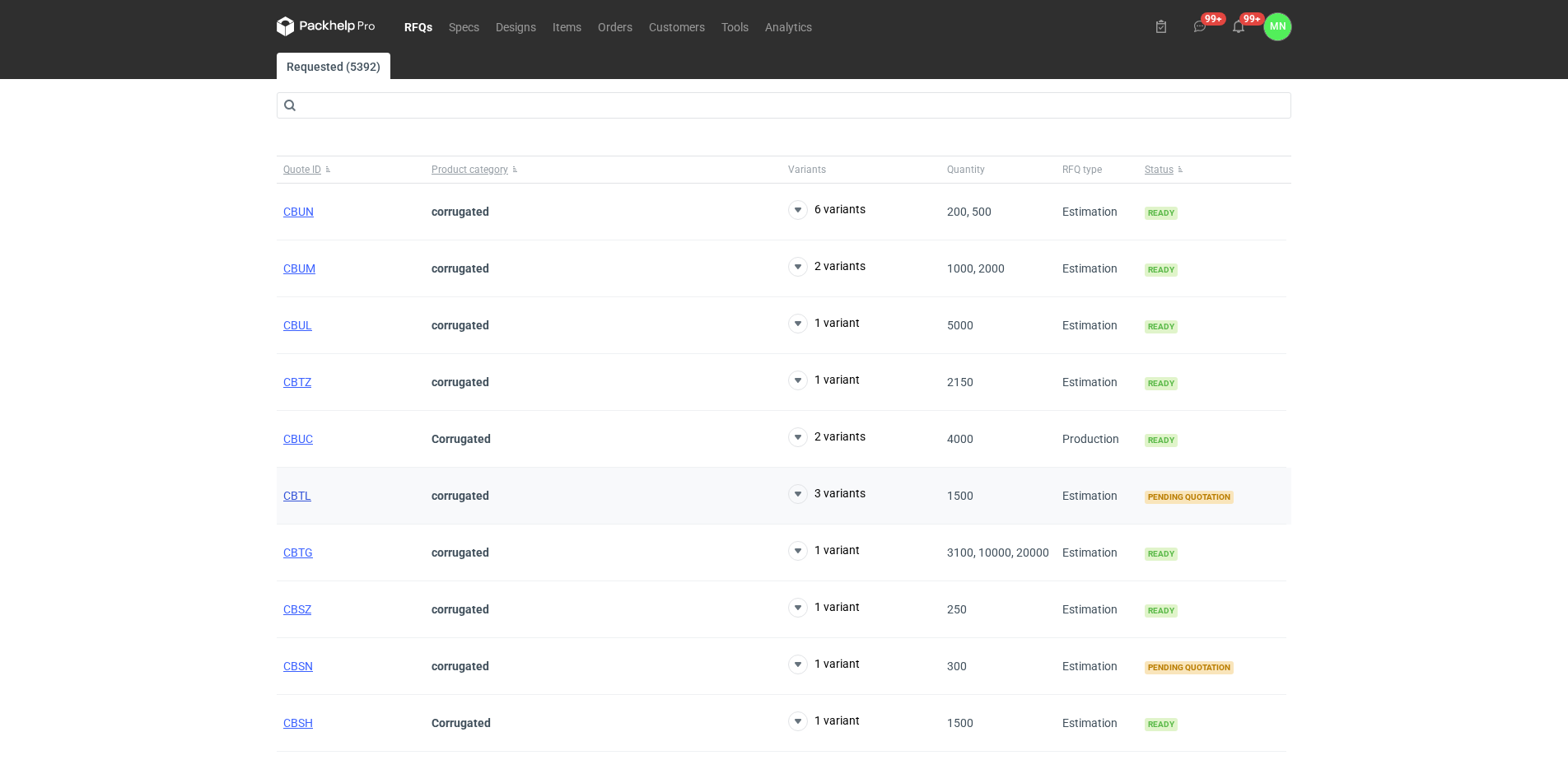
click at [298, 495] on span "CBTL" at bounding box center [297, 496] width 28 height 14
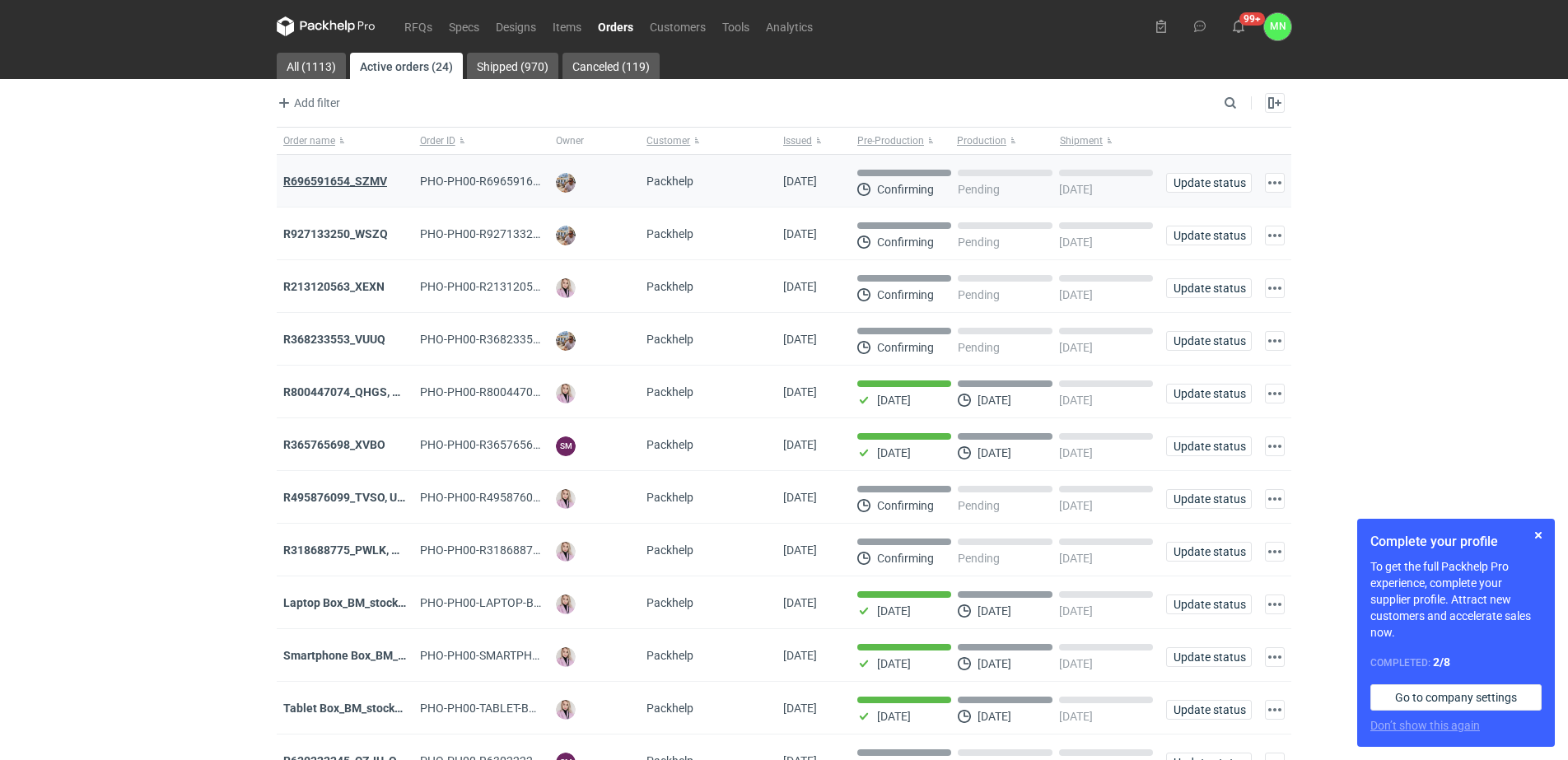
click at [320, 180] on strong "R696591654_SZMV" at bounding box center [335, 182] width 104 height 14
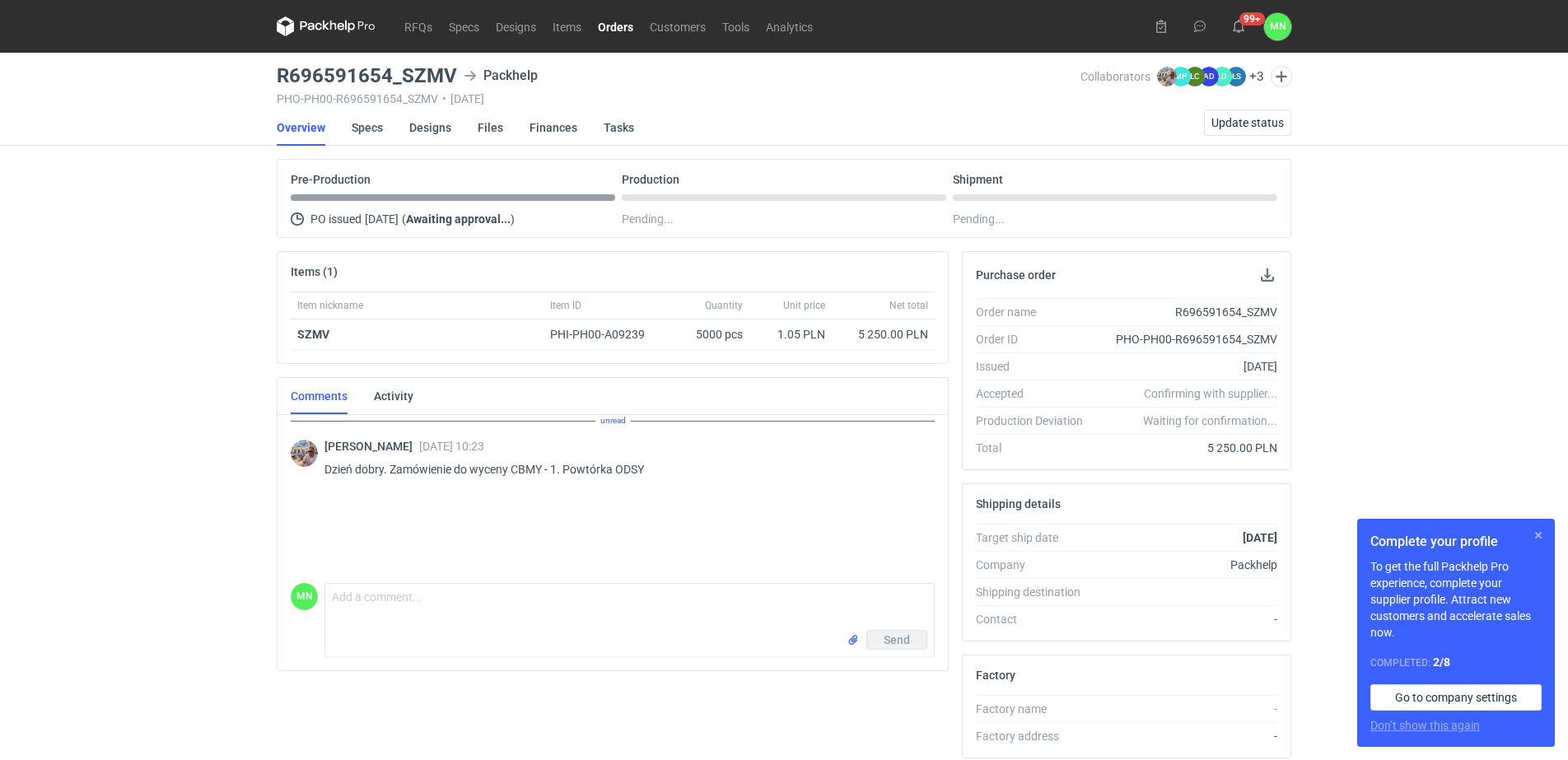
click at [1536, 529] on button "button" at bounding box center [1538, 535] width 19 height 19
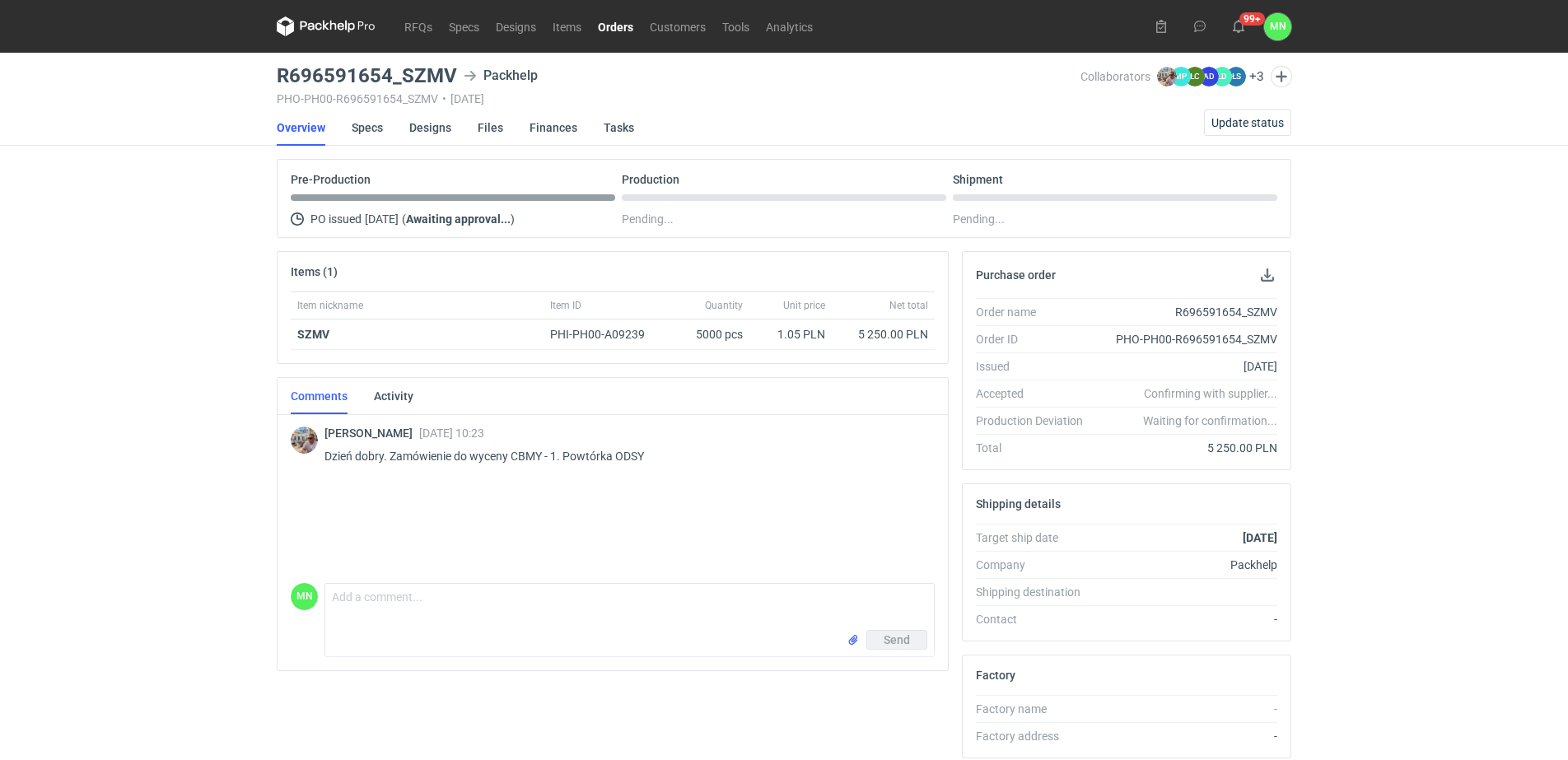
click at [636, 456] on p "Dzień dobry. Zamówienie do wyceny CBMY - 1. Powtórka ODSY" at bounding box center [623, 456] width 597 height 19
drag, startPoint x: 636, startPoint y: 456, endPoint x: 526, endPoint y: 446, distance: 110.5
click at [526, 446] on p "Dzień dobry. Zamówienie do wyceny CBMY - 1. Powtórka ODSY" at bounding box center [623, 456] width 597 height 19
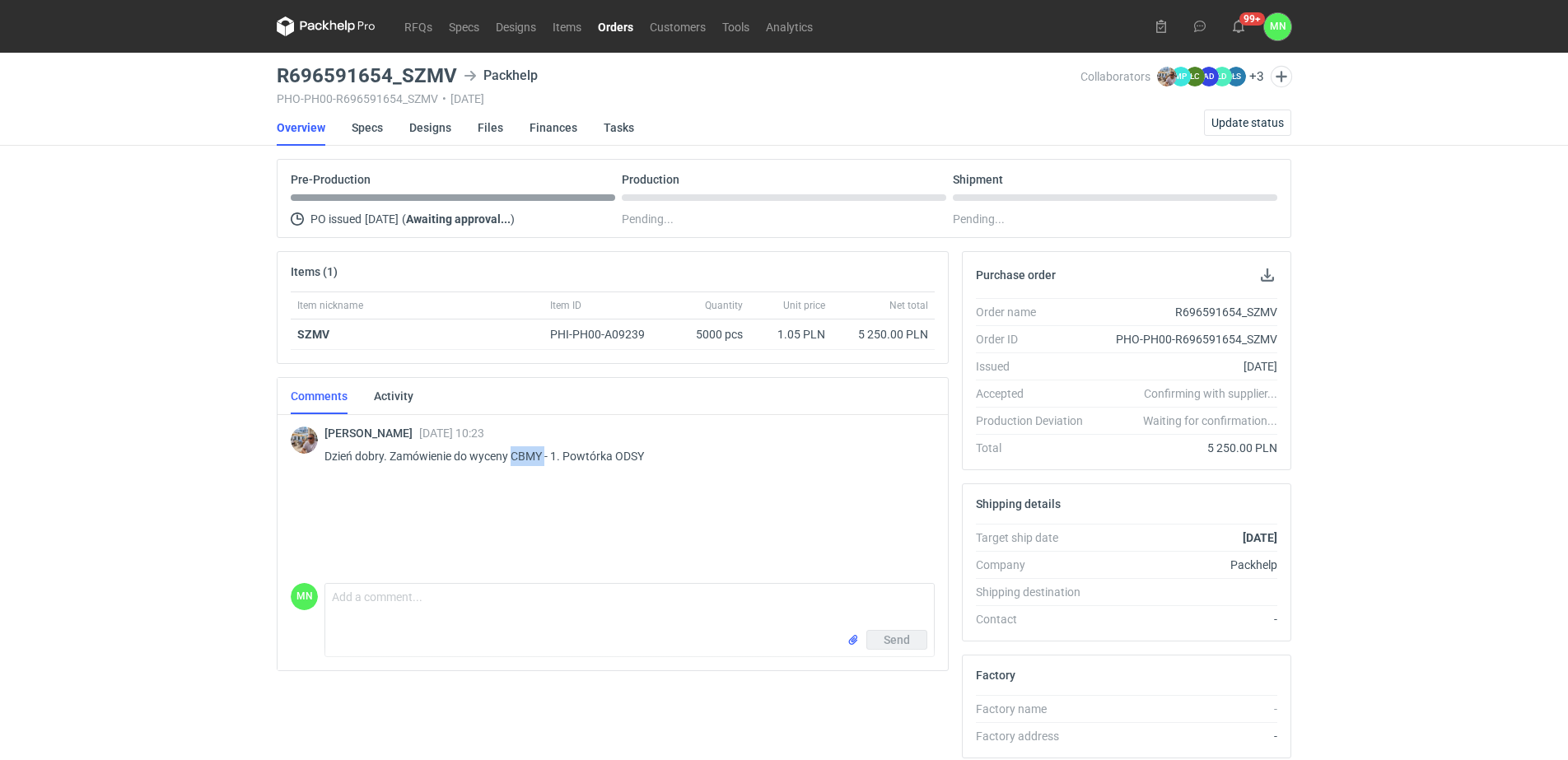
copy p "CBMY"
drag, startPoint x: 457, startPoint y: 73, endPoint x: 278, endPoint y: 82, distance: 179.2
click at [278, 82] on div "R696591654_SZMV Packhelp" at bounding box center [678, 75] width 804 height 19
copy h3 "R696591654_SZMV"
drag, startPoint x: 921, startPoint y: 511, endPoint x: 1106, endPoint y: 496, distance: 185.6
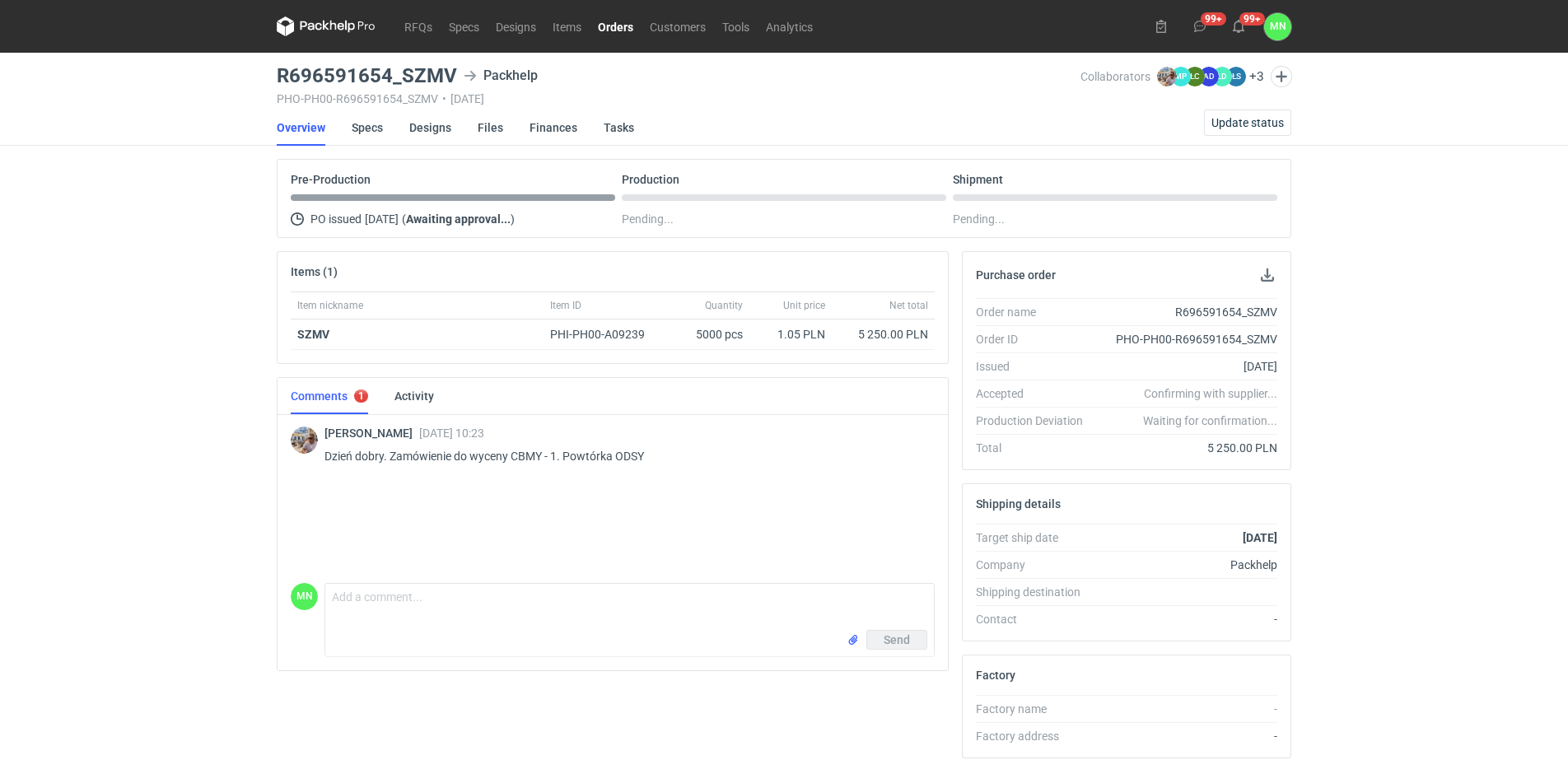
click at [921, 511] on div "Michał Palasek 10 Oct 2025 10:23 Dzień dobry. Zamówienie do wyceny CBMY - 1. Po…" at bounding box center [613, 494] width 644 height 165
click at [1225, 120] on span "Update status" at bounding box center [1248, 123] width 73 height 12
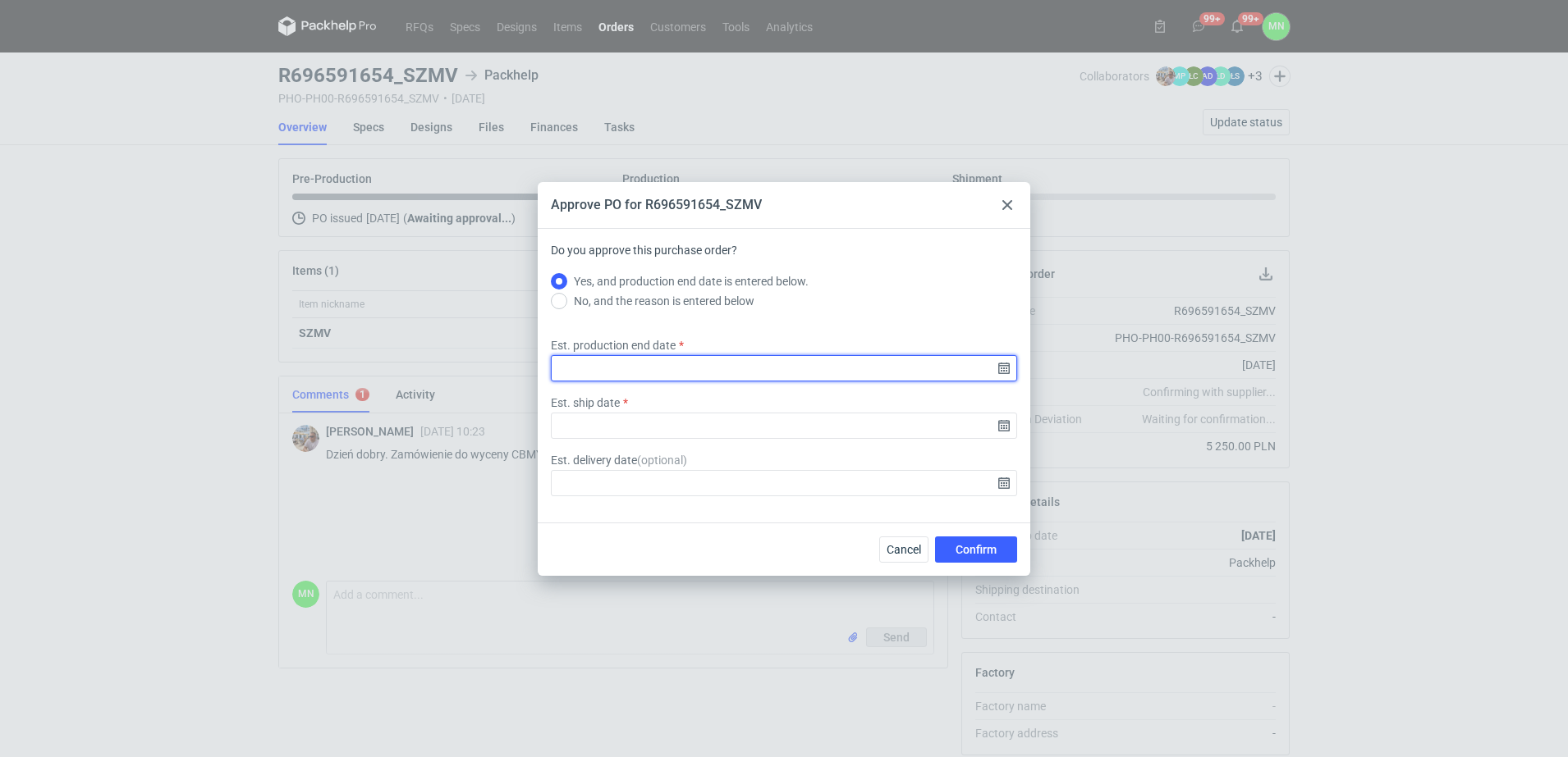
click at [1002, 364] on input "Est. production end date" at bounding box center [784, 368] width 466 height 26
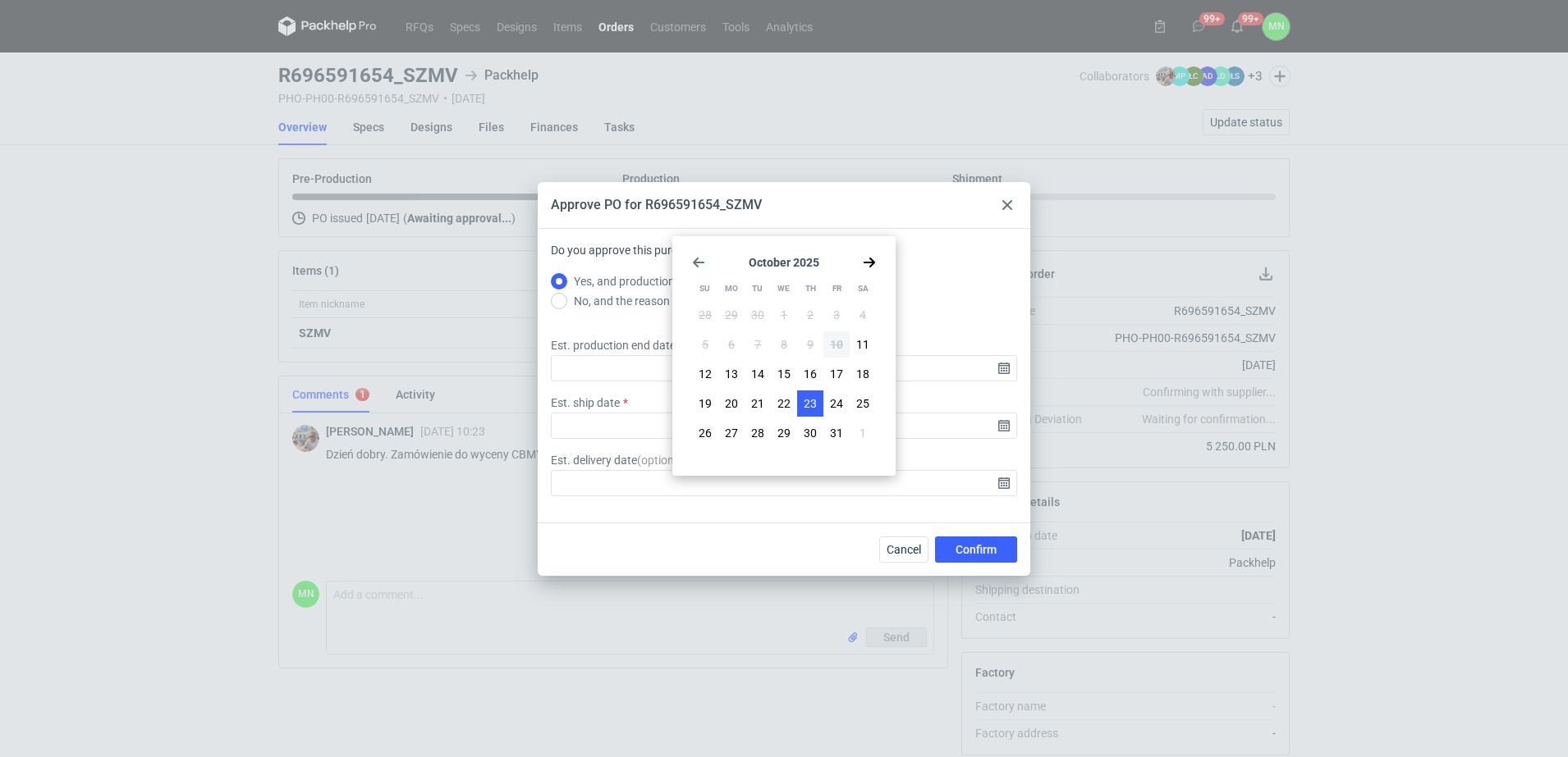
click at [820, 400] on button "23" at bounding box center [810, 403] width 26 height 26
type input "2025-10-23"
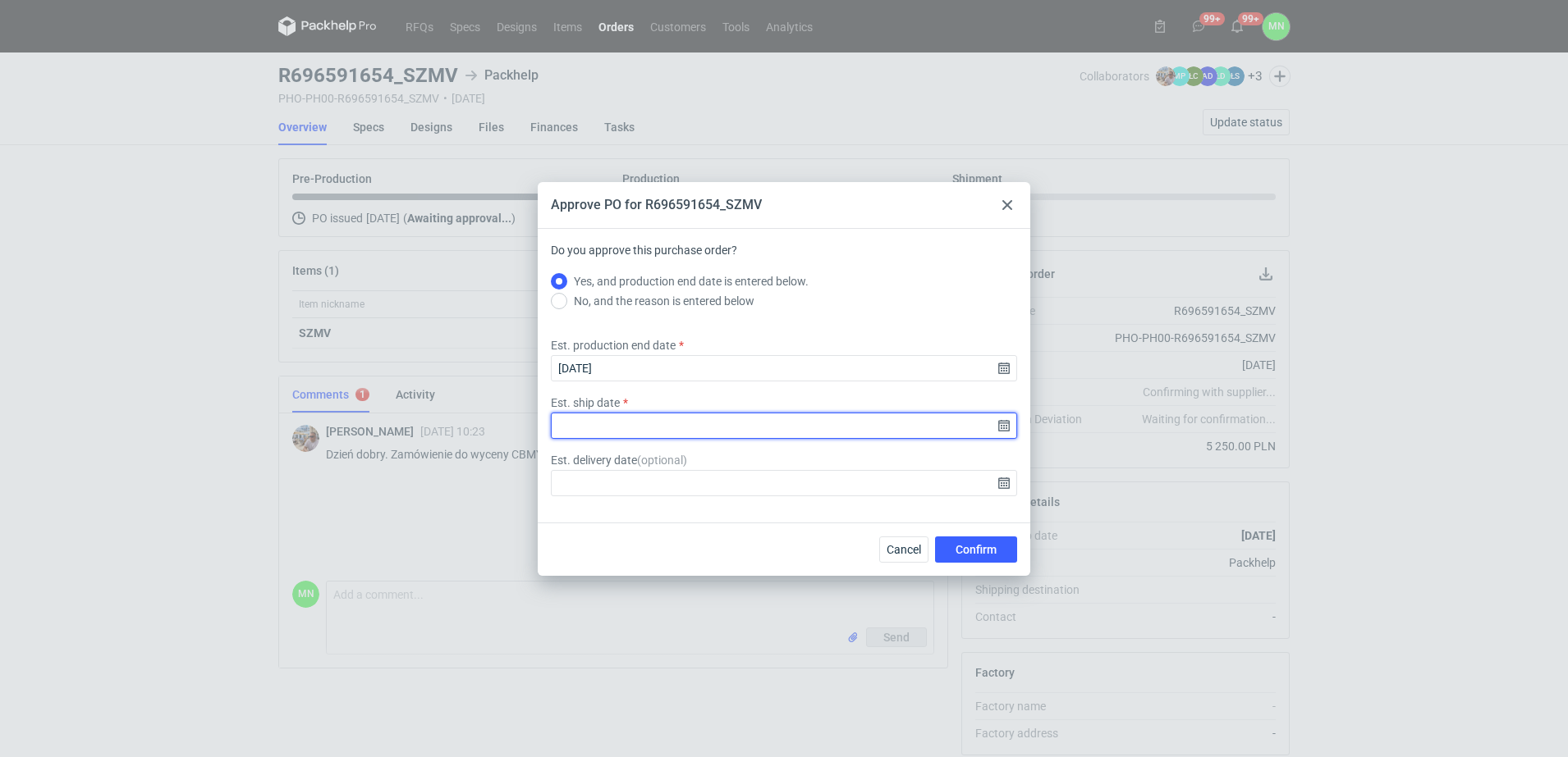
click at [1005, 427] on input "Est. ship date" at bounding box center [784, 425] width 466 height 26
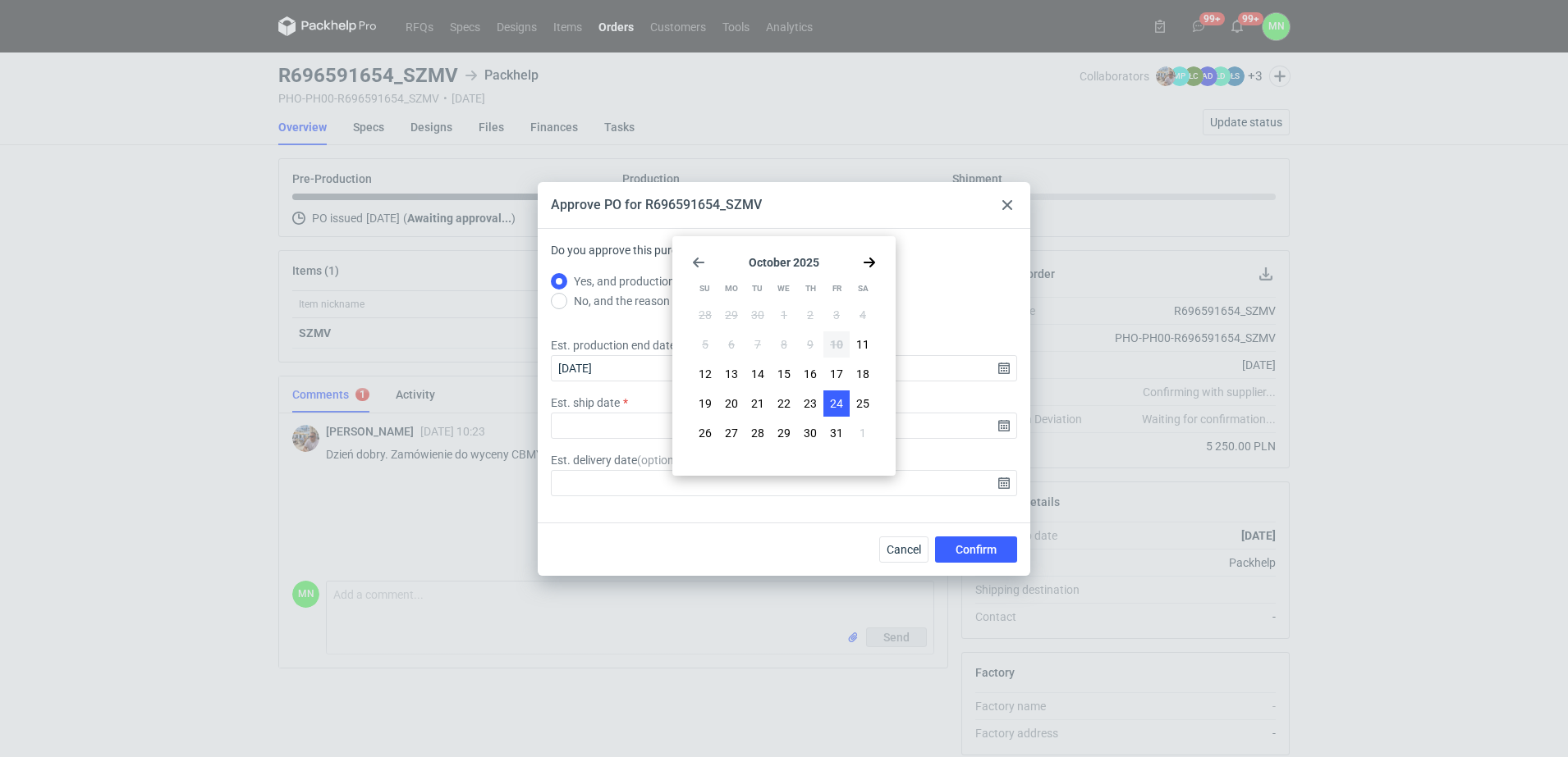
click at [834, 404] on span "24" at bounding box center [837, 403] width 13 height 16
type input "2025-10-24"
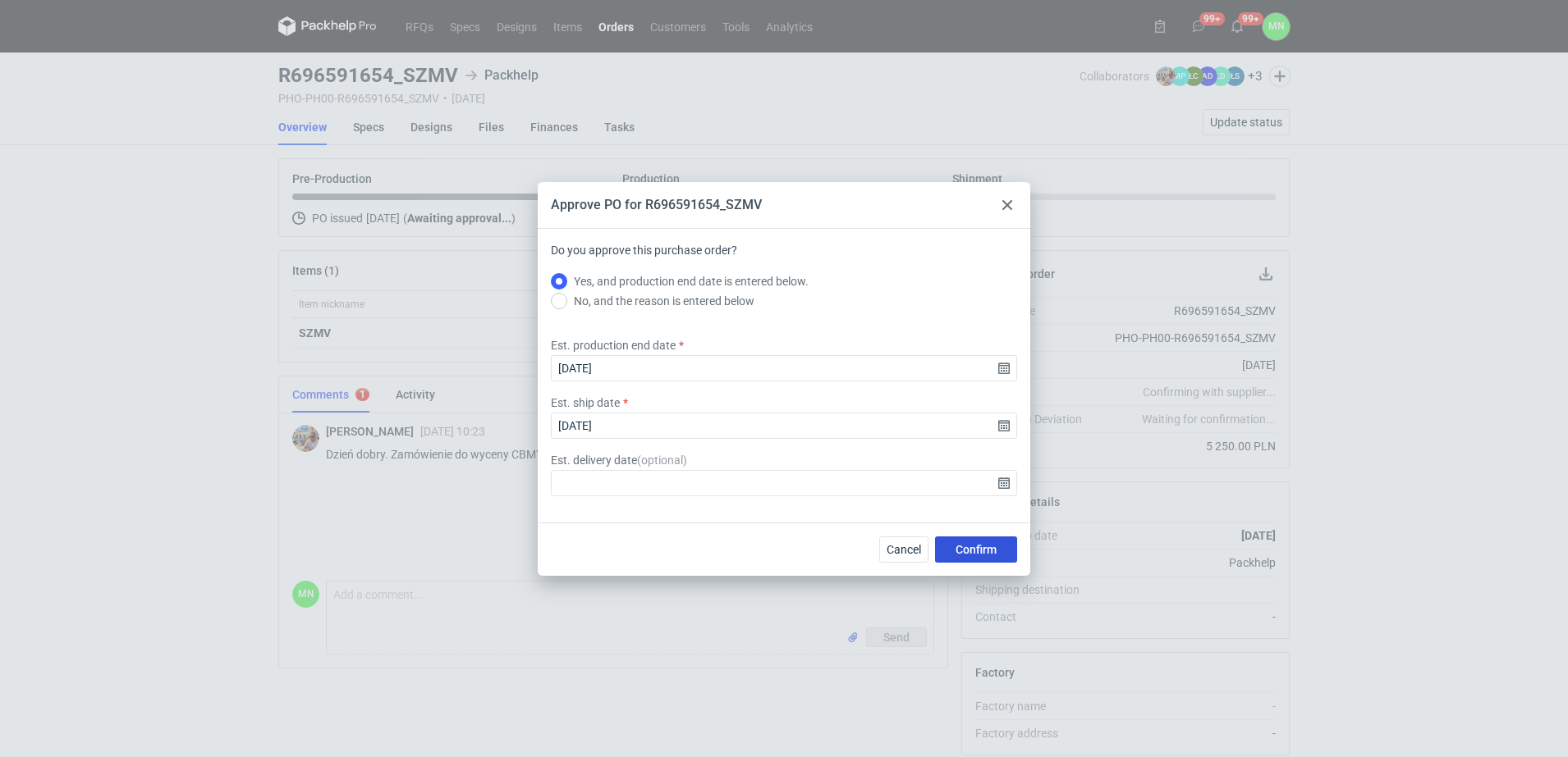
click at [994, 546] on span "Confirm" at bounding box center [976, 550] width 41 height 12
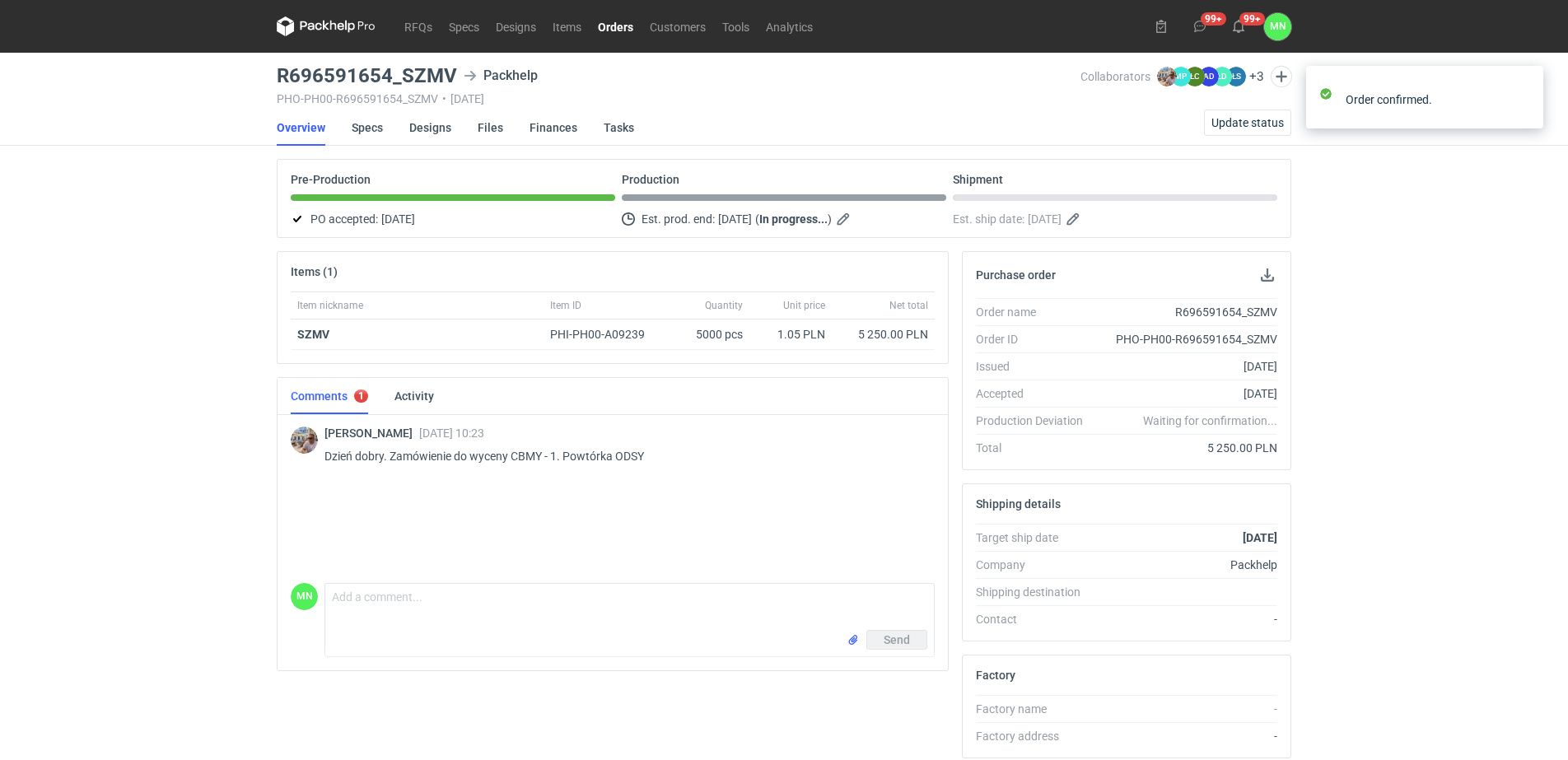
click at [607, 27] on link "Orders" at bounding box center [615, 25] width 52 height 19
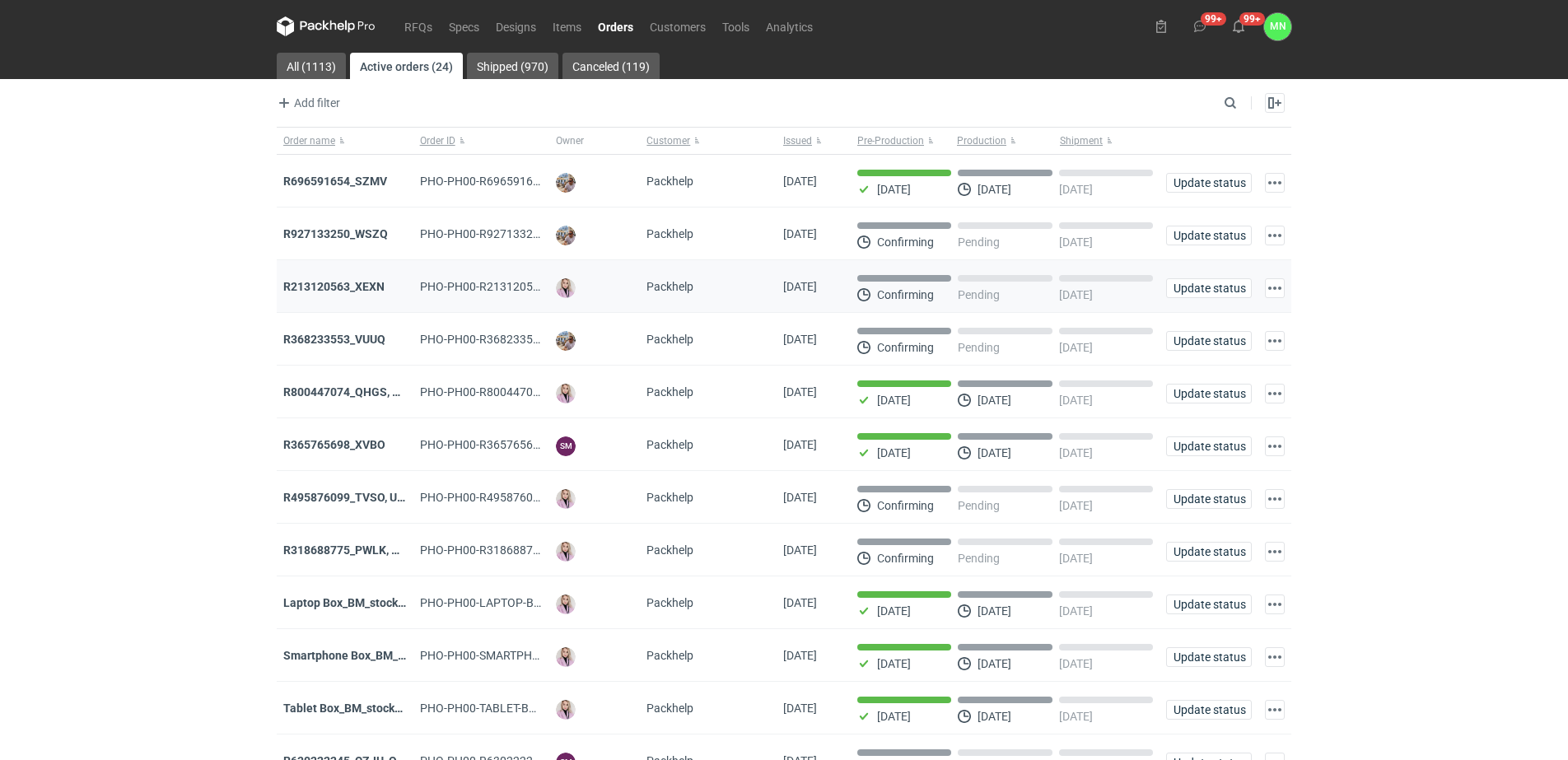
click at [317, 295] on div "R213120563_XEXN" at bounding box center [345, 286] width 123 height 16
click at [317, 289] on strong "R213120563_XEXN" at bounding box center [334, 287] width 101 height 14
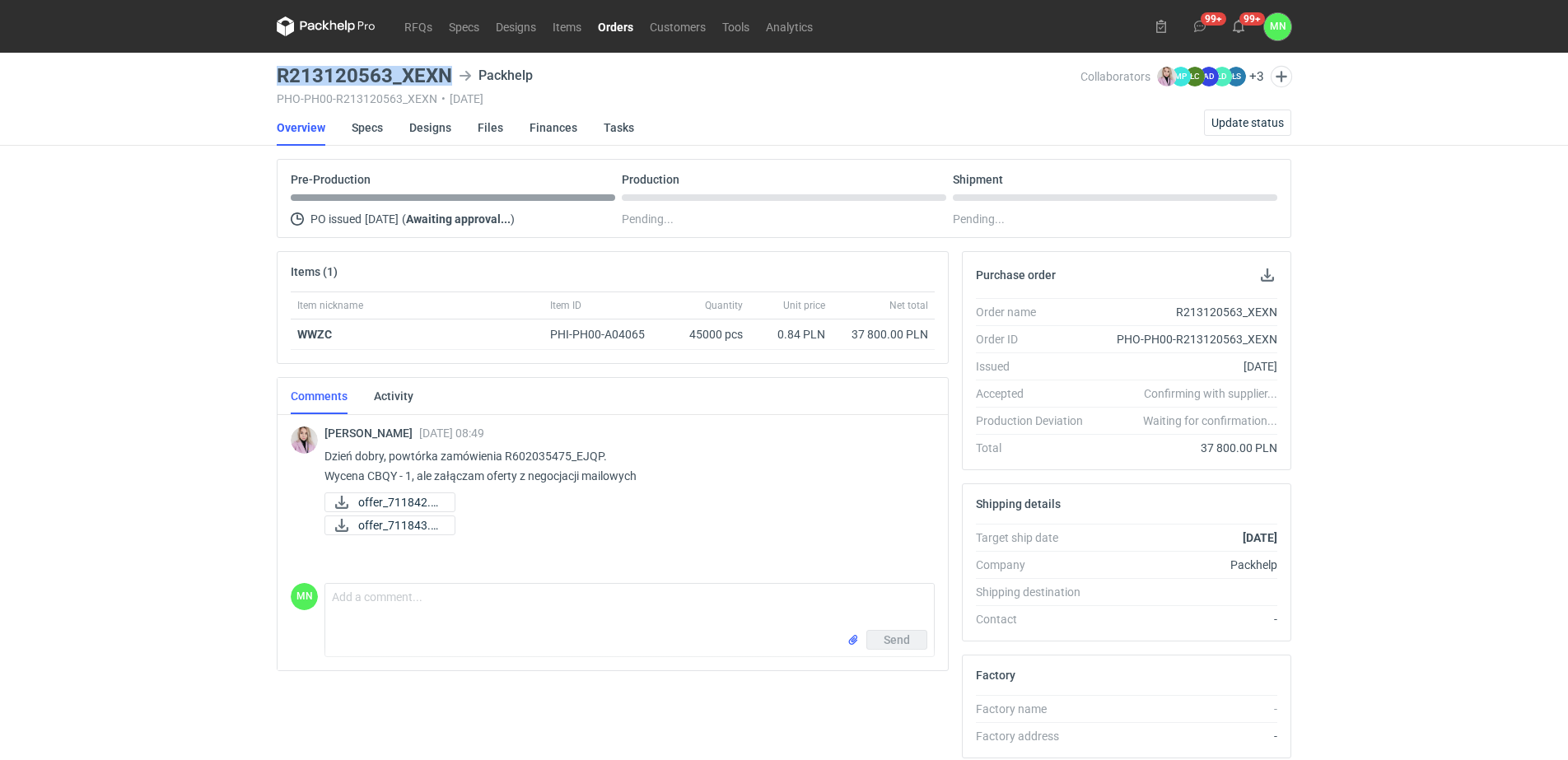
drag, startPoint x: 433, startPoint y: 68, endPoint x: 281, endPoint y: 63, distance: 152.1
click at [281, 63] on main "R213120563_XEXN Packhelp PHO-PH00-R213120563_XEXN • 09/10/2025 Collaborators Kl…" at bounding box center [784, 555] width 1028 height 1006
copy h3 "R213120563_XEXN"
click at [599, 453] on p "Dzień dobry, powtórka zamówienia R602035475_EJQP. Wycena CBQY - 1, ale załączam…" at bounding box center [623, 466] width 597 height 40
click at [598, 453] on p "Dzień dobry, powtórka zamówienia R602035475_EJQP. Wycena CBQY - 1, ale załączam…" at bounding box center [623, 466] width 597 height 40
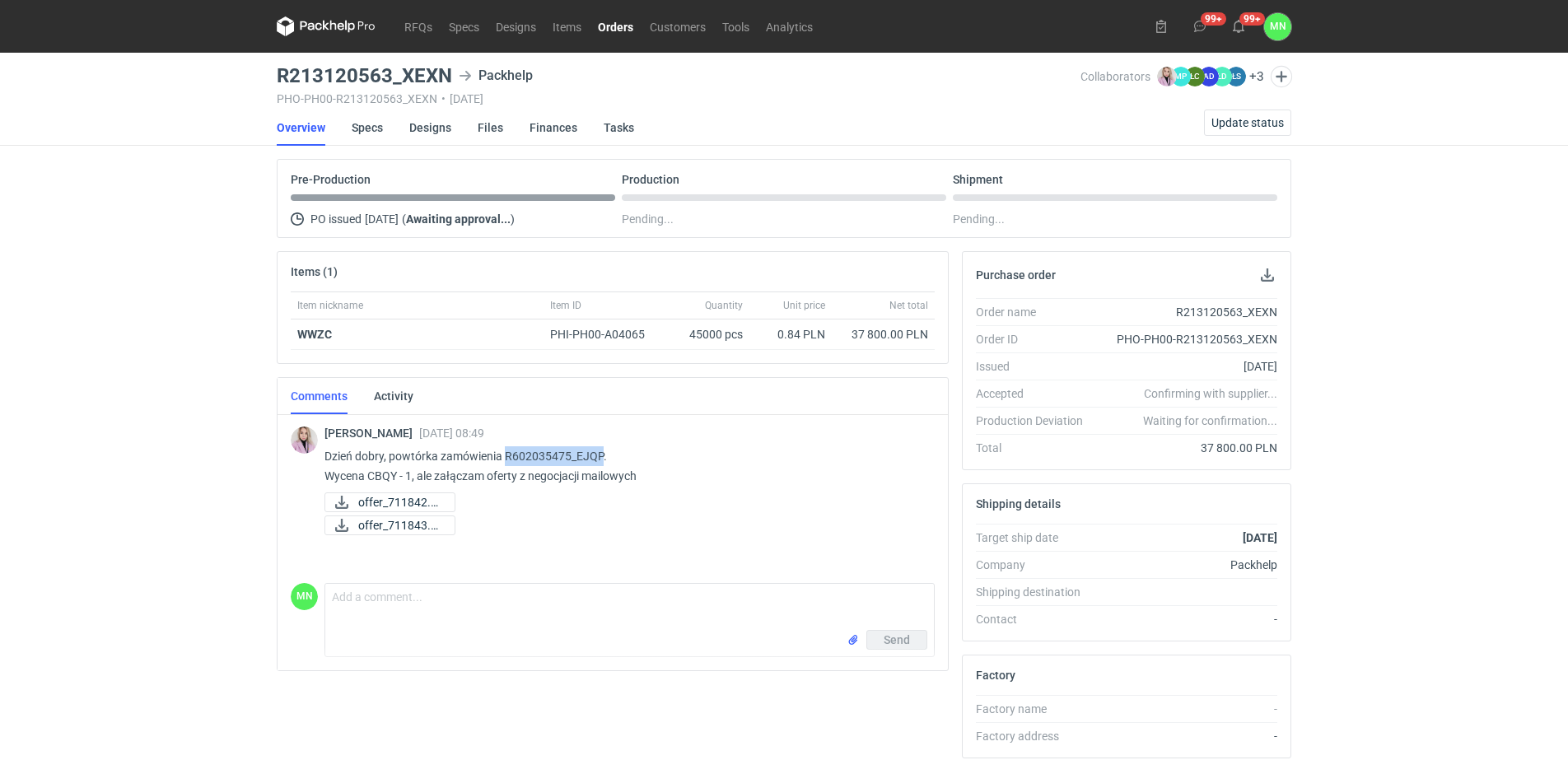
copy p "R602035475_EJQP"
click at [626, 20] on link "Orders" at bounding box center [615, 25] width 52 height 19
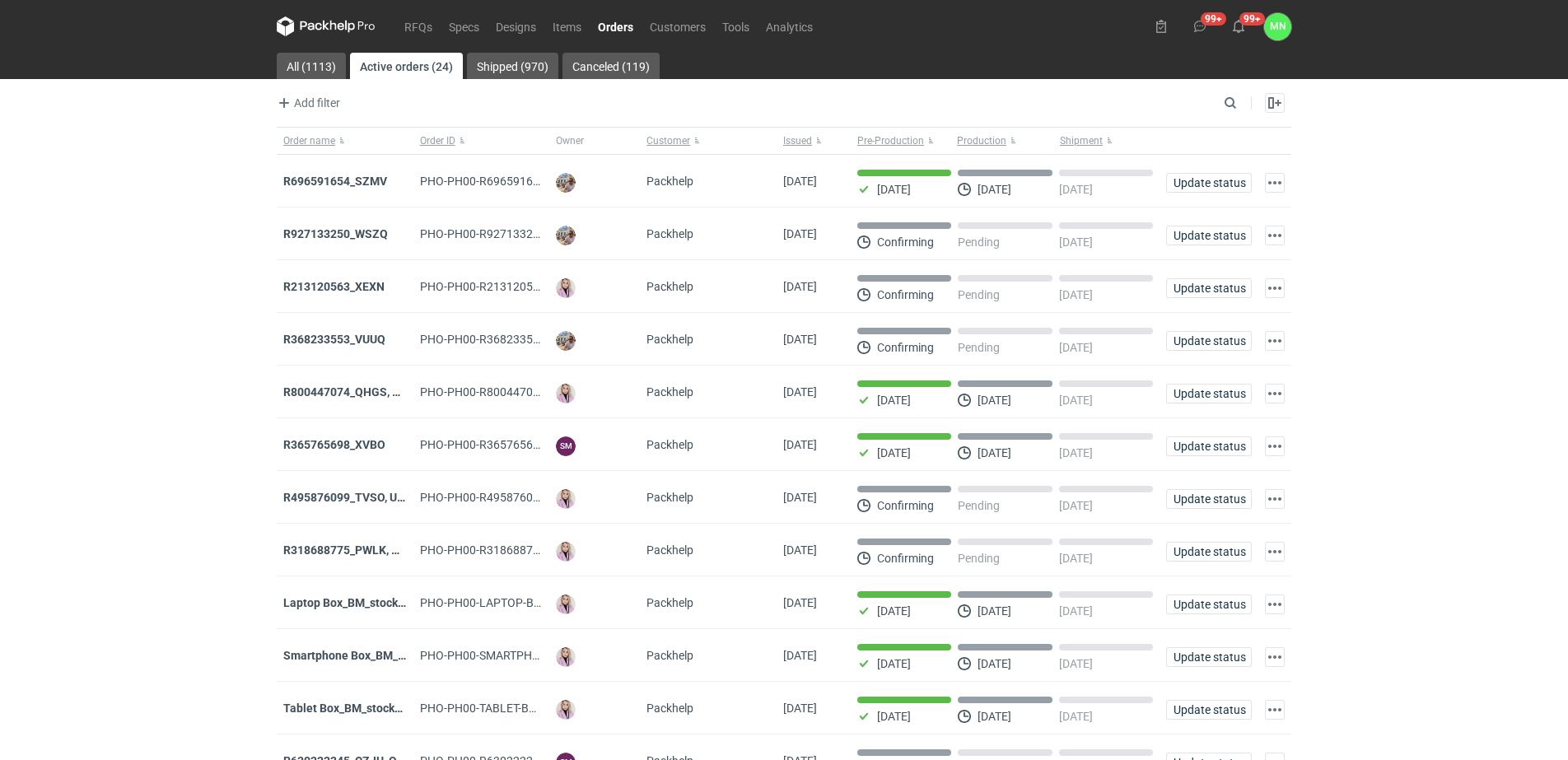
click at [348, 289] on strong "R213120563_XEXN" at bounding box center [334, 287] width 101 height 14
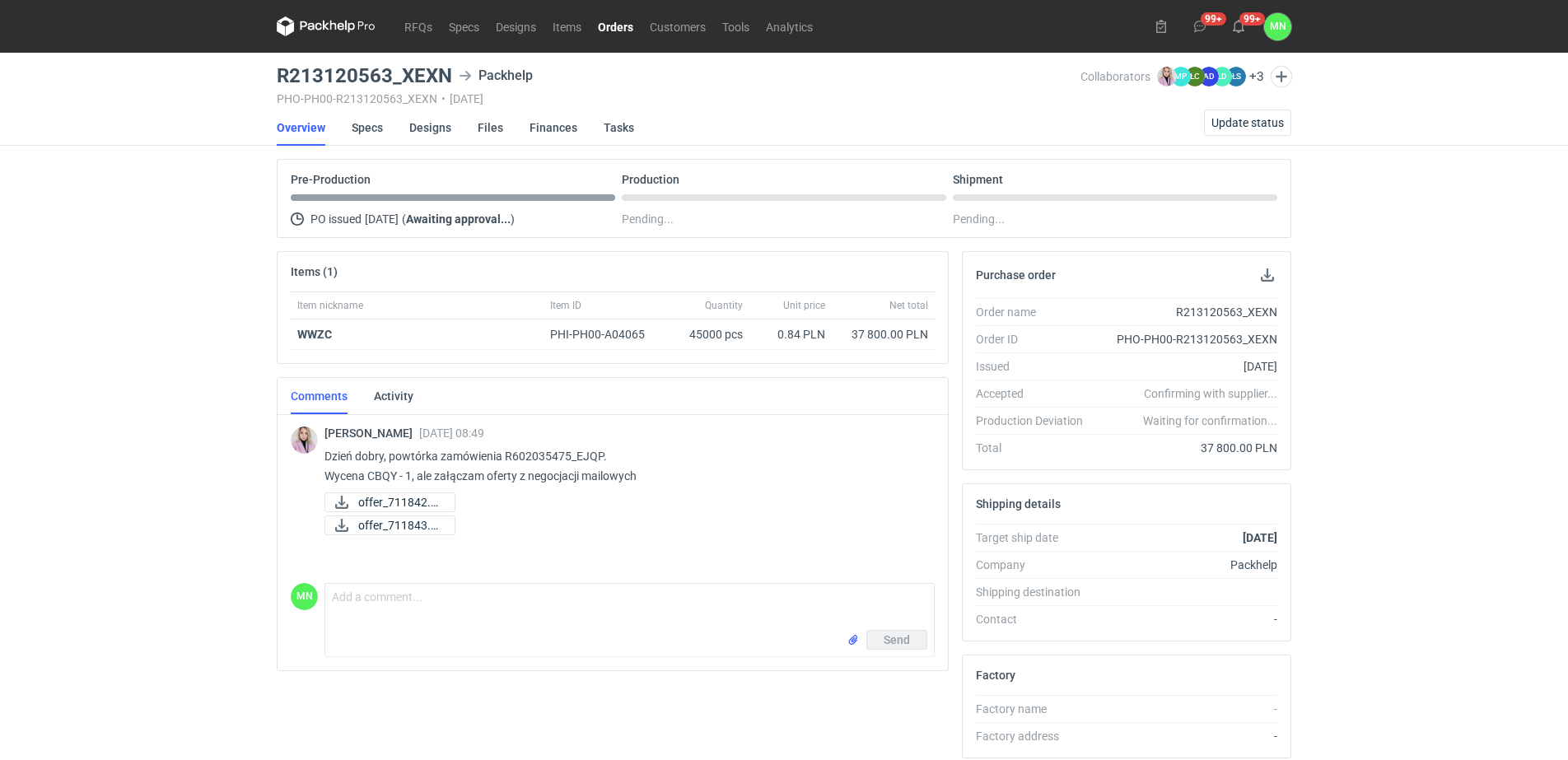
click at [1108, 470] on div "Purchase order Order name R213120563_XEXN Order ID PHO-PH00-R213120563_XEXN Iss…" at bounding box center [1126, 628] width 342 height 755
click at [1270, 129] on button "Update status" at bounding box center [1248, 123] width 87 height 26
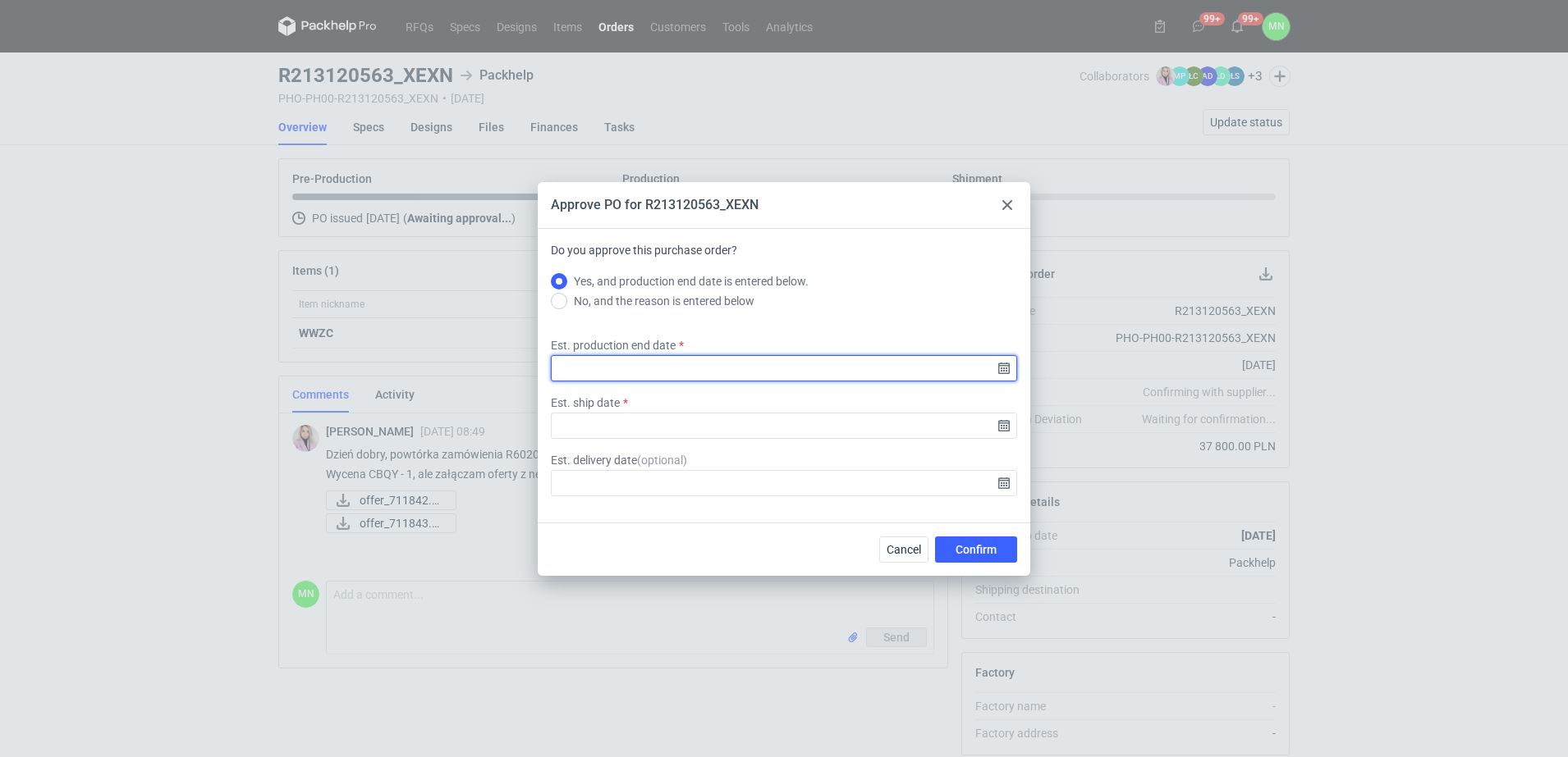
click at [1007, 365] on input "Est. production end date" at bounding box center [784, 368] width 466 height 26
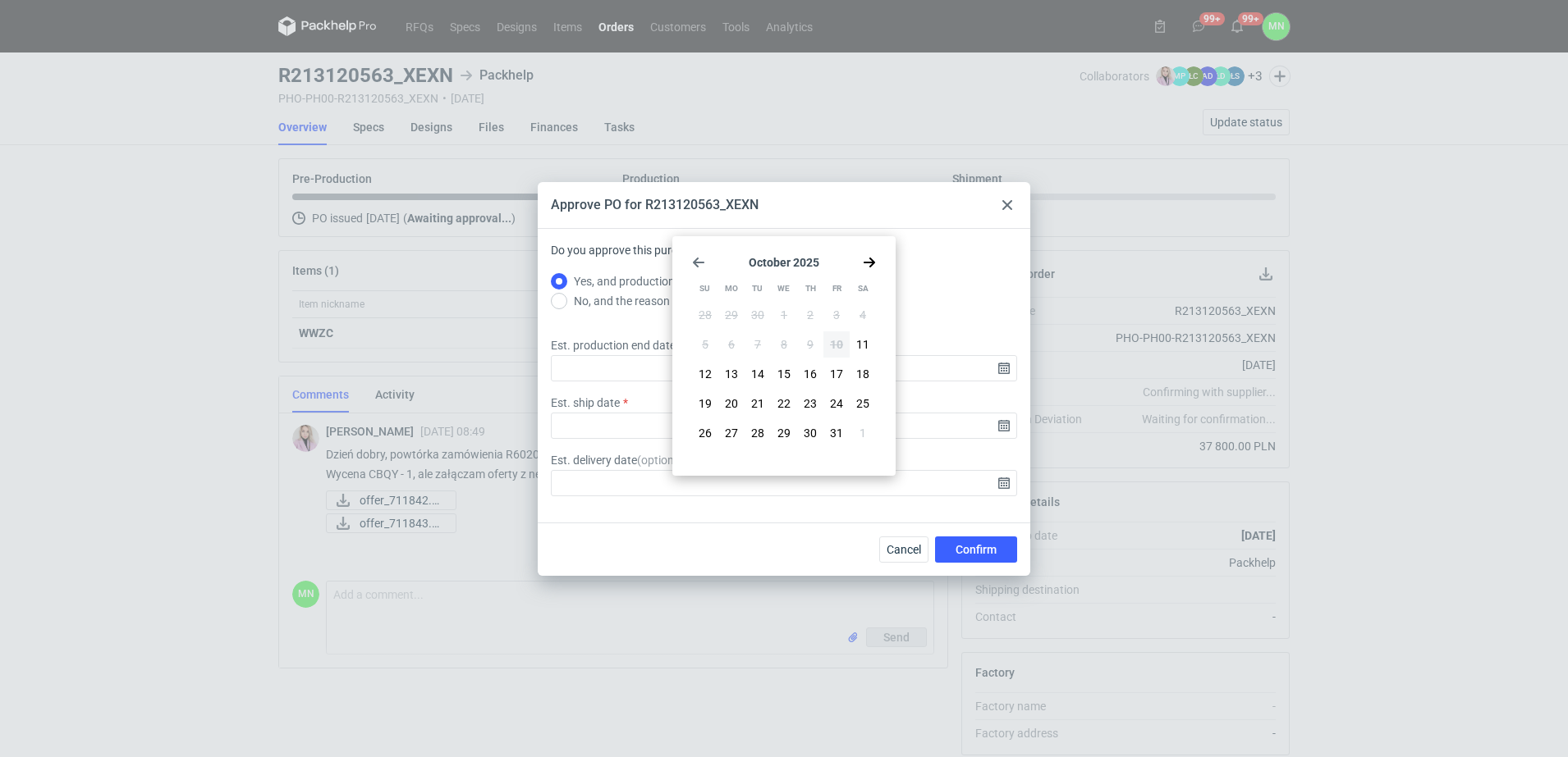
click at [923, 706] on div "Approve PO for R213120563_XEXN Do you approve this purchase order? Yes, and pro…" at bounding box center [784, 378] width 1568 height 757
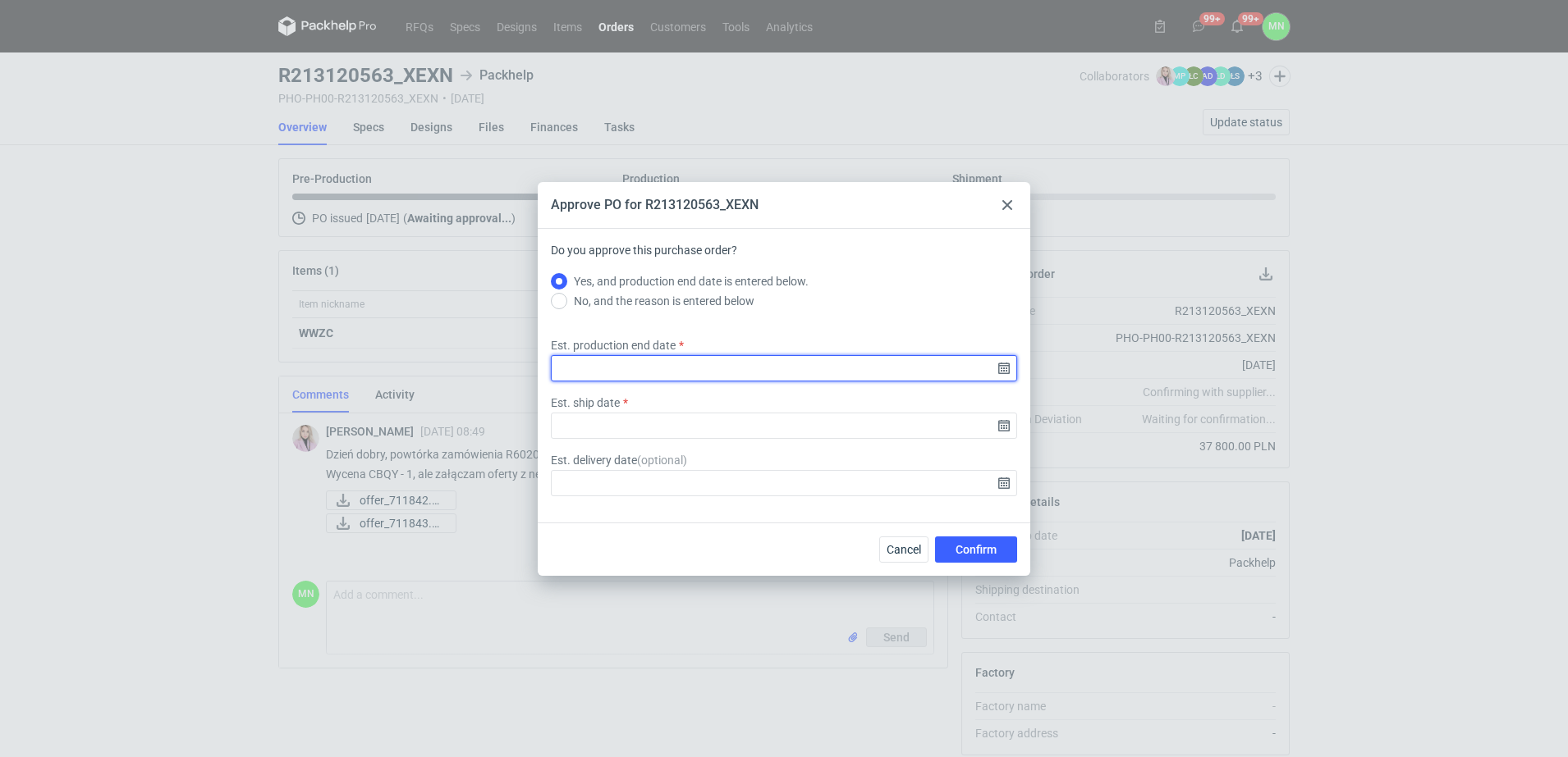
click at [1000, 368] on input "Est. production end date" at bounding box center [784, 368] width 466 height 26
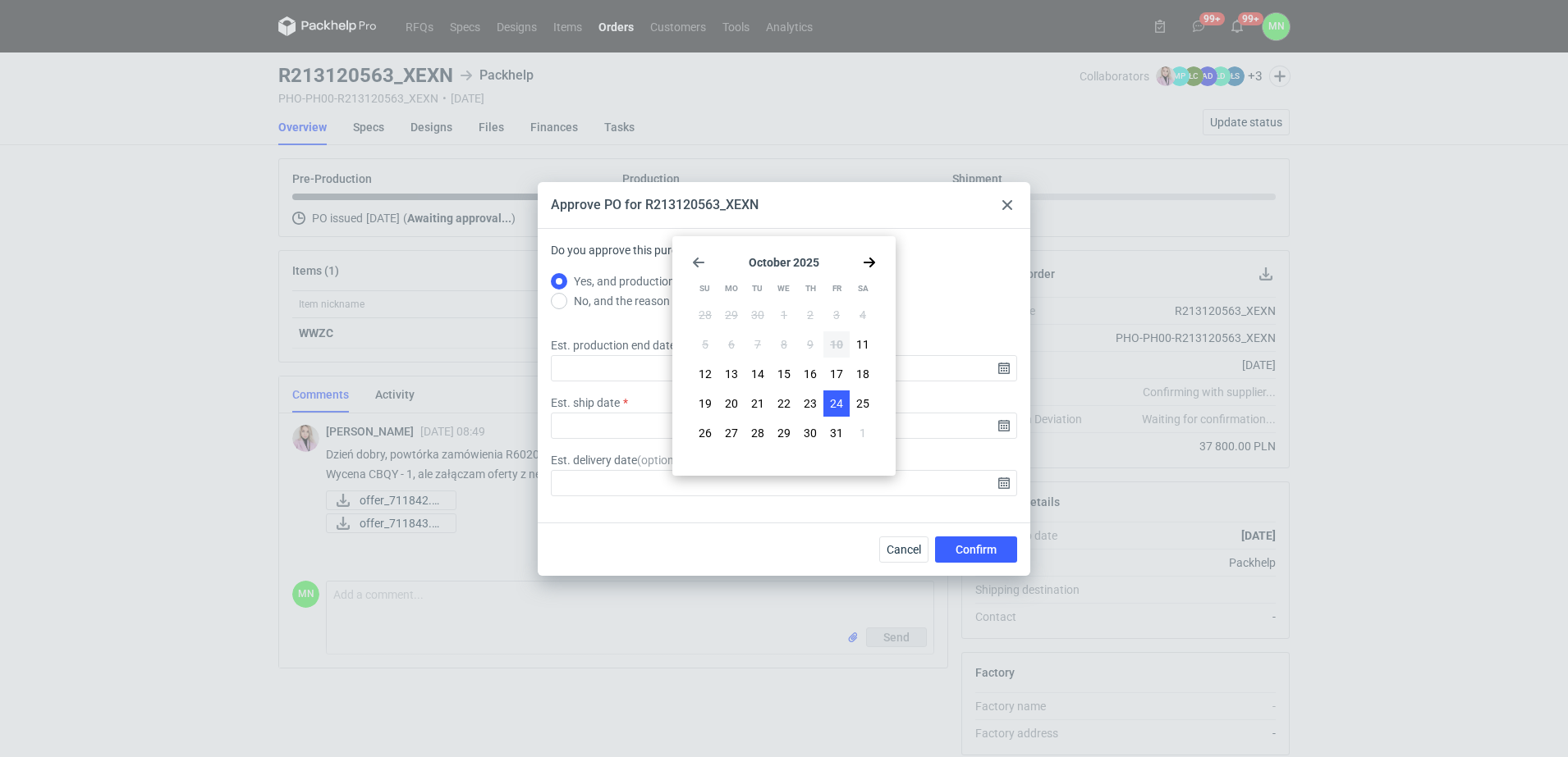
click at [838, 397] on span "24" at bounding box center [837, 403] width 13 height 16
type input "2025-10-24"
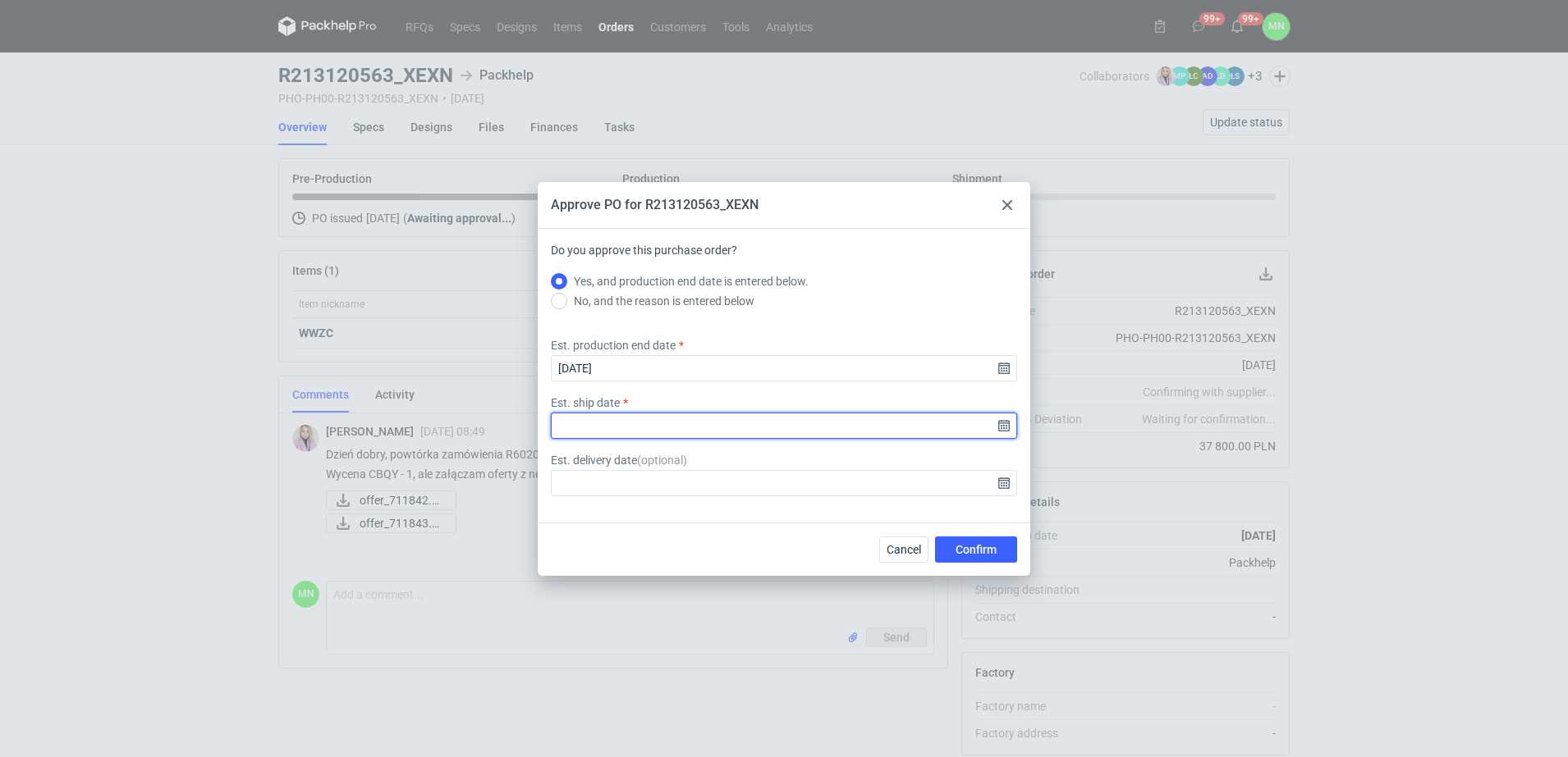
click at [1006, 424] on input "Est. ship date" at bounding box center [784, 425] width 466 height 26
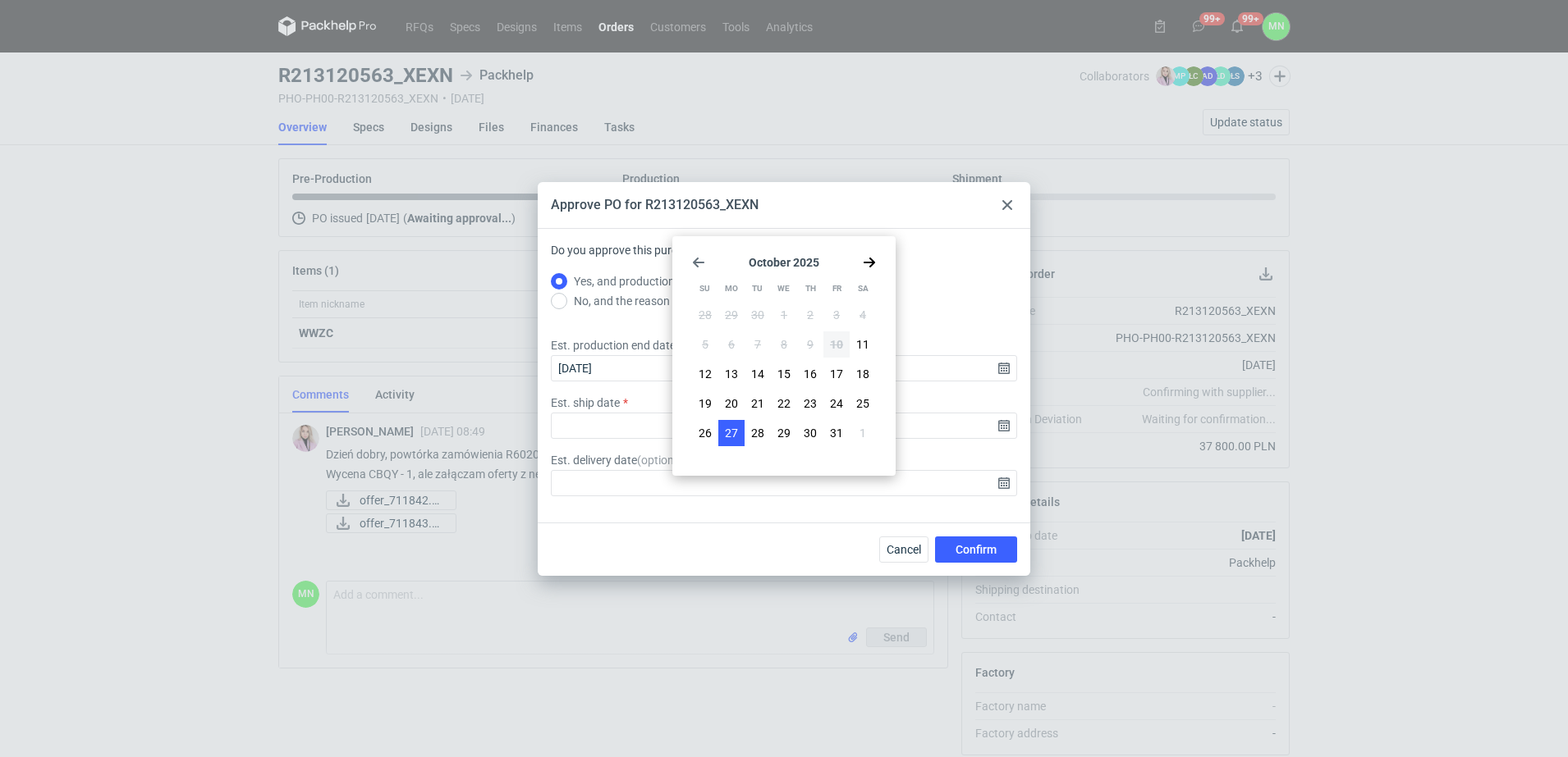
click at [730, 434] on span "27" at bounding box center [731, 433] width 13 height 16
type input "2025-10-27"
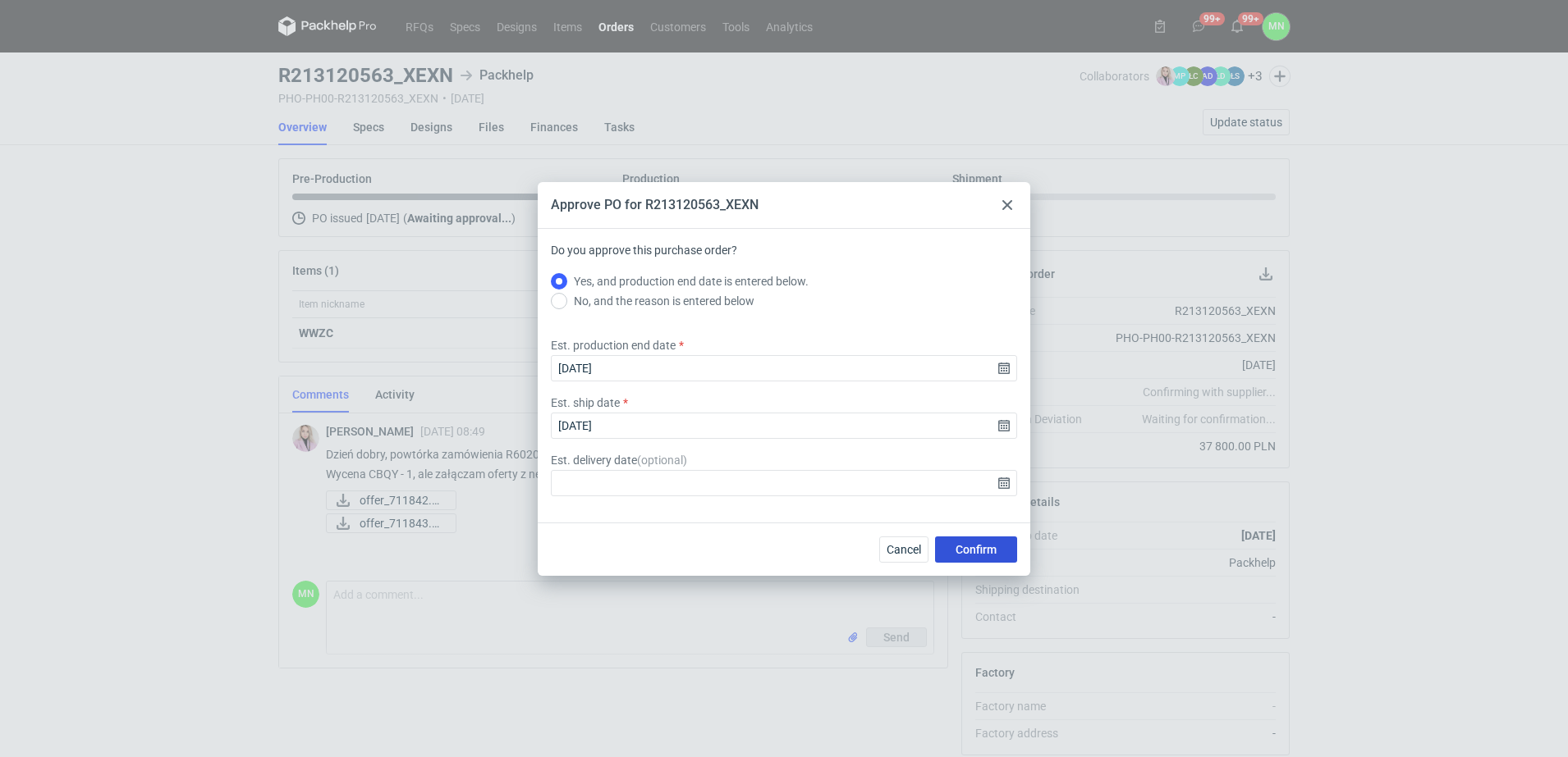
click at [1013, 543] on button "Confirm" at bounding box center [976, 549] width 82 height 26
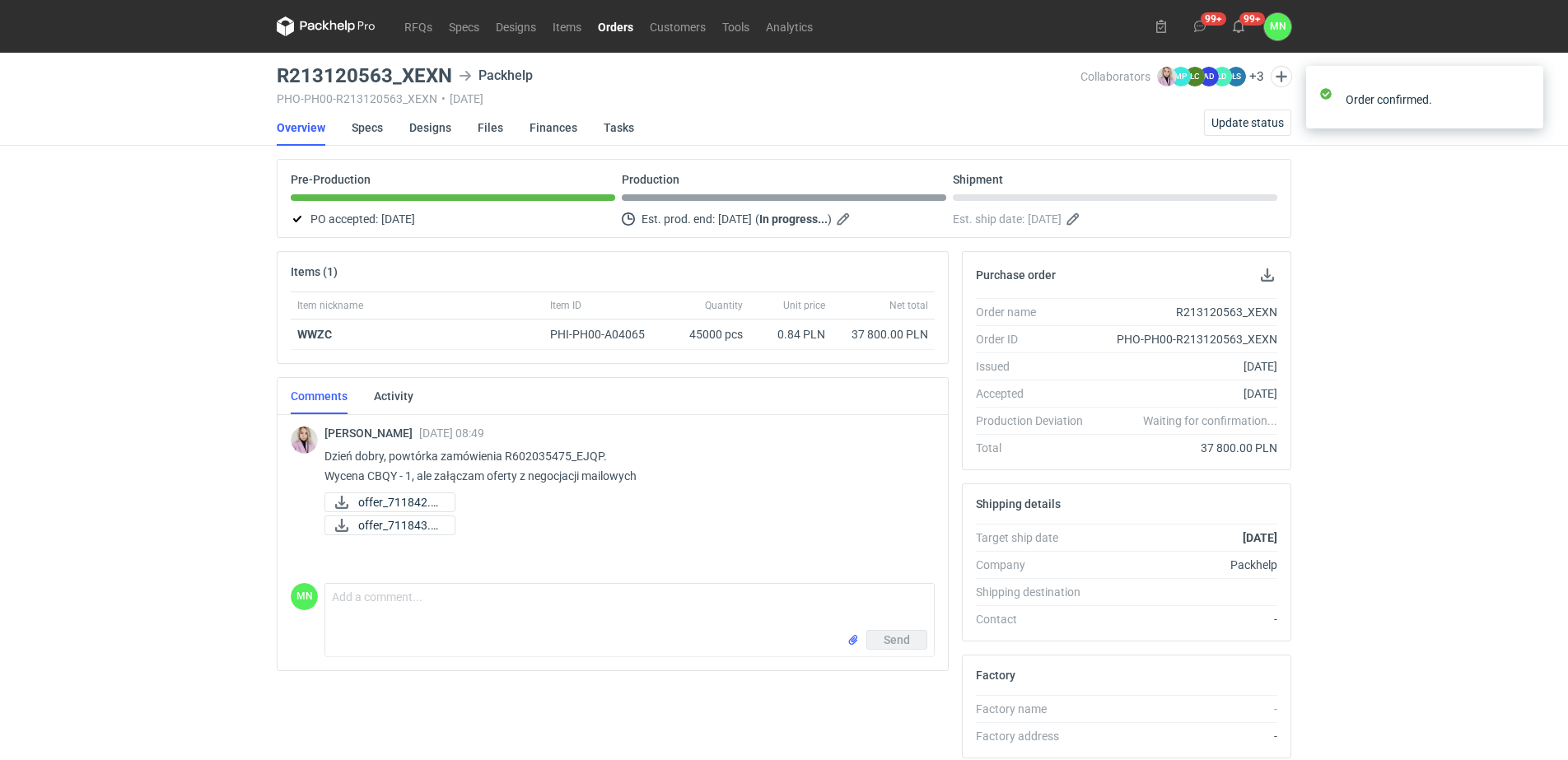
click at [613, 33] on link "Orders" at bounding box center [615, 25] width 52 height 19
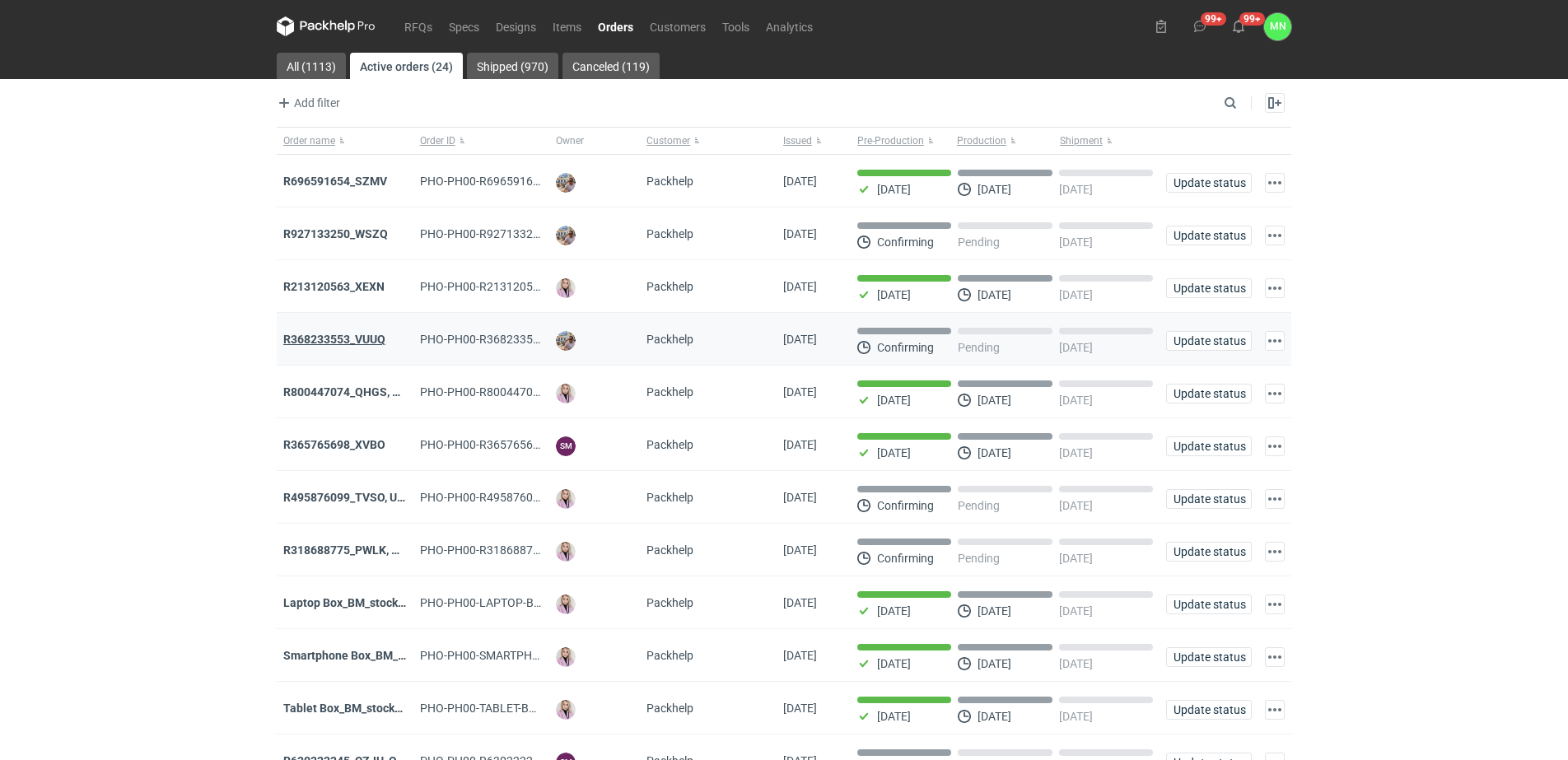
click at [336, 346] on strong "R368233553_VUUQ" at bounding box center [334, 340] width 102 height 14
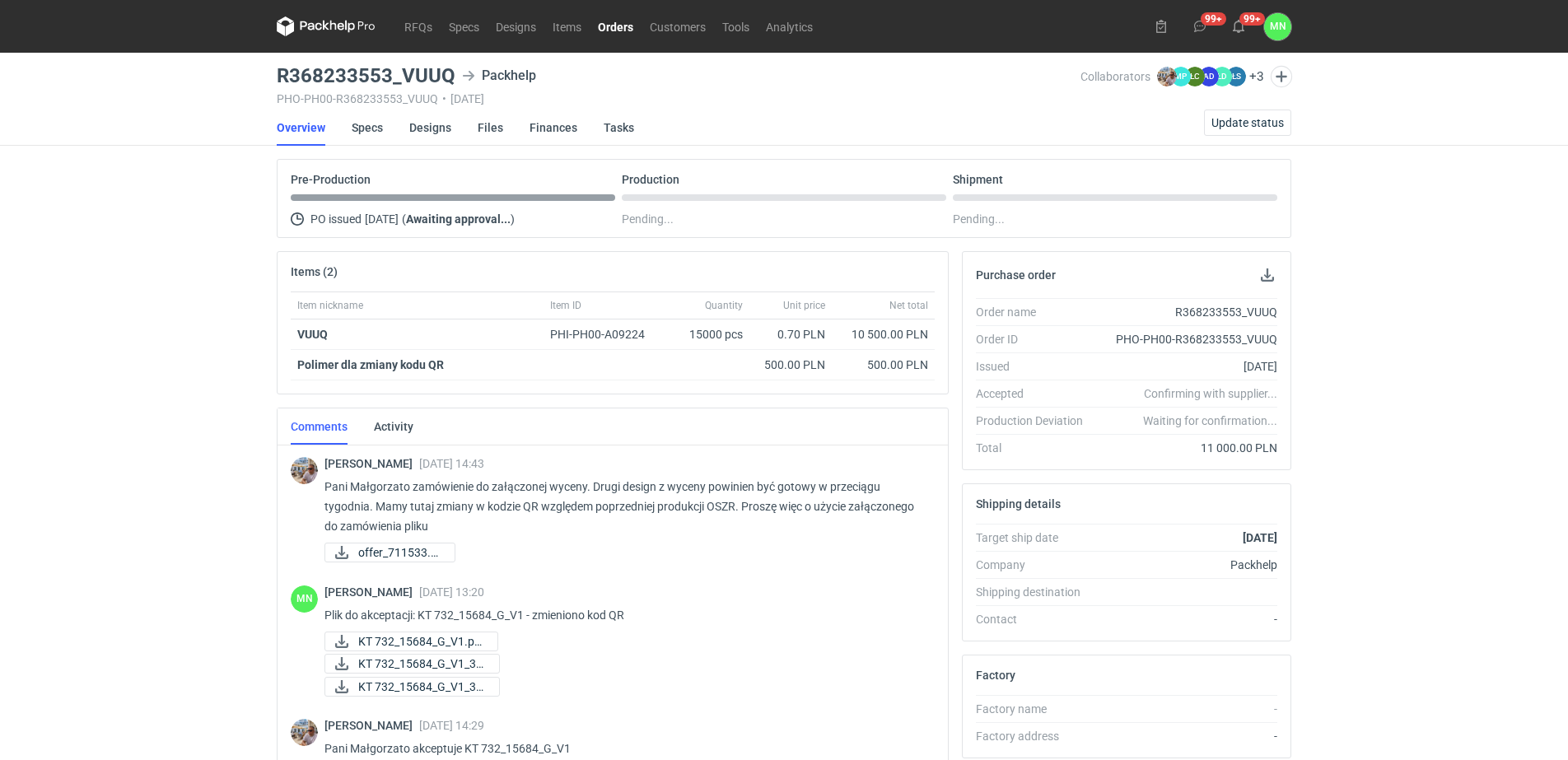
click at [596, 24] on link "Orders" at bounding box center [615, 25] width 52 height 19
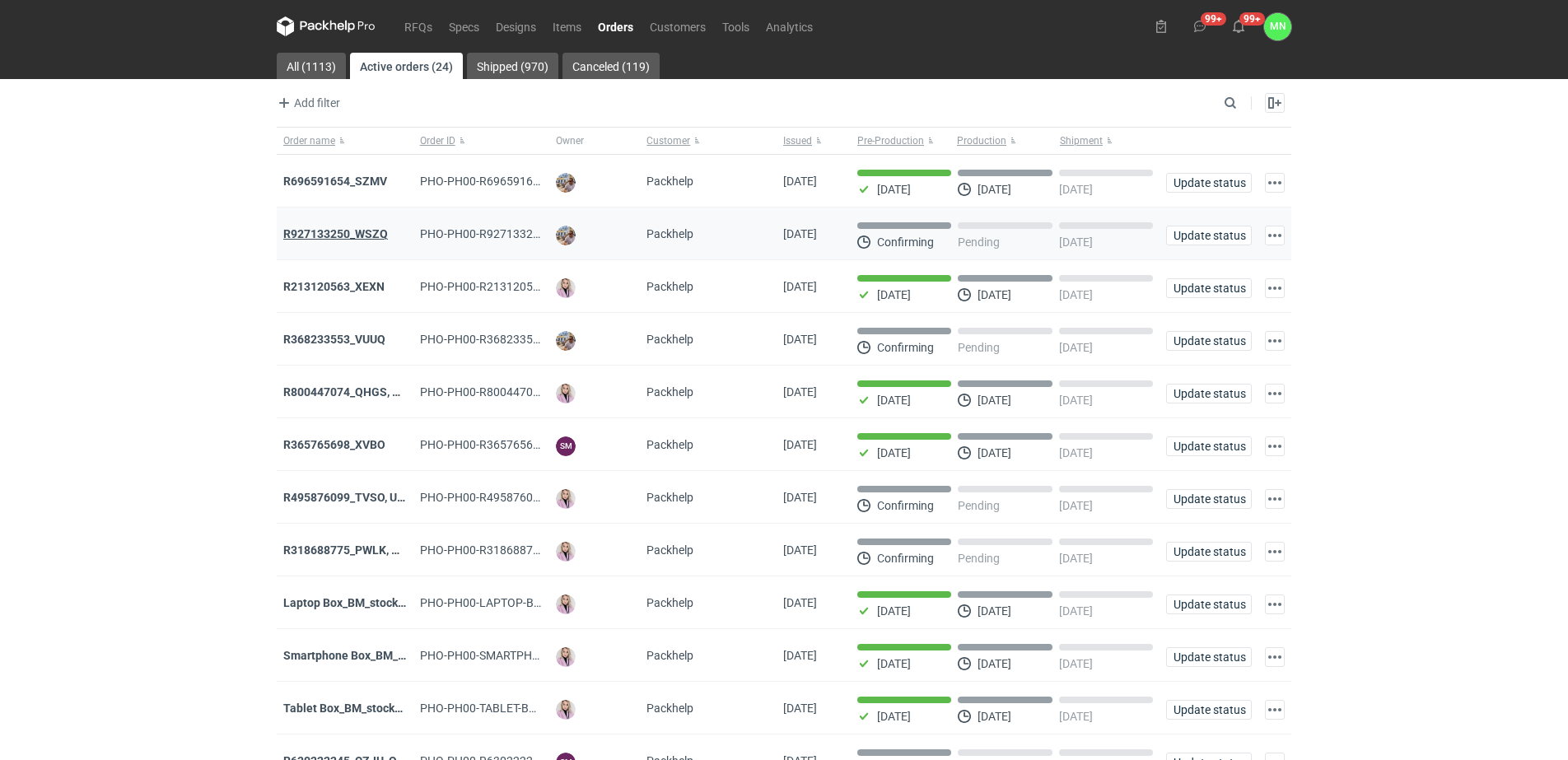
click at [357, 235] on strong "R927133250_WSZQ" at bounding box center [336, 234] width 105 height 14
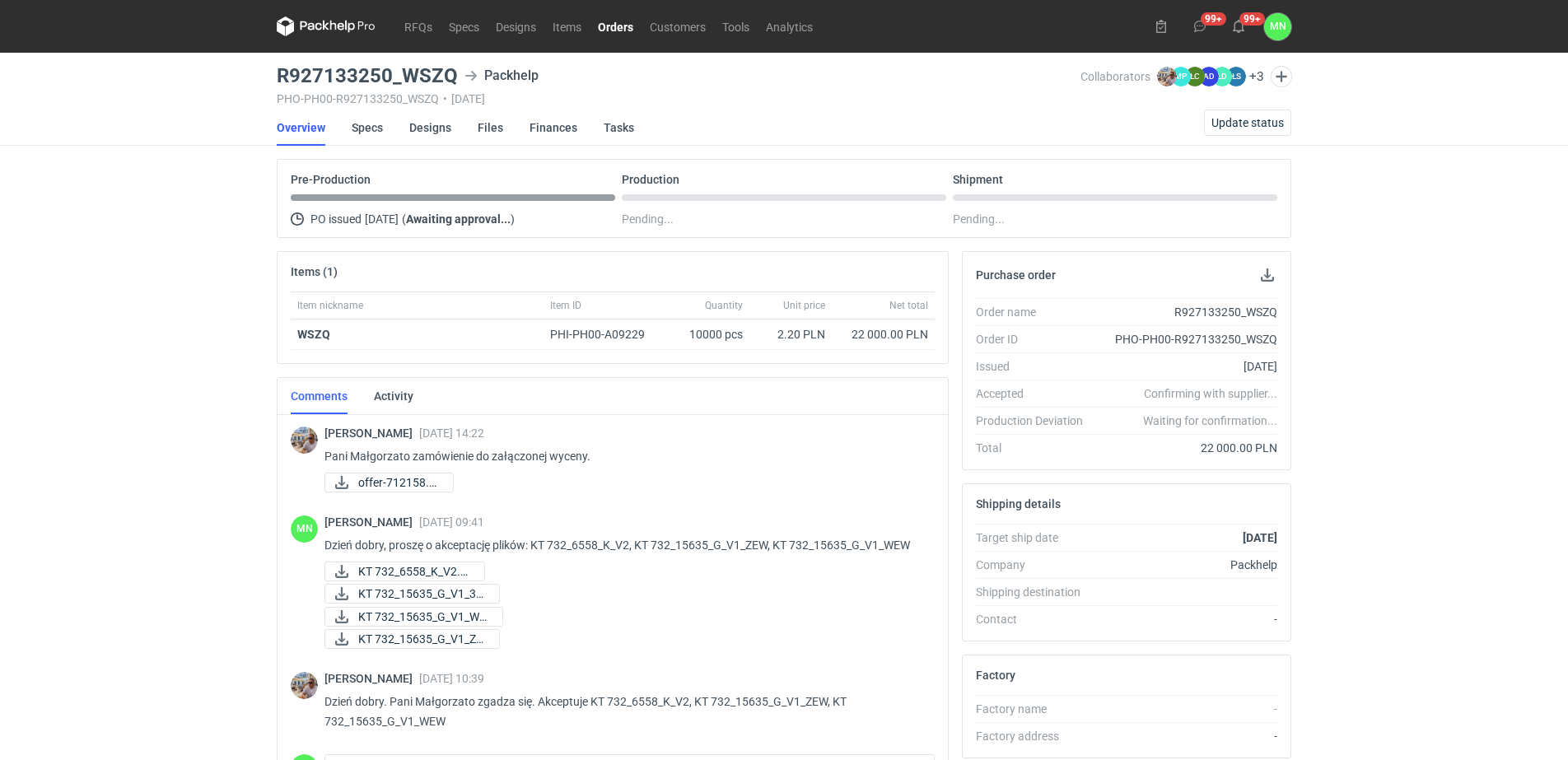
click at [628, 23] on link "Orders" at bounding box center [615, 25] width 52 height 19
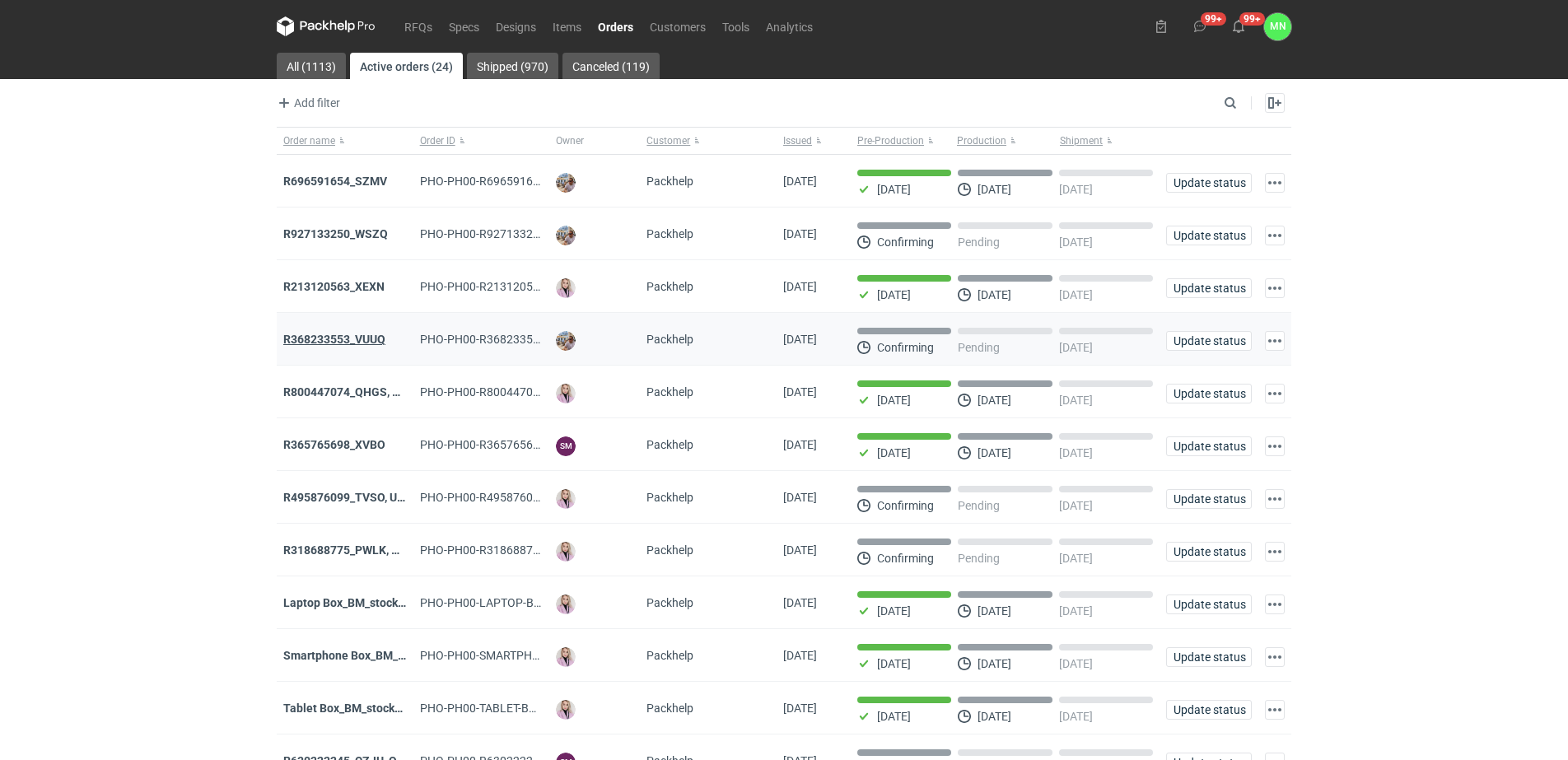
click at [374, 345] on strong "R368233553_VUUQ" at bounding box center [334, 340] width 102 height 14
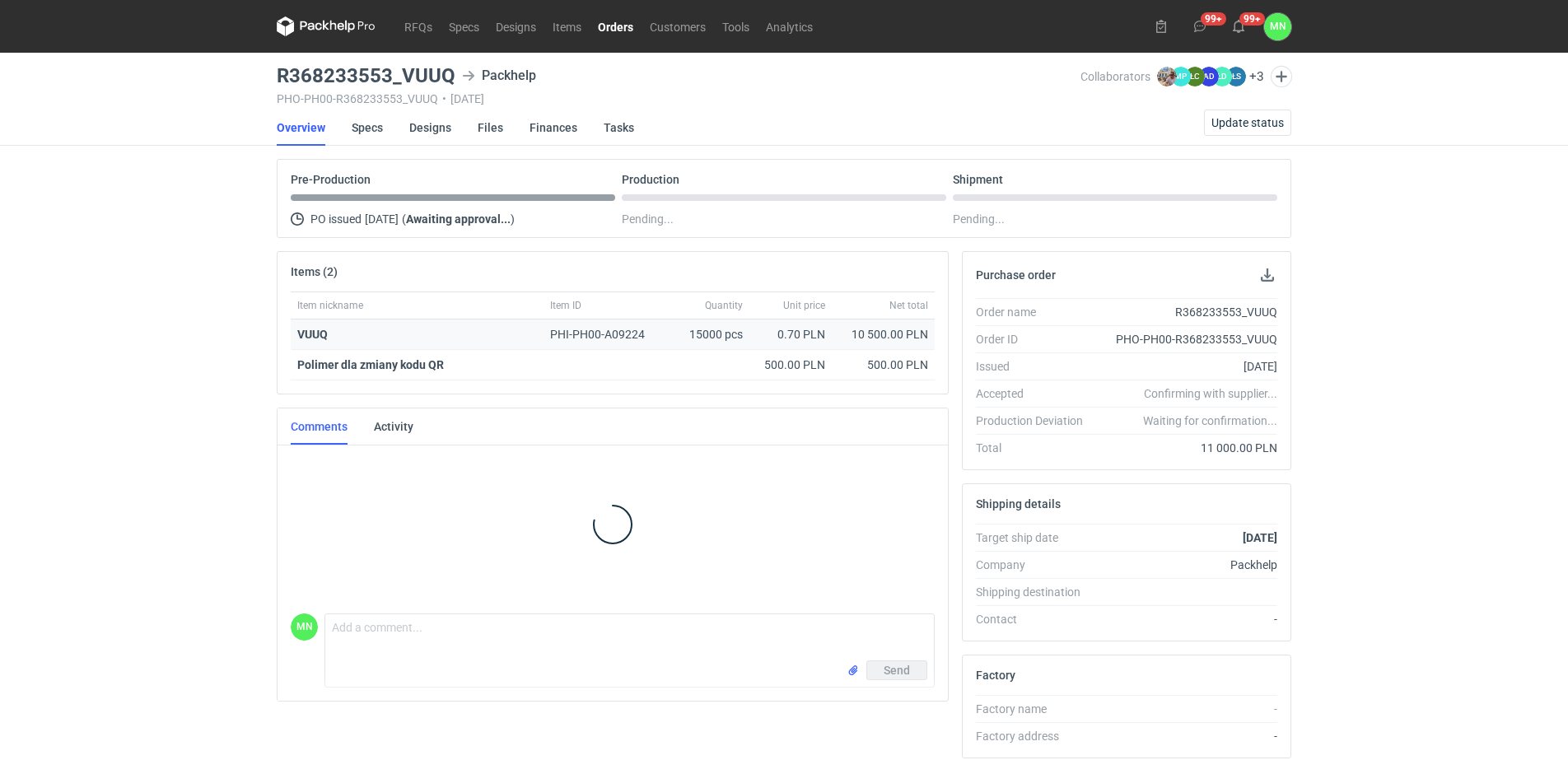
scroll to position [15, 0]
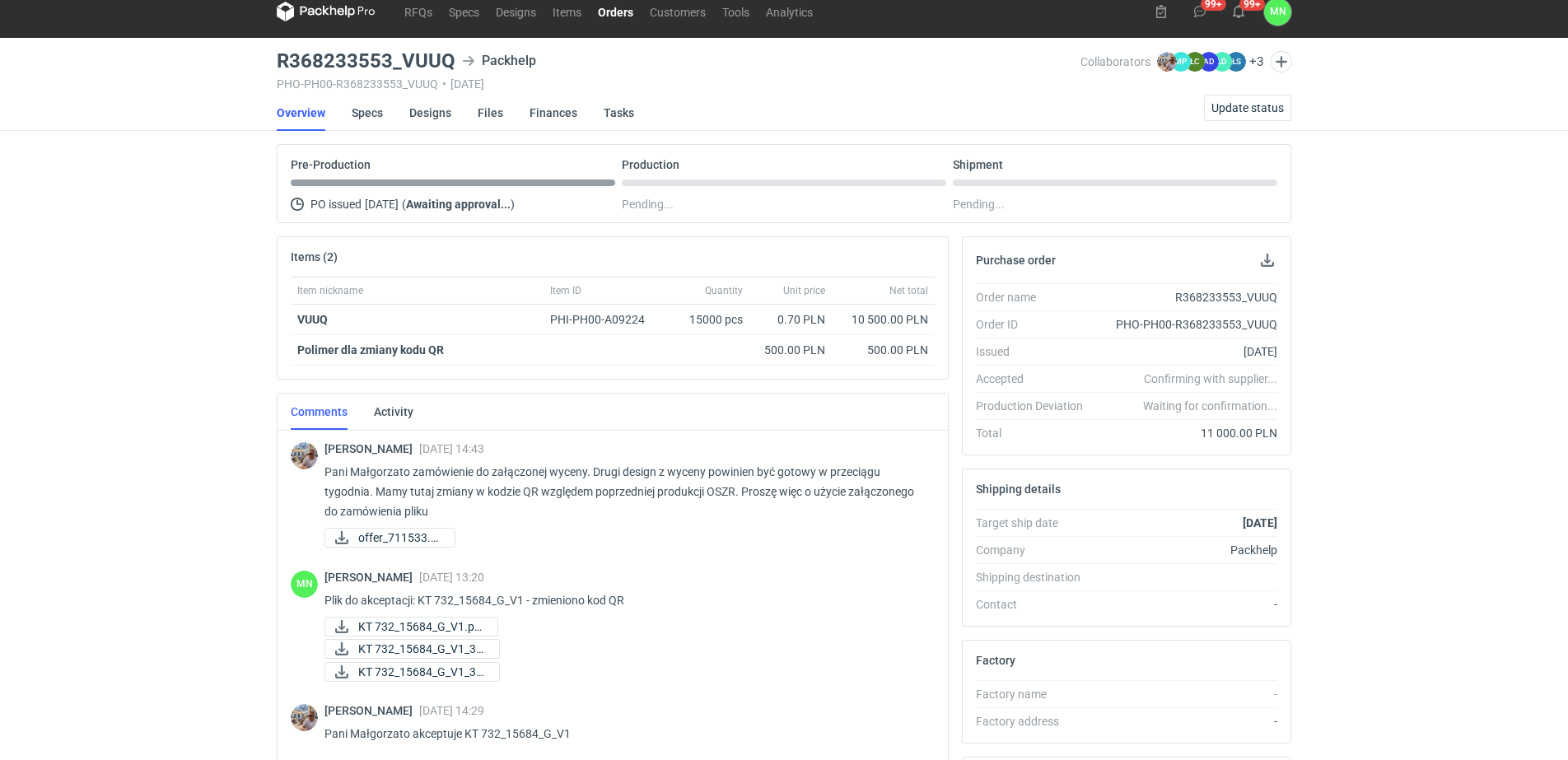
drag, startPoint x: 100, startPoint y: 433, endPoint x: 307, endPoint y: 145, distance: 354.7
click at [100, 433] on div "RFQs Specs Designs Items Orders Customers Tools Analytics 99+ 99+ MN Małgorzata…" at bounding box center [784, 364] width 1568 height 760
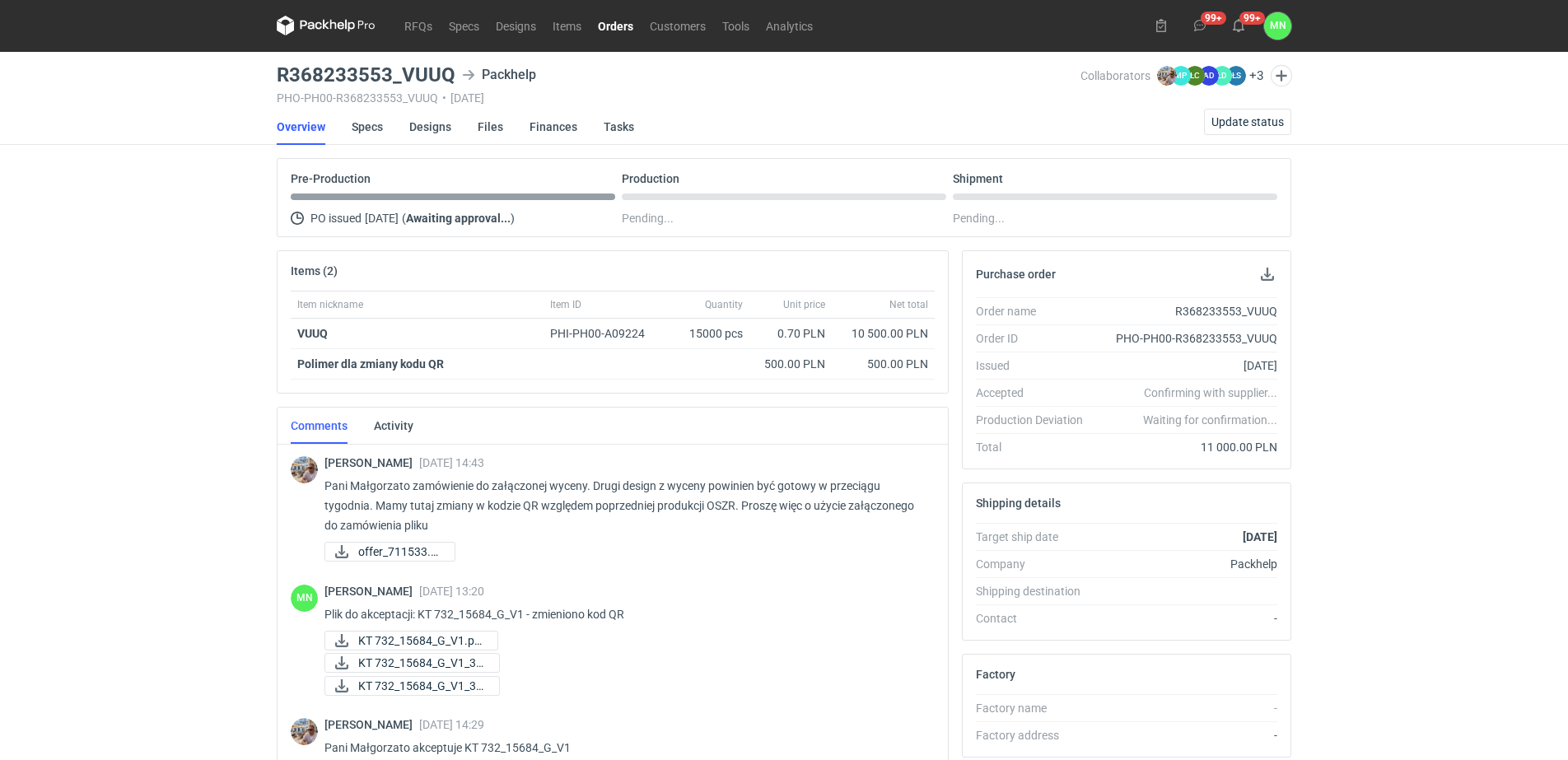
scroll to position [0, 0]
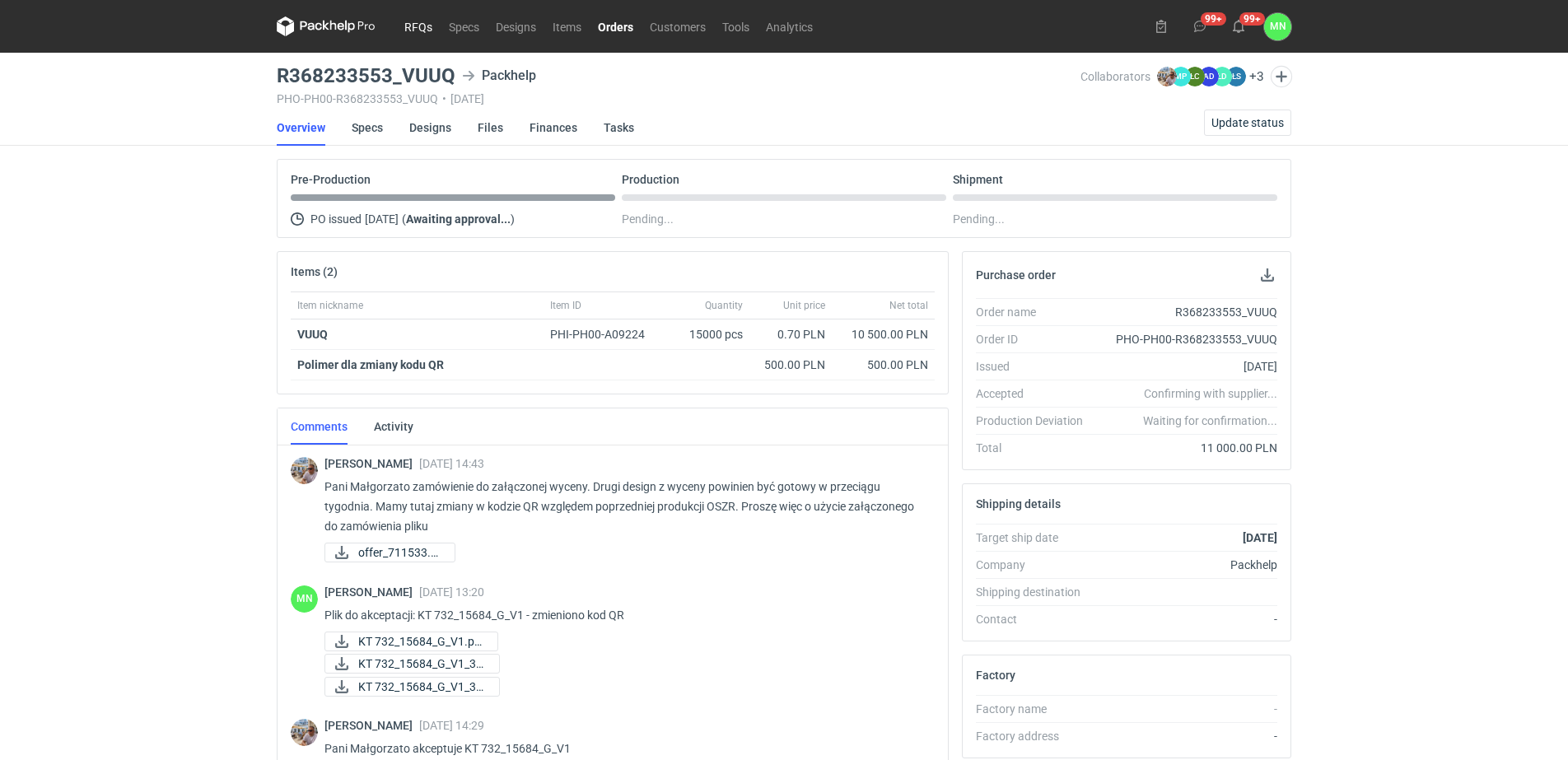
click at [409, 29] on link "RFQs" at bounding box center [418, 25] width 45 height 19
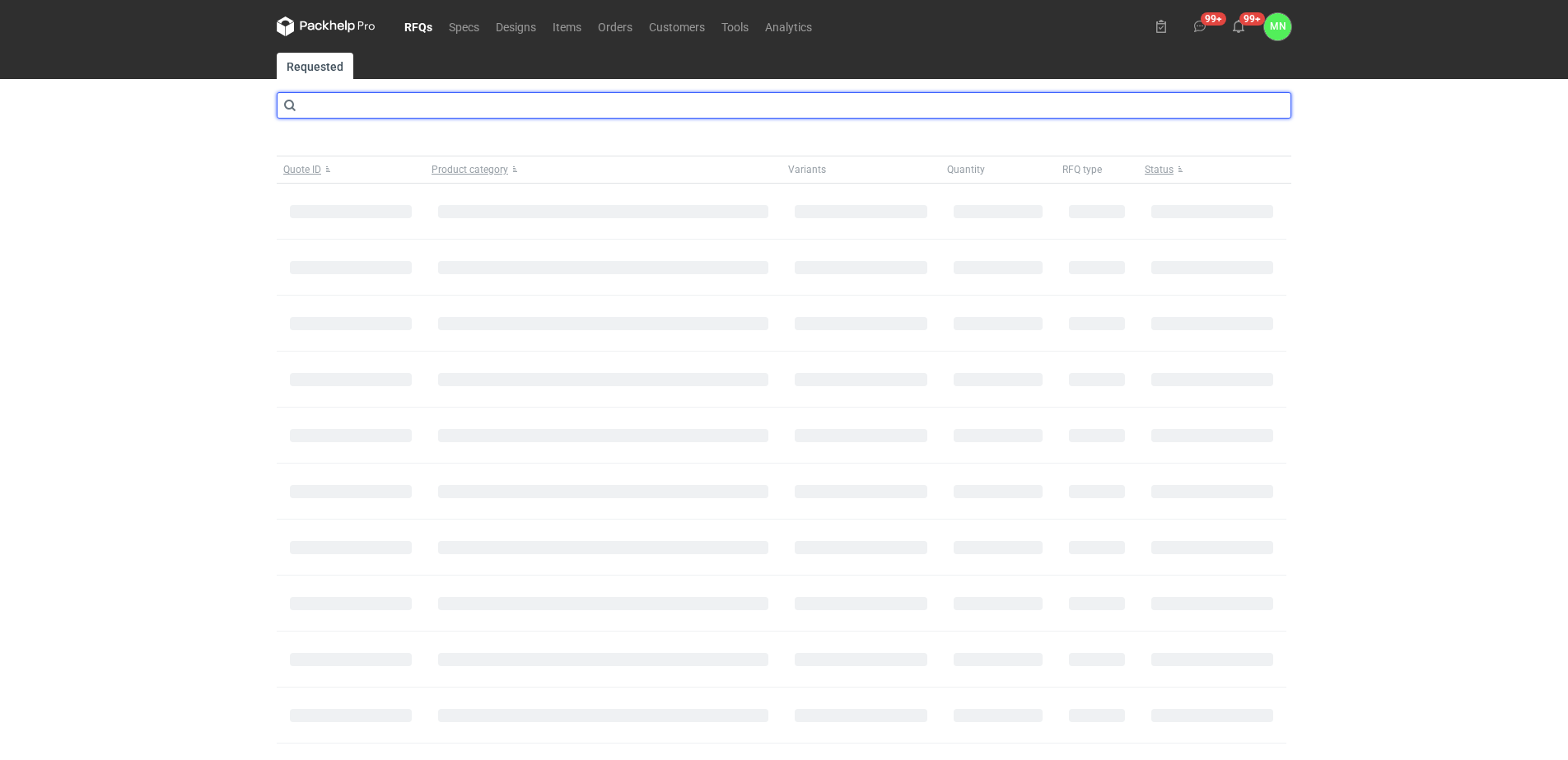
click at [329, 110] on input "text" at bounding box center [784, 105] width 1014 height 26
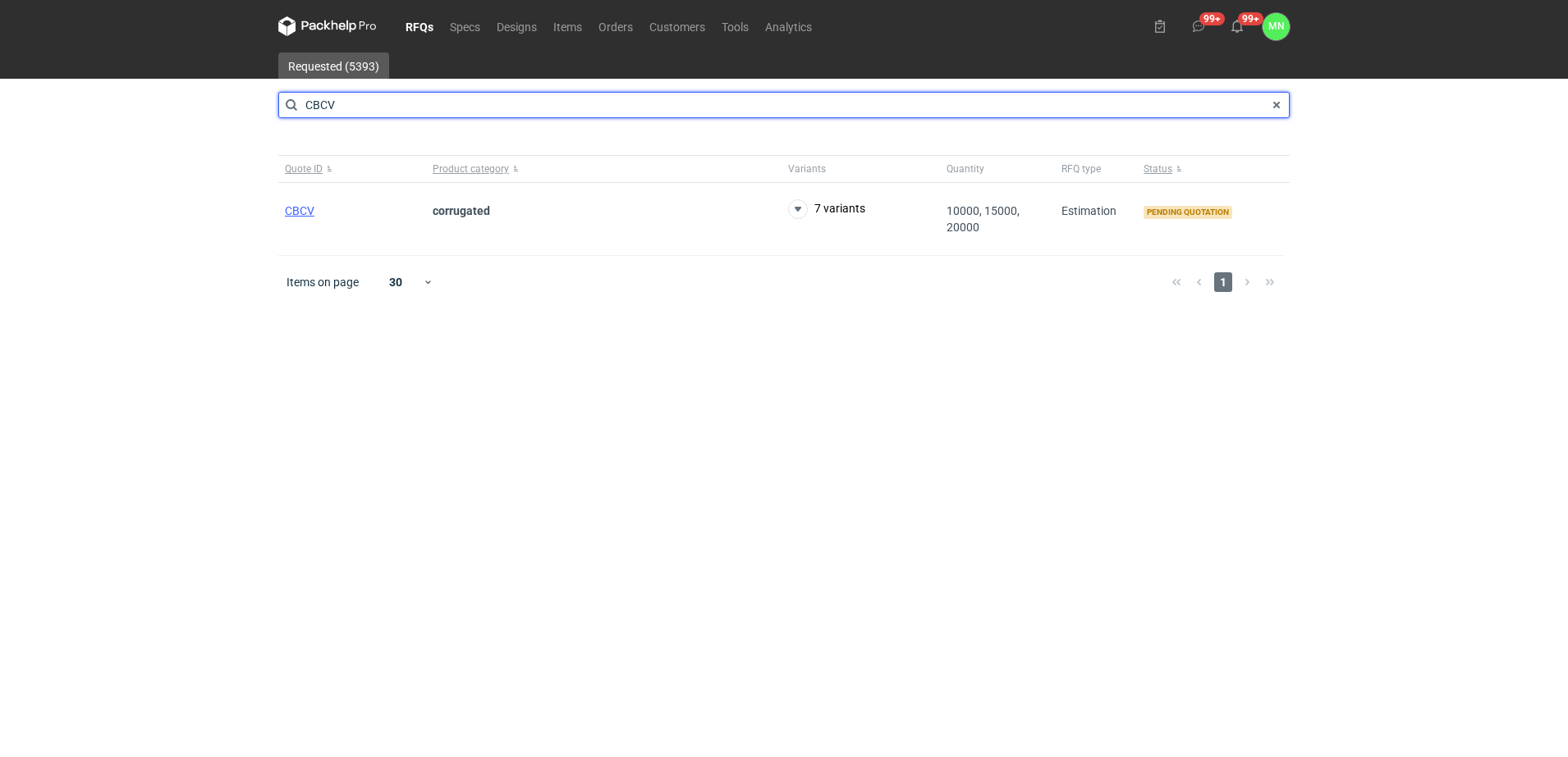
type input "CBCV"
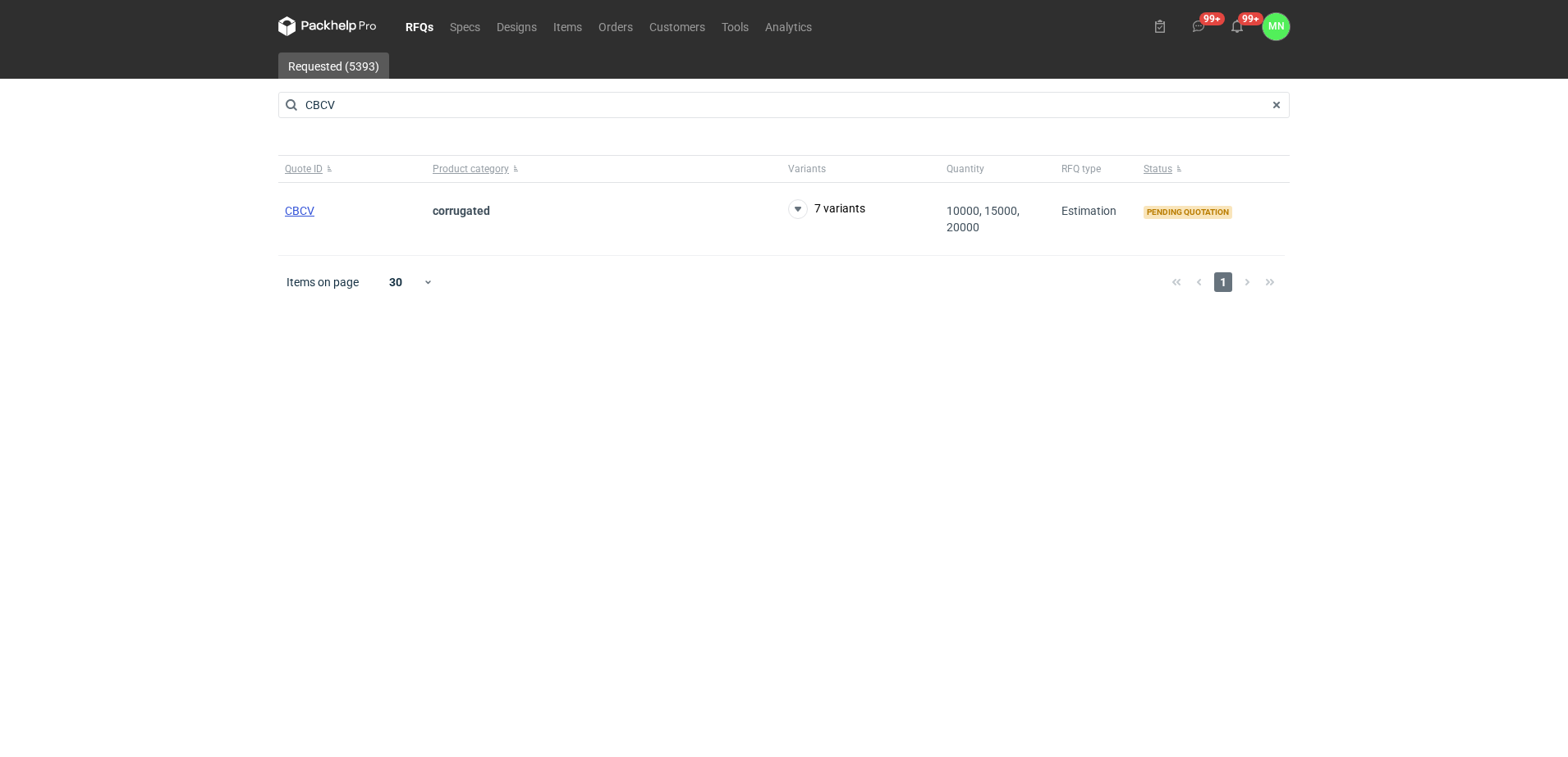
click at [291, 208] on span "CBCV" at bounding box center [299, 211] width 29 height 13
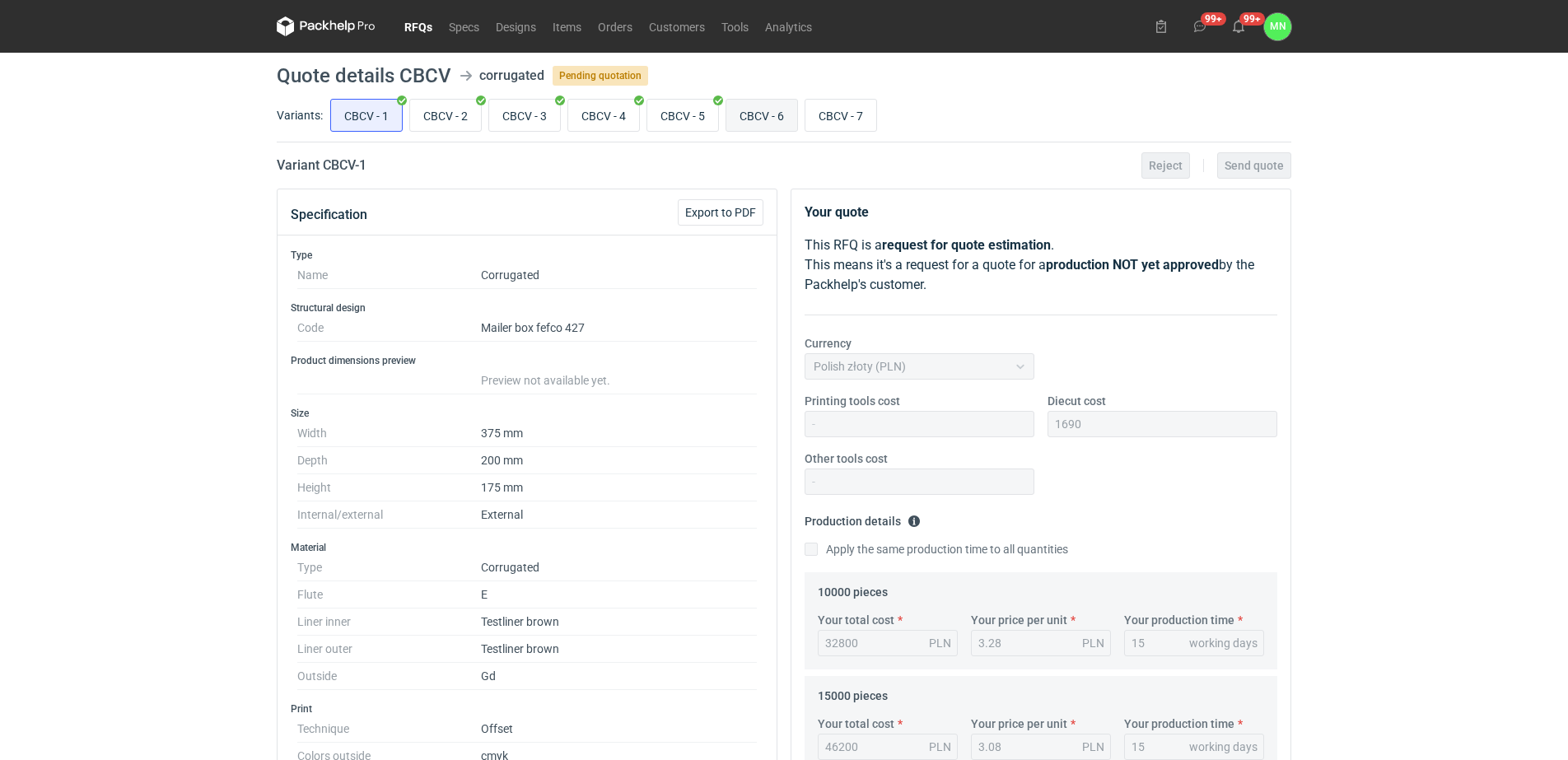
click at [779, 126] on input "CBCV - 6" at bounding box center [762, 115] width 71 height 31
radio input "true"
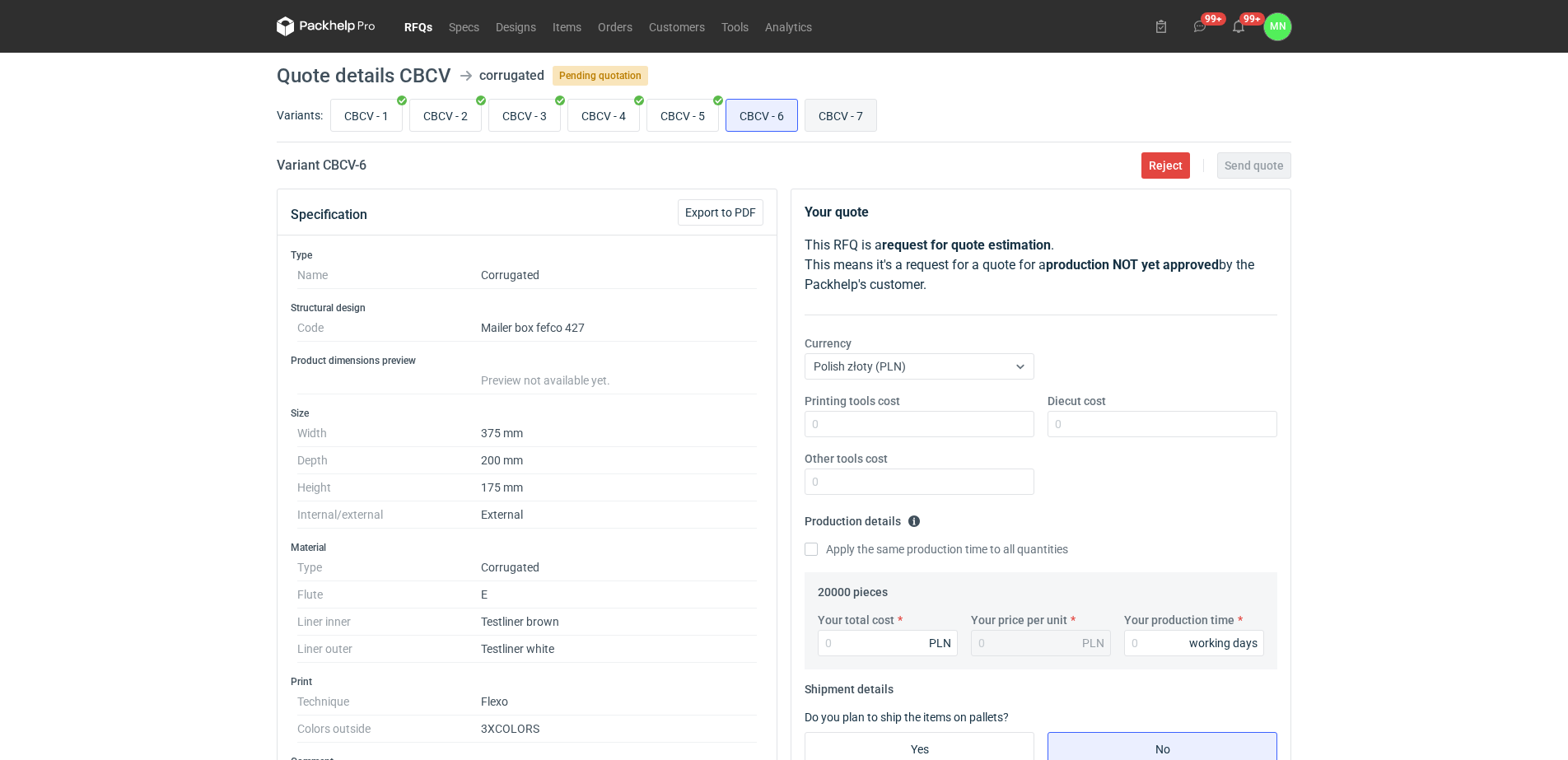
click at [869, 112] on input "CBCV - 7" at bounding box center [841, 115] width 71 height 31
radio input "true"
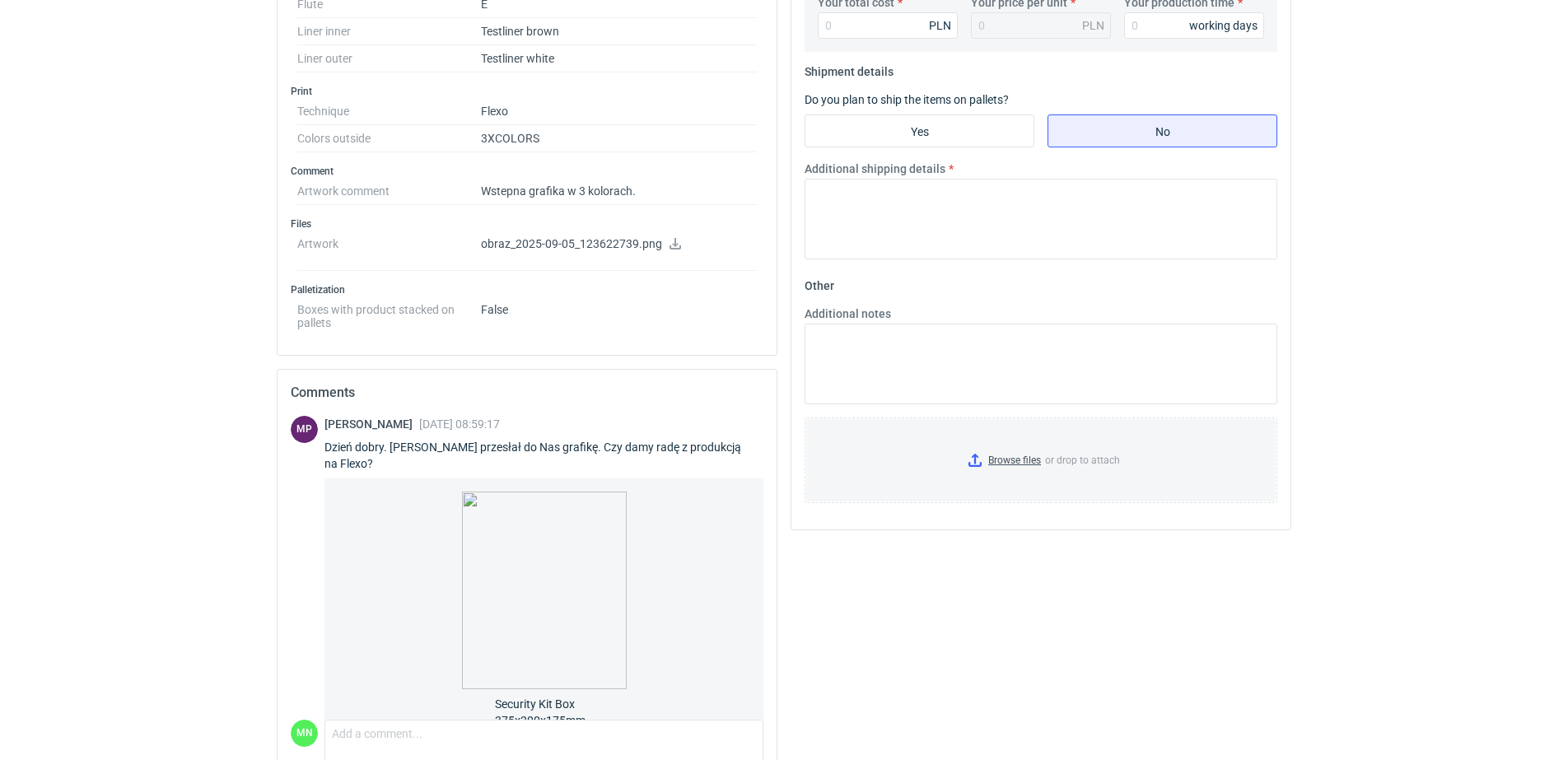
scroll to position [48, 0]
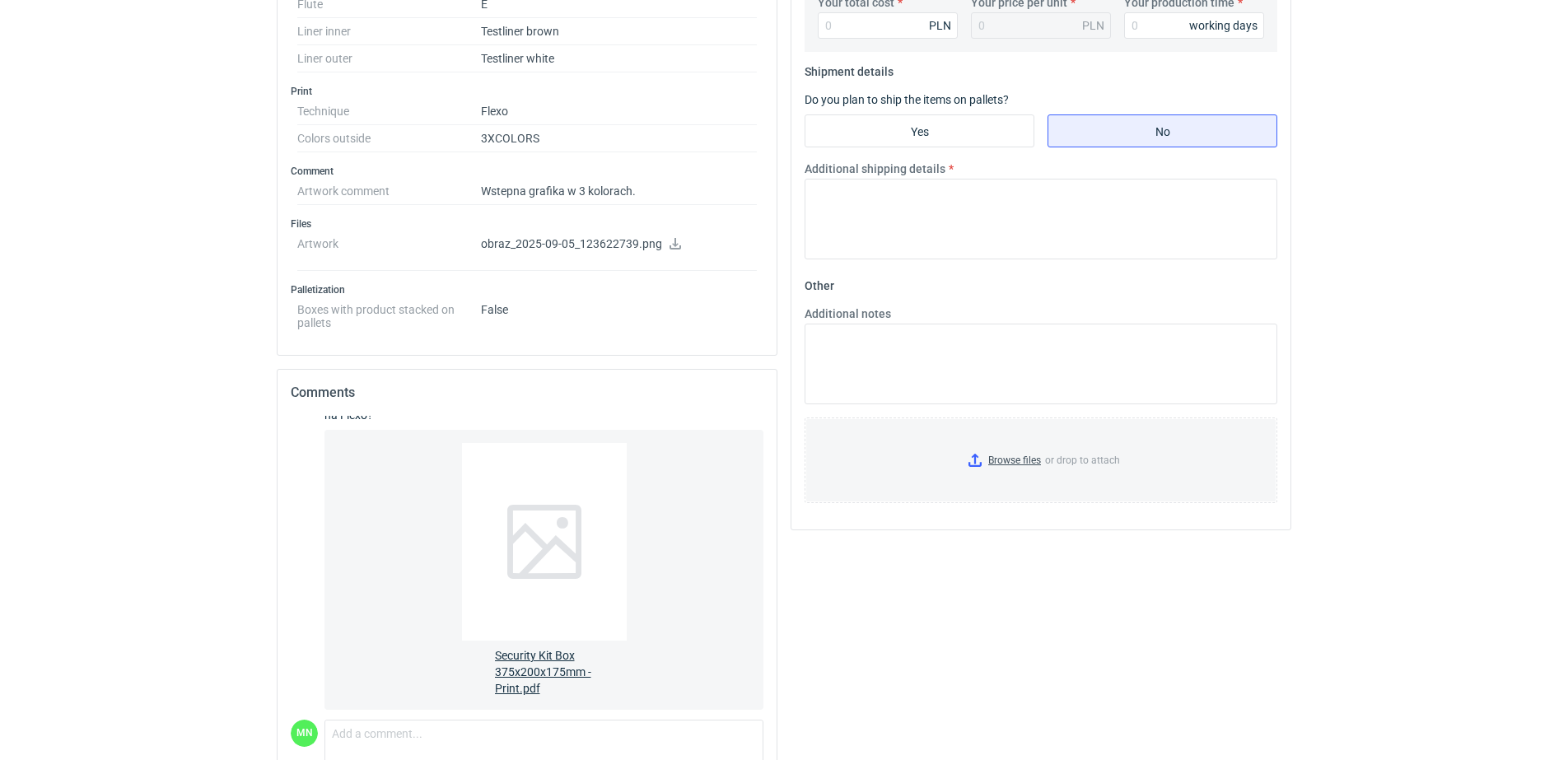
click at [533, 641] on span "Security Kit Box 375x200x175mm - Print.pdf" at bounding box center [544, 669] width 99 height 56
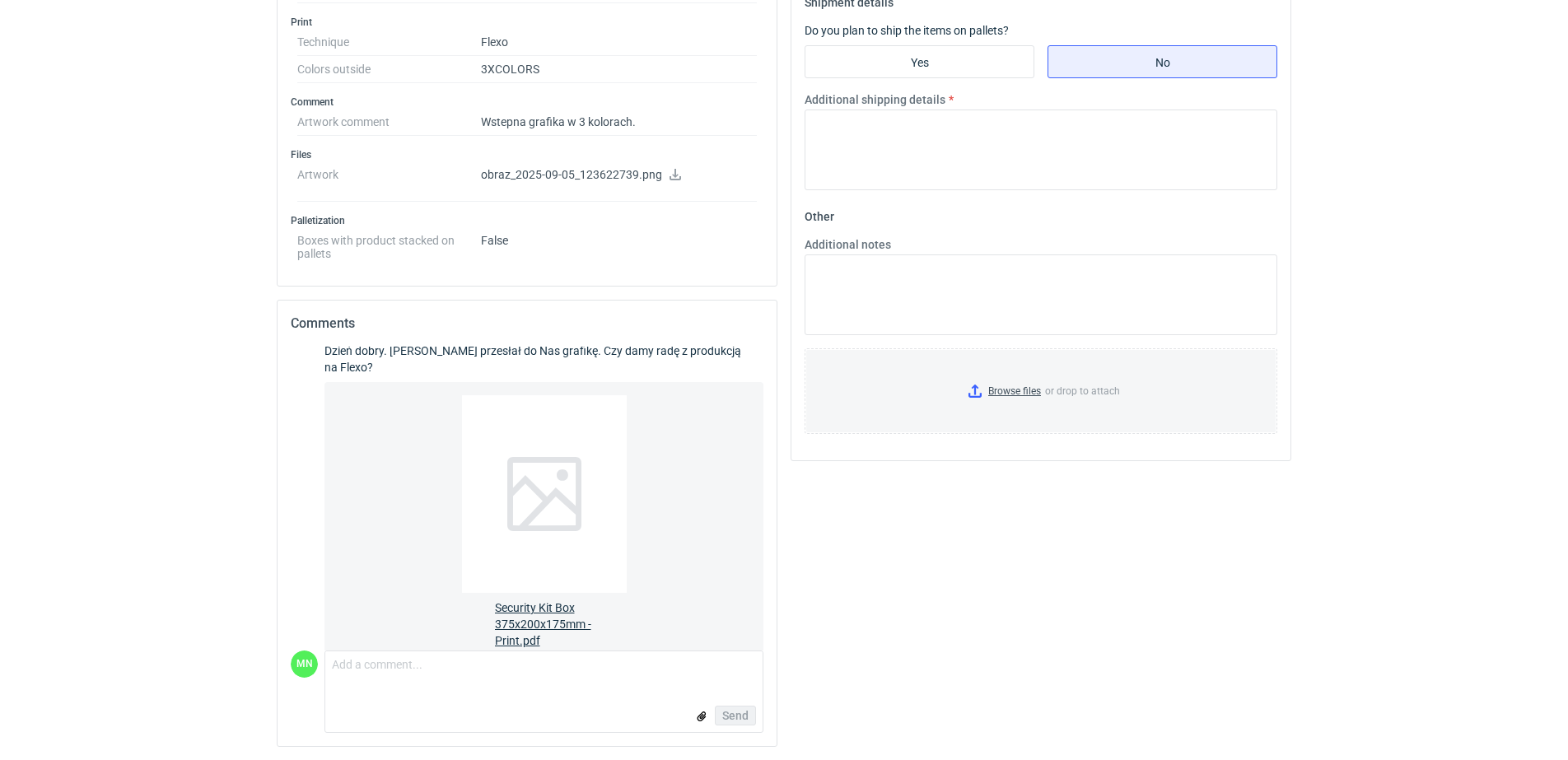
scroll to position [0, 0]
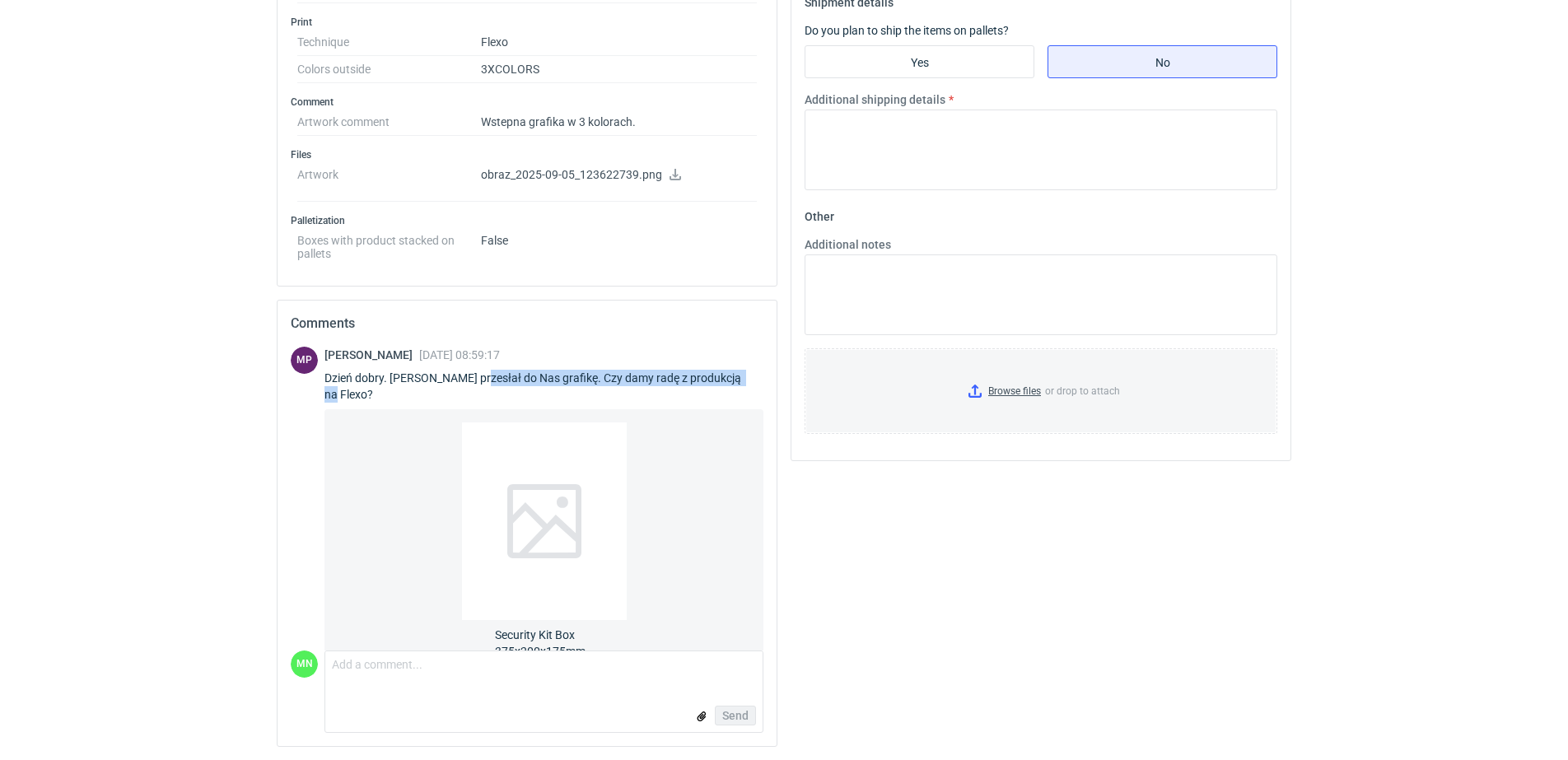
drag, startPoint x: 467, startPoint y: 371, endPoint x: 740, endPoint y: 376, distance: 273.0
click at [740, 376] on div "Dzień dobry. Klient przesłał do Nas grafikę. Czy damy radę z produkcją na Flexo?" at bounding box center [544, 385] width 439 height 33
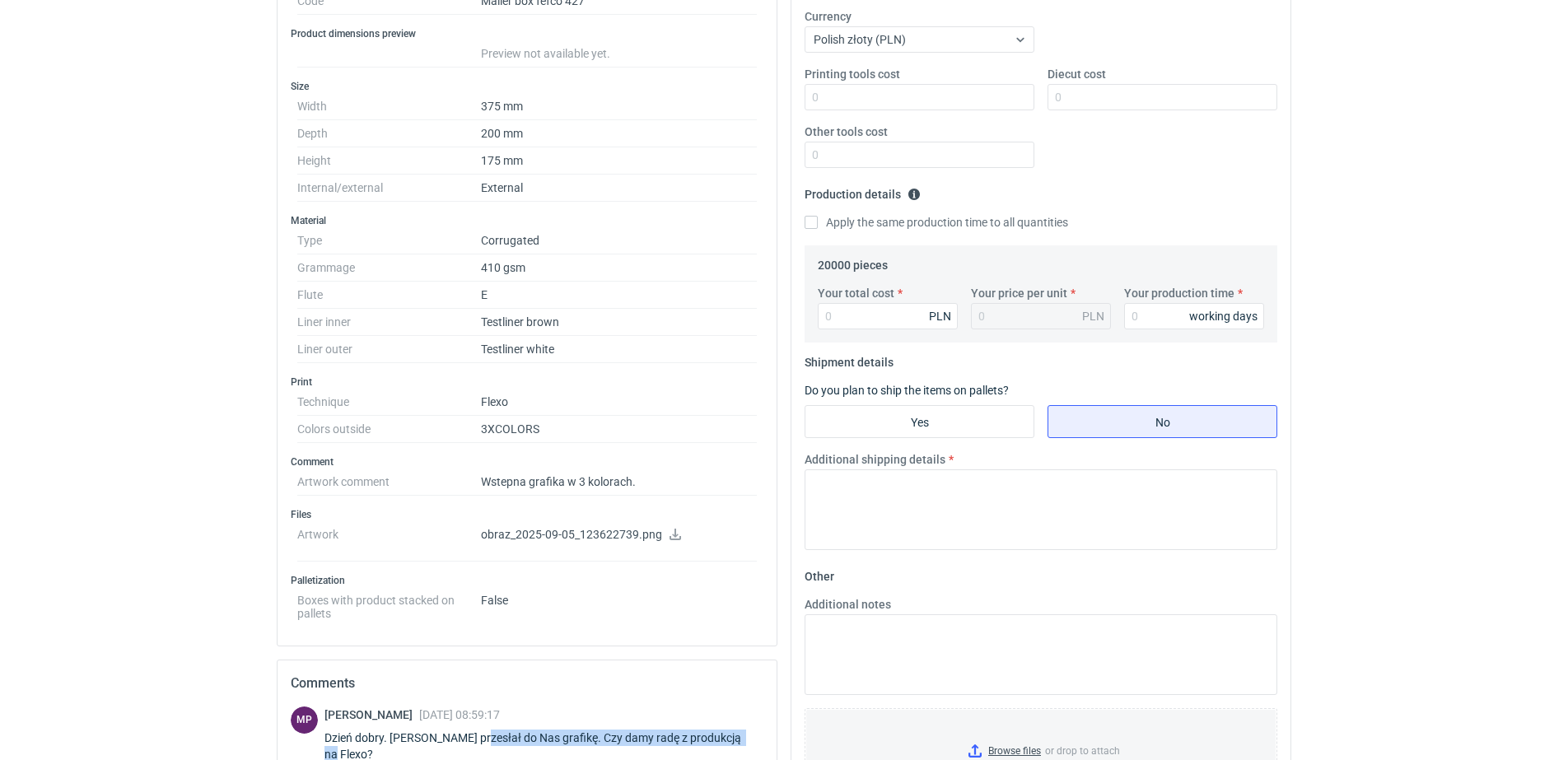
scroll to position [275, 0]
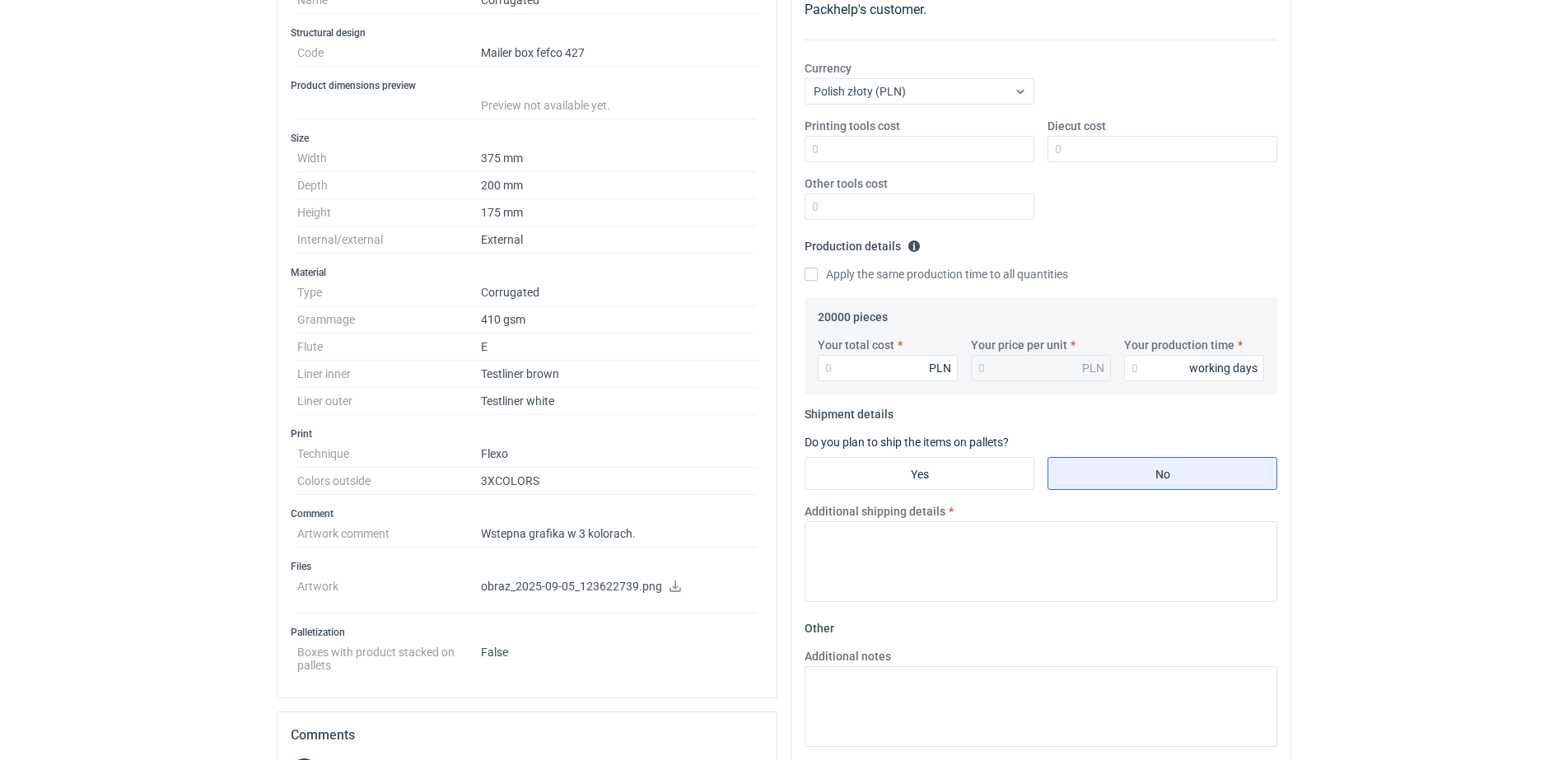
click at [393, 473] on dt "Colors outside" at bounding box center [389, 481] width 183 height 27
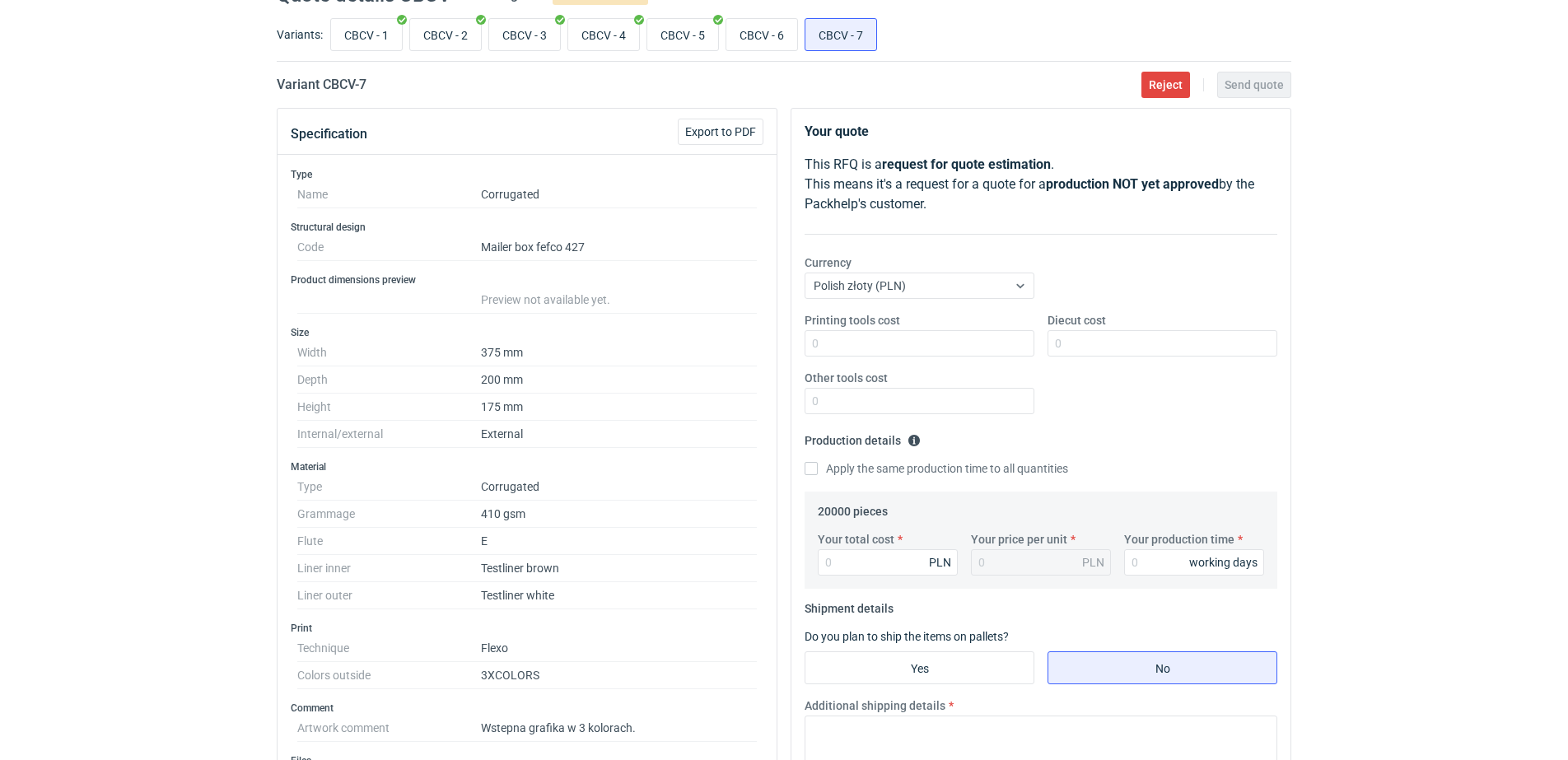
scroll to position [69, 0]
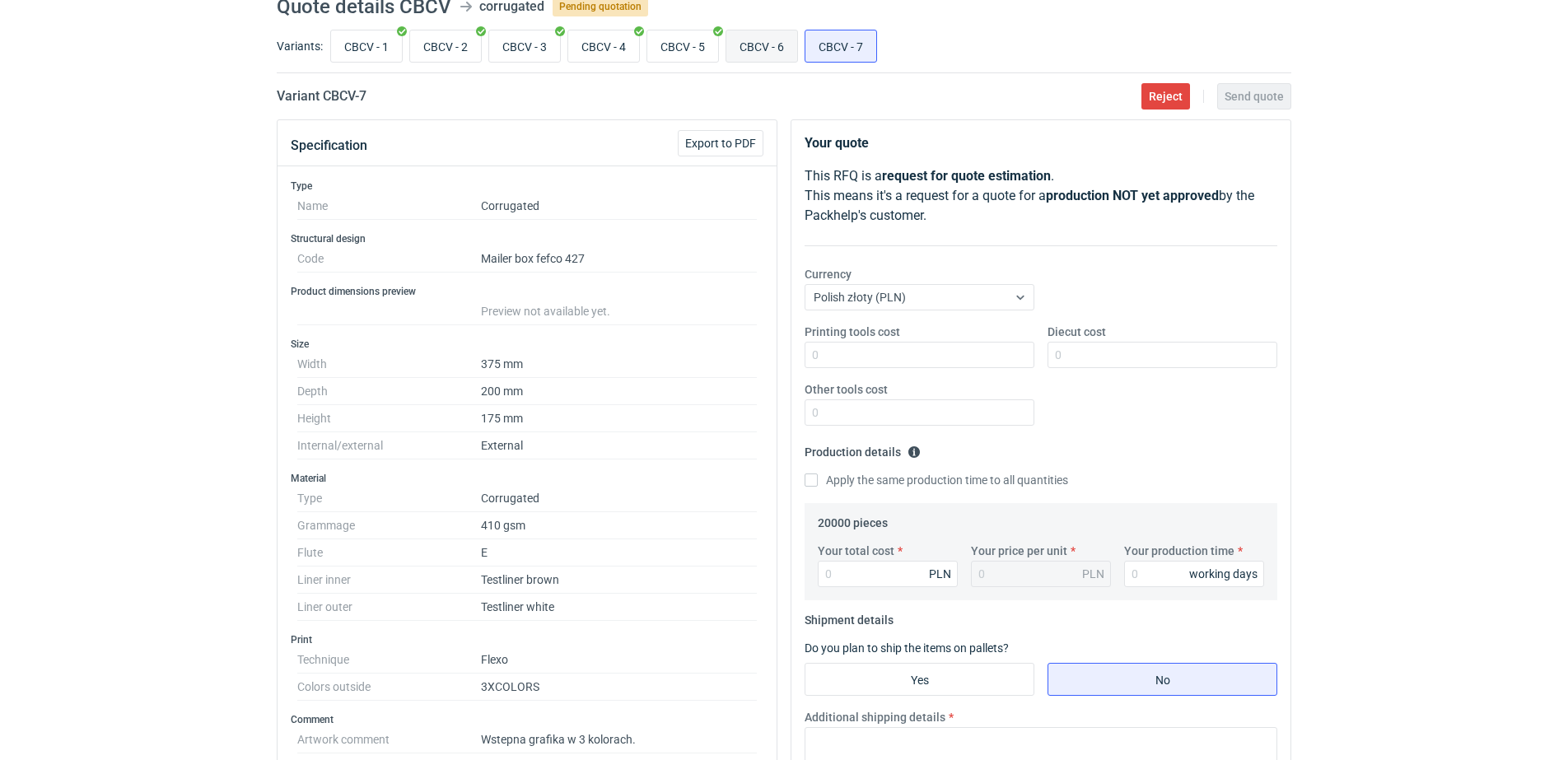
click at [786, 44] on input "CBCV - 6" at bounding box center [762, 46] width 71 height 31
radio input "true"
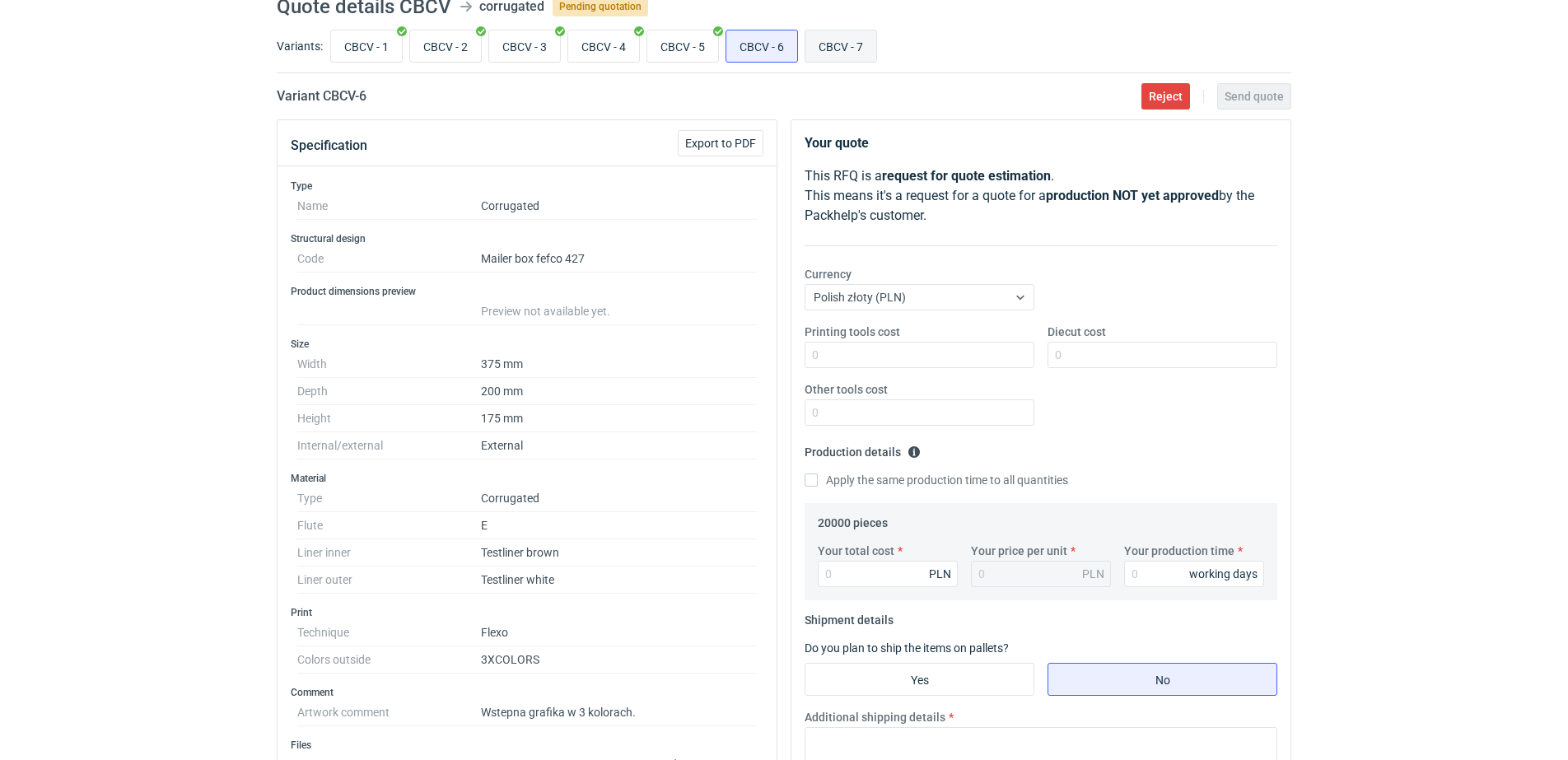
click at [850, 49] on input "CBCV - 7" at bounding box center [841, 46] width 71 height 31
radio input "true"
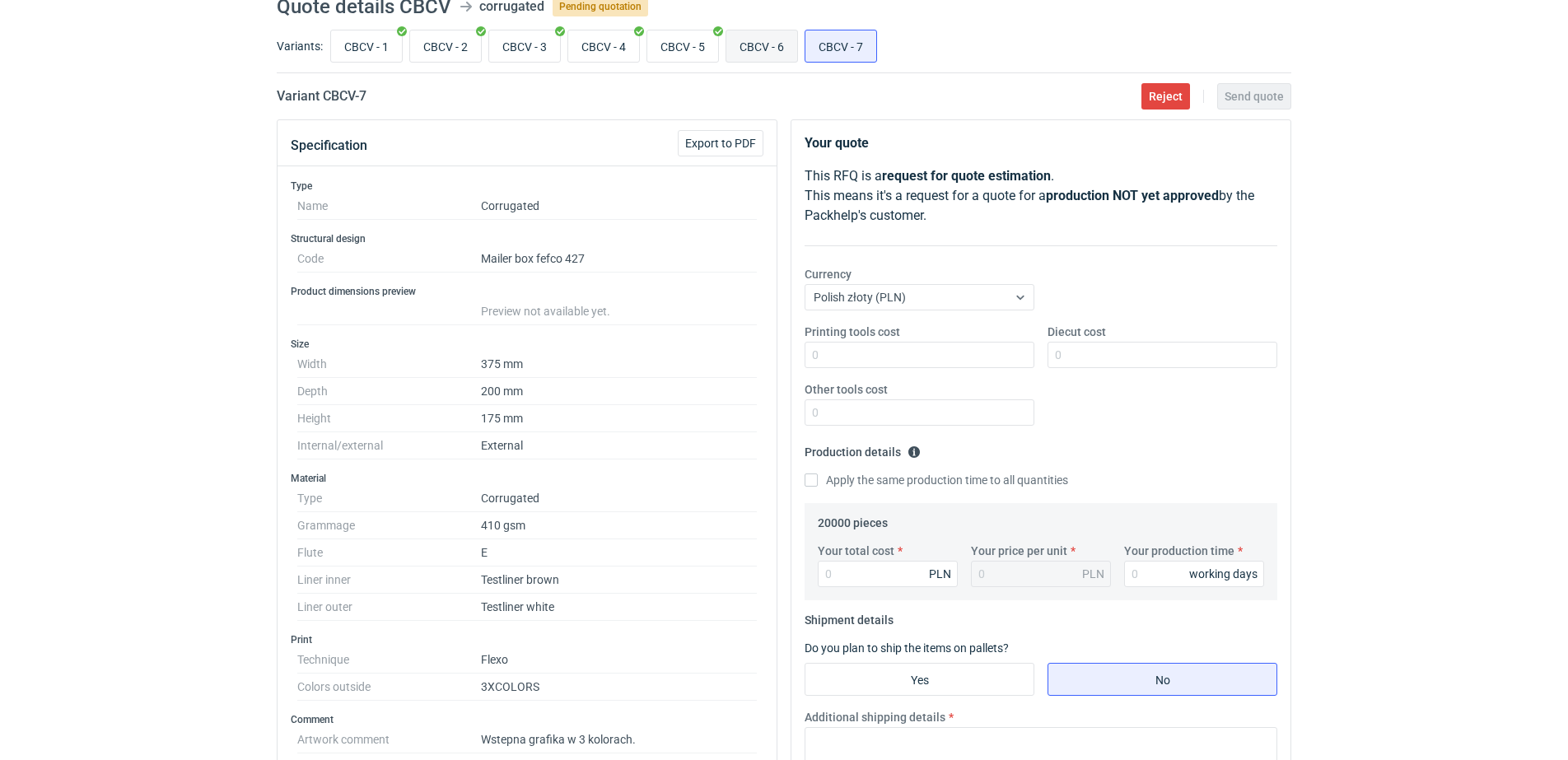
scroll to position [48, 0]
click at [779, 51] on input "CBCV - 6" at bounding box center [762, 46] width 71 height 31
radio input "true"
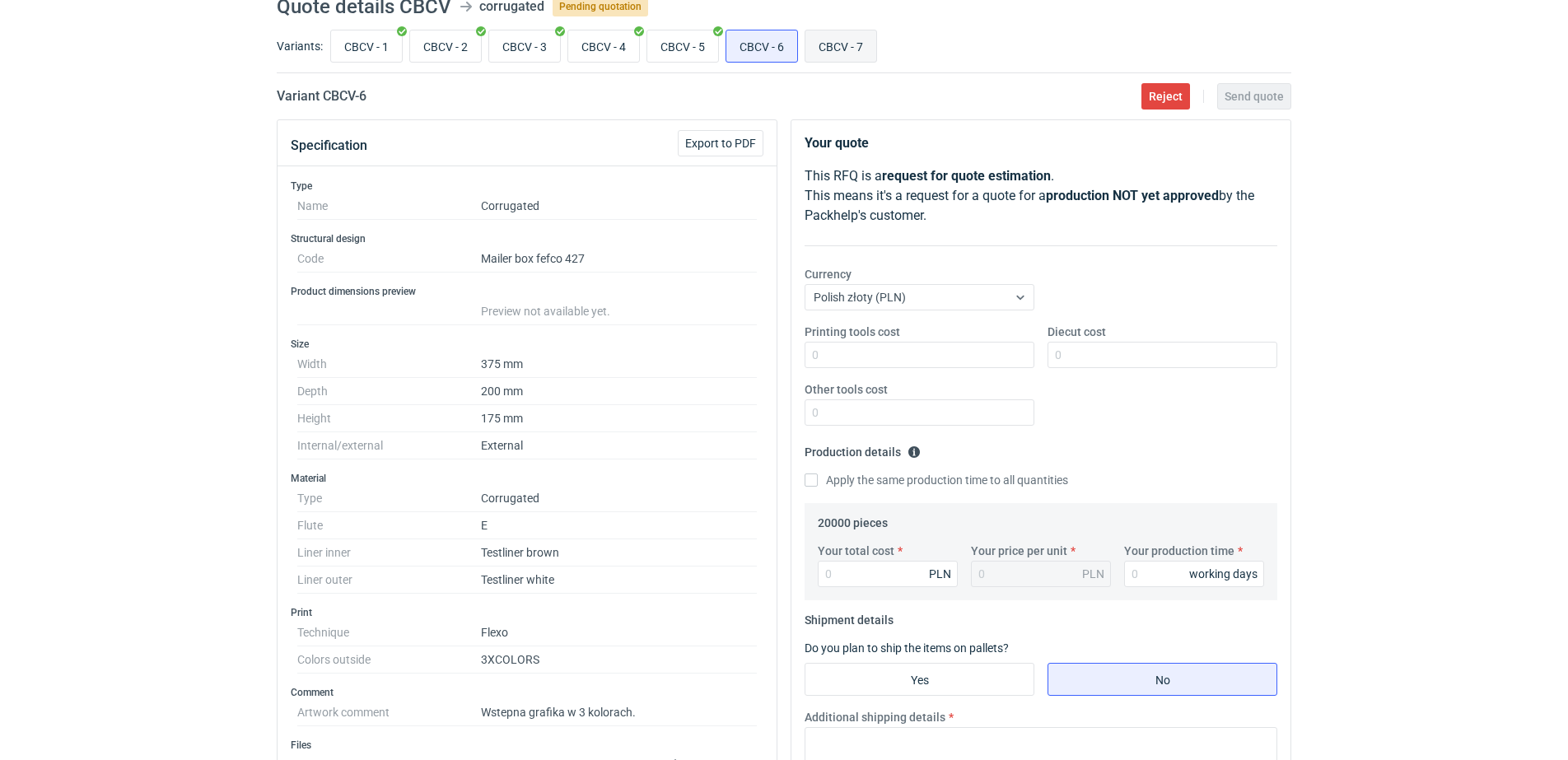
click at [844, 55] on input "CBCV - 7" at bounding box center [841, 46] width 71 height 31
radio input "true"
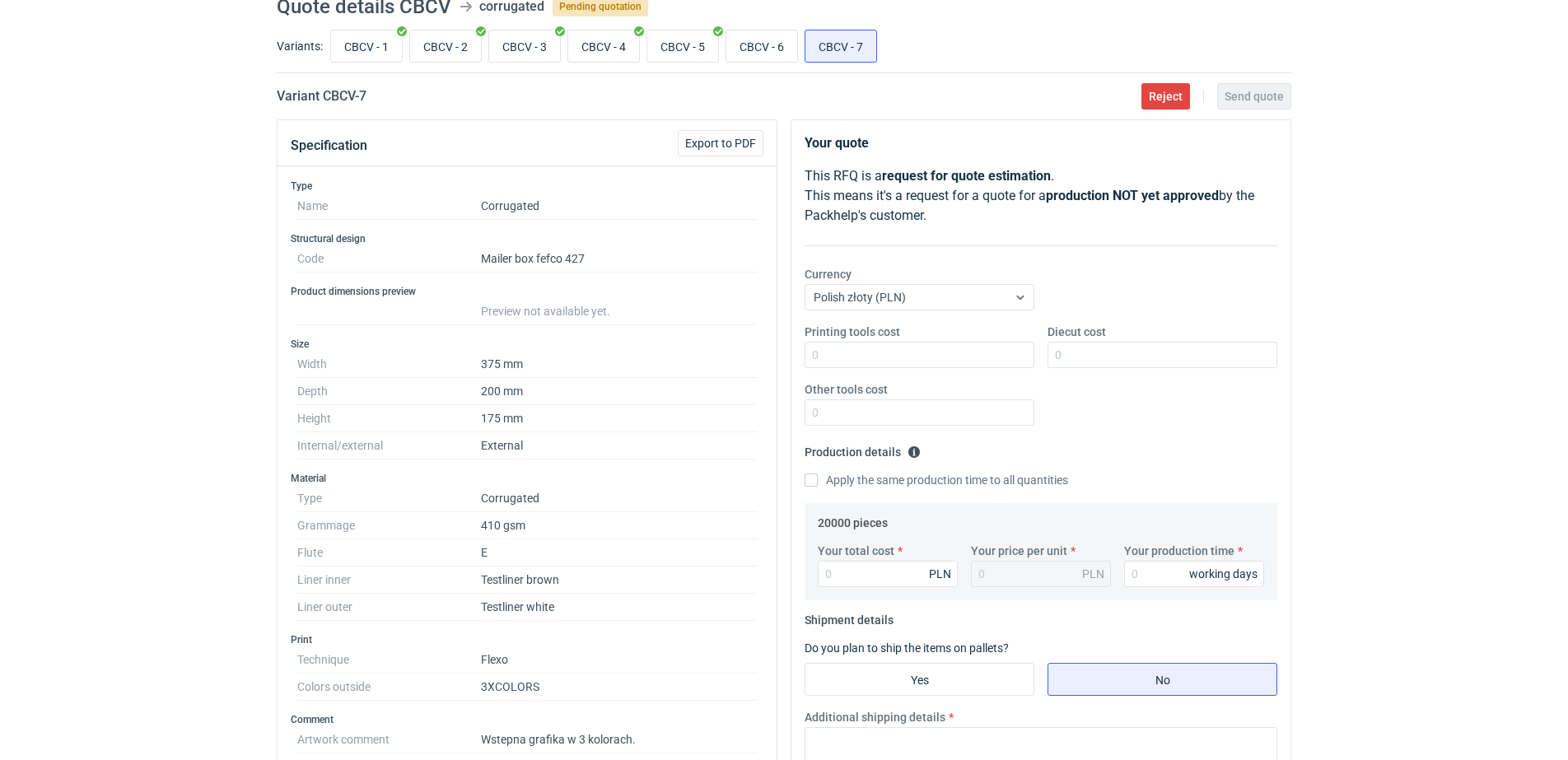
scroll to position [48, 0]
click at [751, 65] on div "CBCV - 1 CBCV - 2 CBCV - 3 CBCV - 4 CBCV - 5 CBCV - 6 CBCV - 7" at bounding box center [809, 46] width 964 height 40
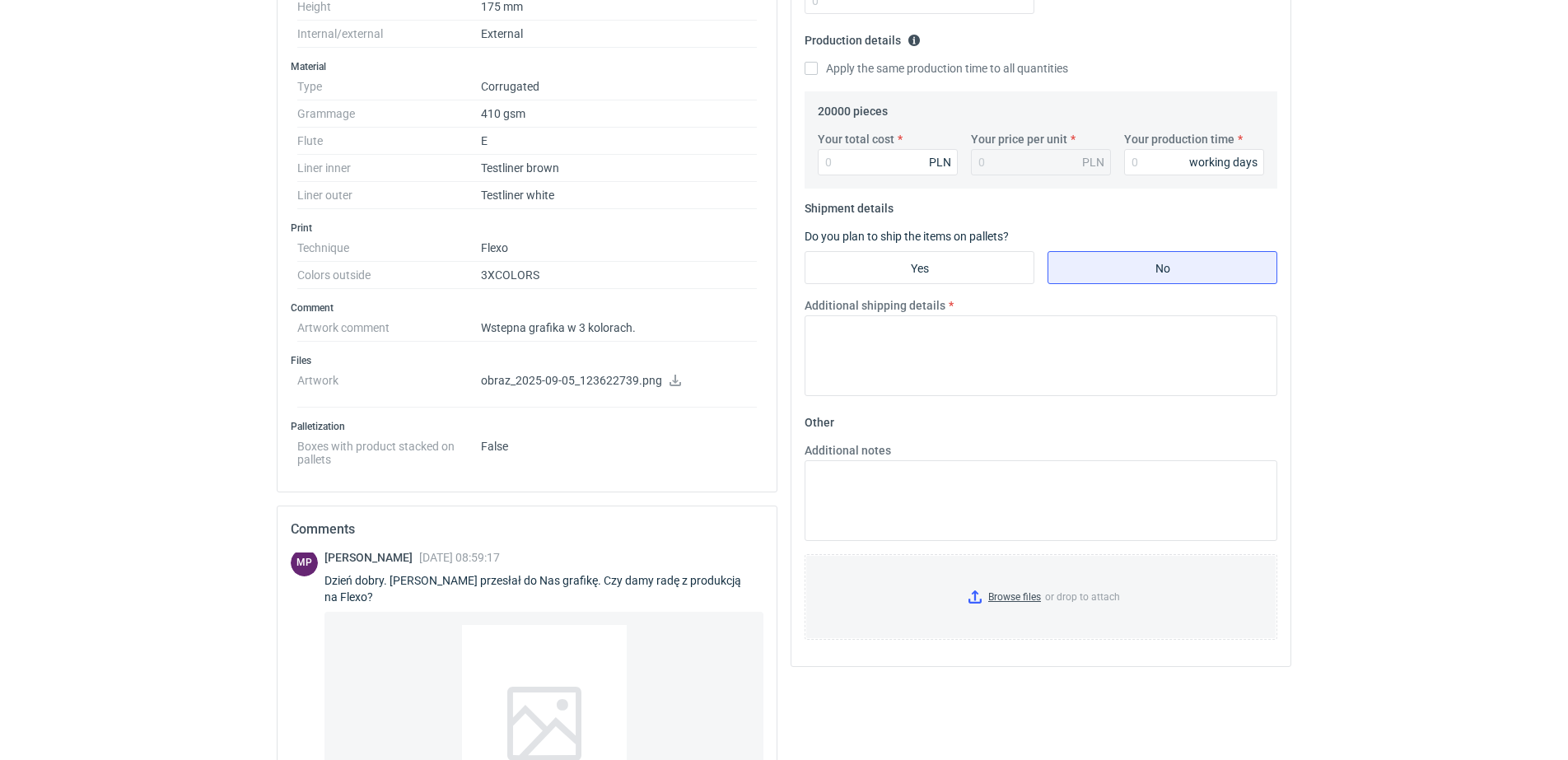
scroll to position [0, 0]
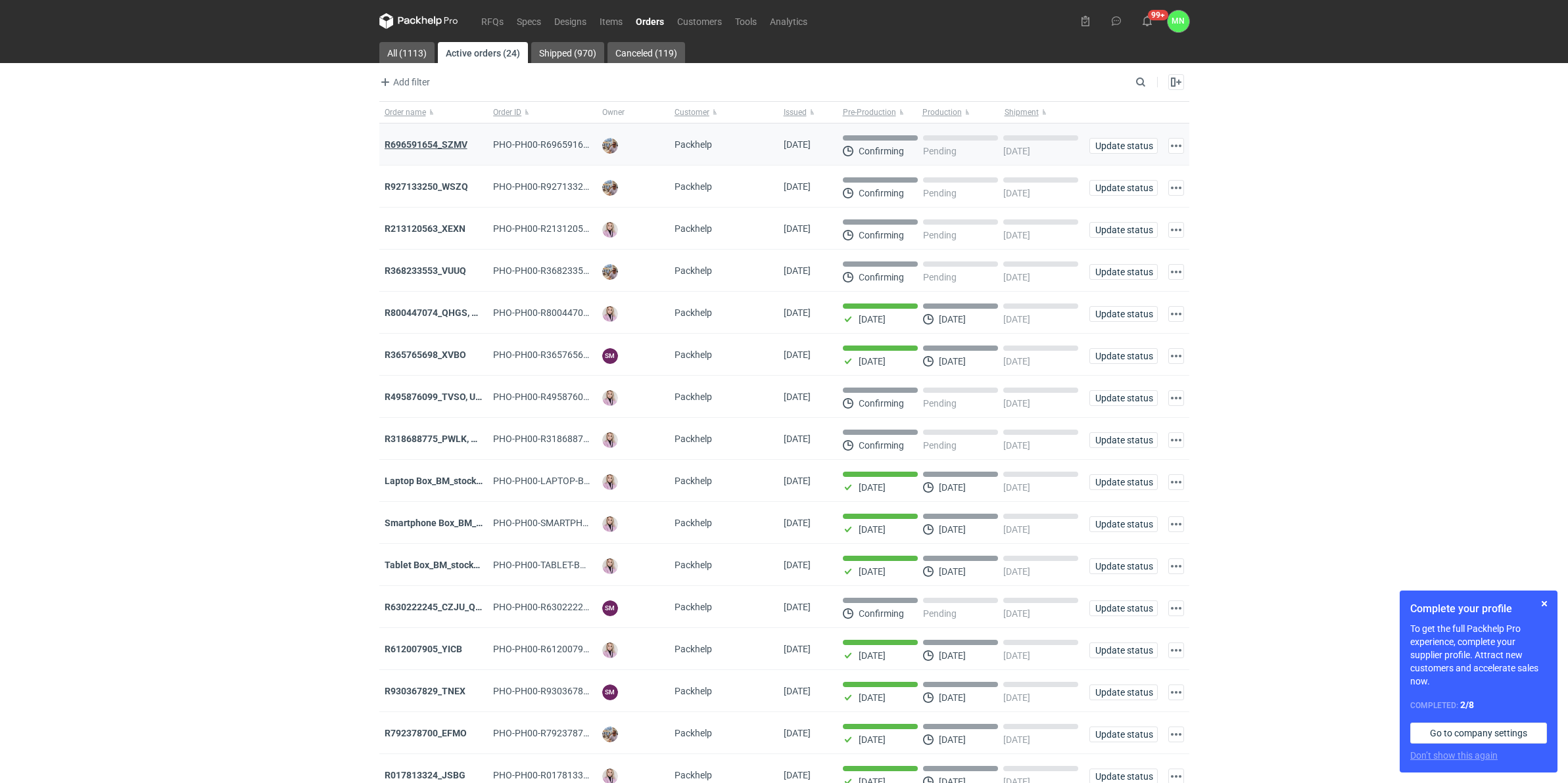
click at [455, 146] on strong "R696591654_SZMV" at bounding box center [426, 145] width 83 height 11
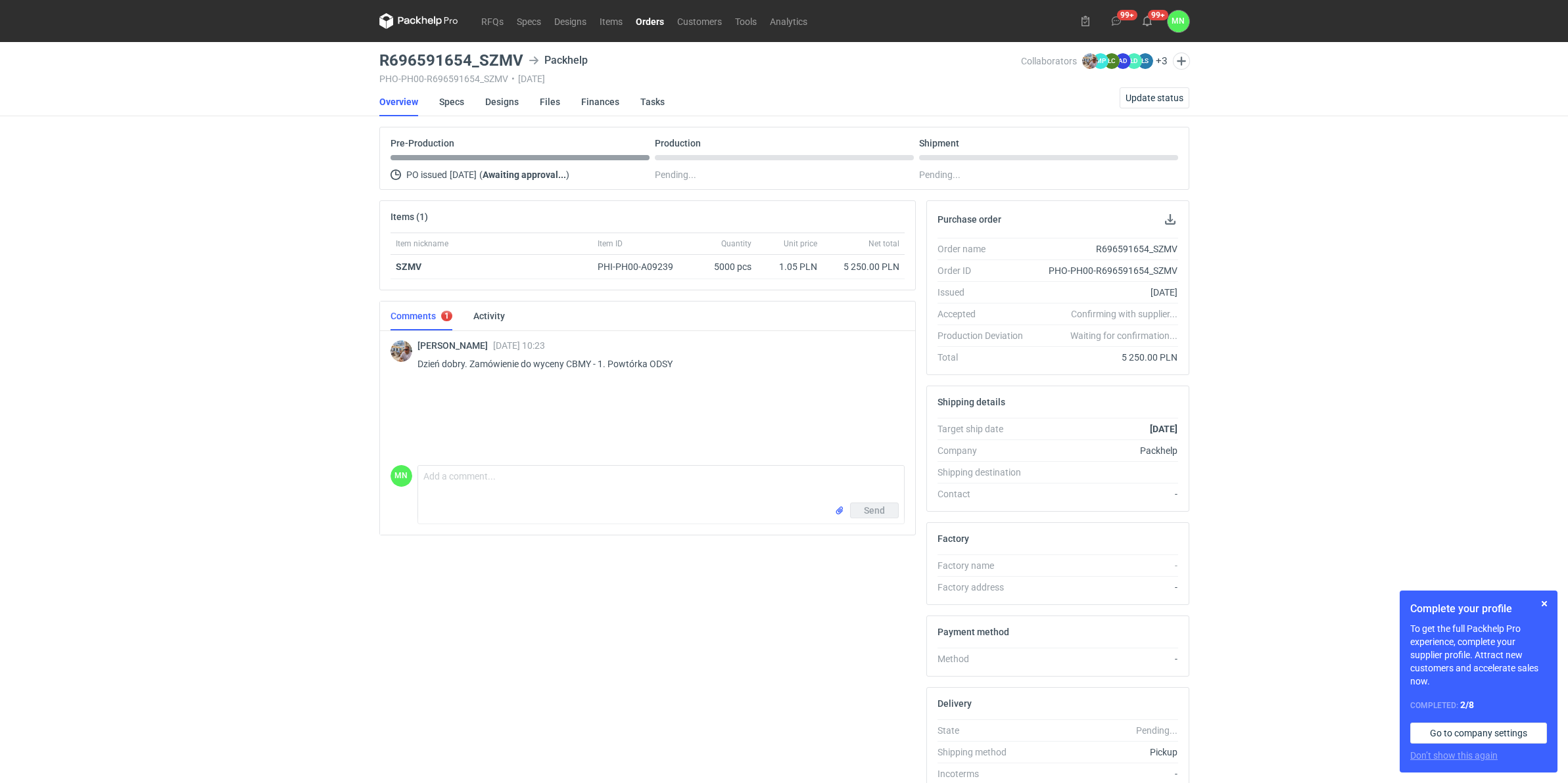
click at [662, 20] on link "Orders" at bounding box center [649, 20] width 41 height 16
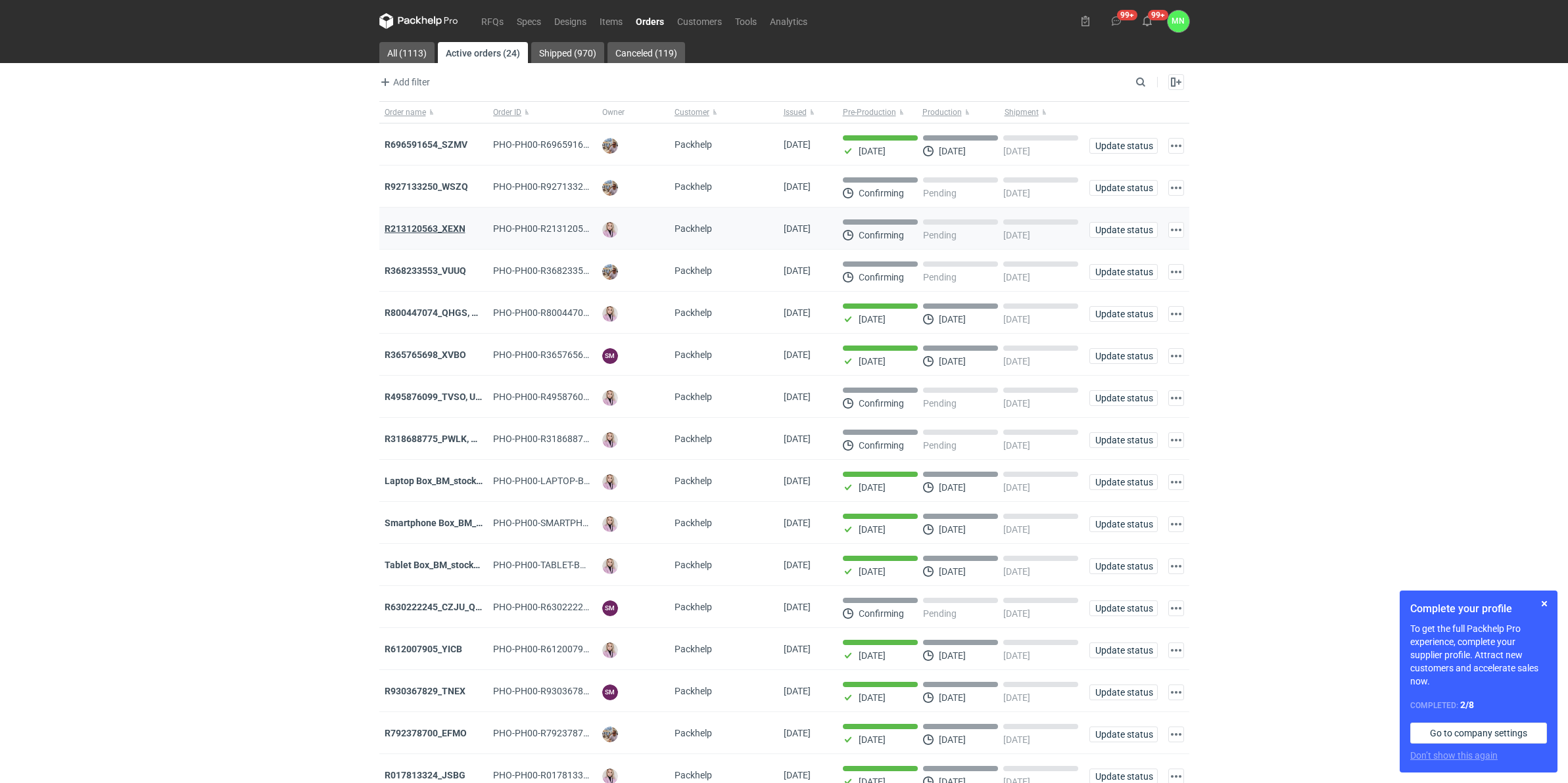
click at [460, 229] on strong "R213120563_XEXN" at bounding box center [425, 229] width 81 height 11
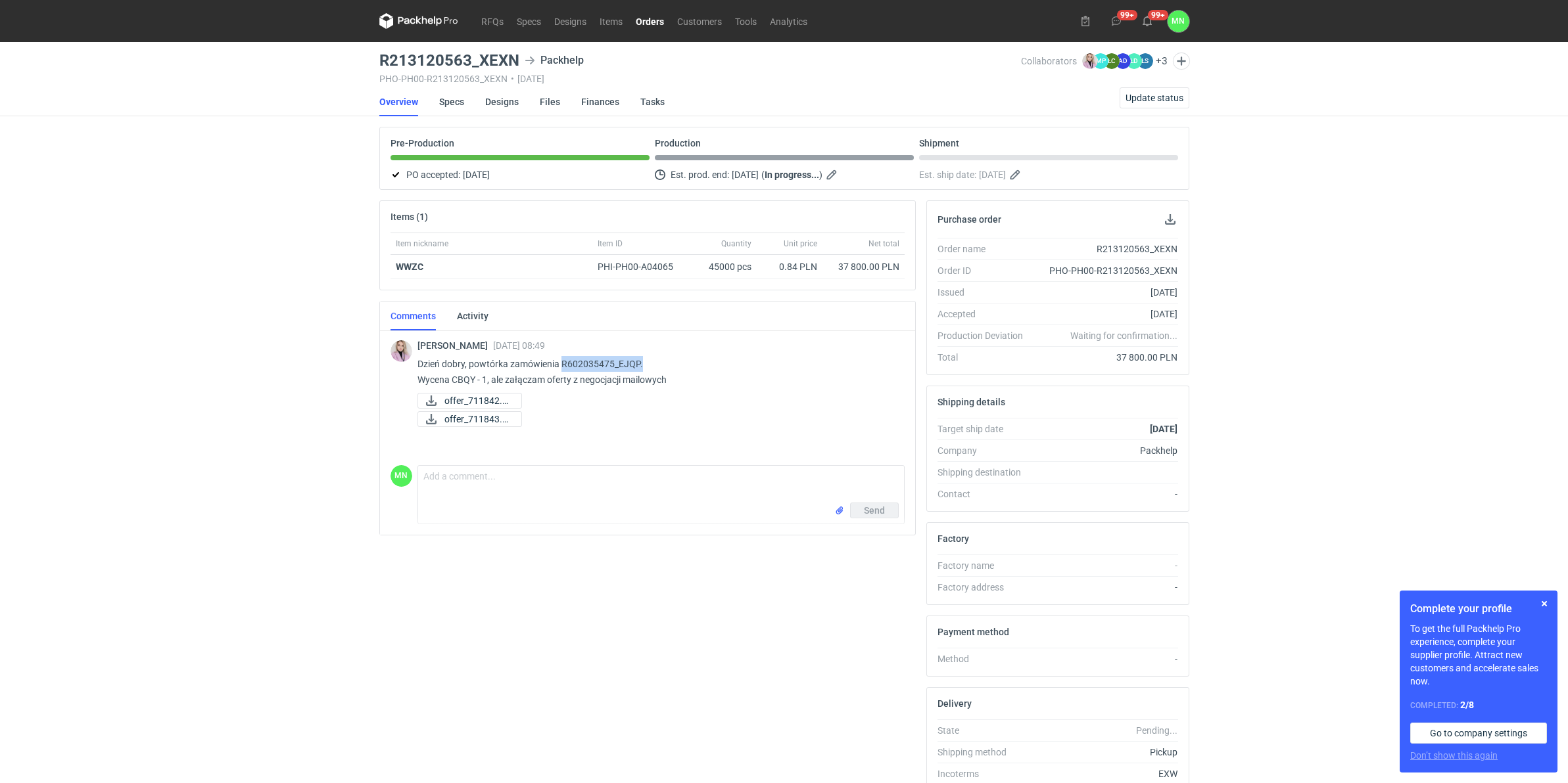
drag, startPoint x: 644, startPoint y: 365, endPoint x: 560, endPoint y: 364, distance: 84.0
click at [560, 364] on p "Dzień dobry, powtórka zamówienia R602035475_EJQP. Wycena CBQY - 1, ale załączam…" at bounding box center [656, 372] width 476 height 32
copy p "R602035475_EJQP."
click at [175, 359] on div "RFQs Specs Designs Items Orders Customers Tools Analytics 99+ 99+ MN [PERSON_NA…" at bounding box center [784, 391] width 1568 height 783
click at [609, 18] on link "Items" at bounding box center [611, 20] width 36 height 16
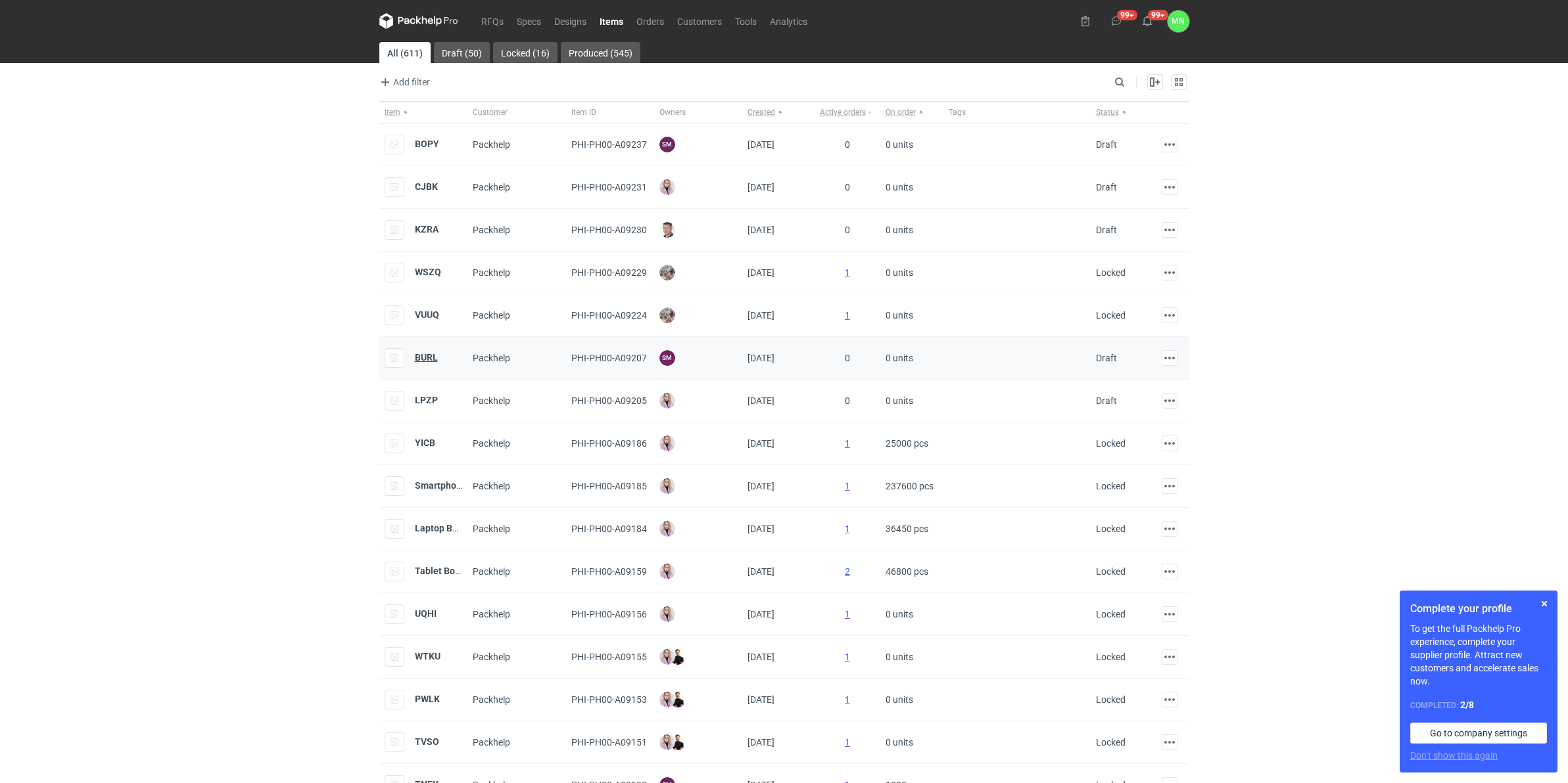
click at [425, 359] on strong "BURL" at bounding box center [426, 357] width 23 height 11
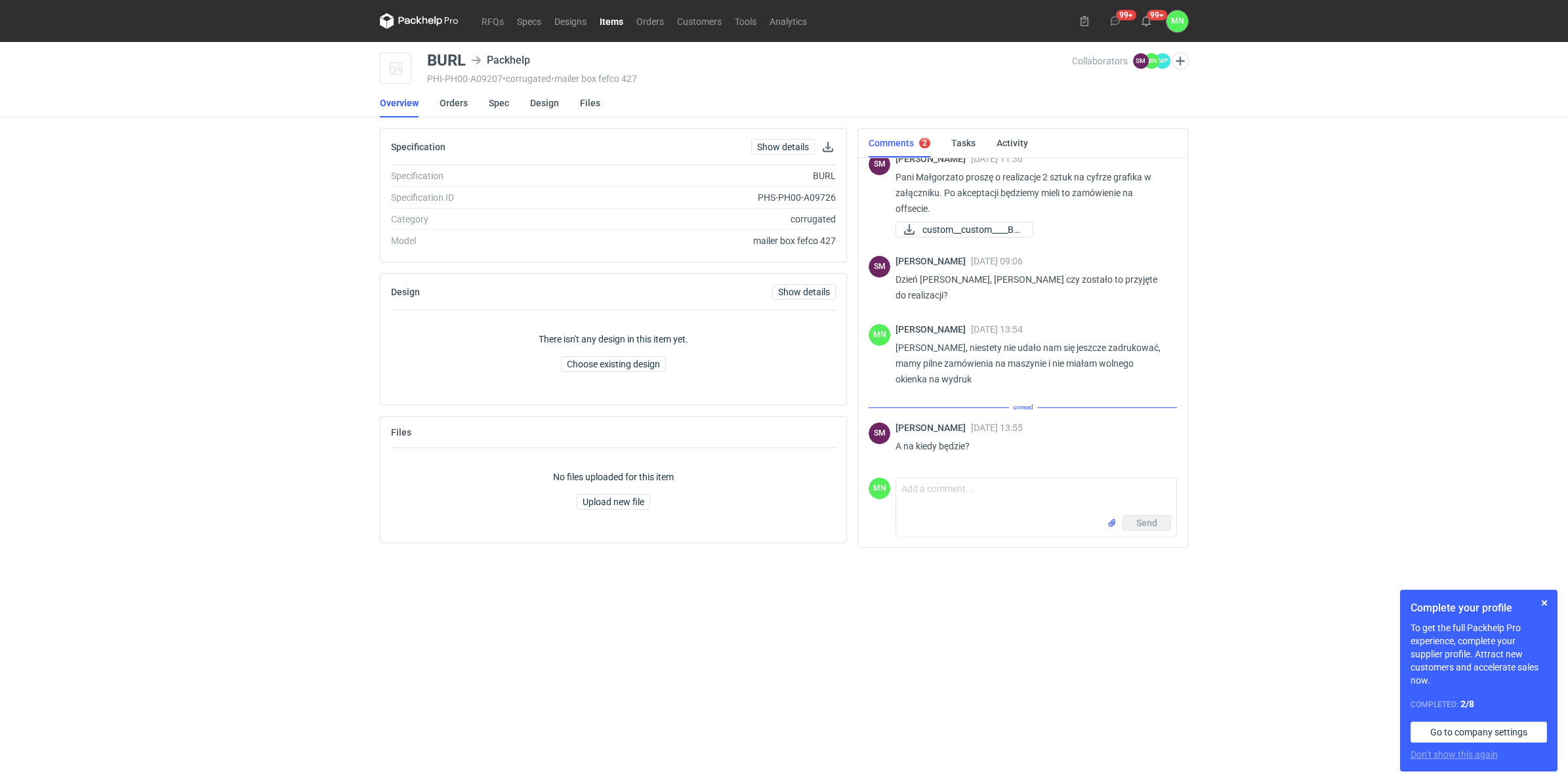
scroll to position [156, 0]
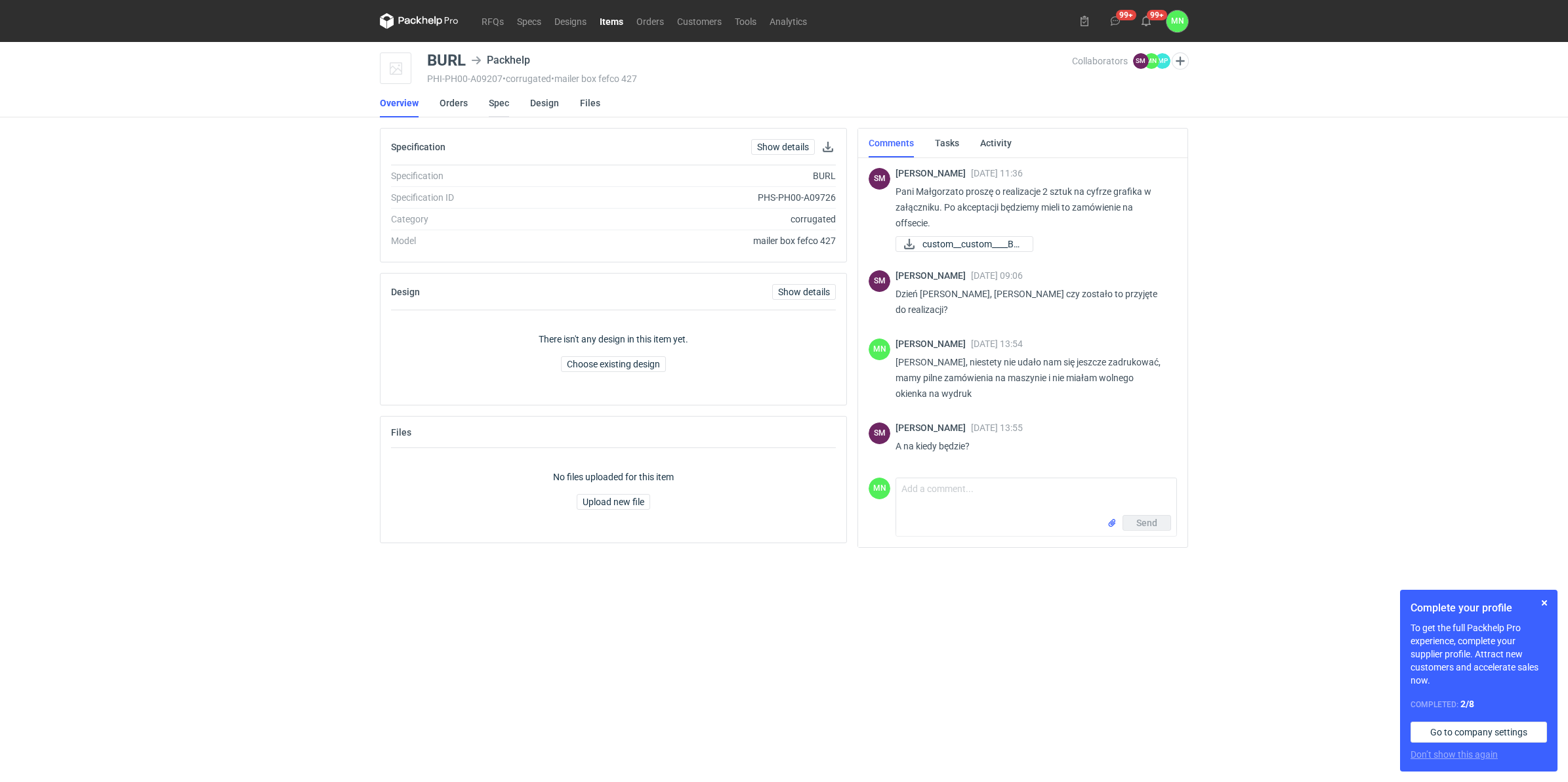
click at [496, 98] on link "Spec" at bounding box center [499, 103] width 20 height 29
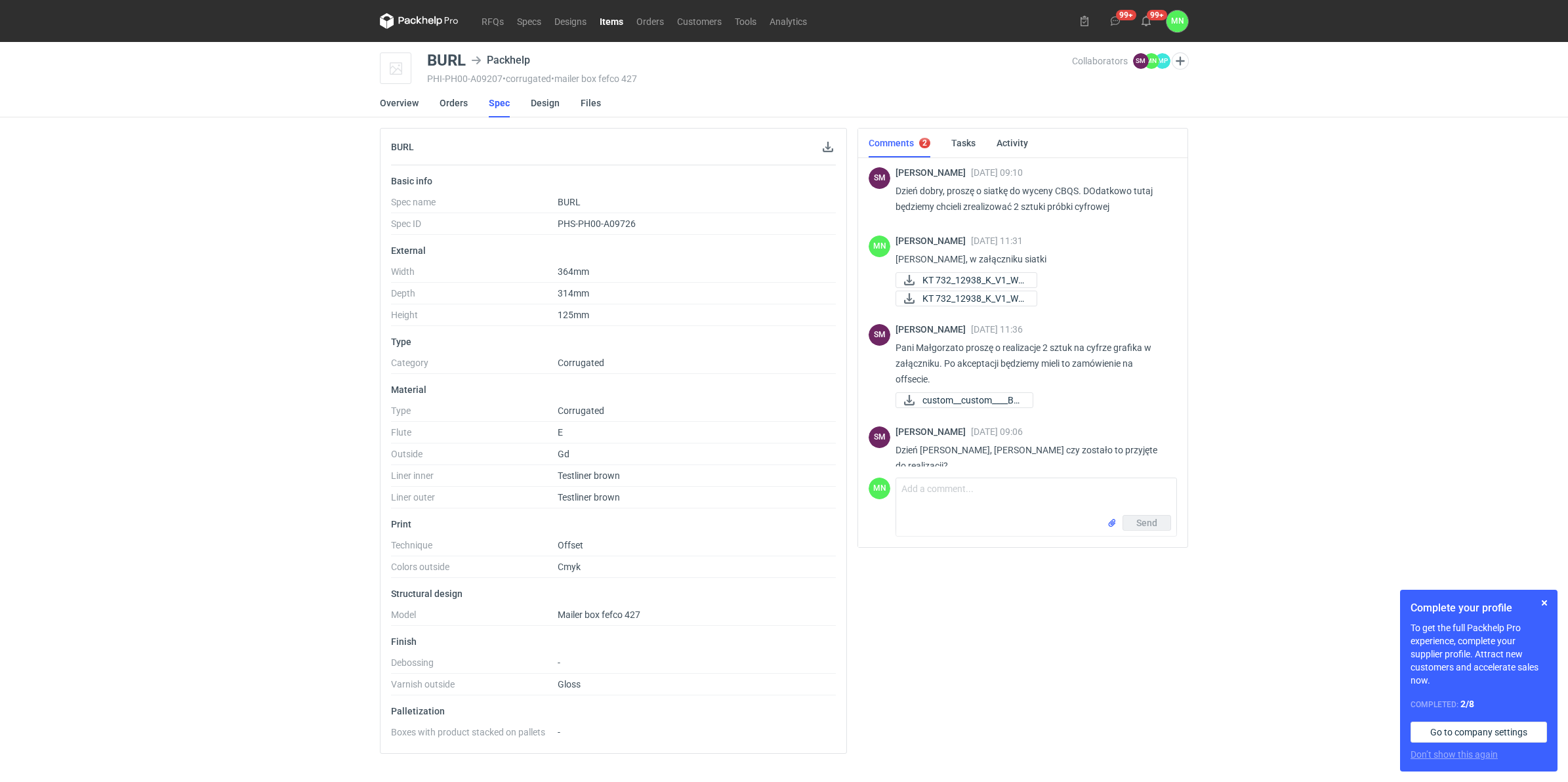
click at [454, 58] on div "BURL" at bounding box center [446, 60] width 38 height 15
copy div "BURL"
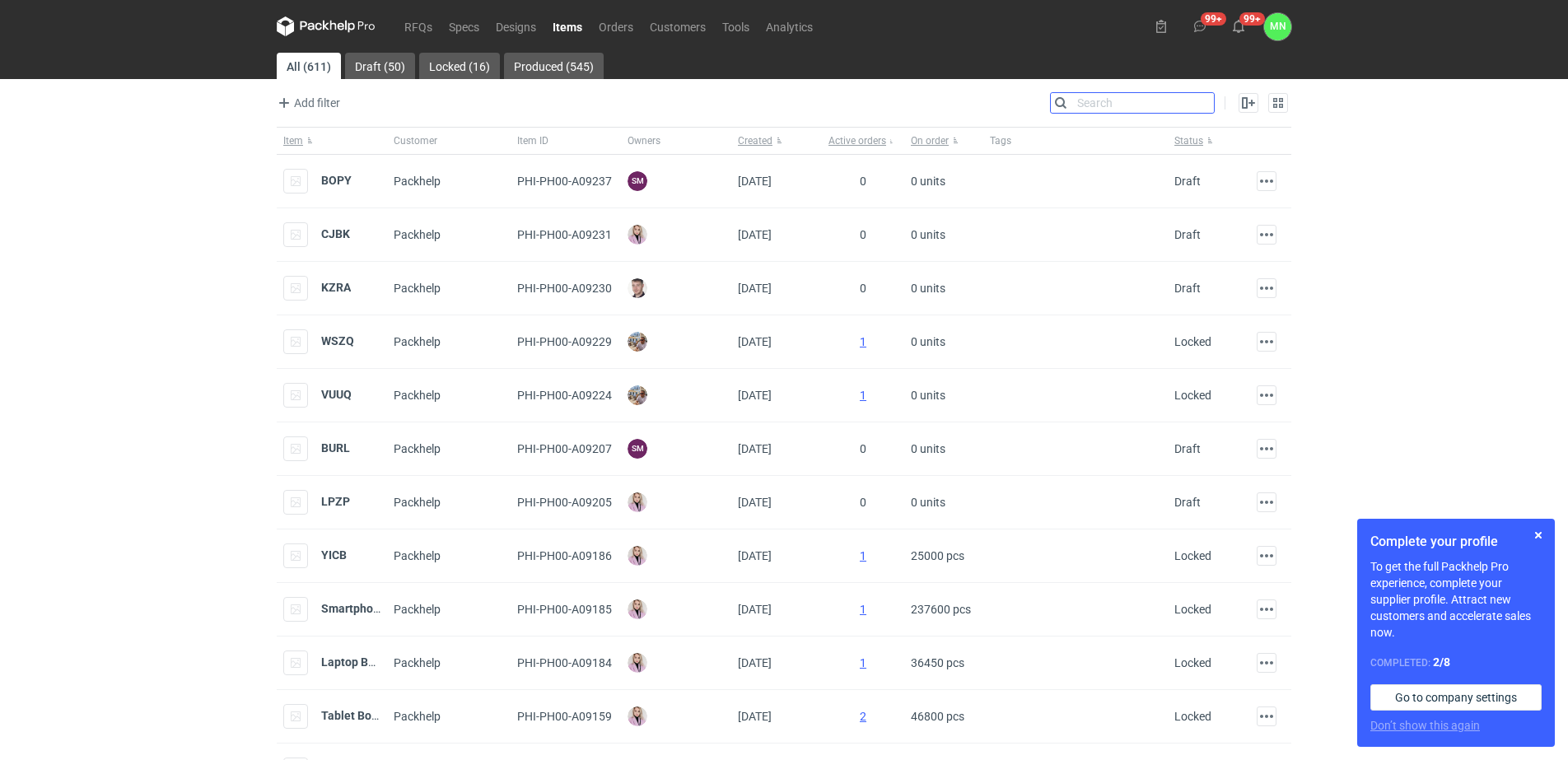
click at [1199, 110] on input "Search" at bounding box center [1132, 102] width 163 height 19
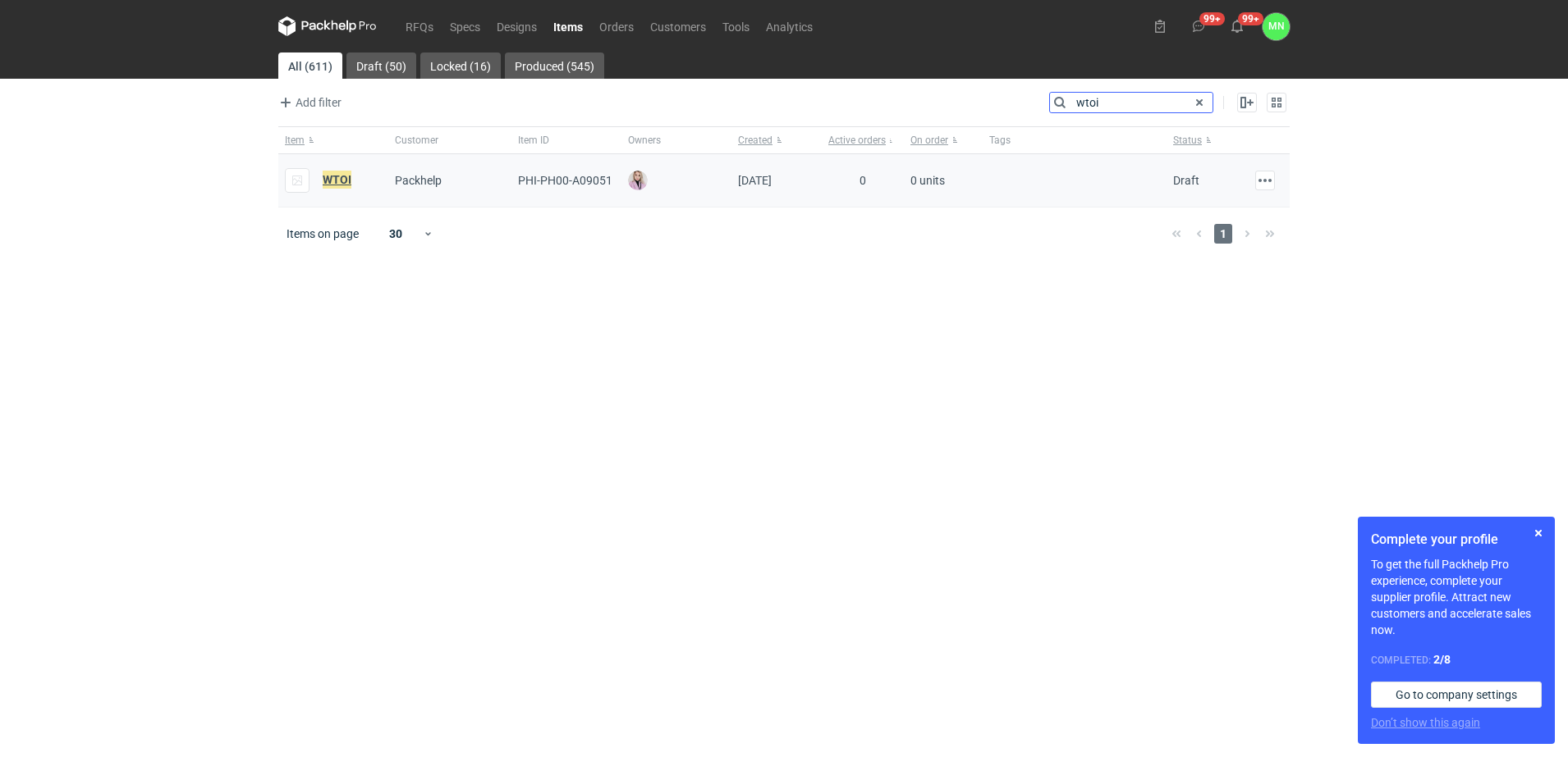
type input "wtoi"
click at [330, 183] on em "WTOI" at bounding box center [337, 179] width 29 height 18
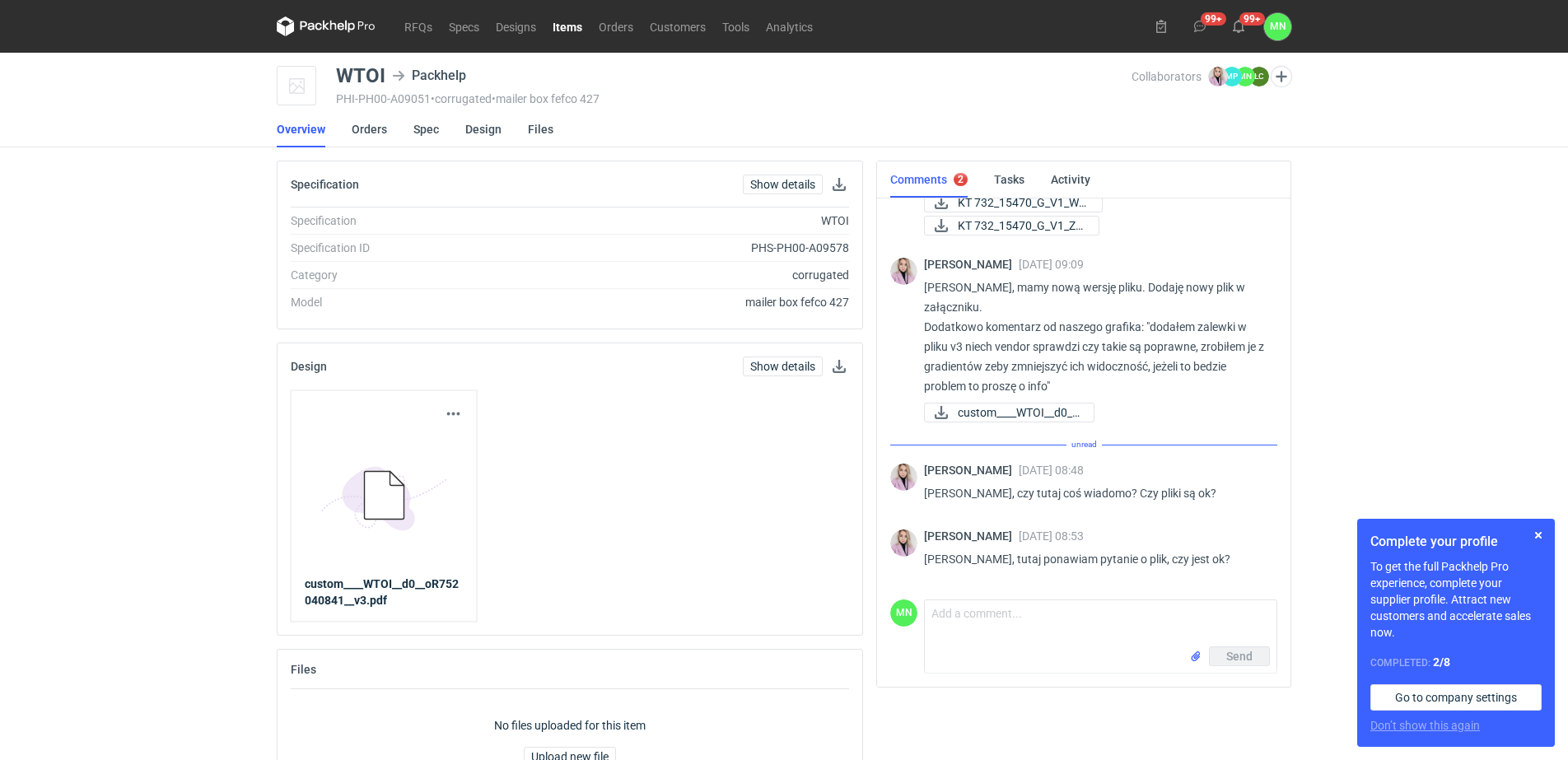
scroll to position [1433, 0]
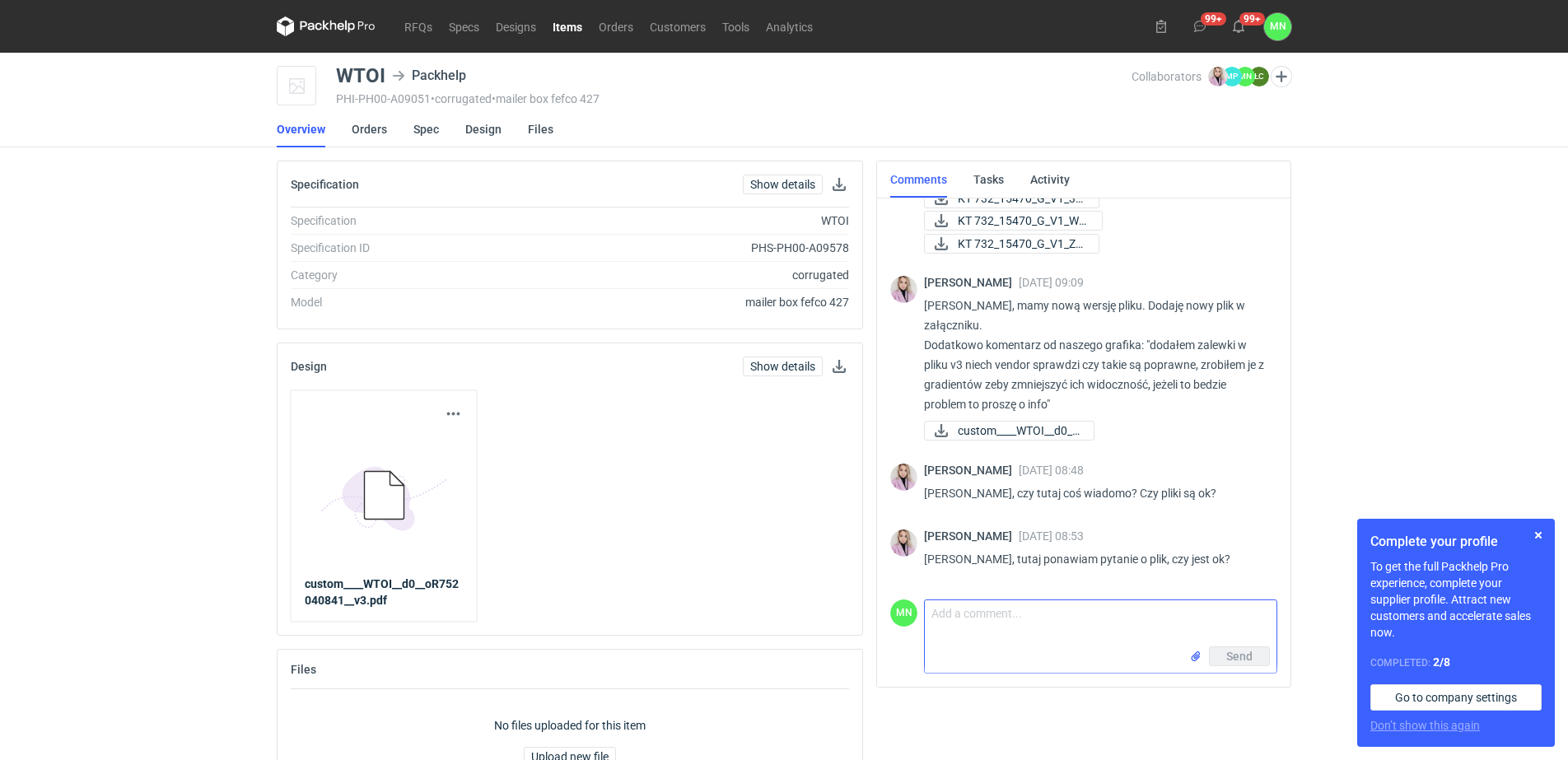
click at [1027, 621] on textarea "Comment message" at bounding box center [1101, 623] width 352 height 46
paste textarea "nowa grafika nałożona, zniwelowano efekt paskowania gradientu (przejścia tonaln…"
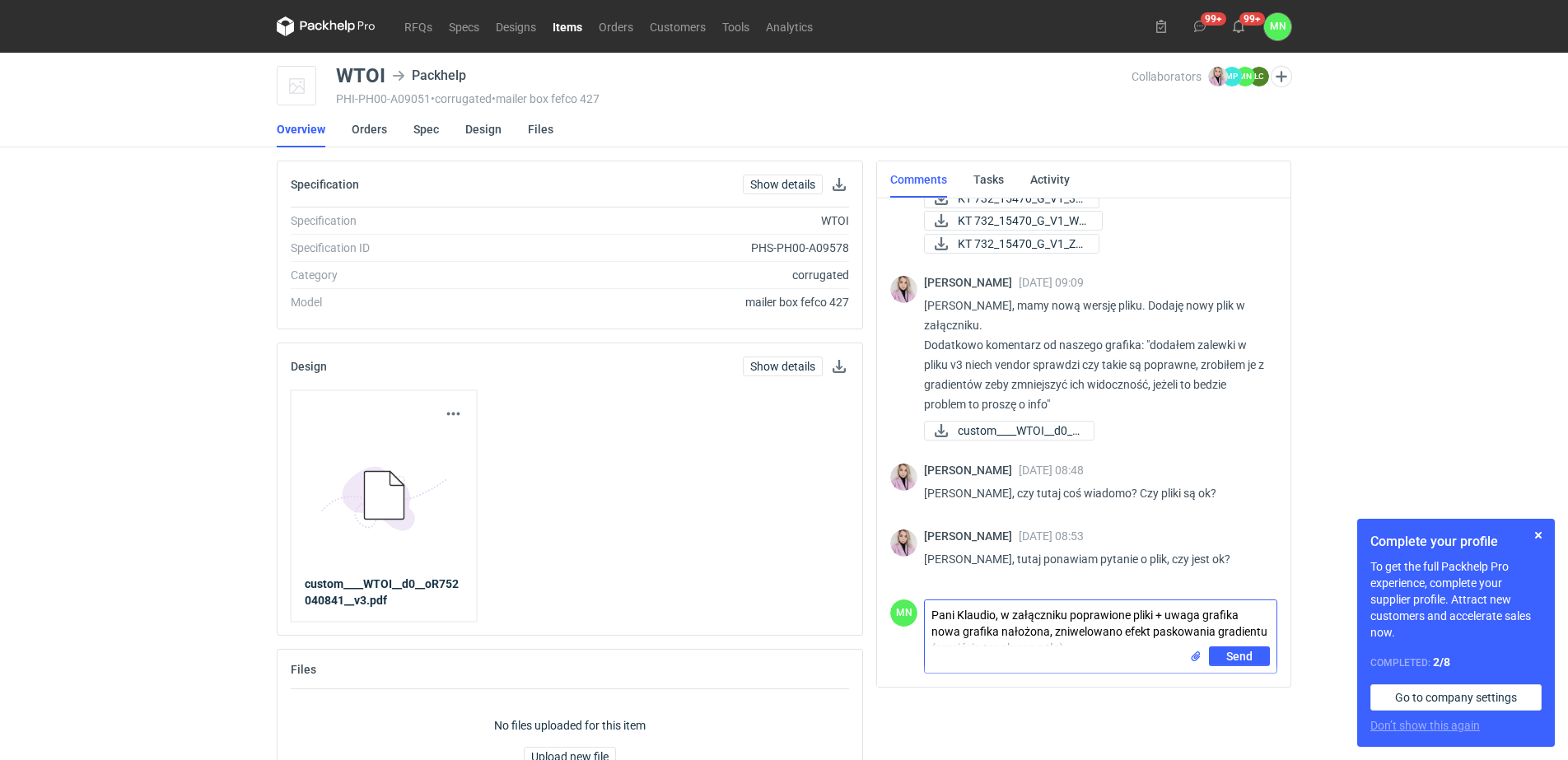
scroll to position [0, 0]
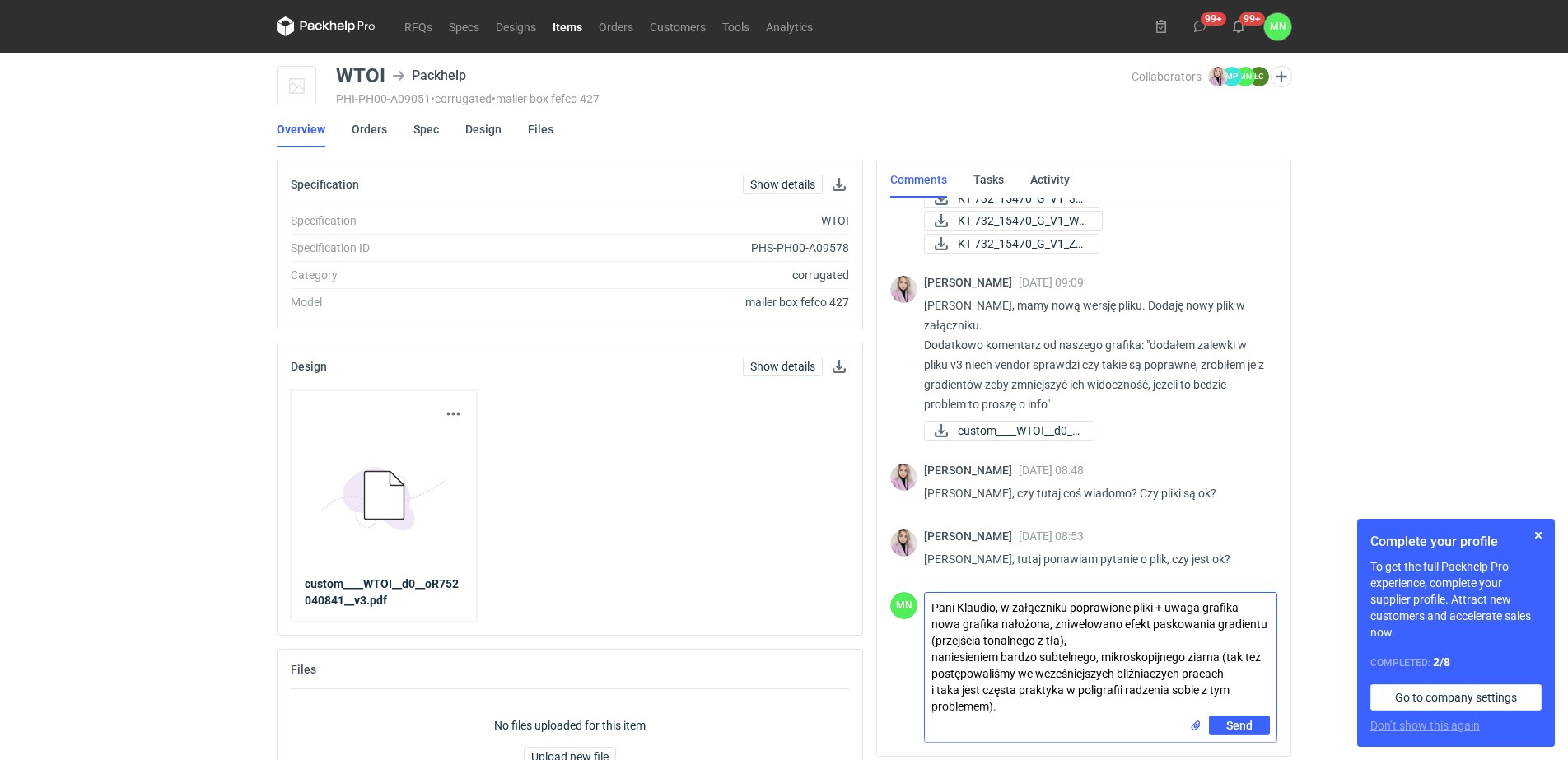
type textarea "Pani Klaudio, w załączniku poprawione pliki + uwaga grafika nowa grafika nałożo…"
click at [1195, 731] on input "file" at bounding box center [1196, 726] width 14 height 17
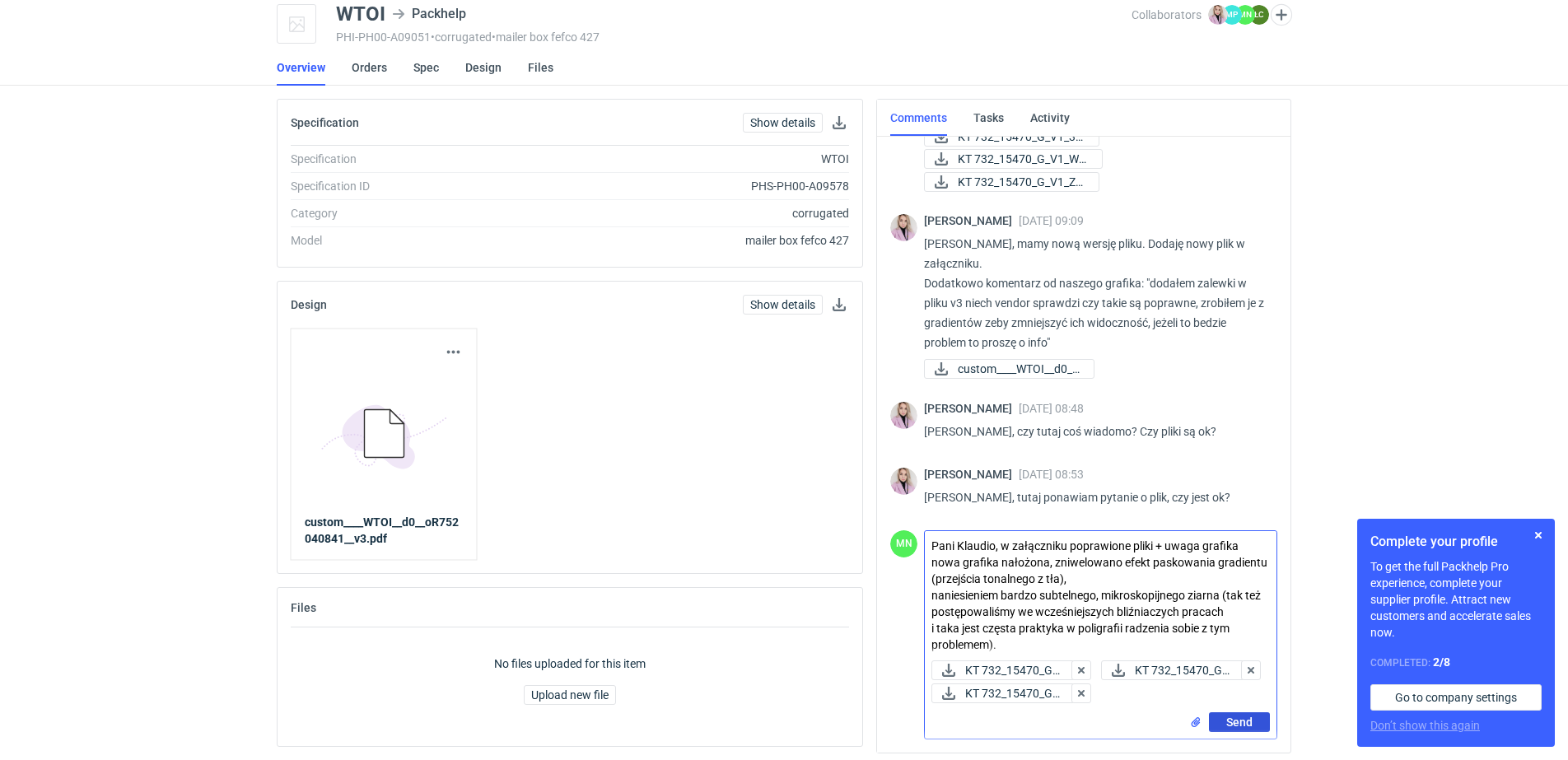
click at [1244, 728] on span "Send" at bounding box center [1239, 723] width 26 height 12
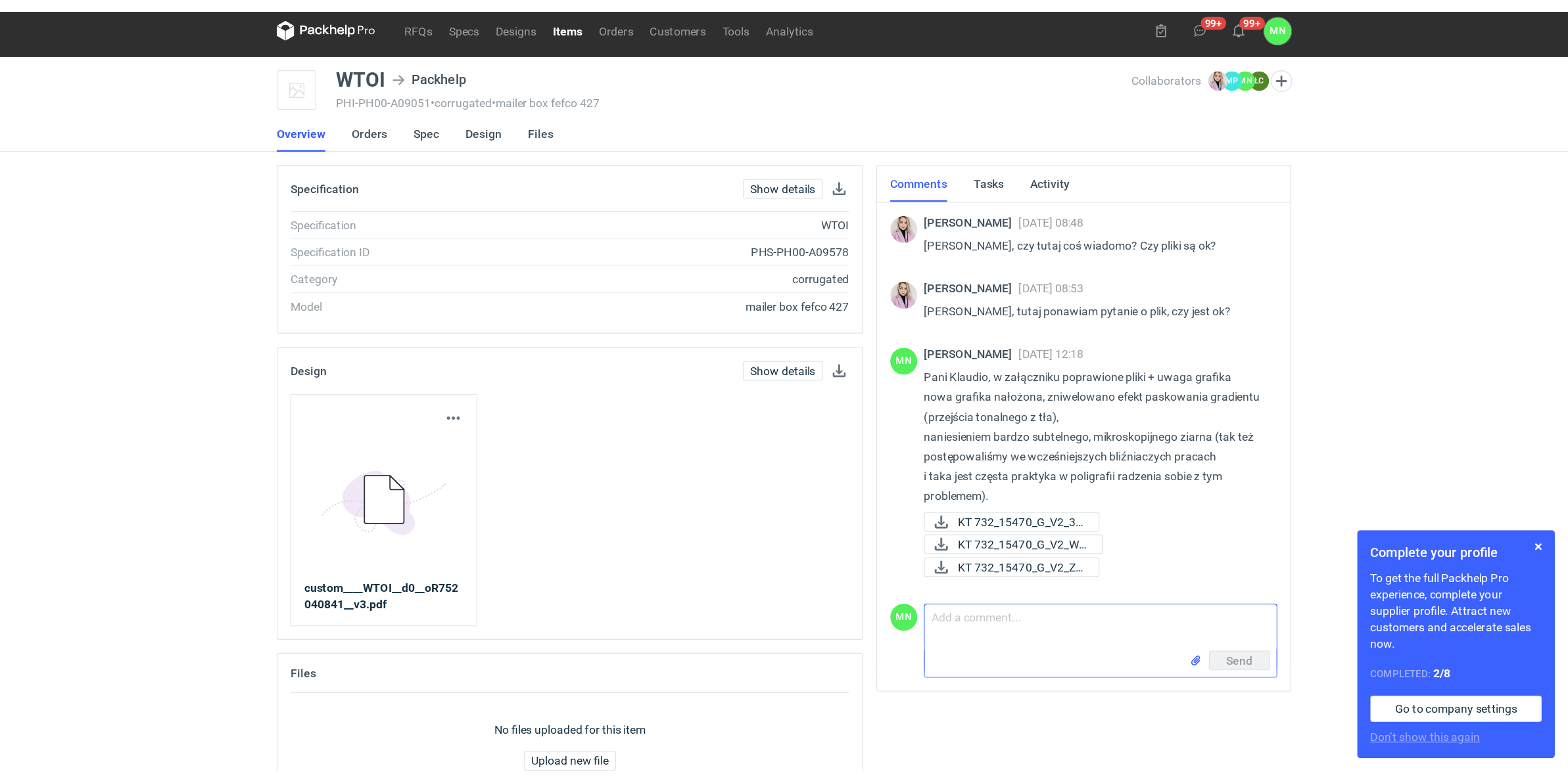
scroll to position [0, 0]
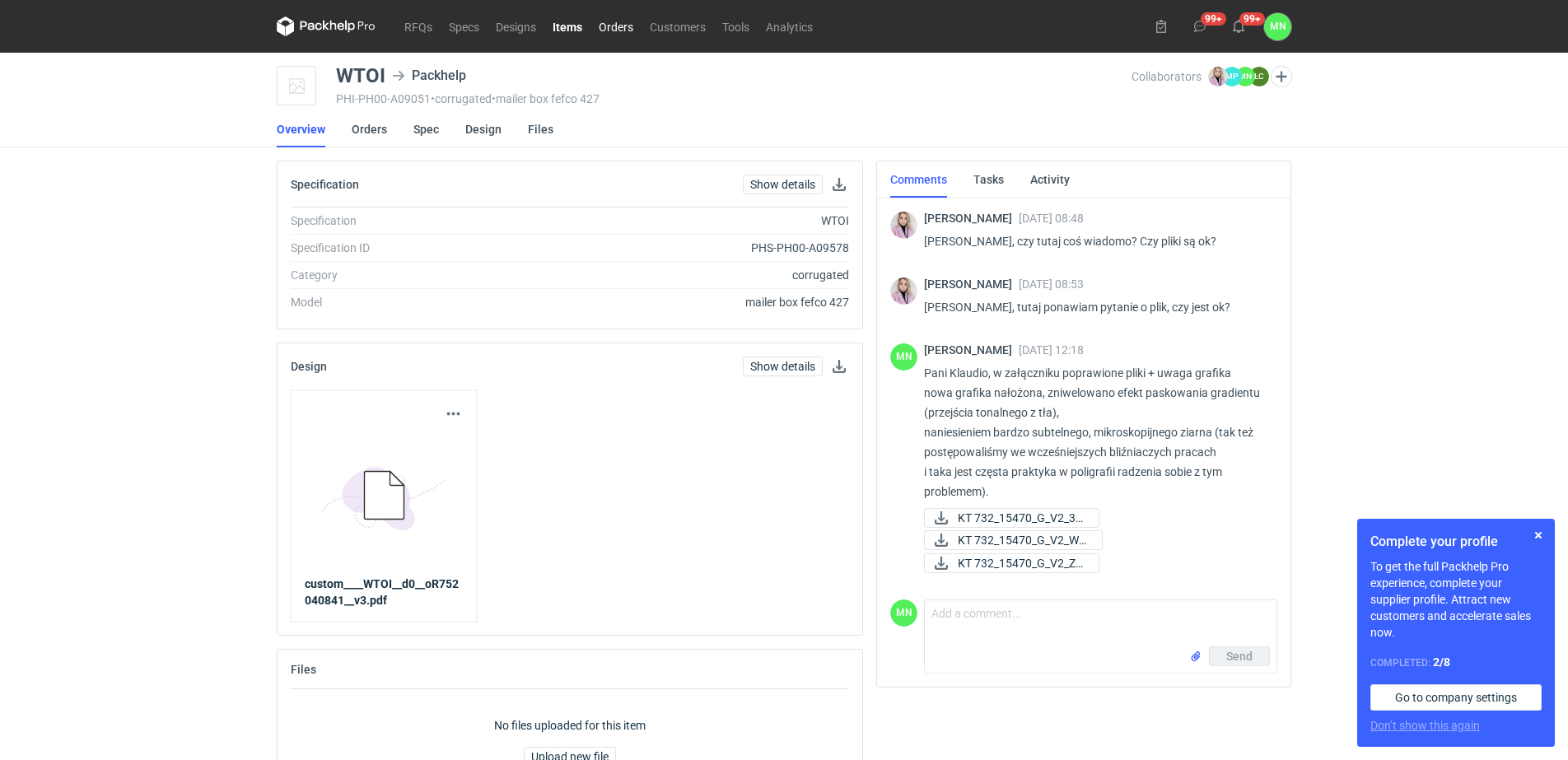
click at [604, 25] on link "Orders" at bounding box center [616, 25] width 51 height 19
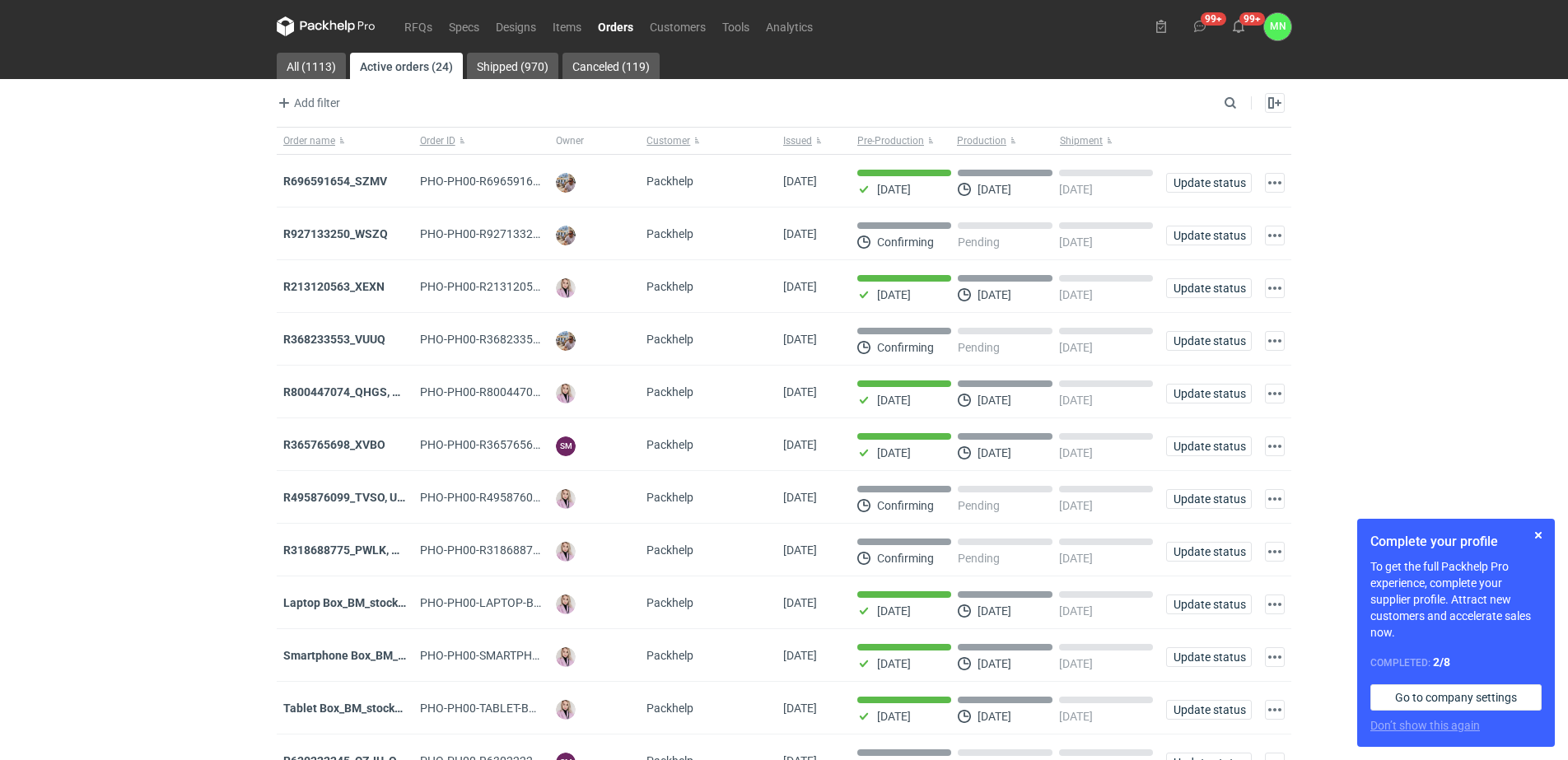
click at [629, 31] on link "Orders" at bounding box center [615, 25] width 52 height 19
click at [1532, 535] on button "button" at bounding box center [1538, 535] width 19 height 19
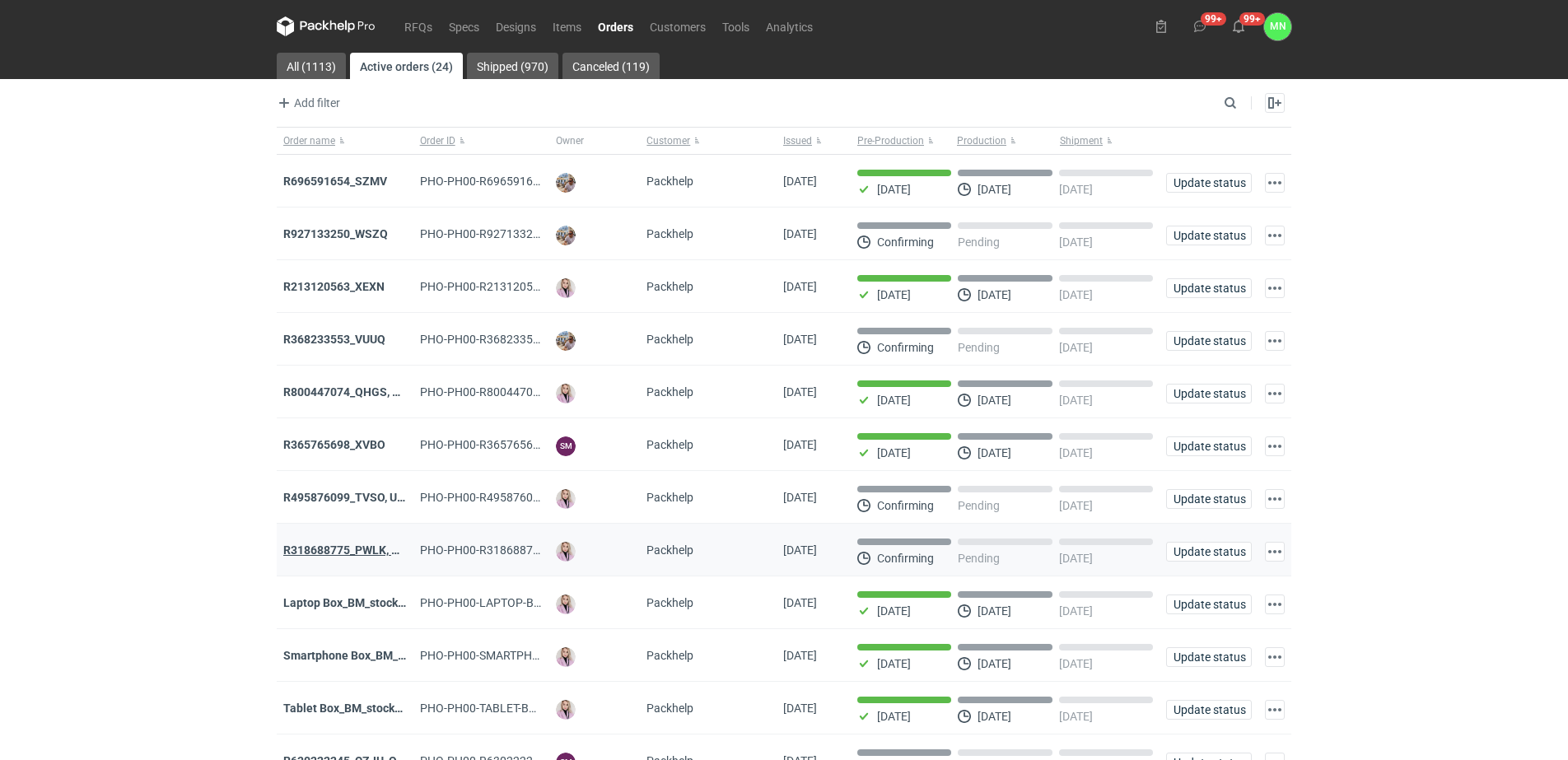
click at [369, 555] on strong "R318688775_PWLK, WTKU" at bounding box center [353, 550] width 140 height 14
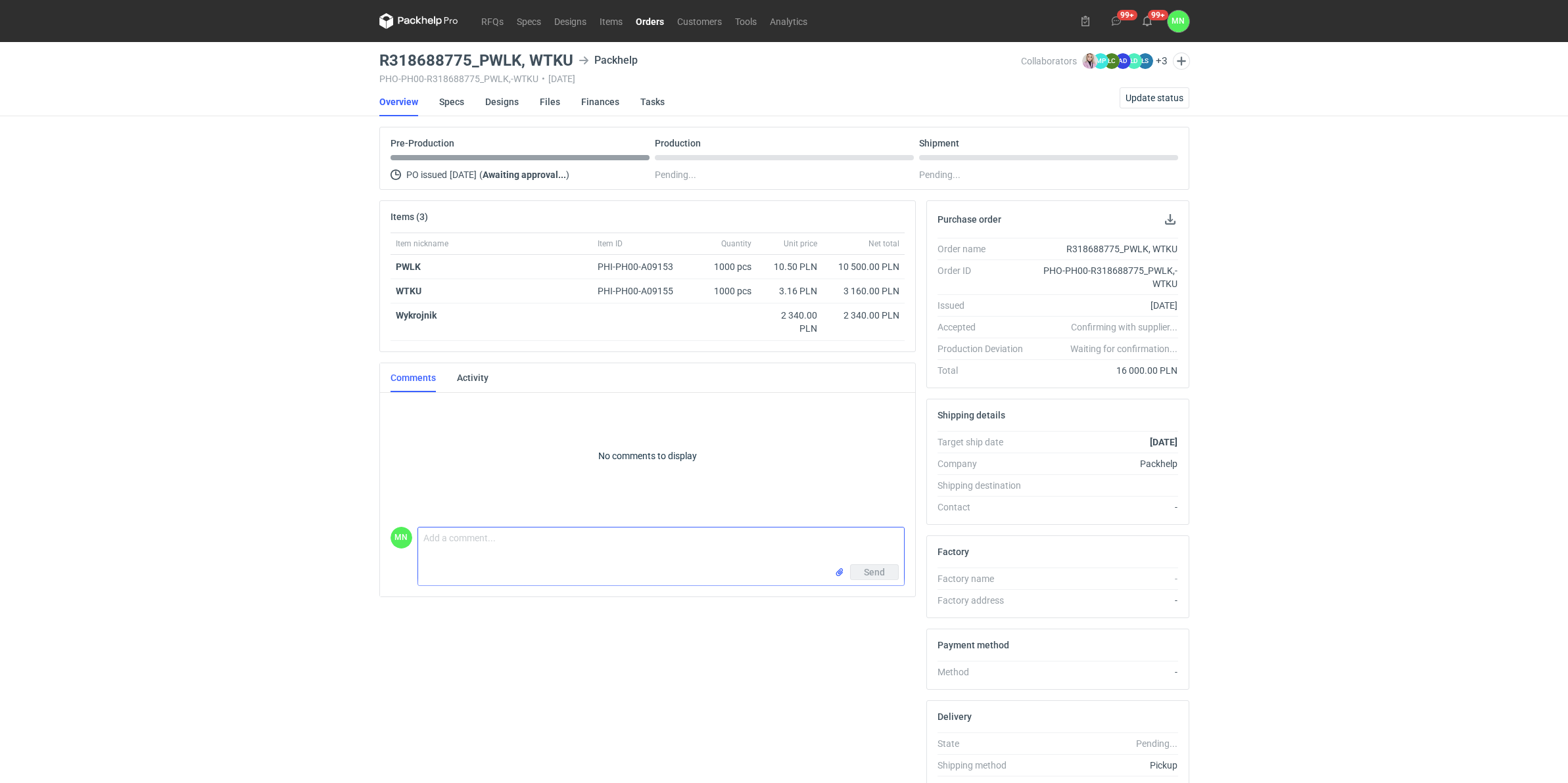
click at [655, 552] on textarea "Comment message" at bounding box center [661, 546] width 486 height 37
click at [707, 538] on textarea "W załączniku pliki, proszę o akceptacji:" at bounding box center [661, 546] width 486 height 37
paste textarea "KT 732_15615_K_V1_W1"
click at [734, 537] on textarea "W załączniku pliki, proszę o akceptacji: KT 732_15615_K_V1_W1," at bounding box center [661, 546] width 486 height 37
paste textarea "KT 732_15615_G_V1"
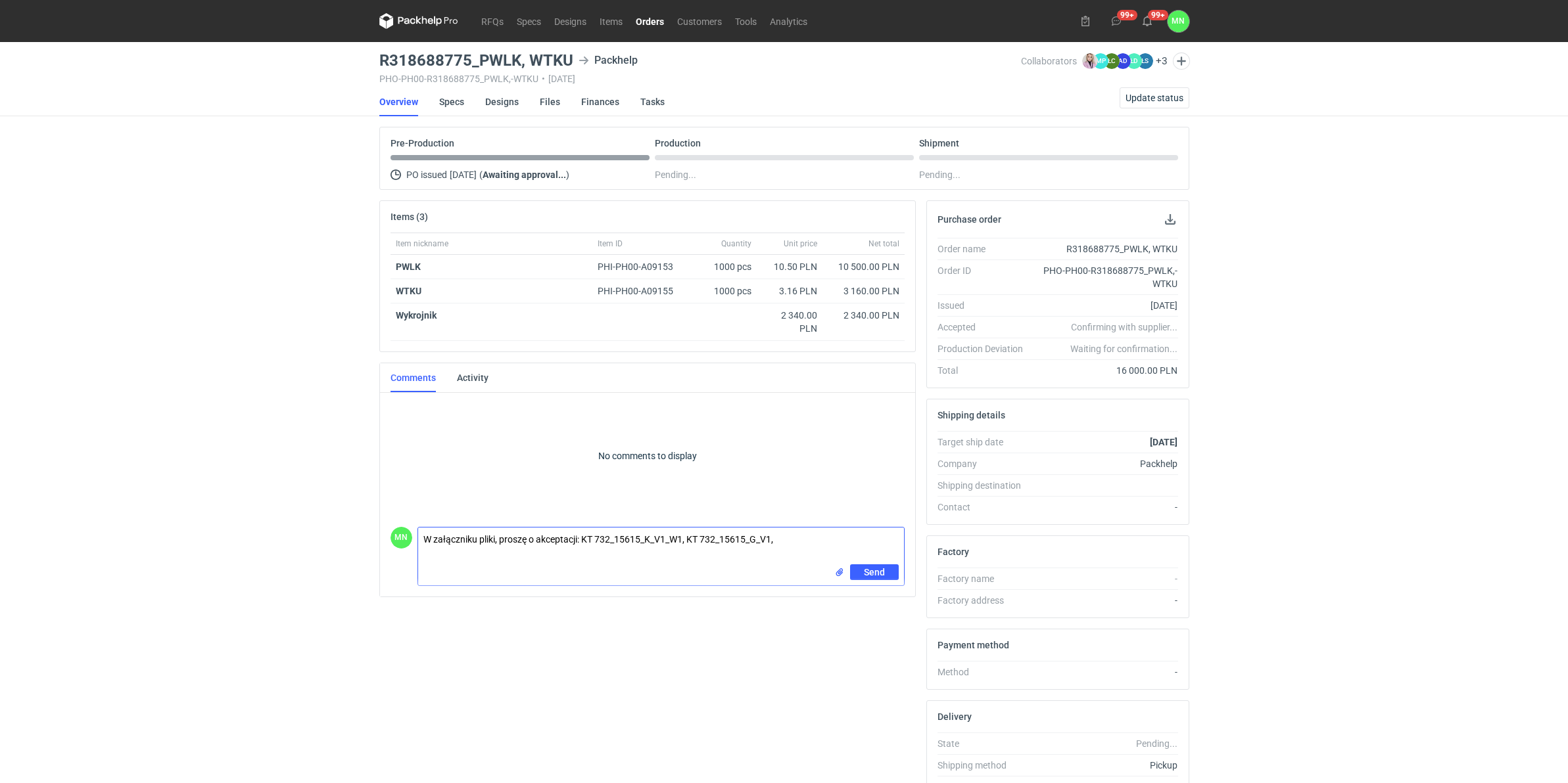
click at [838, 574] on input "file" at bounding box center [839, 573] width 11 height 13
click at [585, 540] on textarea "W załączniku pliki, proszę o akceptacji: KT 732_15615_K_V1_W1, KT 732_15615_G_V…" at bounding box center [661, 546] width 486 height 37
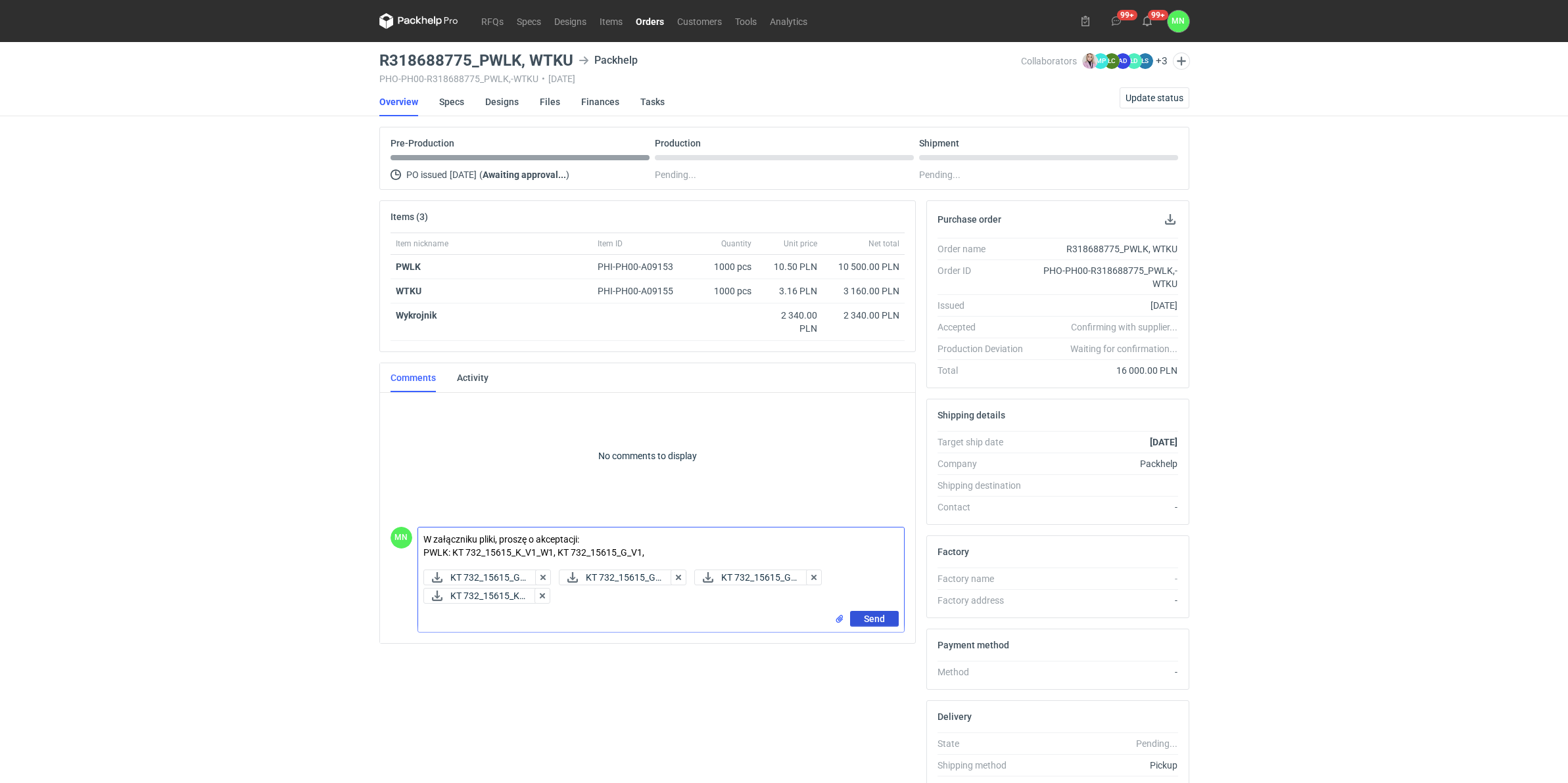
type textarea "W załączniku pliki, proszę o akceptacji: PWLK: KT 732_15615_K_V1_W1, KT 732_156…"
click at [885, 606] on button "Send" at bounding box center [874, 618] width 49 height 16
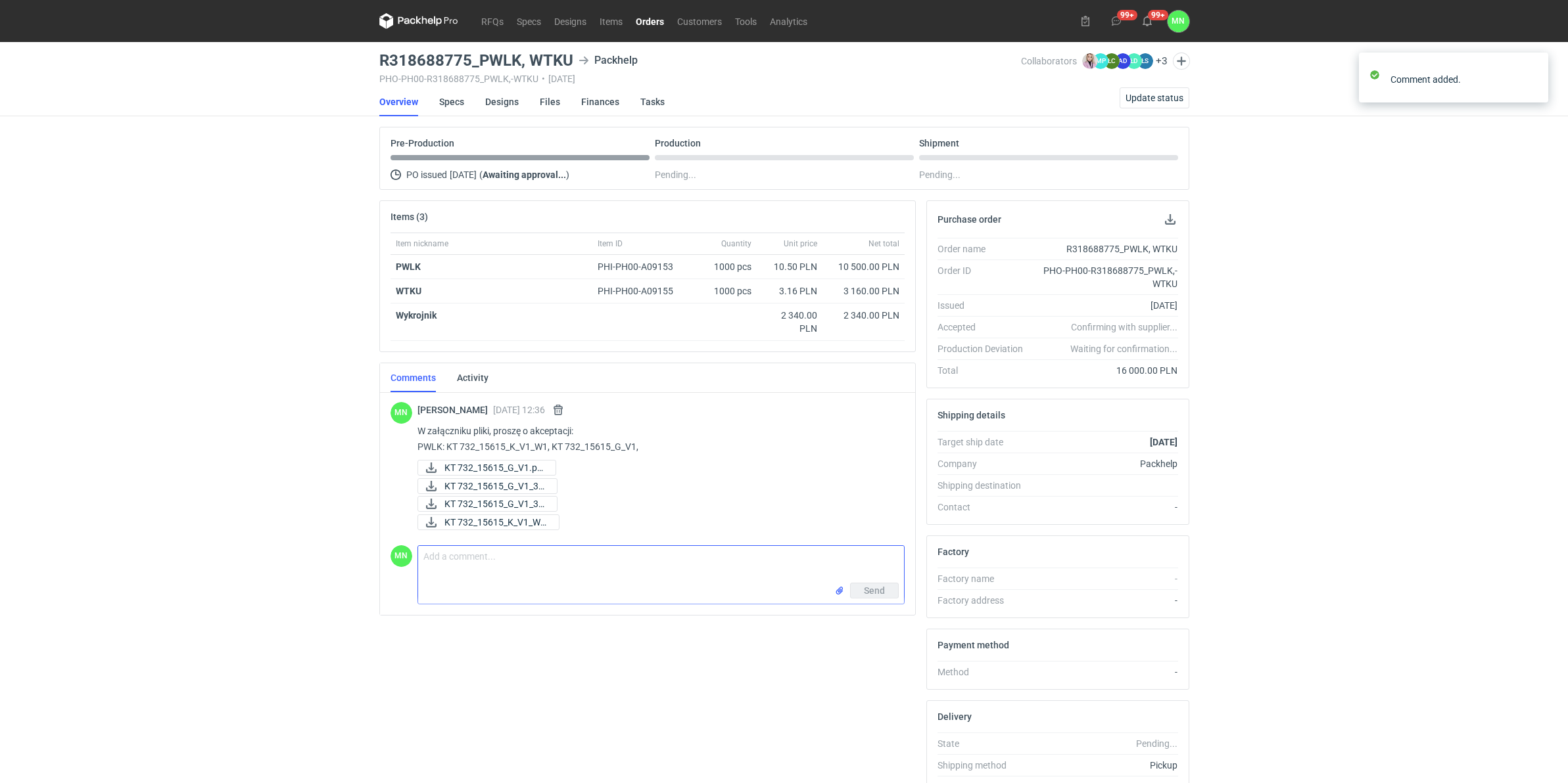
click at [491, 564] on textarea "Comment message" at bounding box center [661, 564] width 486 height 37
click at [511, 566] on textarea "WTKU:" at bounding box center [661, 564] width 486 height 37
paste textarea "KT 732_15616_K_V1_W1"
click at [715, 570] on textarea "WTKU: KT 732_15616_K_V1_W1," at bounding box center [661, 564] width 486 height 37
paste textarea "KT 732_15616_G_V1"
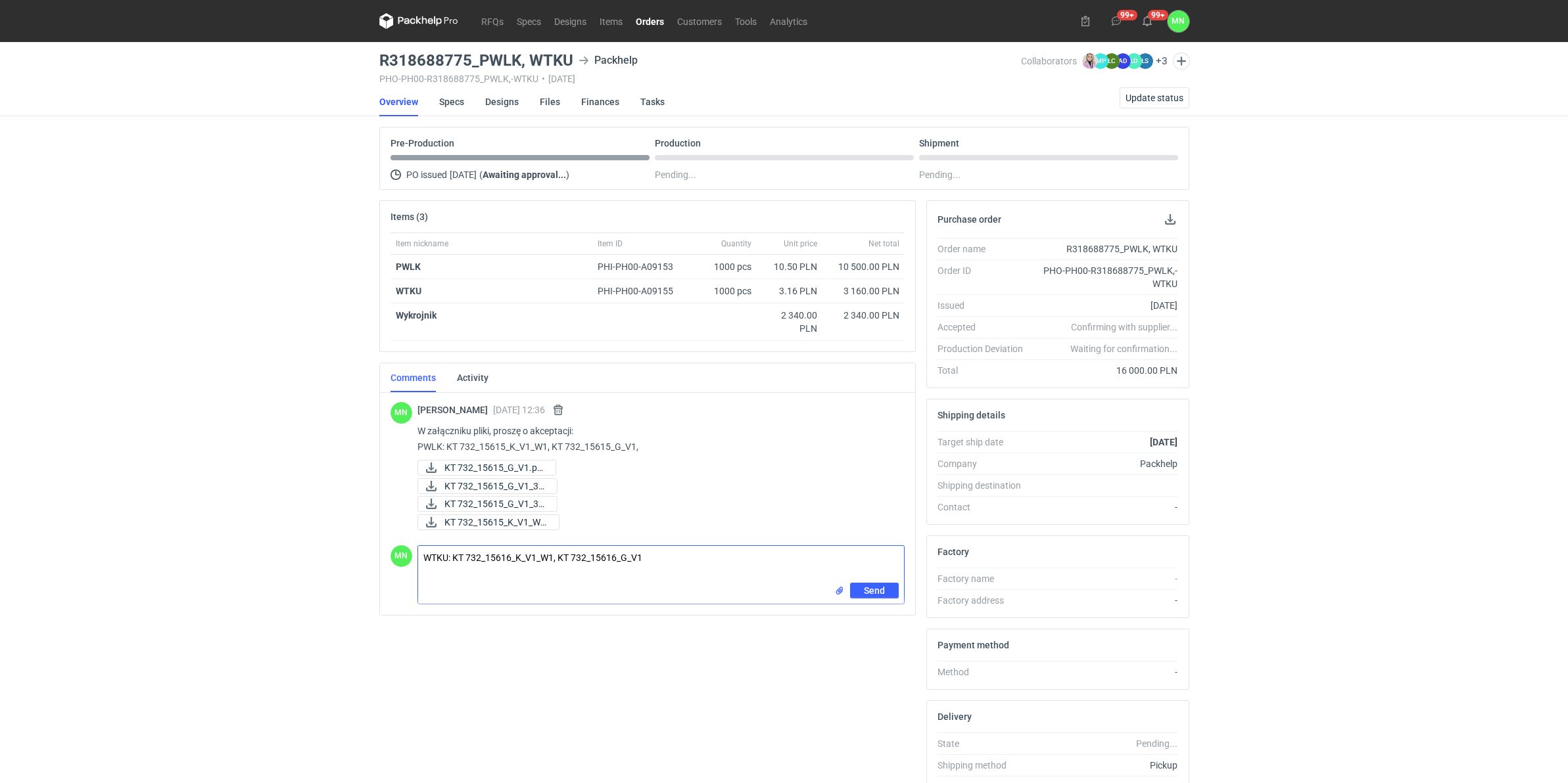
type textarea "WTKU: KT 732_15616_K_V1_W1, KT 732_15616_G_V1"
click at [835, 596] on input "file" at bounding box center [839, 591] width 11 height 13
click at [866, 606] on span "Send" at bounding box center [874, 633] width 21 height 9
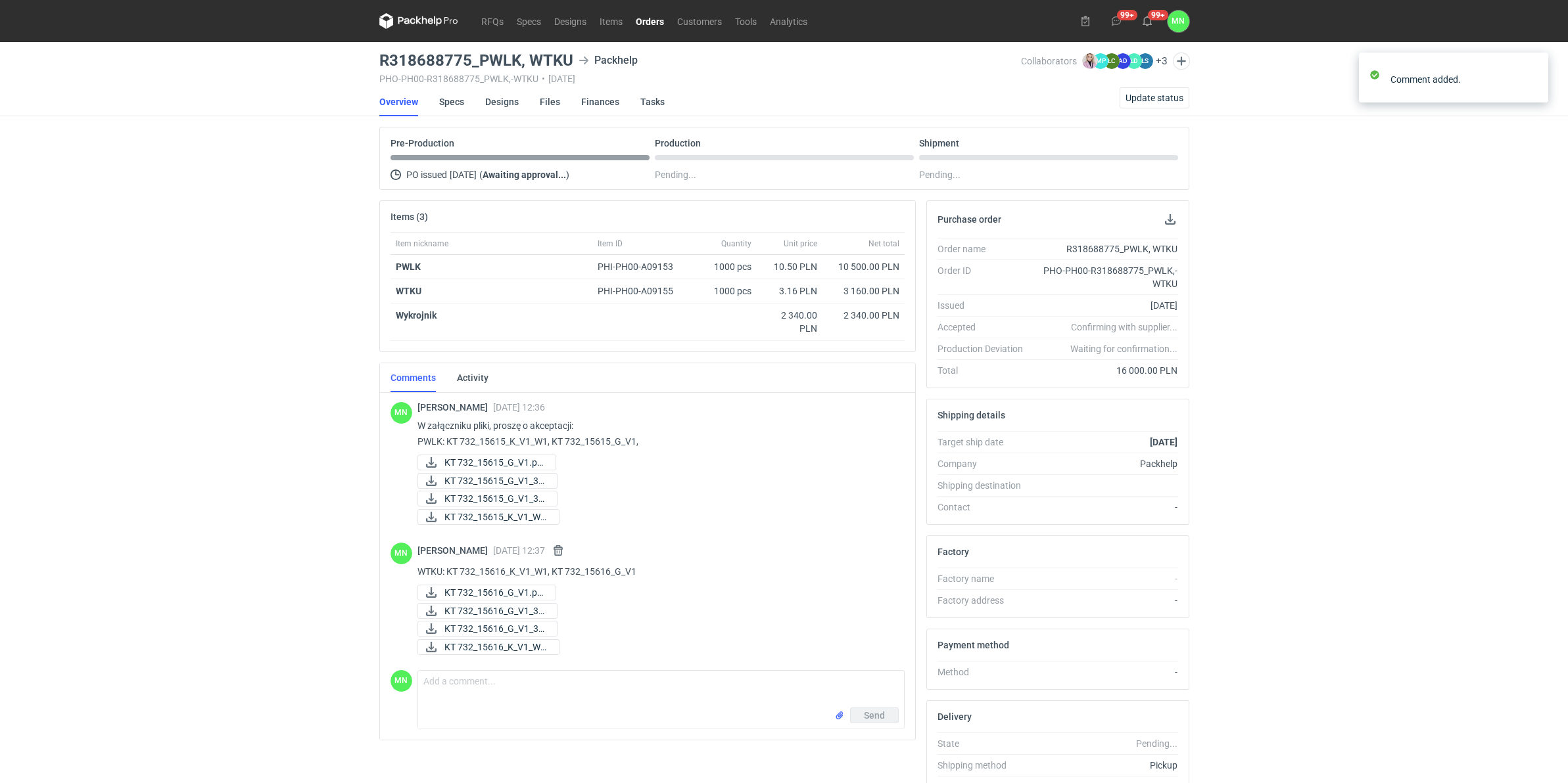
click at [652, 20] on link "Orders" at bounding box center [649, 20] width 41 height 16
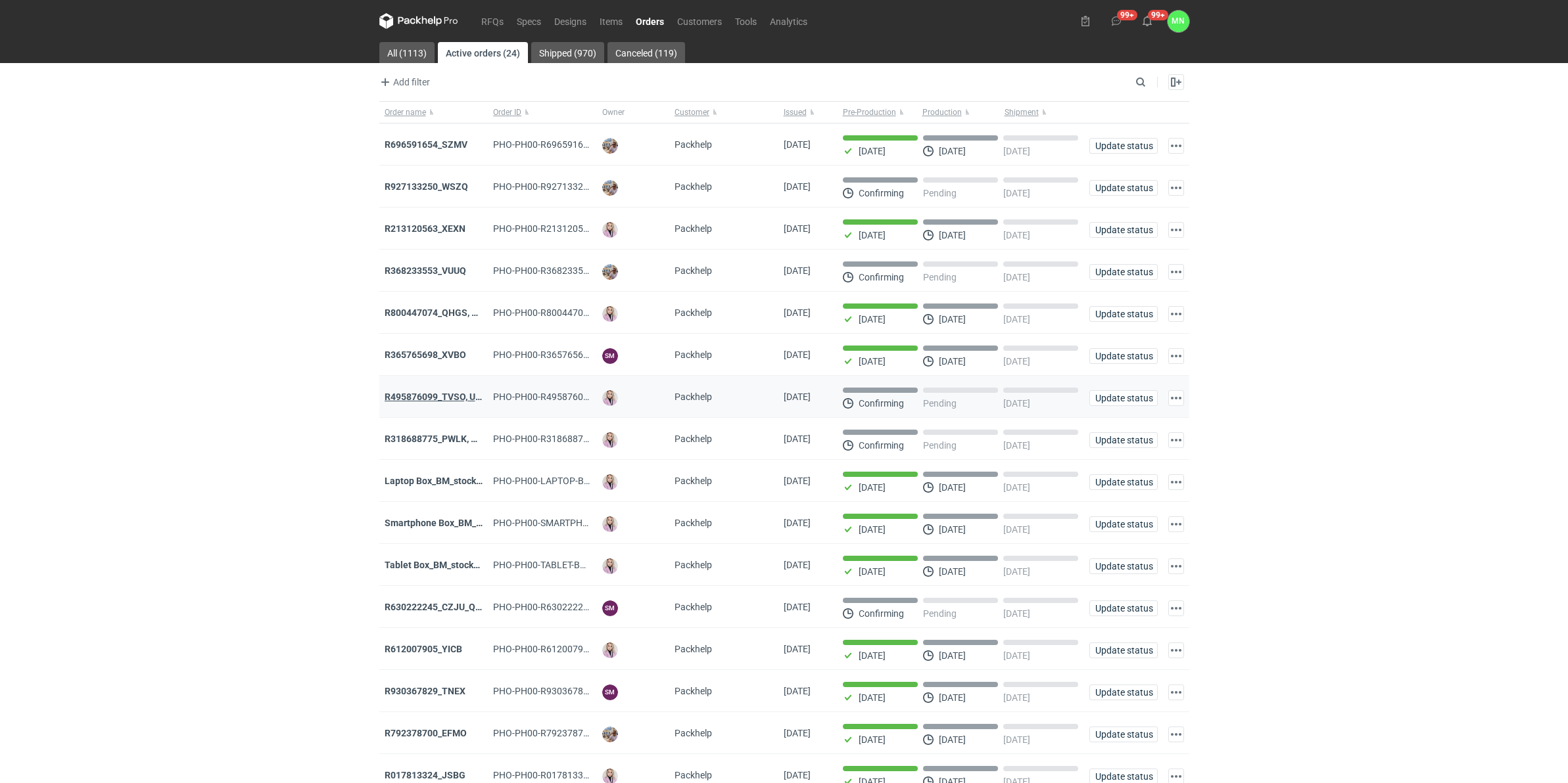
click at [436, 398] on strong "R495876099_TVSO, UQHI" at bounding box center [438, 397] width 107 height 11
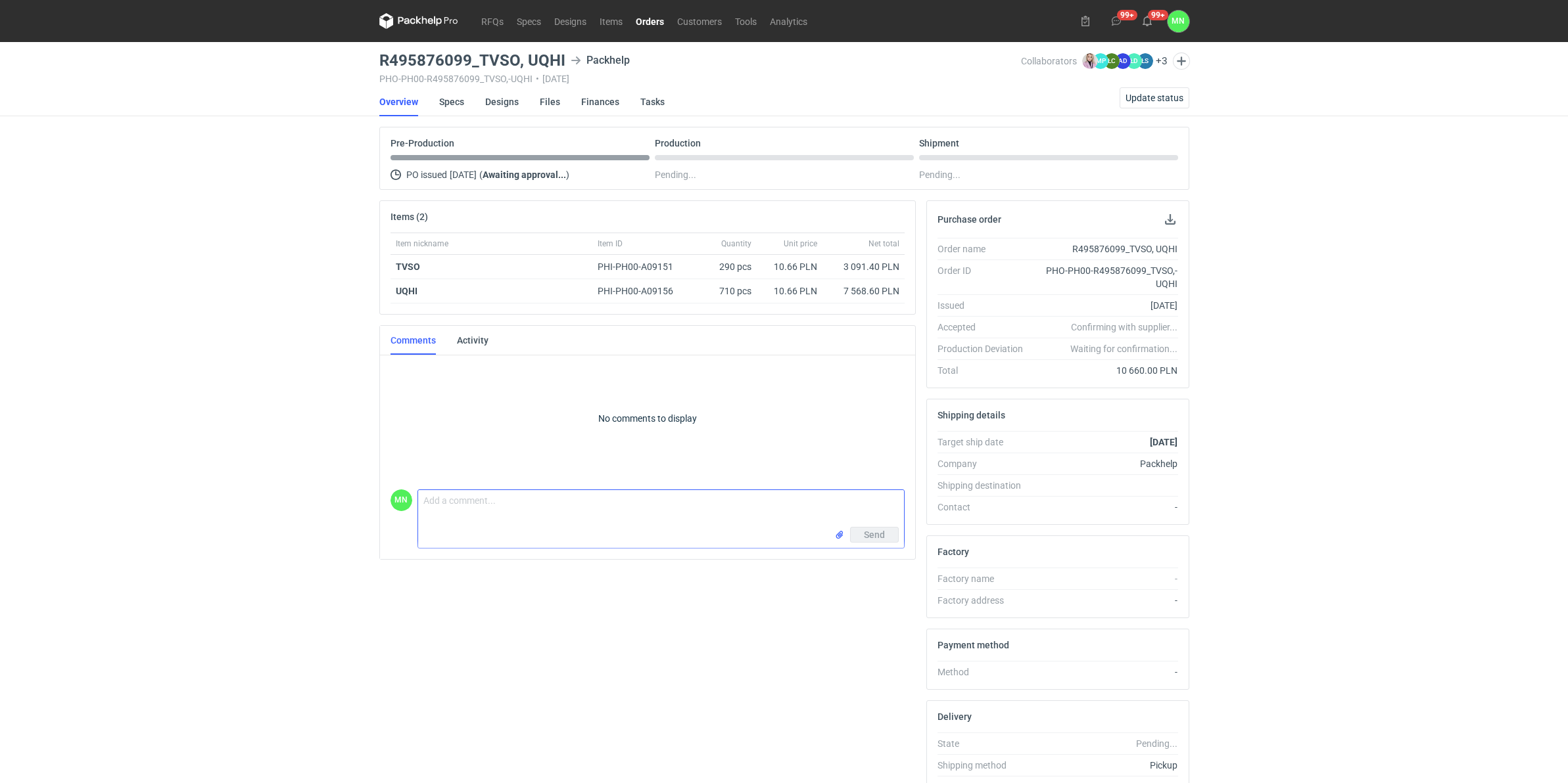
click at [457, 511] on textarea "Comment message" at bounding box center [661, 509] width 486 height 37
paste textarea "TVSO, UQHI"
click at [589, 513] on textarea "TVSO, UQHI:" at bounding box center [661, 509] width 486 height 37
paste textarea "KT 732_15606_K_V1"
click at [582, 510] on textarea "TVSO, UQHI: KT 732_15606_K_V1," at bounding box center [661, 509] width 486 height 37
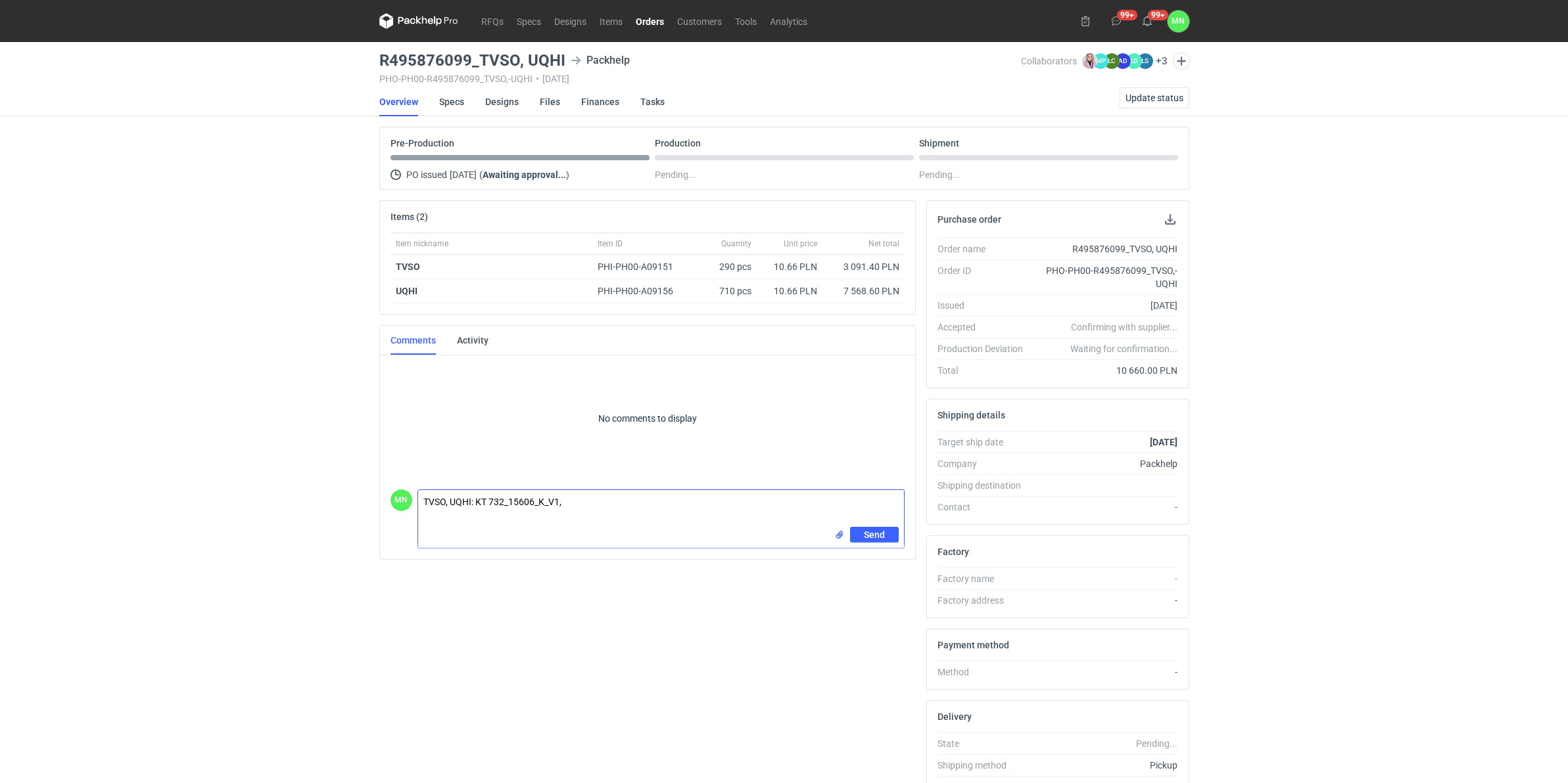
paste textarea "KT 732_15606_G_V1_ZEW"
click at [715, 511] on textarea "TVSO, UQHI: KT 732_15606_K_V1, KT 732_15606_G_V1_ZEW," at bounding box center [661, 509] width 486 height 37
paste textarea "KT 732_15606_G_V1_WEW"
type textarea "TVSO, UQHI: KT 732_15606_K_V1, KT 732_15606_G_V1_ZEW, KT 732_15606_G_V1_WEW"
click at [839, 536] on input "file" at bounding box center [839, 535] width 11 height 13
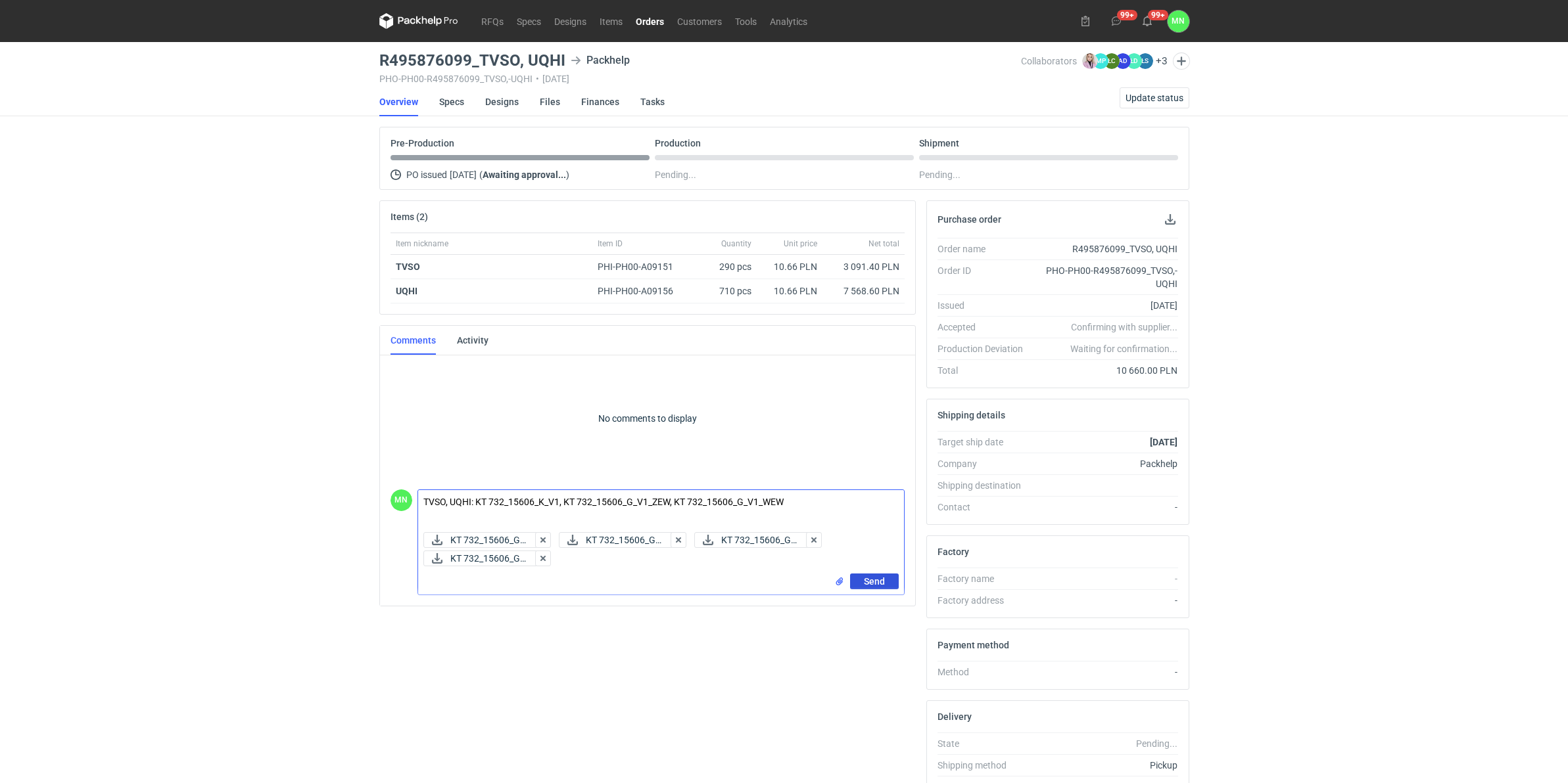
click at [864, 579] on span "Send" at bounding box center [874, 581] width 21 height 9
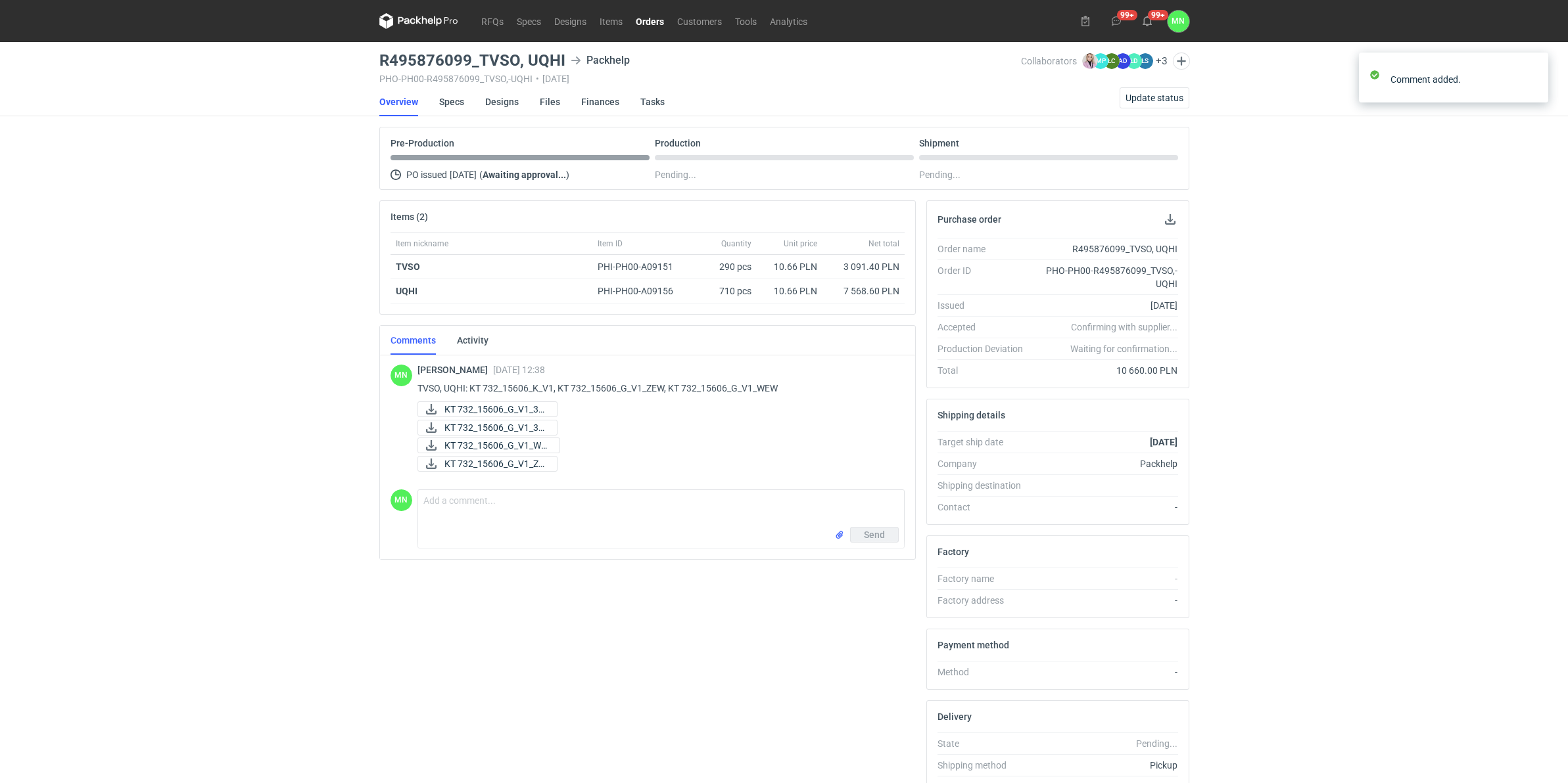
click at [176, 606] on div "RFQs Specs Designs Items Orders Customers Tools Analytics 99+ 99+ MN Małgorzata…" at bounding box center [784, 391] width 1568 height 783
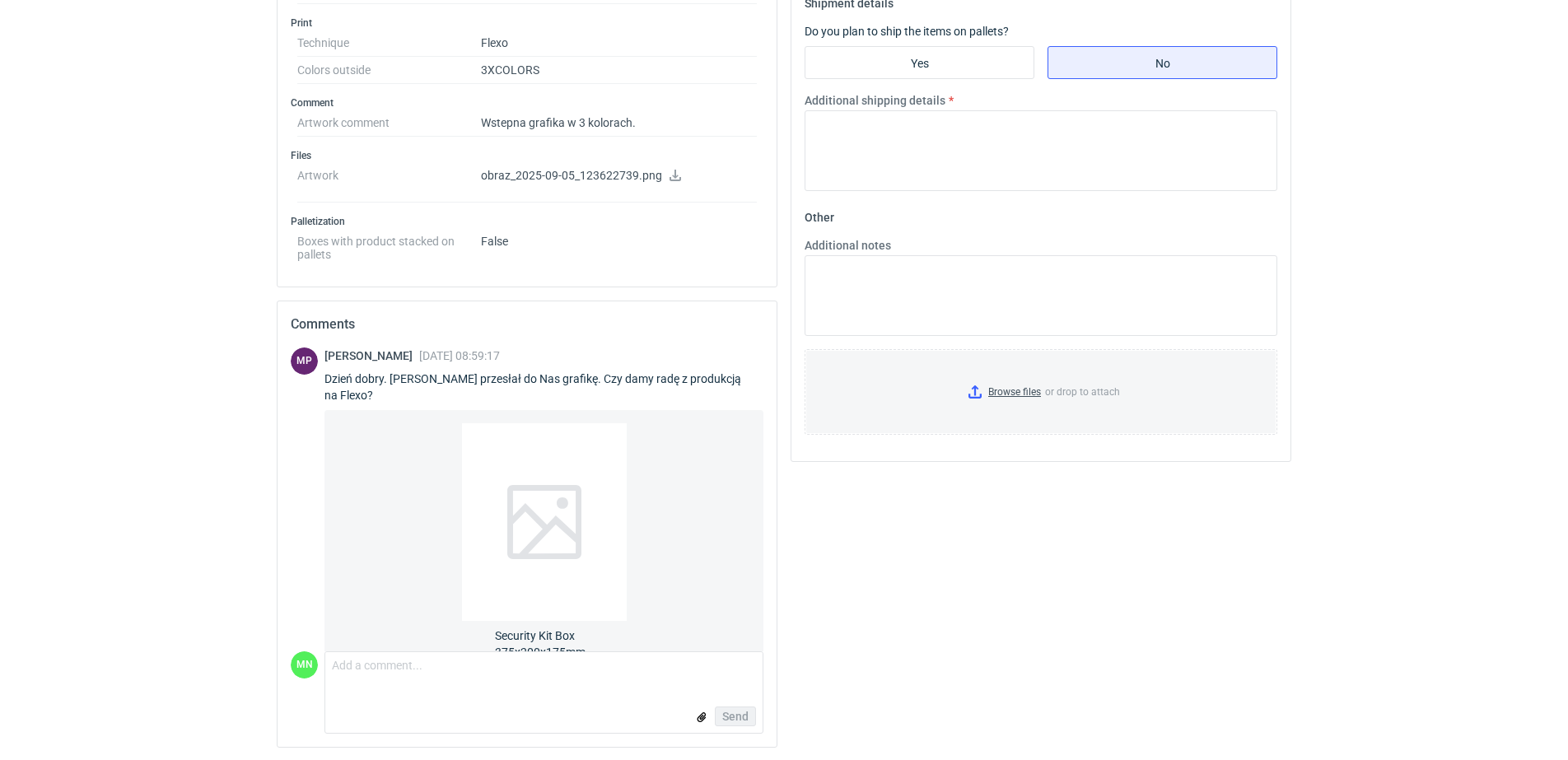
scroll to position [687, 0]
drag, startPoint x: 264, startPoint y: 583, endPoint x: 324, endPoint y: 626, distance: 73.8
click at [382, 670] on textarea "Comment message" at bounding box center [544, 669] width 437 height 35
paste textarea "tam jest duzo tych cienikutkich lnii i bedzie to wymagało dużo pracy zeby pogru…"
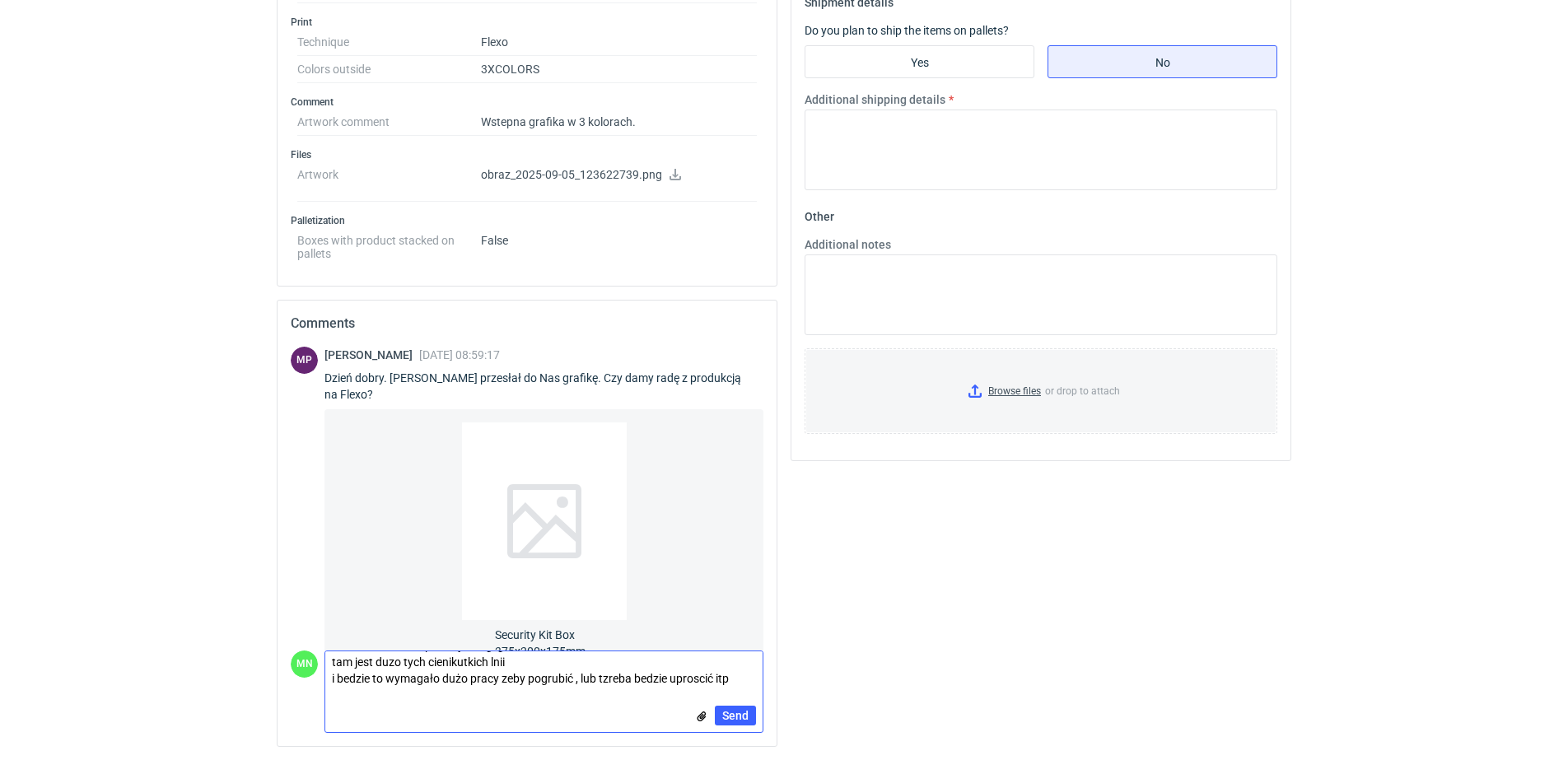
scroll to position [0, 0]
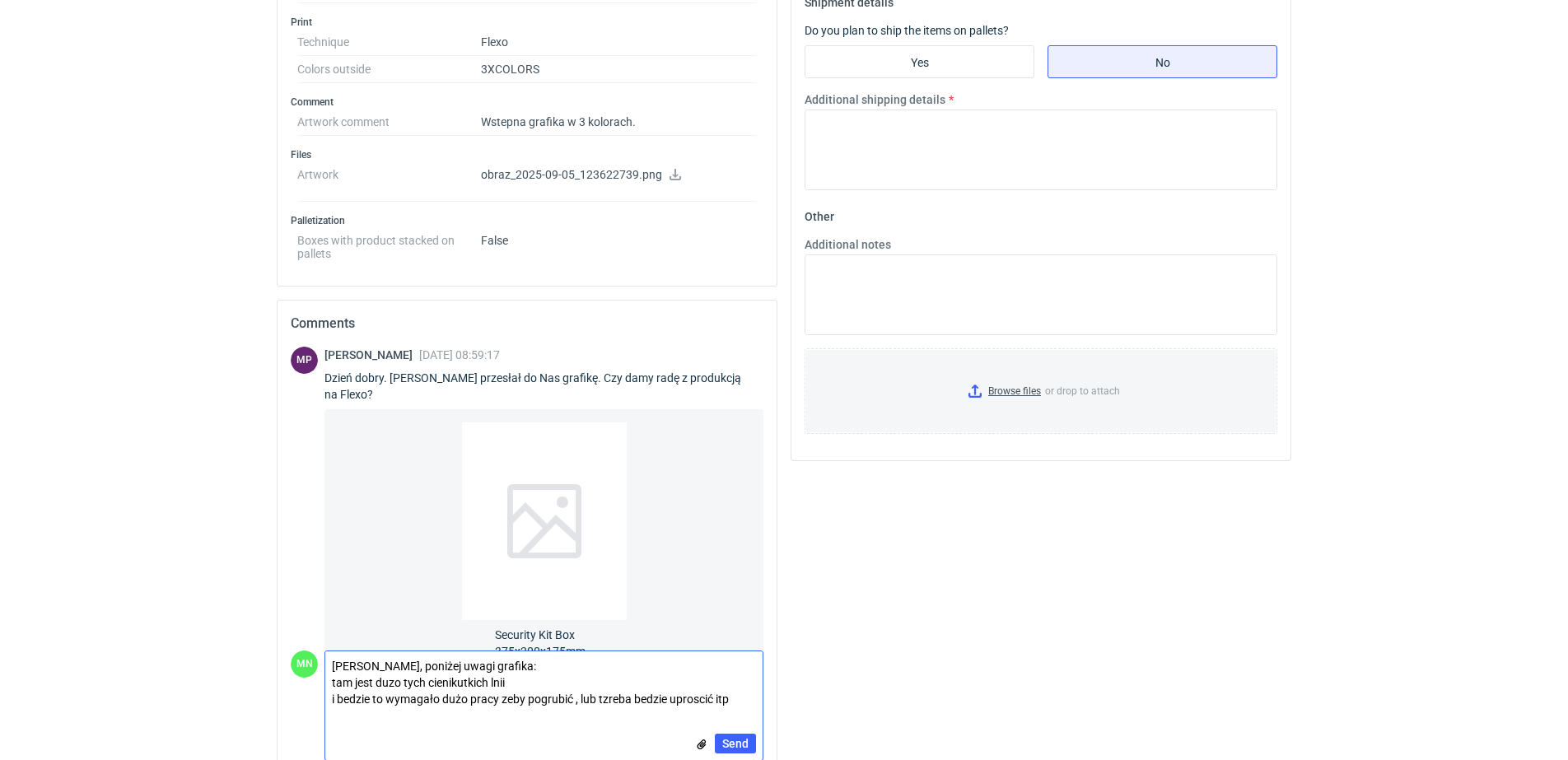
click at [418, 686] on textarea "[PERSON_NAME], poniżej uwagi grafika: tam jest duzo tych cienikutkich lnii i be…" at bounding box center [544, 683] width 437 height 63
click at [493, 676] on textarea "[PERSON_NAME], poniżej uwagi grafika: tam jest duzo cienikutkich lnii i bedzie …" at bounding box center [544, 683] width 437 height 63
click at [450, 659] on textarea "[PERSON_NAME], poniżej uwagi grafika: tam jest duzo cienikutkich lnii i będzie …" at bounding box center [544, 683] width 437 height 63
click at [484, 701] on textarea "[PERSON_NAME], poniżej na szybko uwagi grafika: tam jest dużo cieniutkich linii…" at bounding box center [544, 683] width 437 height 63
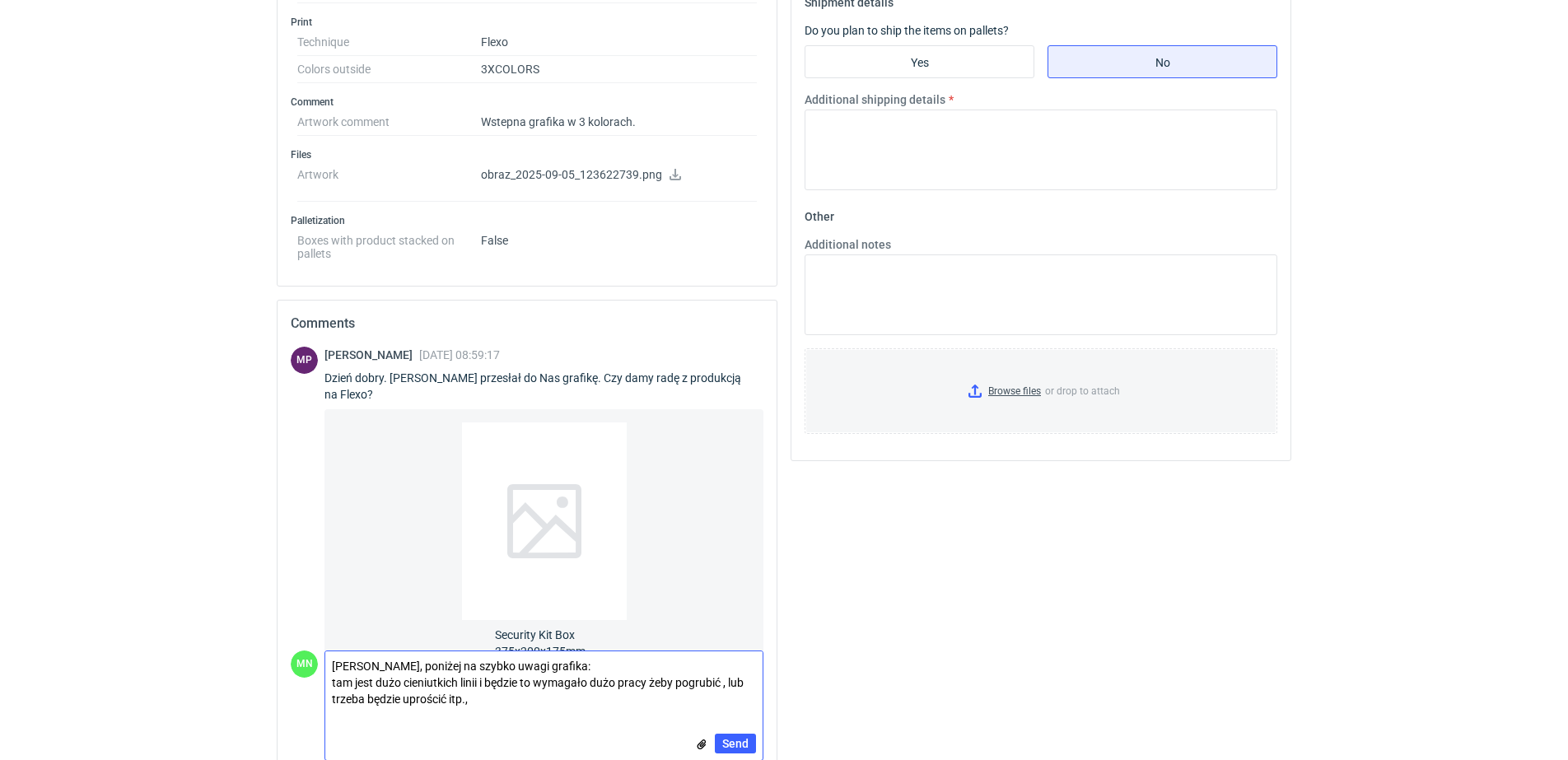
click at [494, 708] on textarea "[PERSON_NAME], poniżej na szybko uwagi grafika: tam jest dużo cieniutkich linii…" at bounding box center [544, 683] width 437 height 63
paste textarea "napisy największe powinny byc tak przygotowane zeby wychodziły na spad wszędzie…"
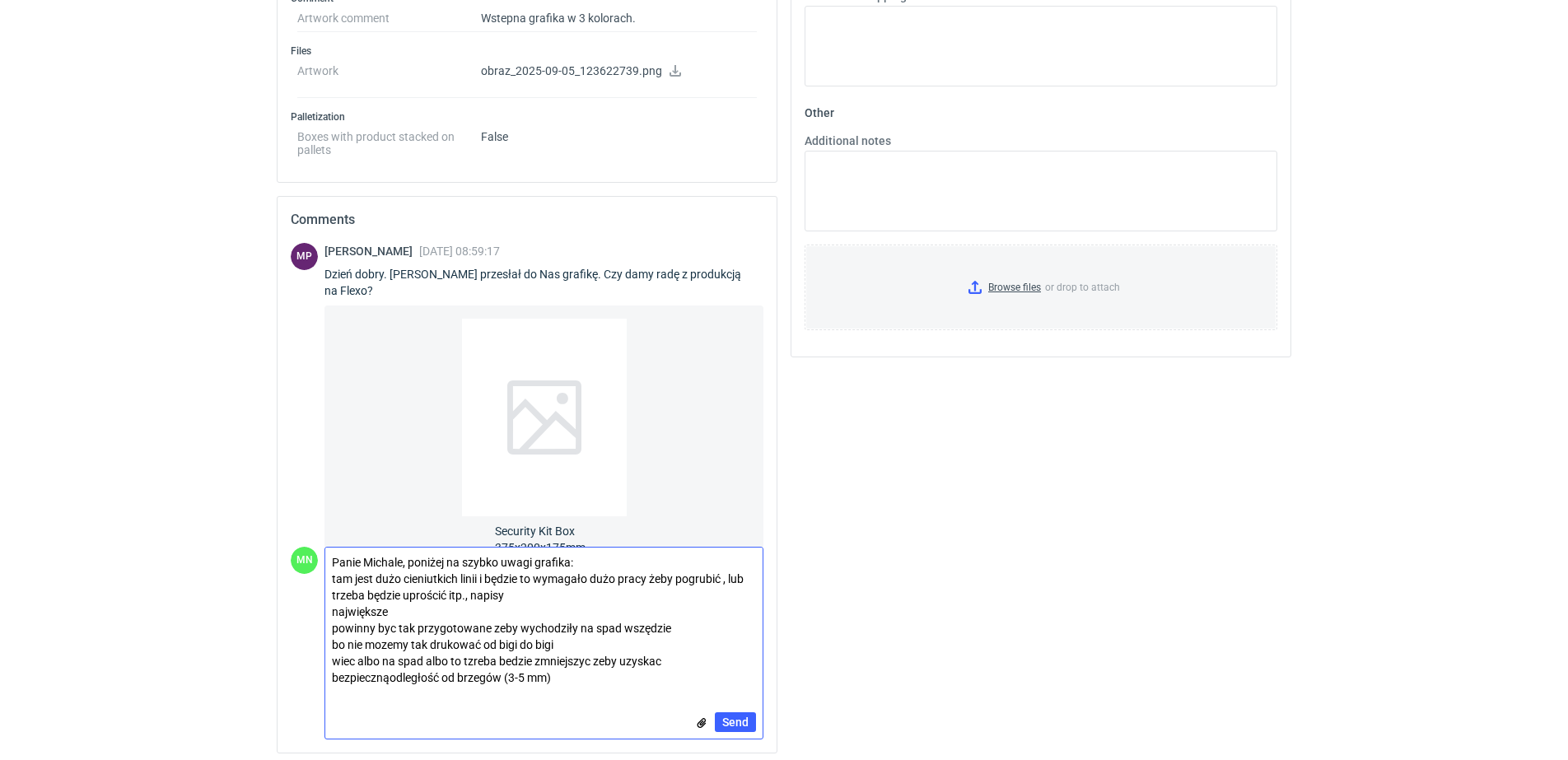
scroll to position [797, 0]
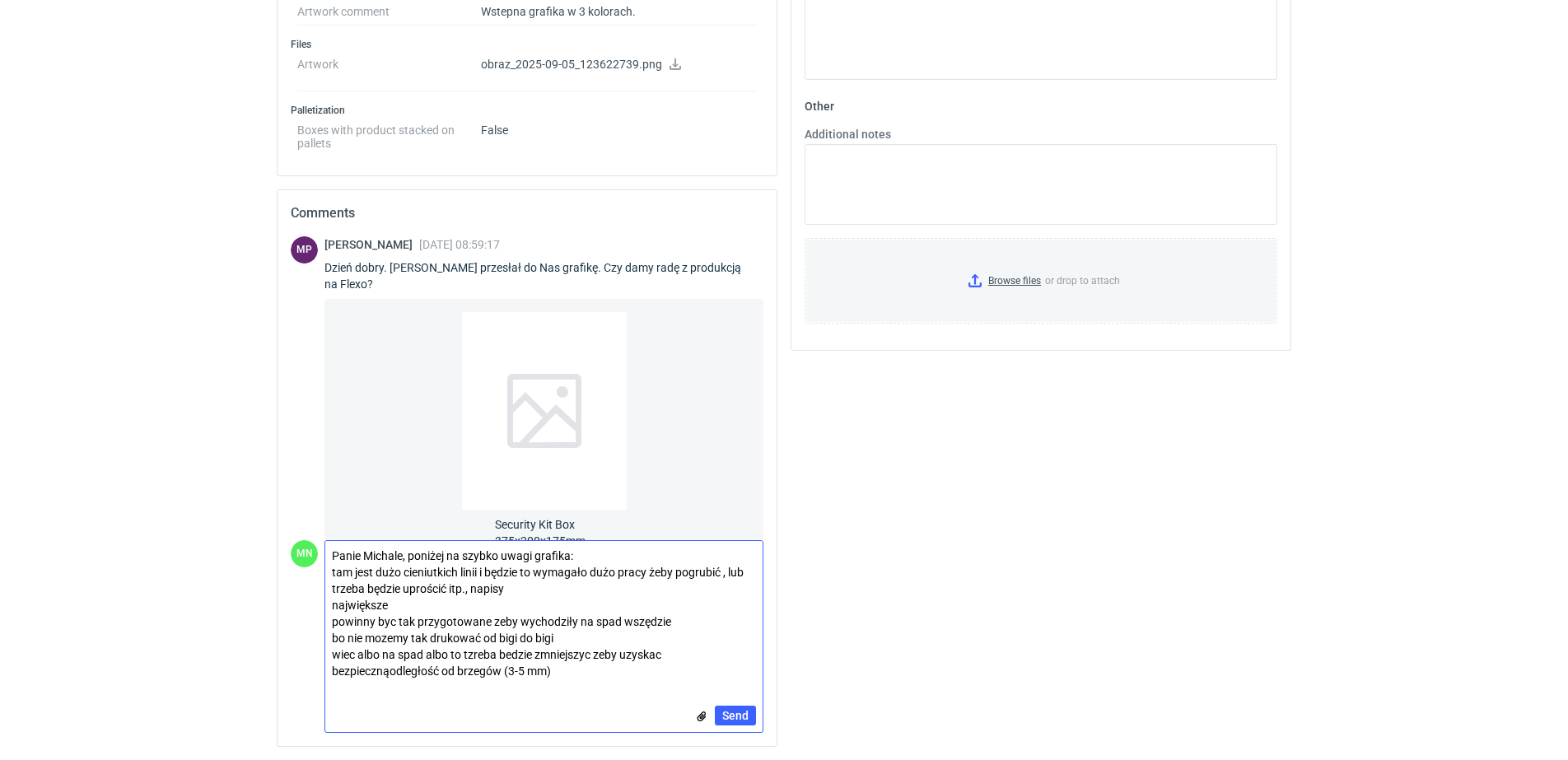
click at [476, 611] on textarea "Panie Michale, poniżej na szybko uwagi grafika: tam jest dużo cieniutkich linii…" at bounding box center [544, 613] width 437 height 145
click at [347, 638] on textarea "[PERSON_NAME], poniżej na szybko uwagi grafika: tam jest dużo cieniutkich linii…" at bounding box center [544, 613] width 437 height 145
click at [391, 653] on textarea "[PERSON_NAME], poniżej na szybko uwagi grafika: tam jest dużo cieniutkich linii…" at bounding box center [544, 613] width 437 height 145
click at [557, 623] on textarea "[PERSON_NAME], poniżej na szybko uwagi grafika: tam jest dużo cieniutkich linii…" at bounding box center [544, 613] width 437 height 145
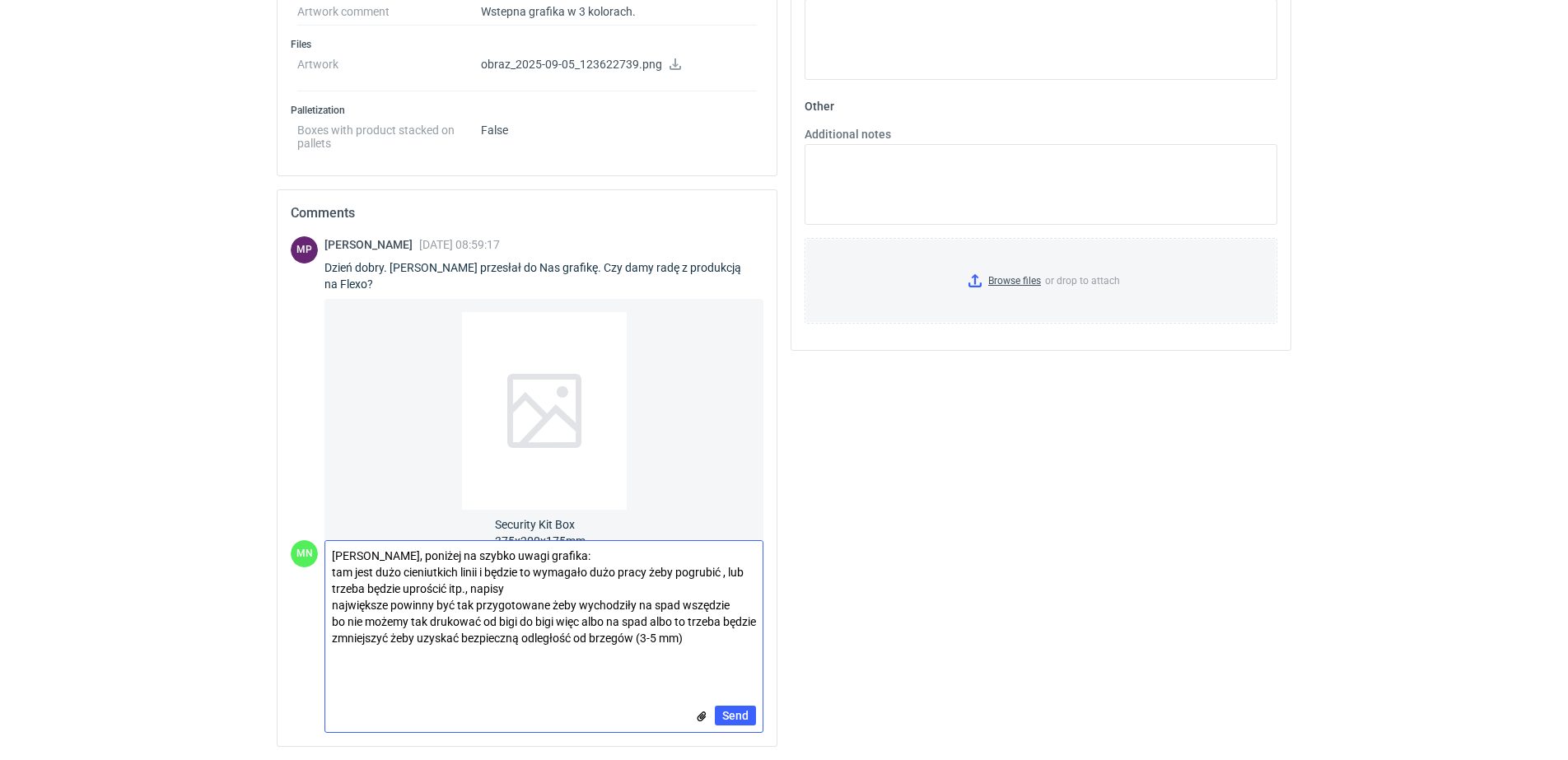
click at [513, 582] on textarea "[PERSON_NAME], poniżej na szybko uwagi grafika: tam jest dużo cieniutkich linii…" at bounding box center [544, 613] width 437 height 145
drag, startPoint x: 498, startPoint y: 620, endPoint x: 500, endPoint y: 610, distance: 10.2
click at [540, 607] on textarea "[PERSON_NAME], poniżej na szybko uwagi grafika: tam jest dużo cieniutkich linii…" at bounding box center [544, 613] width 437 height 145
click at [729, 573] on textarea "[PERSON_NAME], poniżej na szybko uwagi grafika: tam jest dużo cieniutkich linii…" at bounding box center [544, 613] width 437 height 145
click at [724, 592] on textarea "Panie Michale, poniżej na szybko uwagi grafika: tam jest dużo cieniutkich linii…" at bounding box center [544, 613] width 437 height 145
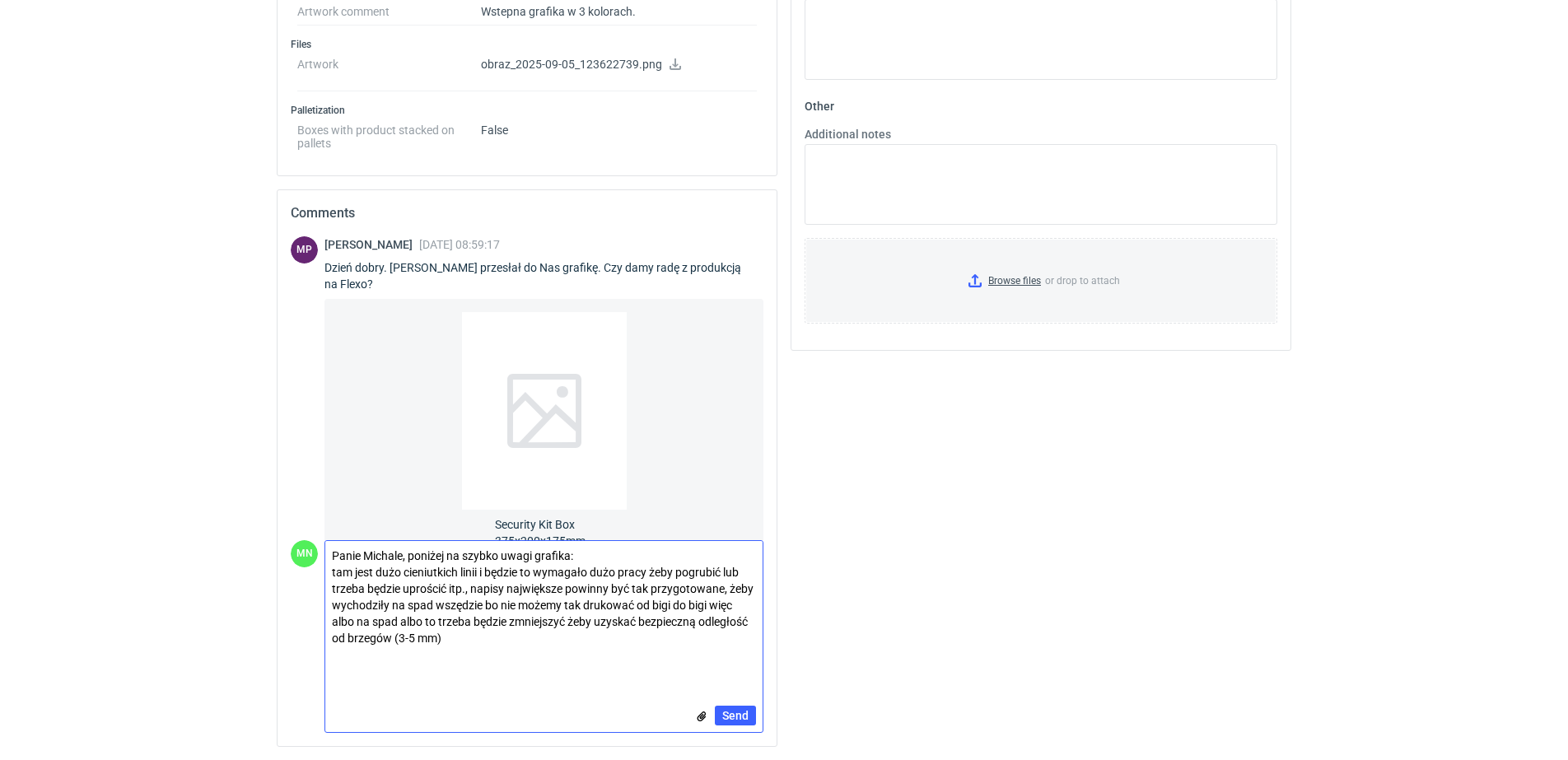
click at [559, 610] on textarea "Panie Michale, poniżej na szybko uwagi grafika: tam jest dużo cieniutkich linii…" at bounding box center [544, 613] width 437 height 145
click at [408, 626] on textarea "Panie Michale, poniżej na szybko uwagi grafika: tam jest dużo cieniutkich linii…" at bounding box center [544, 613] width 437 height 145
click at [529, 620] on textarea "[PERSON_NAME], poniżej na szybko uwagi grafika: tam jest dużo cieniutkich linii…" at bounding box center [544, 613] width 437 height 145
type textarea "[PERSON_NAME], poniżej na szybko uwagi grafika: tam jest dużo cieniutkich linii…"
click at [746, 718] on span "Send" at bounding box center [735, 716] width 26 height 12
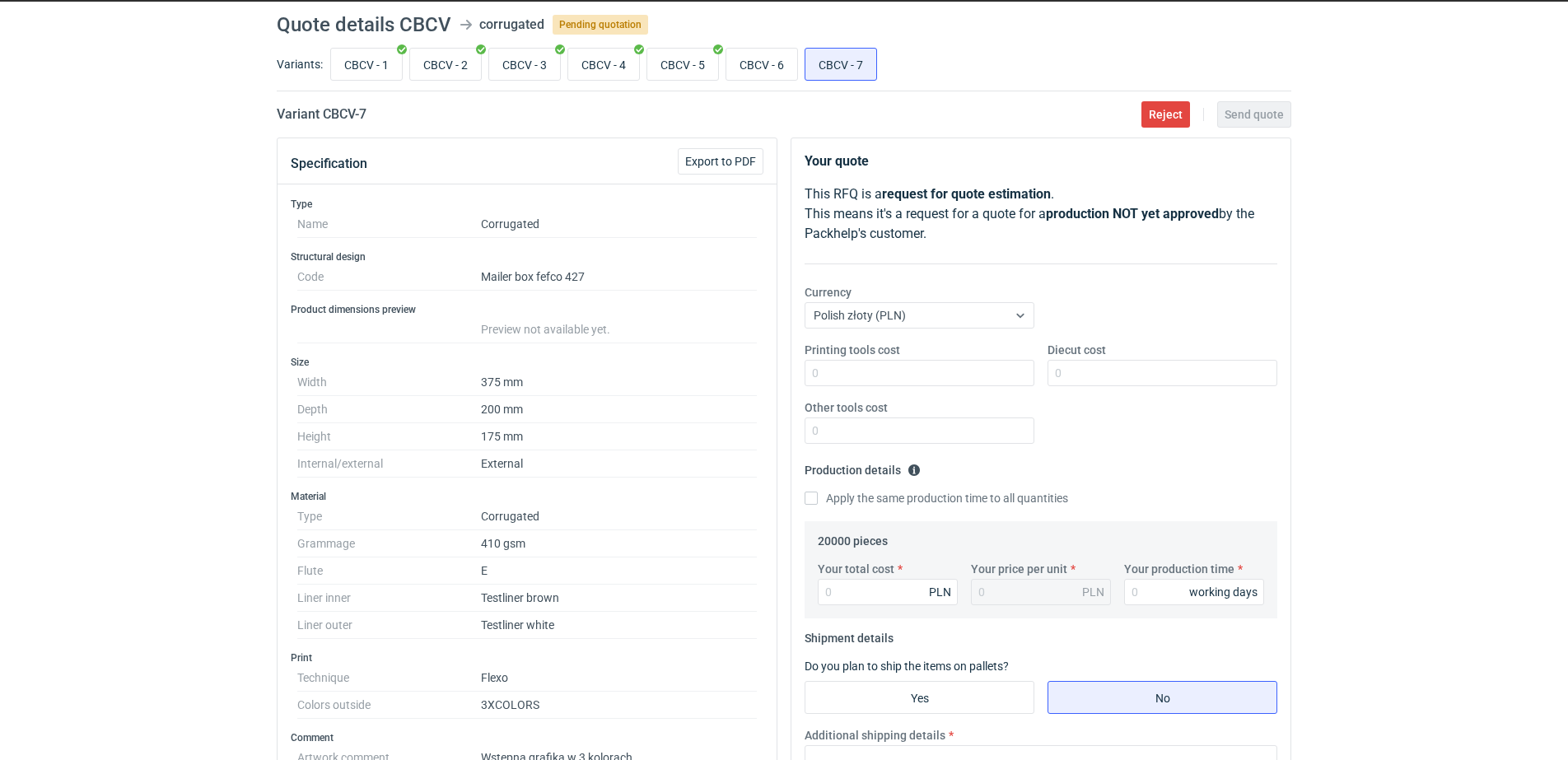
scroll to position [50, 0]
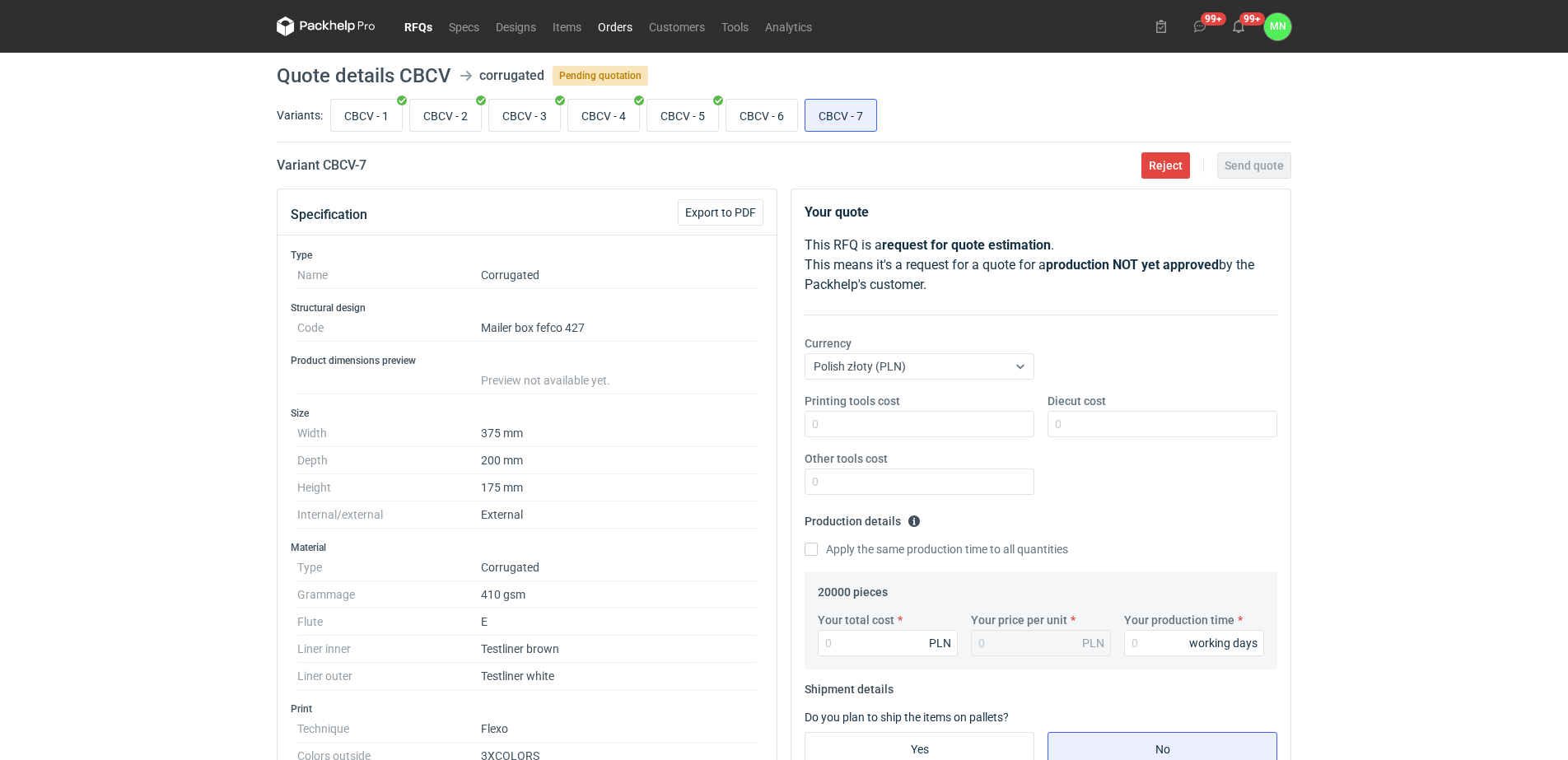
click at [613, 25] on link "Orders" at bounding box center [615, 25] width 51 height 19
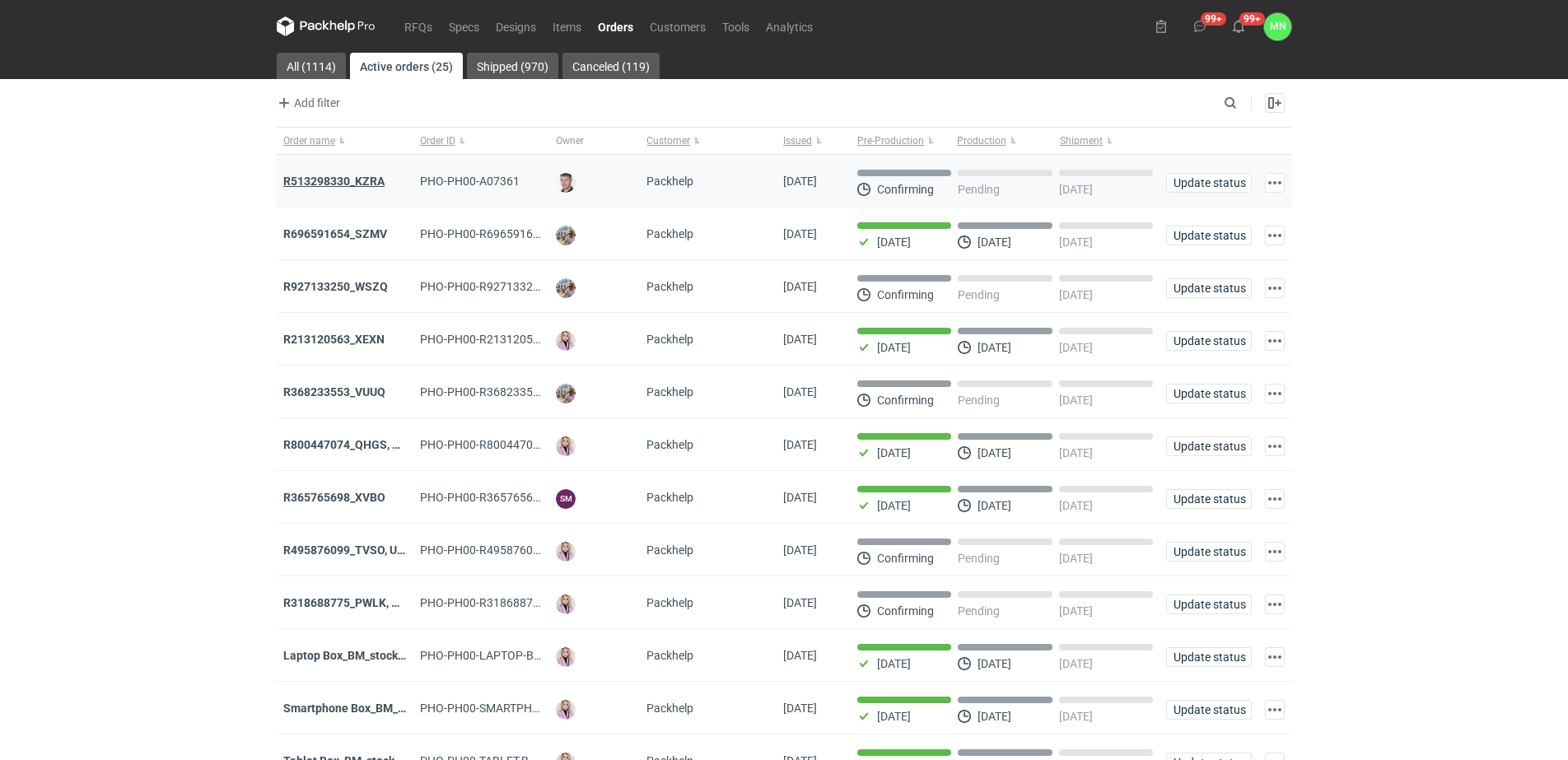
click at [353, 179] on strong "R513298330_KZRA" at bounding box center [334, 182] width 101 height 14
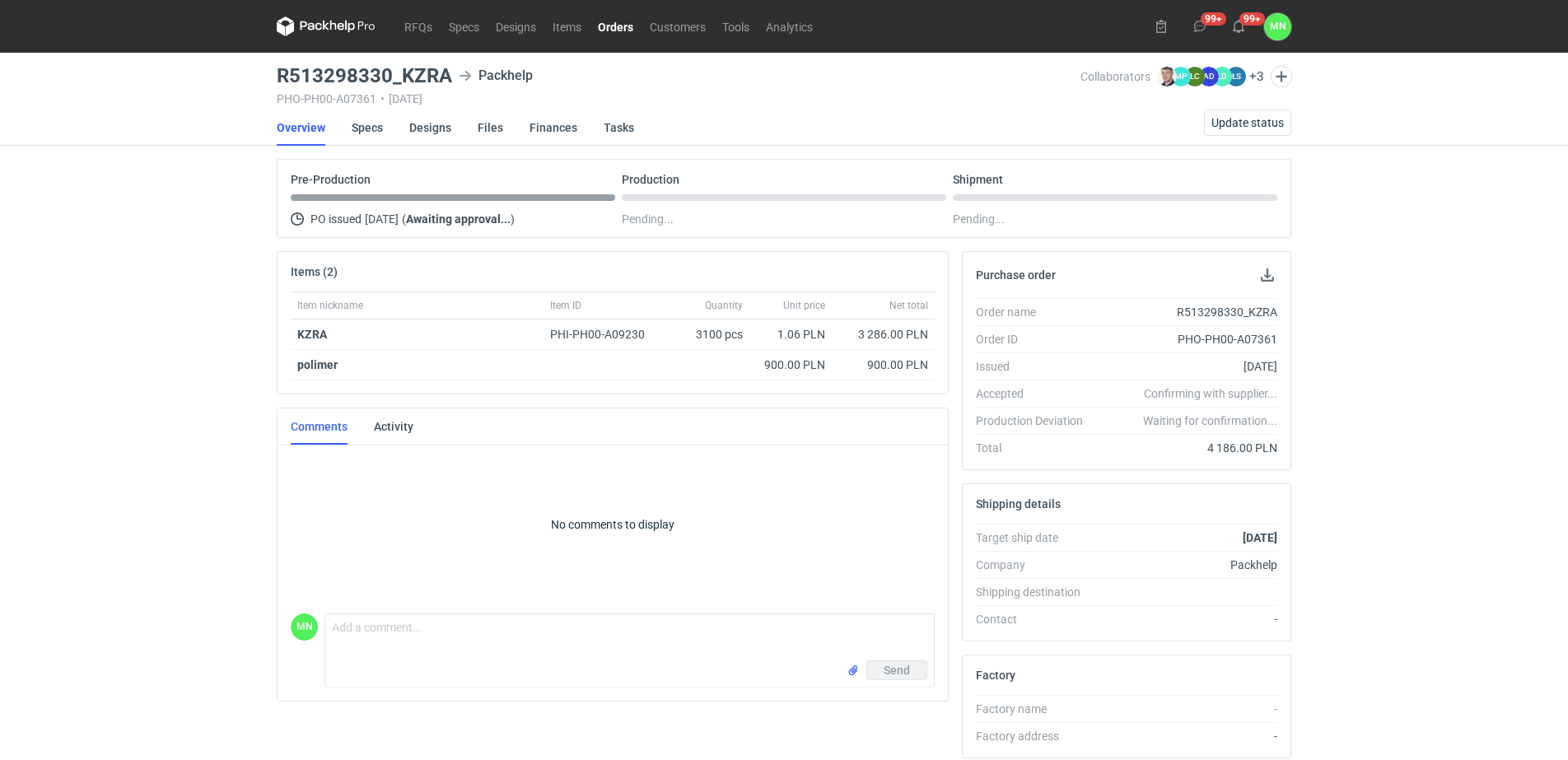
click at [428, 78] on h3 "R513298330_KZRA" at bounding box center [364, 75] width 176 height 19
copy h3 "R513298330_KZRA"
click at [303, 331] on strong "KZRA" at bounding box center [312, 335] width 30 height 14
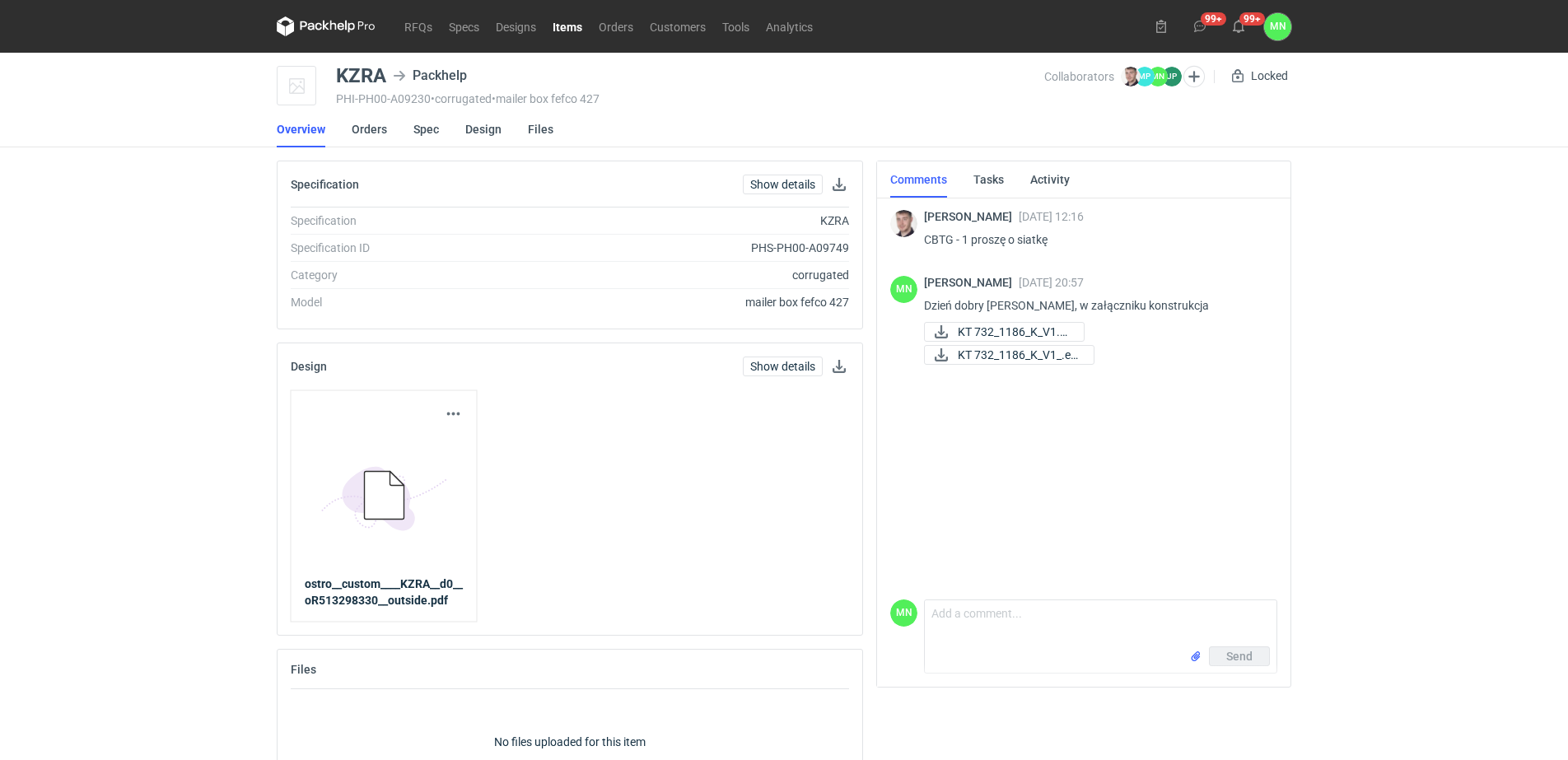
click at [940, 245] on p "CBTG - 1 proszę o siatkę" at bounding box center [1094, 239] width 340 height 19
copy p "CBTG"
click at [616, 24] on link "Orders" at bounding box center [616, 25] width 51 height 19
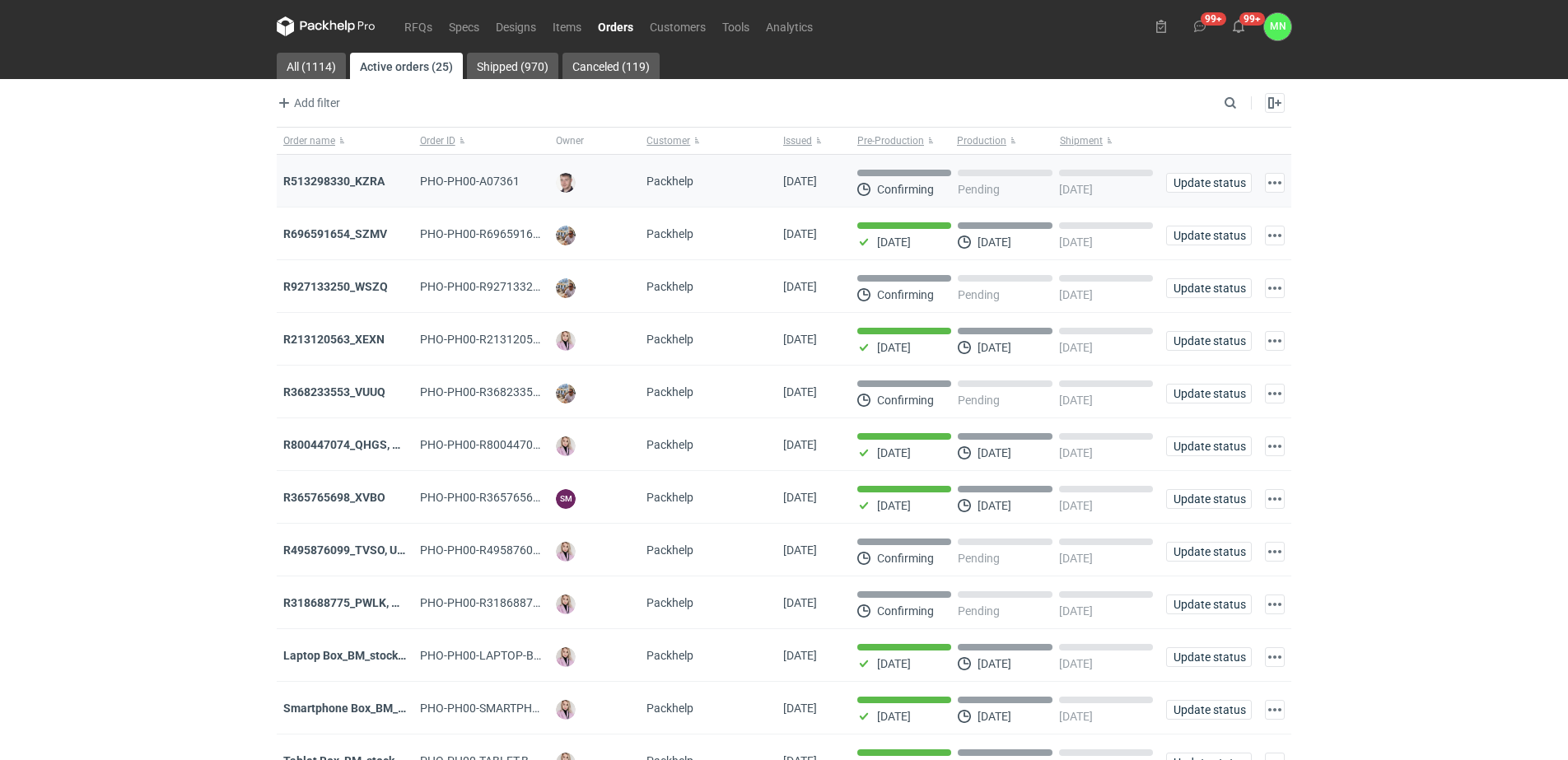
click at [351, 188] on div "R513298330_KZRA" at bounding box center [345, 181] width 123 height 16
click at [373, 179] on strong "R513298330_KZRA" at bounding box center [334, 182] width 101 height 14
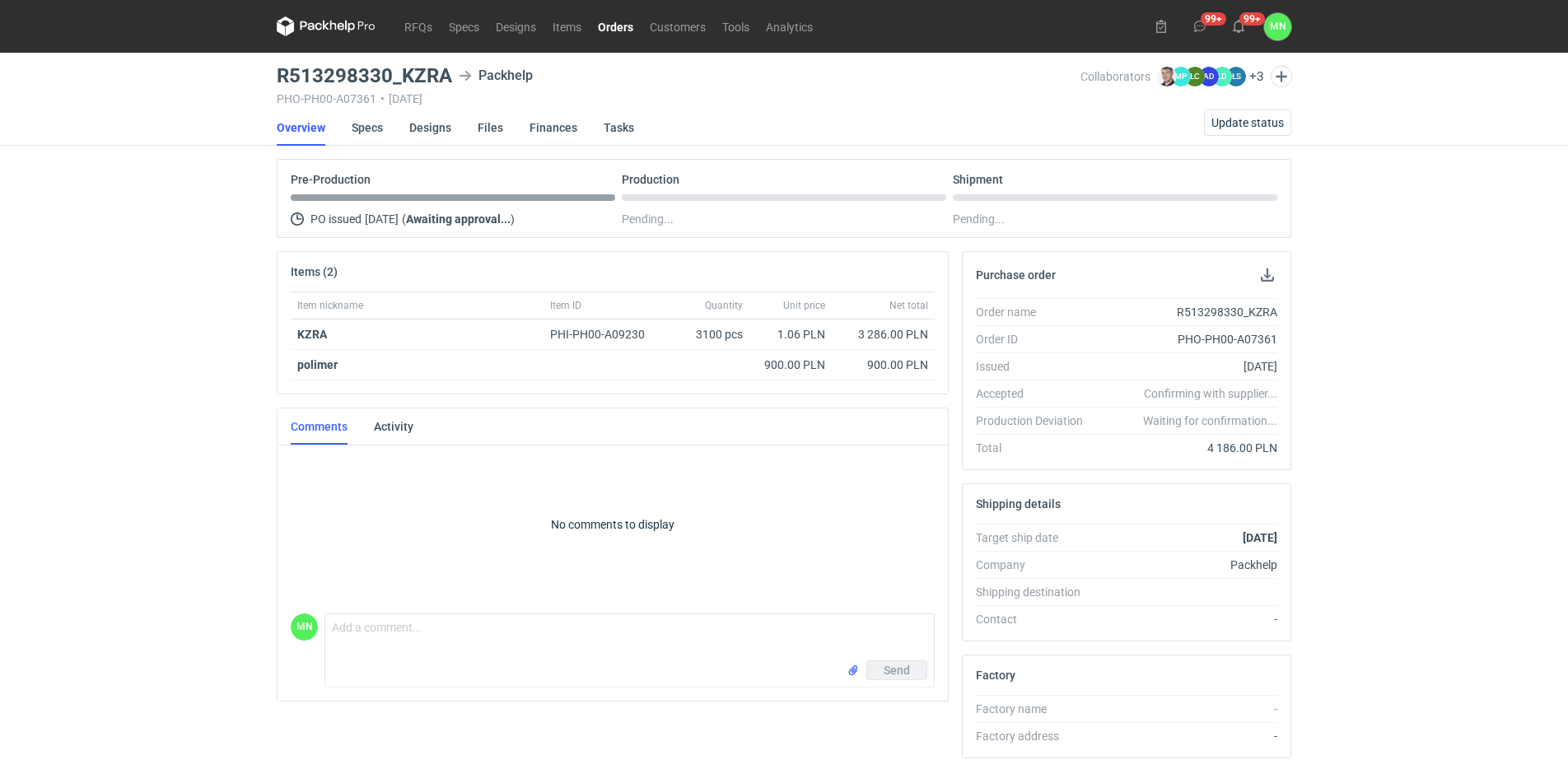
click at [609, 24] on link "Orders" at bounding box center [615, 25] width 52 height 19
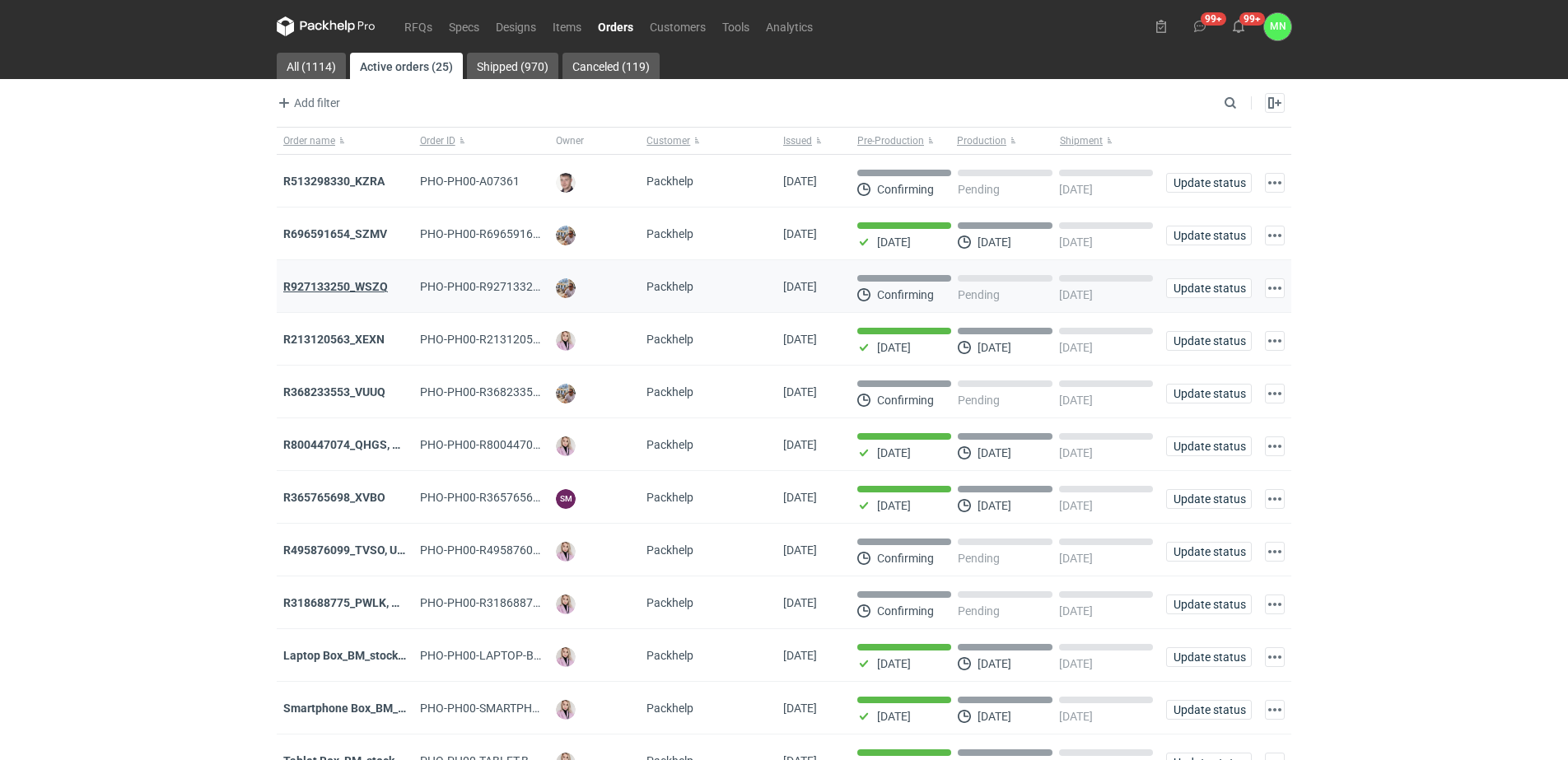
click at [364, 284] on strong "R927133250_WSZQ" at bounding box center [336, 287] width 105 height 14
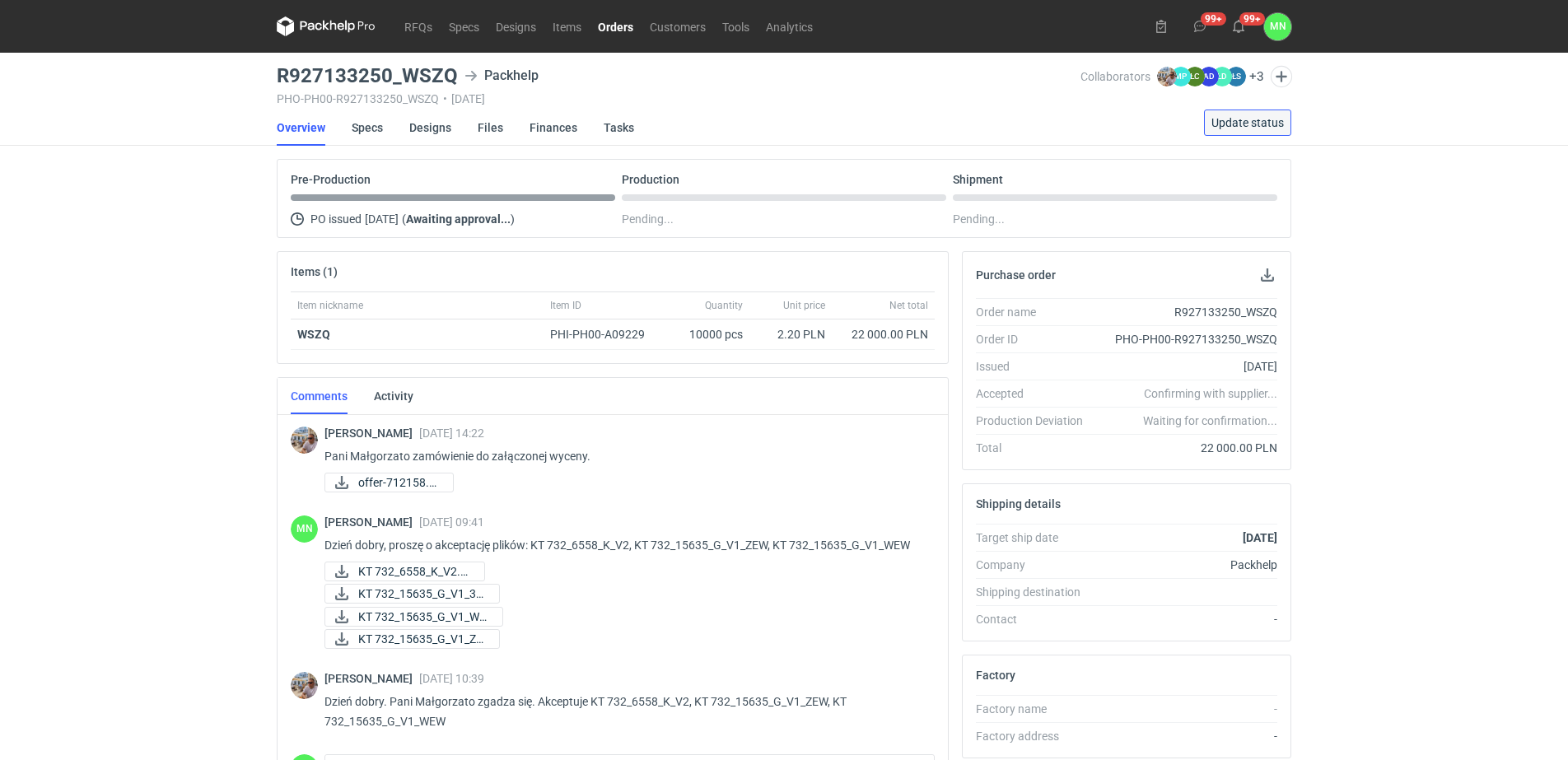
click at [1232, 118] on span "Update status" at bounding box center [1248, 123] width 73 height 12
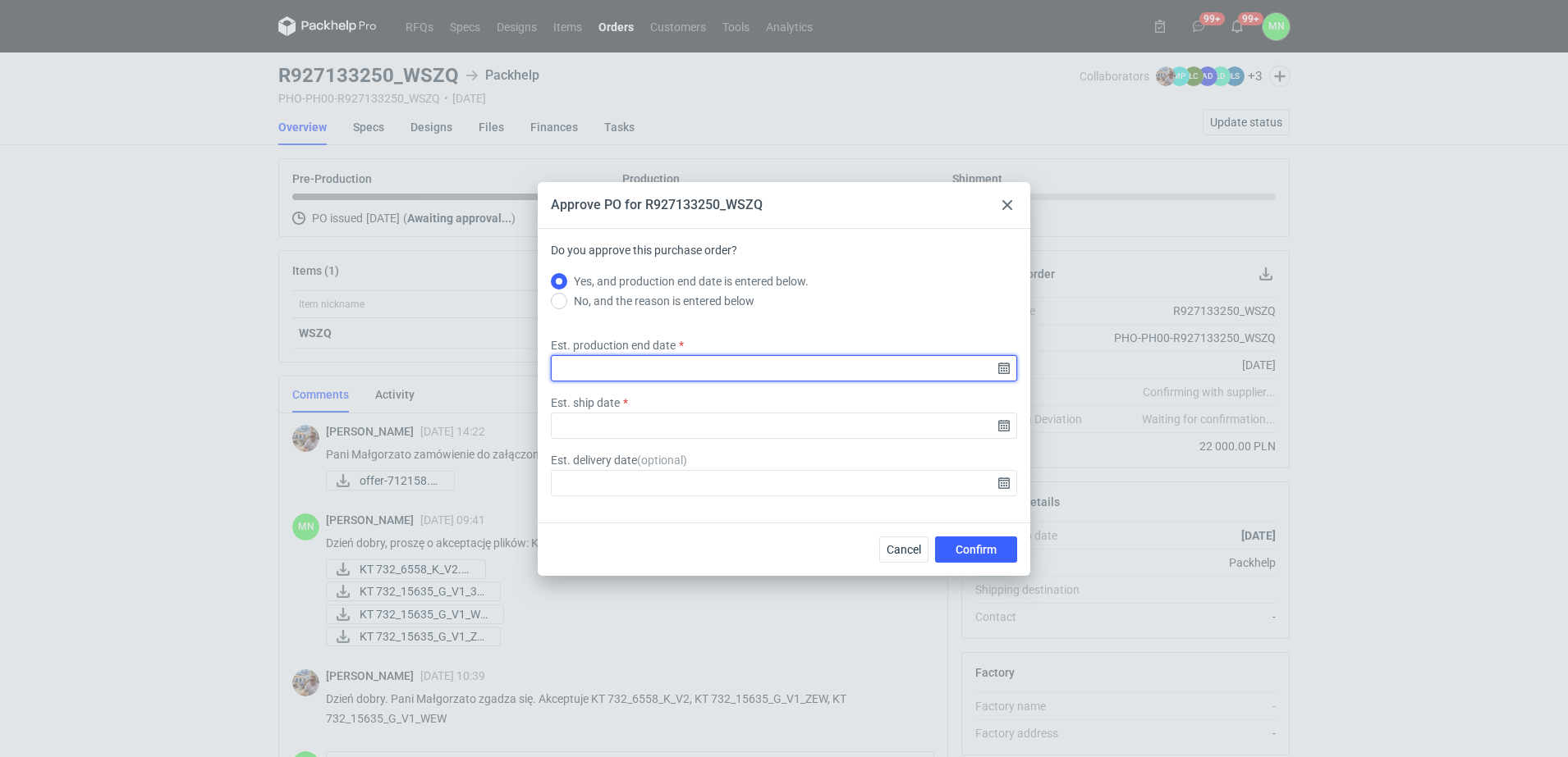
click at [1008, 368] on input "Est. production end date" at bounding box center [784, 368] width 466 height 26
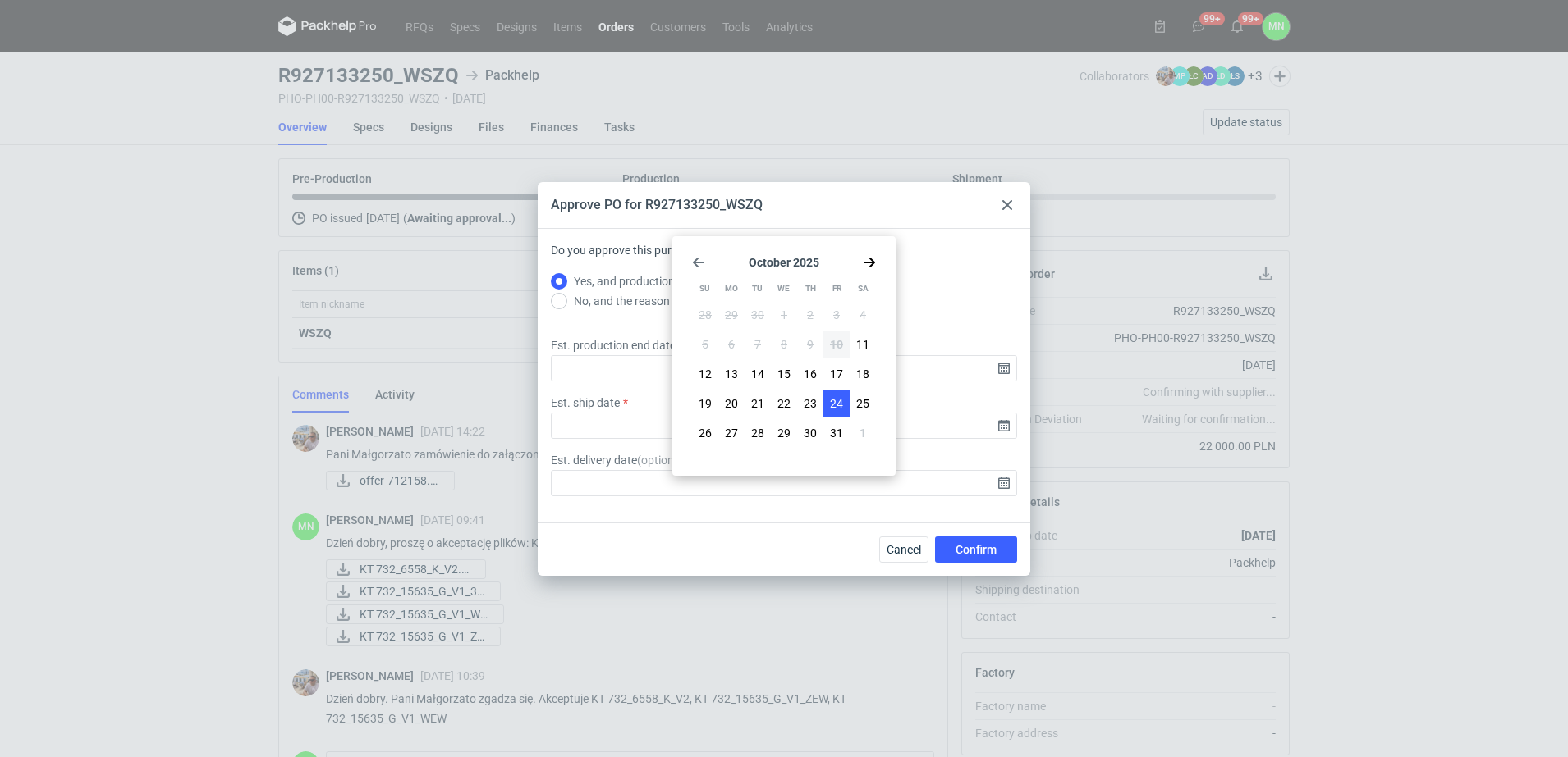
click at [837, 400] on span "24" at bounding box center [837, 403] width 13 height 16
type input "2025-10-24"
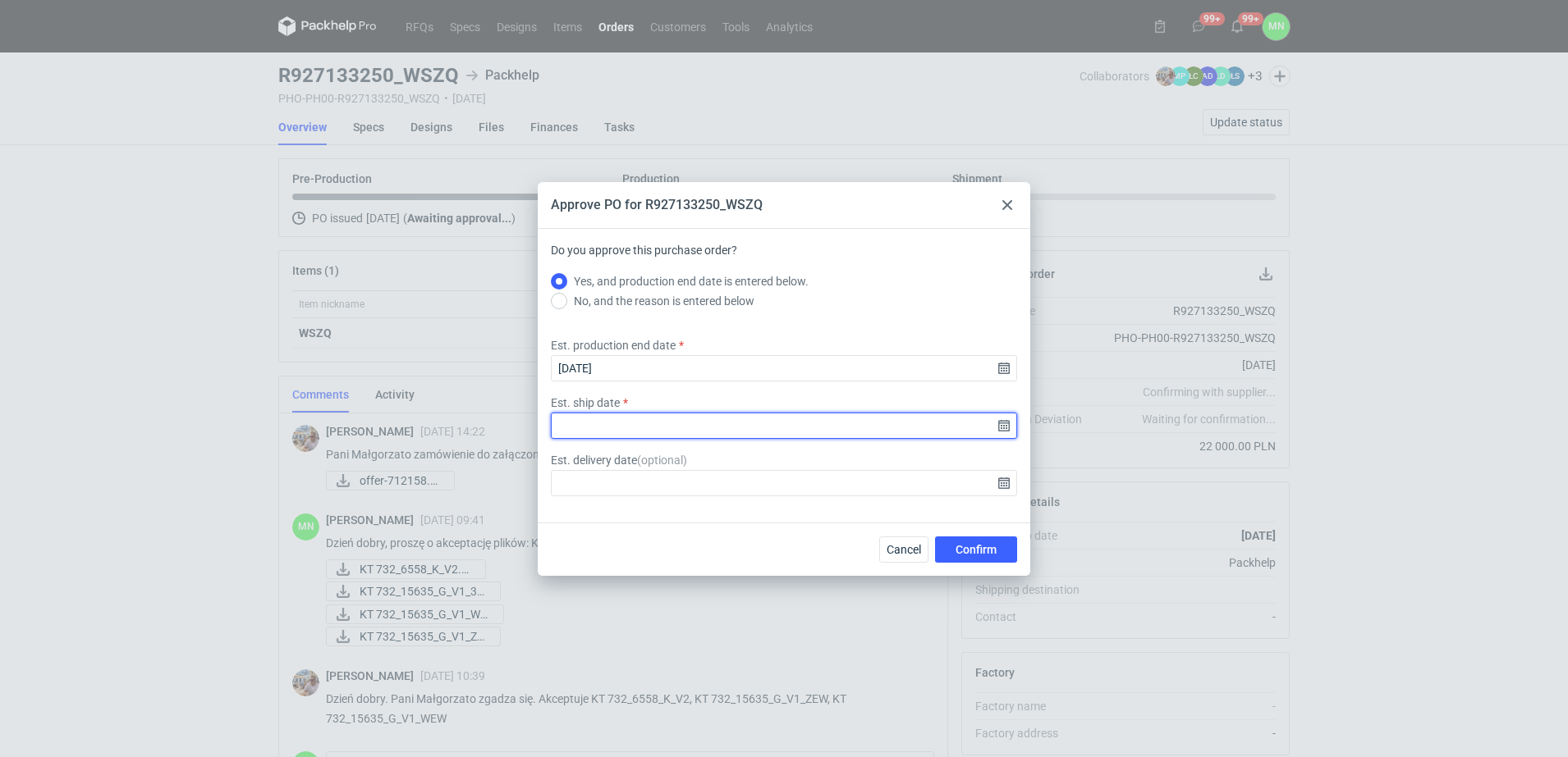
click at [1001, 428] on input "Est. ship date" at bounding box center [784, 425] width 466 height 26
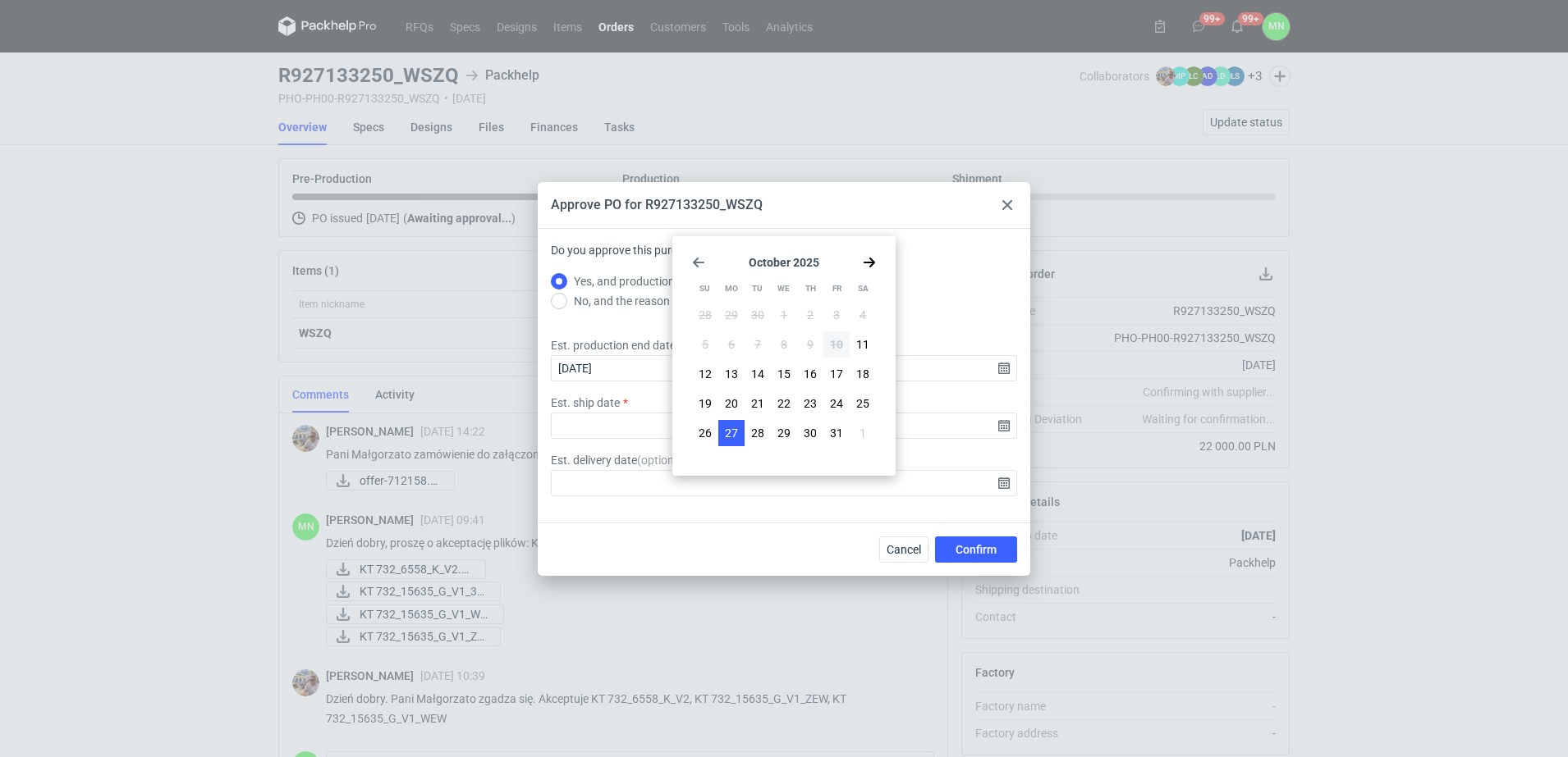
click at [720, 436] on button "27" at bounding box center [731, 433] width 26 height 26
type input "2025-10-27"
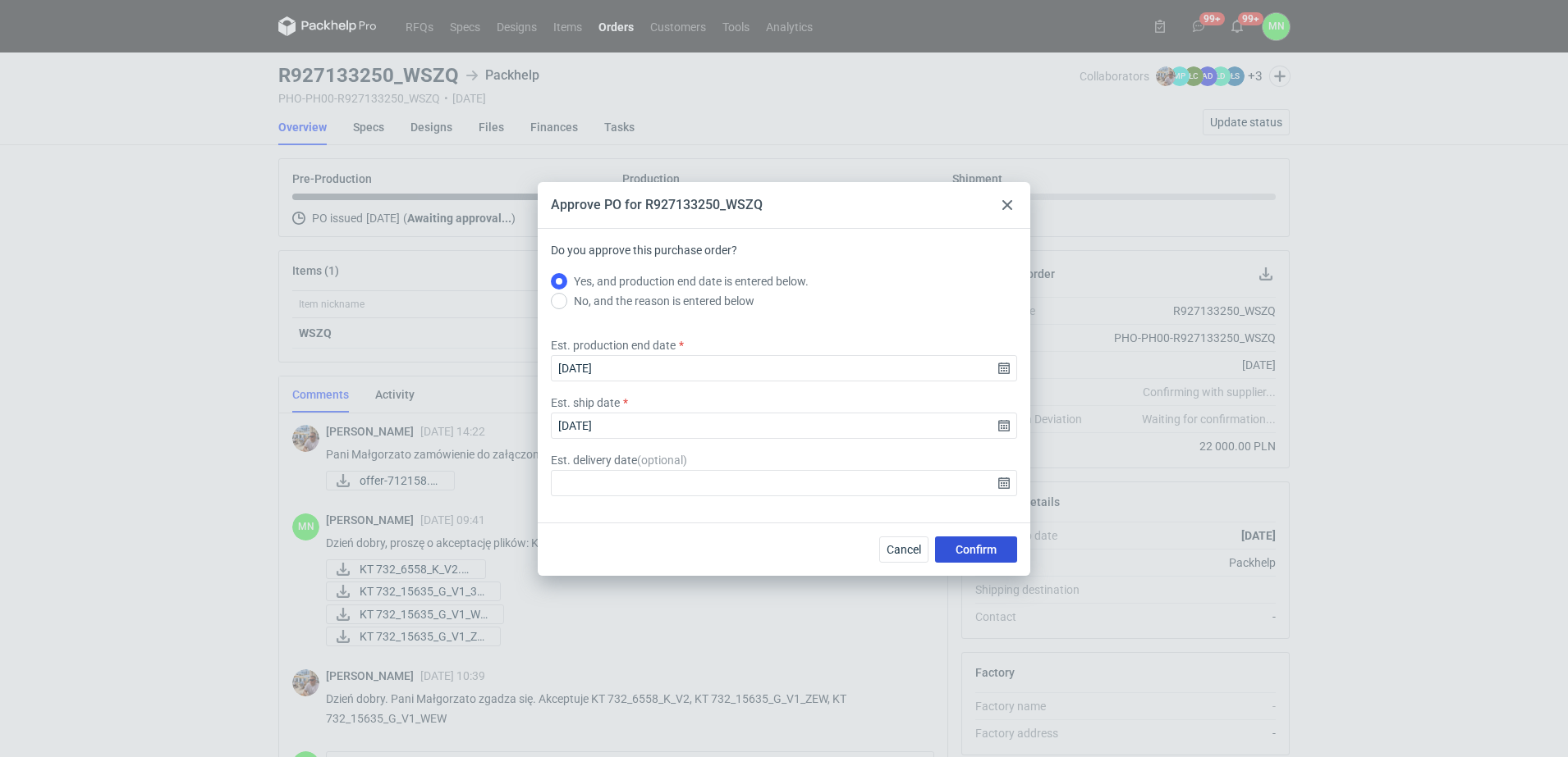
click at [987, 555] on span "Confirm" at bounding box center [976, 550] width 41 height 12
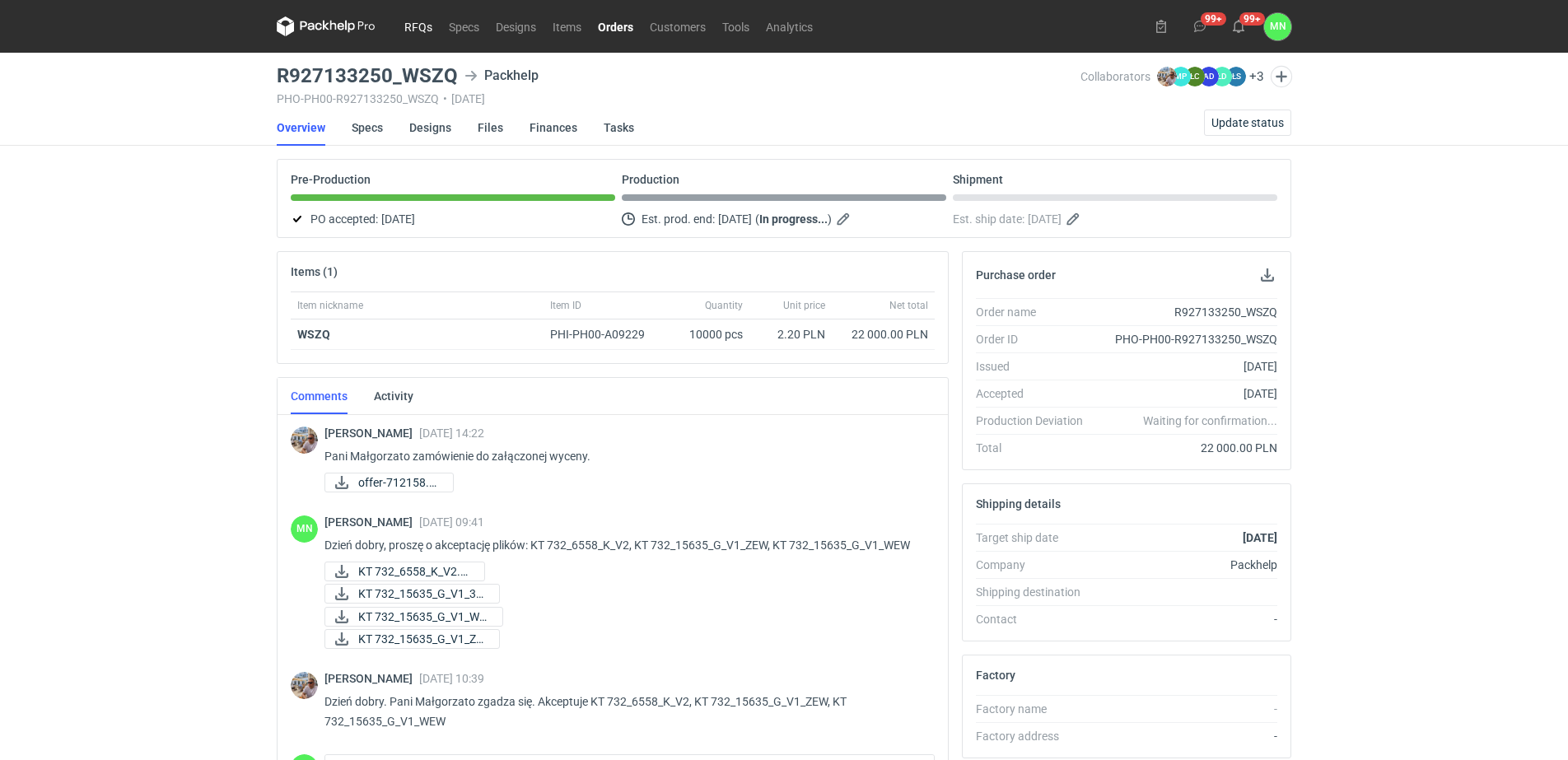
click at [429, 25] on link "RFQs" at bounding box center [418, 25] width 45 height 19
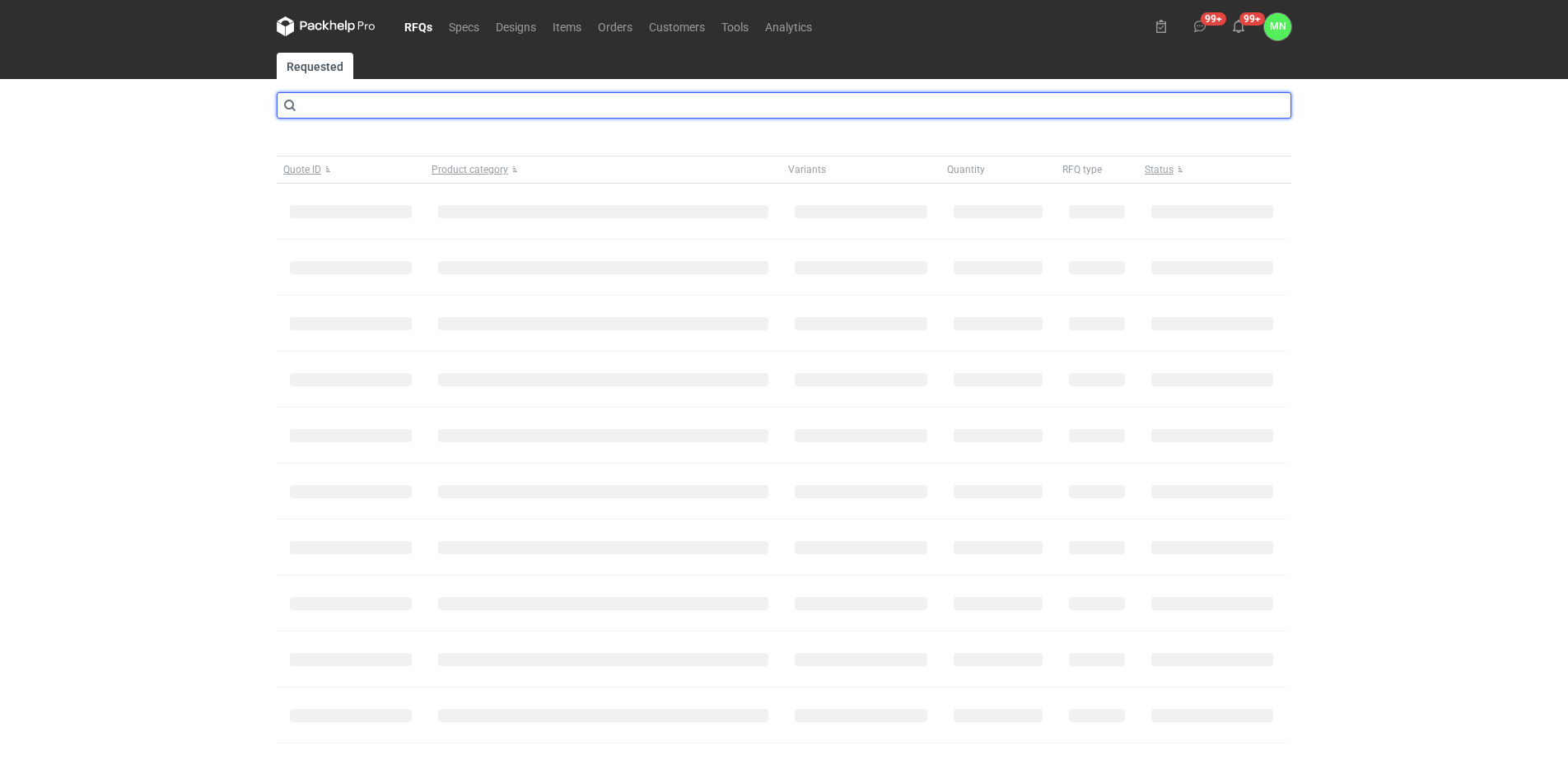
click at [435, 107] on input "text" at bounding box center [784, 105] width 1014 height 26
type input "CBUZ"
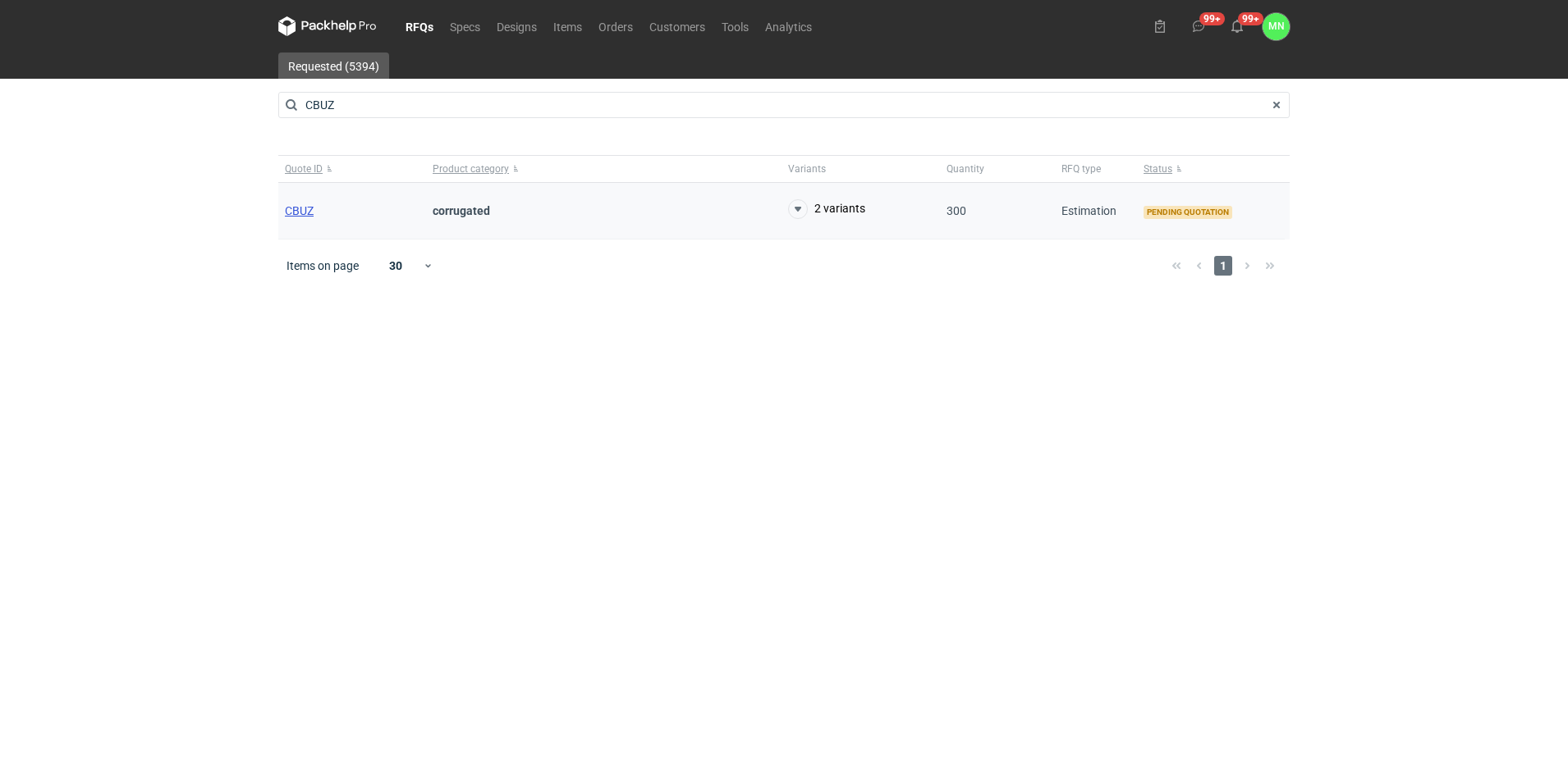
click at [304, 208] on span "CBUZ" at bounding box center [299, 211] width 29 height 13
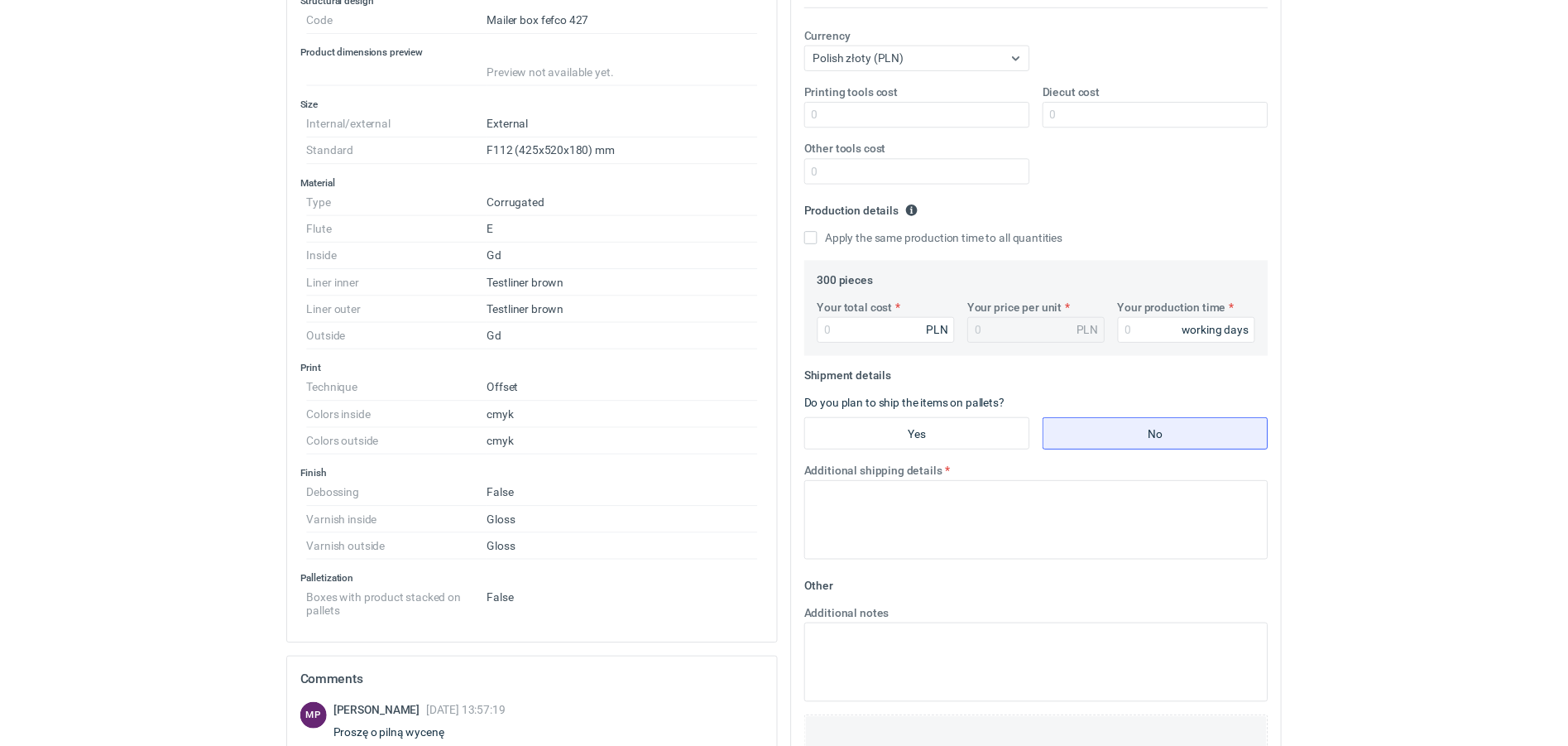
scroll to position [310, 0]
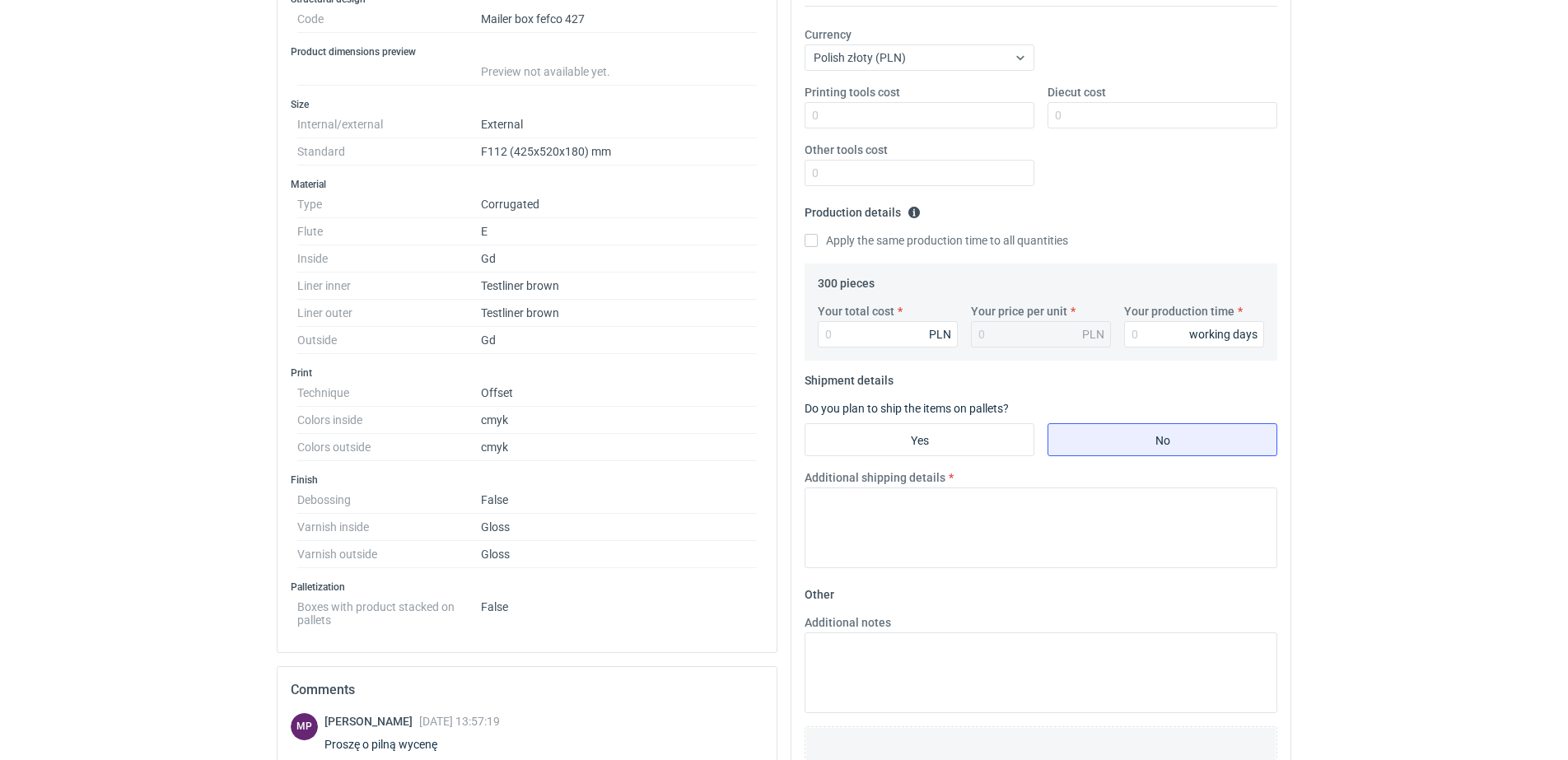
click at [527, 152] on dd "F112 (425x520x180) mm" at bounding box center [619, 152] width 276 height 27
copy dd "425x520x180"
click at [591, 152] on dd "F112 (425x520x180) mm" at bounding box center [619, 152] width 276 height 27
drag, startPoint x: 612, startPoint y: 150, endPoint x: 475, endPoint y: 149, distance: 137.0
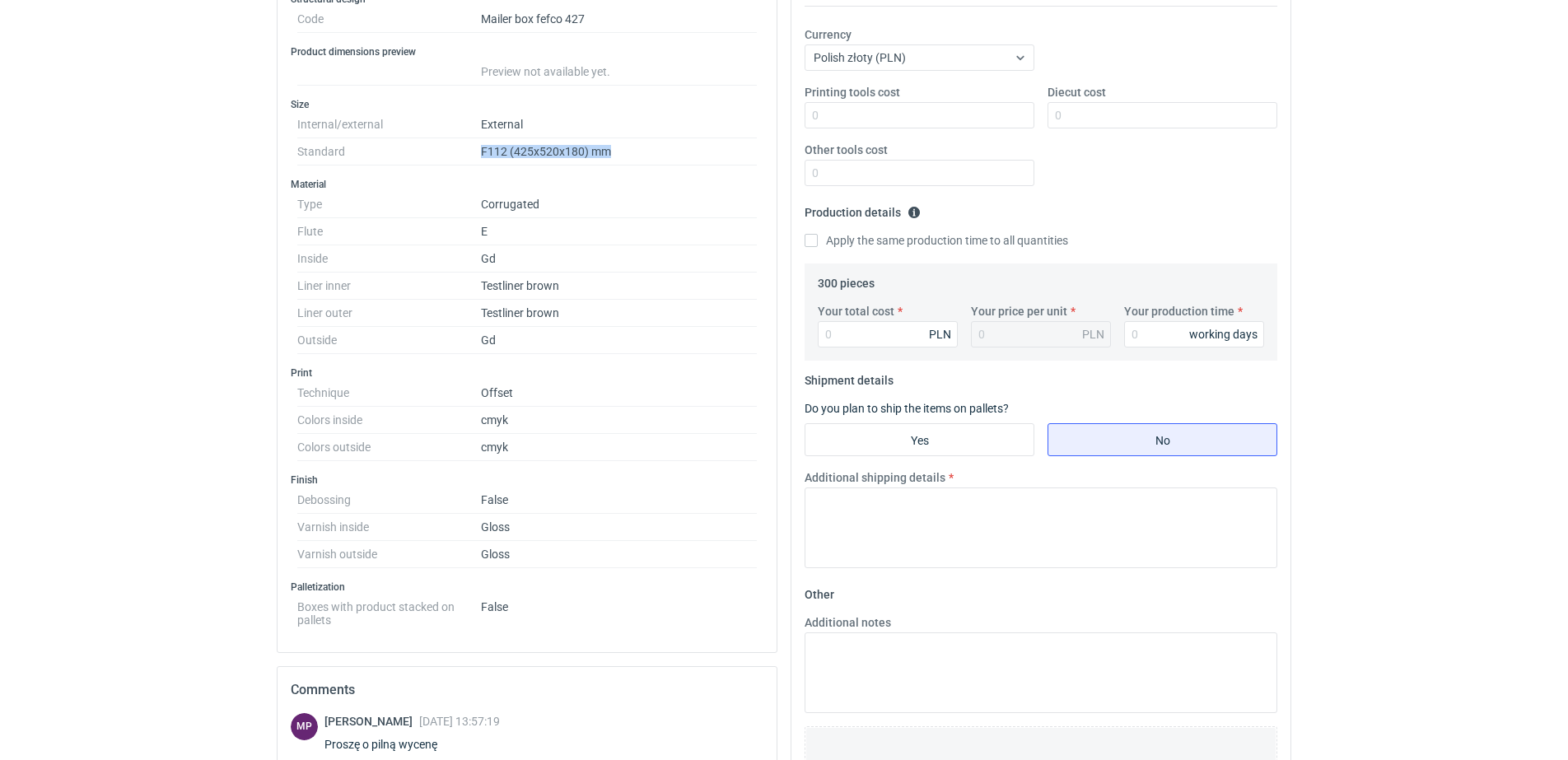
click at [475, 149] on dl "Internal/external External Standard F112 (425x520x180) mm" at bounding box center [527, 139] width 460 height 54
copy dl "F112 (425x520x180) mm"
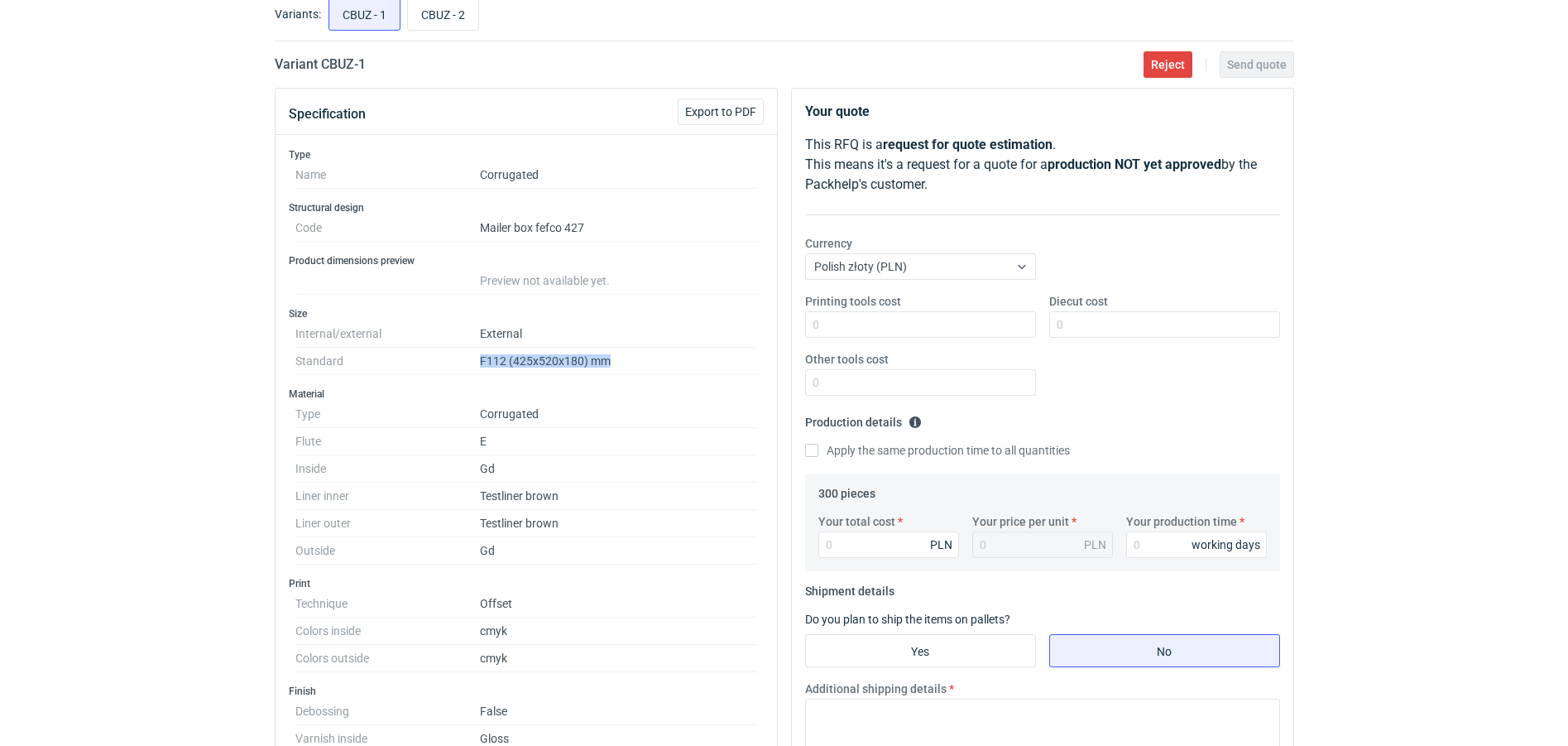
scroll to position [0, 0]
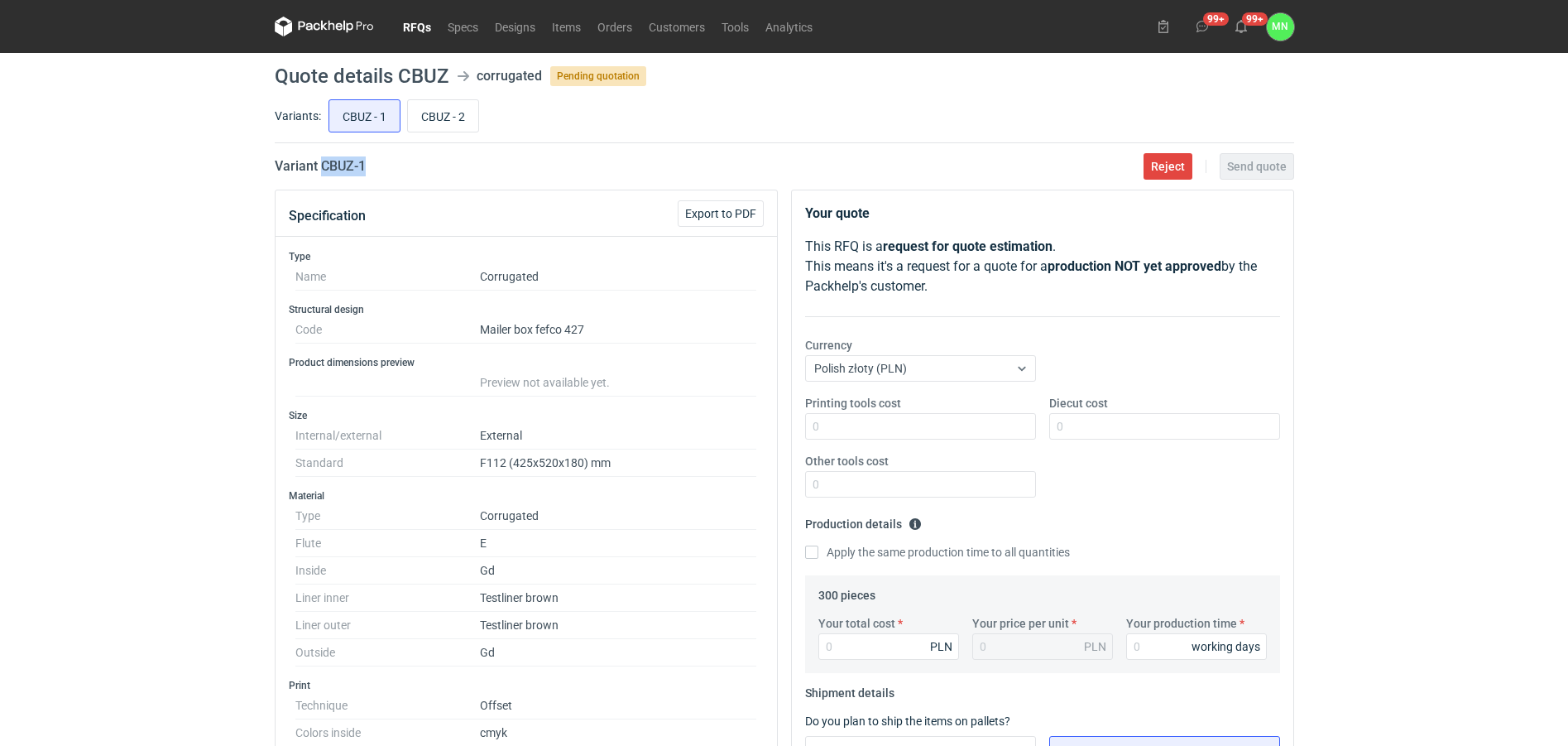
drag, startPoint x: 395, startPoint y: 170, endPoint x: 321, endPoint y: 171, distance: 74.0
click at [321, 171] on div "Variant CBUZ - 1 Reject Send quote" at bounding box center [784, 166] width 1019 height 20
copy h2 "CBUZ - 1"
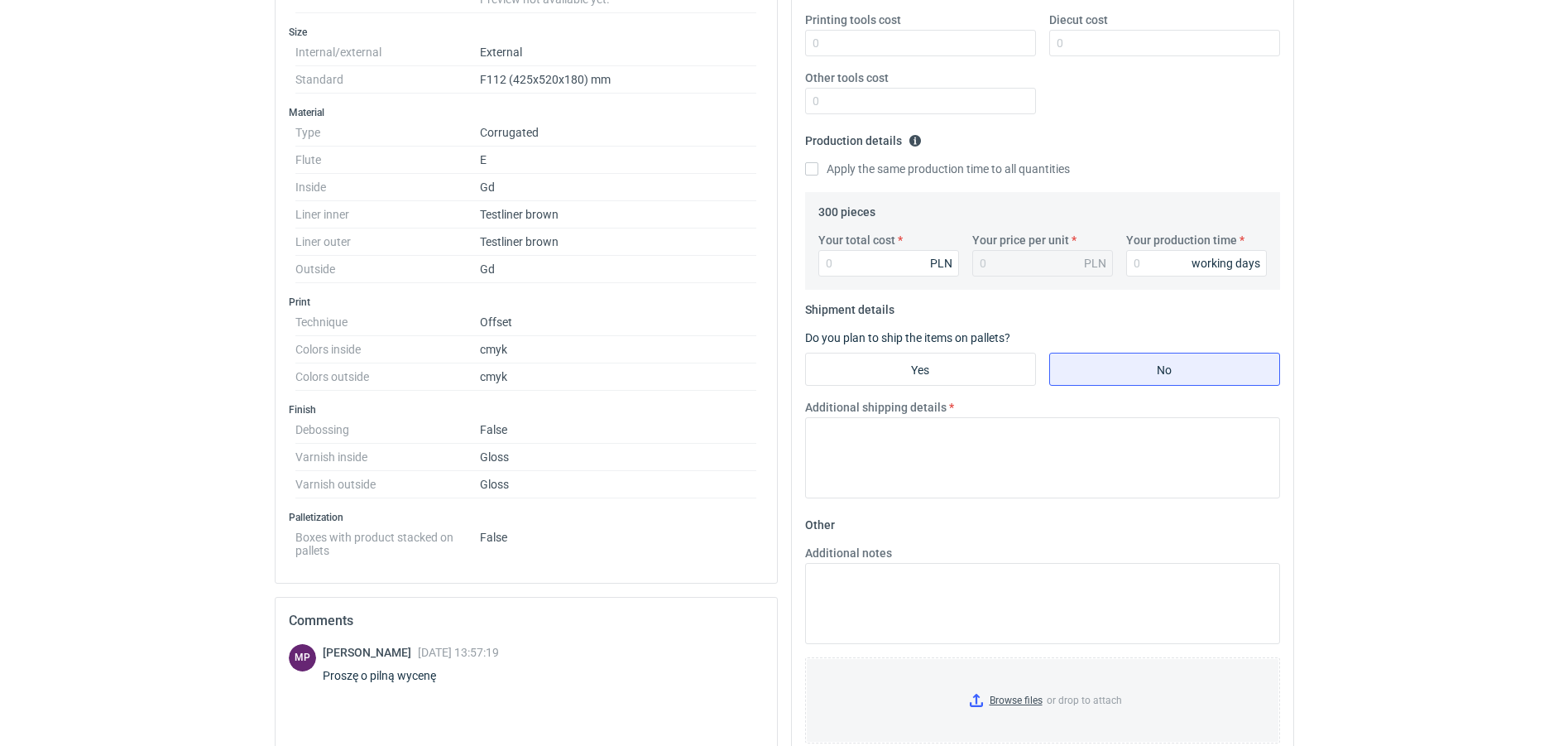
scroll to position [517, 0]
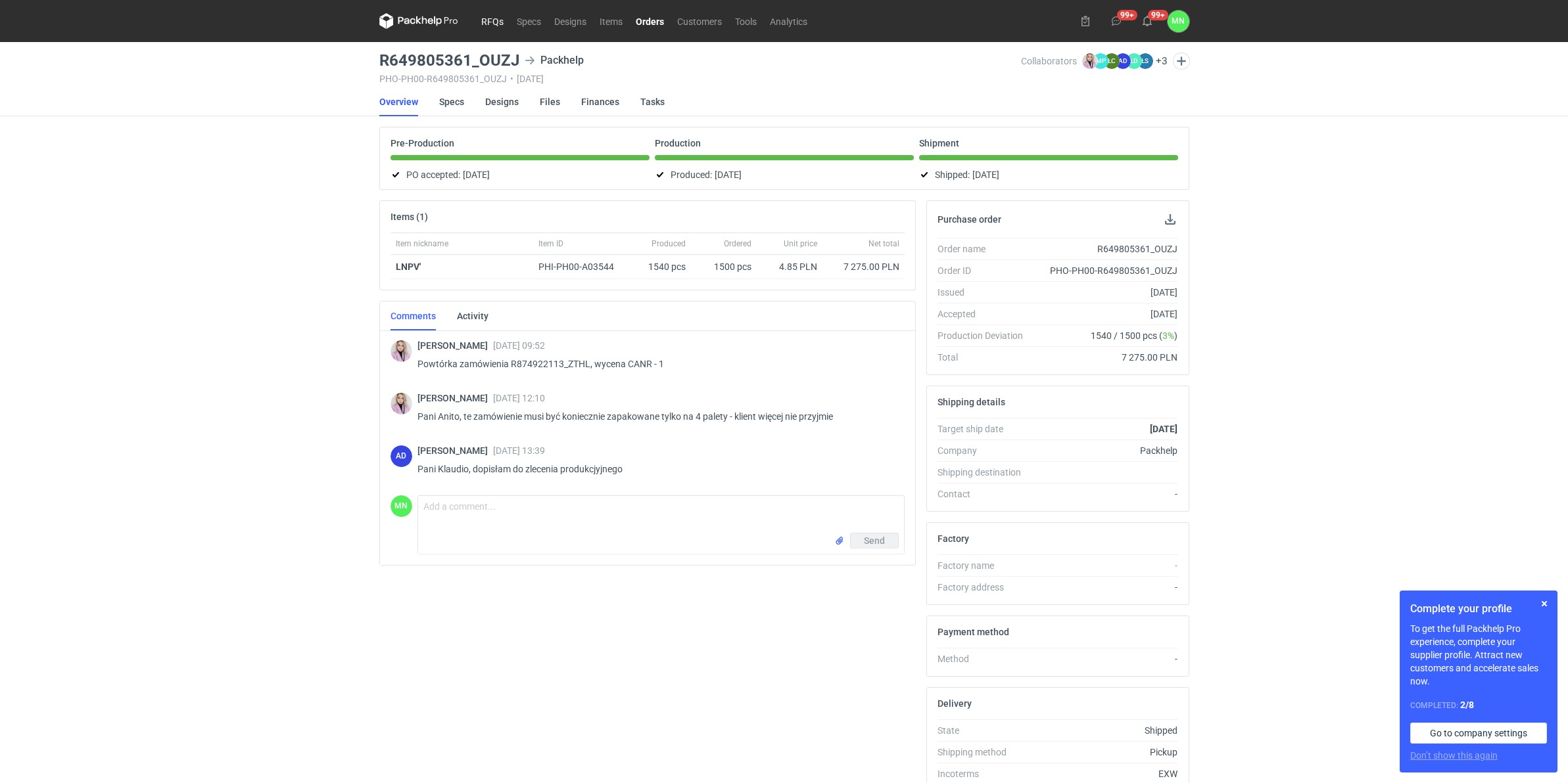
click at [491, 23] on link "RFQs" at bounding box center [492, 20] width 36 height 16
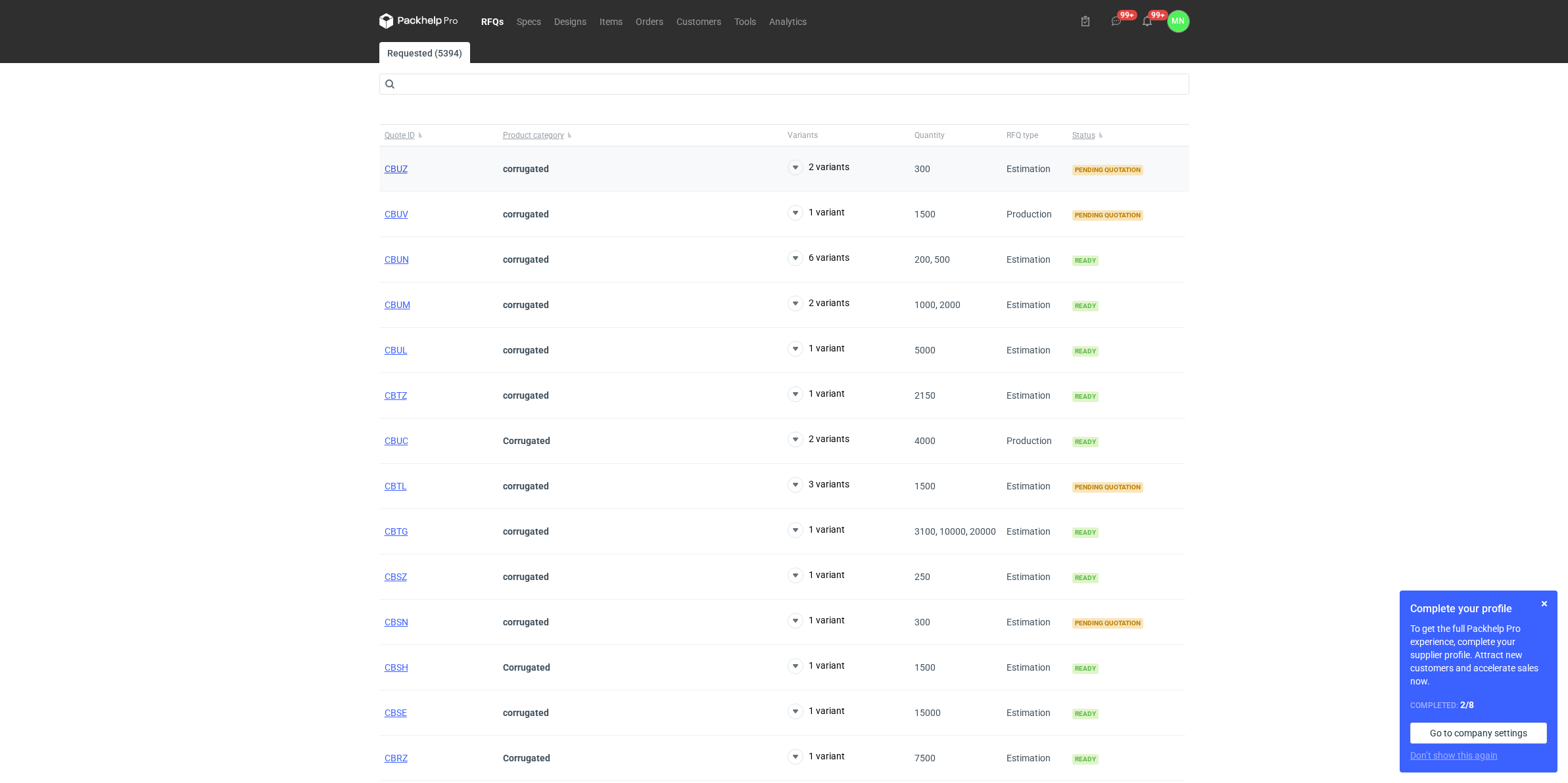
click at [401, 169] on span "CBUZ" at bounding box center [396, 169] width 23 height 11
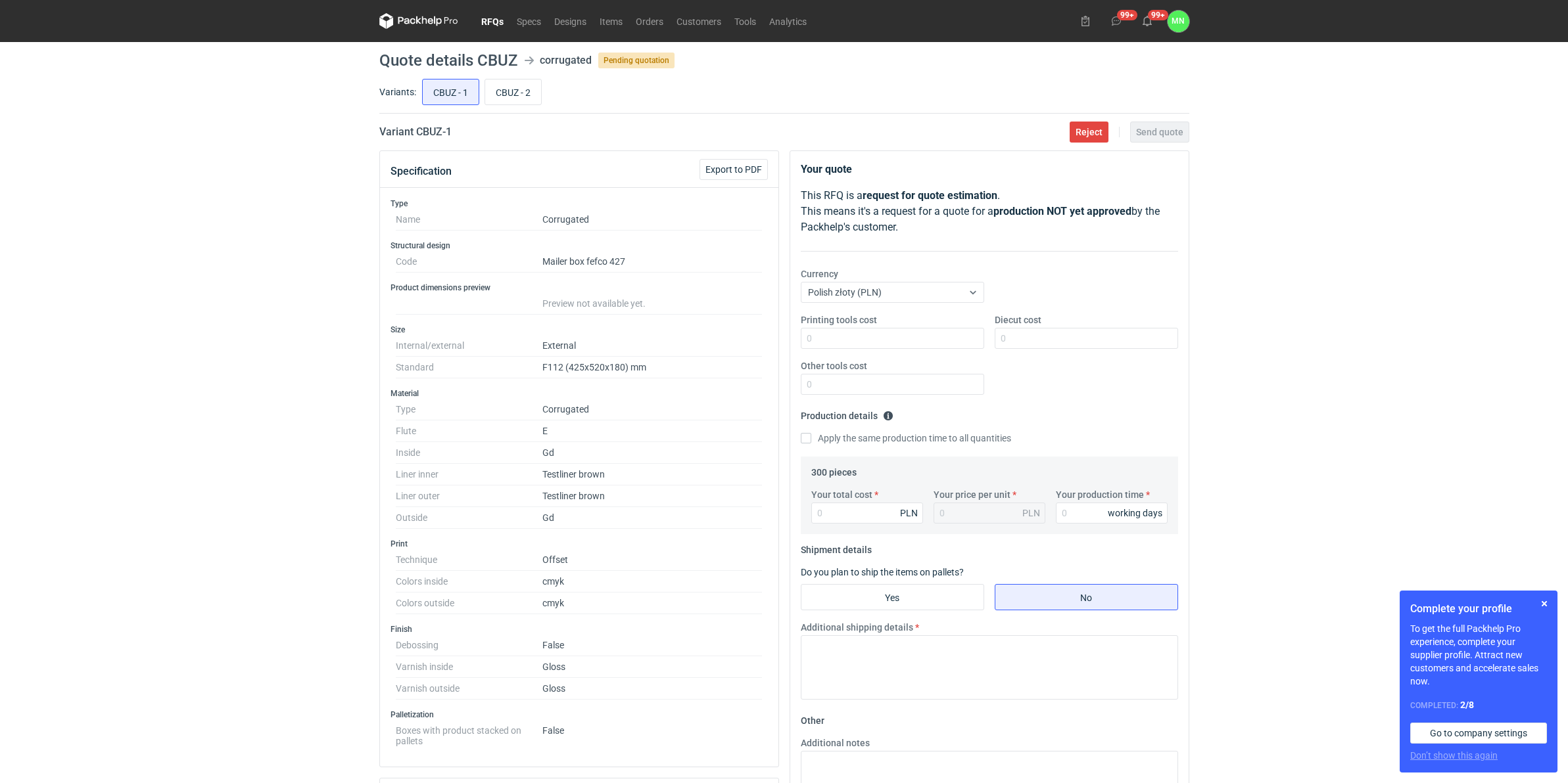
click at [125, 503] on div "RFQs Specs Designs Items Orders Customers Tools Analytics 99+ 99+ MN [PERSON_NA…" at bounding box center [784, 391] width 1568 height 783
click at [883, 510] on input "Your total cost" at bounding box center [867, 513] width 112 height 21
type input "9156"
type input "30.52"
type input "9156"
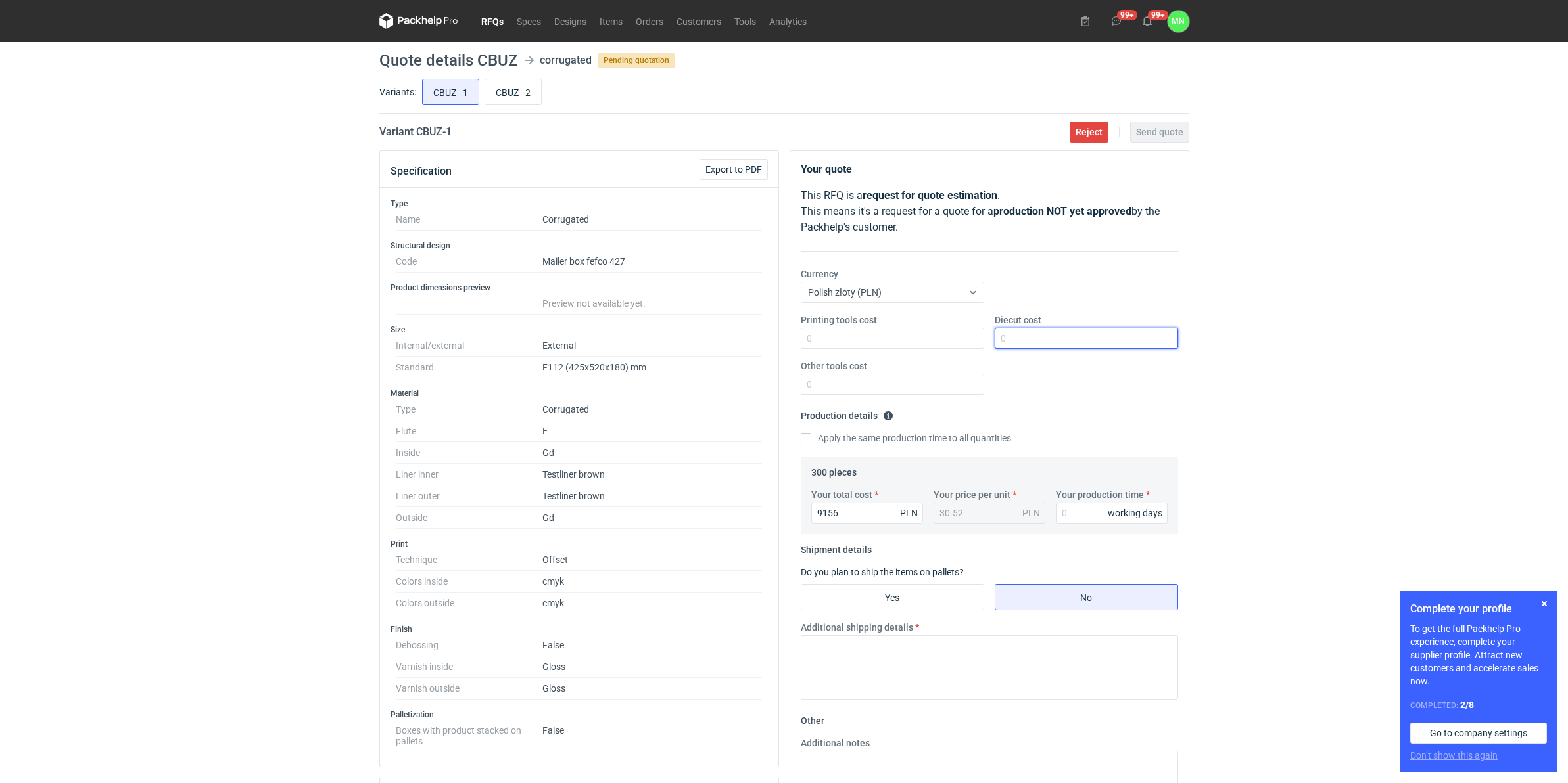
click at [1044, 332] on input "Diecut cost" at bounding box center [1086, 338] width 184 height 21
type input "2210"
click at [872, 595] on input "Yes" at bounding box center [893, 597] width 182 height 25
radio input "true"
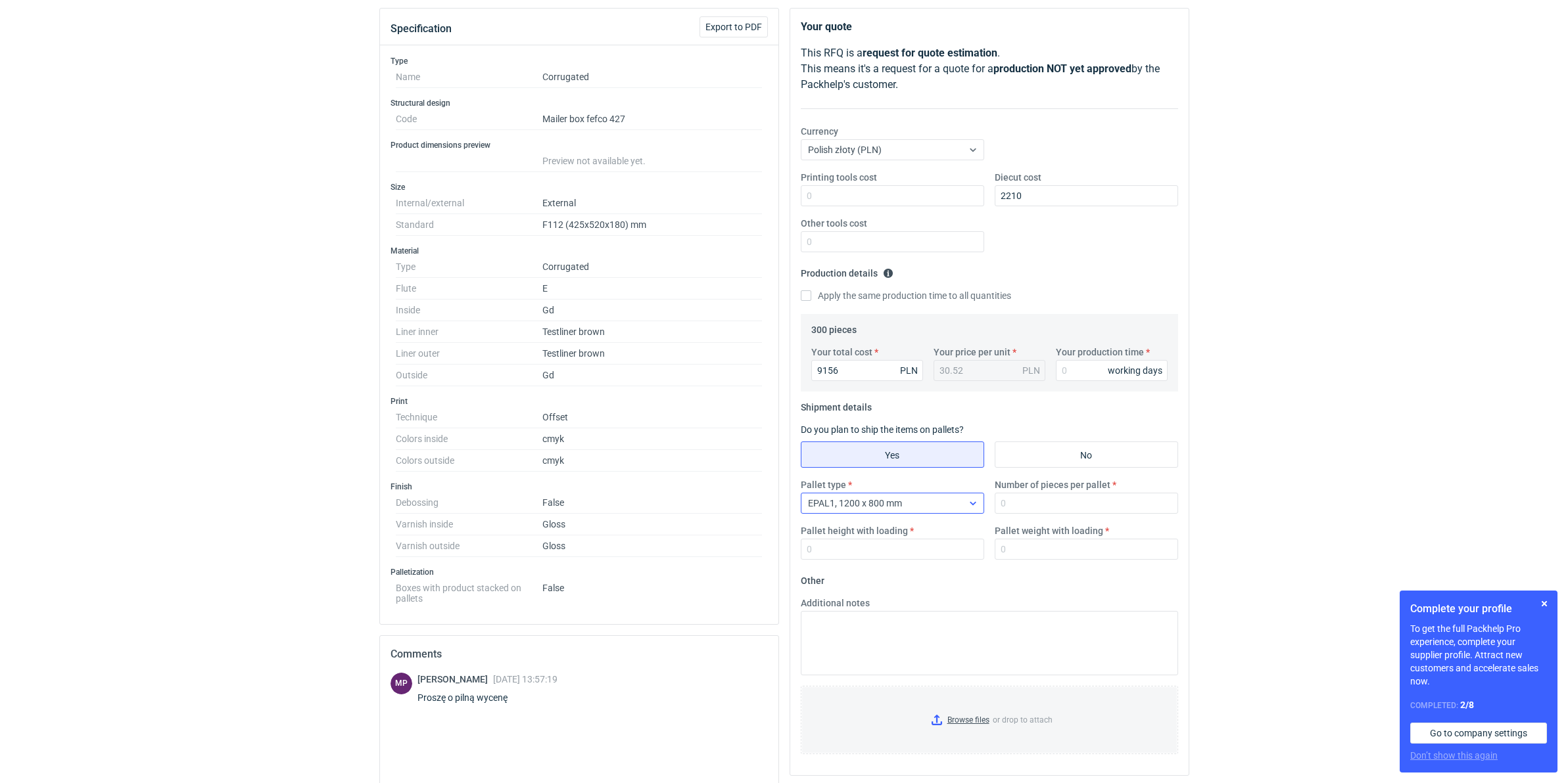
scroll to position [165, 0]
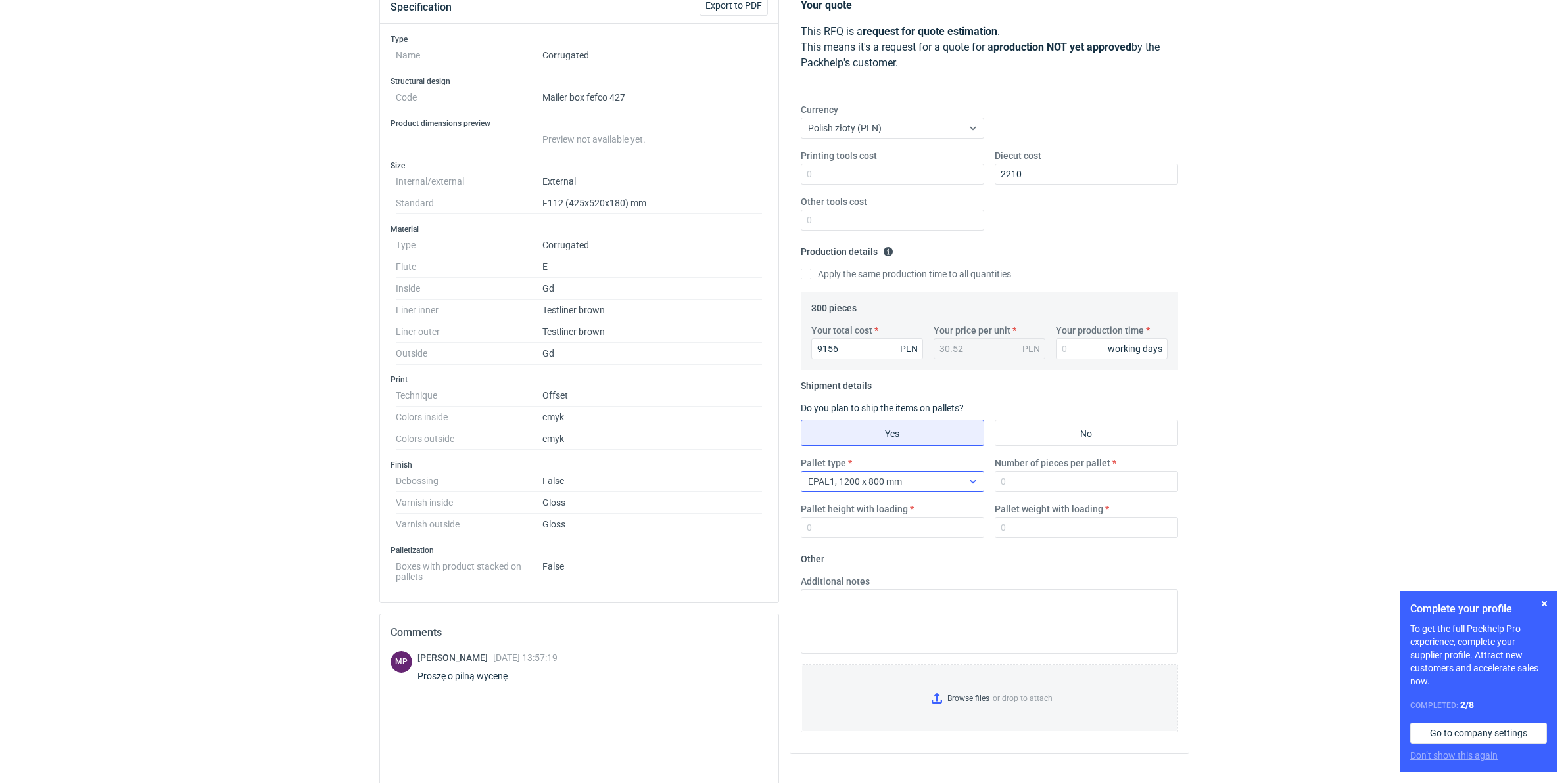
click at [865, 472] on div "EPAL1, 1200 x 800 mm" at bounding box center [893, 482] width 184 height 21
click at [889, 614] on div "Other" at bounding box center [892, 618] width 163 height 13
click at [886, 621] on div "Your quote This RFQ is a request for quote estimation . This means it's a reque…" at bounding box center [989, 370] width 398 height 767
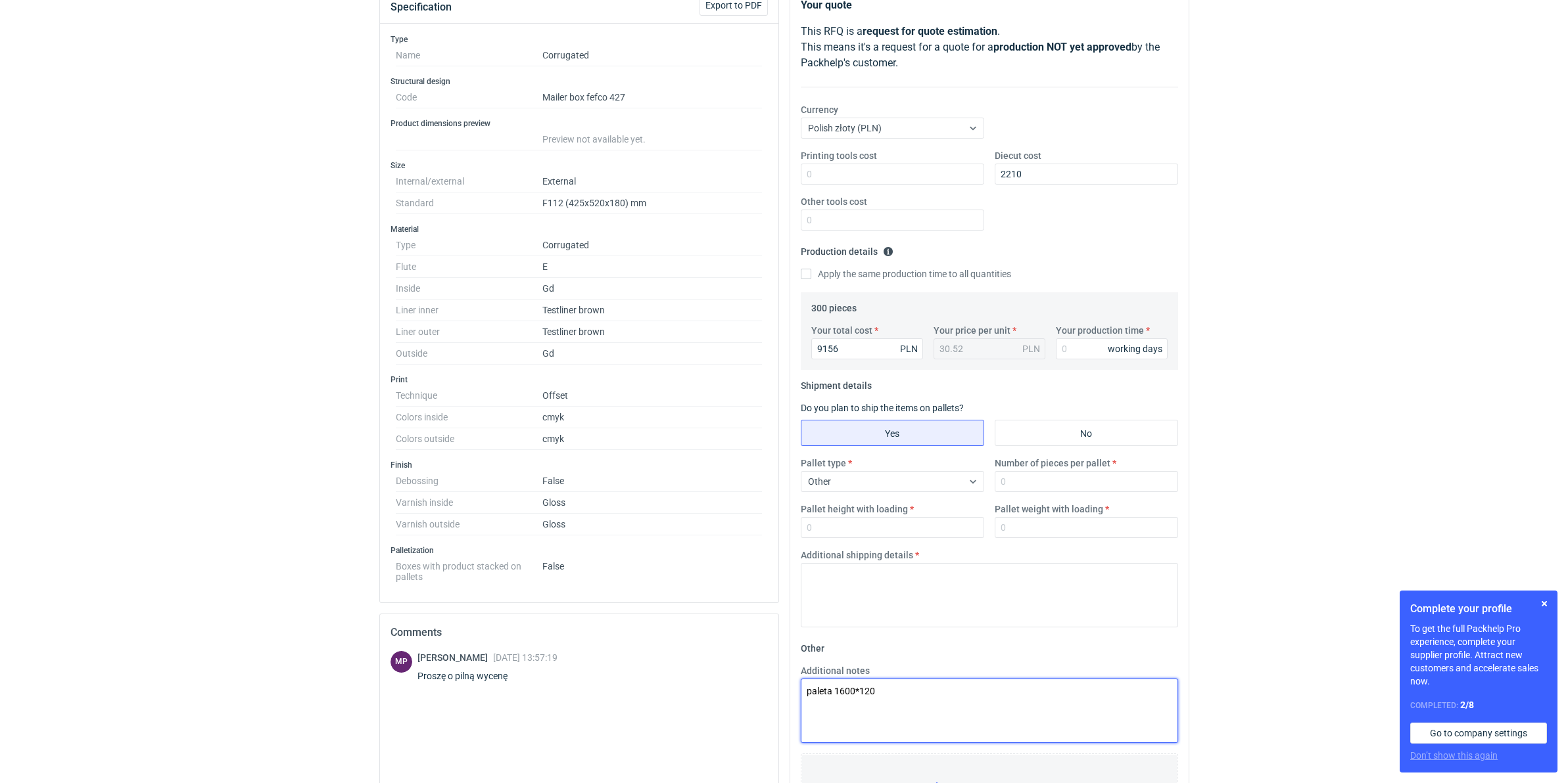
type textarea "paleta 1600*1200"
drag, startPoint x: 871, startPoint y: 701, endPoint x: 796, endPoint y: 697, distance: 75.1
click at [796, 697] on div "Additional notes paleta 1600*1200" at bounding box center [989, 703] width 388 height 79
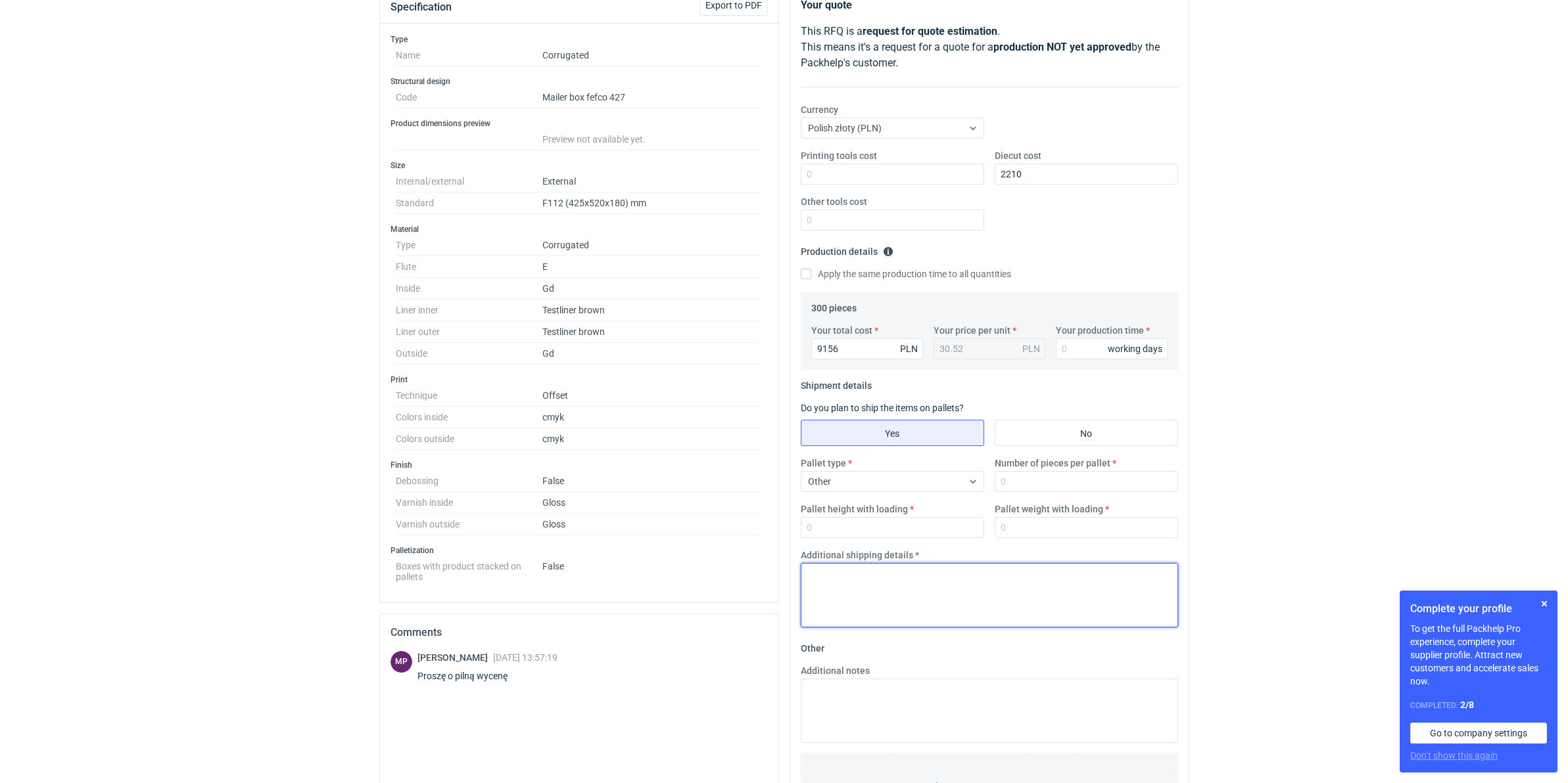
click at [899, 606] on textarea "Additional shipping details" at bounding box center [989, 595] width 377 height 64
paste textarea "paleta 1600*1200"
type textarea "paleta 1600*1200"
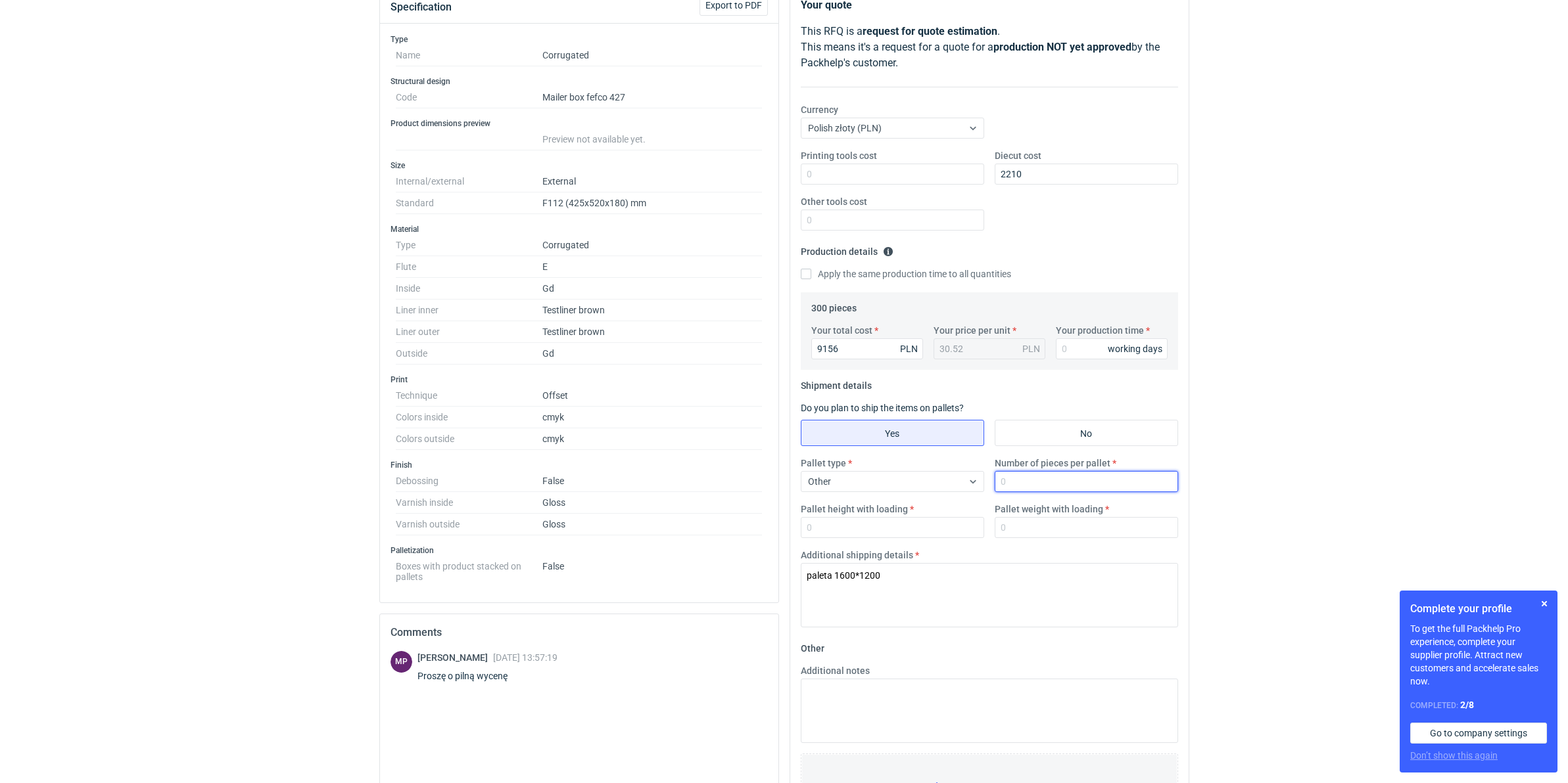
click at [1038, 477] on input "Number of pieces per pallet" at bounding box center [1086, 482] width 184 height 21
type input "825"
type input "1800"
click at [1009, 526] on input "Pallet weight with loading" at bounding box center [1086, 527] width 184 height 21
type input "1240"
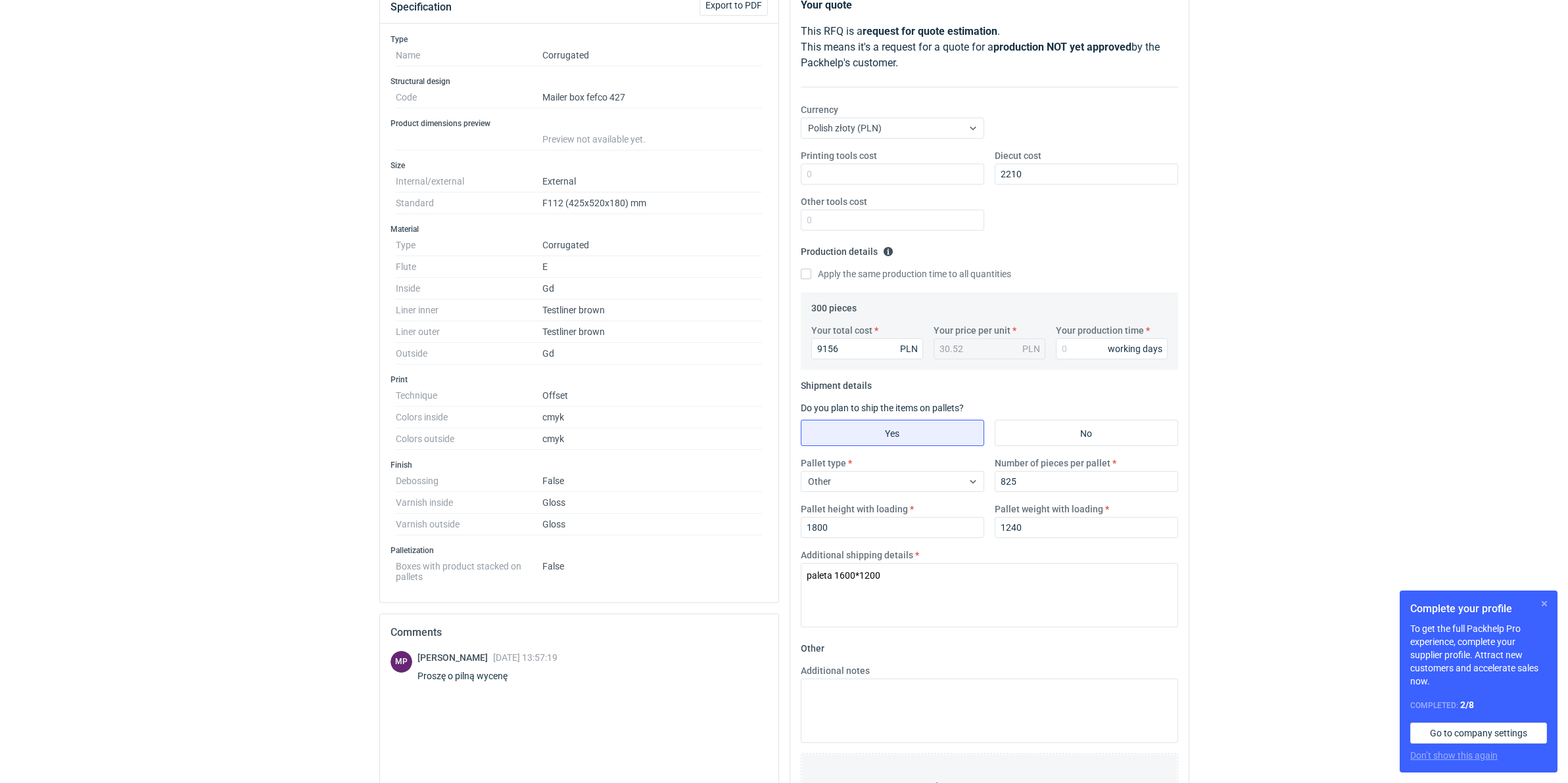
click at [1546, 602] on button "button" at bounding box center [1544, 604] width 16 height 16
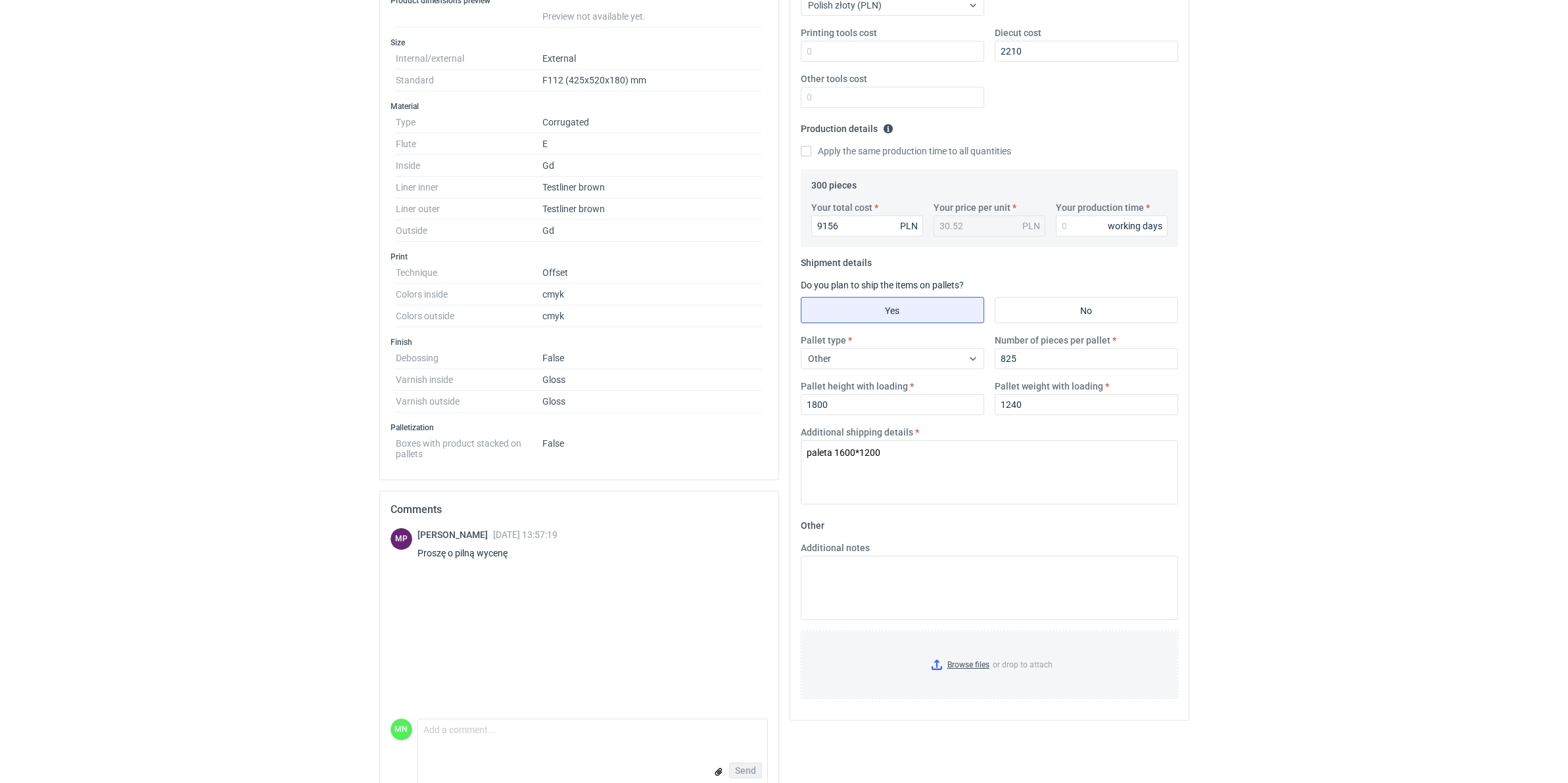
scroll to position [313, 0]
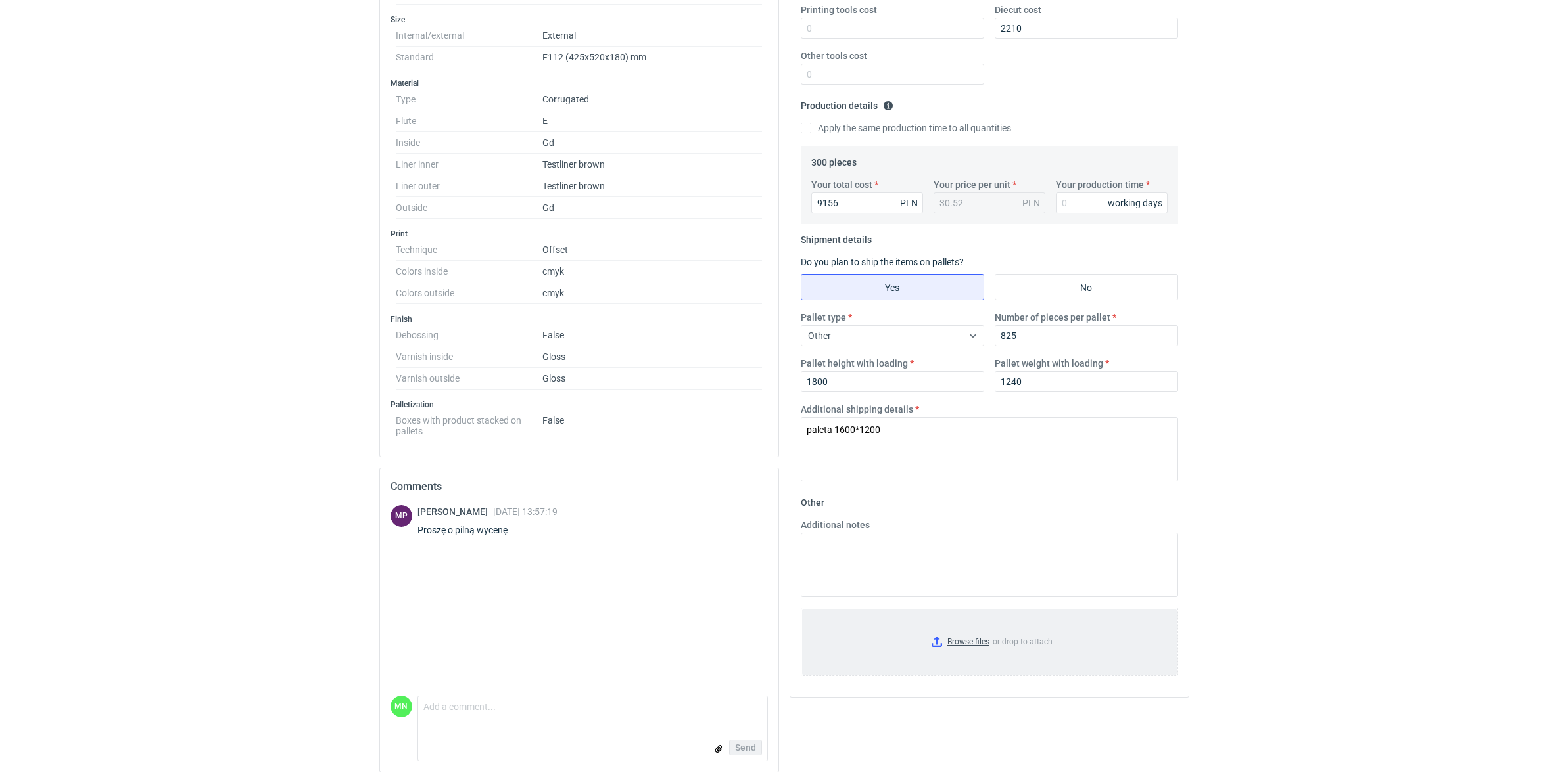
click at [961, 639] on input "Browse files or drop to attach" at bounding box center [989, 641] width 374 height 65
click at [1065, 200] on input "Your production time" at bounding box center [1112, 202] width 112 height 21
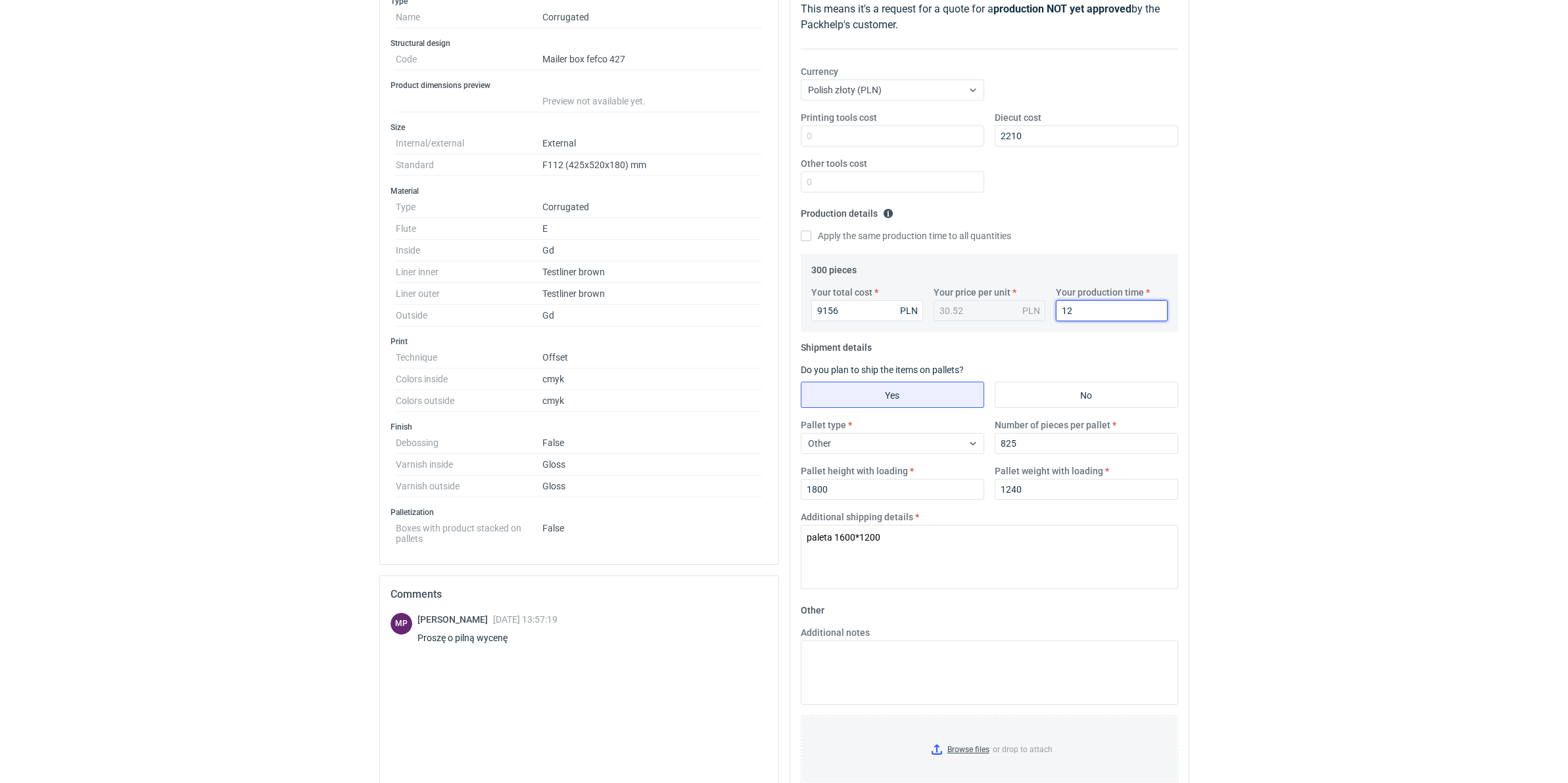
scroll to position [148, 0]
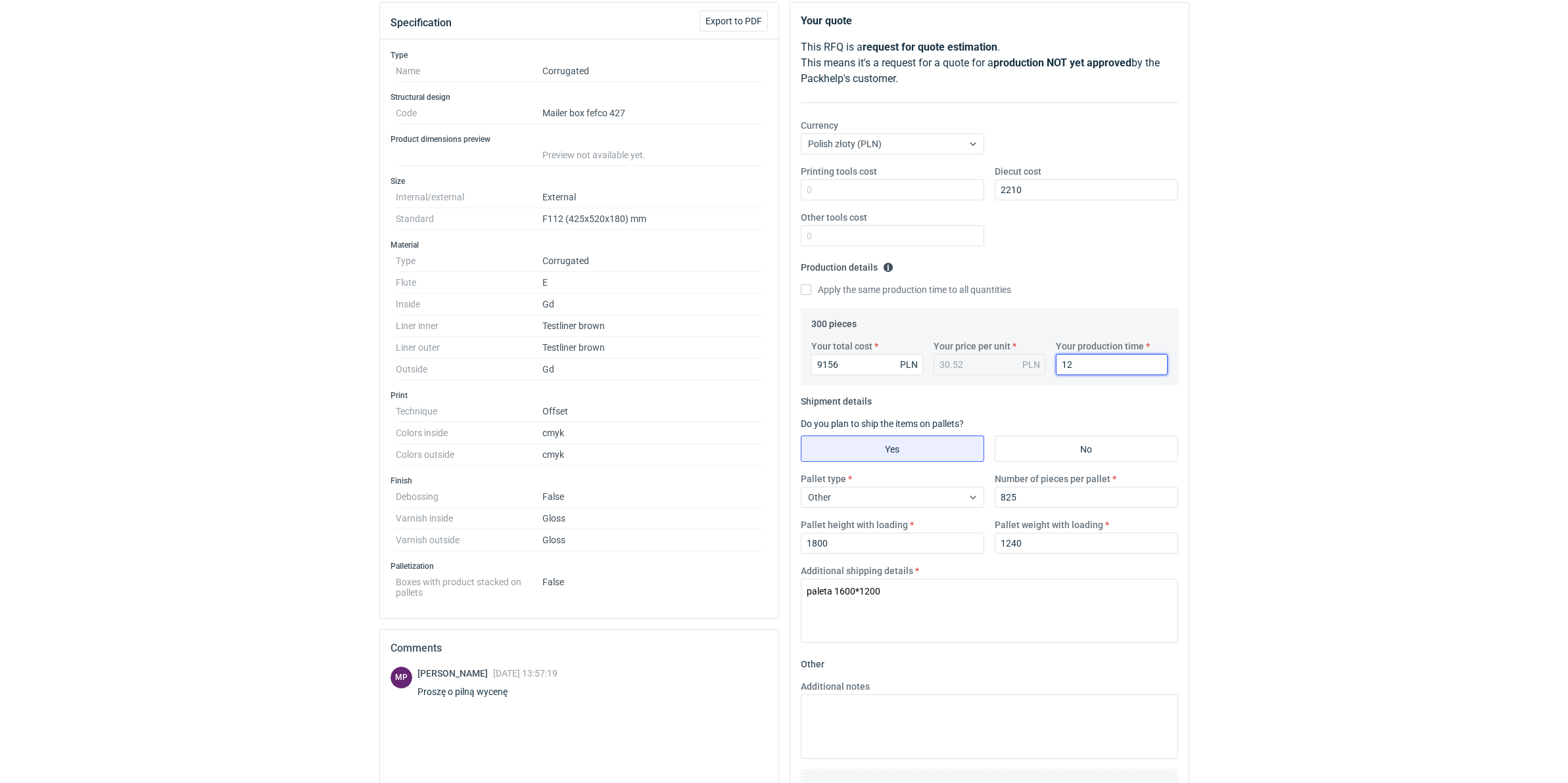
type input "12"
click at [300, 635] on html "RFQs Specs Designs Items Orders Customers Tools Analytics 99+ 99+ MN Małgorzata…" at bounding box center [784, 243] width 1568 height 783
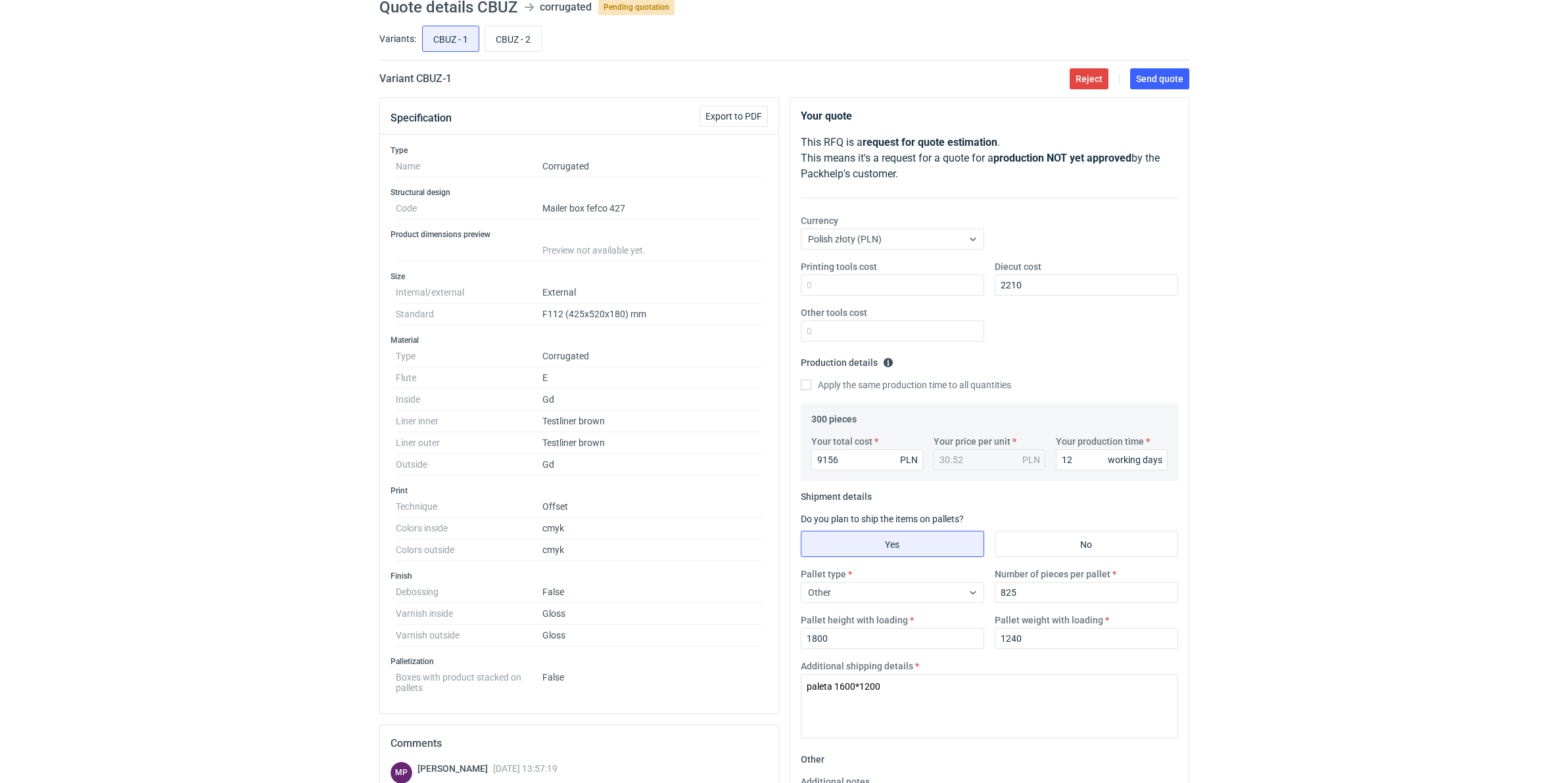
scroll to position [0, 0]
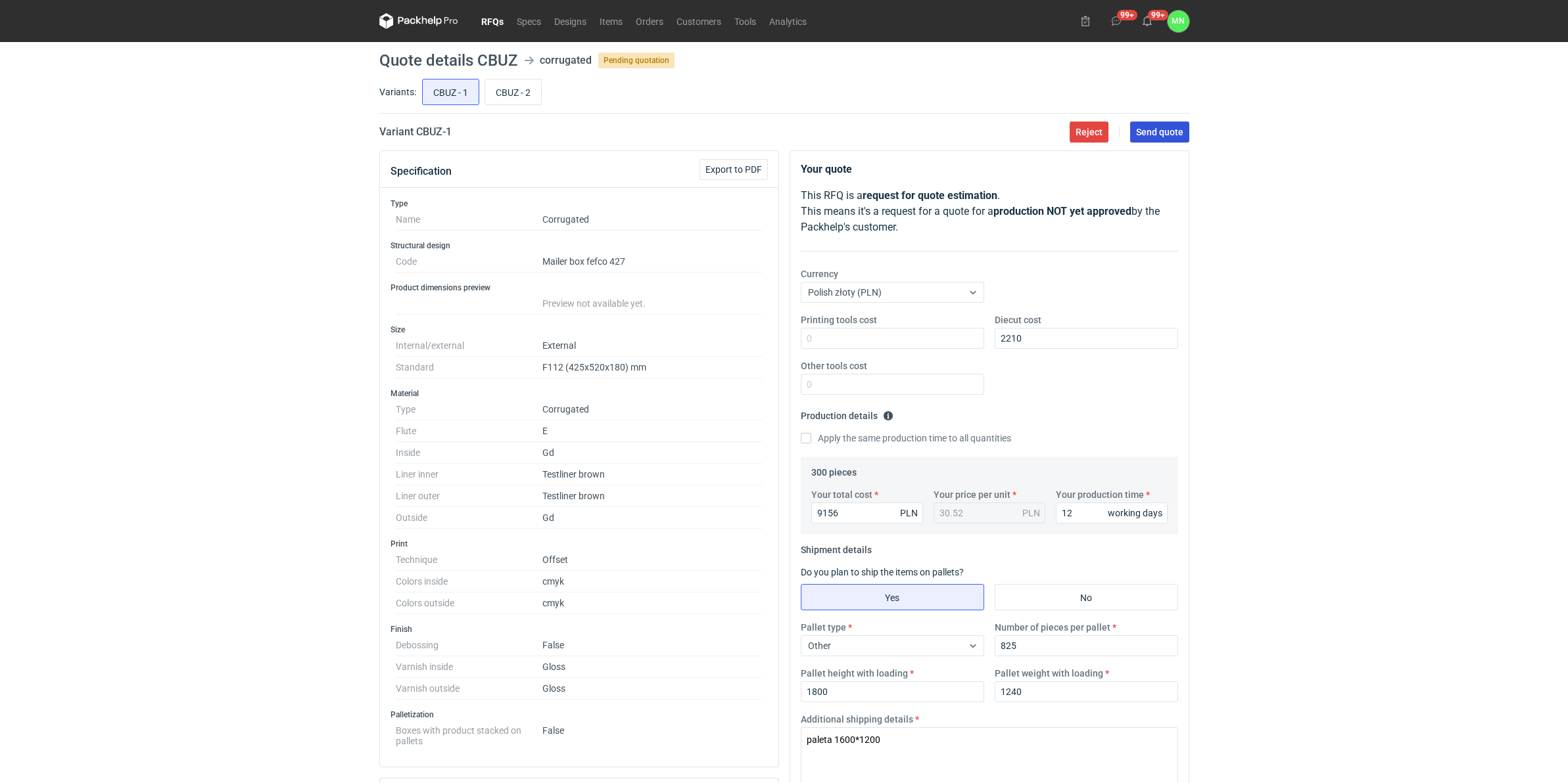
click at [1178, 132] on span "Send quote" at bounding box center [1160, 132] width 47 height 9
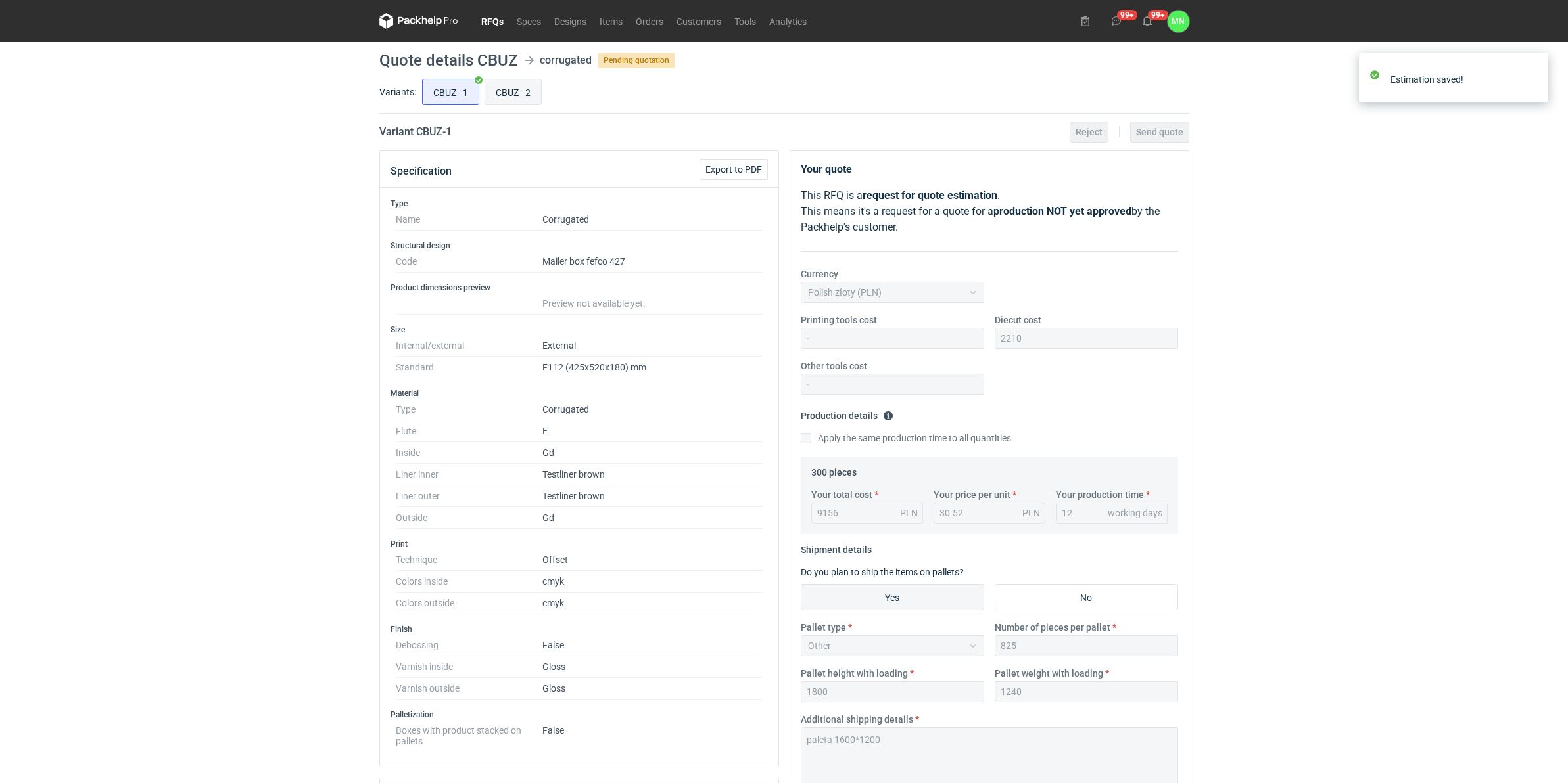
click at [531, 90] on input "CBUZ - 2" at bounding box center [513, 92] width 56 height 25
radio input "true"
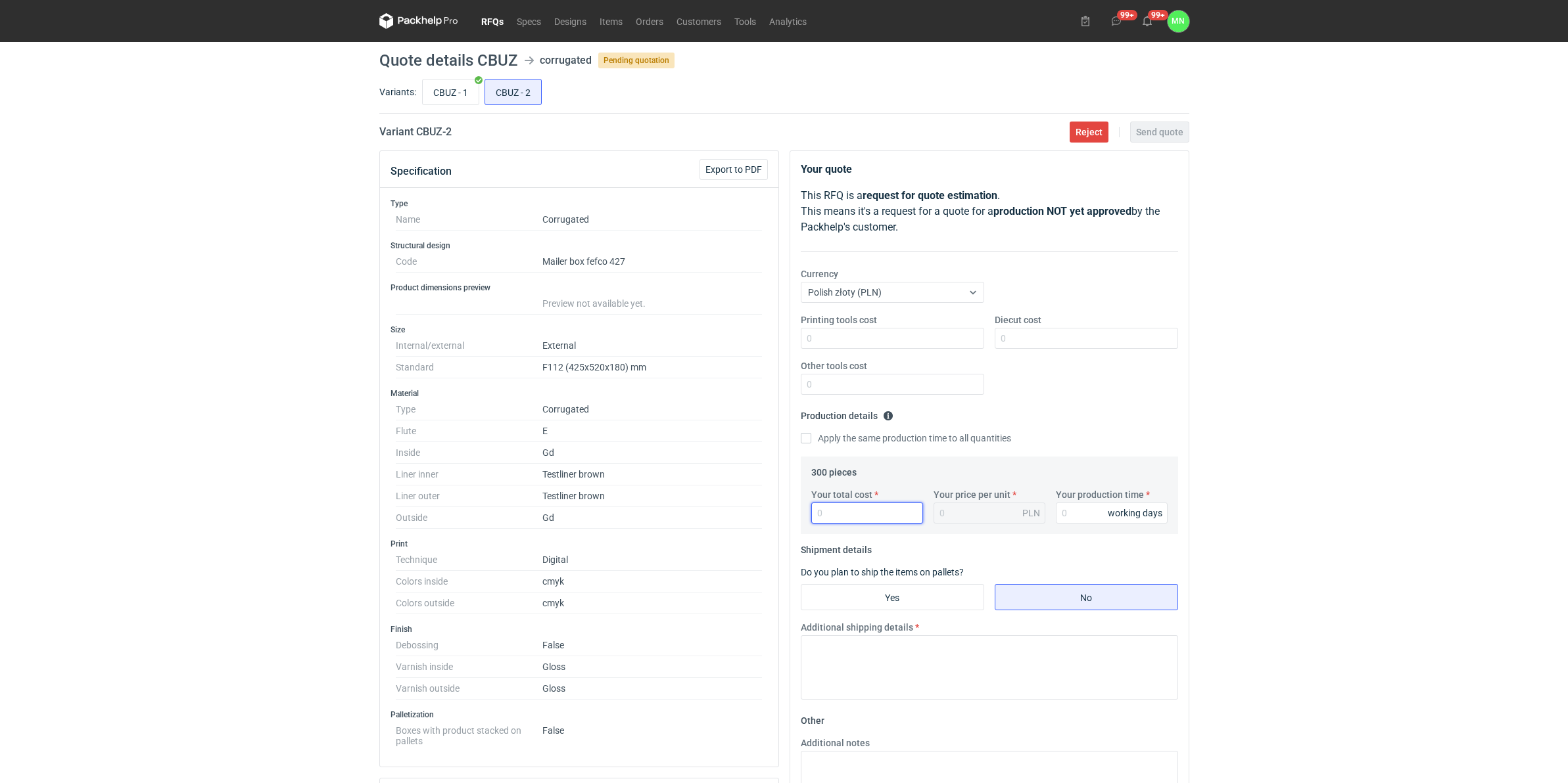
click at [881, 511] on input "Your total cost" at bounding box center [867, 513] width 112 height 21
type input "8781"
type input "29.27"
type input "8781"
click at [1067, 520] on input "Your production time" at bounding box center [1112, 513] width 112 height 21
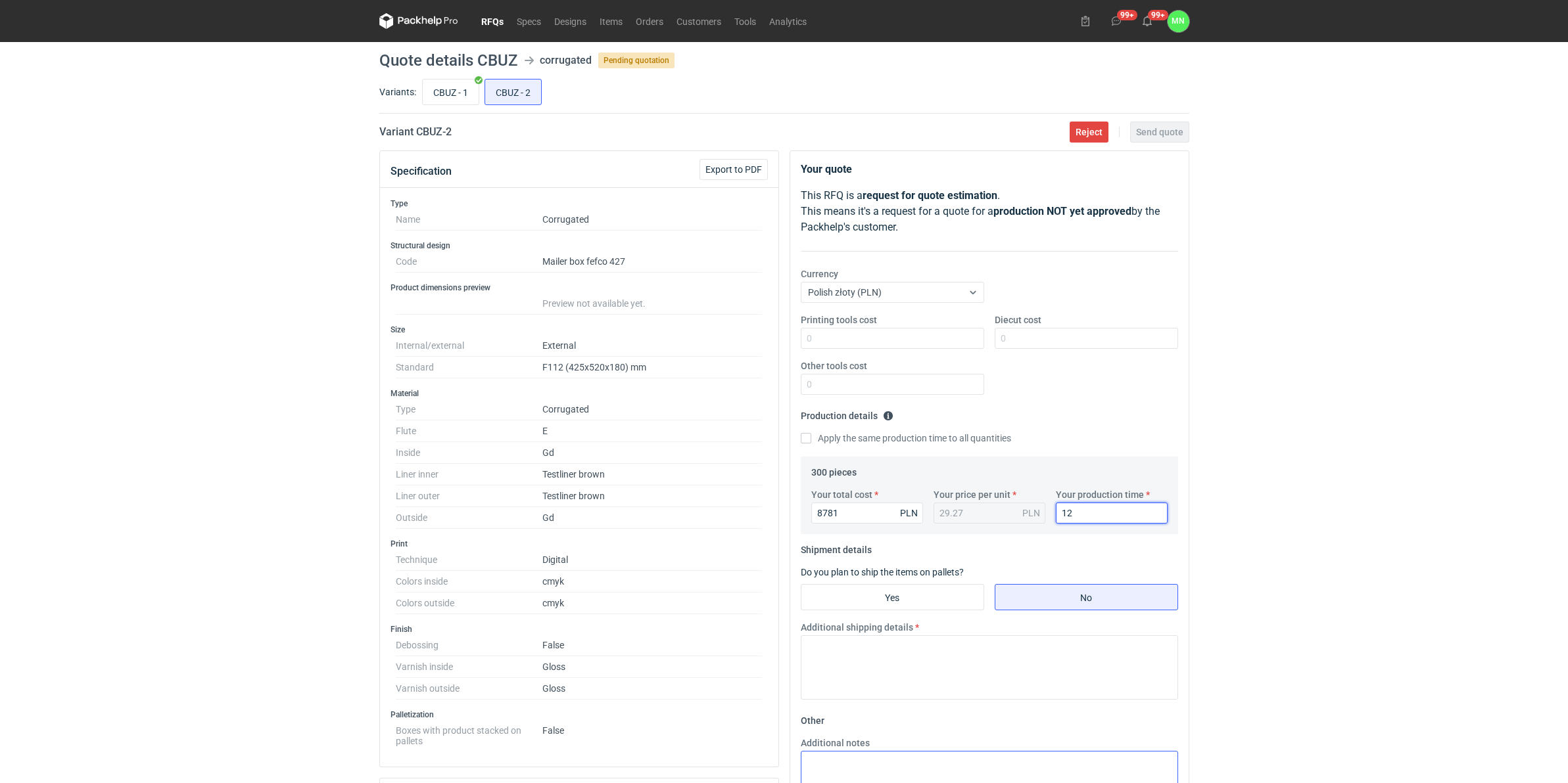
type input "12"
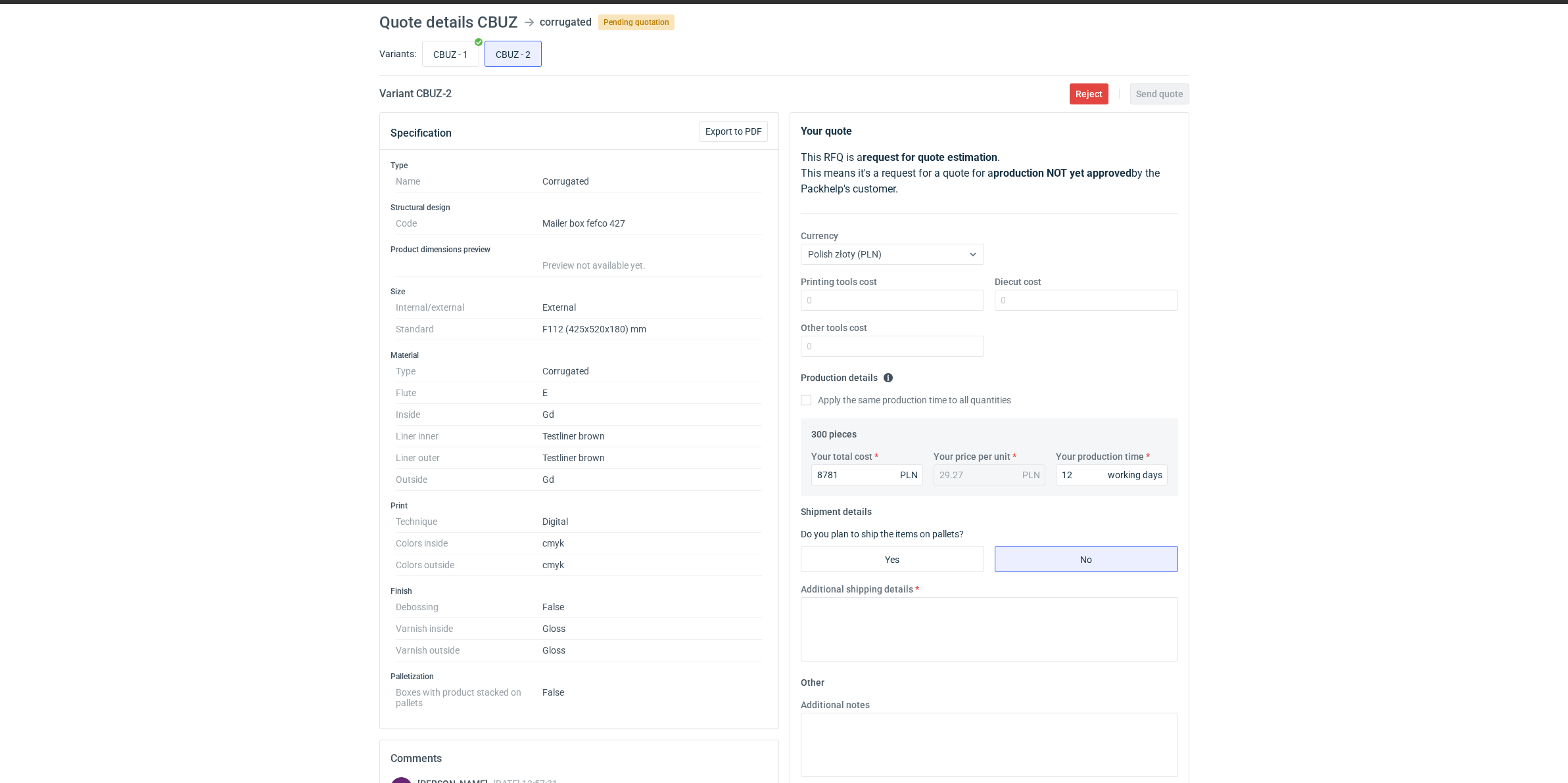
scroll to position [165, 0]
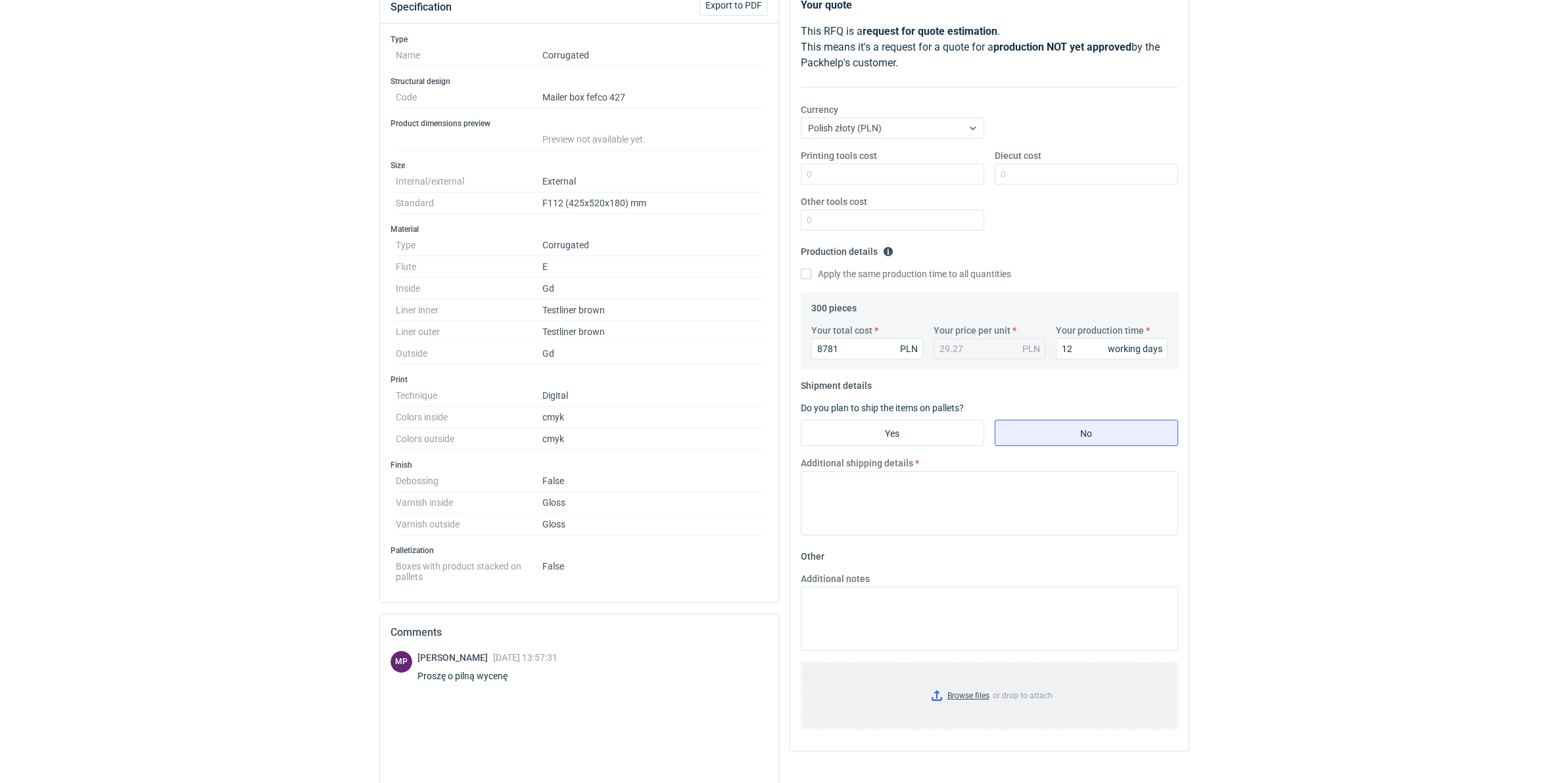
click at [970, 697] on input "Browse files or drop to attach" at bounding box center [989, 695] width 374 height 65
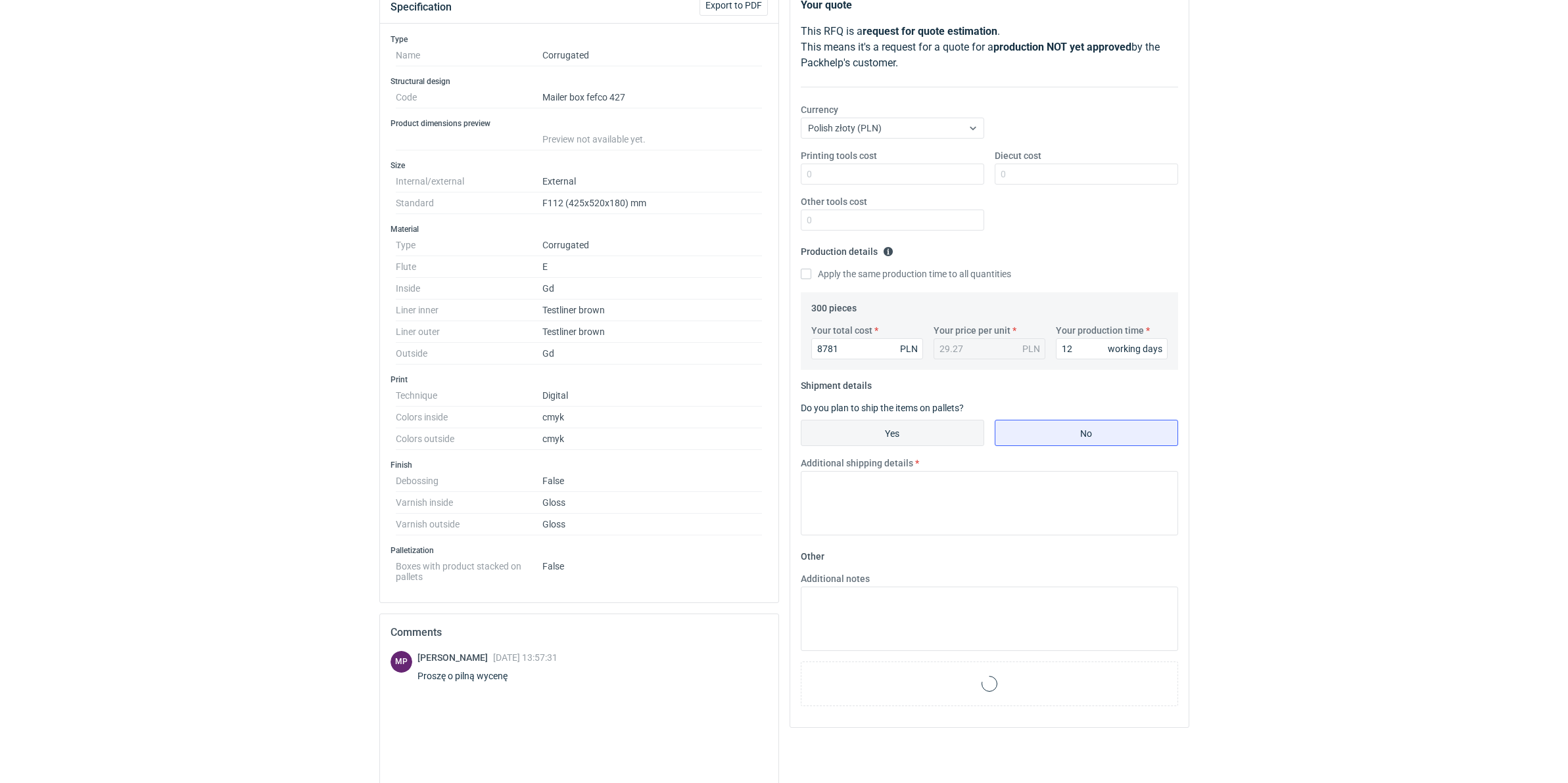
click at [853, 432] on input "Yes" at bounding box center [893, 433] width 182 height 25
radio input "true"
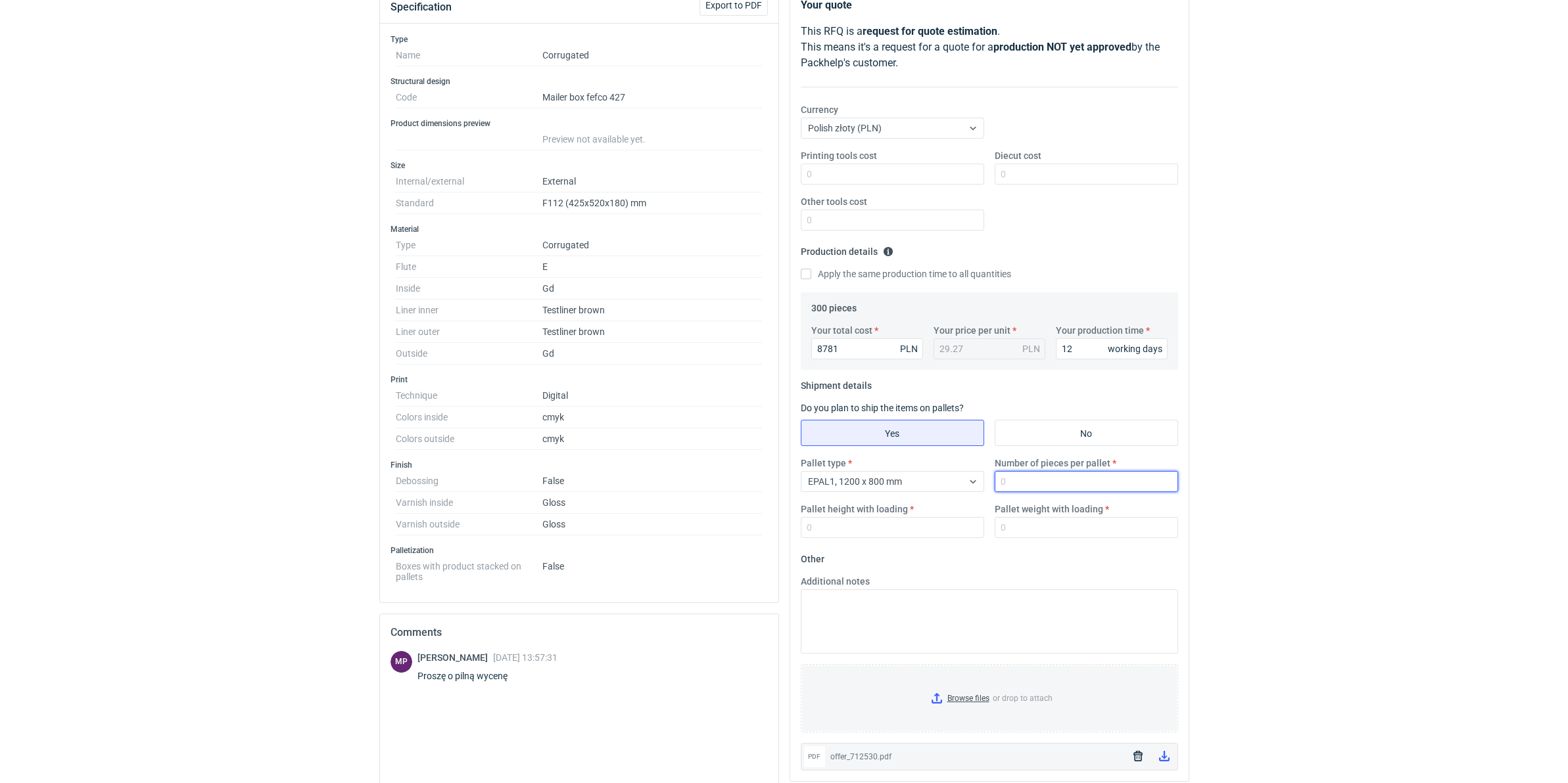
click at [1042, 487] on input "Number of pieces per pallet" at bounding box center [1086, 482] width 184 height 21
type input "825"
click at [829, 538] on input "Pallet height with loading" at bounding box center [893, 527] width 184 height 21
type input "1800"
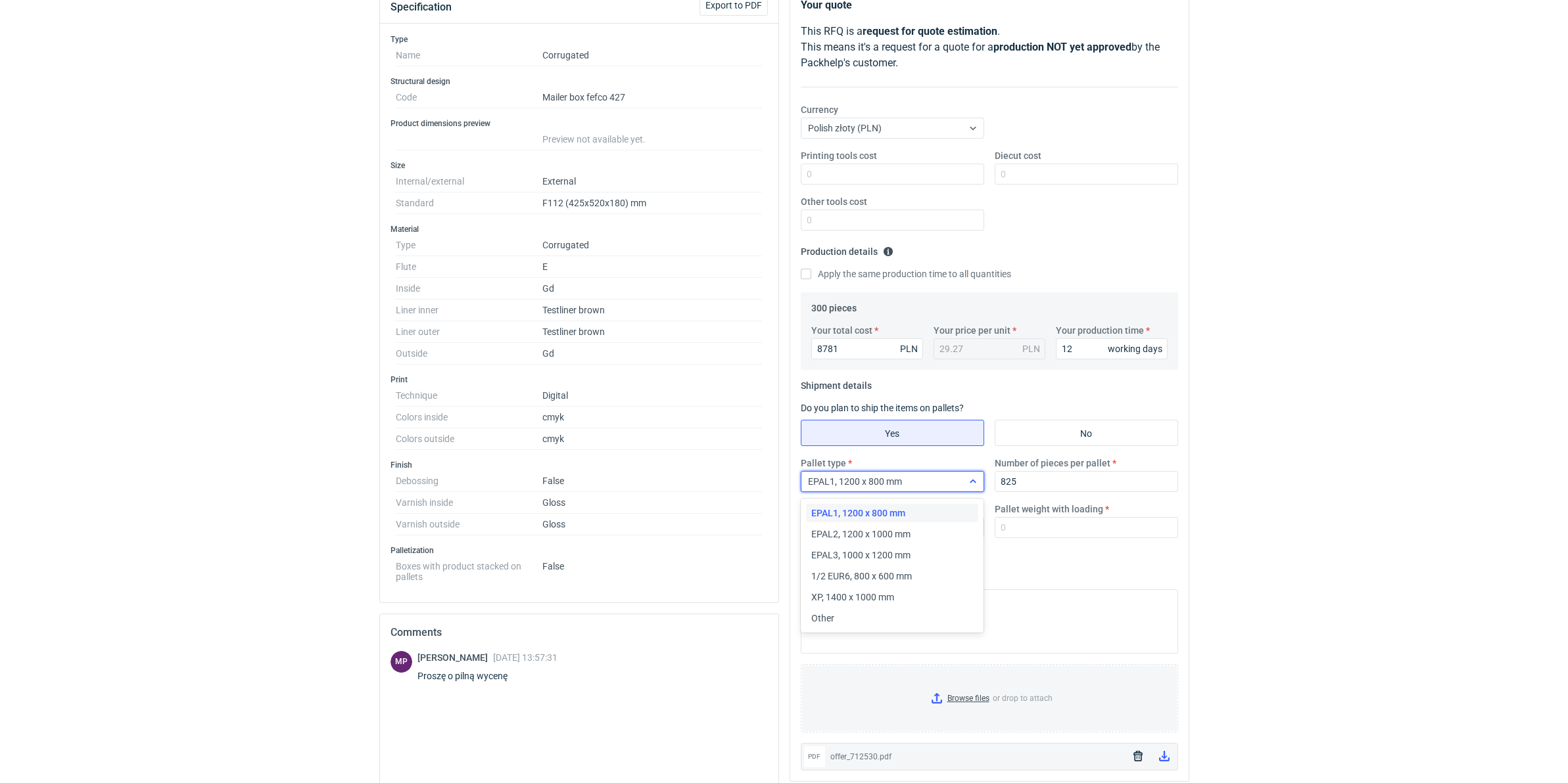
click at [843, 484] on span "EPAL1, 1200 x 800 mm" at bounding box center [854, 482] width 94 height 11
click at [870, 621] on div "Other" at bounding box center [892, 618] width 163 height 13
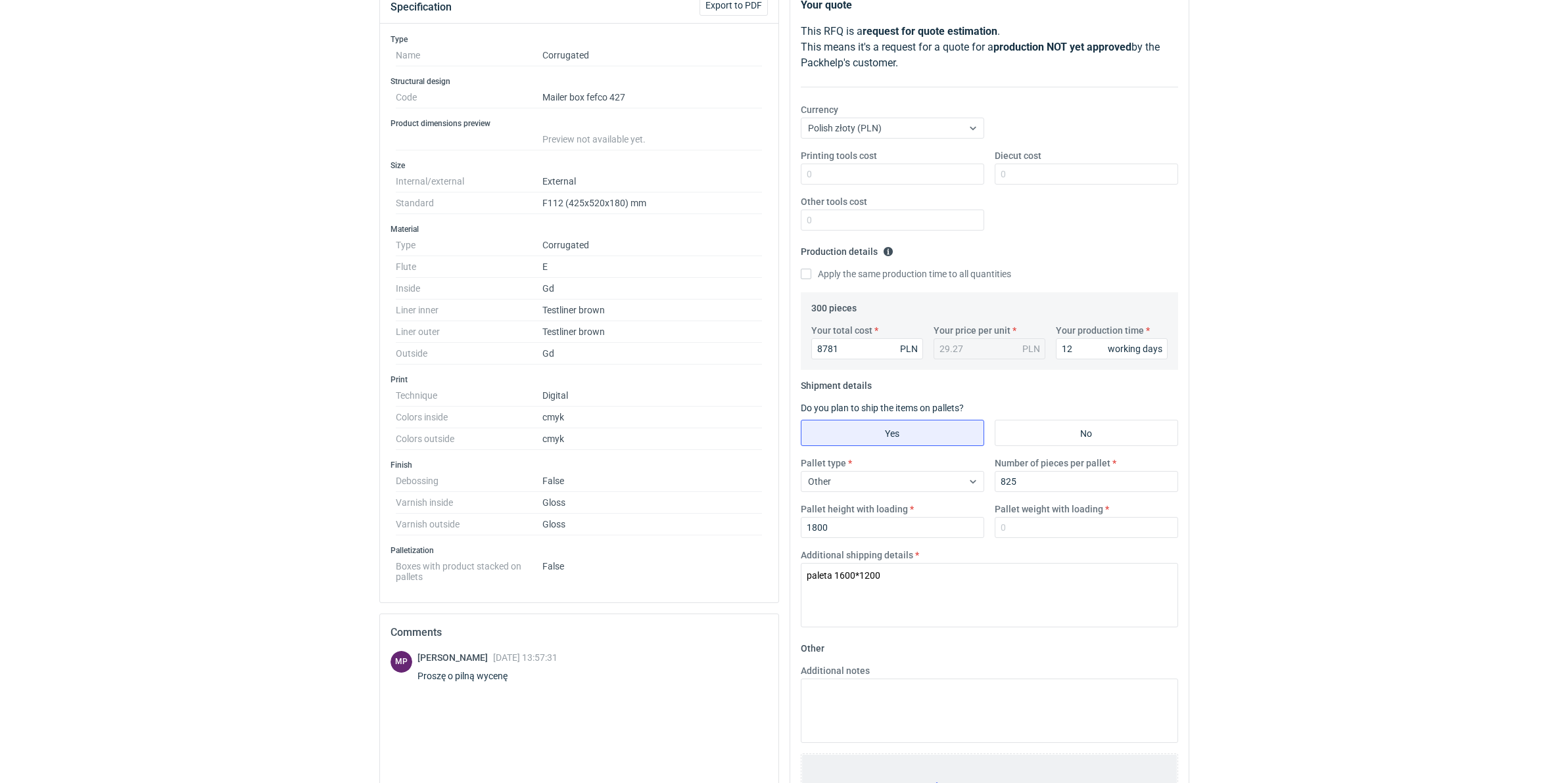
type textarea "paleta 1600*1200"
click at [1116, 525] on input "Pallet weight with loading" at bounding box center [1086, 527] width 184 height 21
type input "790"
click at [1285, 506] on div "RFQs Specs Designs Items Orders Customers Tools Analytics 99+ 99+ MN Małgorzata…" at bounding box center [784, 227] width 1568 height 783
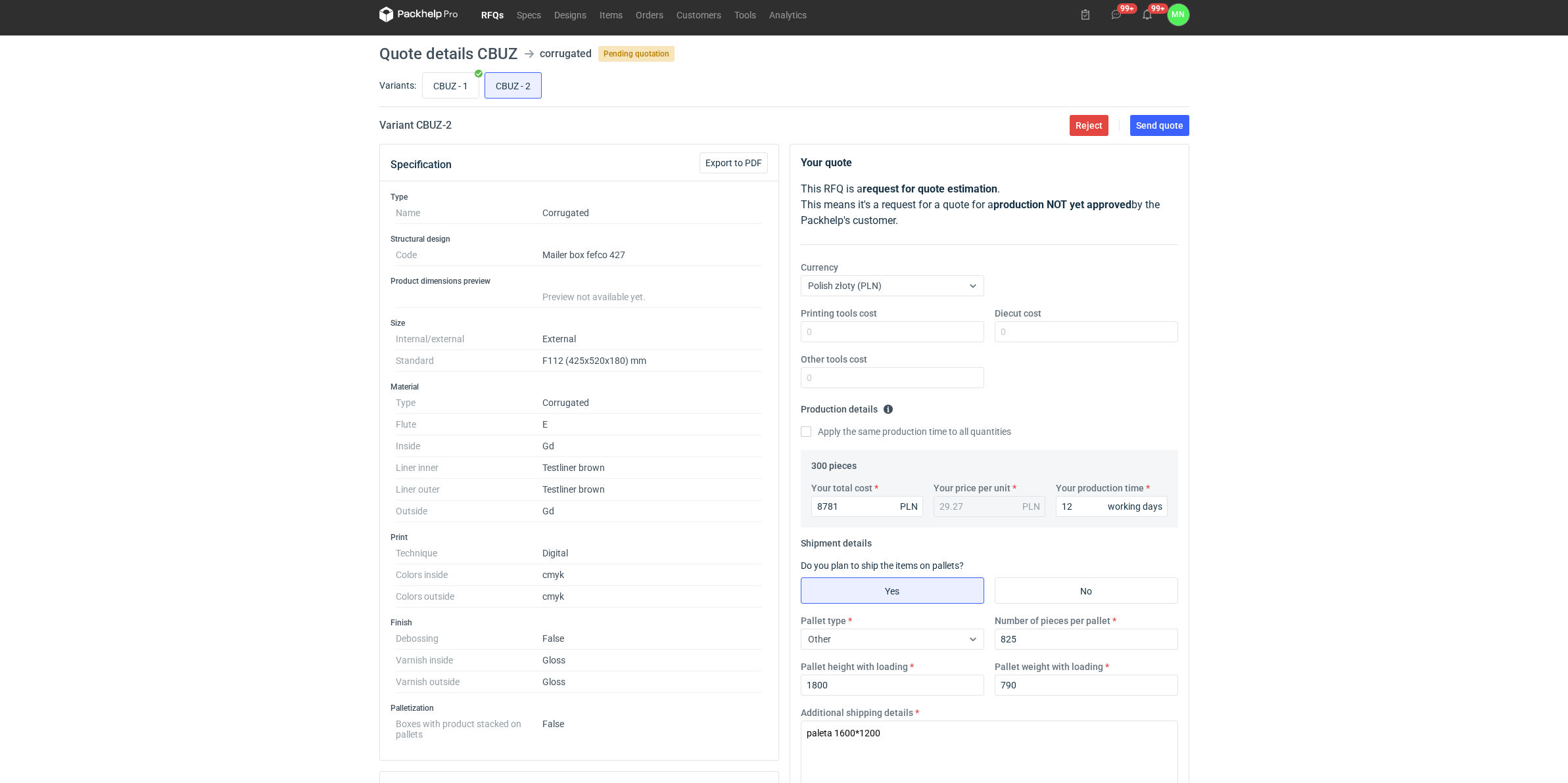
scroll to position [0, 0]
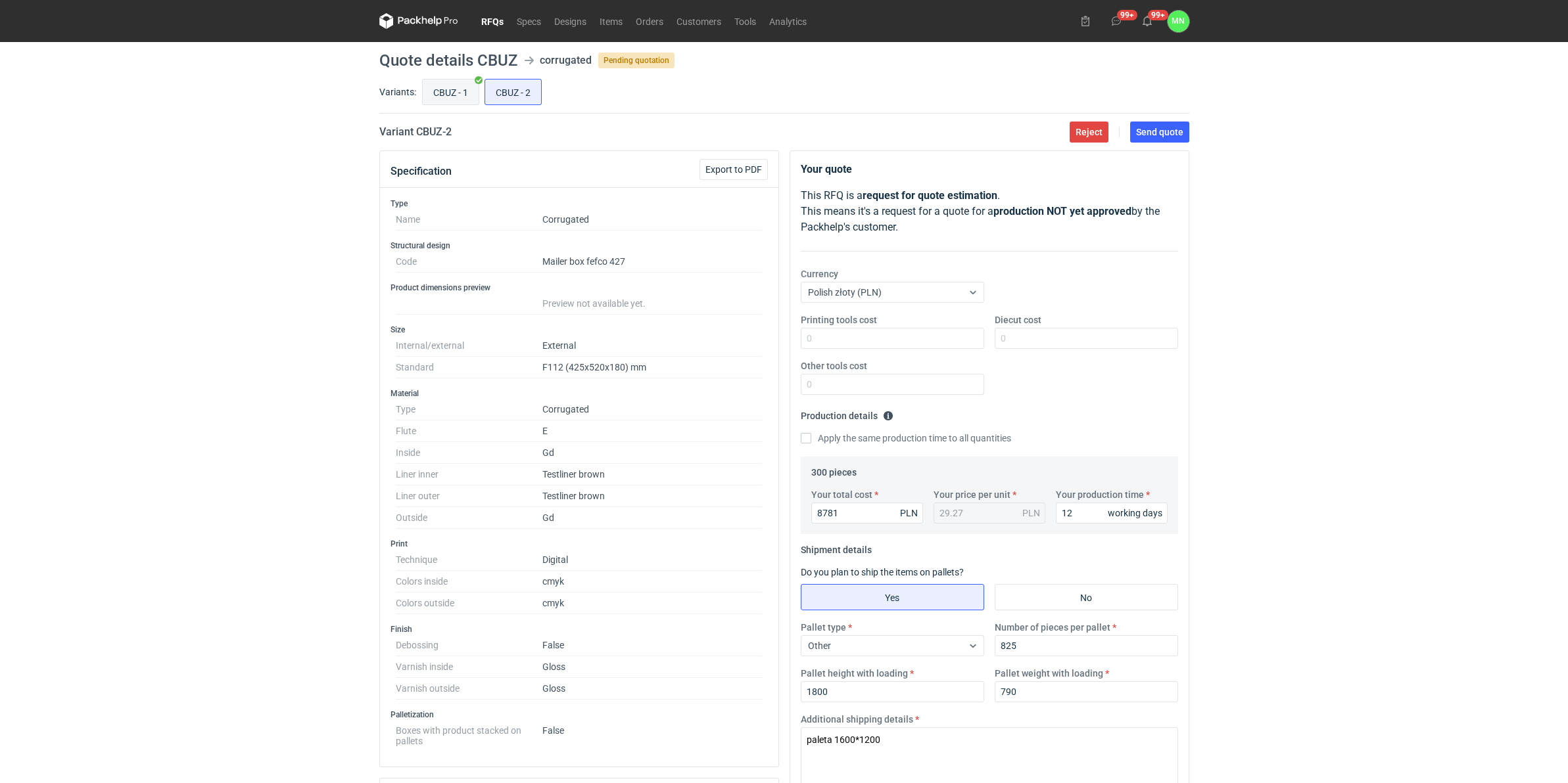
click at [445, 88] on input "CBUZ - 1" at bounding box center [451, 92] width 56 height 25
radio input "true"
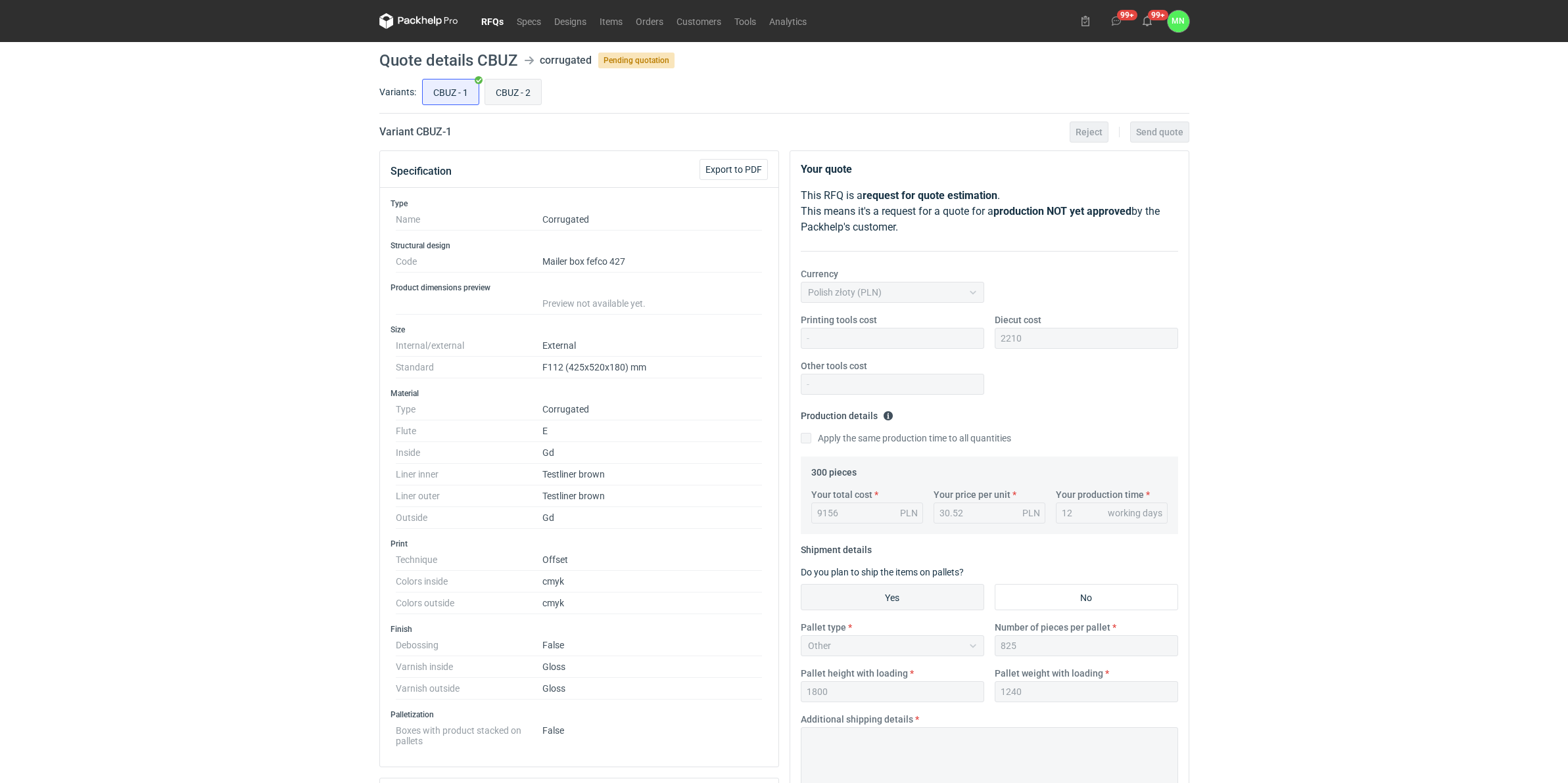
click at [503, 97] on input "CBUZ - 2" at bounding box center [513, 92] width 56 height 25
radio input "true"
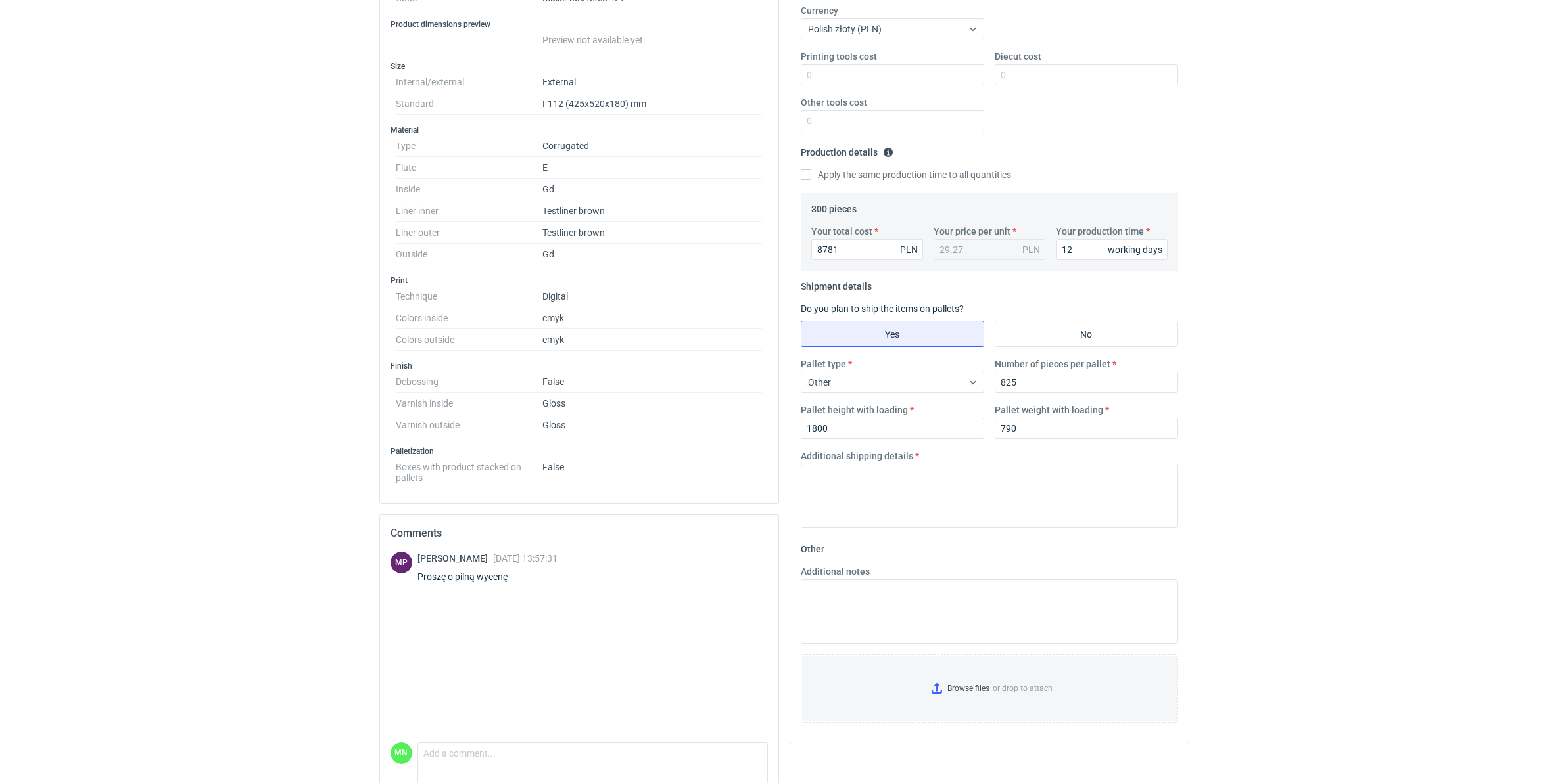
scroll to position [313, 0]
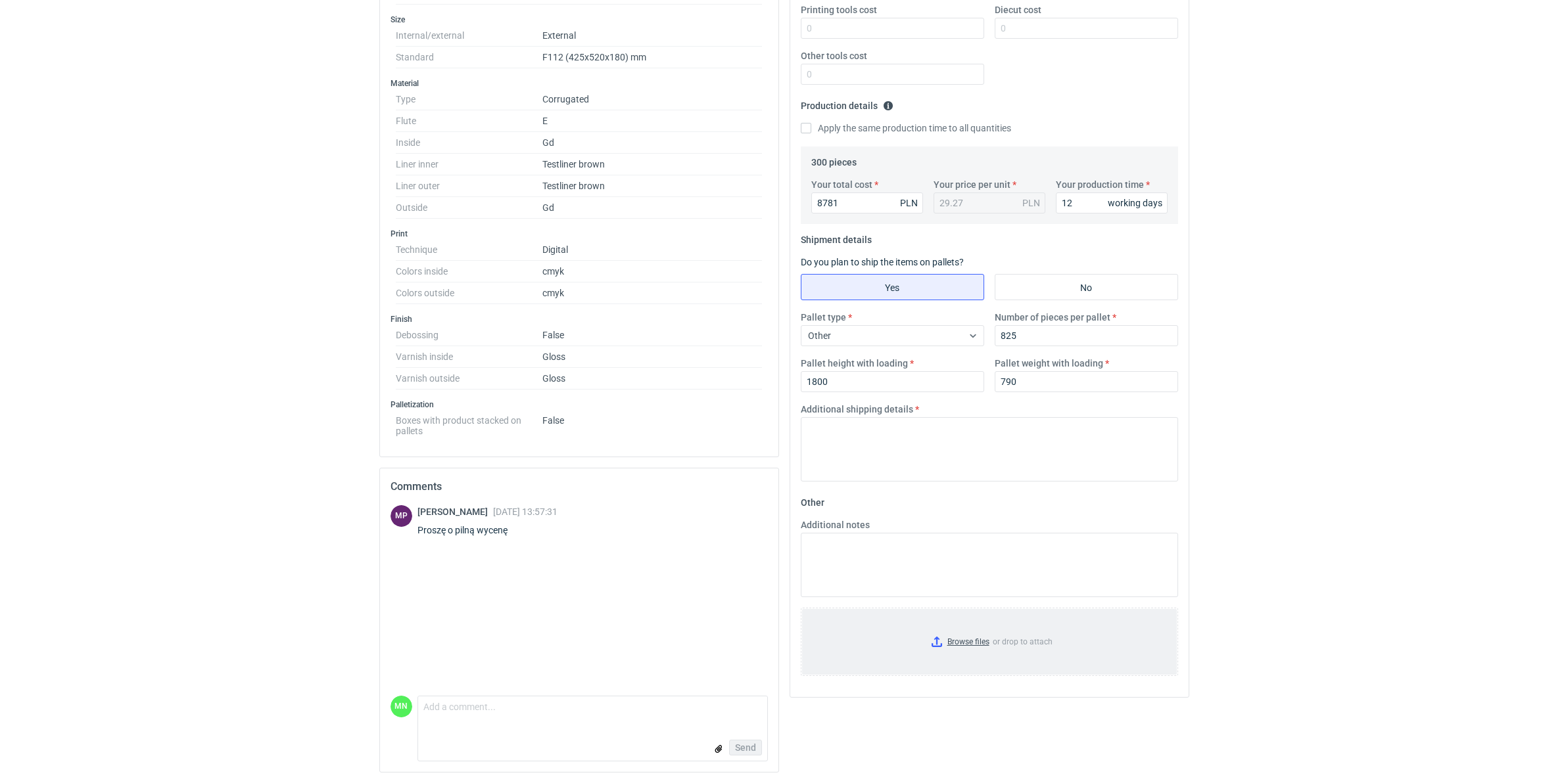
click at [977, 636] on input "Browse files or drop to attach" at bounding box center [989, 641] width 374 height 65
click at [961, 460] on textarea "Additional shipping details" at bounding box center [989, 449] width 377 height 64
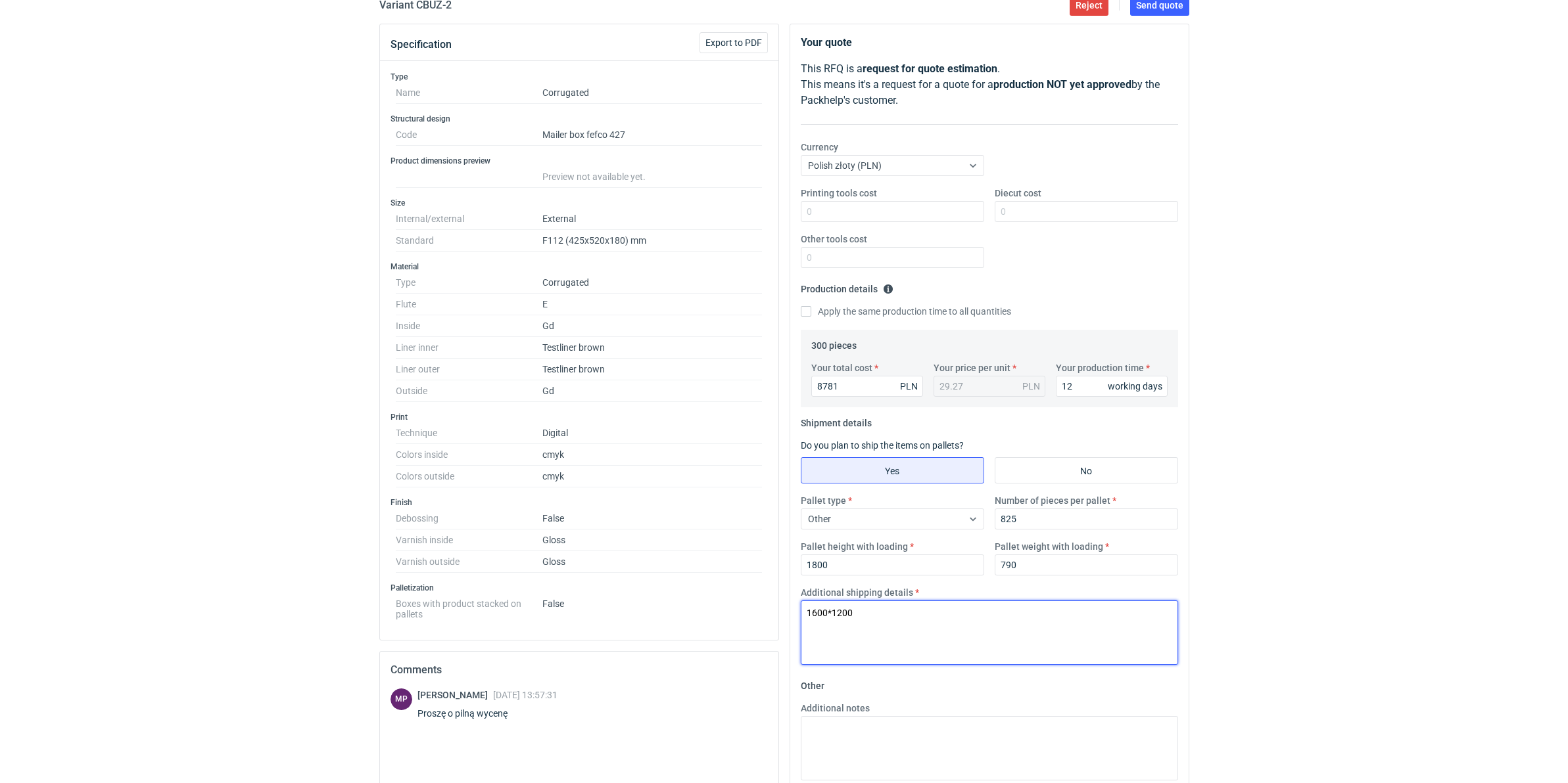
scroll to position [0, 0]
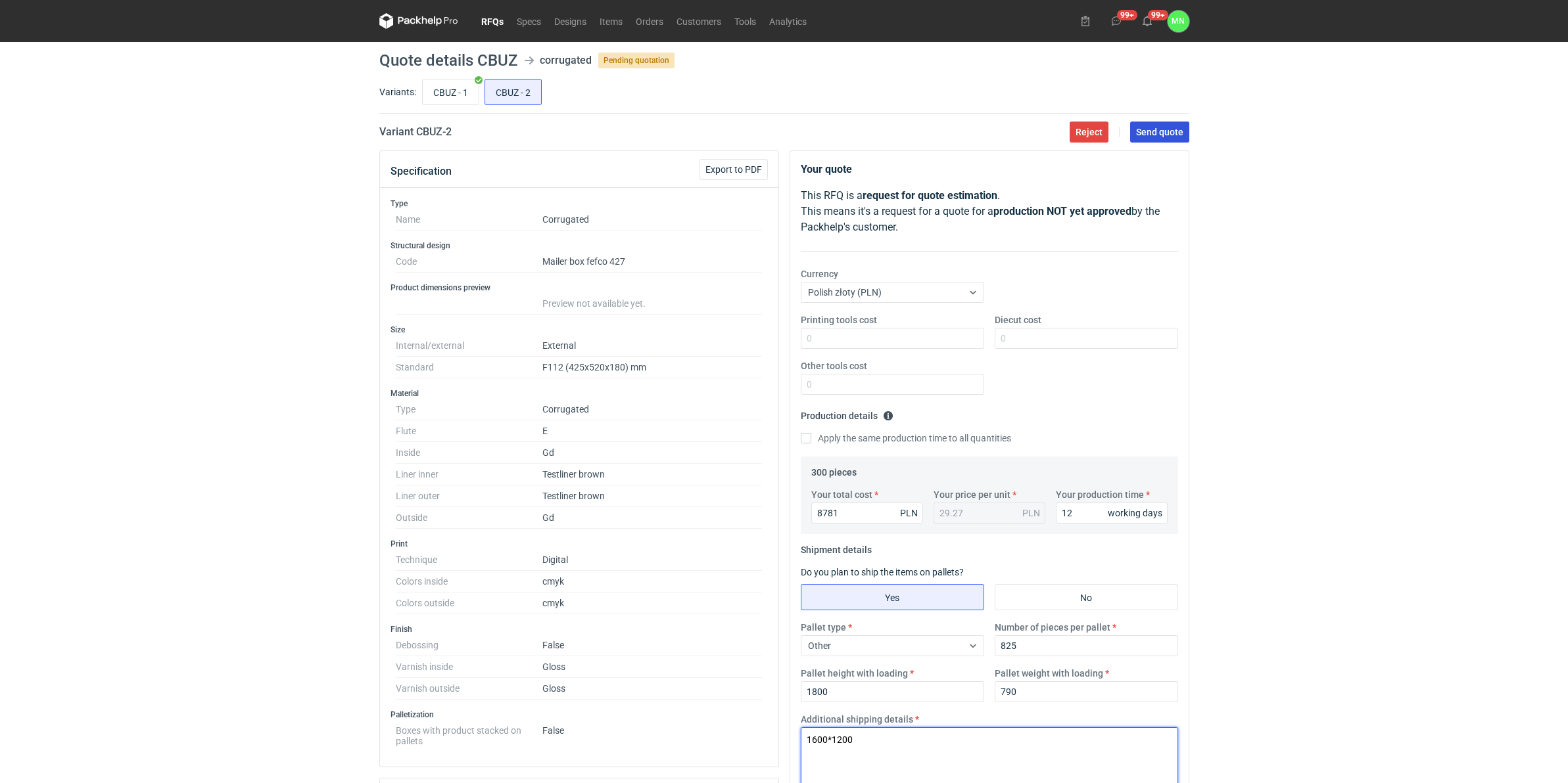
type textarea "1600*1200"
click at [1151, 132] on span "Send quote" at bounding box center [1160, 132] width 47 height 9
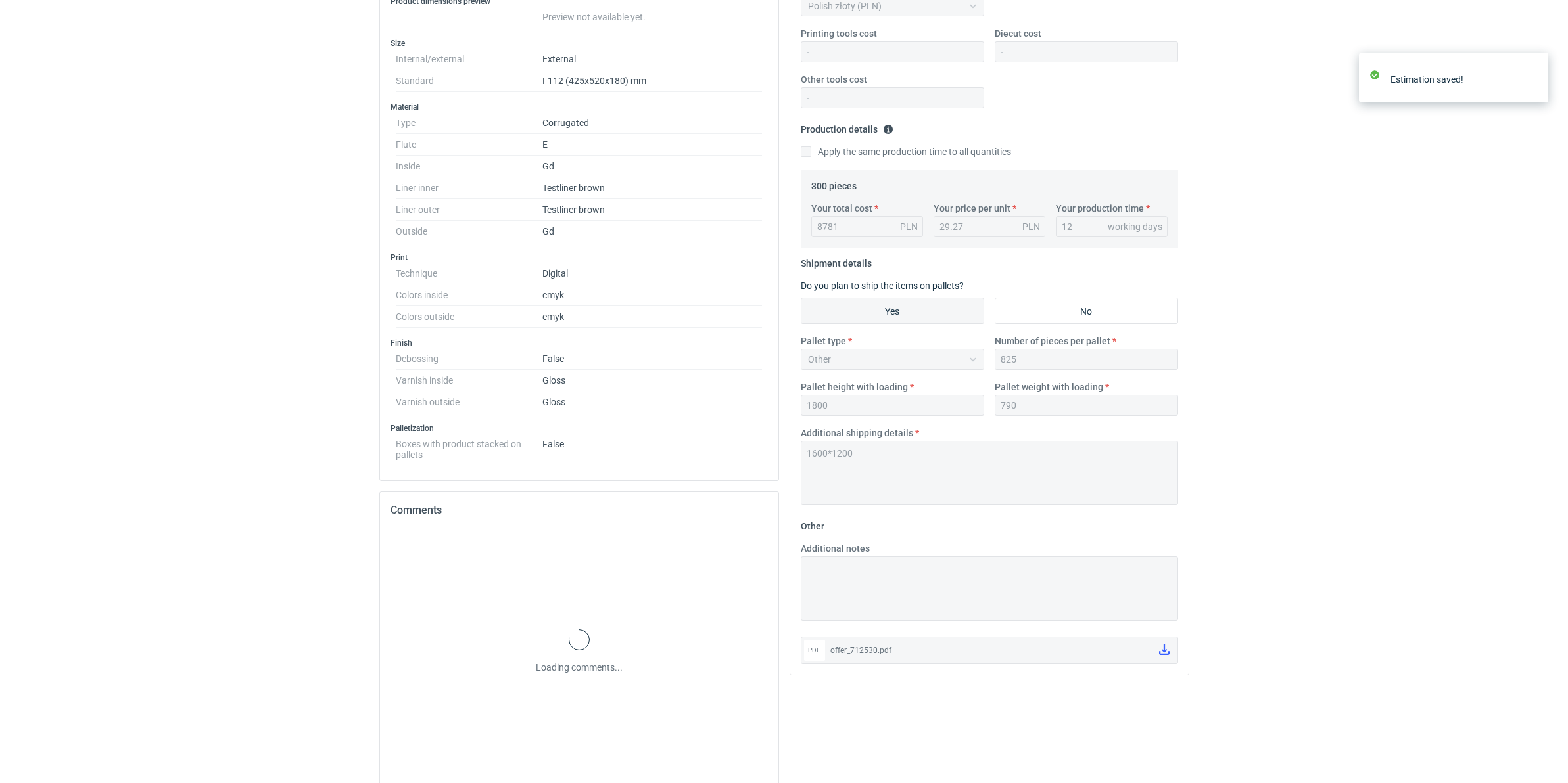
scroll to position [313, 0]
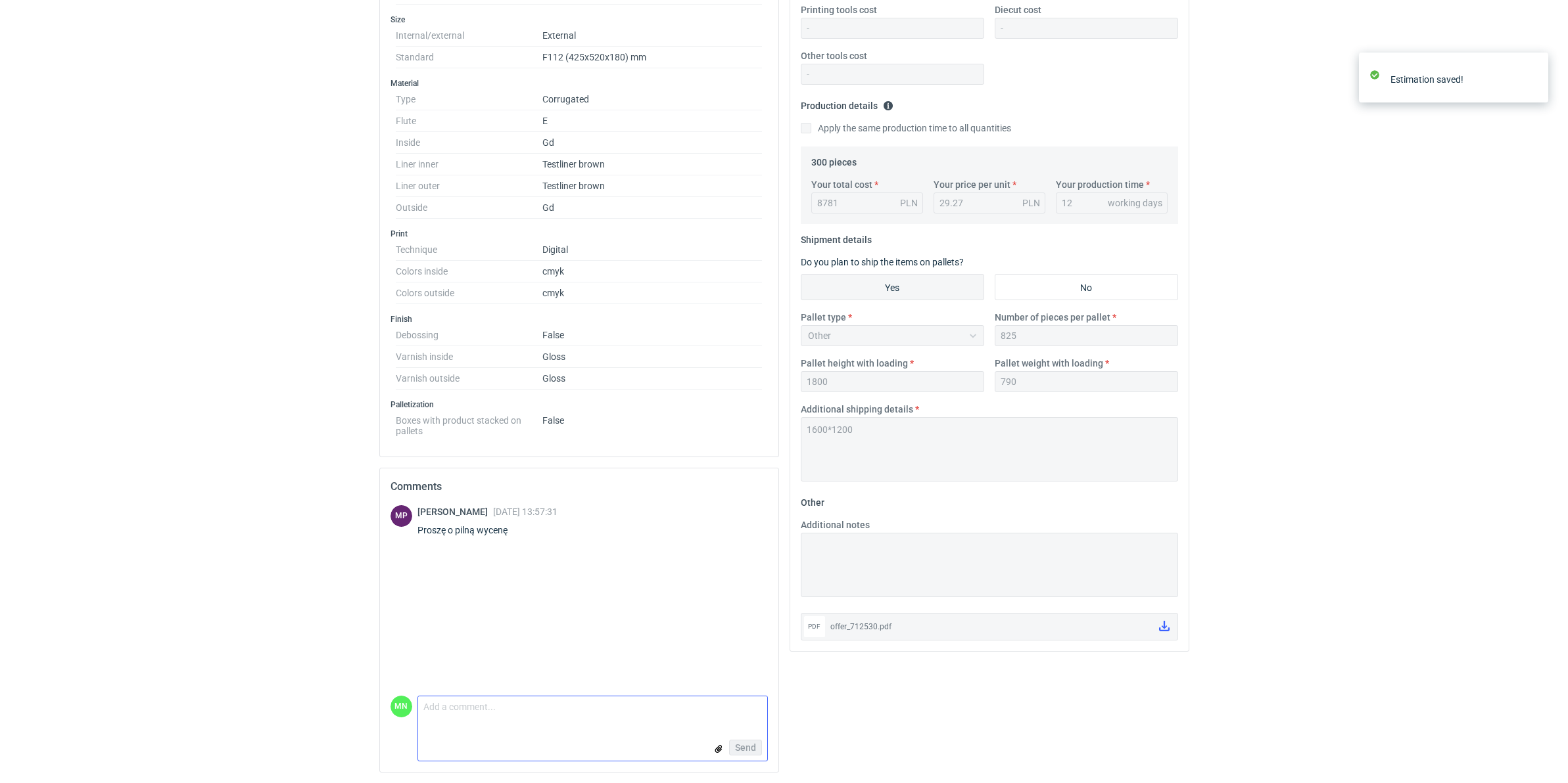
click at [504, 715] on textarea "Comment message" at bounding box center [592, 710] width 349 height 28
type textarea "wycinanie z plotera, tektura 2xbiała, jednostronnie powlekana, gramatura 440g"
click at [744, 753] on button "Send" at bounding box center [746, 747] width 33 height 16
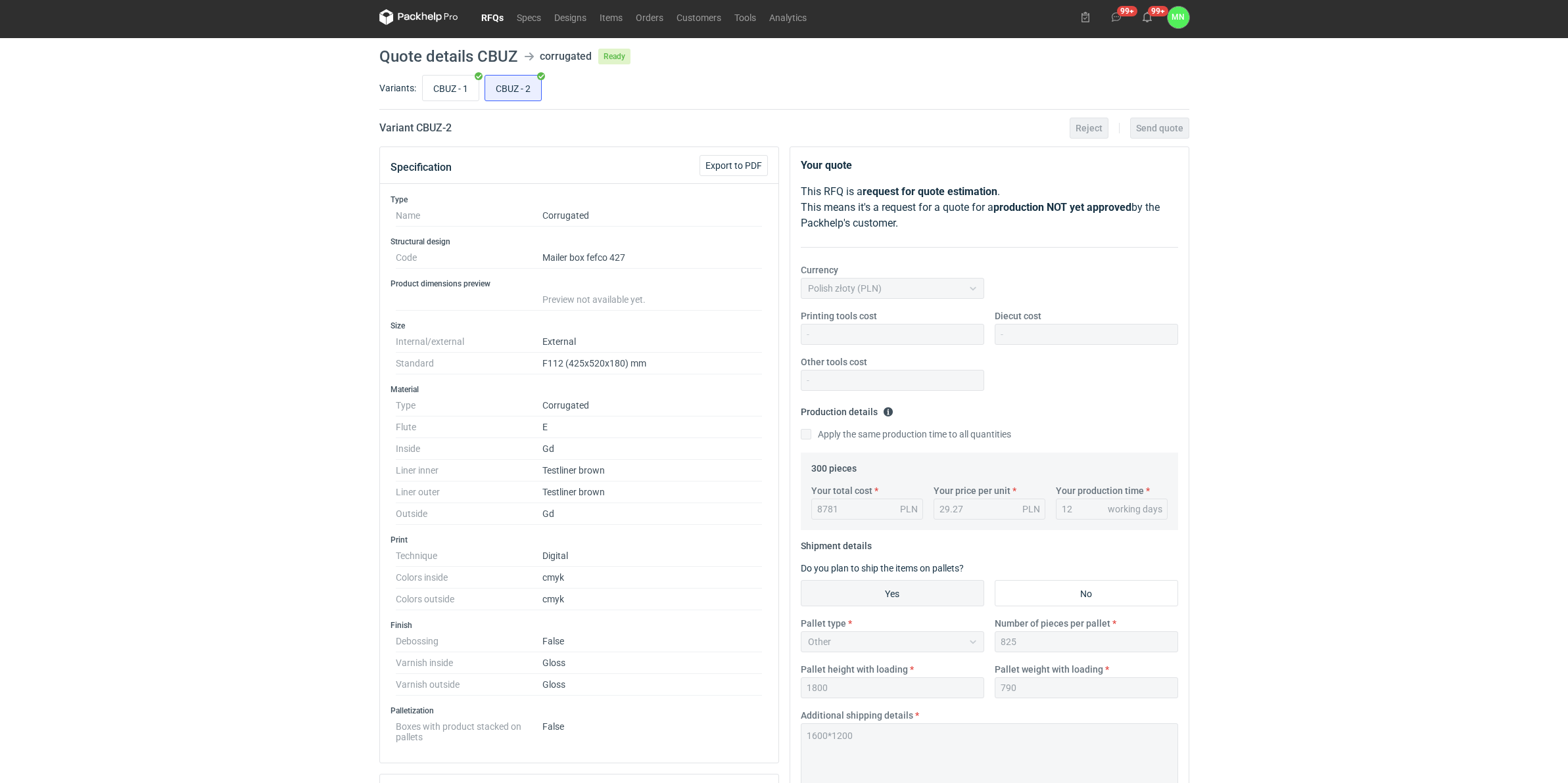
scroll to position [0, 0]
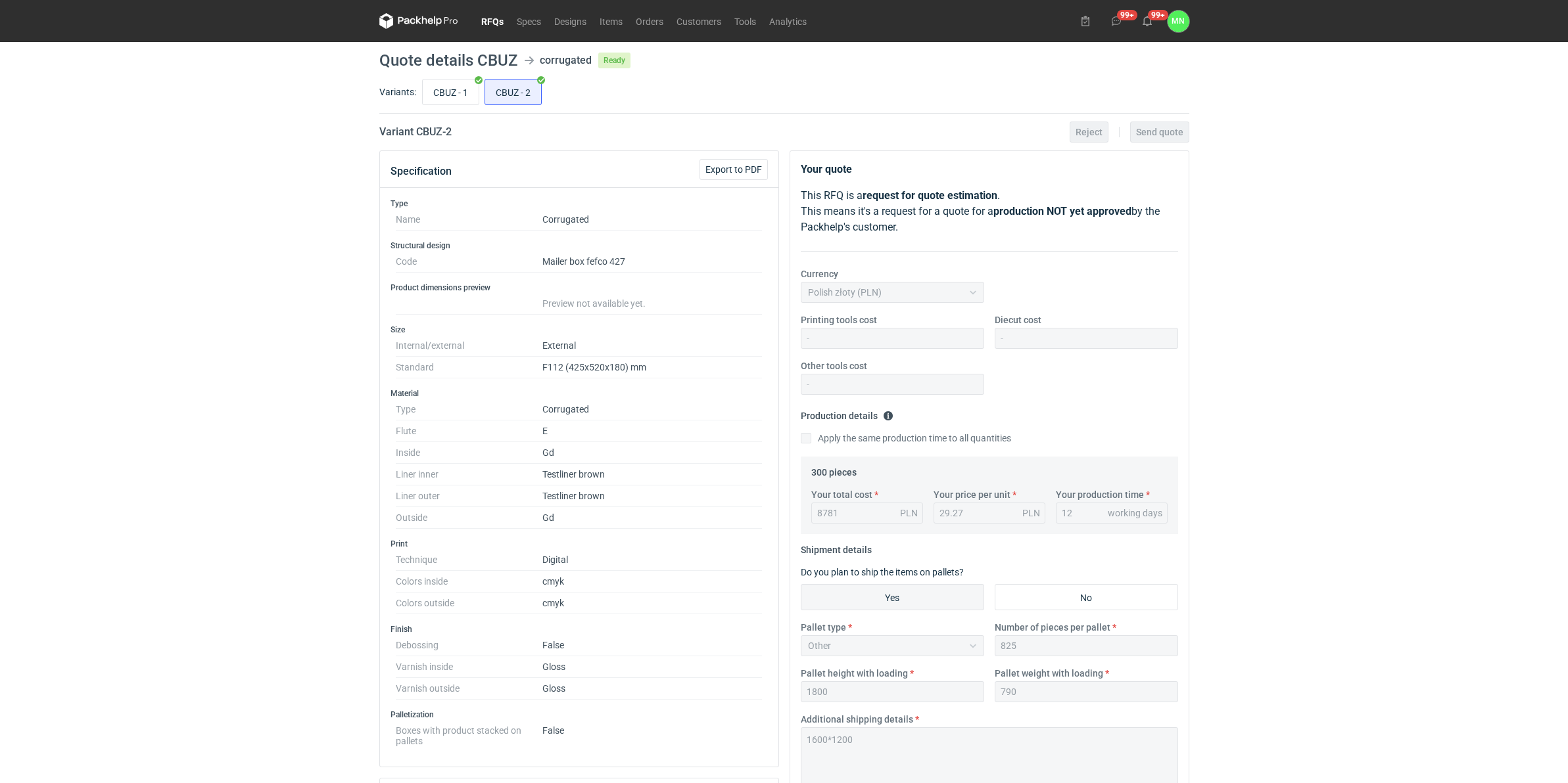
click at [495, 20] on link "RFQs" at bounding box center [492, 20] width 36 height 16
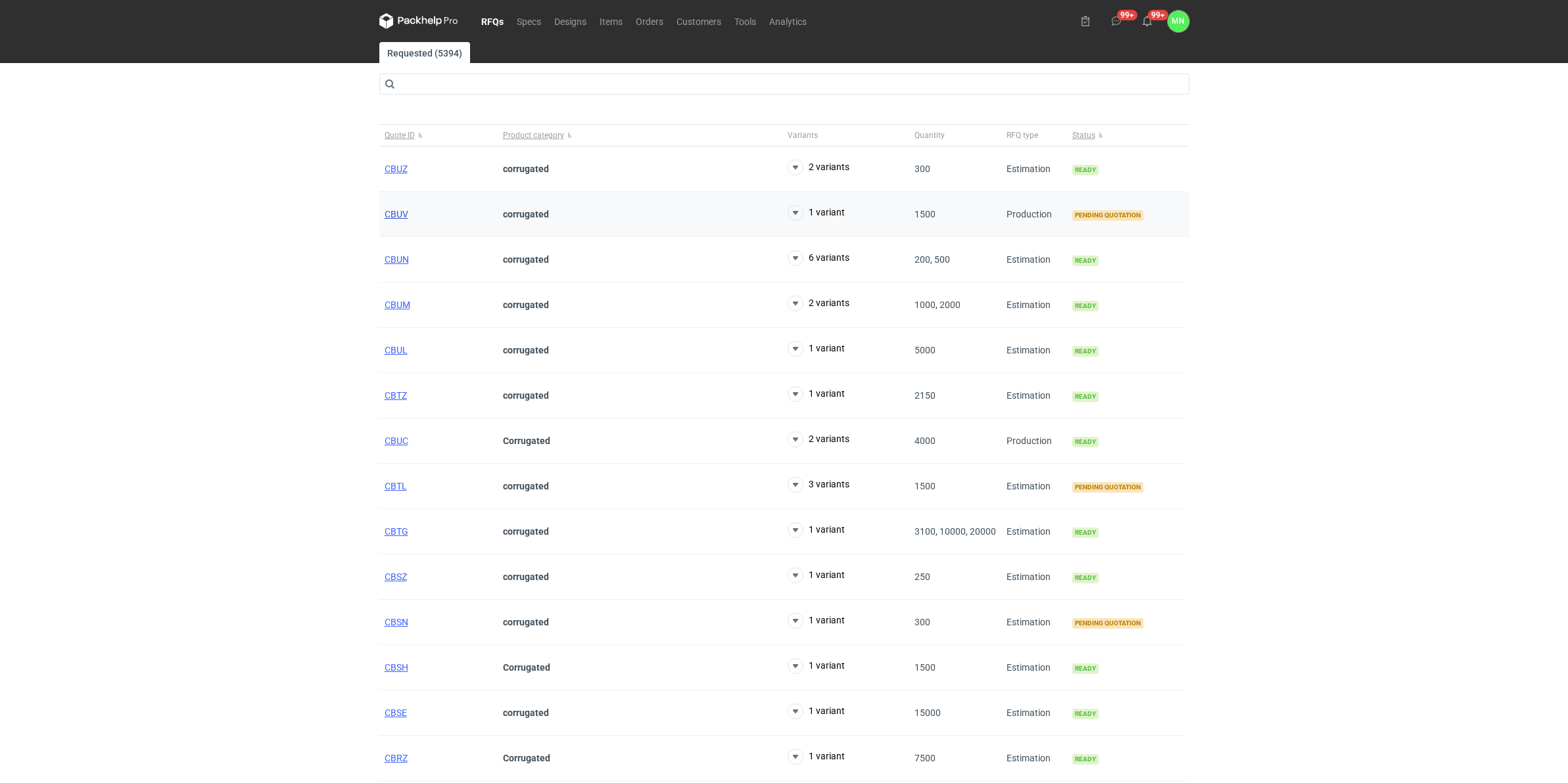
click at [397, 217] on span "CBUV" at bounding box center [396, 214] width 24 height 11
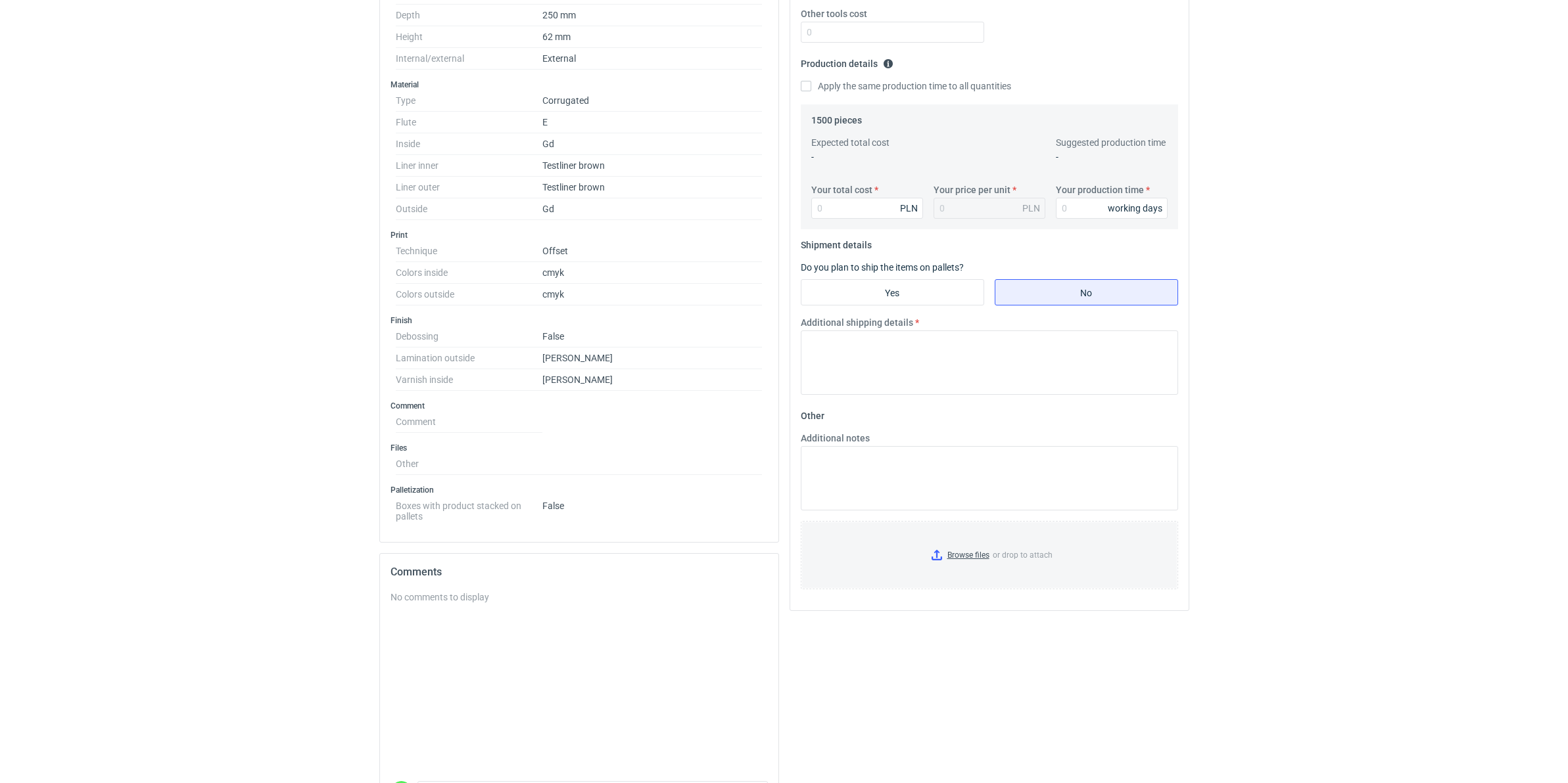
scroll to position [165, 0]
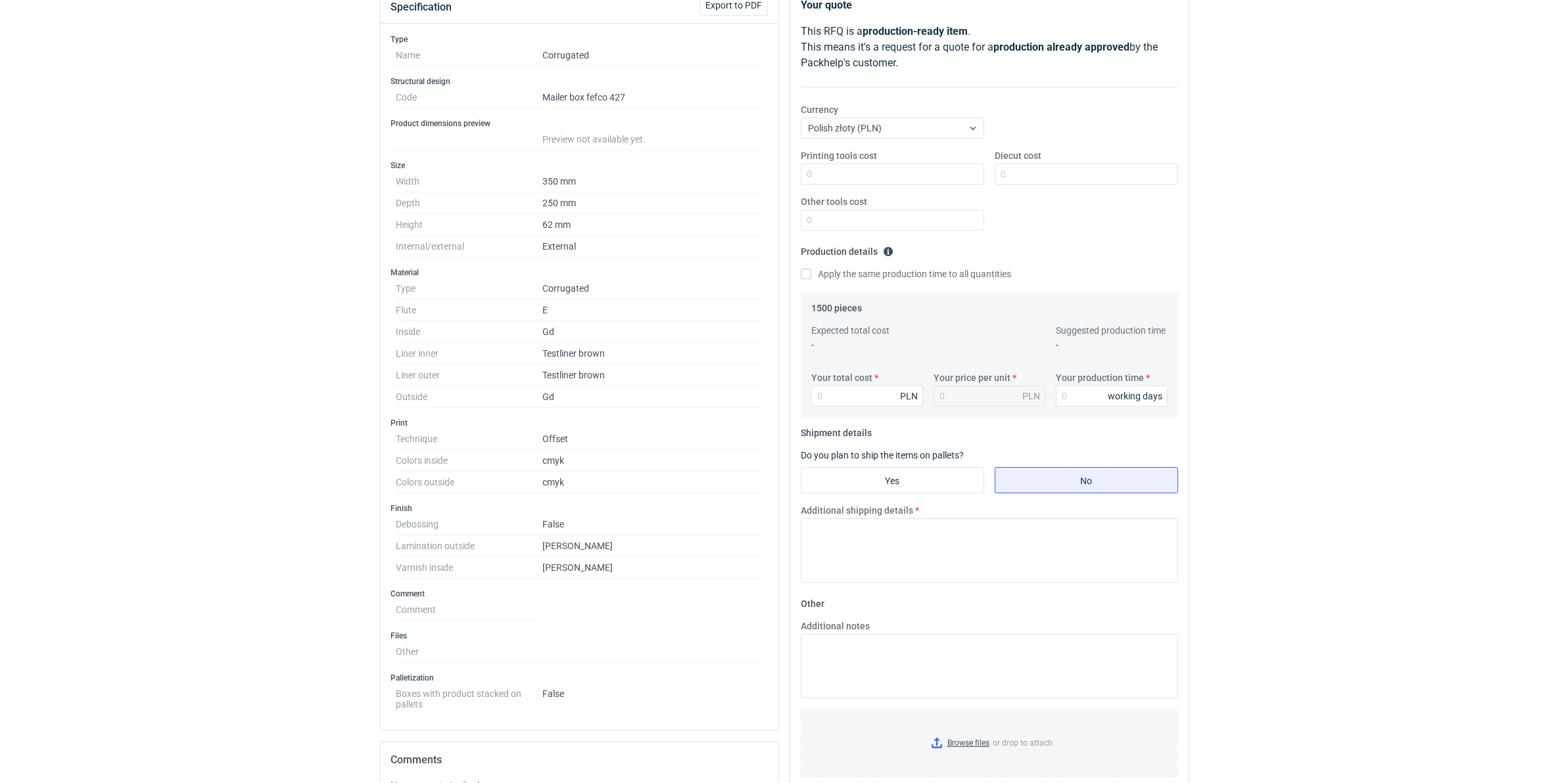
drag, startPoint x: 74, startPoint y: 467, endPoint x: 158, endPoint y: 455, distance: 84.9
click at [74, 467] on div "RFQs Specs Designs Items Orders Customers Tools Analytics 99+ 99+ MN Małgorzata…" at bounding box center [784, 227] width 1568 height 783
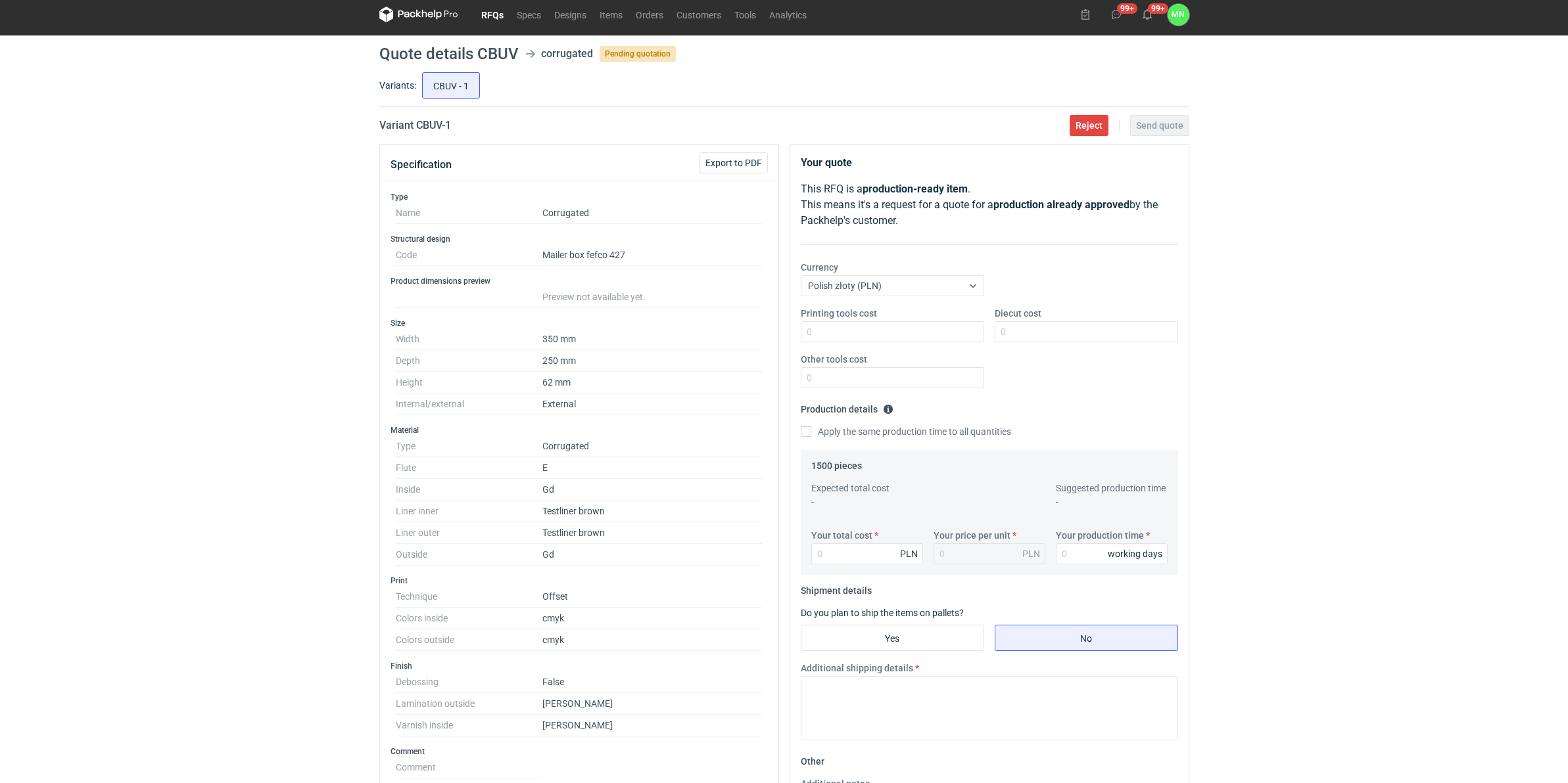
scroll to position [0, 0]
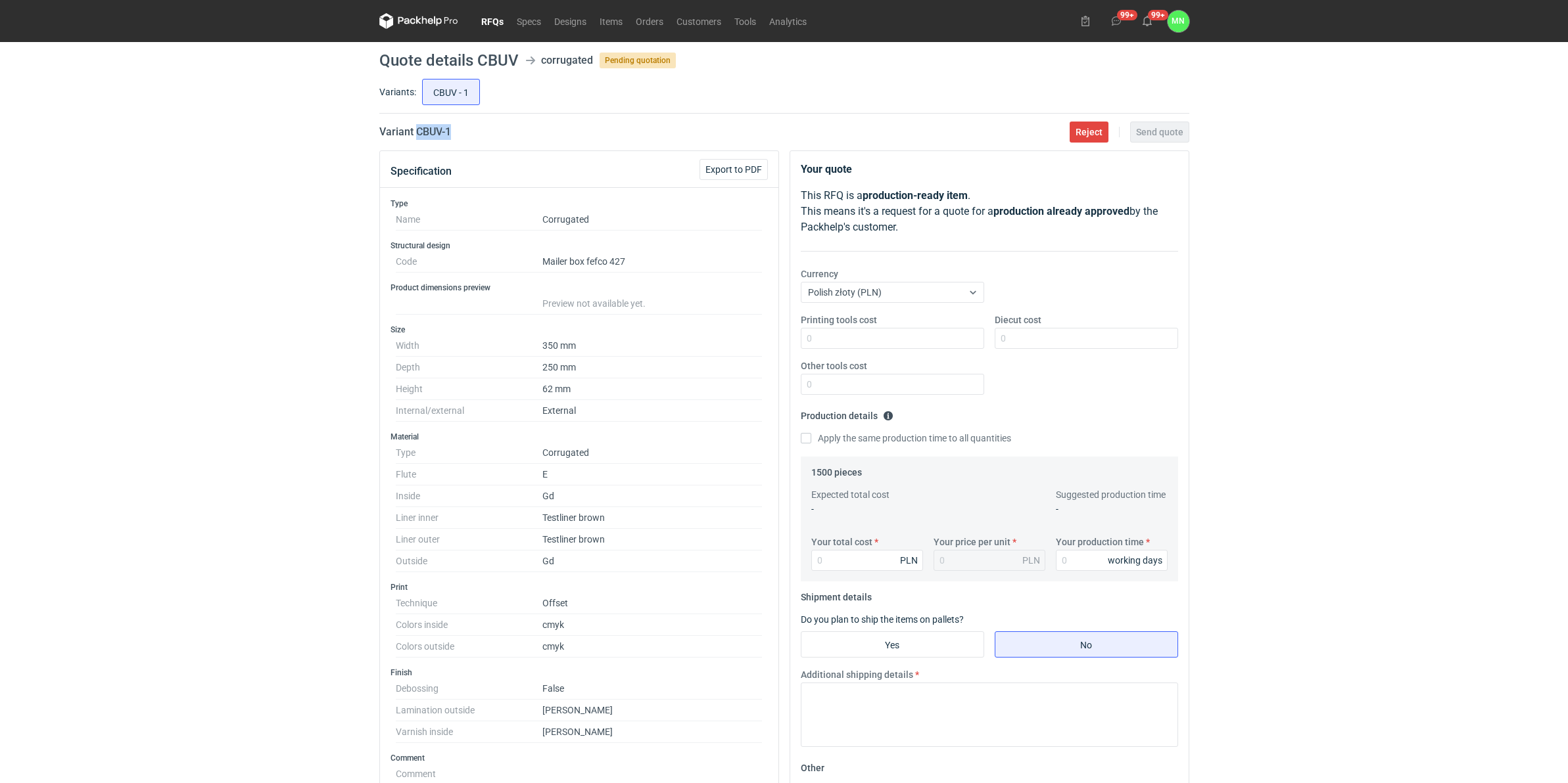
drag, startPoint x: 454, startPoint y: 132, endPoint x: 416, endPoint y: 139, distance: 38.6
click at [416, 139] on div "Variant CBUV - 1 Reject Send quote" at bounding box center [784, 132] width 810 height 16
copy h2 "CBUV - 1"
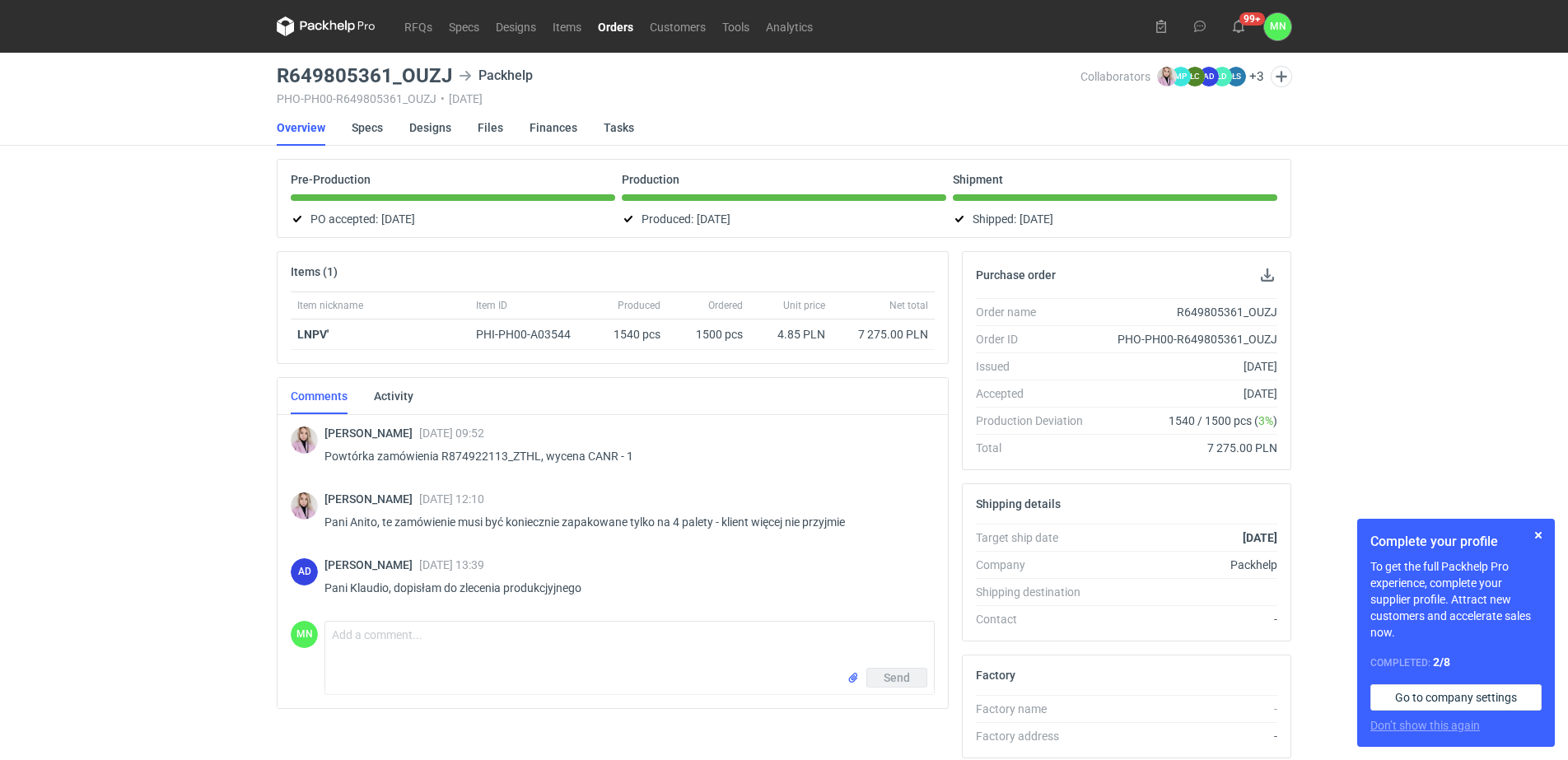
click at [624, 32] on link "Orders" at bounding box center [615, 25] width 52 height 19
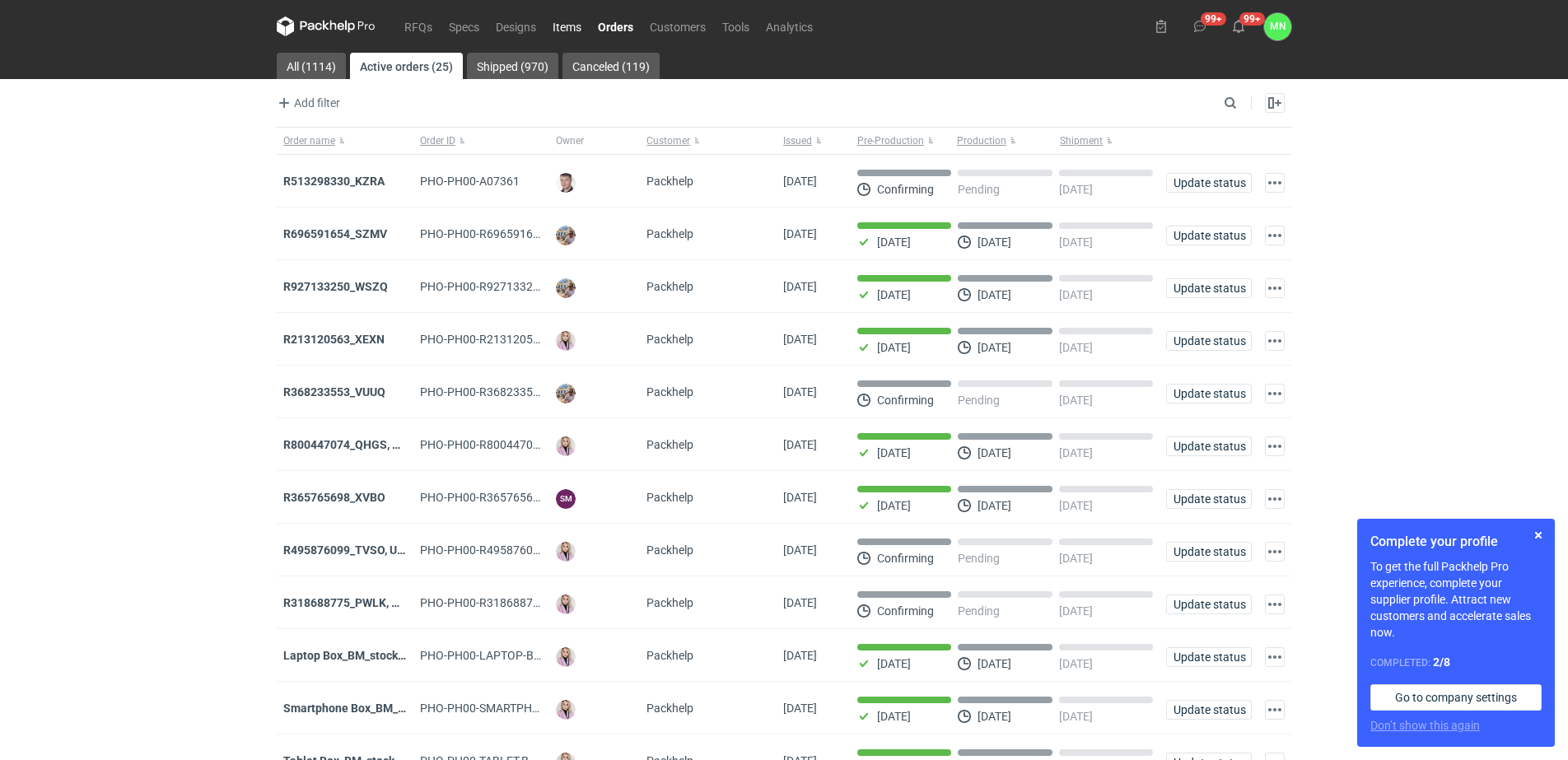
drag, startPoint x: 571, startPoint y: 28, endPoint x: 614, endPoint y: 28, distance: 43.0
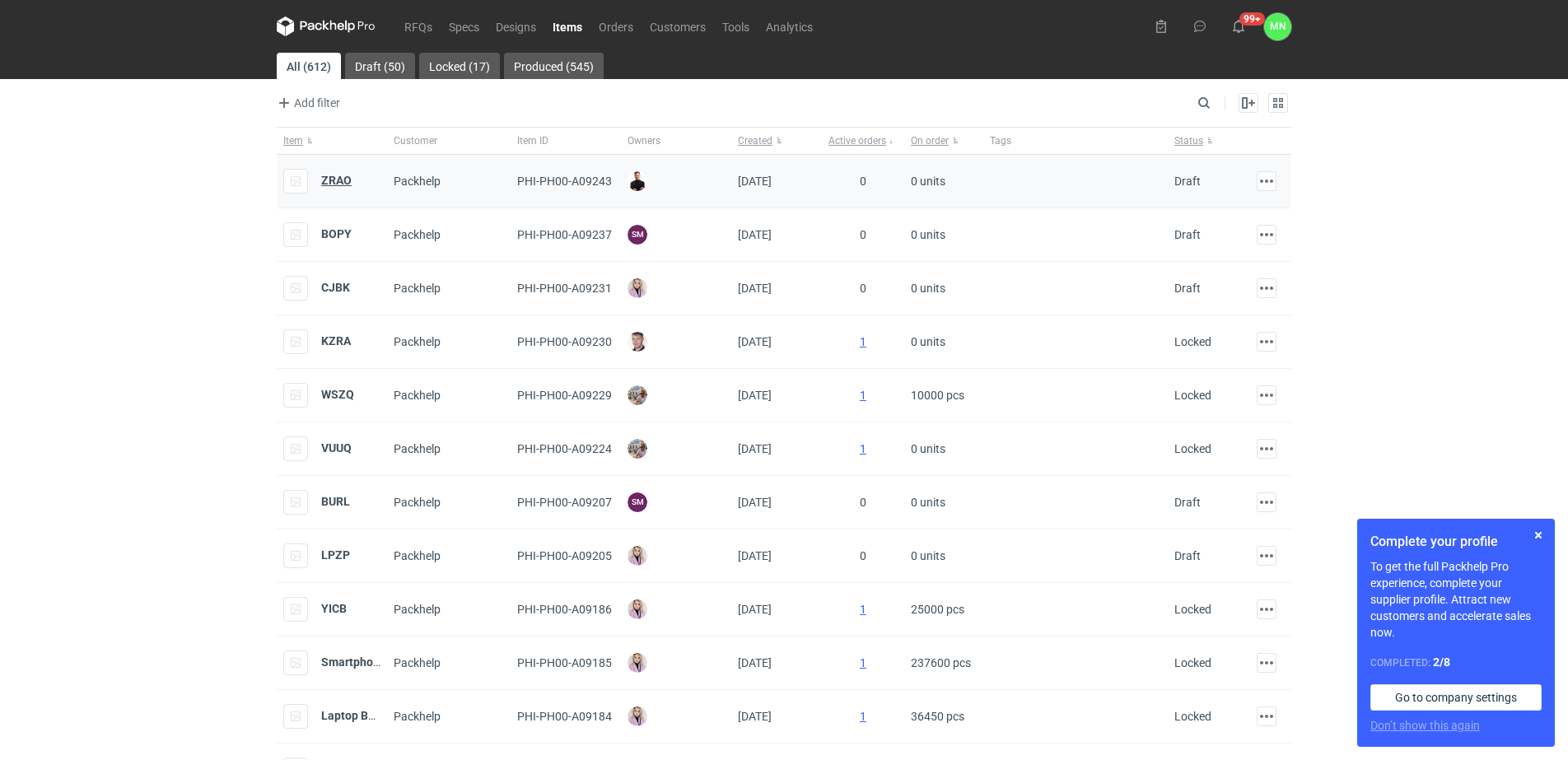
click at [341, 183] on strong "ZRAO" at bounding box center [336, 181] width 30 height 14
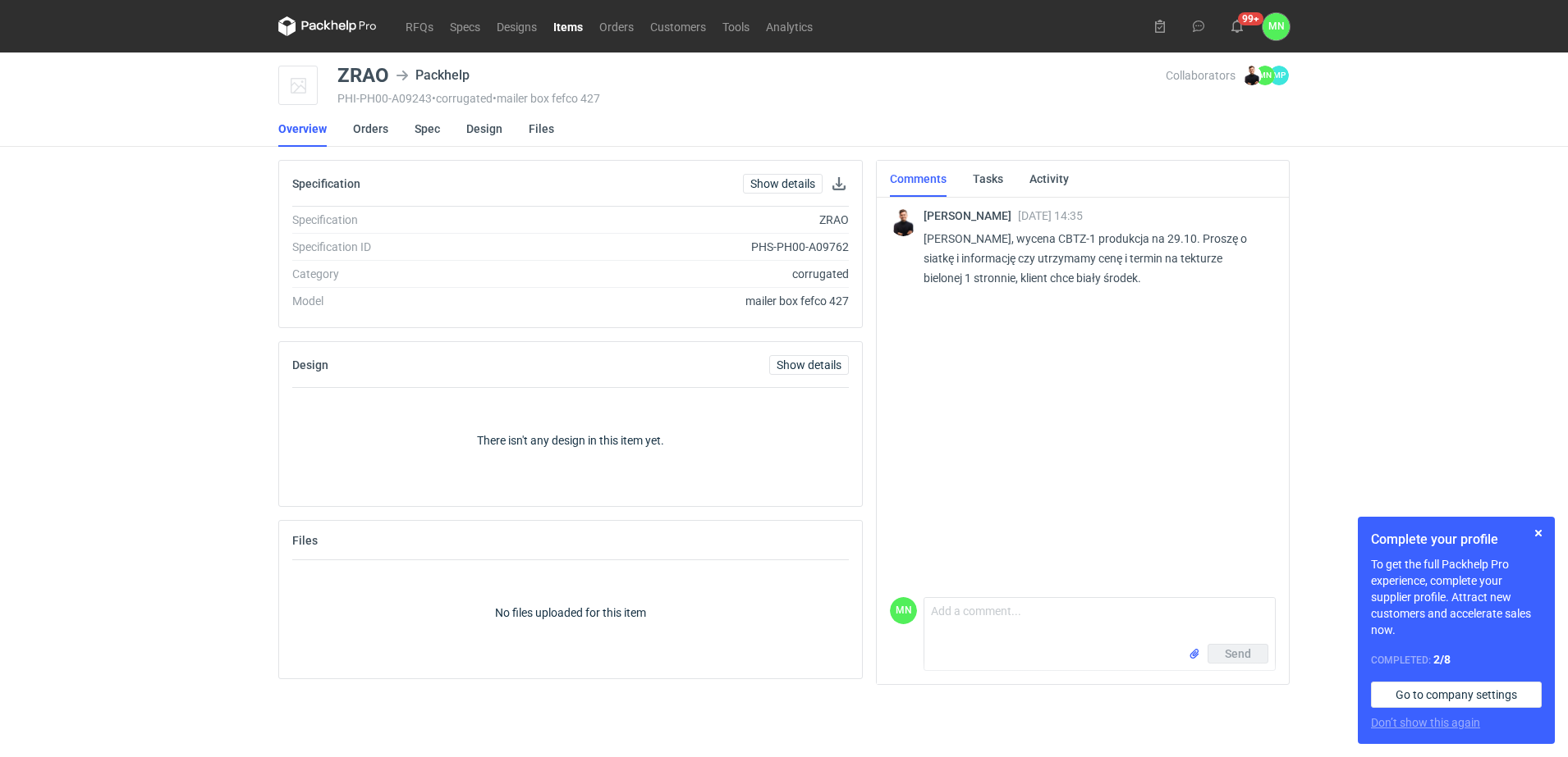
click at [1073, 241] on p "[PERSON_NAME], wycena CBTZ-1 produkcja na 29.10. Proszę o siatkę i informację c…" at bounding box center [1093, 259] width 339 height 59
copy p "CBTZ"
click at [1071, 618] on textarea "Comment message" at bounding box center [1100, 621] width 351 height 46
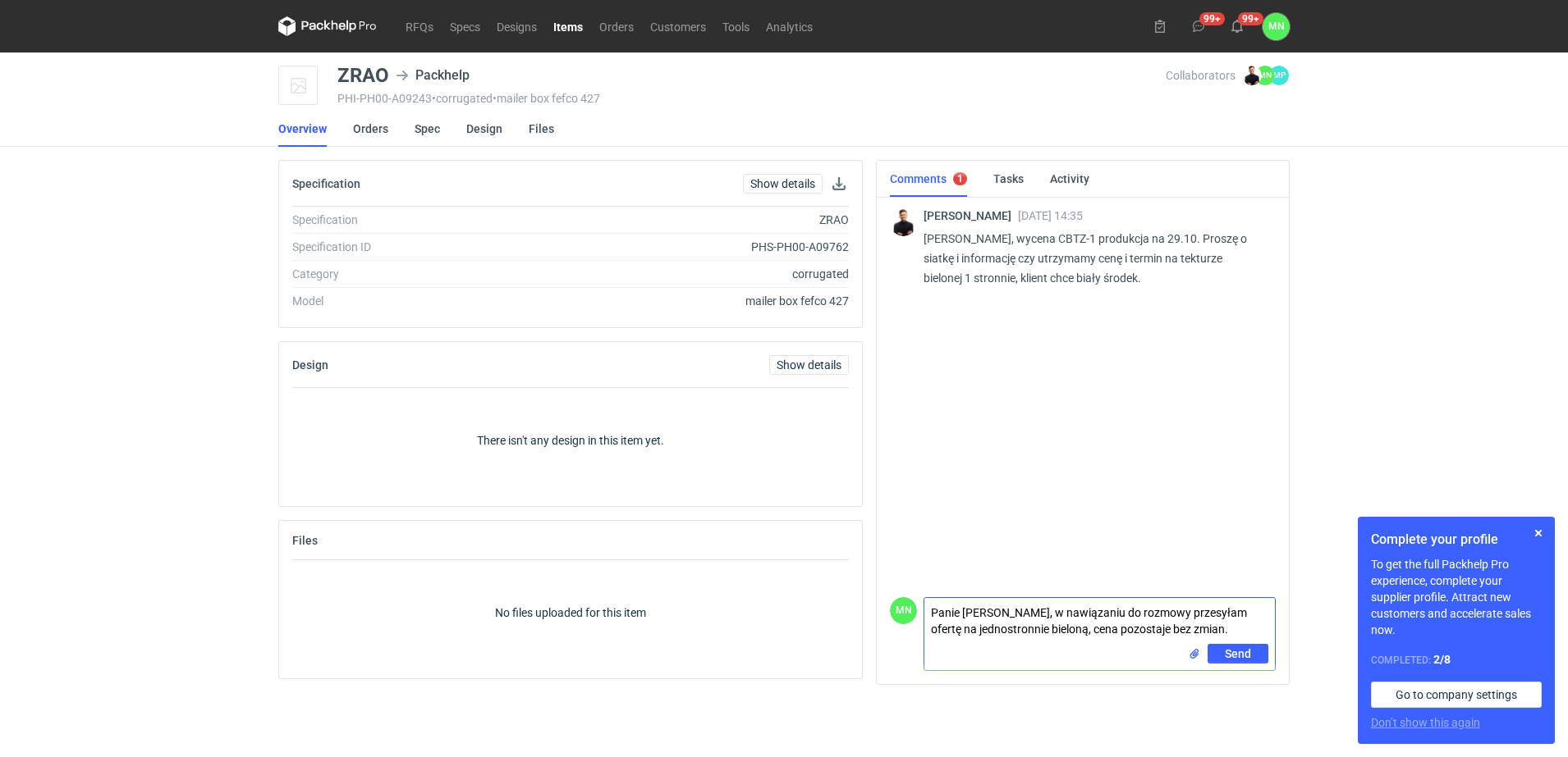
click at [1204, 626] on textarea "Panie [PERSON_NAME], w nawiązaniu do rozmowy przesyłam ofertę na jednostronnie …" at bounding box center [1100, 621] width 351 height 46
type textarea "Panie [PERSON_NAME], w nawiązaniu do rozmowy przesyłam ofertę na jednostronnie …"
click at [1195, 654] on input "file" at bounding box center [1195, 654] width 13 height 17
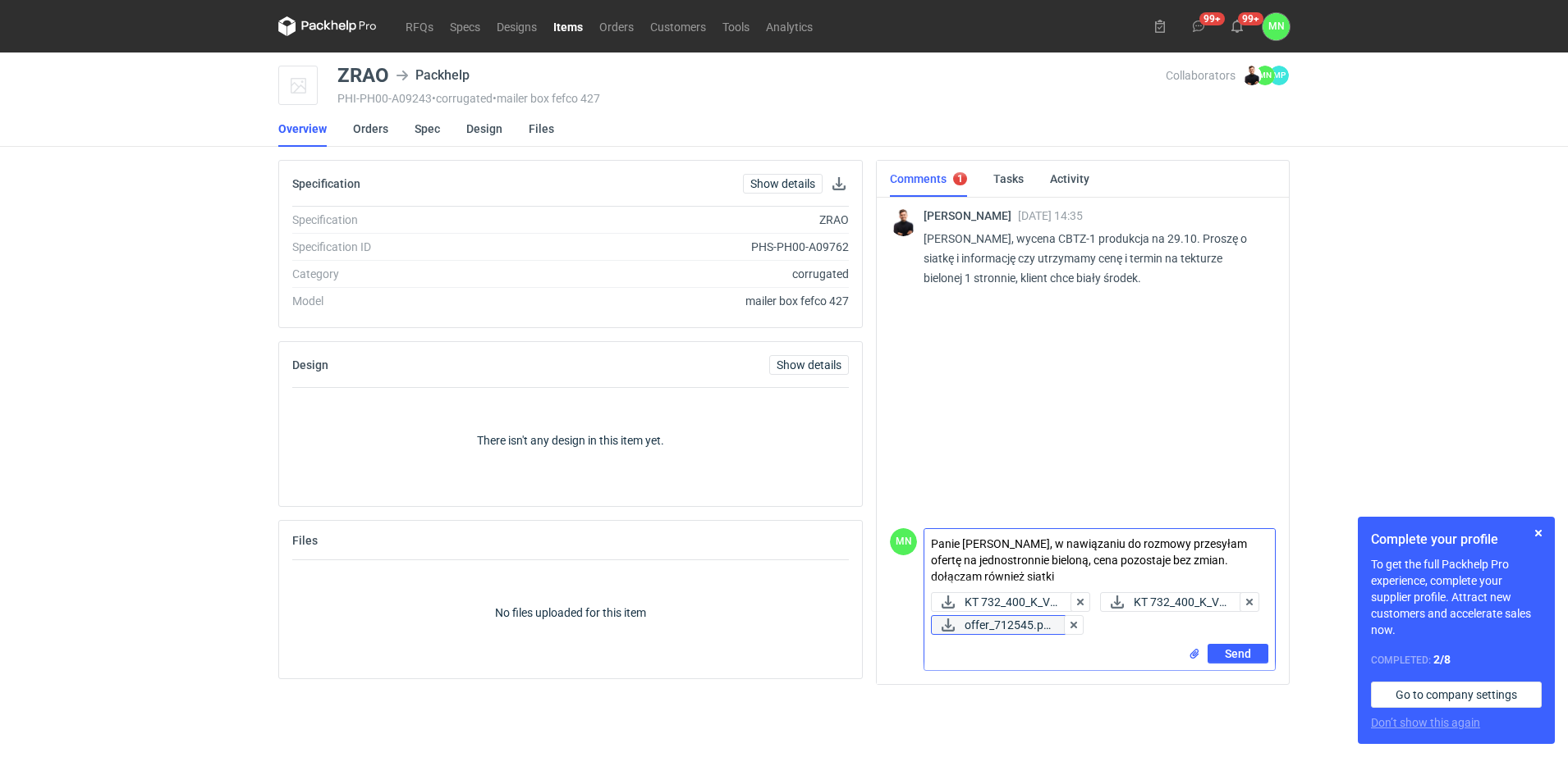
click at [1053, 622] on span "offer_712545.pd..." at bounding box center [1009, 625] width 88 height 18
click at [1542, 531] on button "button" at bounding box center [1538, 533] width 19 height 19
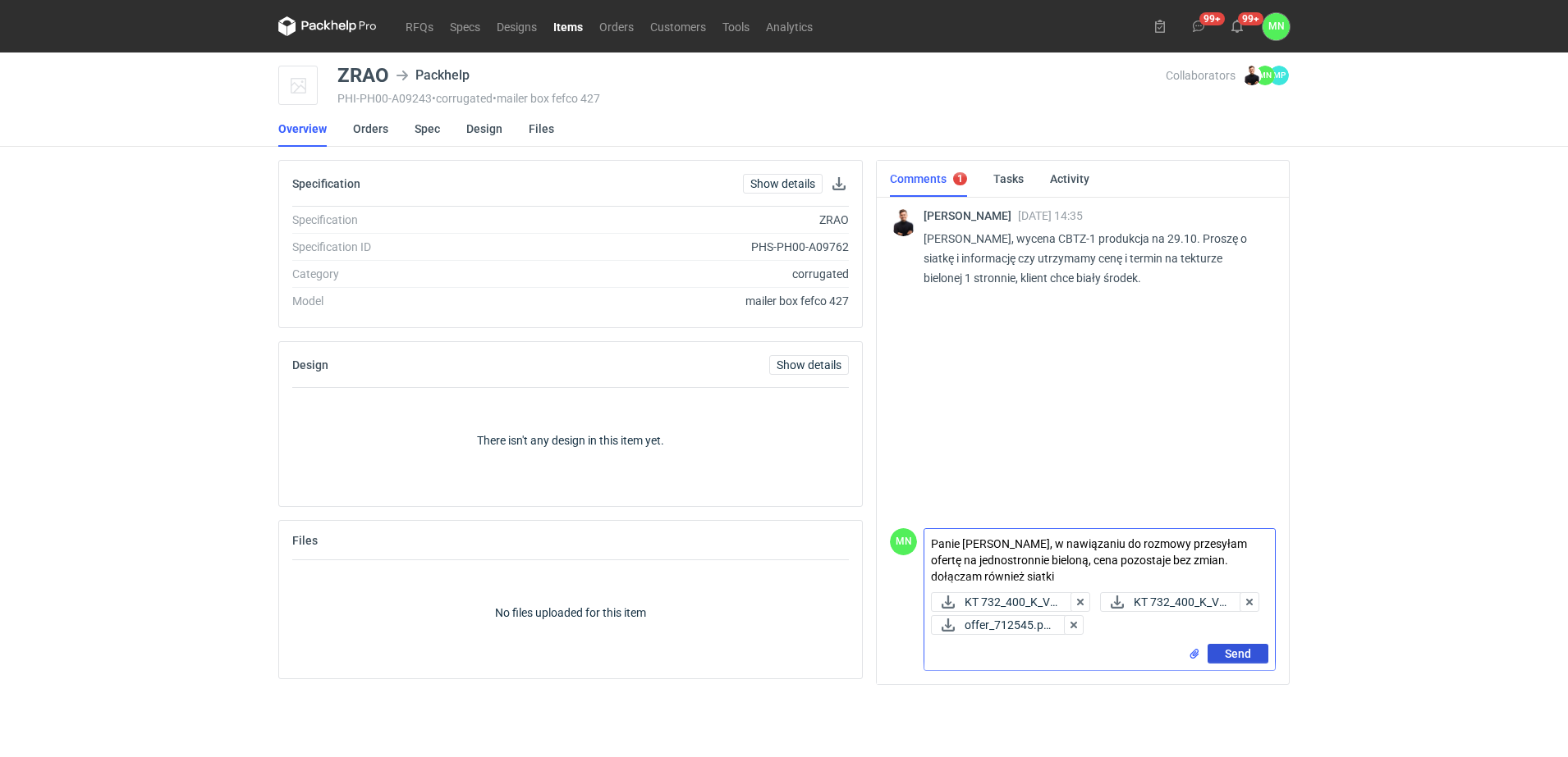
drag, startPoint x: 1259, startPoint y: 655, endPoint x: 1275, endPoint y: 607, distance: 50.6
click at [1259, 655] on button "Send" at bounding box center [1238, 653] width 61 height 19
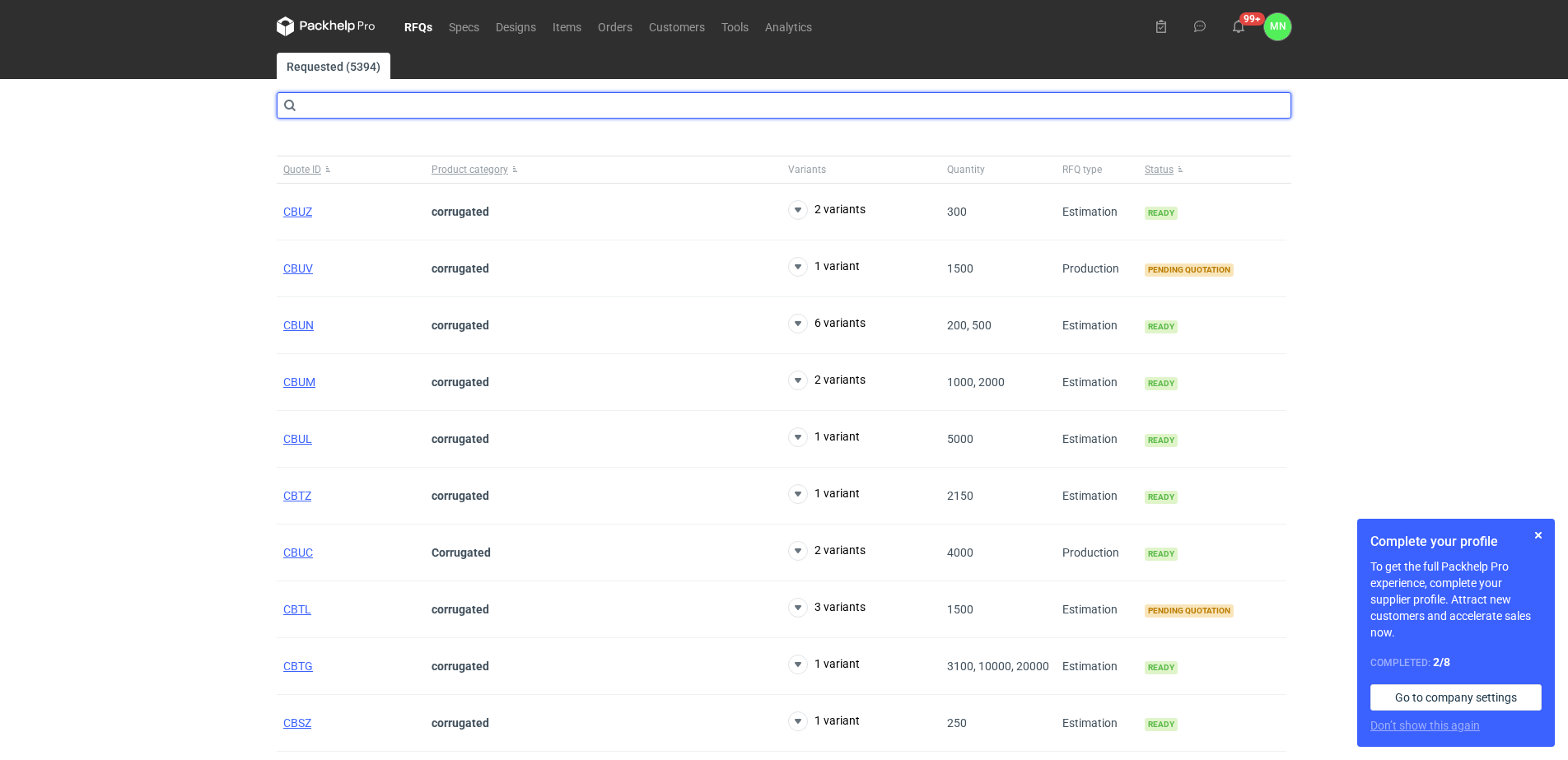
click at [373, 106] on input "text" at bounding box center [784, 105] width 1014 height 26
type input "b"
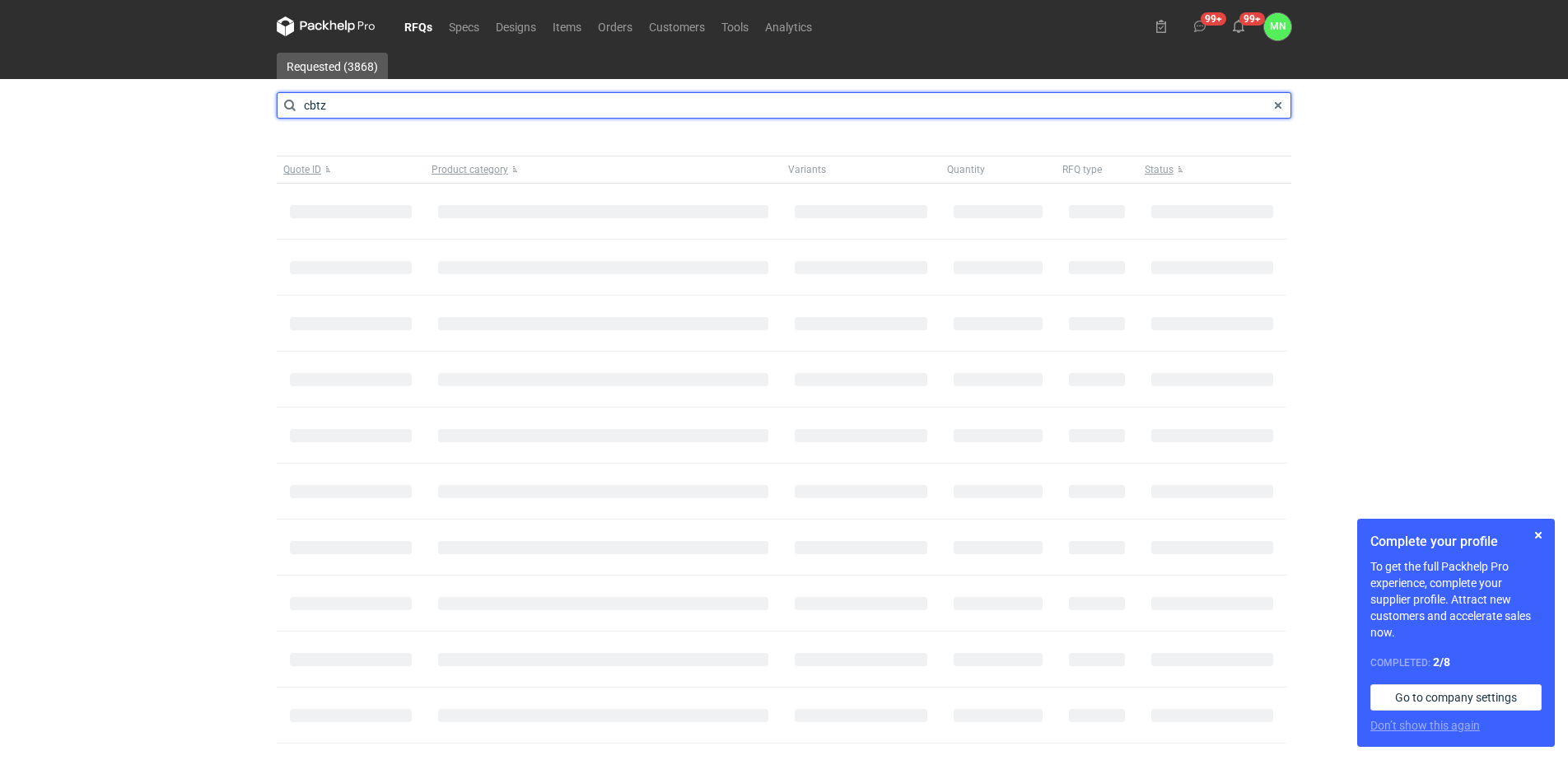
type input "cbtz"
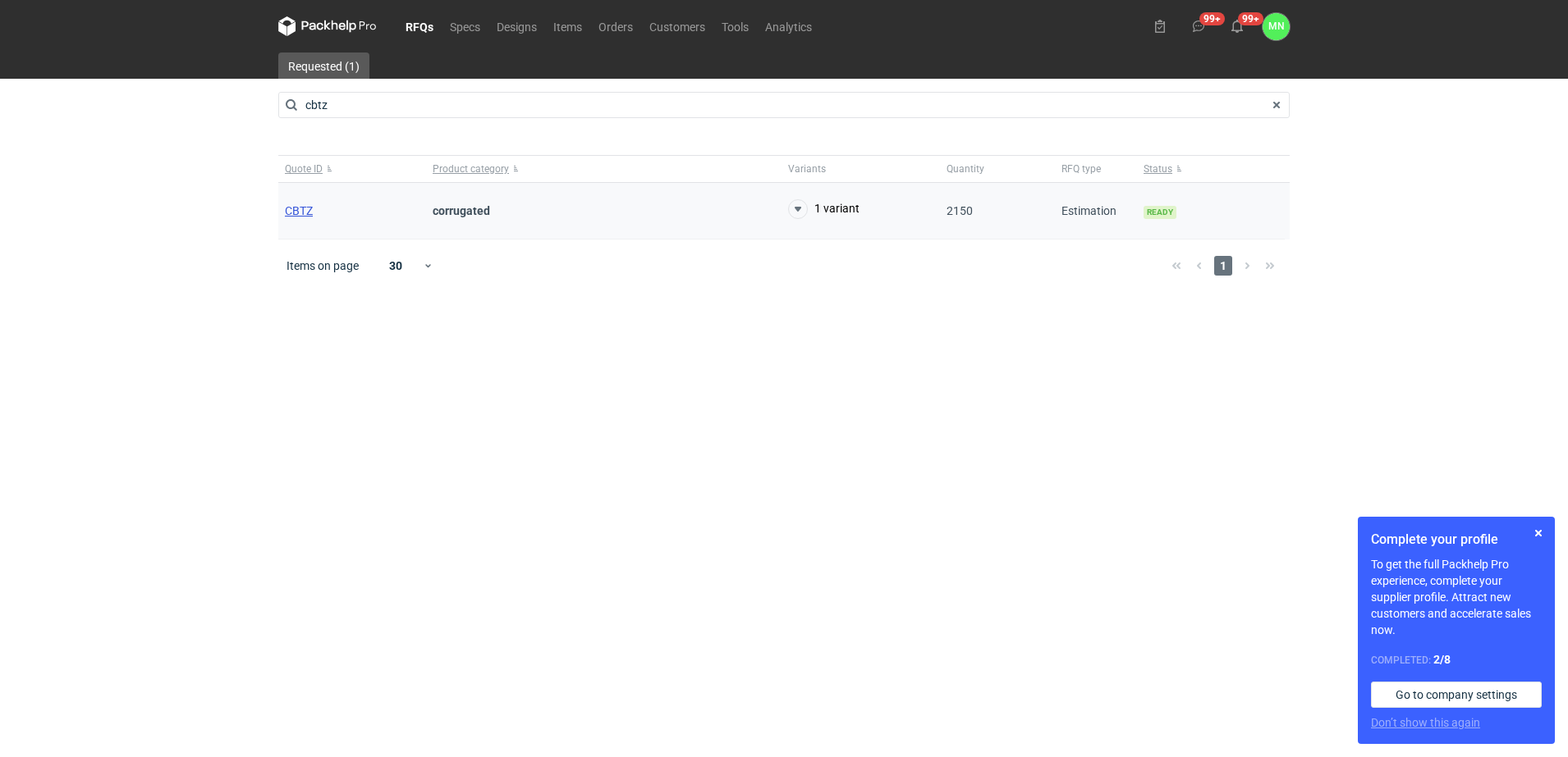
click at [308, 211] on span "CBTZ" at bounding box center [298, 211] width 28 height 13
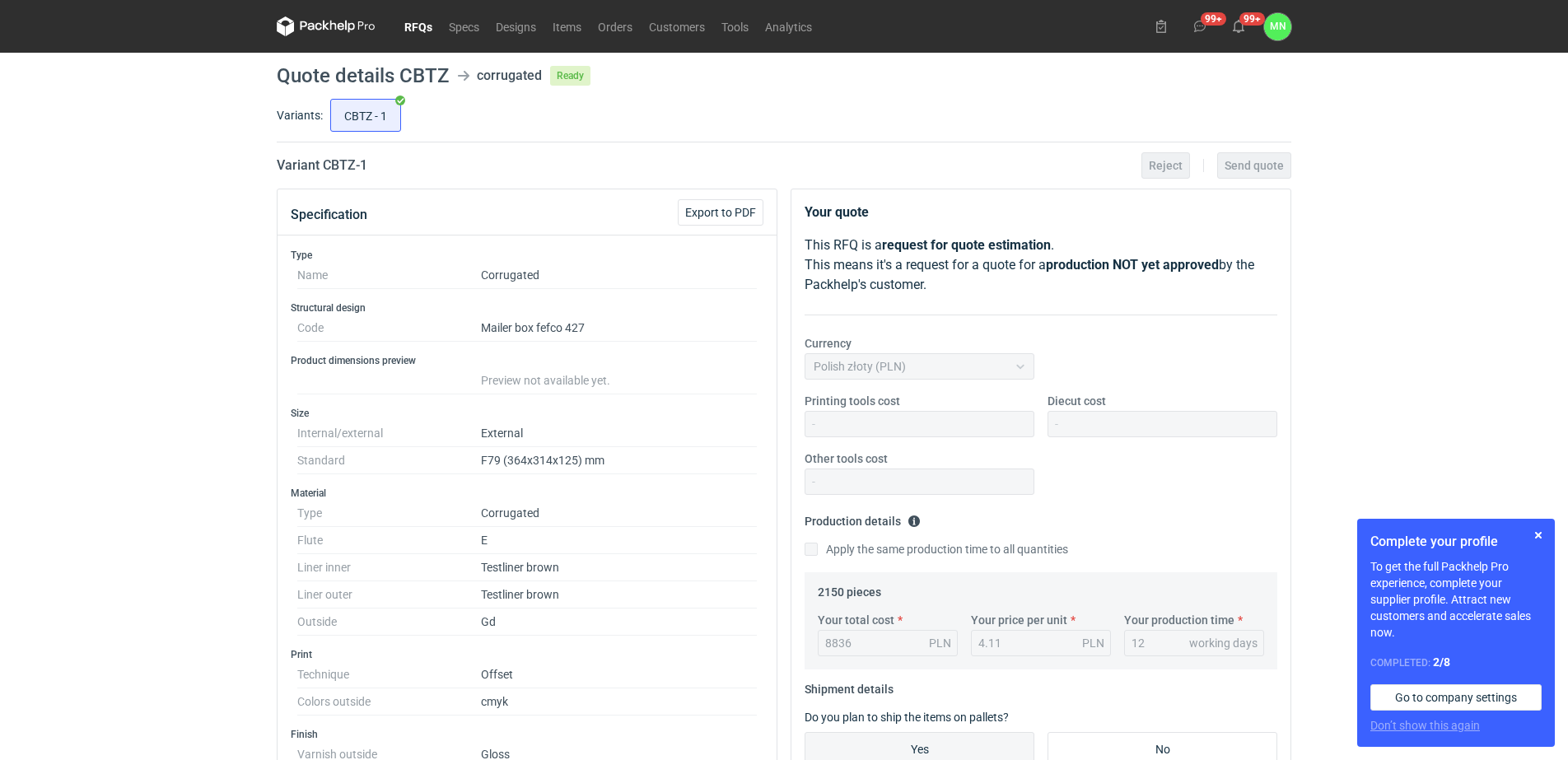
click at [556, 458] on dd "F79 (364x314x125) mm" at bounding box center [619, 461] width 276 height 27
copy dd "364x314x125"
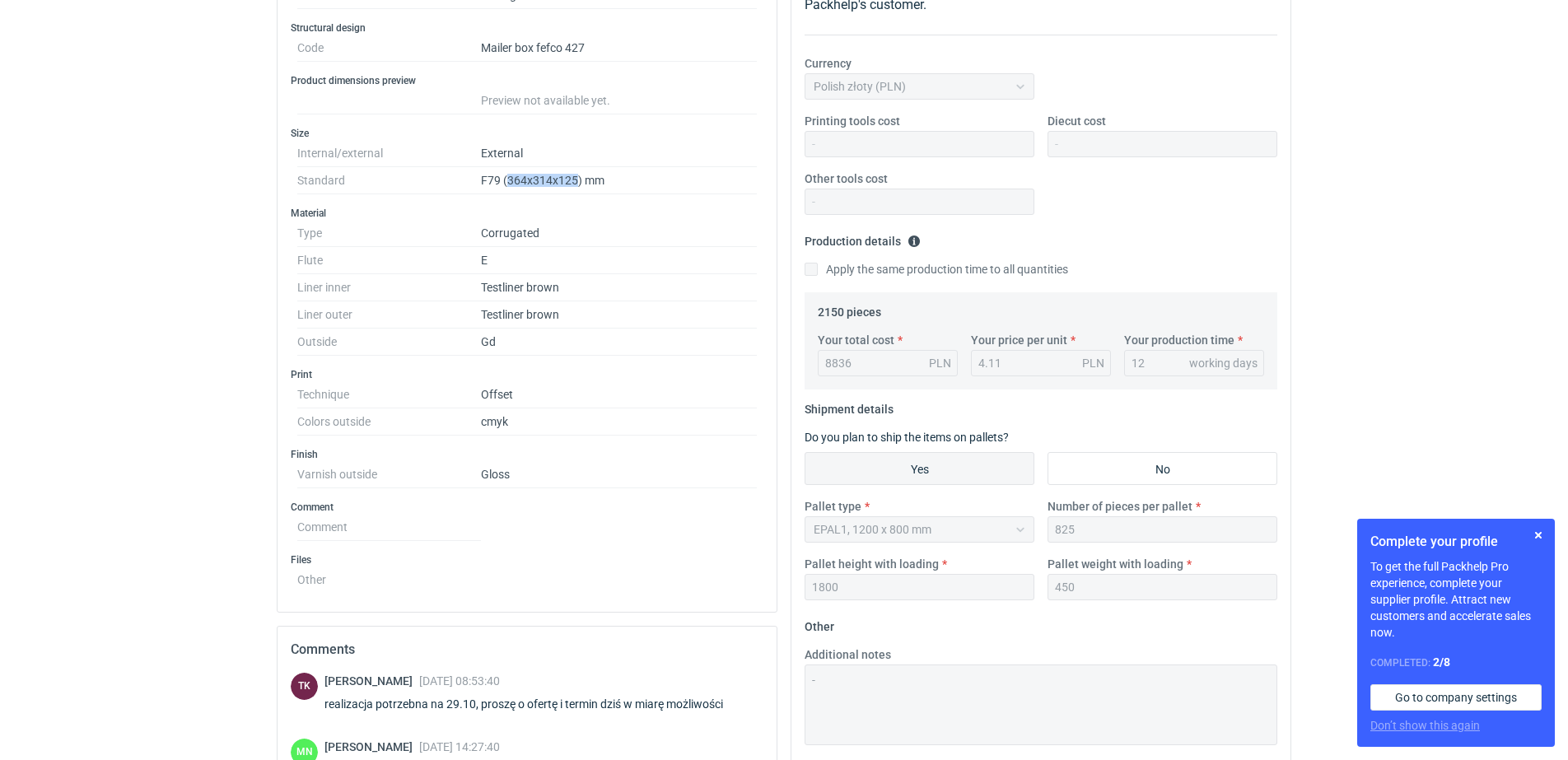
scroll to position [309, 0]
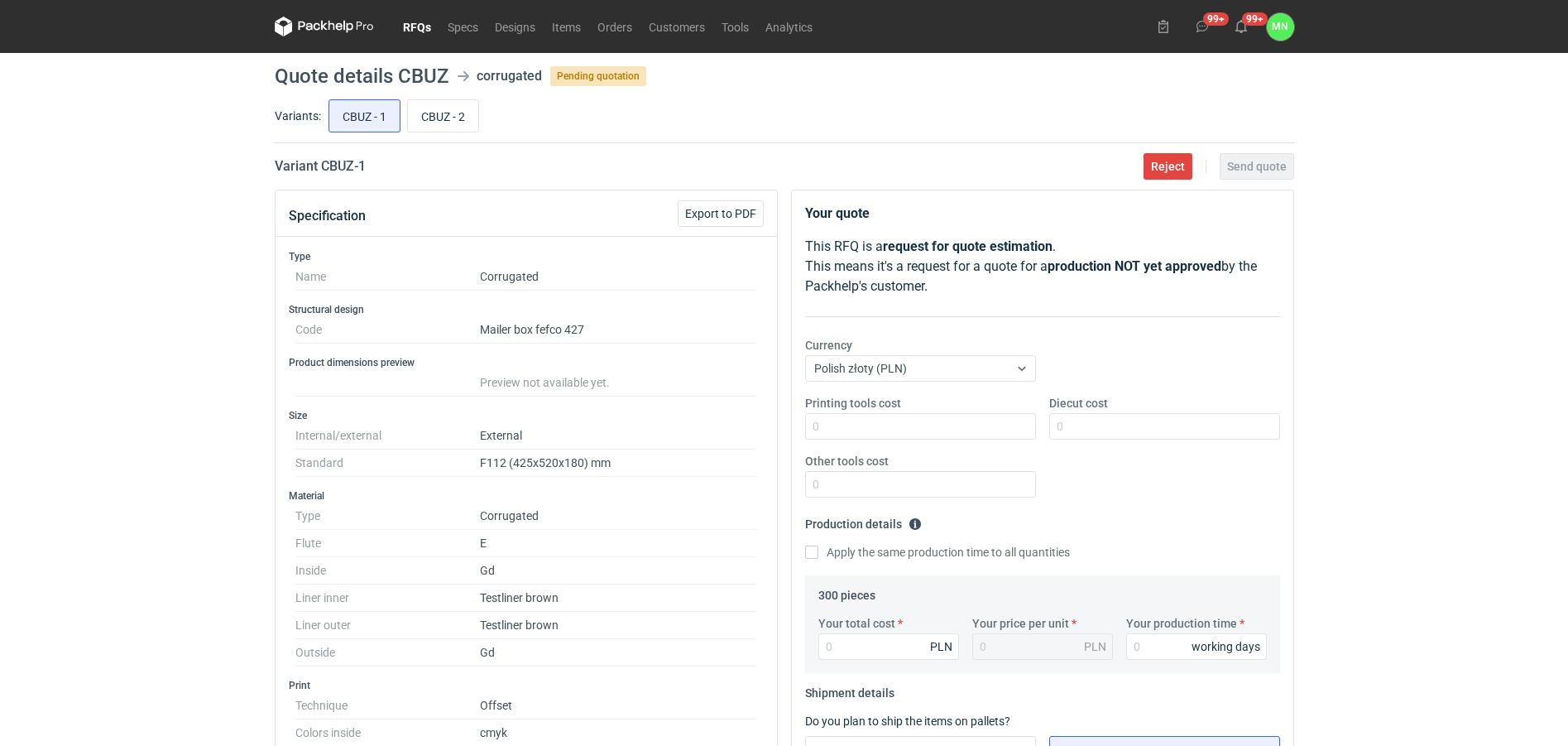
scroll to position [517, 0]
